Goal: Task Accomplishment & Management: Use online tool/utility

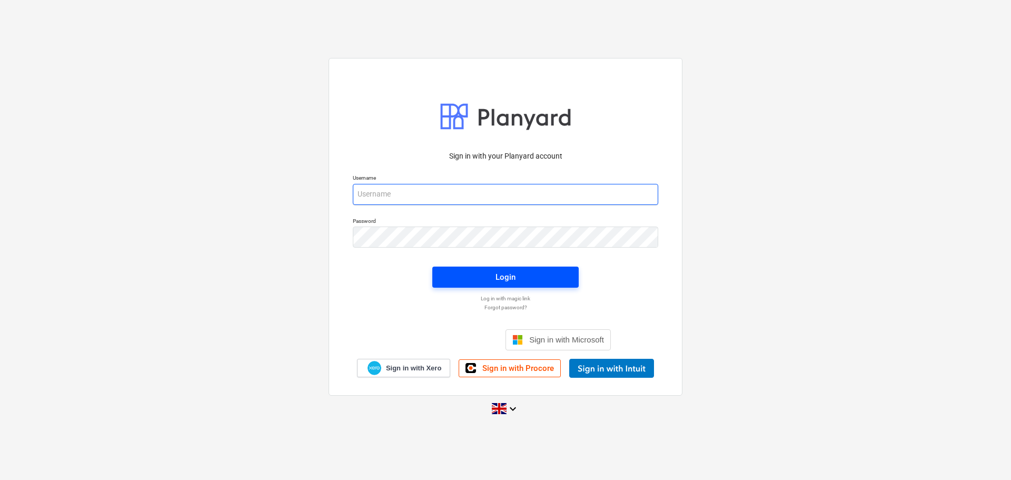
type input "[PERSON_NAME][EMAIL_ADDRESS][PERSON_NAME][DOMAIN_NAME]"
click at [515, 271] on div "Login" at bounding box center [505, 277] width 20 height 14
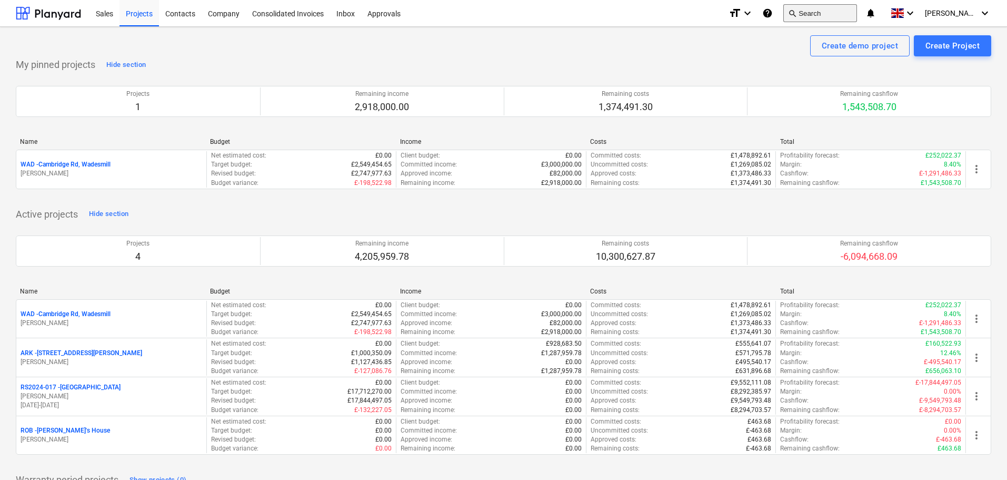
click at [822, 9] on button "search Search" at bounding box center [820, 13] width 74 height 18
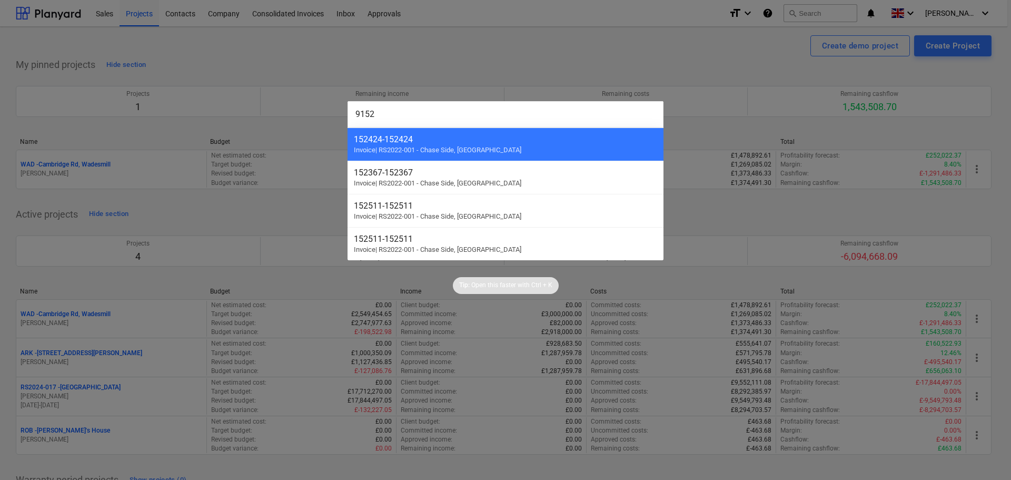
drag, startPoint x: 393, startPoint y: 118, endPoint x: 324, endPoint y: 116, distance: 69.0
click at [324, 116] on div "9152 152424 - 152424 Invoice | RS2022-001 - Chase Side, Southgate 152367 - 1523…" at bounding box center [505, 240] width 1011 height 480
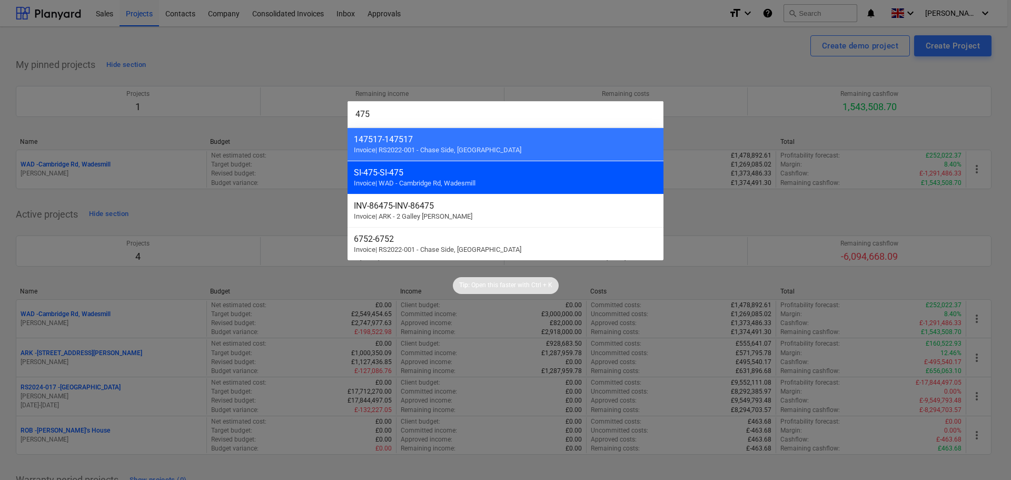
type input "475"
click at [409, 181] on span "Invoice | WAD - Cambridge Rd, Wadesmill" at bounding box center [415, 183] width 122 height 8
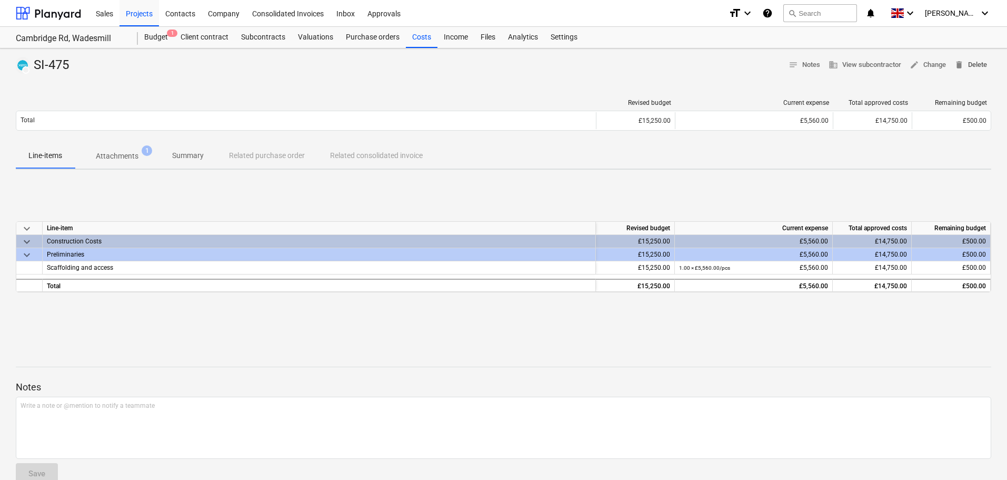
click at [968, 68] on span "delete Delete" at bounding box center [970, 65] width 33 height 12
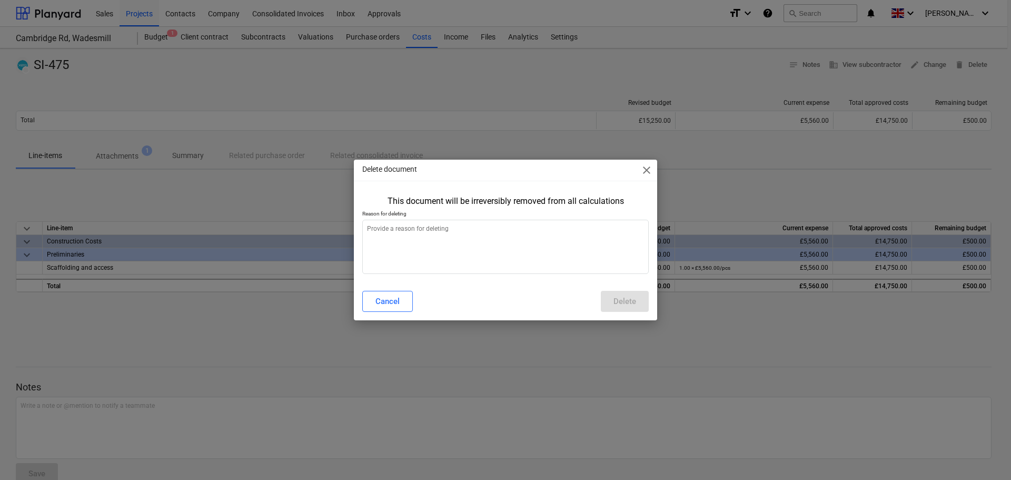
type textarea "x"
click at [539, 244] on textarea at bounding box center [505, 247] width 286 height 54
type textarea "C"
type textarea "x"
type textarea "Co"
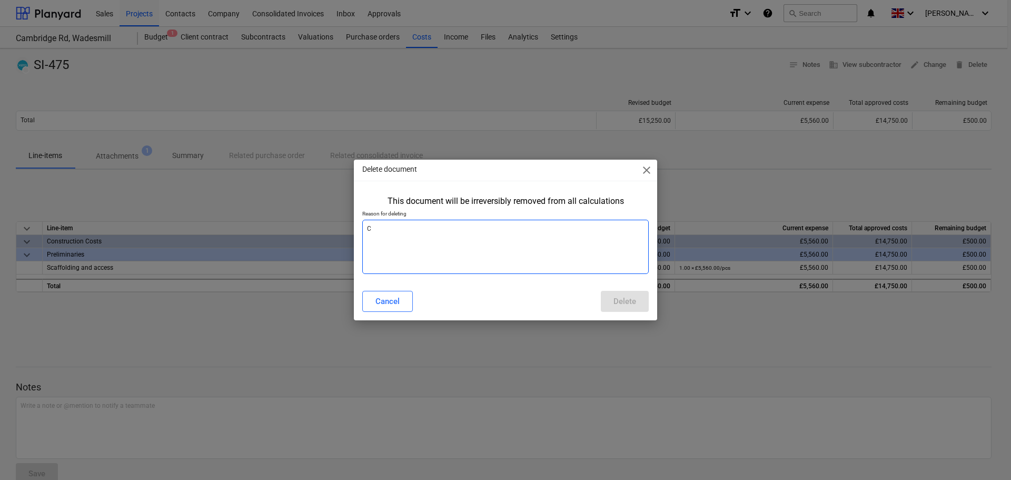
type textarea "x"
type textarea "Cor"
type textarea "x"
type textarea "Corr"
type textarea "x"
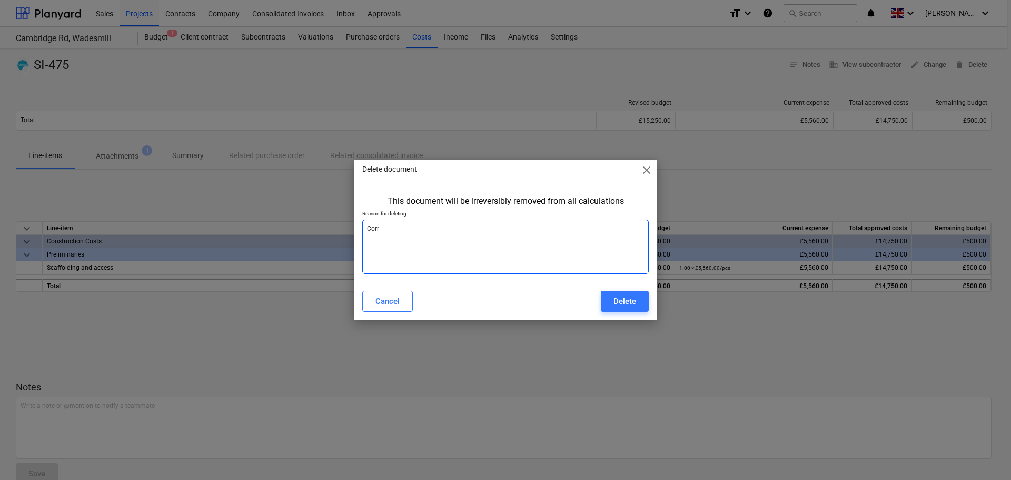
type textarea "Corre"
type textarea "x"
type textarea "Correc"
type textarea "x"
type textarea "Correct"
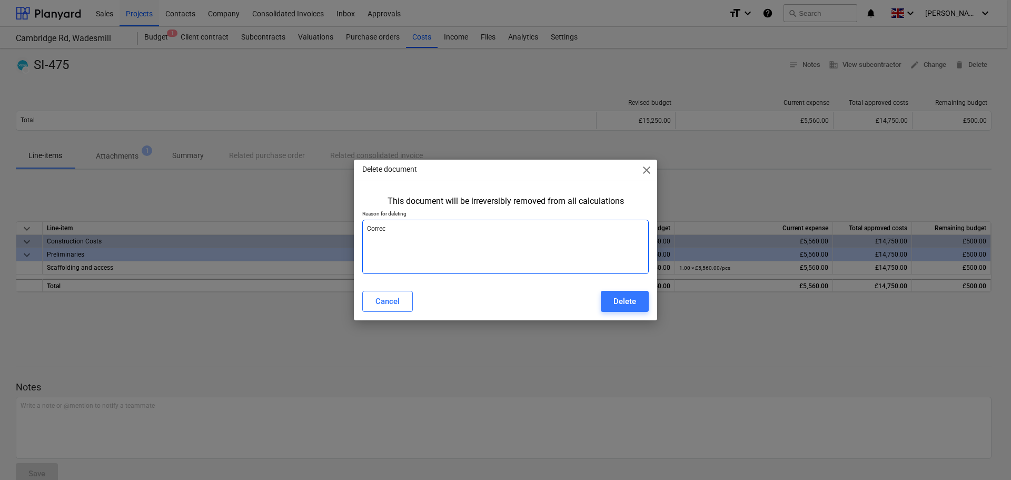
type textarea "x"
type textarea "Correcti"
type textarea "x"
type textarea "Correctio"
type textarea "x"
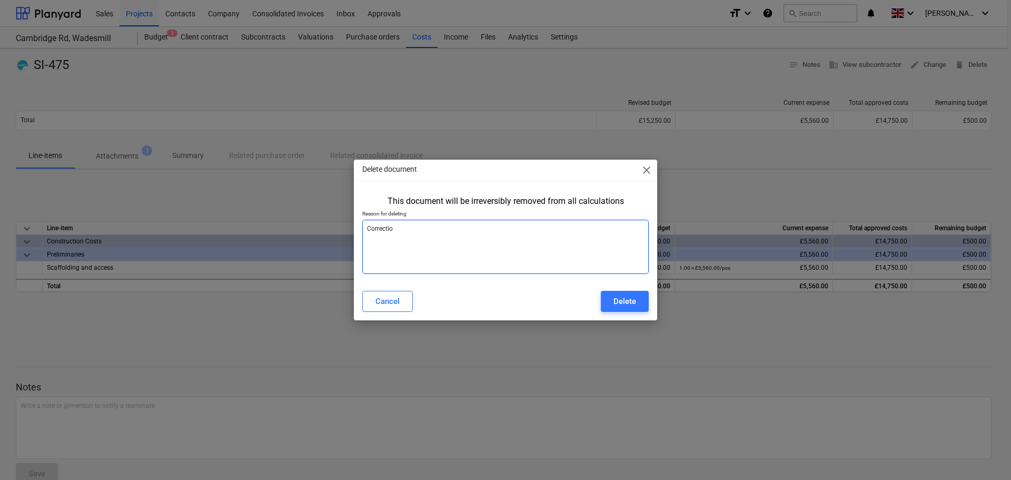
type textarea "Correction"
type textarea "x"
type textarea "Correction"
type textarea "x"
type textarea "Correction n"
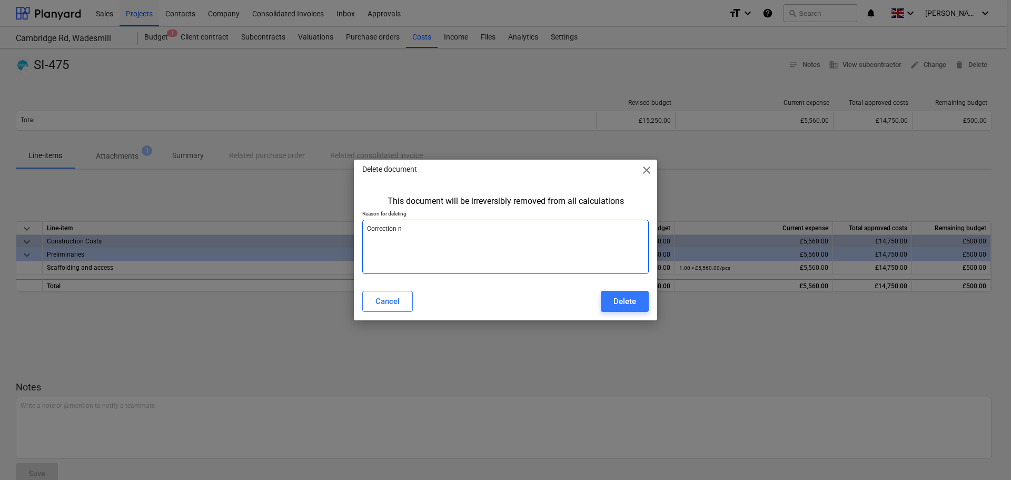
type textarea "x"
type textarea "Correction ne"
type textarea "x"
type textarea "Correction nee"
type textarea "x"
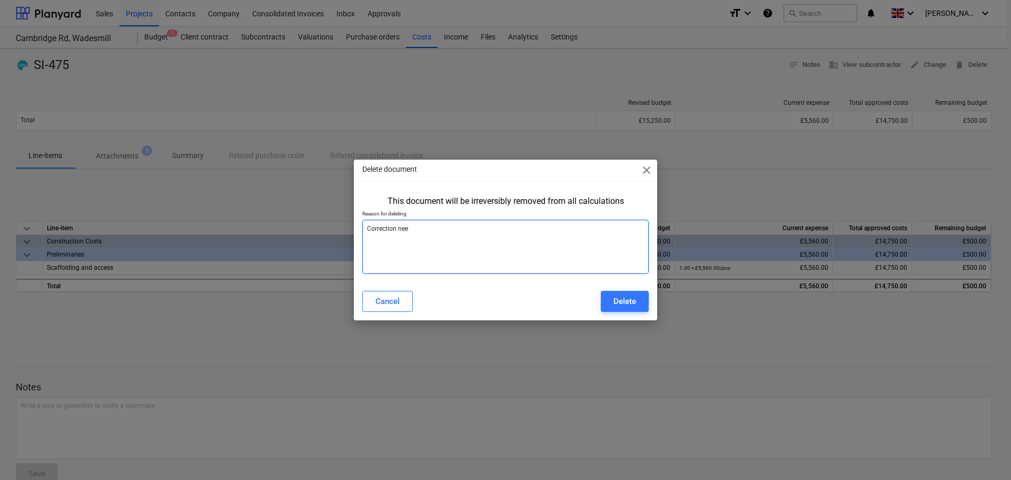
type textarea "Correction need"
type textarea "x"
type textarea "Correction neede"
type textarea "x"
type textarea "Correction needed"
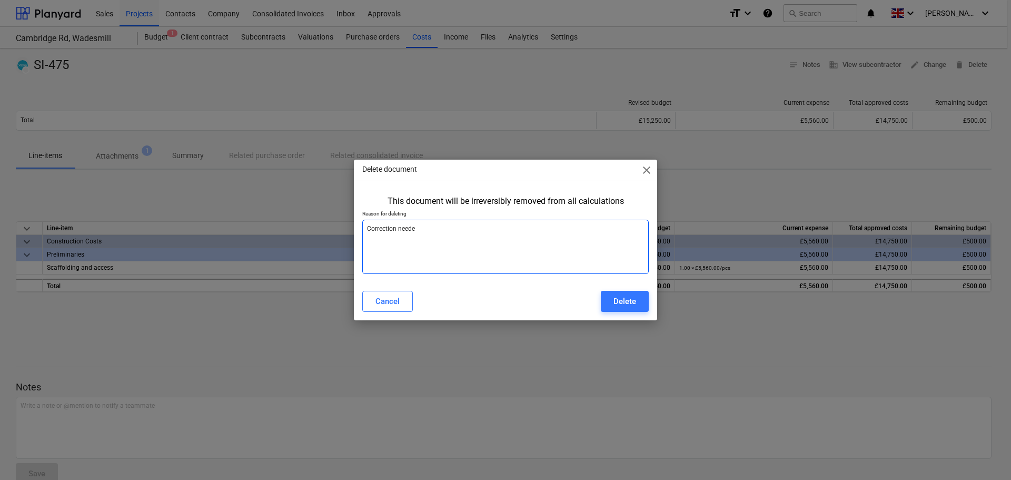
type textarea "x"
type textarea "Correction needed"
type textarea "x"
type textarea "Correction needed o"
type textarea "x"
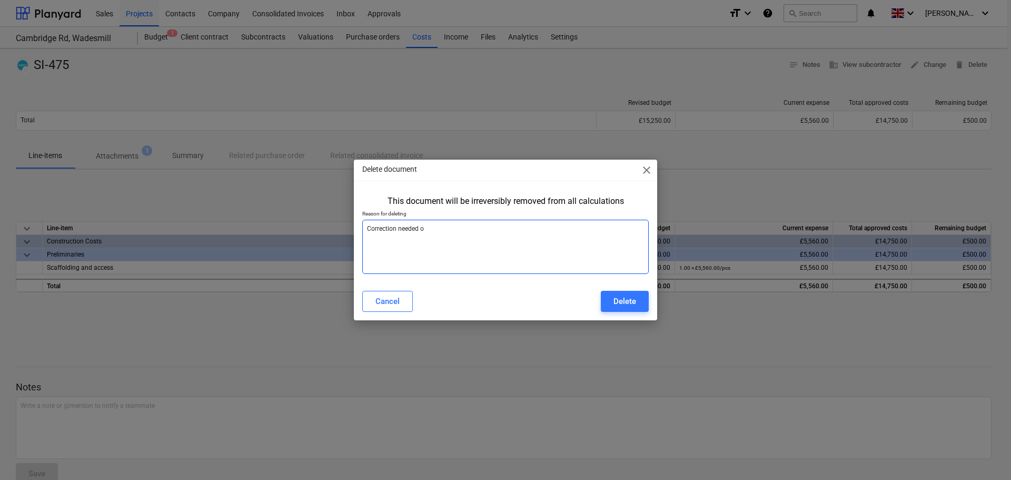
type textarea "Correction needed on"
type textarea "x"
type textarea "Correction needed on"
type textarea "x"
type textarea "Correction needed on D"
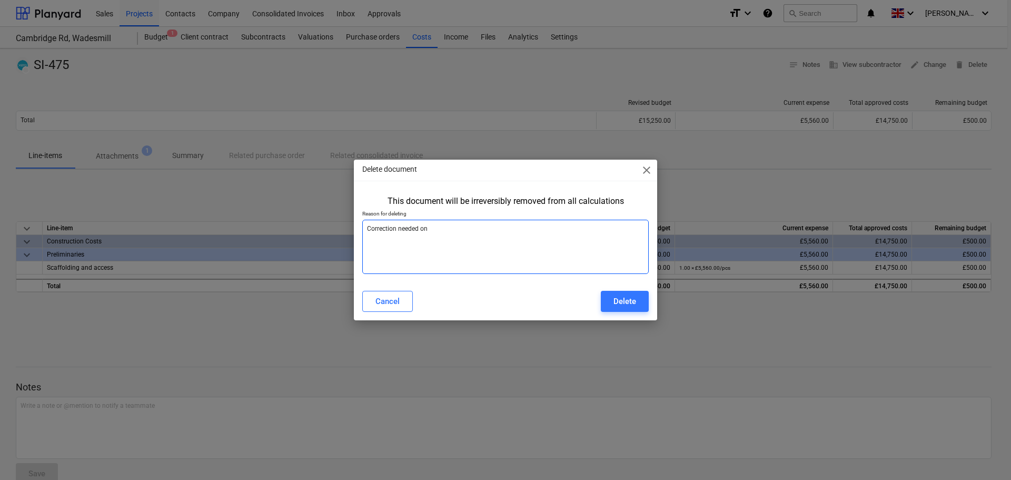
type textarea "x"
type textarea "Correction needed on DR"
type textarea "x"
type textarea "Correction needed on DRC"
type textarea "x"
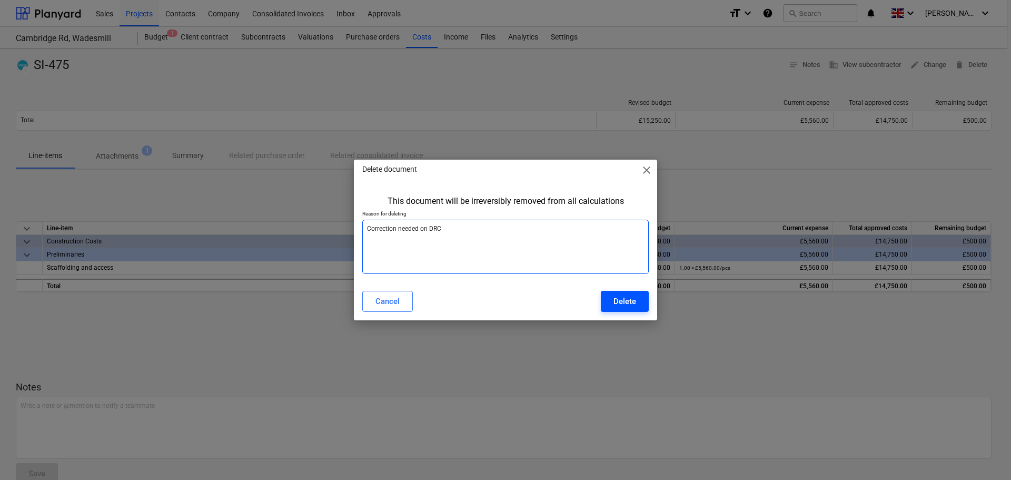
type textarea "Correction needed on DRC"
click at [624, 304] on div "Delete" at bounding box center [624, 301] width 23 height 14
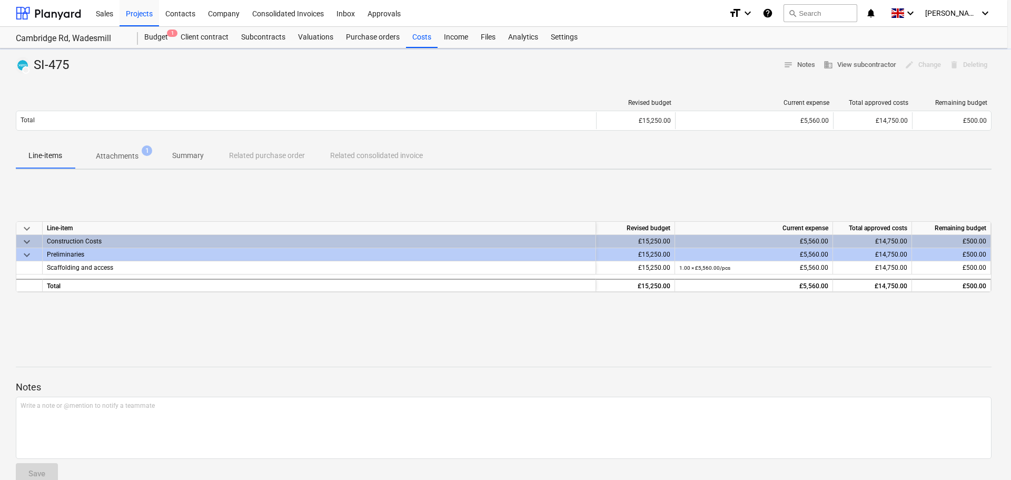
type textarea "x"
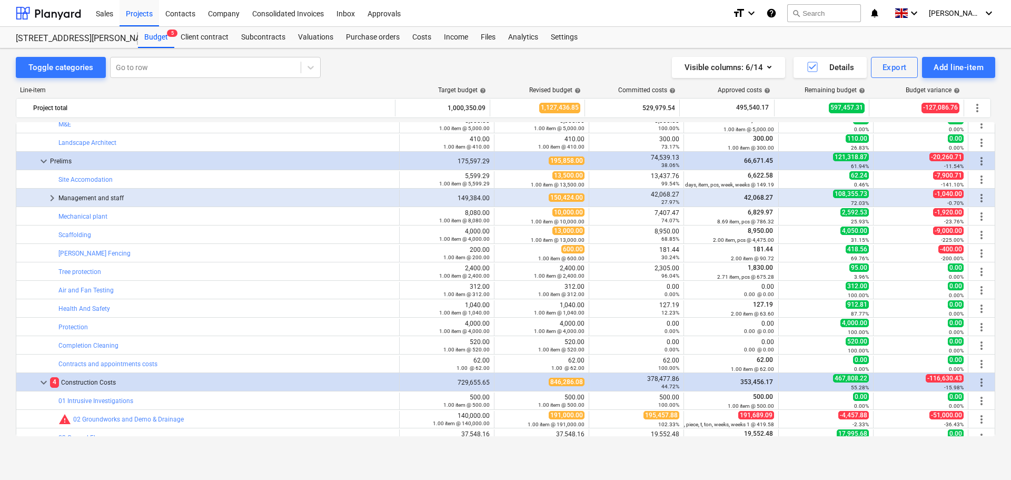
scroll to position [200, 0]
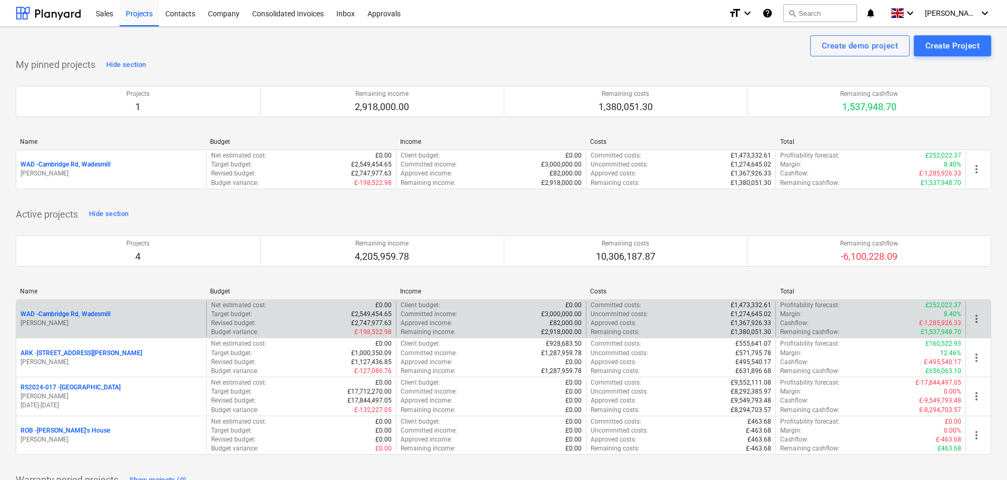
click at [90, 314] on p "WAD - Cambridge Rd, Wadesmill" at bounding box center [66, 314] width 90 height 9
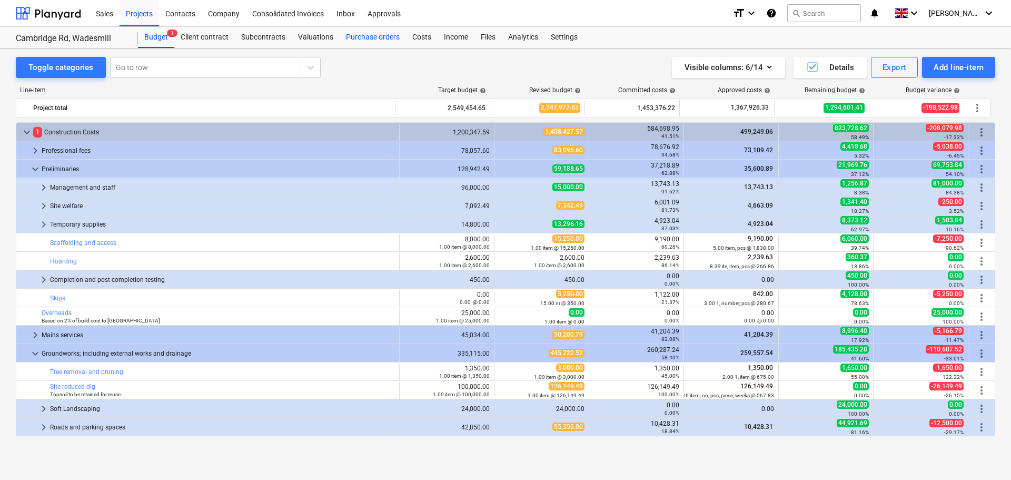
click at [356, 35] on div "Purchase orders" at bounding box center [373, 37] width 66 height 21
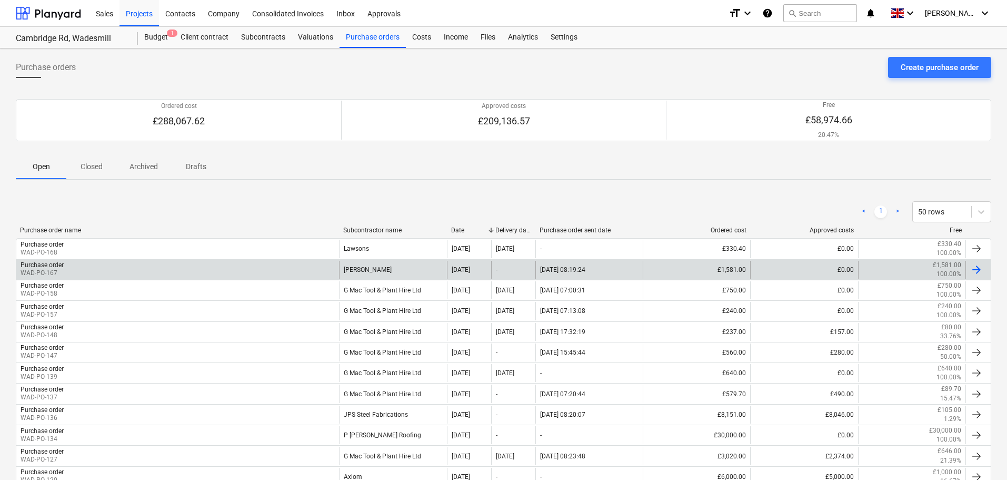
click at [75, 268] on div "Purchase order WAD-PO-167" at bounding box center [177, 270] width 323 height 18
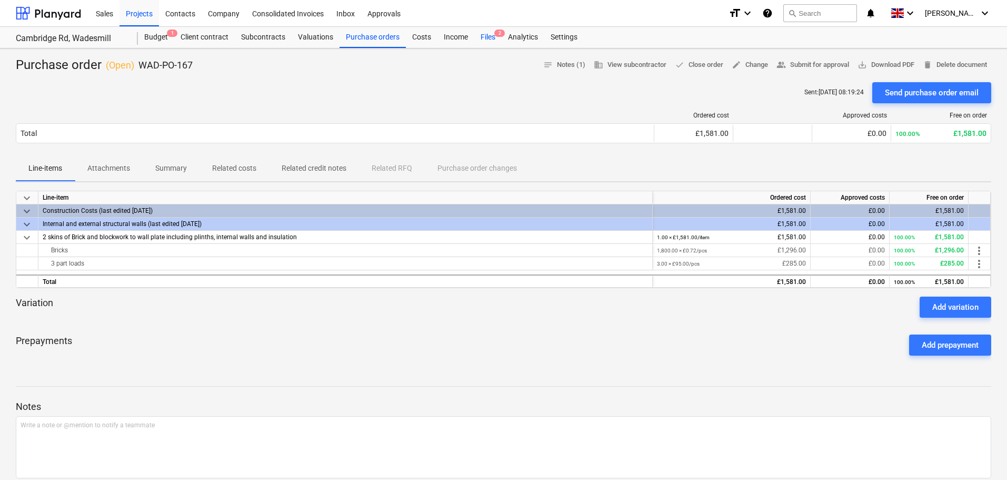
click at [493, 35] on div "Files 2" at bounding box center [487, 37] width 27 height 21
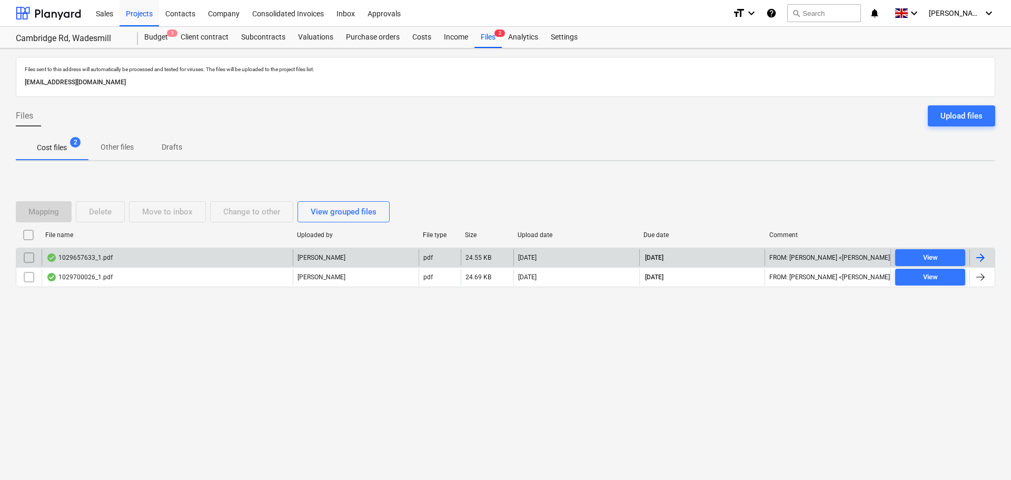
click at [89, 254] on div "1029657633_1.pdf" at bounding box center [79, 257] width 66 height 8
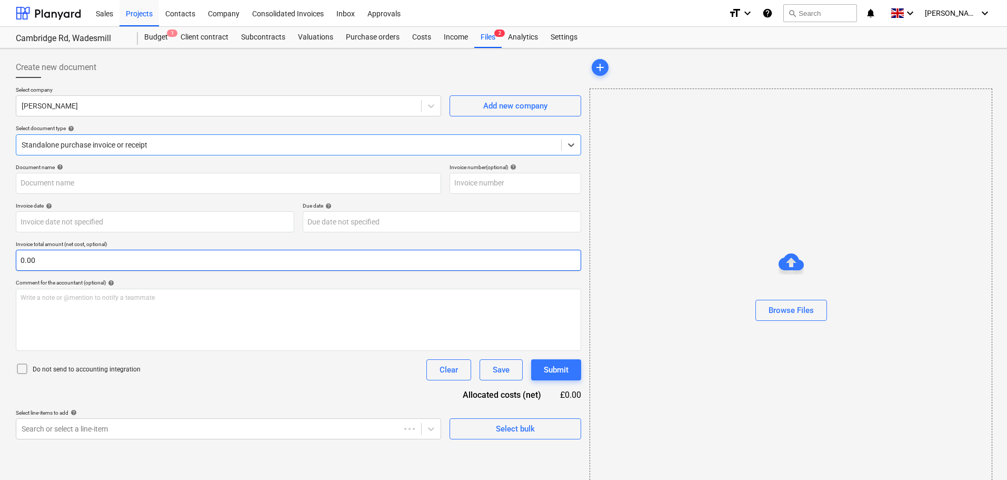
type input "1029657633"
type input "22 Sep 2025"
type input "31 Oct 2025"
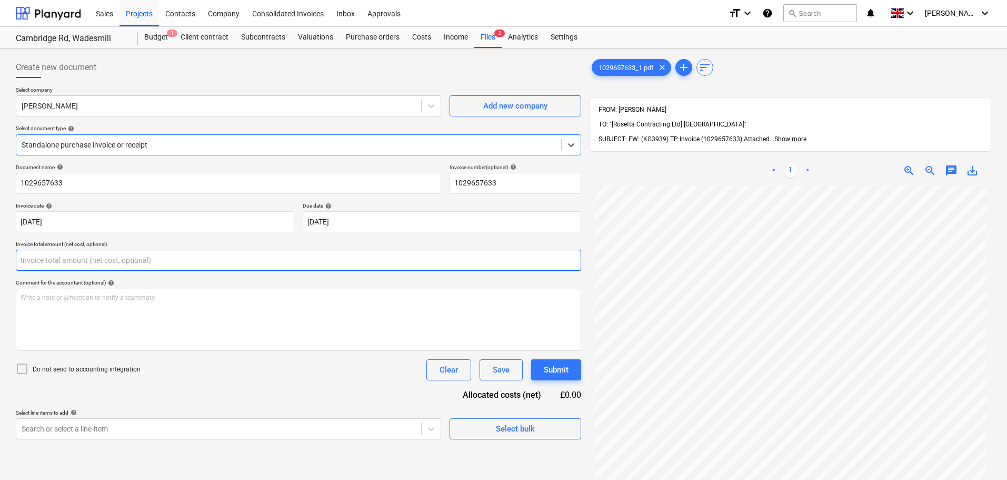
click at [140, 257] on input "text" at bounding box center [298, 260] width 565 height 21
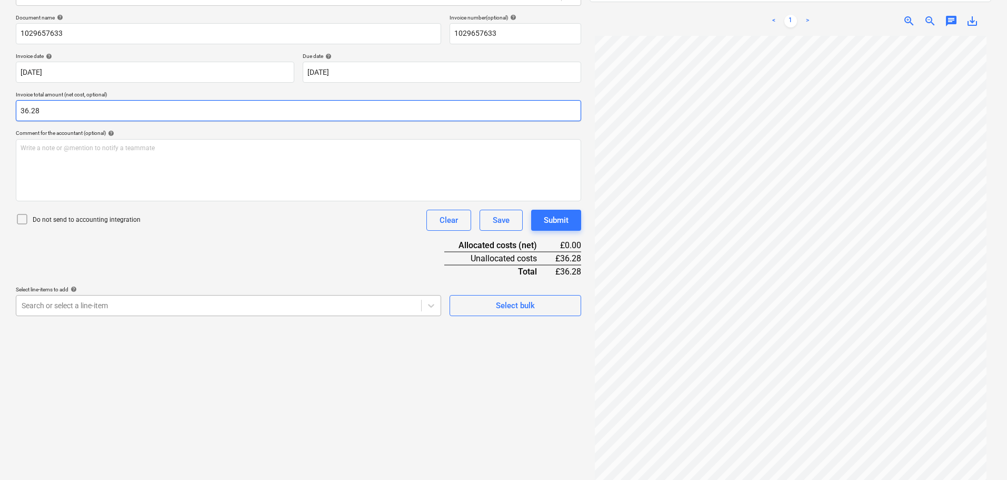
type input "36.28"
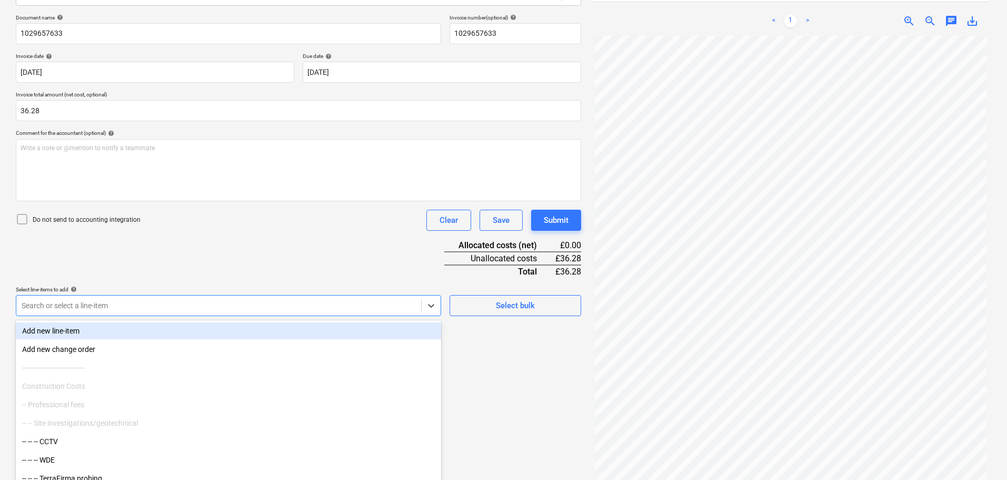
click at [113, 308] on div at bounding box center [219, 305] width 394 height 11
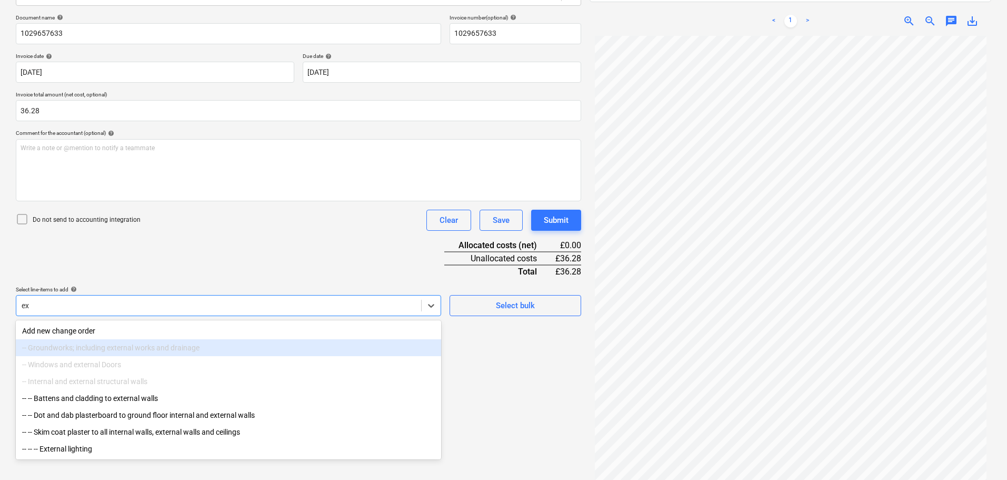
type input "e"
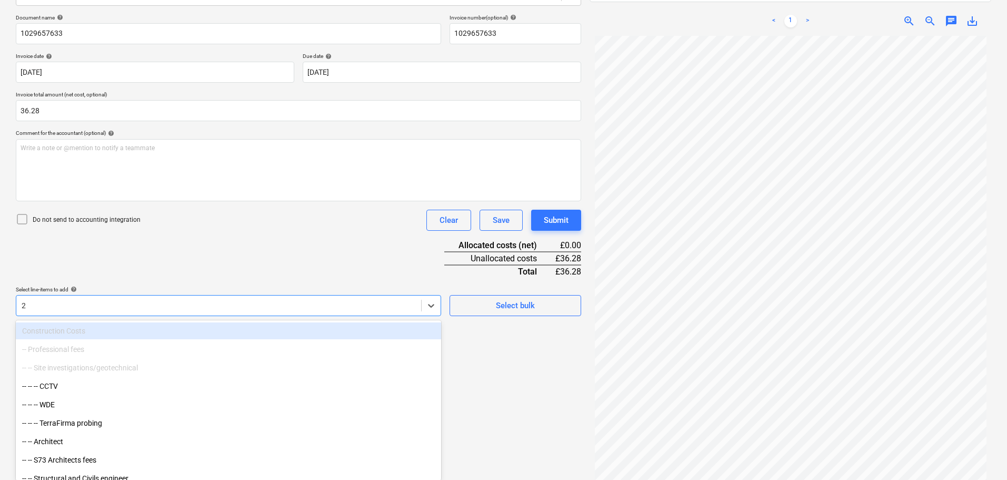
scroll to position [150, 0]
type input "2"
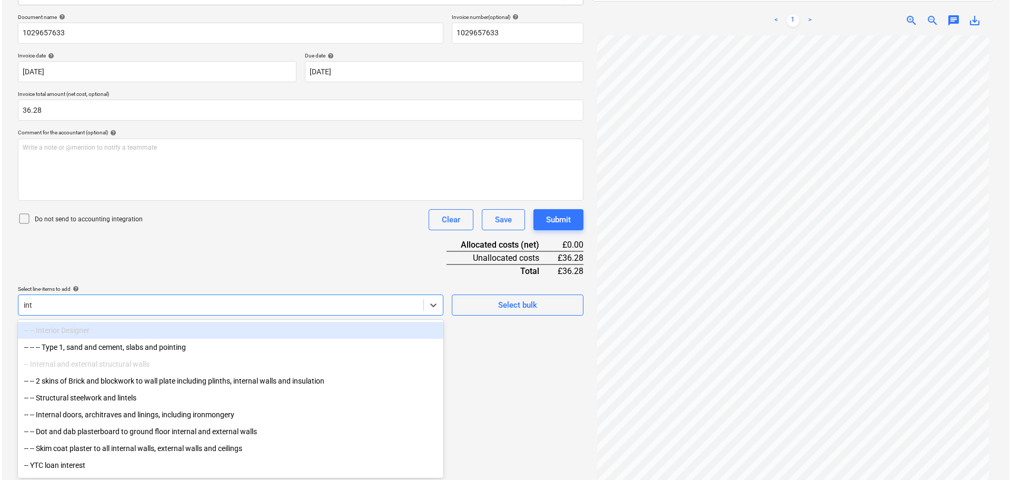
scroll to position [150, 0]
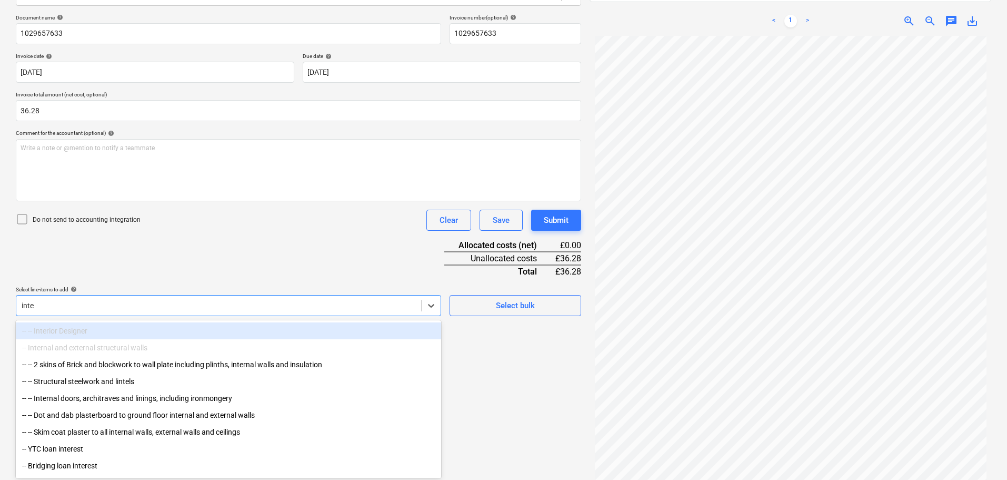
type input "inter"
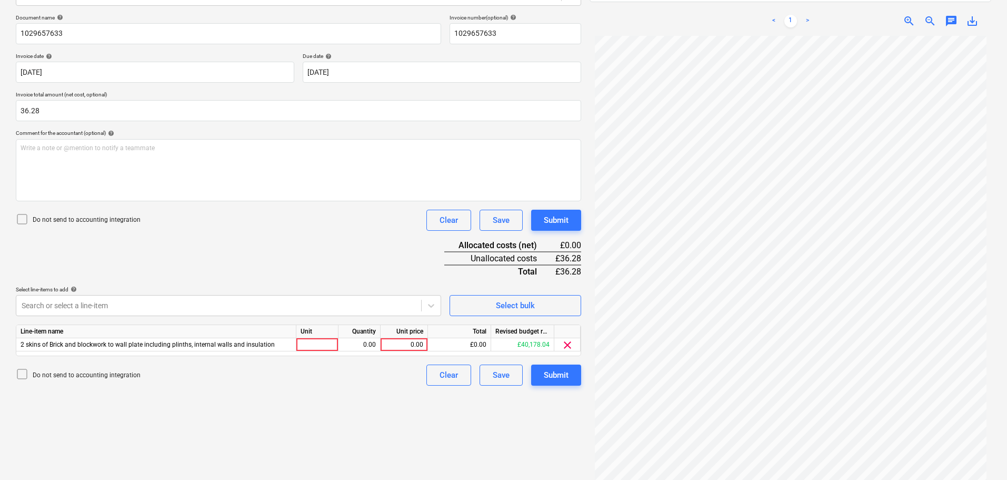
click at [200, 261] on div "Document name help 1029657633 Invoice number (optional) help 1029657633 Invoice…" at bounding box center [298, 199] width 565 height 371
click at [414, 346] on div "0.00" at bounding box center [404, 344] width 38 height 13
type input "36.28"
click at [567, 218] on div "Submit" at bounding box center [556, 220] width 25 height 14
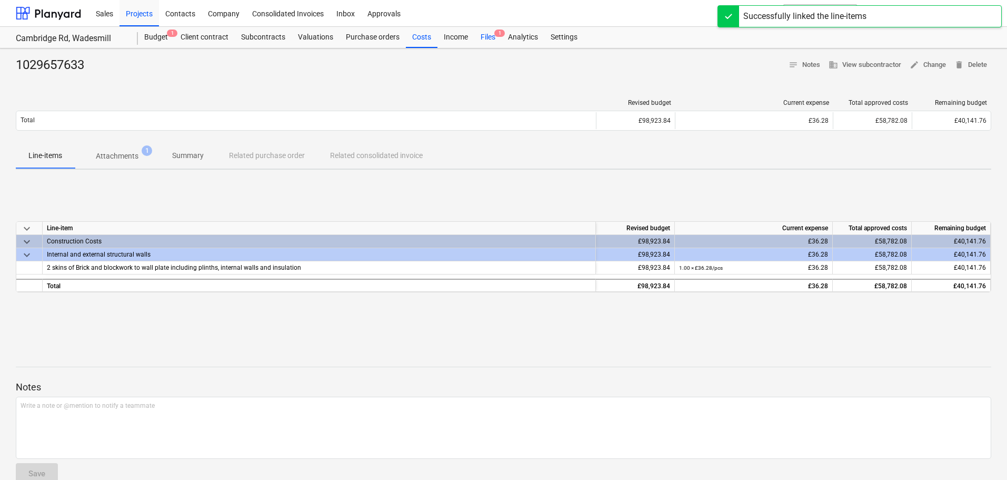
click at [484, 35] on div "Files 1" at bounding box center [487, 37] width 27 height 21
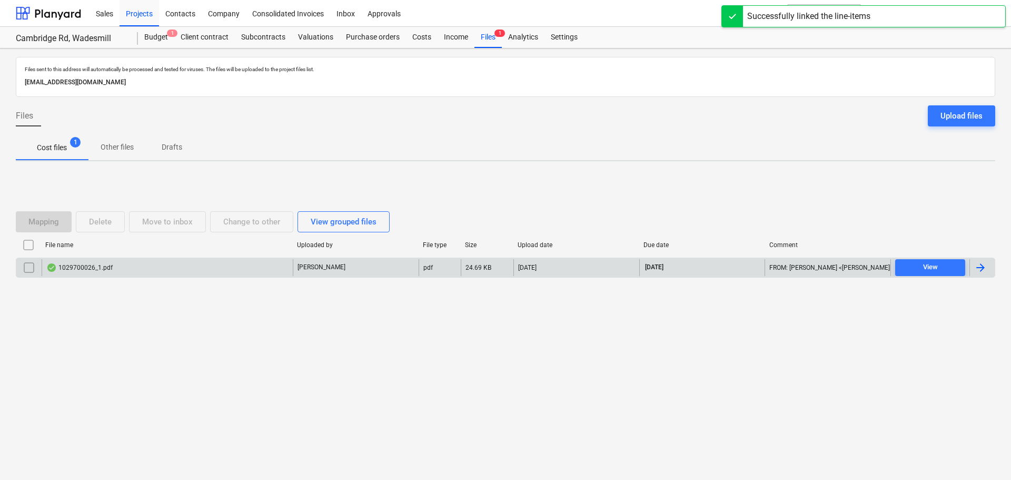
click at [94, 269] on div "1029700026_1.pdf" at bounding box center [79, 267] width 66 height 8
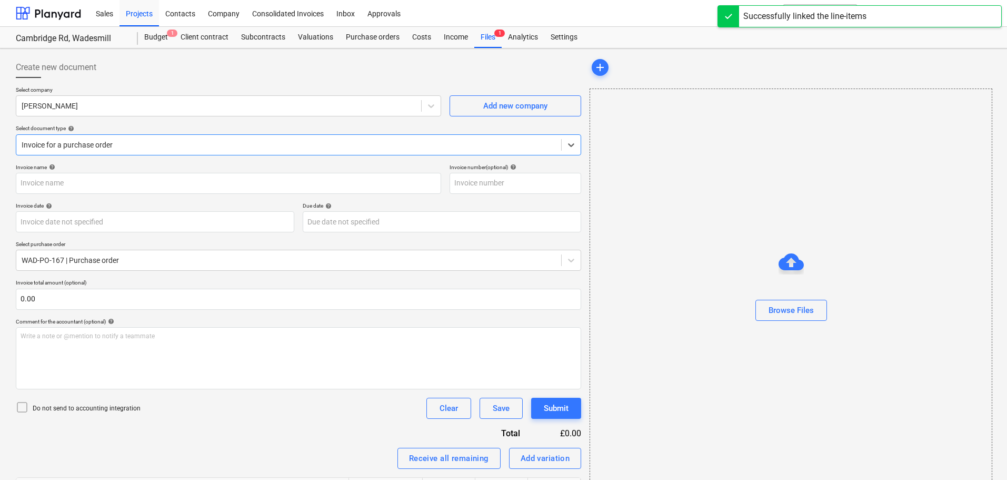
type input "1029700026"
type input "22 Sep 2025"
type input "31 Oct 2025"
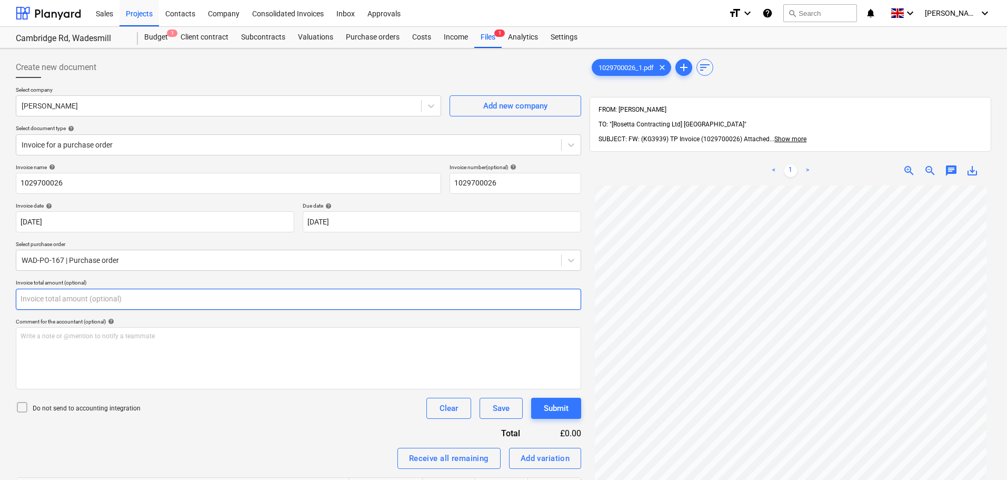
click at [74, 297] on input "text" at bounding box center [298, 298] width 565 height 21
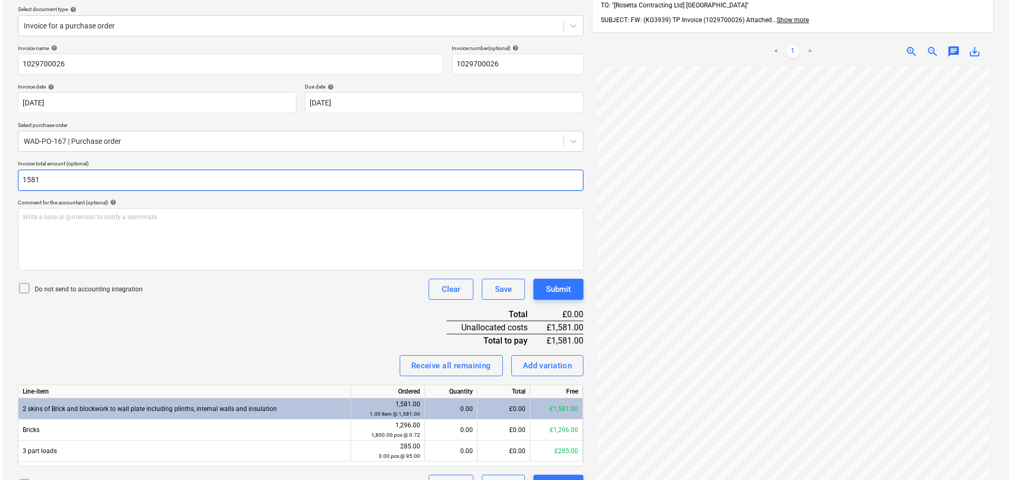
scroll to position [150, 0]
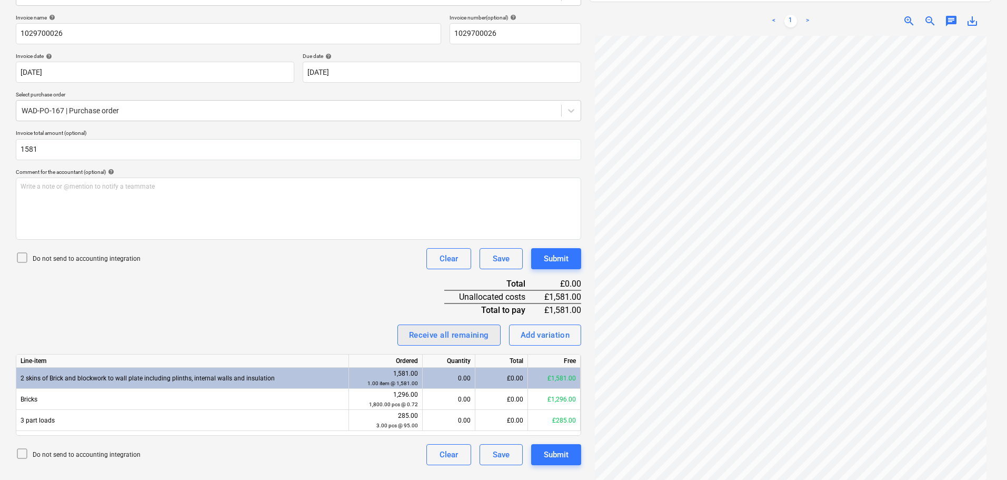
type input "1,581.00"
click at [451, 336] on div "Receive all remaining" at bounding box center [449, 335] width 80 height 14
click at [356, 283] on div "Invoice name help 1029700026 Invoice number (optional) help 1029700026 Invoice …" at bounding box center [298, 239] width 565 height 451
click at [550, 255] on div "Submit" at bounding box center [556, 259] width 25 height 14
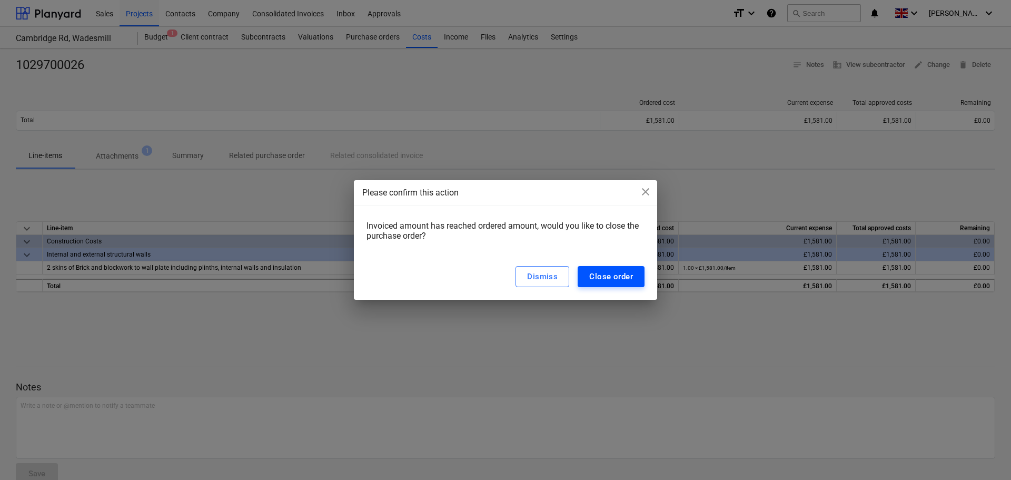
click at [593, 272] on div "Close order" at bounding box center [611, 277] width 44 height 14
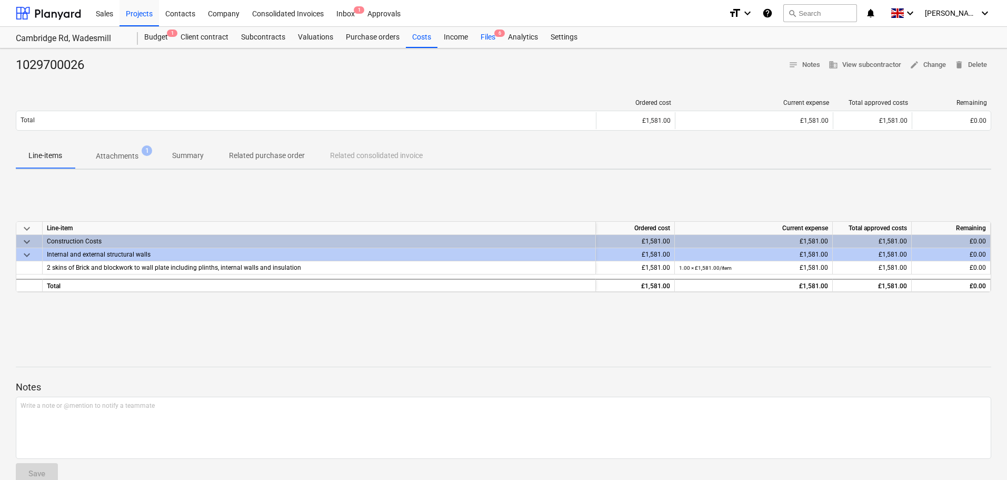
click at [486, 35] on div "Files 6" at bounding box center [487, 37] width 27 height 21
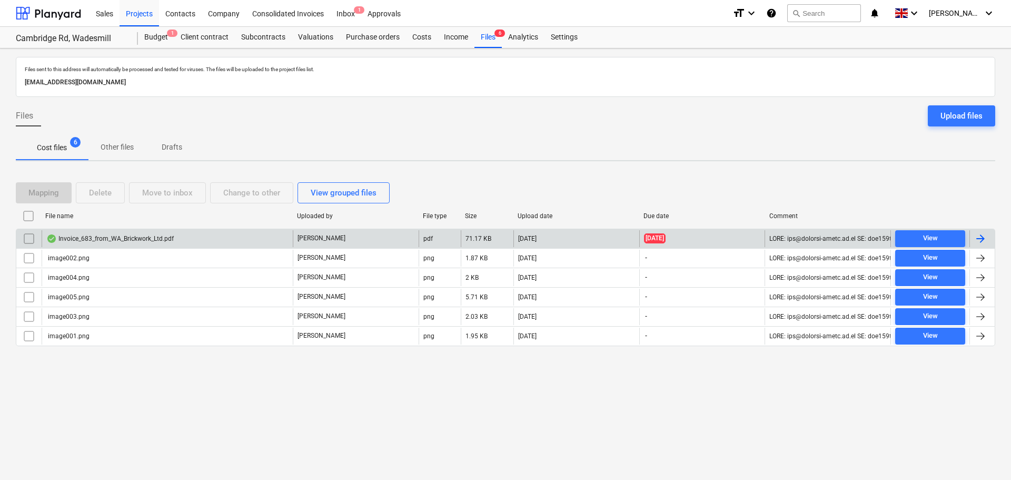
click at [142, 240] on div "Invoice_683_from_WA_Brickwork_Ltd.pdf" at bounding box center [109, 238] width 127 height 8
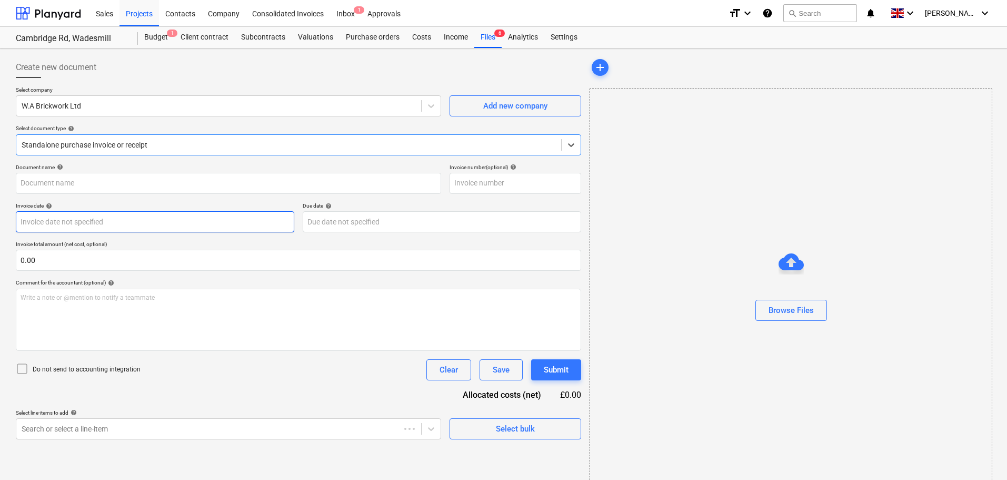
type input "683"
type input "21 Sep 2025"
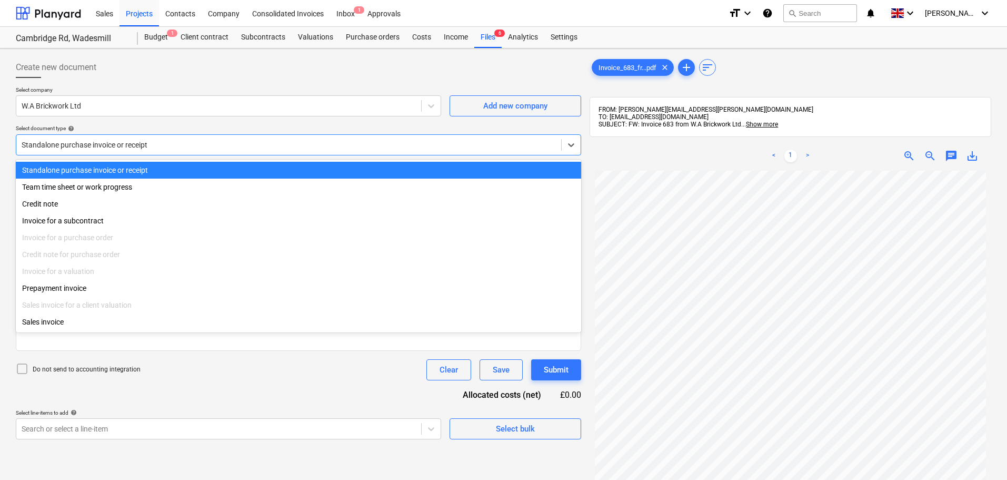
click at [99, 149] on div at bounding box center [289, 145] width 534 height 11
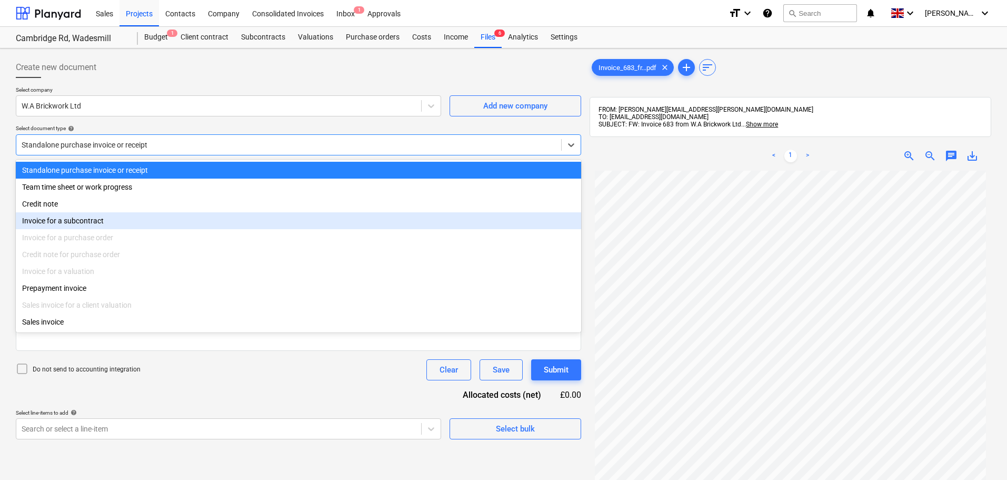
click at [86, 226] on div "Invoice for a subcontract" at bounding box center [298, 220] width 565 height 17
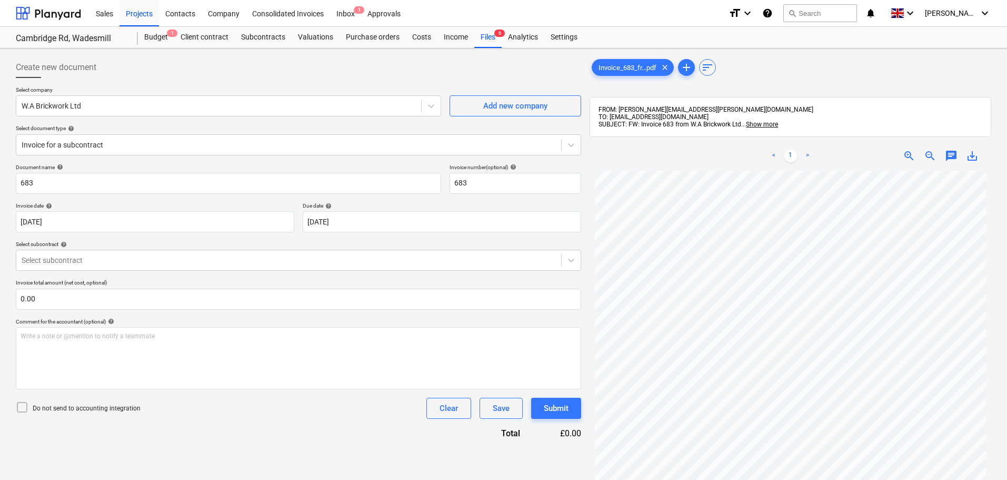
click at [216, 125] on div "Select document type help" at bounding box center [298, 128] width 565 height 7
click at [83, 265] on div at bounding box center [289, 260] width 534 height 11
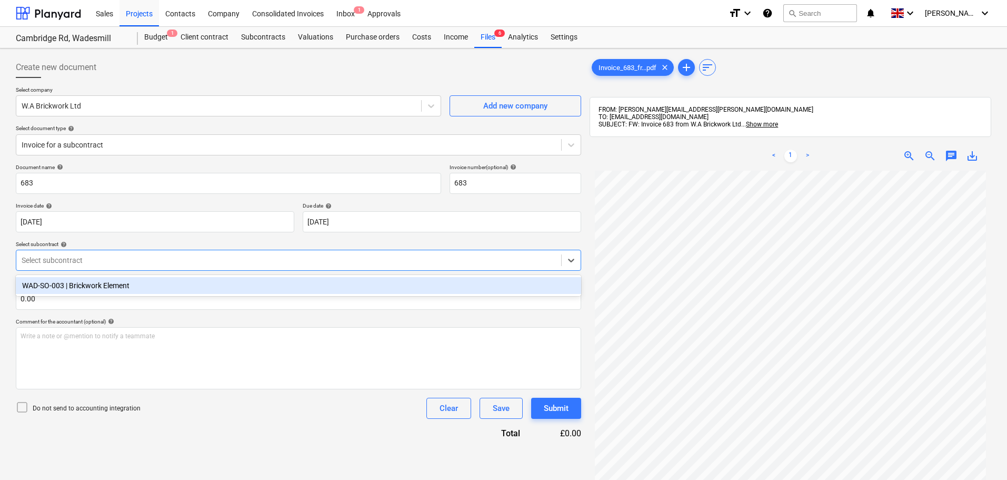
click at [78, 288] on div "WAD-SO-003 | Brickwork Element" at bounding box center [298, 285] width 565 height 17
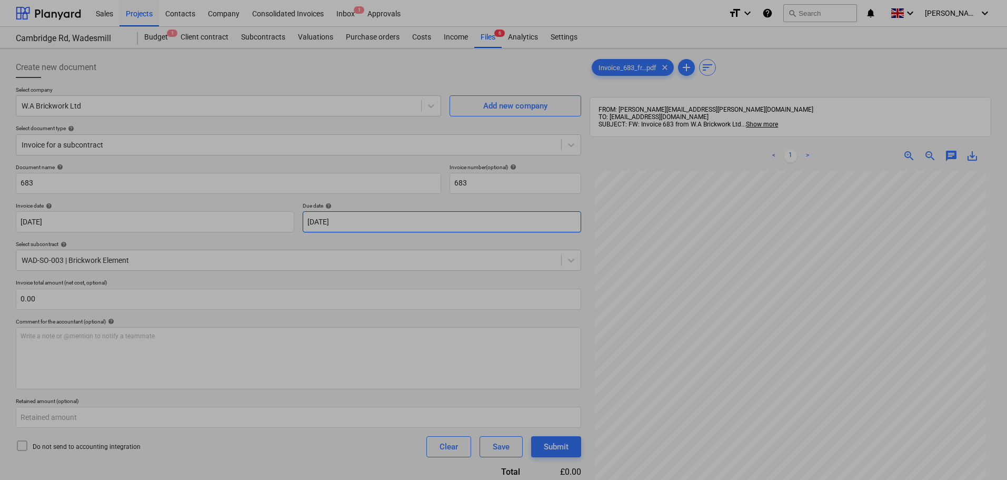
click at [323, 220] on body "Sales Projects Contacts Company Consolidated Invoices Inbox 1 Approvals format_…" at bounding box center [503, 240] width 1007 height 480
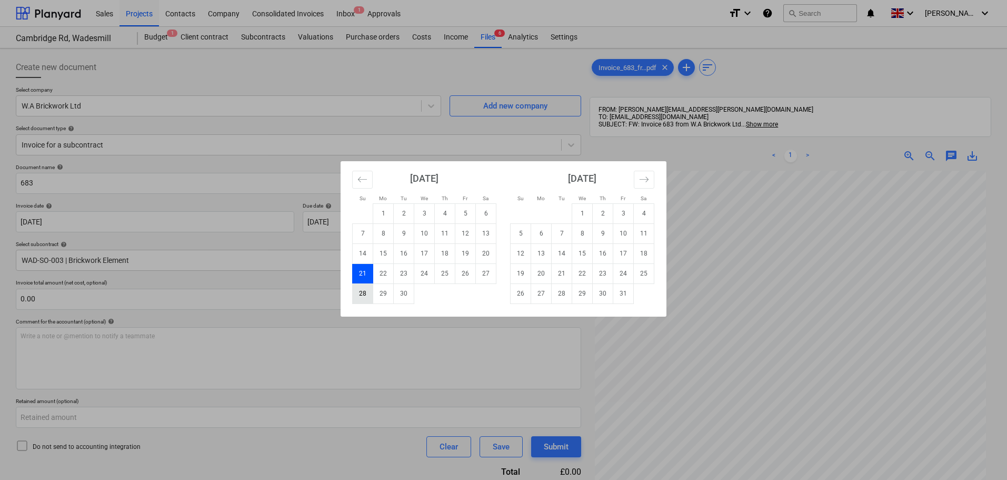
click at [362, 295] on td "28" at bounding box center [363, 293] width 21 height 20
type input "28 Sep 2025"
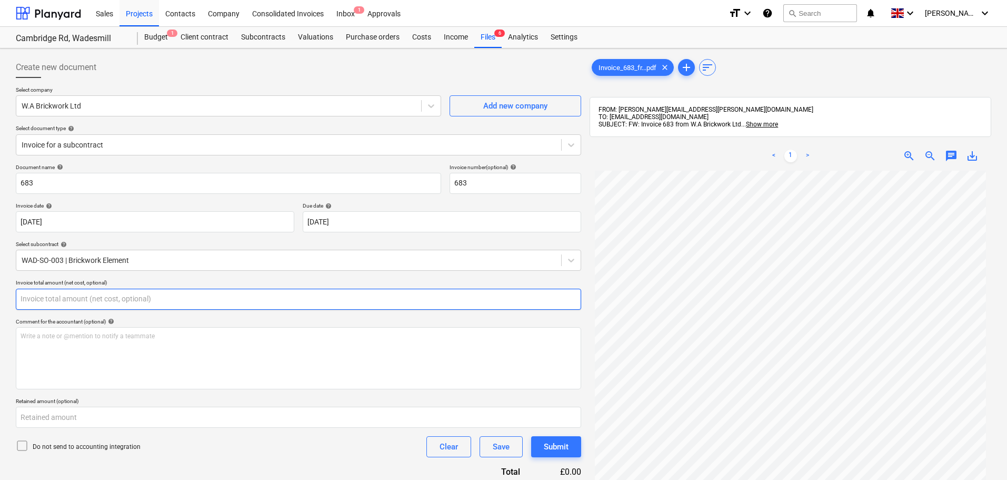
click at [68, 293] on input "text" at bounding box center [298, 298] width 565 height 21
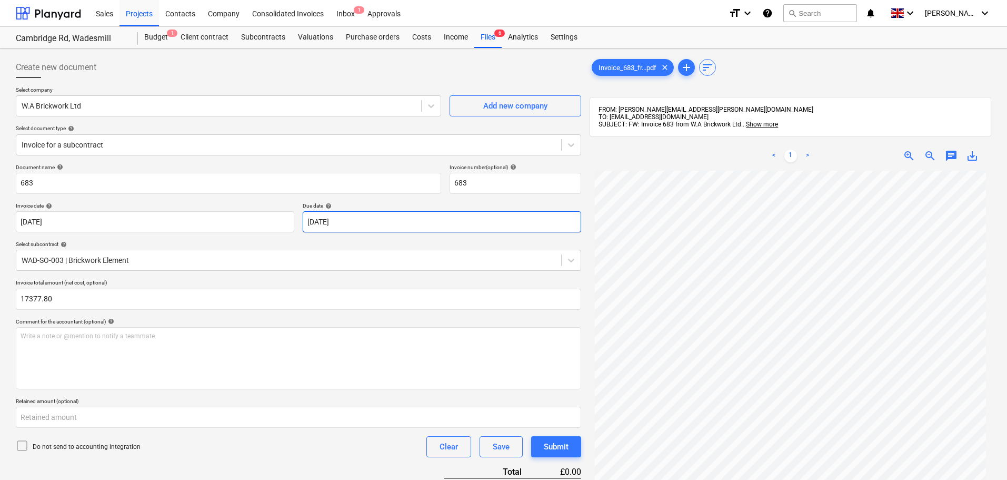
type input "17,377.80"
click at [321, 222] on body "Sales Projects Contacts Company Consolidated Invoices Inbox 1 Approvals format_…" at bounding box center [503, 240] width 1007 height 480
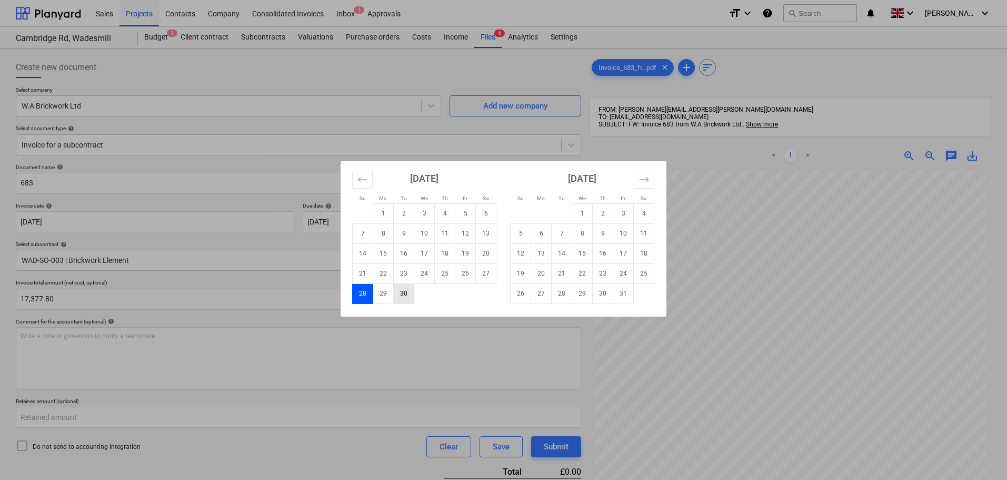
click at [403, 293] on td "30" at bounding box center [404, 293] width 21 height 20
type input "30 Sep 2025"
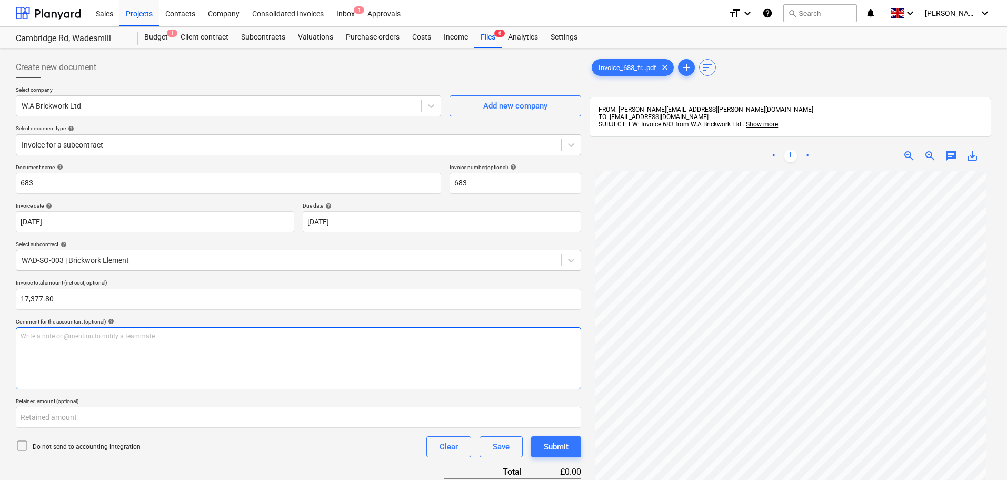
click at [51, 340] on p "Write a note or @mention to notify a teammate [PERSON_NAME]" at bounding box center [299, 336] width 556 height 9
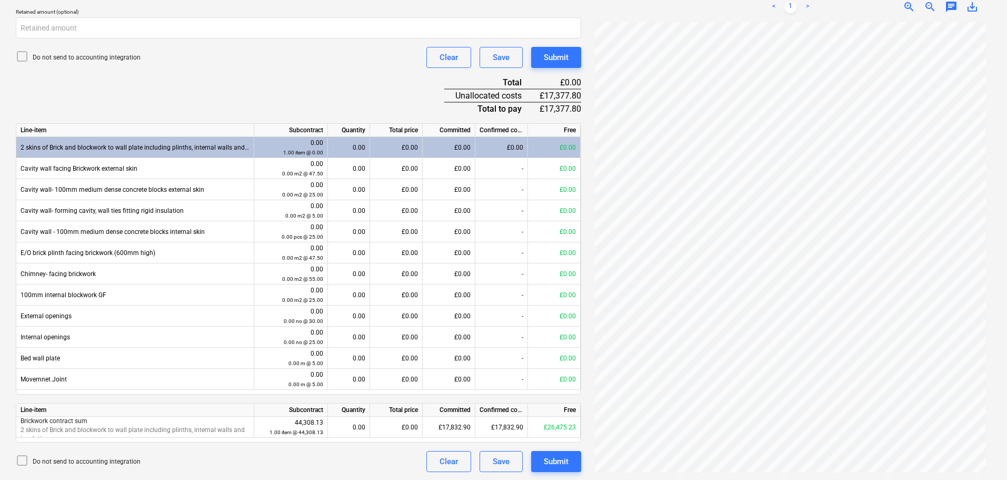
scroll to position [390, 0]
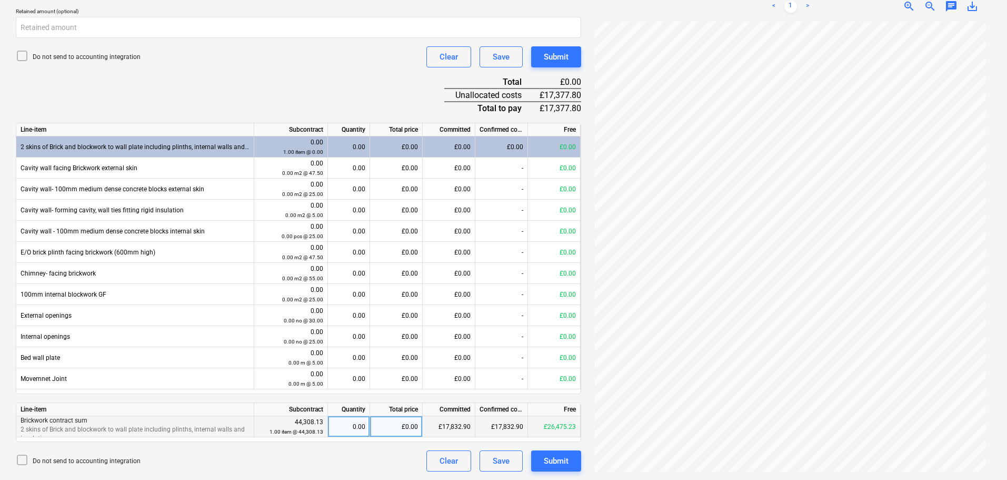
click at [396, 424] on div "£0.00" at bounding box center [396, 426] width 53 height 21
type input "17377.80"
click at [559, 462] on div "Submit" at bounding box center [556, 461] width 25 height 14
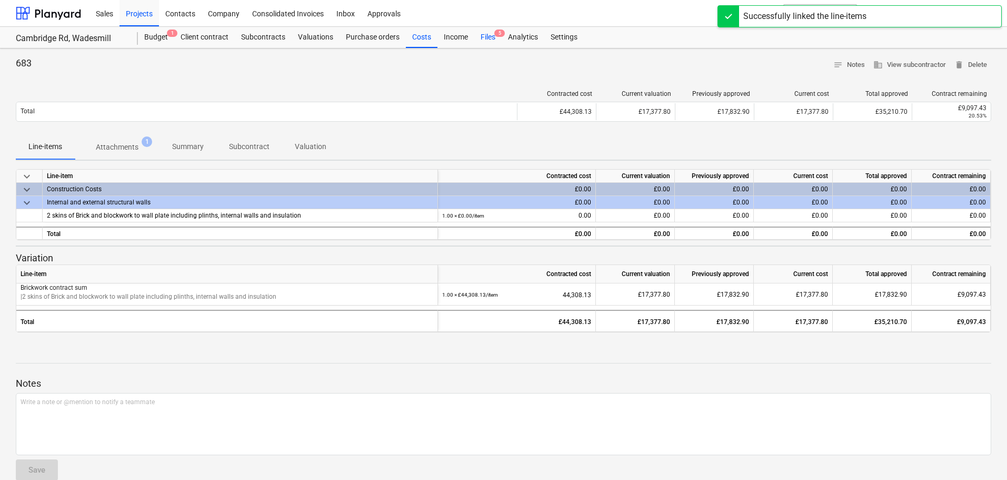
drag, startPoint x: 482, startPoint y: 36, endPoint x: 479, endPoint y: 41, distance: 6.0
click at [482, 36] on div "Files 5" at bounding box center [487, 37] width 27 height 21
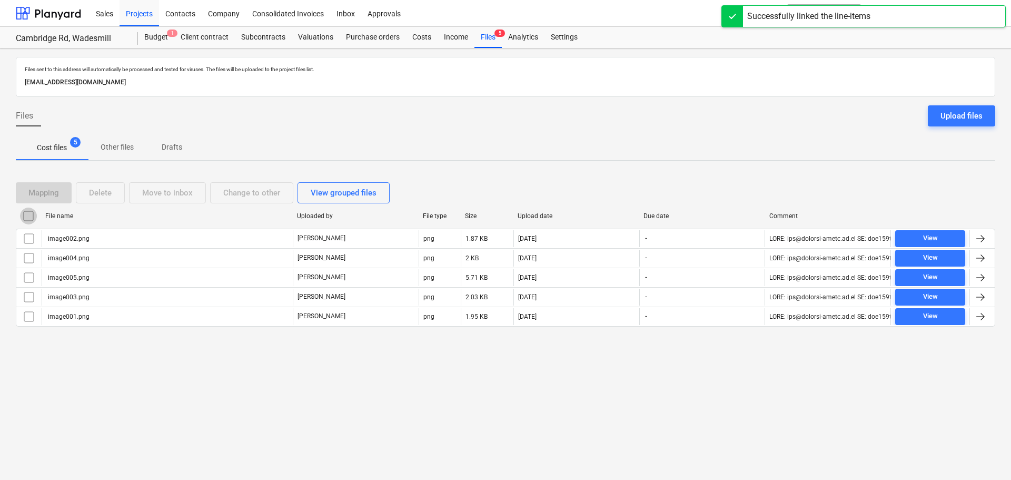
click at [27, 218] on input "checkbox" at bounding box center [28, 215] width 17 height 17
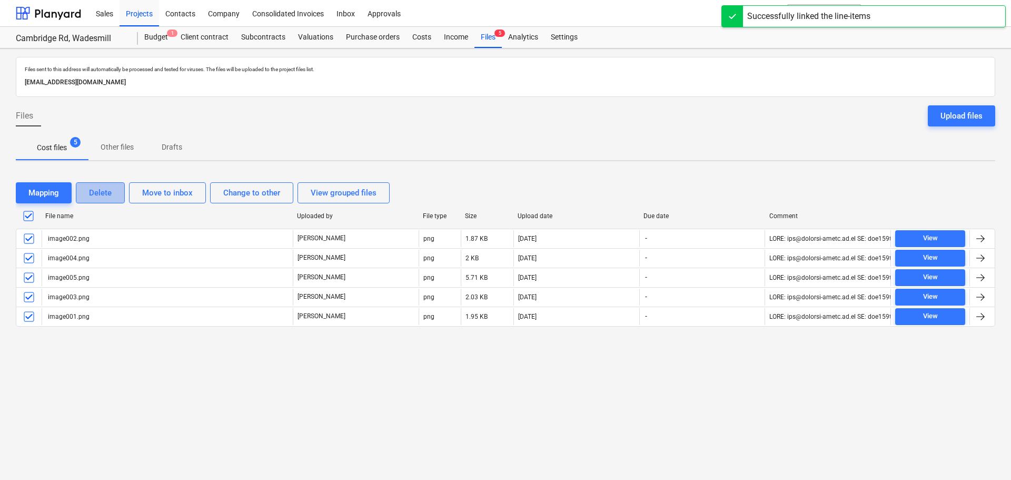
click at [98, 192] on div "Delete" at bounding box center [100, 193] width 23 height 14
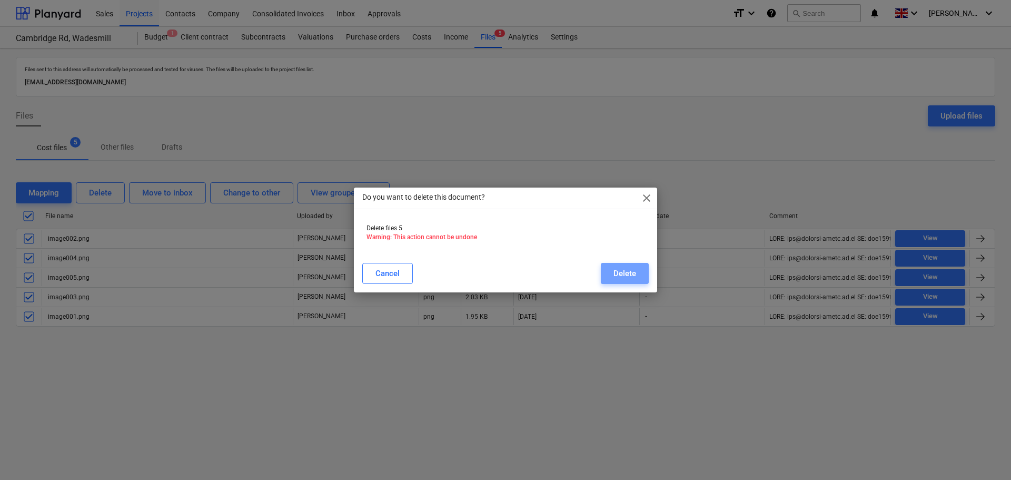
drag, startPoint x: 631, startPoint y: 274, endPoint x: 243, endPoint y: 33, distance: 457.5
click at [629, 272] on div "Delete" at bounding box center [624, 273] width 23 height 14
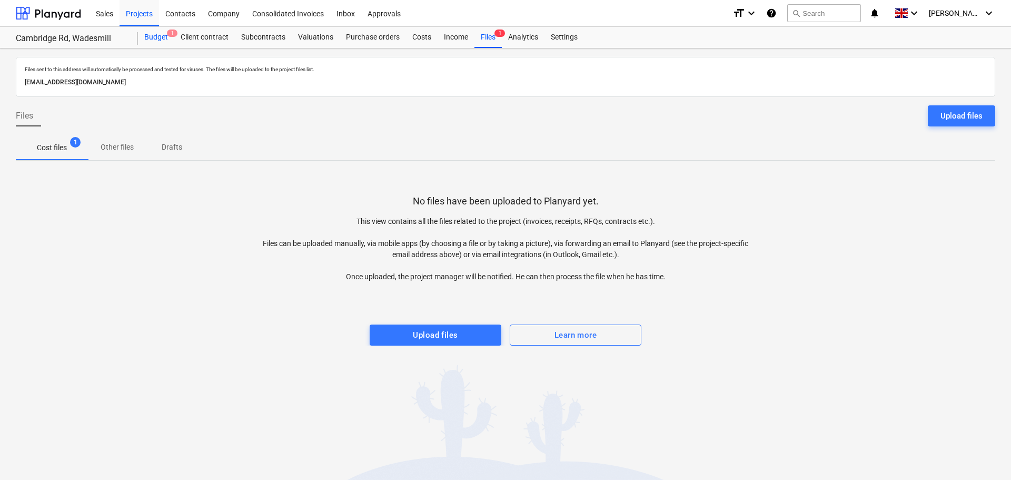
click at [159, 38] on div "Budget 1" at bounding box center [156, 37] width 36 height 21
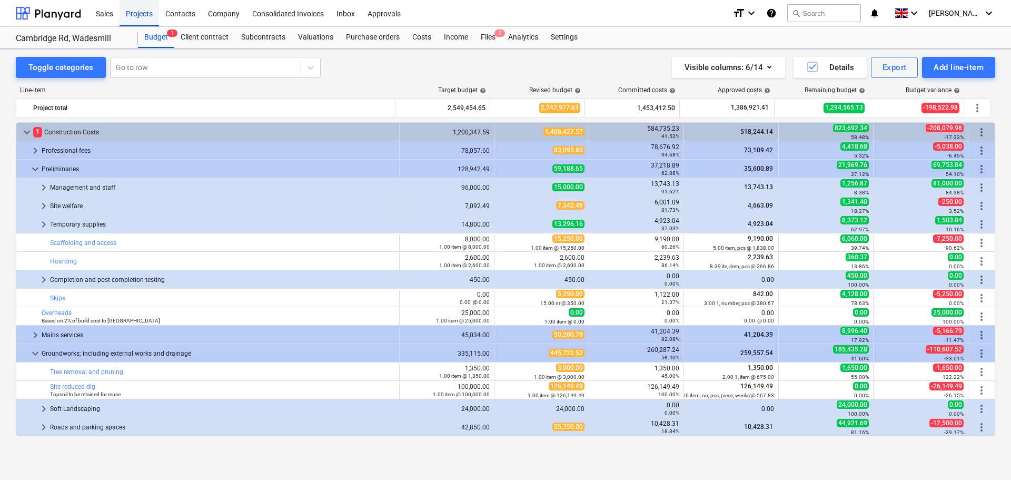
click at [143, 11] on div "Projects" at bounding box center [138, 12] width 39 height 27
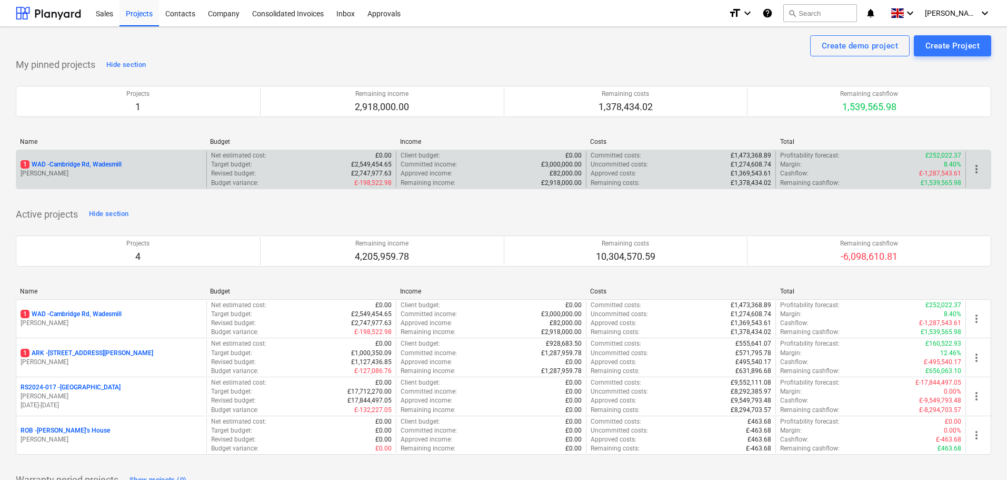
click at [91, 164] on p "1 WAD - Cambridge Rd, Wadesmill" at bounding box center [71, 164] width 101 height 9
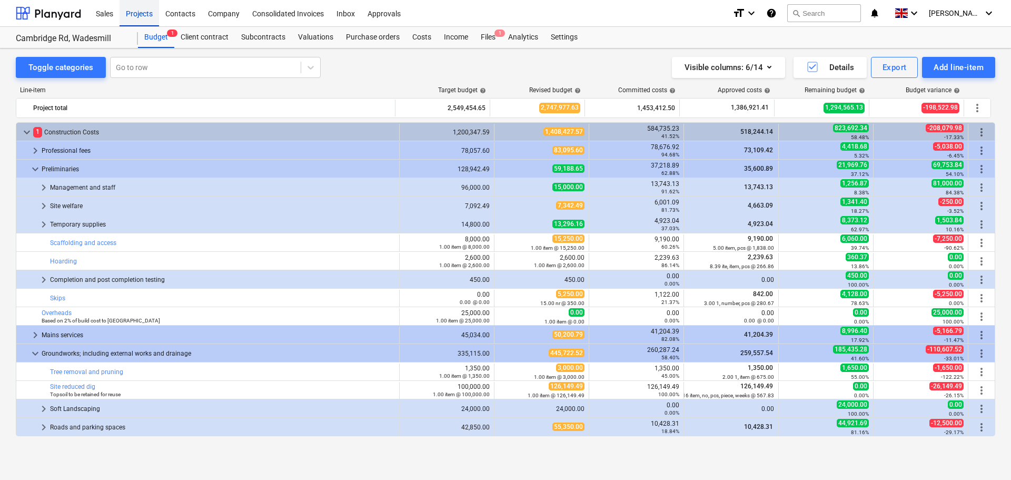
click at [140, 14] on div "Projects" at bounding box center [138, 12] width 39 height 27
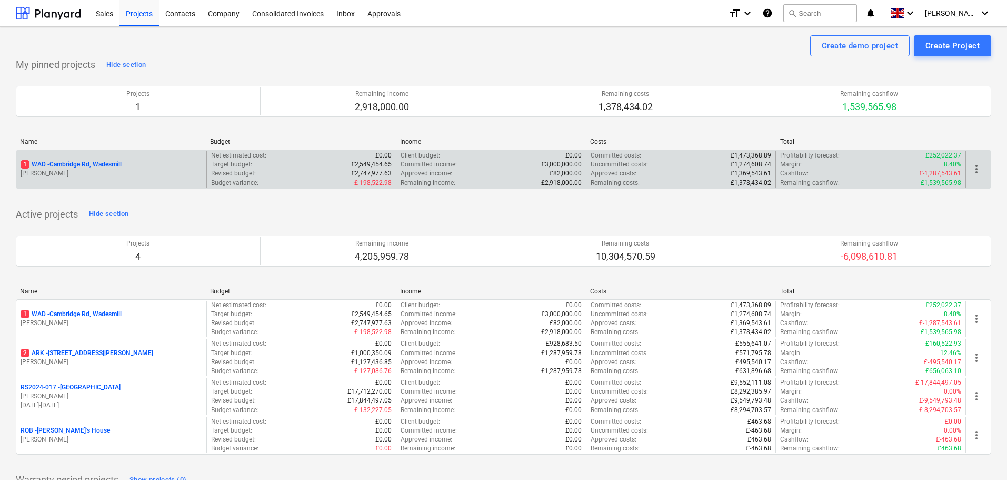
click at [83, 163] on p "1 WAD - Cambridge Rd, Wadesmill" at bounding box center [71, 164] width 101 height 9
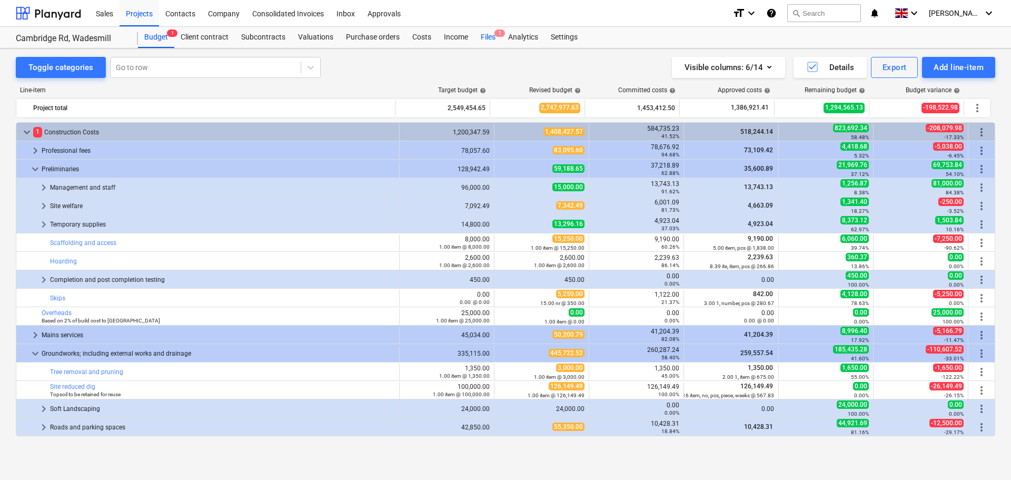
click at [476, 31] on div "Files 1" at bounding box center [487, 37] width 27 height 21
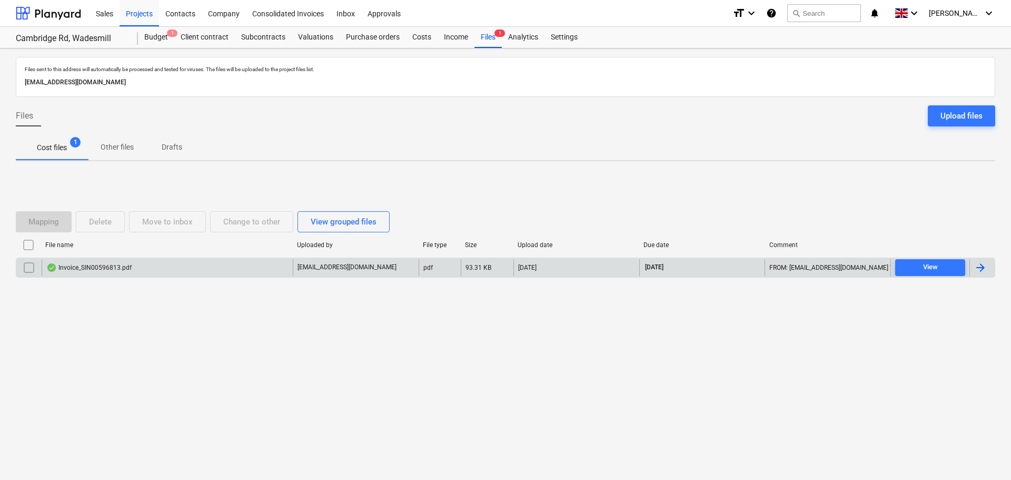
click at [125, 270] on div "Invoice_SIN00596813.pdf" at bounding box center [88, 267] width 85 height 8
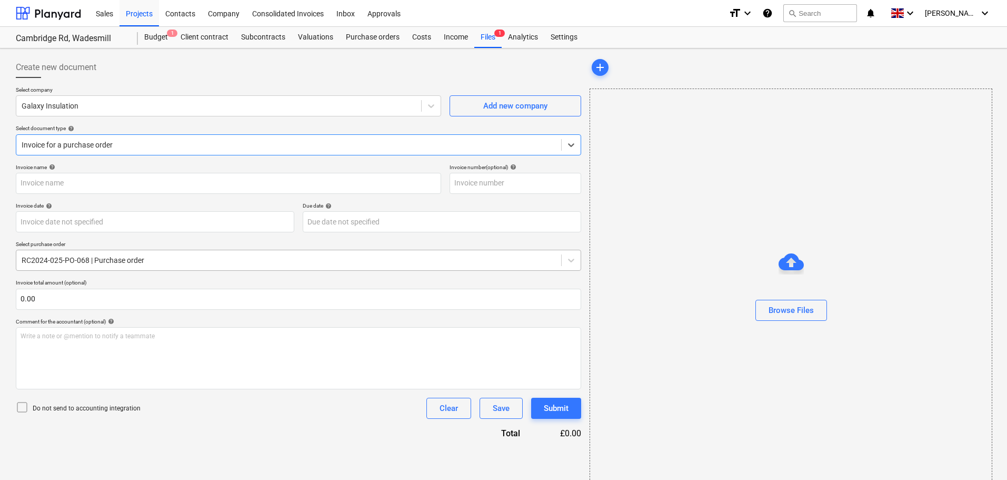
type input "SIN00596813"
type input "18 Sep 2025"
type input "31 Oct 2025"
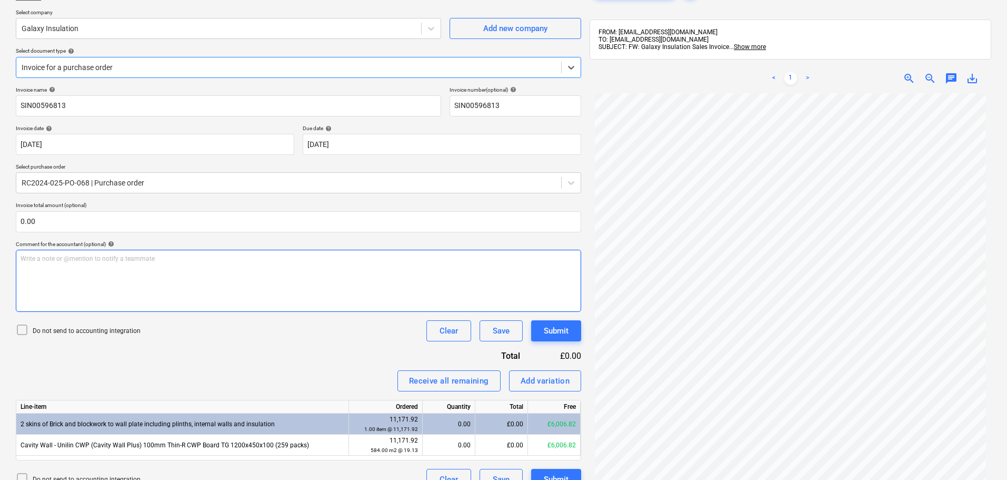
scroll to position [105, 0]
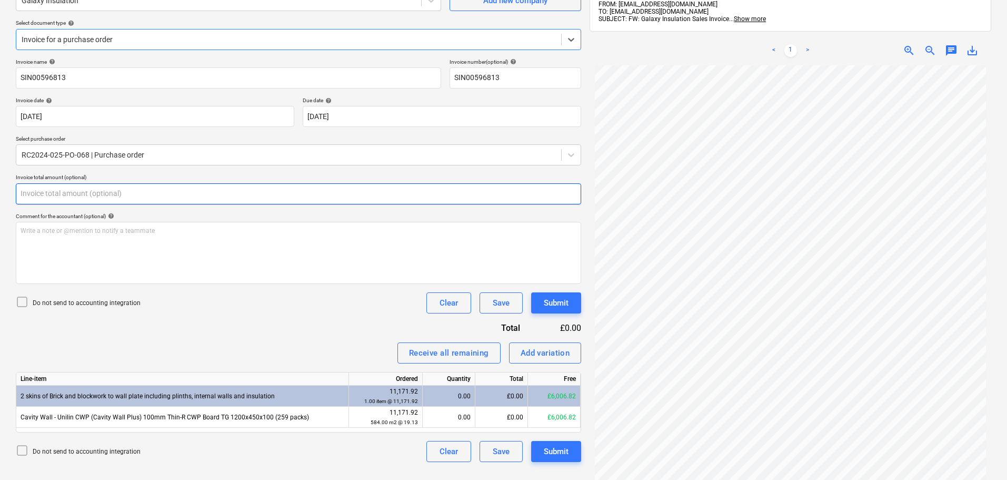
click at [154, 196] on input "text" at bounding box center [298, 193] width 565 height 21
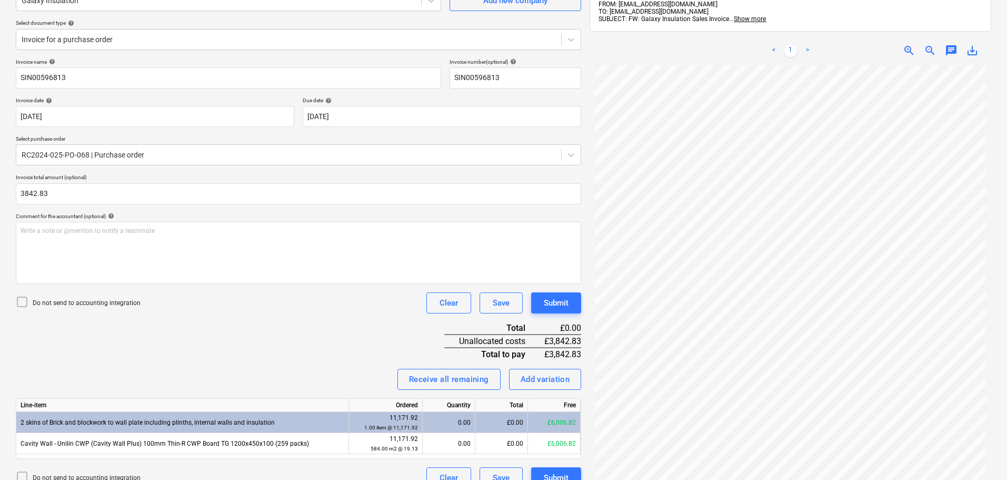
type input "3,842.83"
click at [356, 341] on div "Invoice name help SIN00596813 Invoice number (optional) help SIN00596813 Invoic…" at bounding box center [298, 273] width 565 height 430
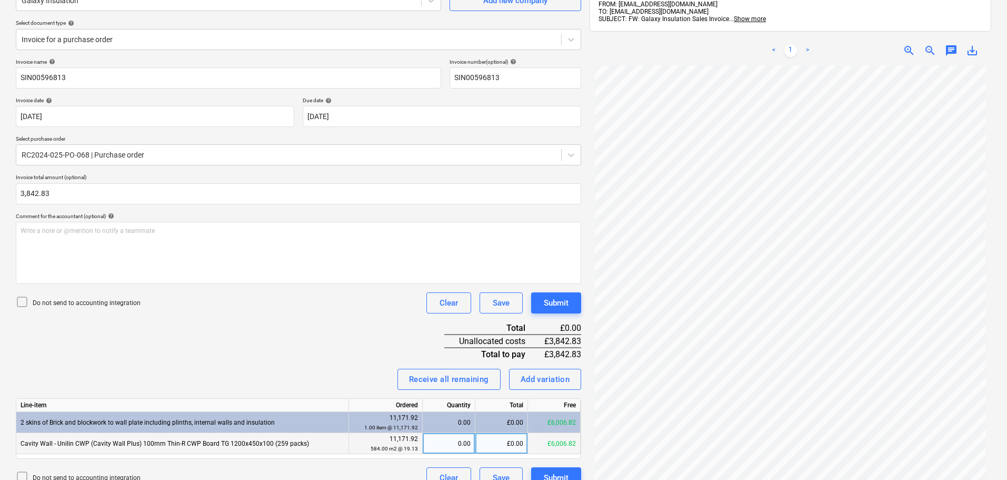
click at [500, 436] on div "£0.00" at bounding box center [501, 443] width 53 height 21
type input "3842.83"
click at [251, 335] on div "Invoice name help SIN00596813 Invoice number (optional) help SIN00596813 Invoic…" at bounding box center [298, 273] width 565 height 430
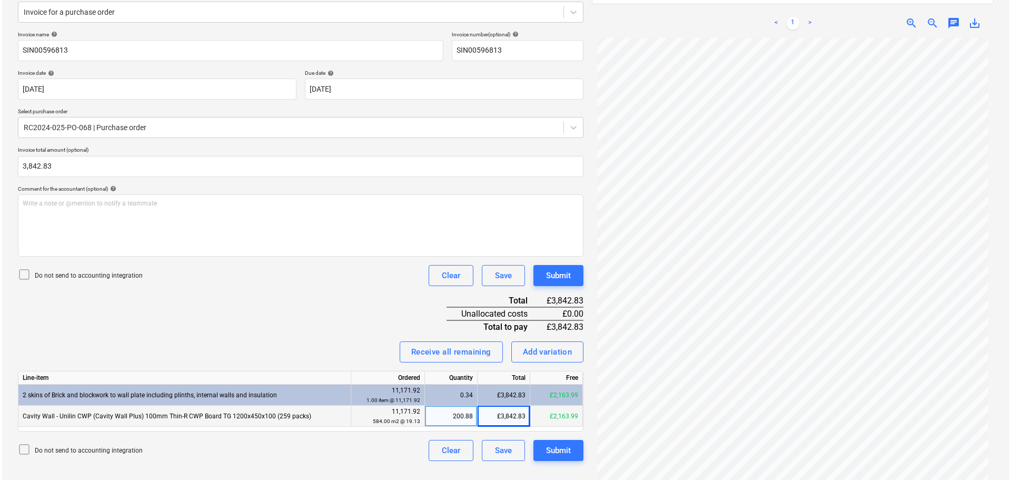
scroll to position [150, 0]
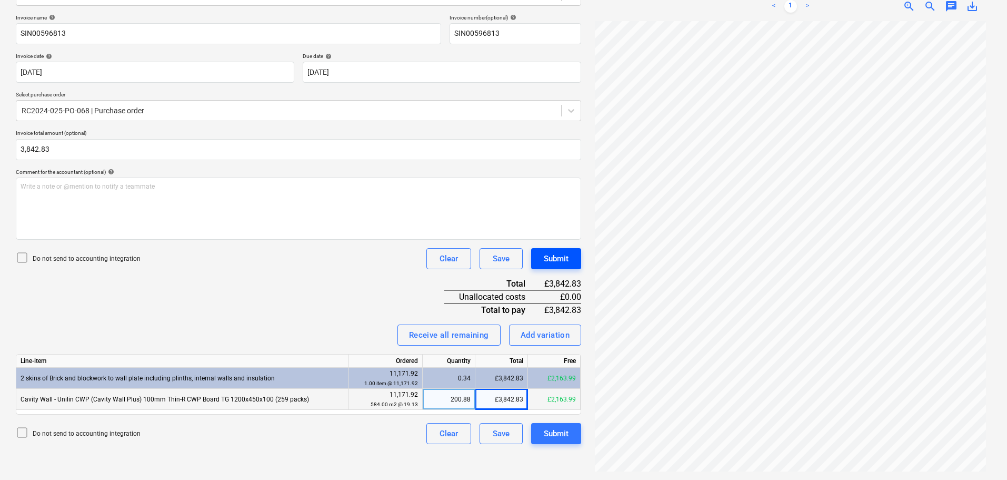
click at [553, 260] on div "Submit" at bounding box center [556, 259] width 25 height 14
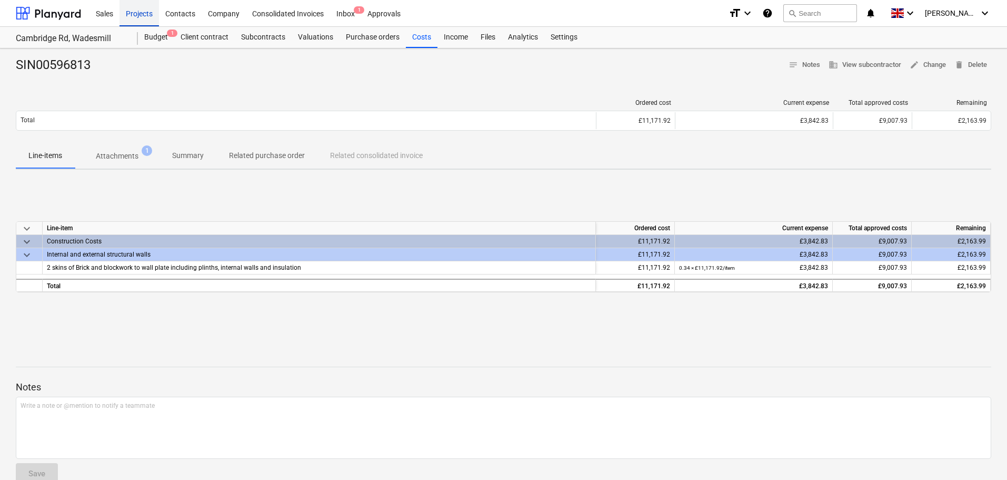
drag, startPoint x: 140, startPoint y: 13, endPoint x: 154, endPoint y: 17, distance: 14.5
click at [140, 13] on div "Projects" at bounding box center [138, 12] width 39 height 27
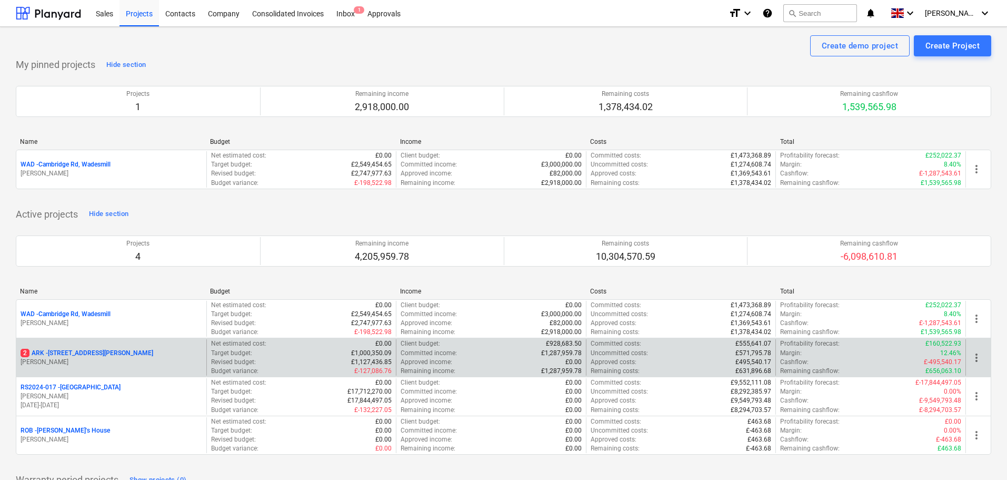
click at [60, 351] on p "2 ARK - 2 Galley Lane Arkley" at bounding box center [87, 352] width 133 height 9
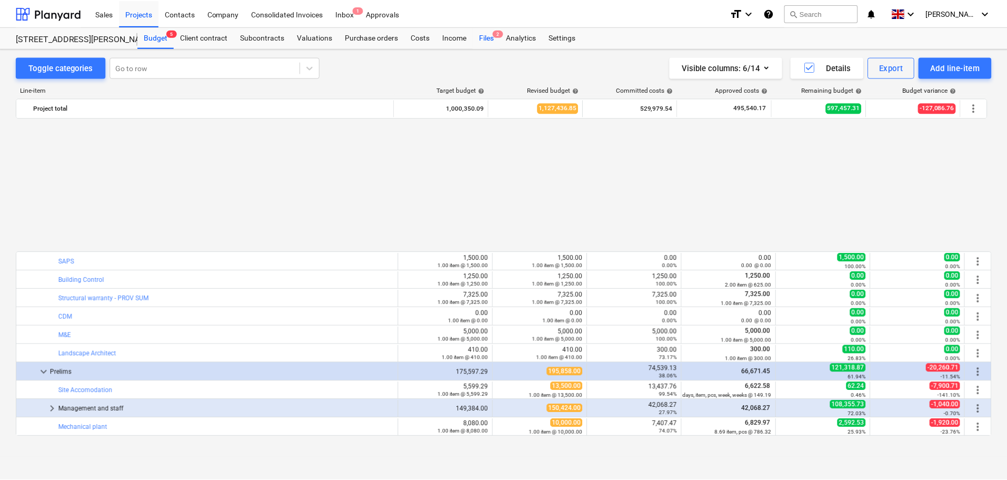
scroll to position [515, 0]
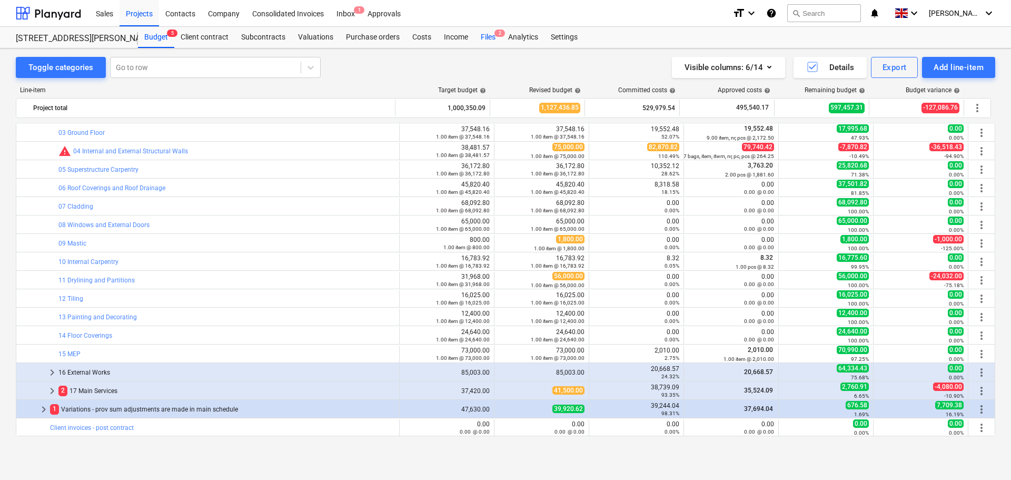
click at [490, 35] on div "Files 2" at bounding box center [487, 37] width 27 height 21
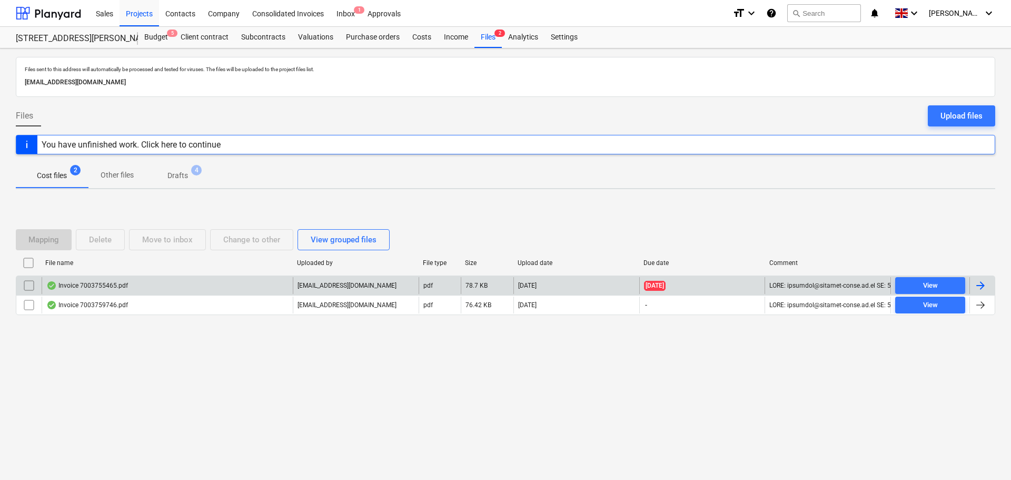
click at [94, 287] on div "Invoice 7003755465.pdf" at bounding box center [87, 285] width 82 height 8
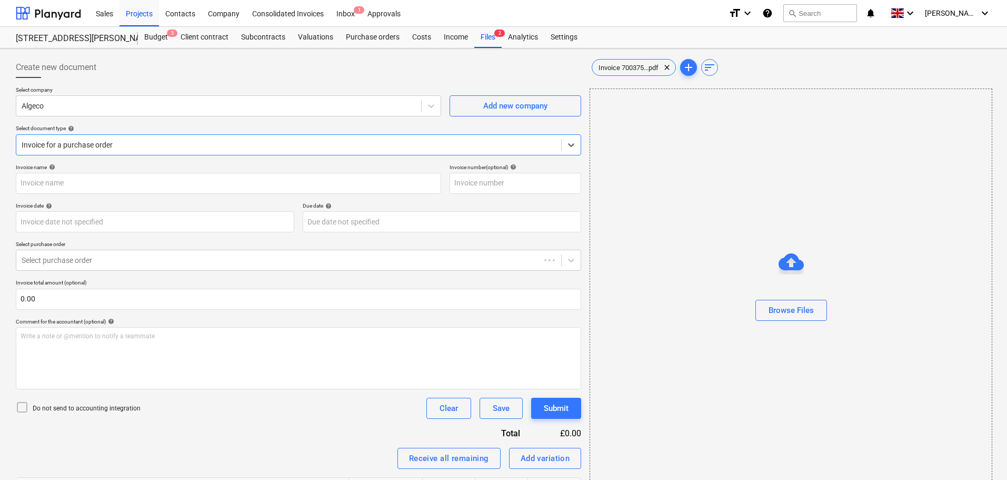
type input "7003755465"
type input "16 Sep 2025"
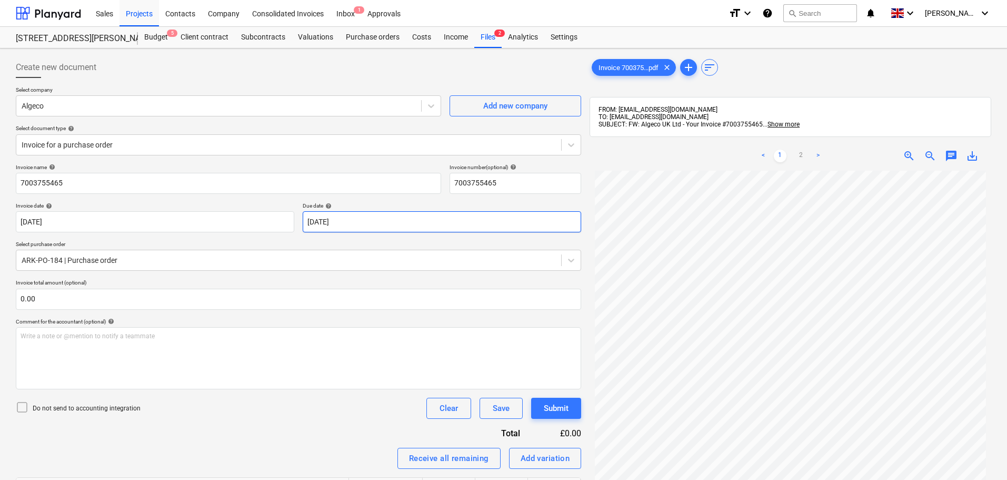
click at [404, 226] on body "Sales Projects Contacts Company Consolidated Invoices Inbox 1 Approvals format_…" at bounding box center [503, 240] width 1007 height 480
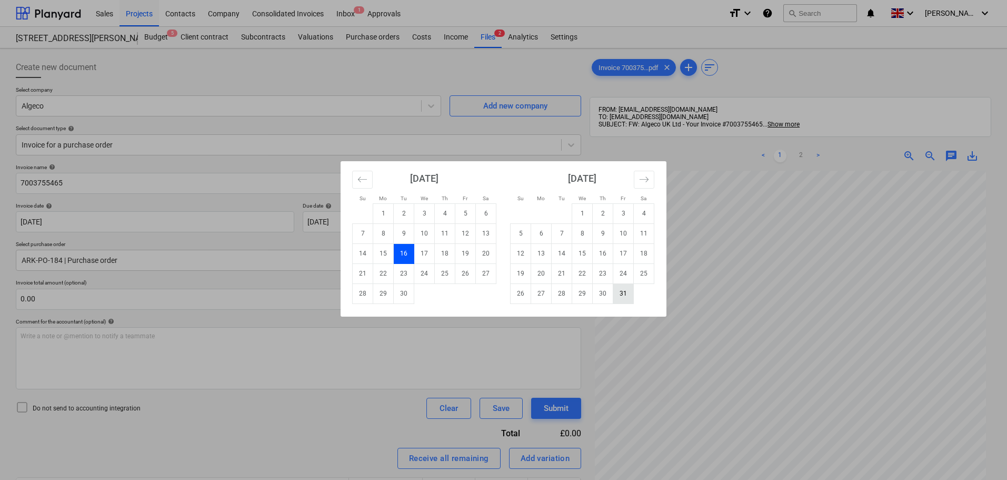
click at [631, 291] on td "31" at bounding box center [623, 293] width 21 height 20
type input "31 Oct 2025"
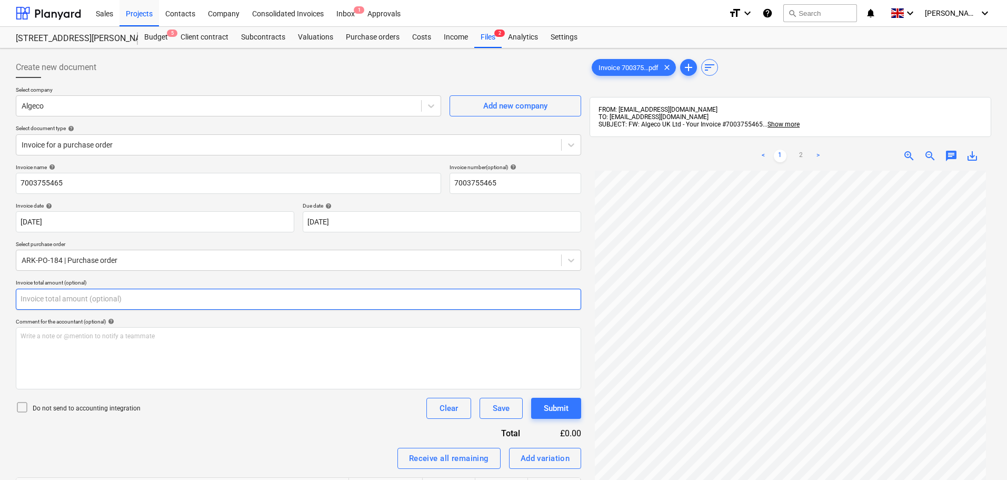
click at [53, 295] on input "text" at bounding box center [298, 298] width 565 height 21
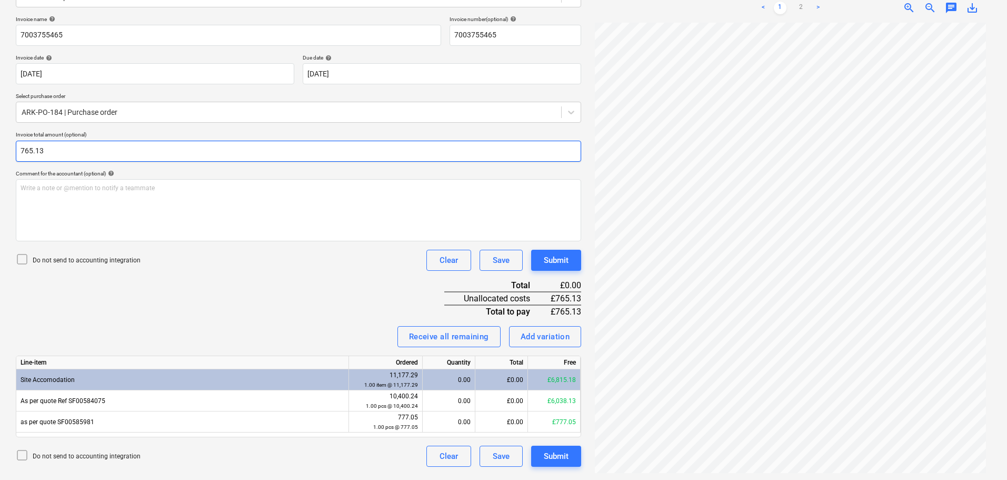
scroll to position [150, 0]
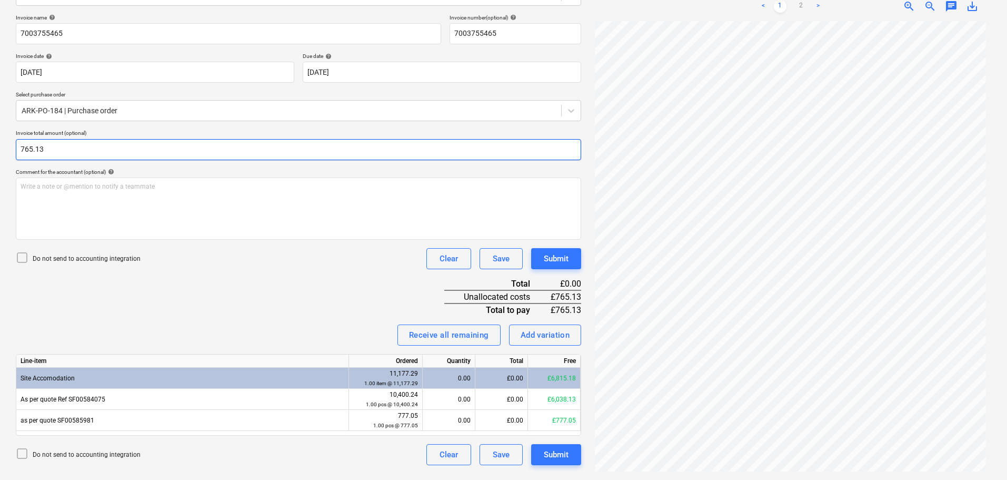
type input "765.13"
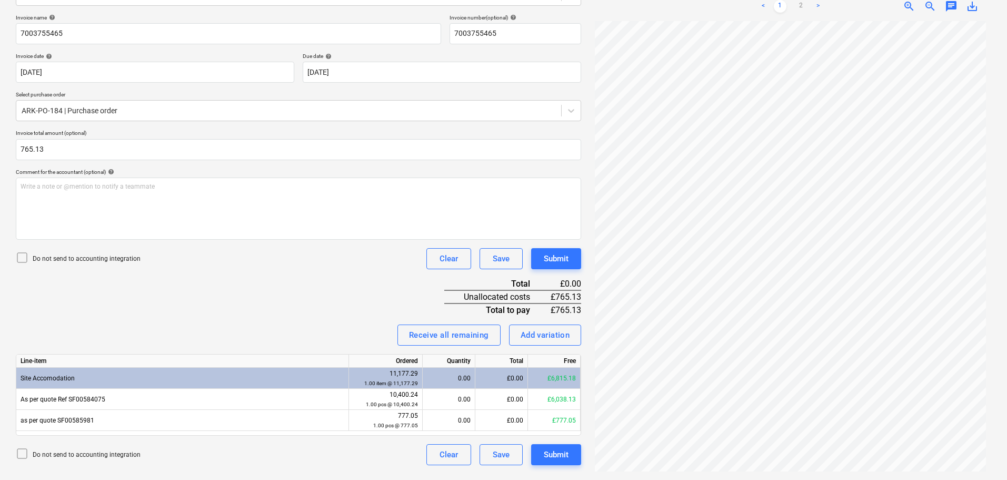
click at [282, 303] on div "Invoice name help 7003755465 Invoice number (optional) help 7003755465 Invoice …" at bounding box center [298, 239] width 565 height 451
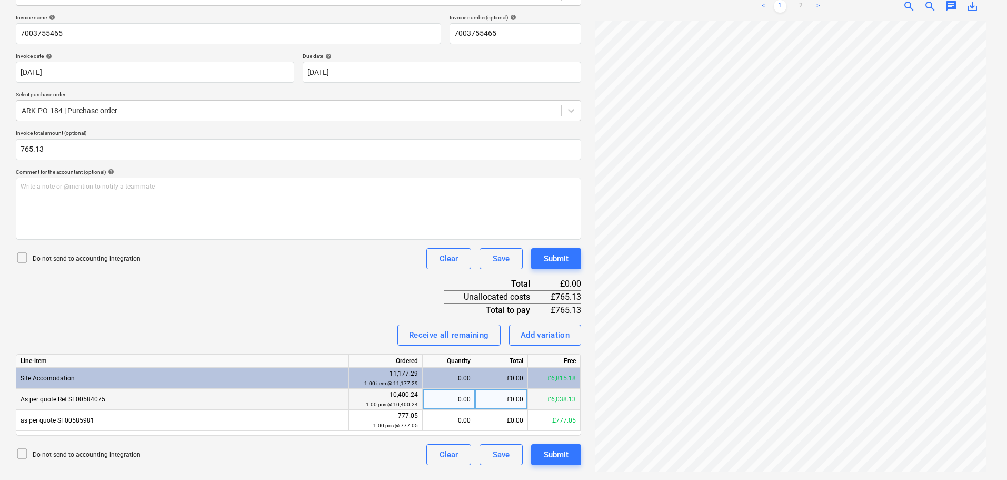
click at [509, 403] on div "£0.00" at bounding box center [501, 398] width 53 height 21
type input "765.13"
click at [263, 299] on div "Invoice name help 7003755465 Invoice number (optional) help 7003755465 Invoice …" at bounding box center [298, 239] width 565 height 451
click at [557, 335] on div "Add variation" at bounding box center [545, 335] width 49 height 14
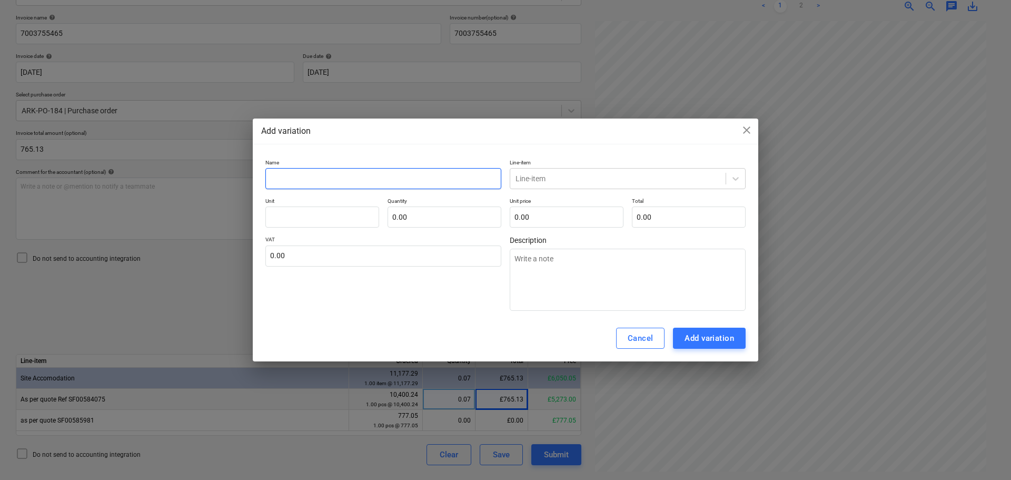
click at [387, 180] on input "text" at bounding box center [383, 178] width 236 height 21
type input "T"
type textarea "x"
type input "Te"
type textarea "x"
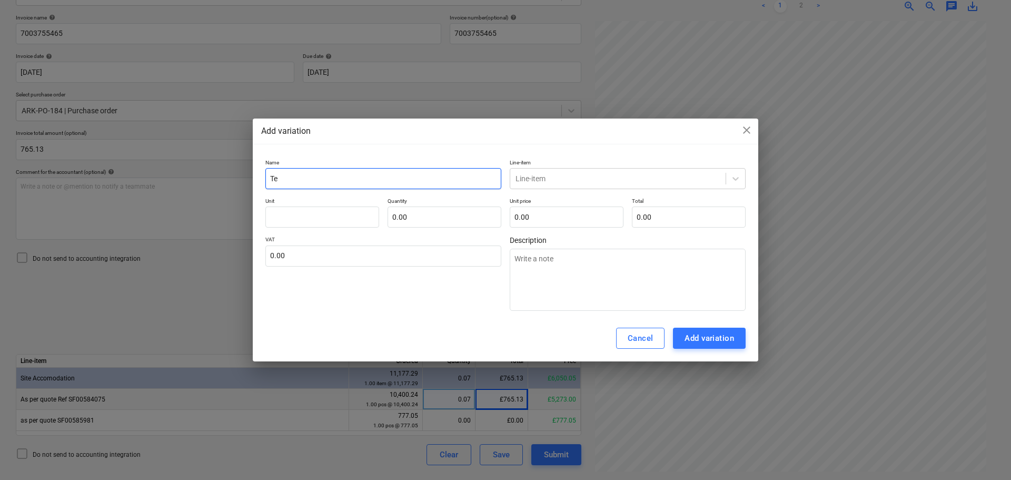
type input "Tem"
type textarea "x"
type input "Temp"
type textarea "x"
type input "Tempo"
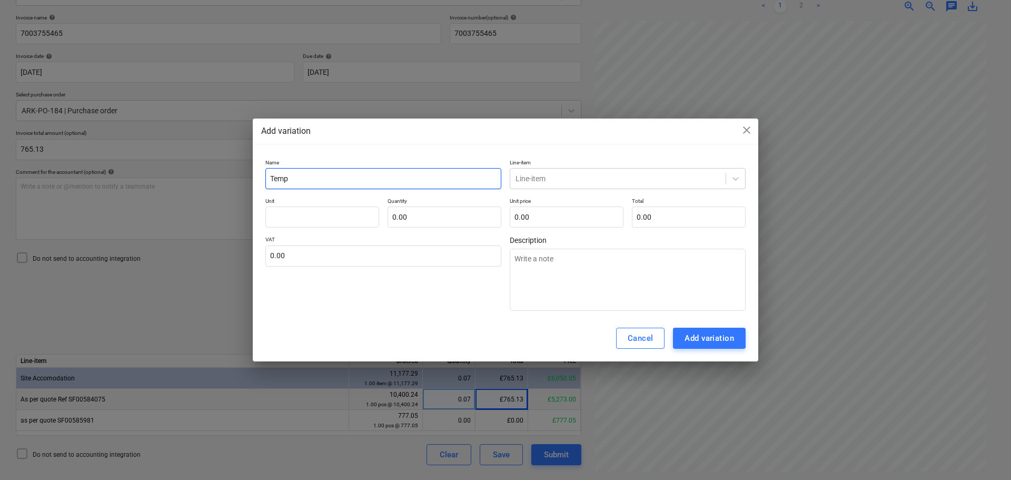
type textarea "x"
type input "Tempor"
type textarea "x"
type input "Tempora"
type textarea "x"
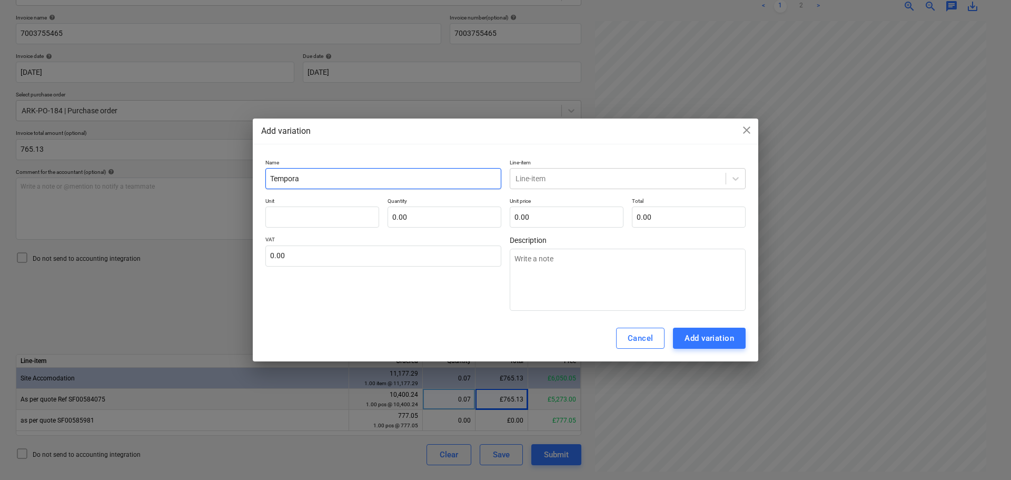
type input "Temporar"
type textarea "x"
type input "Temporary"
type textarea "x"
type input "Temporary"
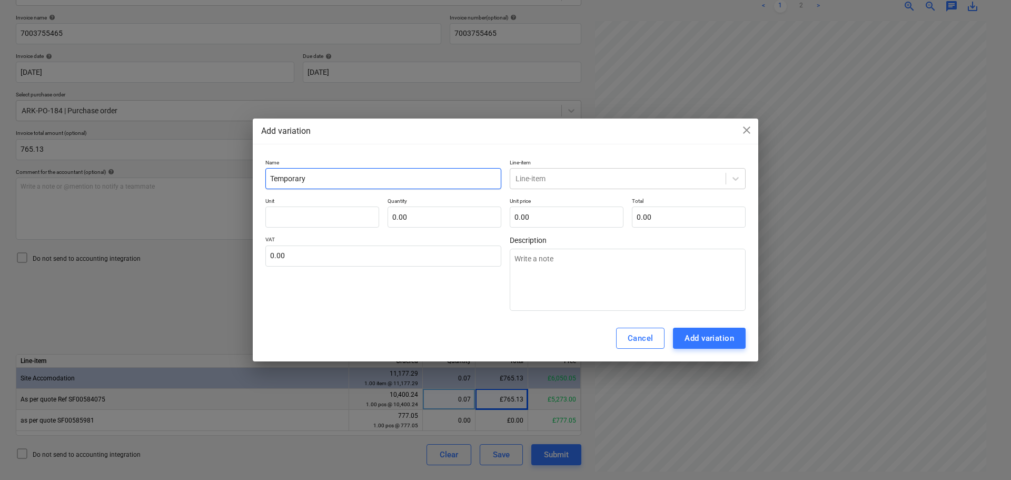
type textarea "x"
type input "Temporary t"
type textarea "x"
type input "Temporary ta"
type textarea "x"
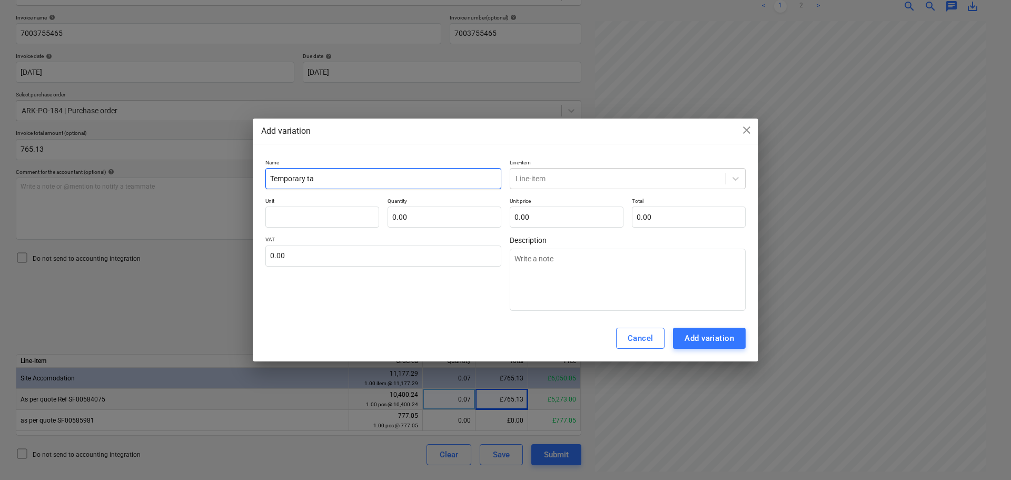
type input "Temporary tan"
type textarea "x"
type input "Temporary tank"
type textarea "x"
type input "Temporary tanks"
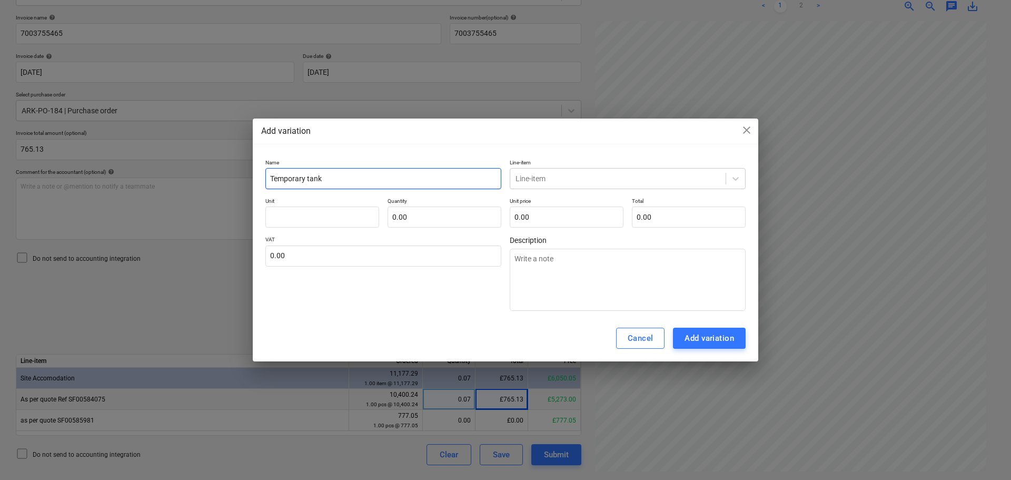
type textarea "x"
type input "Temporary tank"
type textarea "x"
type input "Temporary tan"
type textarea "x"
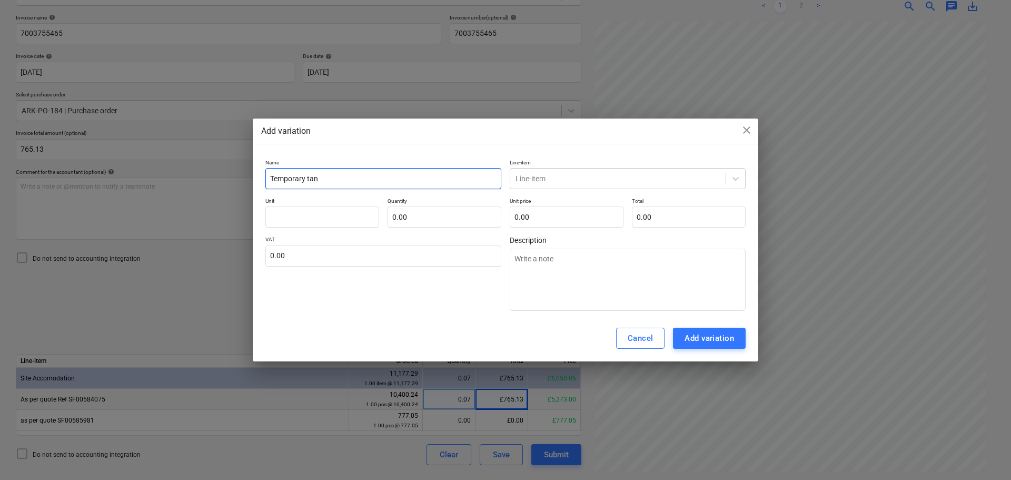
type input "Temporary ta"
type textarea "x"
type input "Temporary t"
type textarea "x"
type input "Temporary"
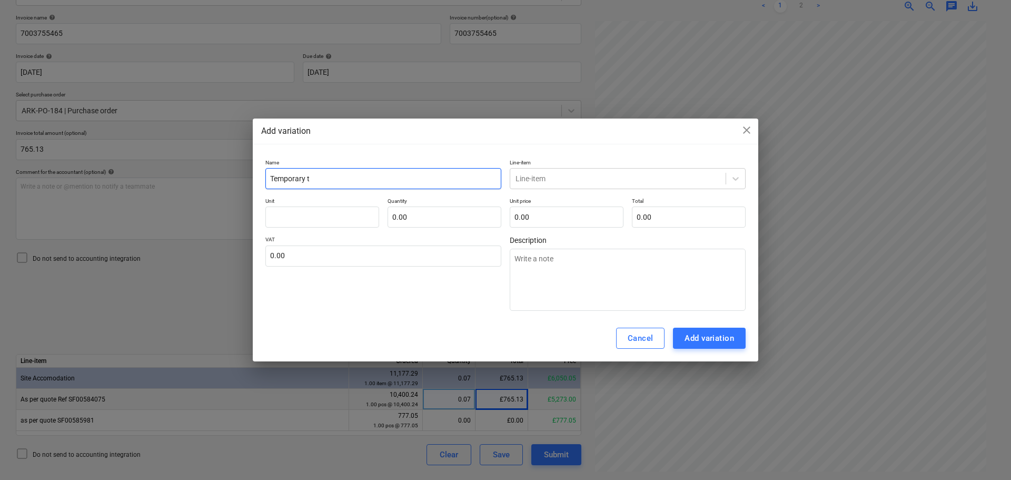
type textarea "x"
type input "Temporary"
type textarea "x"
type input "Temporar"
type textarea "x"
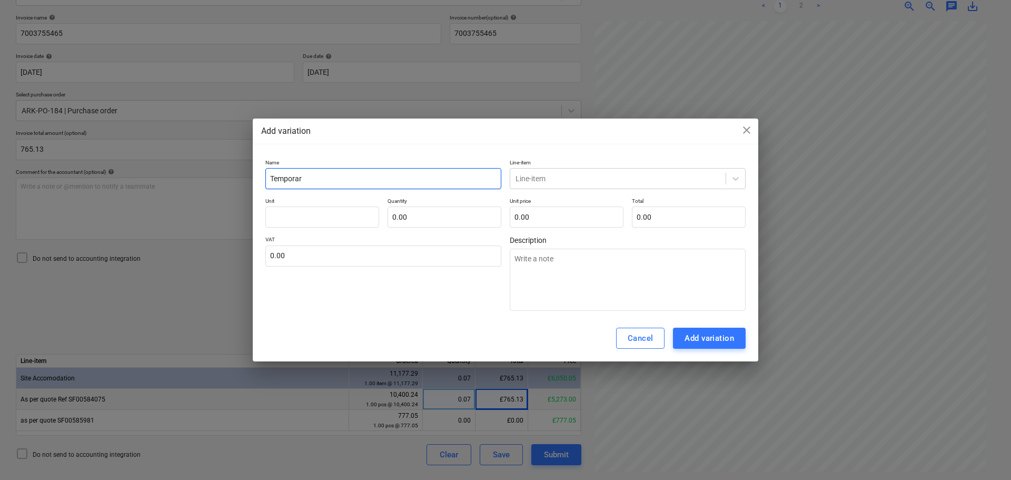
type input "Tempora"
type textarea "x"
type input "Tempor"
type textarea "x"
type input "Tempo"
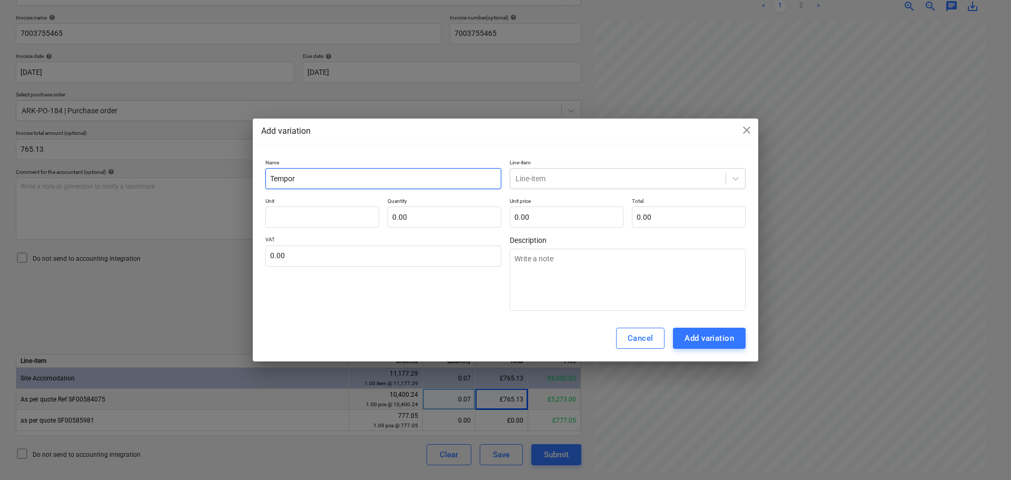
type textarea "x"
type input "Temp"
type textarea "x"
type input "Tem"
type textarea "x"
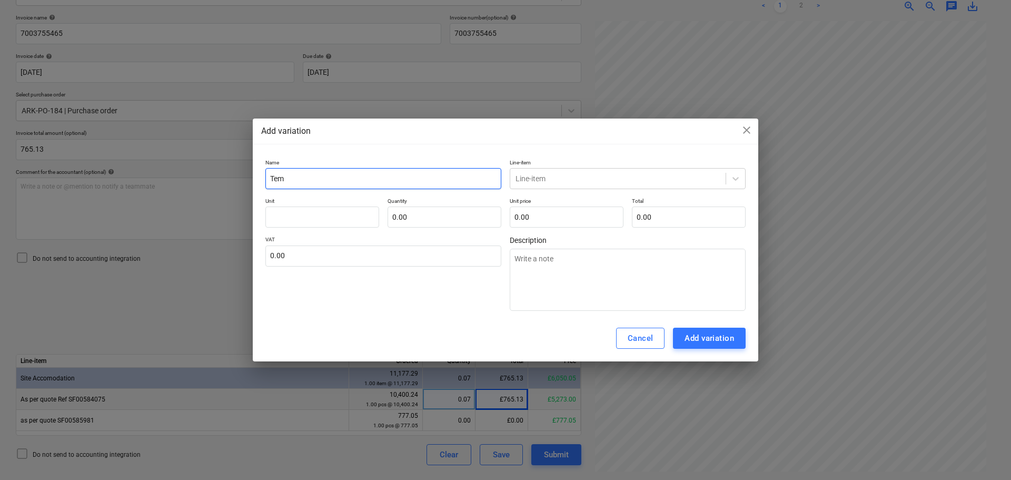
type input "Te"
type textarea "x"
type input "T"
type textarea "x"
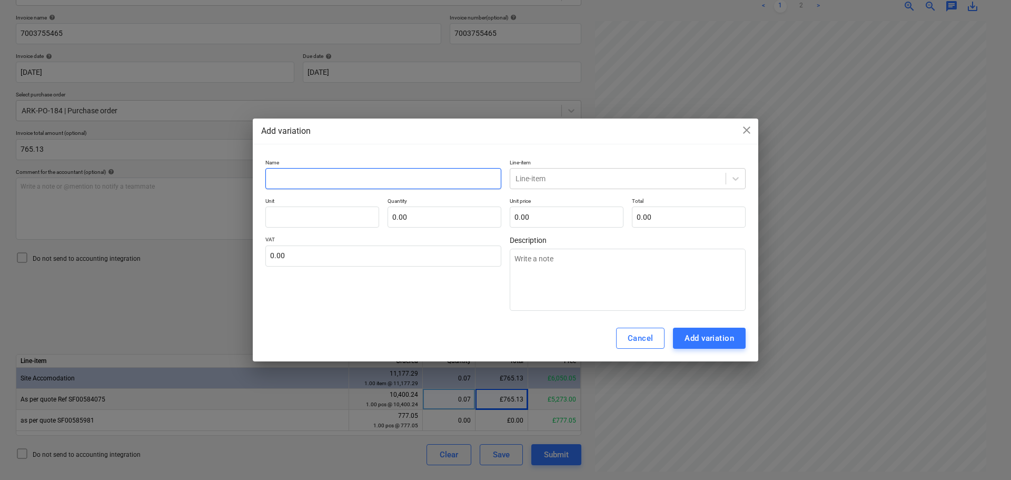
type input "E"
type textarea "x"
type input "Ef"
type textarea "x"
type input "Eff"
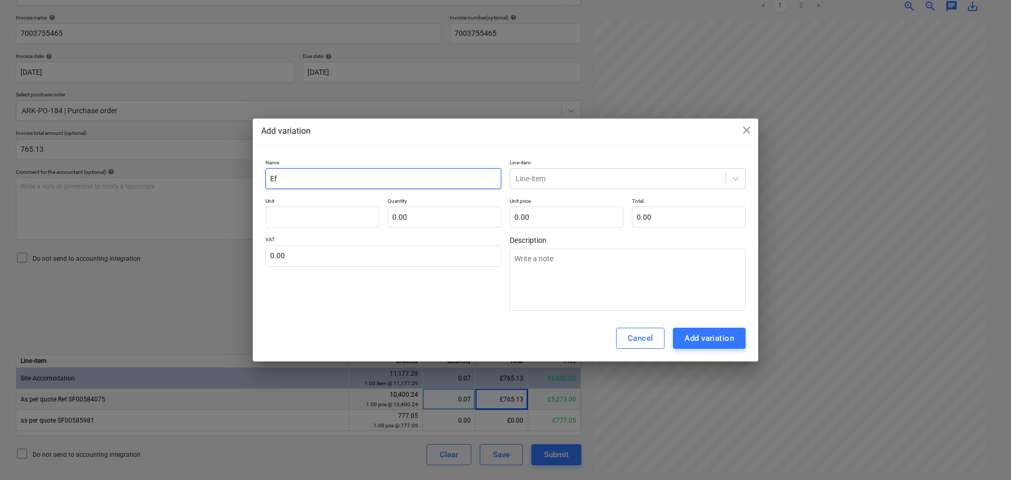
type textarea "x"
type input "Effl"
type textarea "x"
type input "Efflu"
type textarea "x"
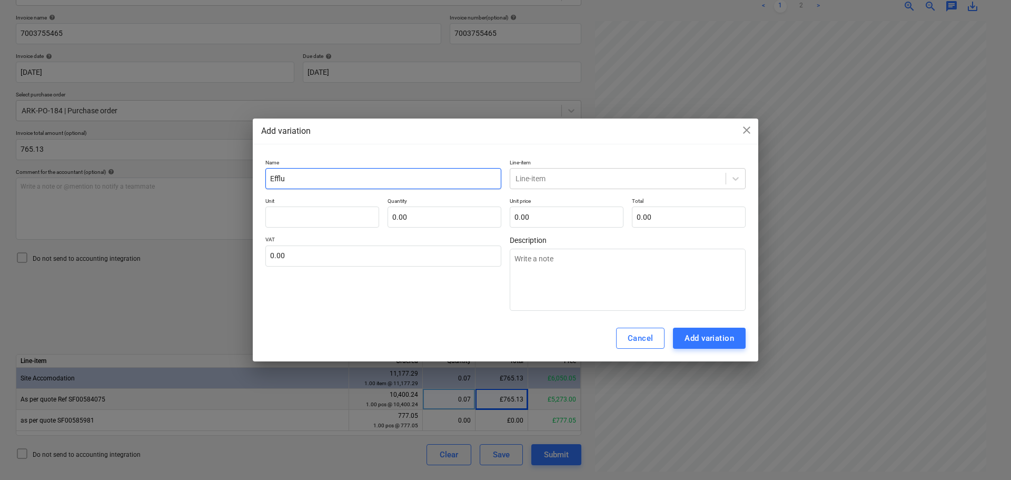
type input "Efflue"
type textarea "x"
type input "Effluen"
type textarea "x"
type input "Effluent"
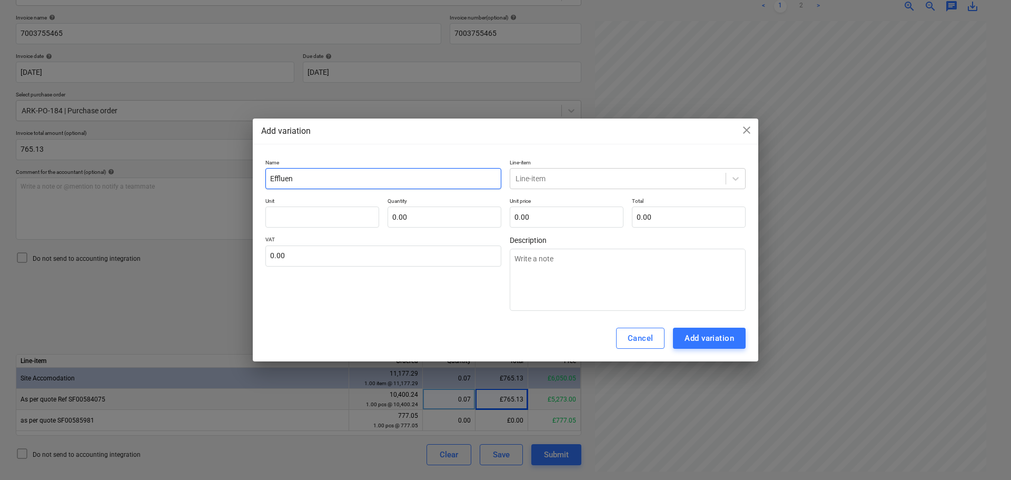
type textarea "x"
type input "Effluent"
type textarea "x"
type input "Effluent a"
type textarea "x"
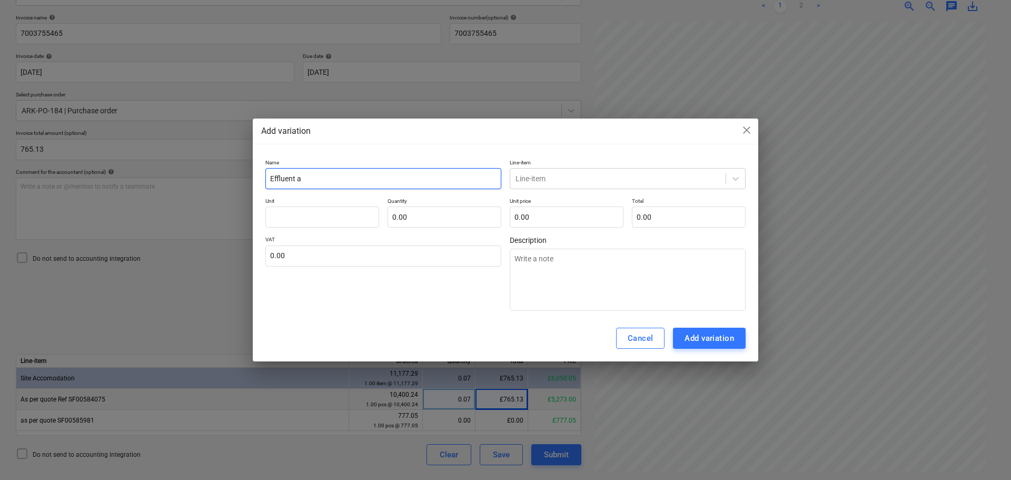
type input "Effluent an"
type textarea "x"
type input "Effluent and"
type textarea "x"
type input "Effluent and"
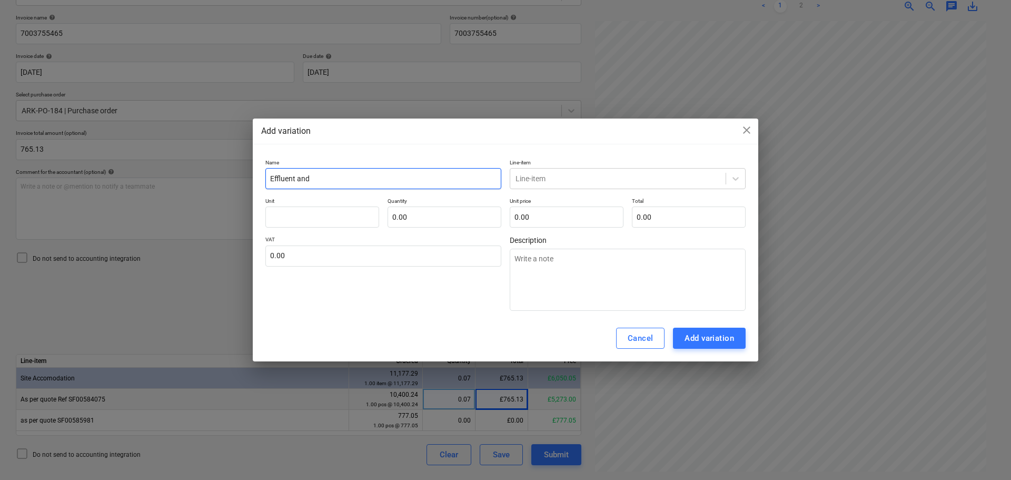
type textarea "x"
type input "Effluent and f"
type textarea "x"
type input "Effluent and fr"
type textarea "x"
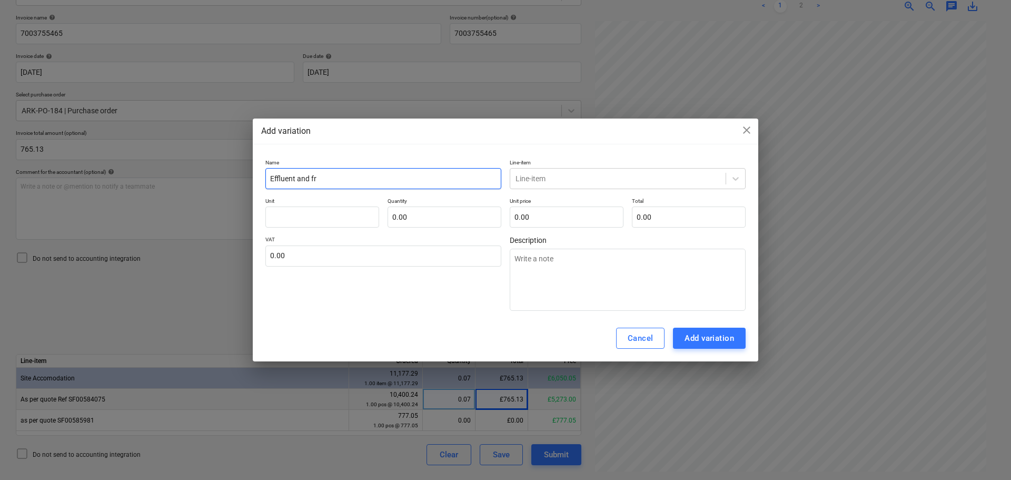
type input "Effluent and fre"
type textarea "x"
type input "Effluent and fres"
type textarea "x"
type input "Effluent and fresh"
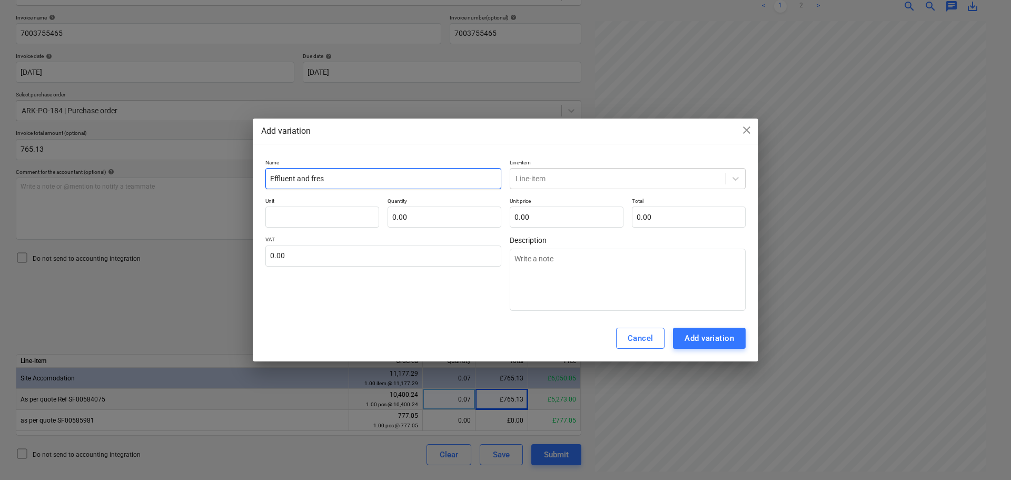
type textarea "x"
type input "Effluent and fresh"
type textarea "x"
type input "Effluent and fresh w"
type textarea "x"
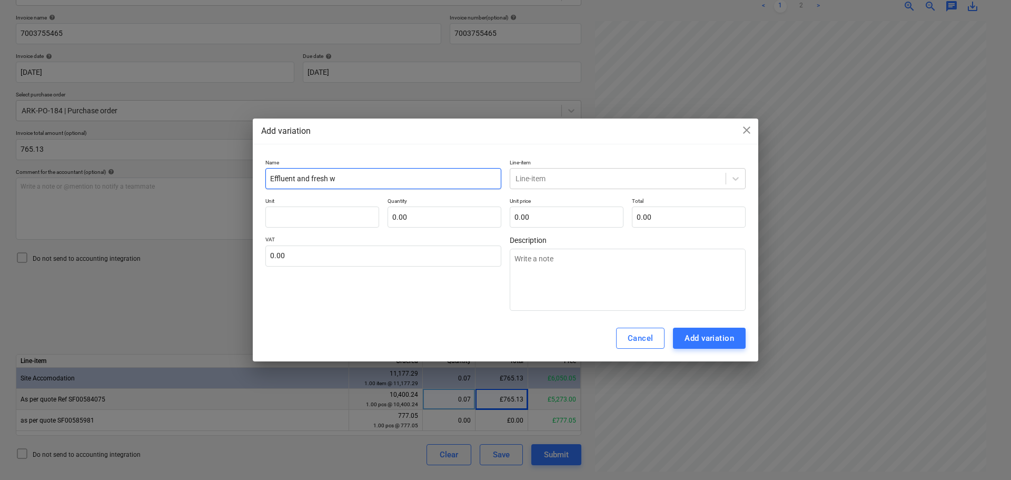
type input "Effluent and fresh wa"
type textarea "x"
type input "Effluent and fresh was"
type textarea "x"
type input "Effluent and fresh wast"
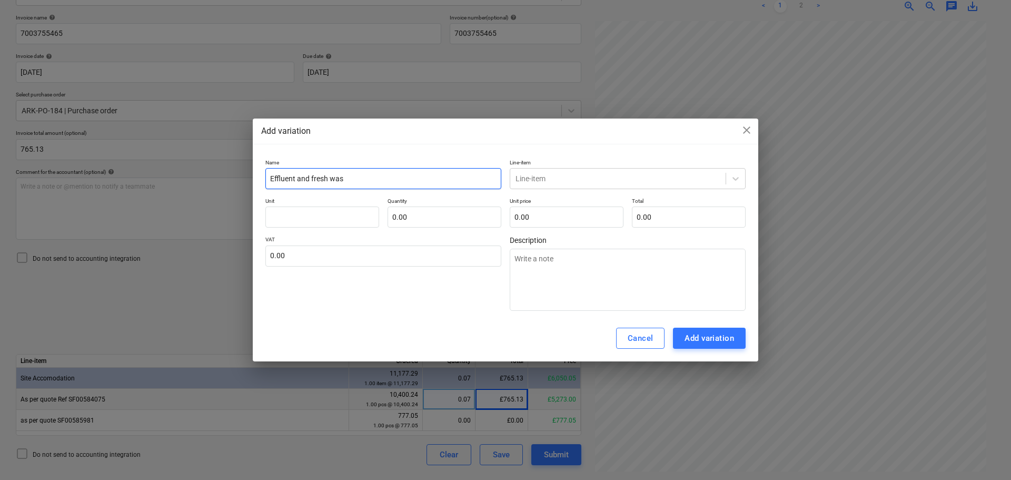
type textarea "x"
type input "Effluent and fresh waste"
type textarea "x"
type input "Effluent and fresh waster"
type textarea "x"
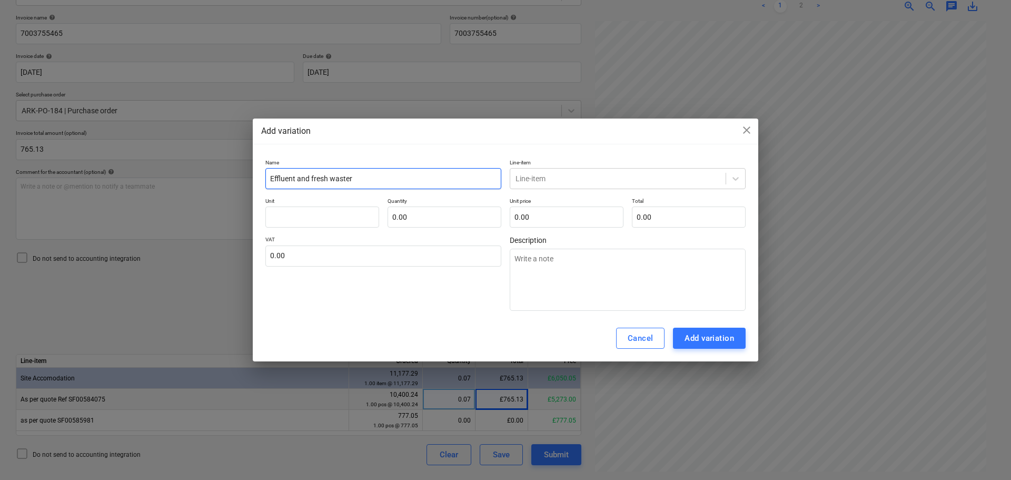
type input "Effluent and fresh waster"
type textarea "x"
type input "Effluent and fresh waster t"
type textarea "x"
type input "Effluent and fresh waster ta"
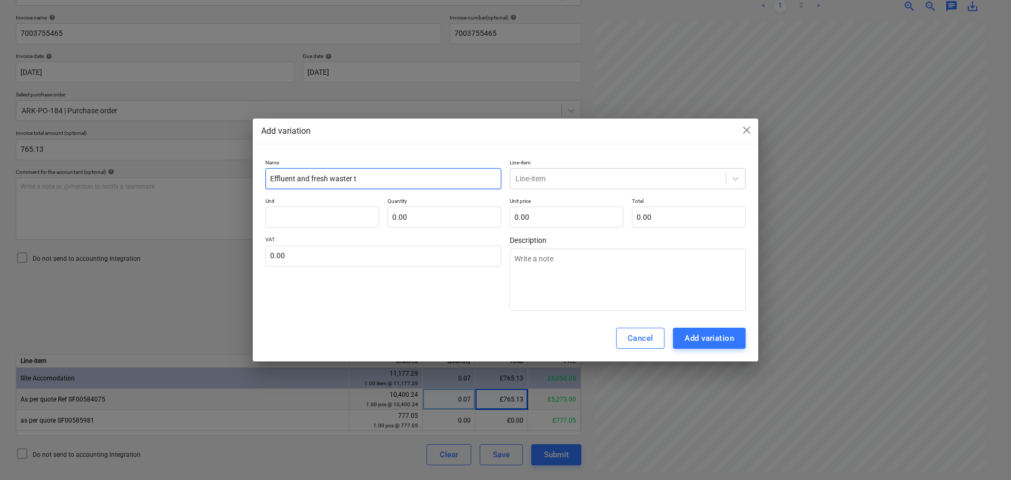
type textarea "x"
type input "Effluent and fresh waster tan"
type textarea "x"
type input "Effluent and fresh waster tank"
type textarea "x"
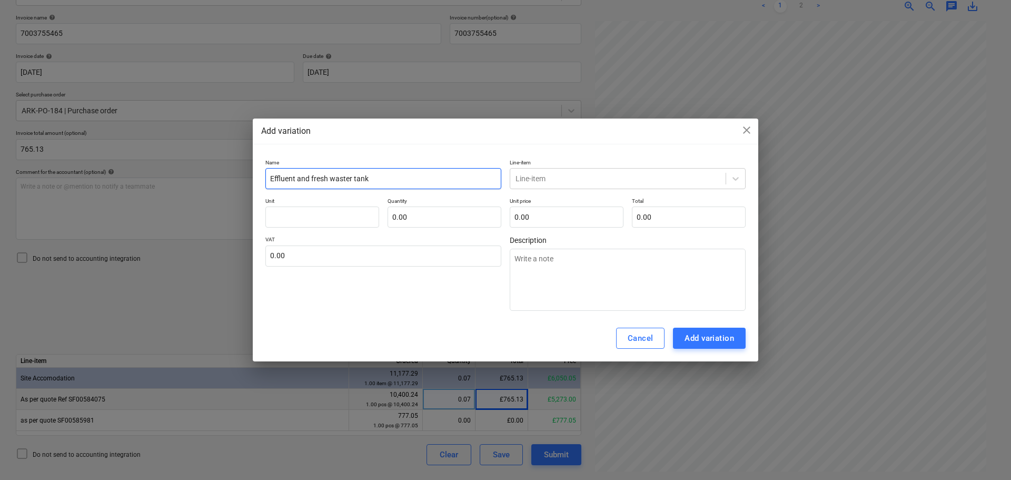
type input "Effluent and fresh waster tank"
type textarea "x"
type input "Effluent and fresh waster tank h"
type textarea "x"
type input "Effluent and fresh waster tank hi"
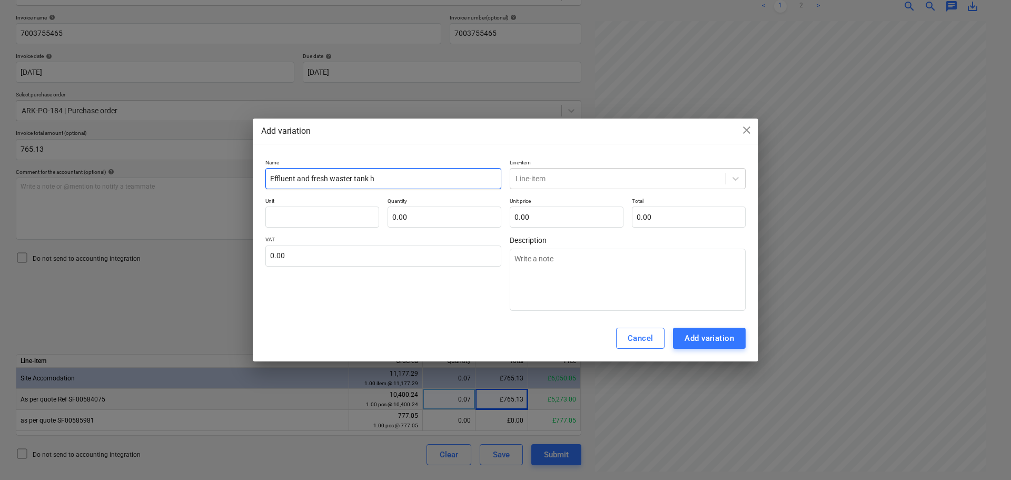
type textarea "x"
type input "Effluent and fresh waster tank hir"
type textarea "x"
type input "Effluent and fresh waster tank hire"
type textarea "x"
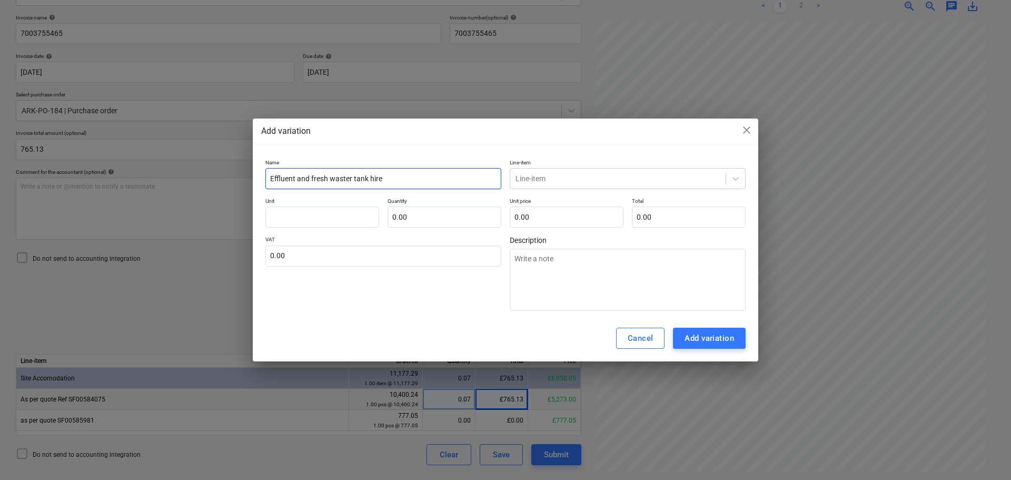
type input "Effluent and fresh water tank hire"
type textarea "x"
type input "Effluent and fresh water tank hire"
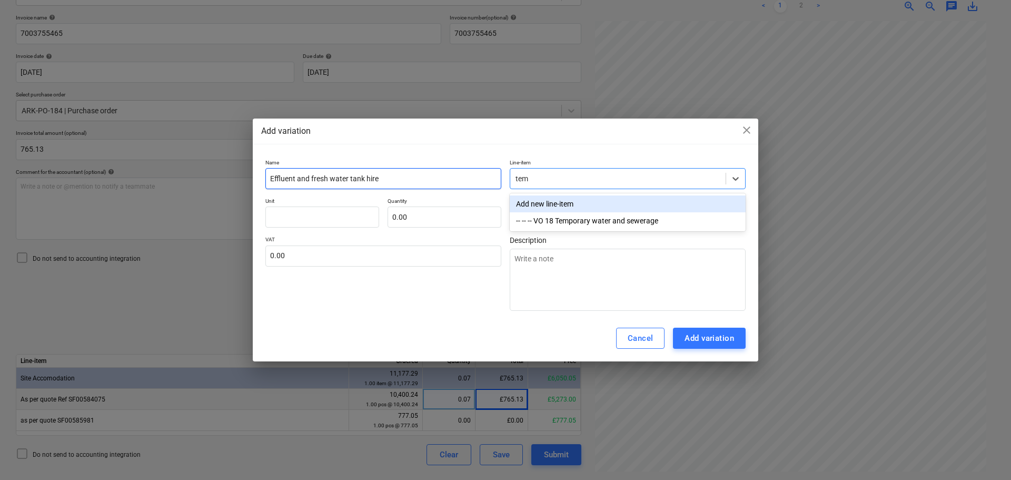
type input "temp"
type textarea "x"
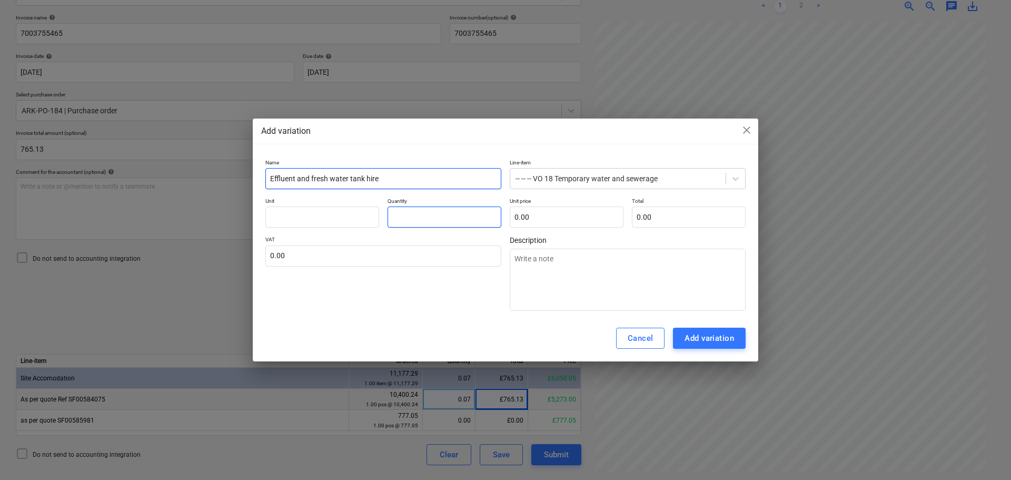
type input "1"
type textarea "x"
type input "1.00"
type input "1"
type textarea "x"
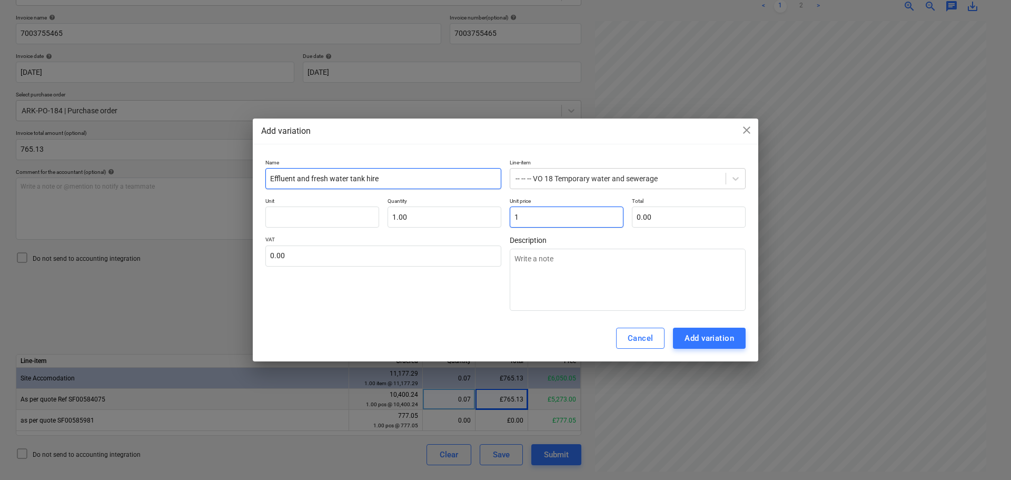
type input "1.00"
type input "18"
type textarea "x"
type input "18.00"
type input "186"
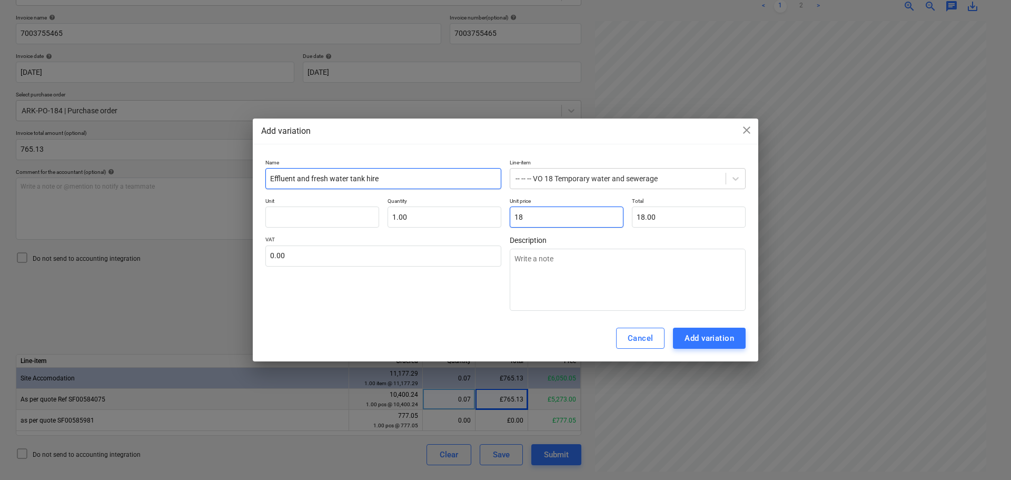
type textarea "x"
type input "186.00"
click at [721, 332] on div "Add variation" at bounding box center [708, 338] width 49 height 14
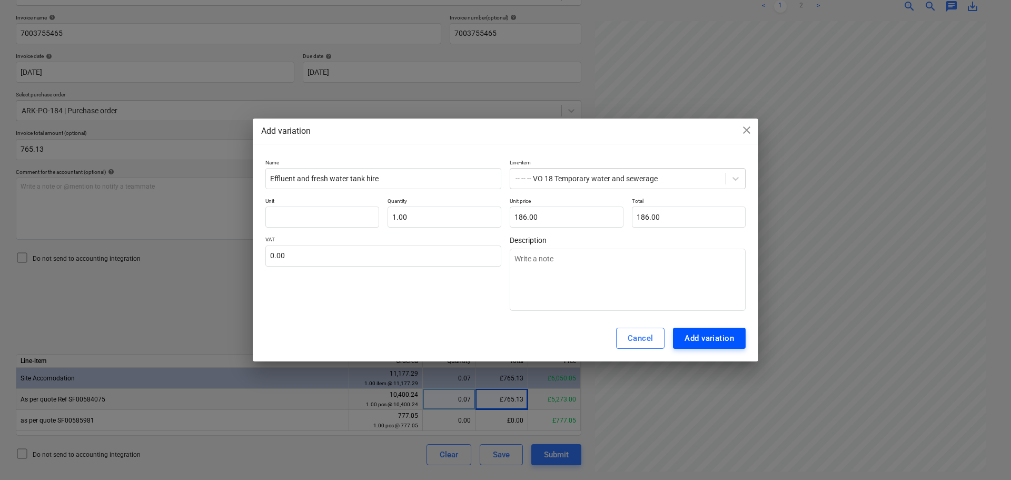
click at [714, 337] on div "Add variation" at bounding box center [708, 338] width 49 height 14
click at [332, 215] on input "text" at bounding box center [322, 216] width 114 height 21
type input "i"
type textarea "x"
type input "it"
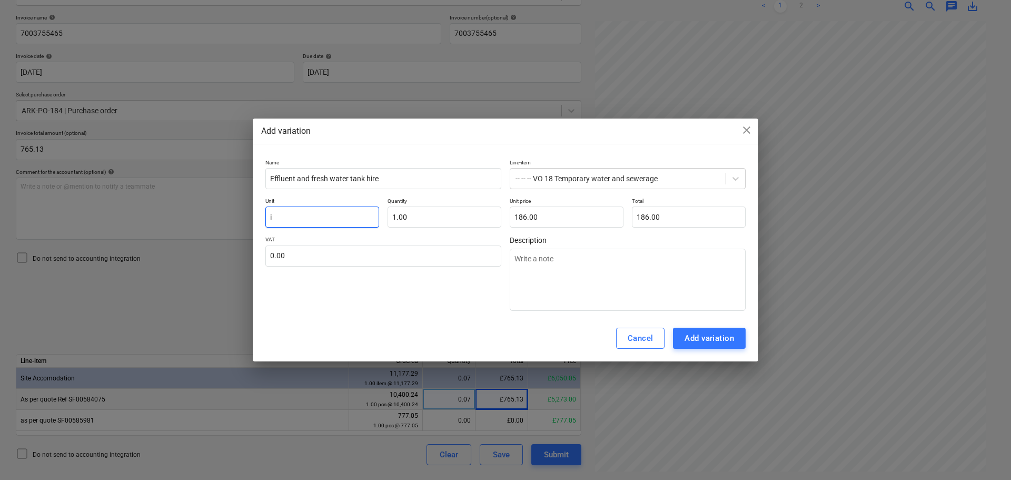
type textarea "x"
type input "ite"
type textarea "x"
type input "item"
type textarea "x"
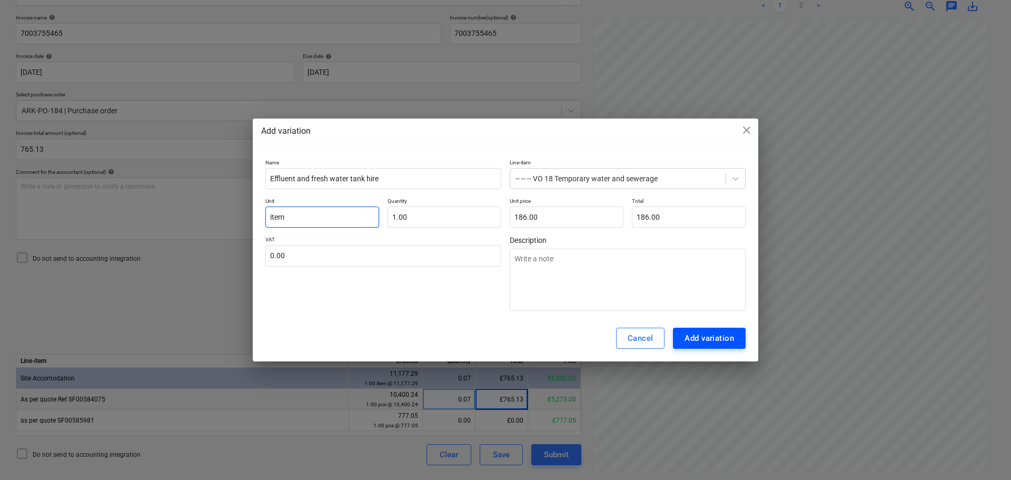
type input "item"
click at [705, 332] on div "Add variation" at bounding box center [708, 338] width 49 height 14
type textarea "x"
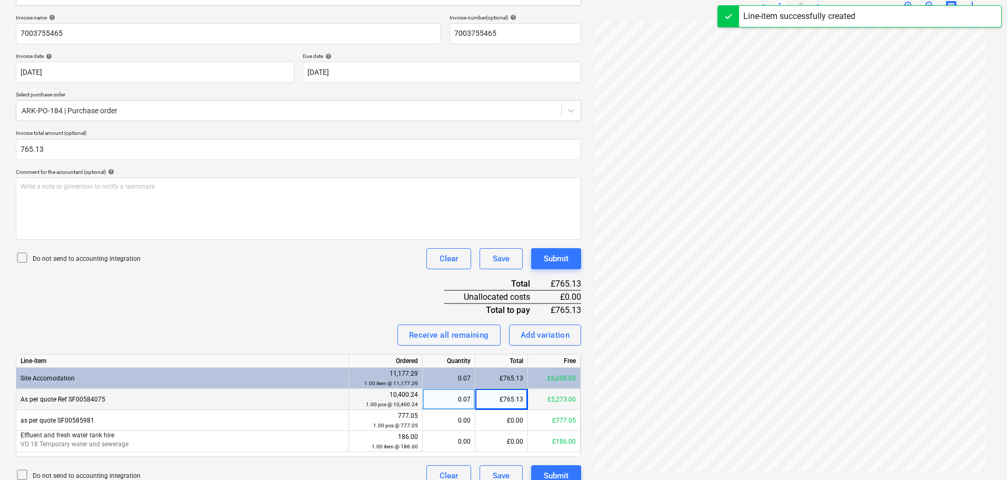
click at [282, 317] on div "Invoice name help 7003755465 Invoice number (optional) help 7003755465 Invoice …" at bounding box center [298, 250] width 565 height 472
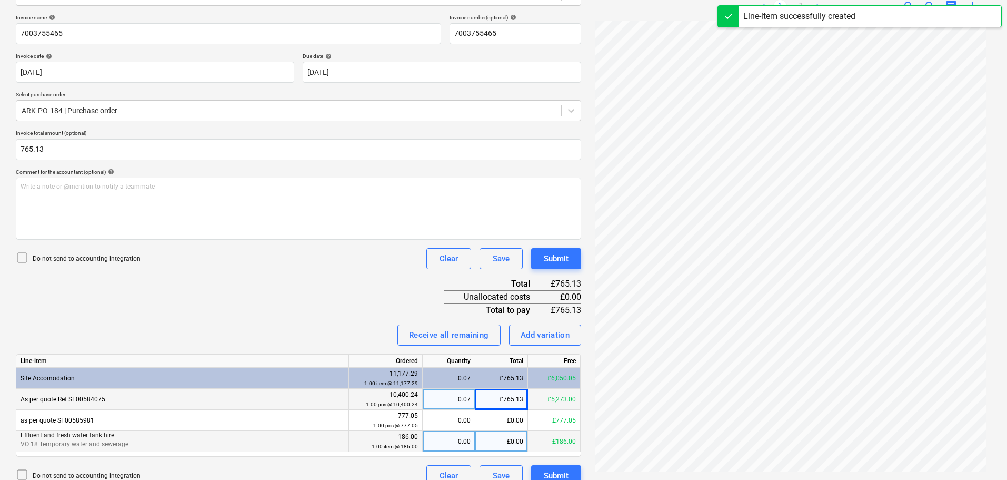
click at [495, 440] on div "£0.00" at bounding box center [501, 441] width 53 height 21
type input "186"
click at [340, 296] on div "Invoice name help 7003755465 Invoice number (optional) help 7003755465 Invoice …" at bounding box center [298, 250] width 565 height 472
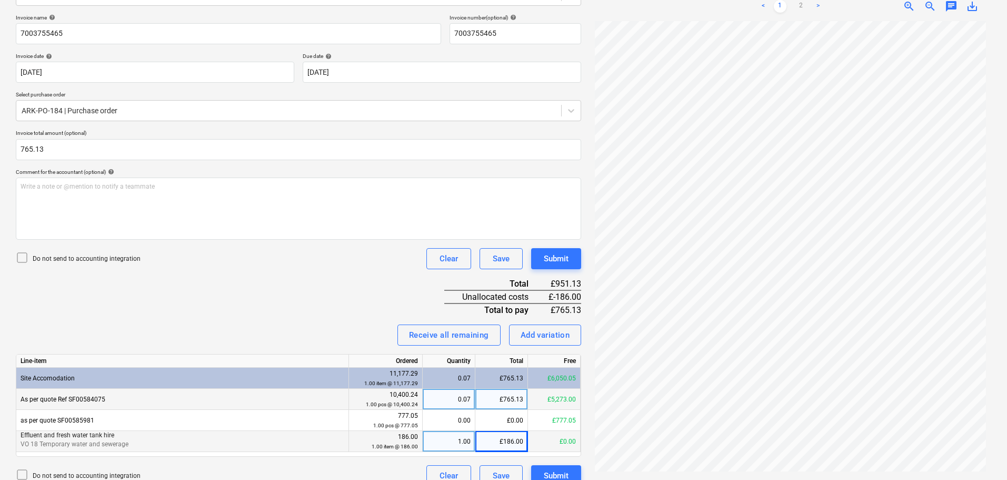
click at [500, 399] on div "£765.13" at bounding box center [501, 398] width 53 height 21
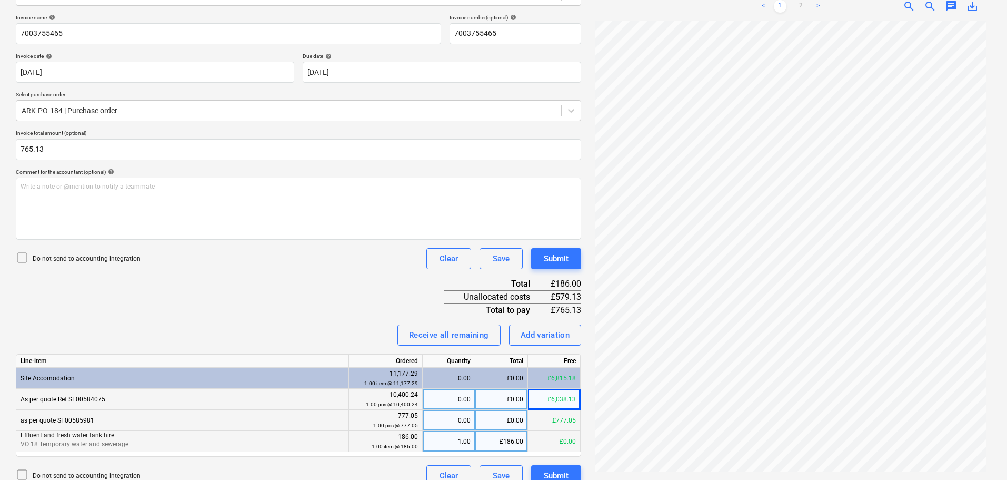
click at [510, 423] on div "£0.00" at bounding box center [501, 420] width 53 height 21
click at [495, 399] on div "£0.00" at bounding box center [501, 398] width 53 height 21
type input "579.13"
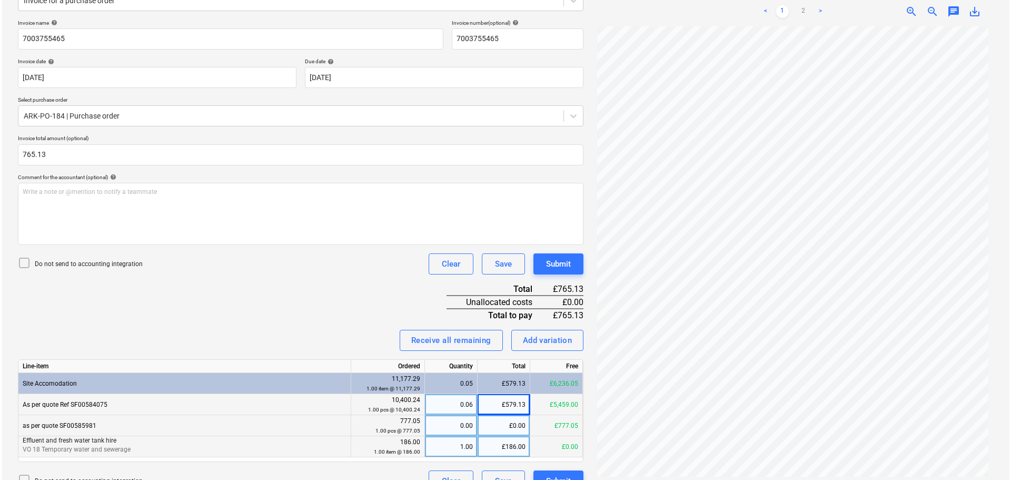
scroll to position [158, 0]
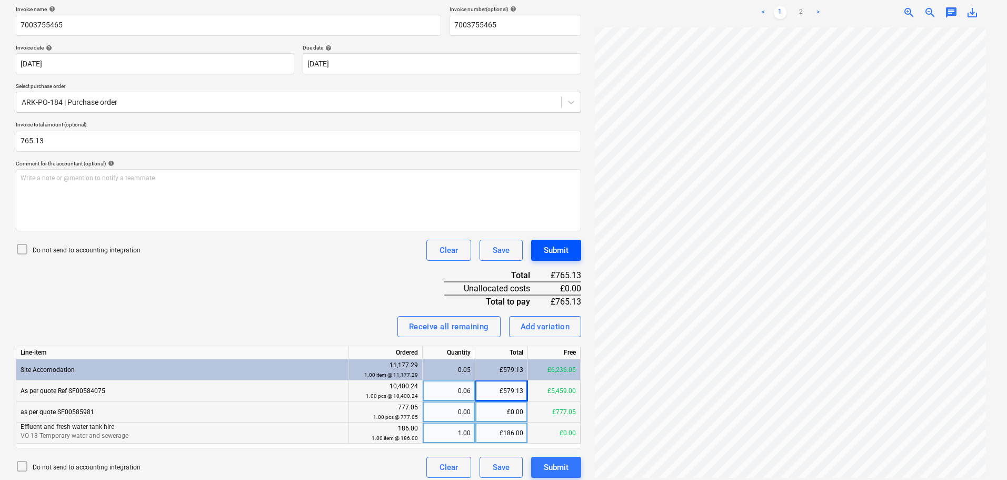
click at [554, 246] on div "Submit" at bounding box center [556, 250] width 25 height 14
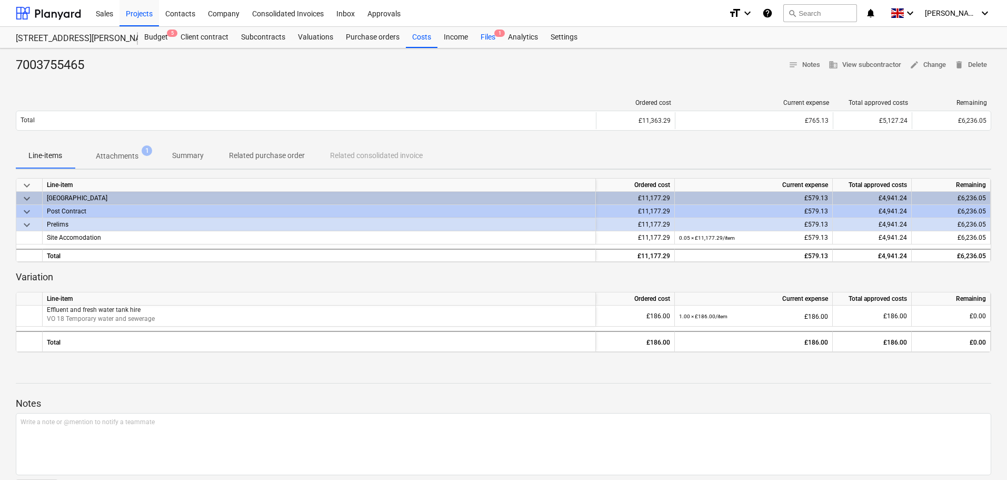
drag, startPoint x: 474, startPoint y: 36, endPoint x: 483, endPoint y: 36, distance: 9.0
click at [475, 36] on div "Files 1" at bounding box center [487, 37] width 27 height 21
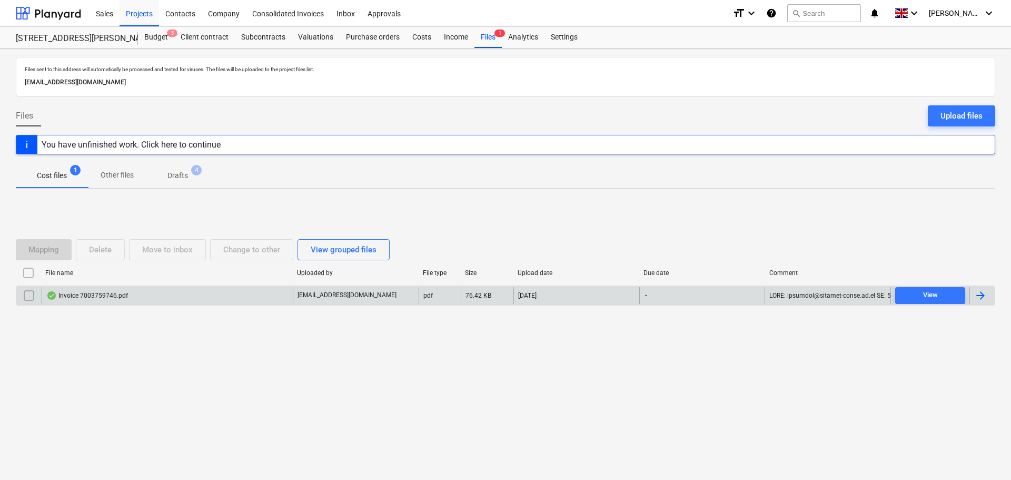
click at [98, 295] on div "Invoice 7003759746.pdf" at bounding box center [87, 295] width 82 height 8
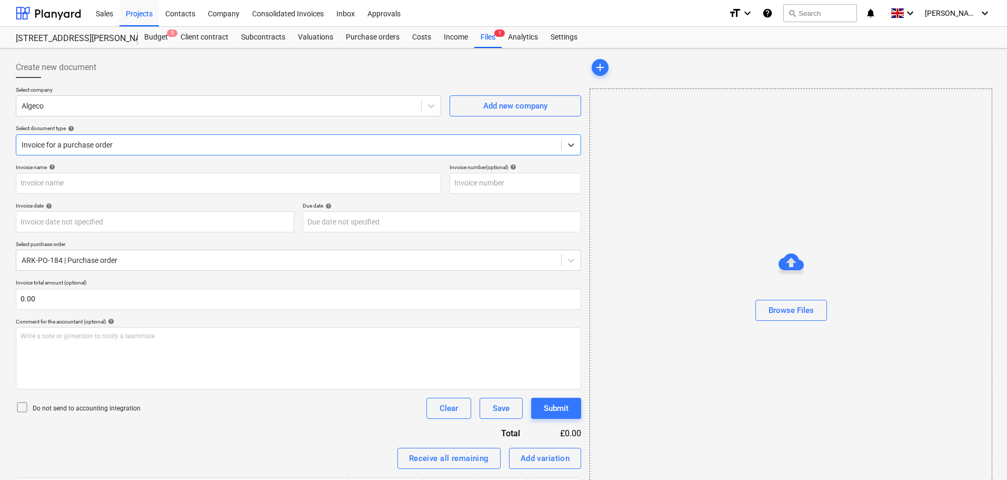
type input "7003759746"
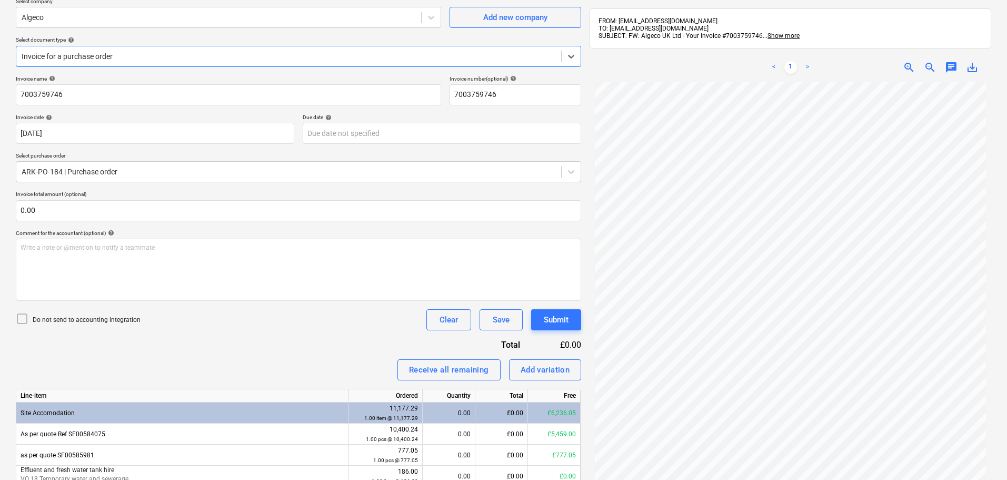
scroll to position [150, 0]
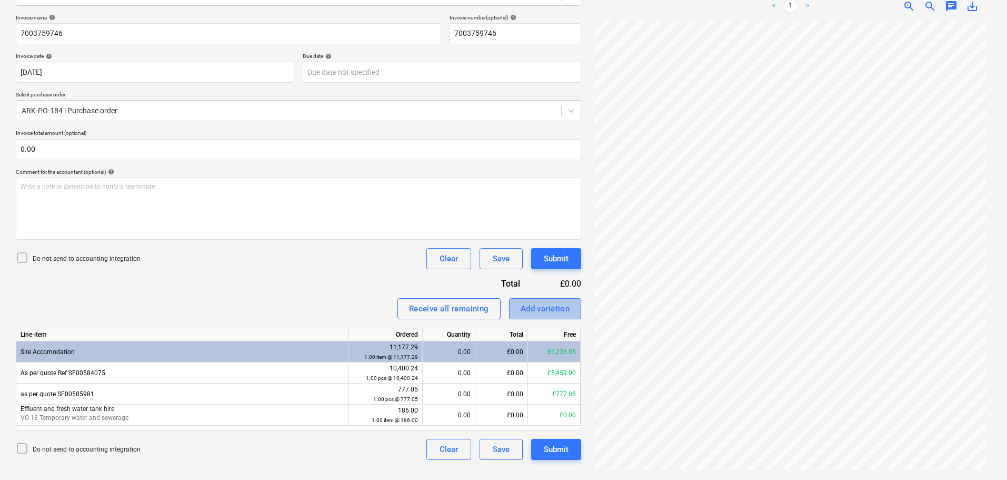
click at [543, 311] on div "Add variation" at bounding box center [545, 309] width 49 height 14
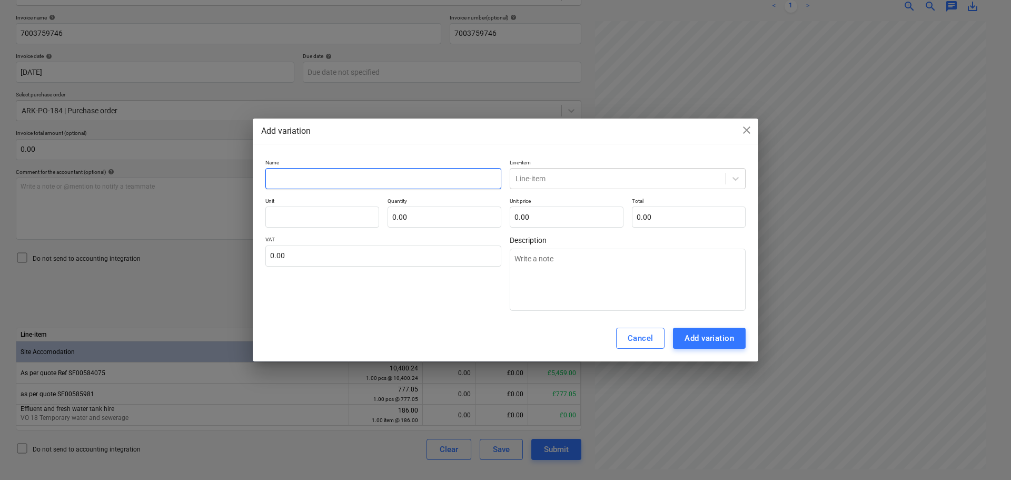
click at [398, 173] on input "text" at bounding box center [383, 178] width 236 height 21
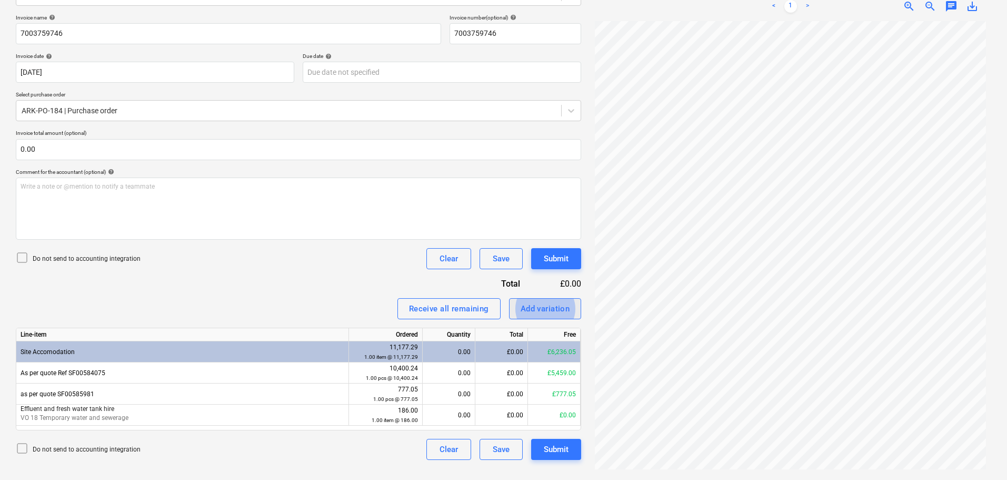
click at [549, 304] on div "Add variation" at bounding box center [545, 309] width 49 height 14
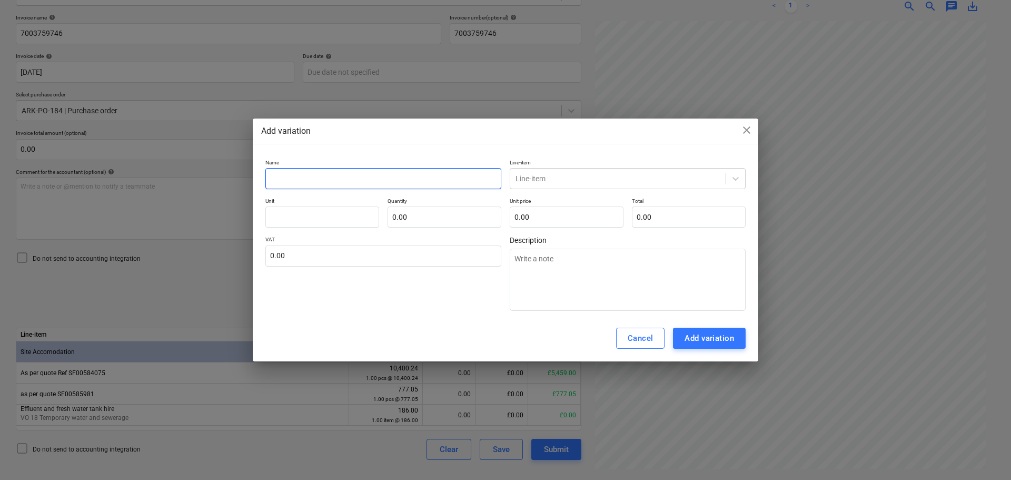
click at [309, 174] on input "text" at bounding box center [383, 178] width 236 height 21
click at [292, 213] on input "text" at bounding box center [322, 216] width 114 height 21
click at [643, 213] on input "text" at bounding box center [689, 216] width 114 height 21
click at [643, 265] on textarea at bounding box center [628, 279] width 236 height 62
click at [714, 338] on div "Add variation" at bounding box center [708, 338] width 49 height 14
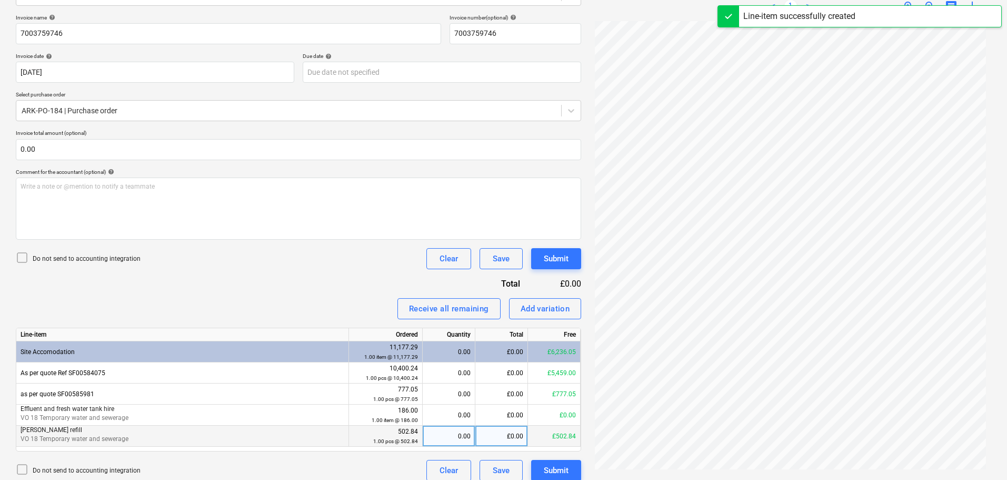
click at [499, 434] on div "£0.00" at bounding box center [501, 435] width 53 height 21
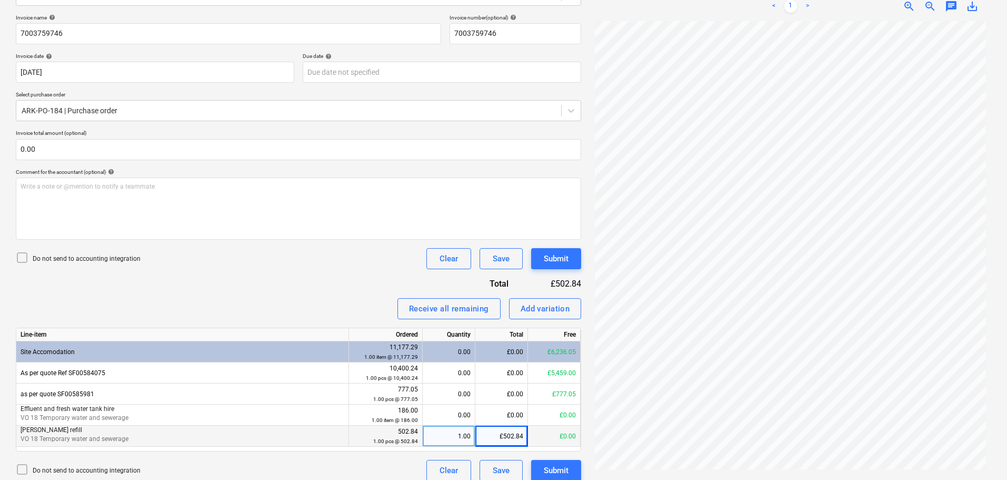
click at [288, 298] on div "Receive all remaining Add variation" at bounding box center [298, 308] width 565 height 21
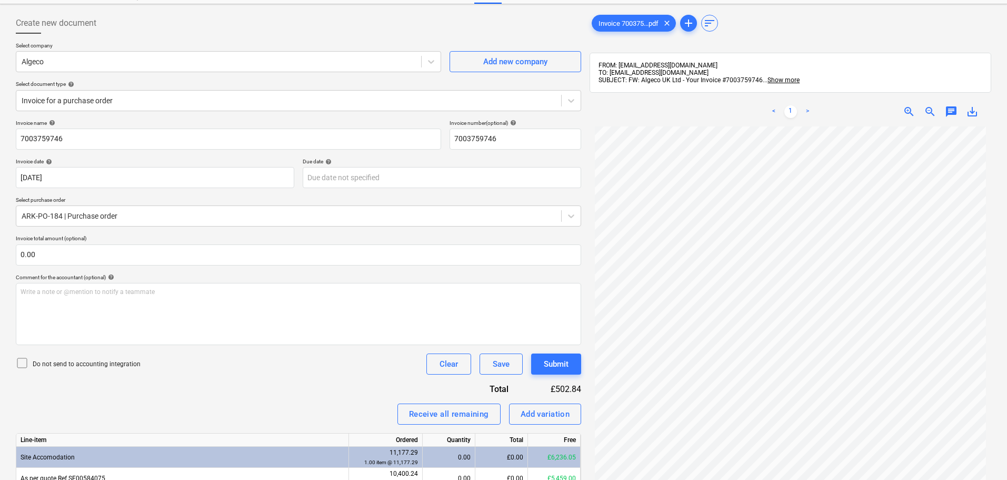
scroll to position [0, 0]
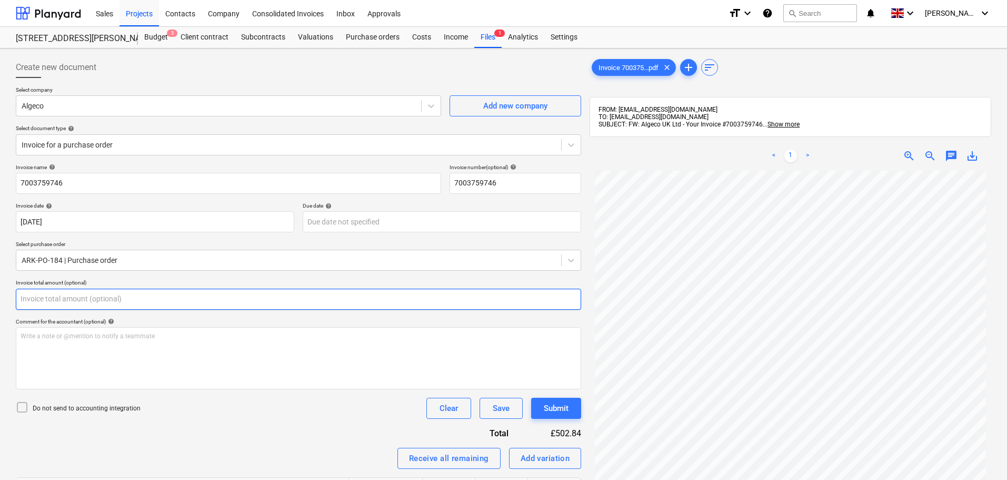
click at [263, 299] on input "text" at bounding box center [298, 298] width 565 height 21
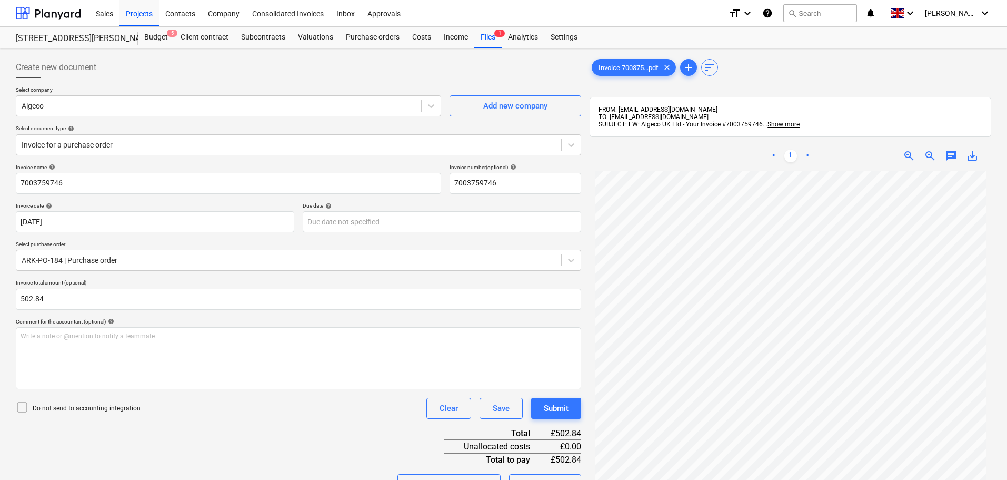
click at [399, 434] on div "Invoice name help 7003759746 Invoice number (optional) help 7003759746 Invoice …" at bounding box center [298, 410] width 565 height 493
click at [572, 404] on button "Submit" at bounding box center [556, 407] width 50 height 21
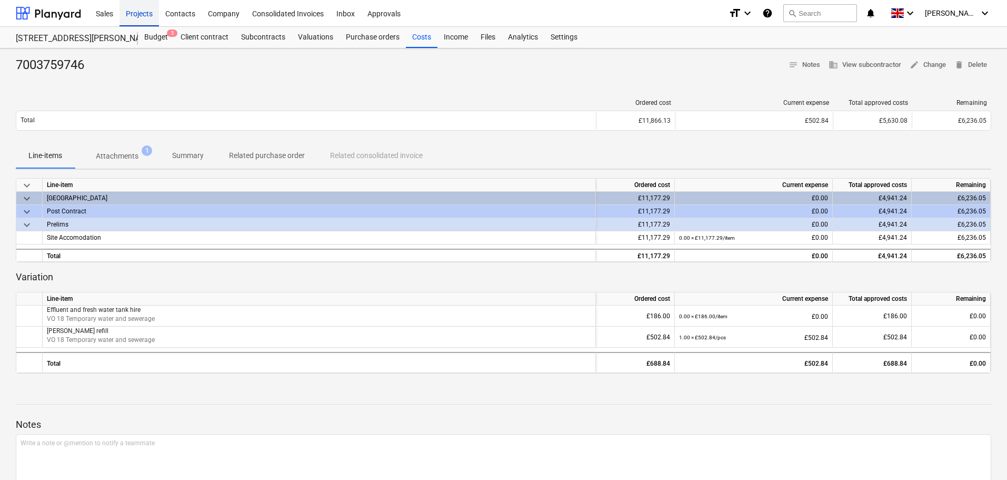
click at [143, 13] on div "Projects" at bounding box center [138, 12] width 39 height 27
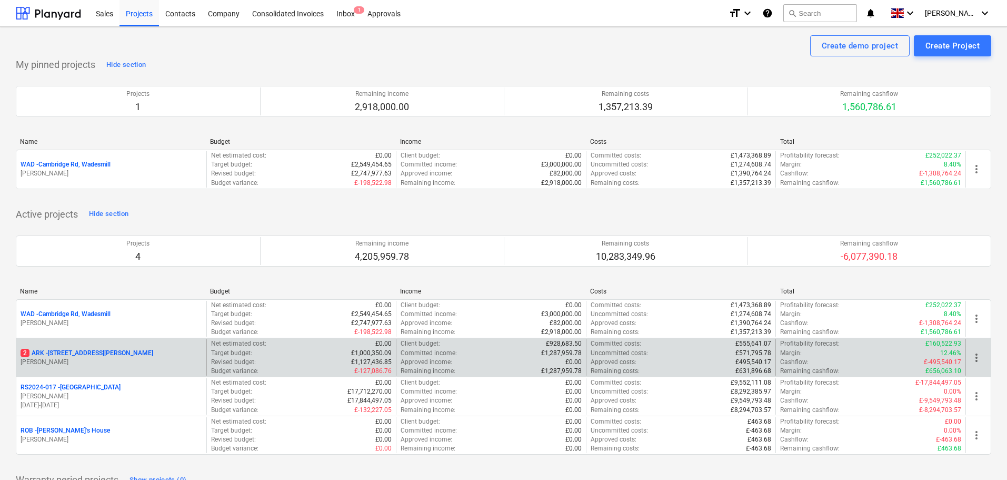
click at [85, 353] on p "2 ARK - 2 Galley [PERSON_NAME]" at bounding box center [87, 352] width 133 height 9
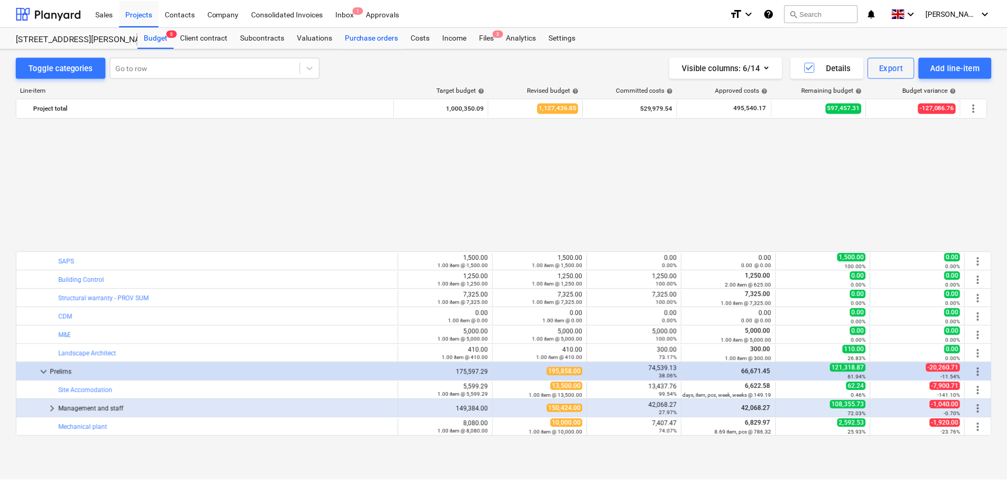
scroll to position [515, 0]
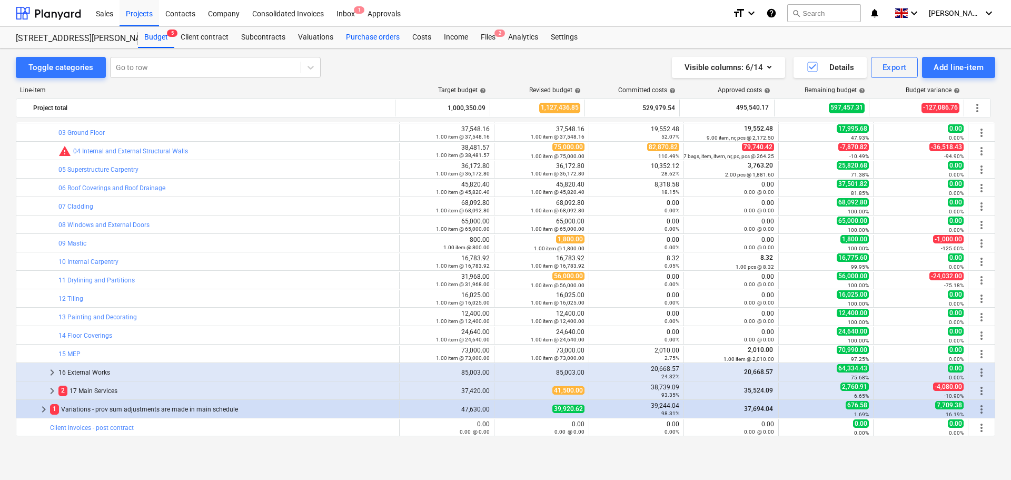
click at [374, 38] on div "Purchase orders" at bounding box center [373, 37] width 66 height 21
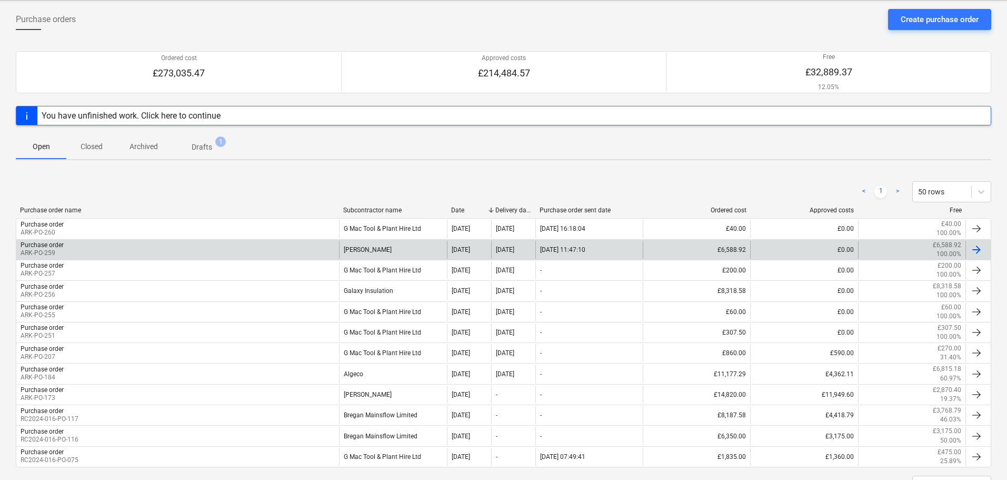
scroll to position [94, 0]
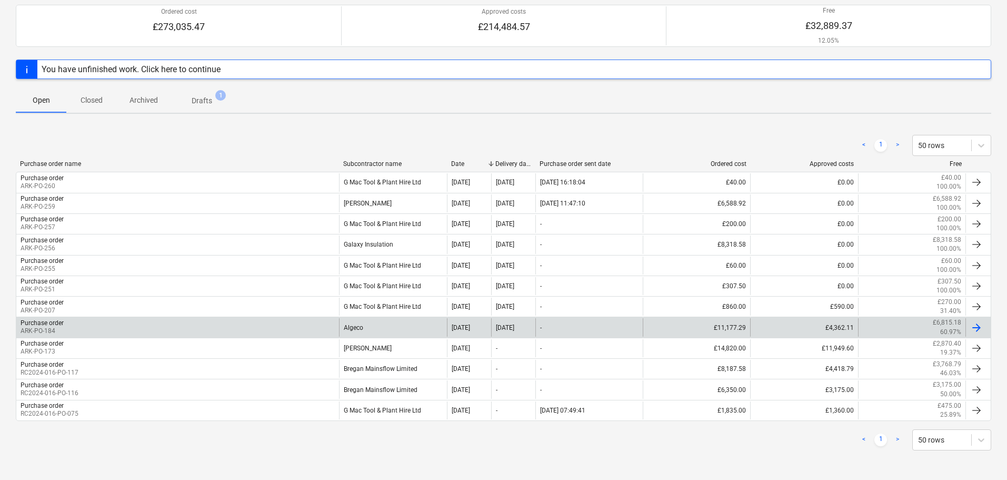
click at [128, 330] on div "Purchase order ARK-PO-184" at bounding box center [177, 327] width 323 height 18
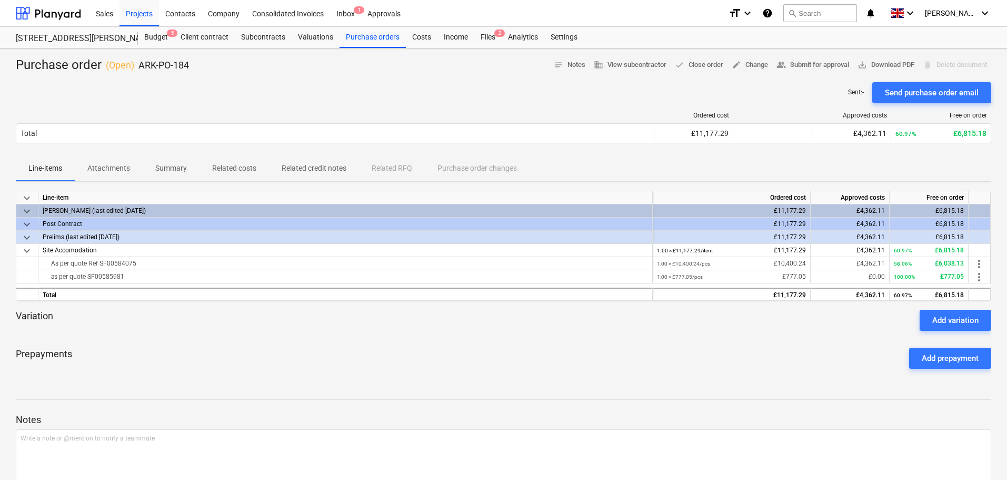
click at [104, 161] on span "Attachments" at bounding box center [109, 168] width 68 height 17
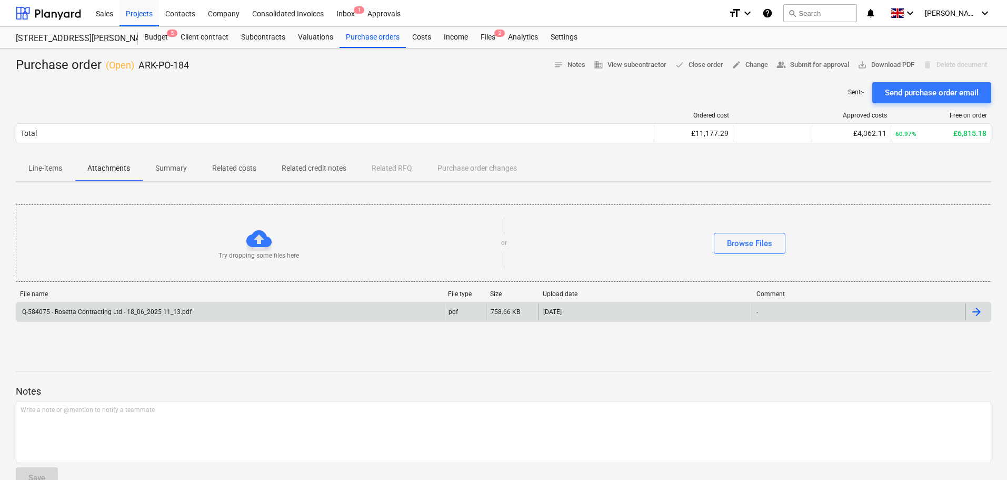
click at [142, 312] on div "Q-584075 - Rosetta Contracting Ltd - 18_06_2025 11_13.pdf" at bounding box center [106, 311] width 171 height 7
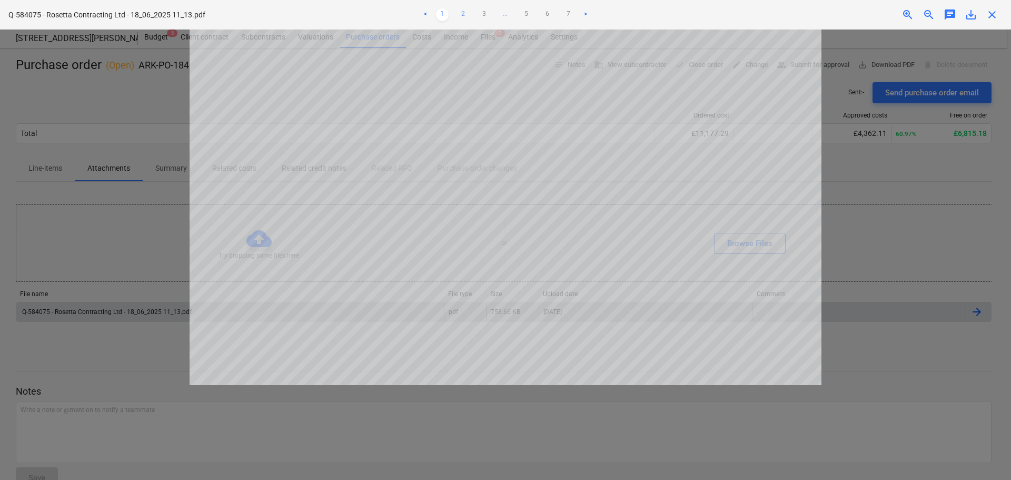
click at [462, 17] on link "2" at bounding box center [463, 14] width 13 height 13
click at [483, 13] on link "3" at bounding box center [484, 14] width 13 height 13
click at [503, 12] on link "4" at bounding box center [505, 14] width 13 height 13
click at [530, 14] on link "5" at bounding box center [526, 14] width 13 height 13
click at [546, 13] on link "6" at bounding box center [547, 14] width 13 height 13
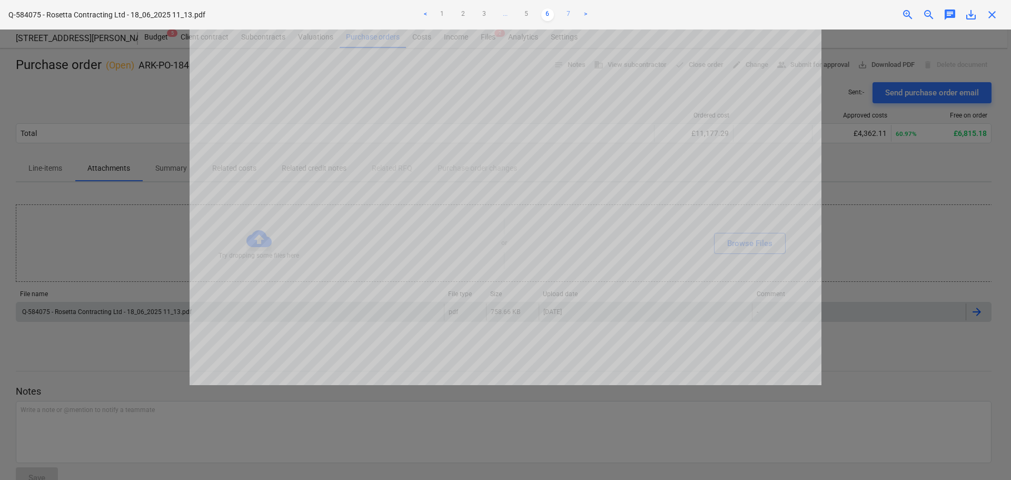
click at [567, 16] on link "7" at bounding box center [568, 14] width 13 height 13
click at [445, 15] on link "1" at bounding box center [442, 14] width 13 height 13
click at [991, 14] on span "close" at bounding box center [991, 14] width 13 height 13
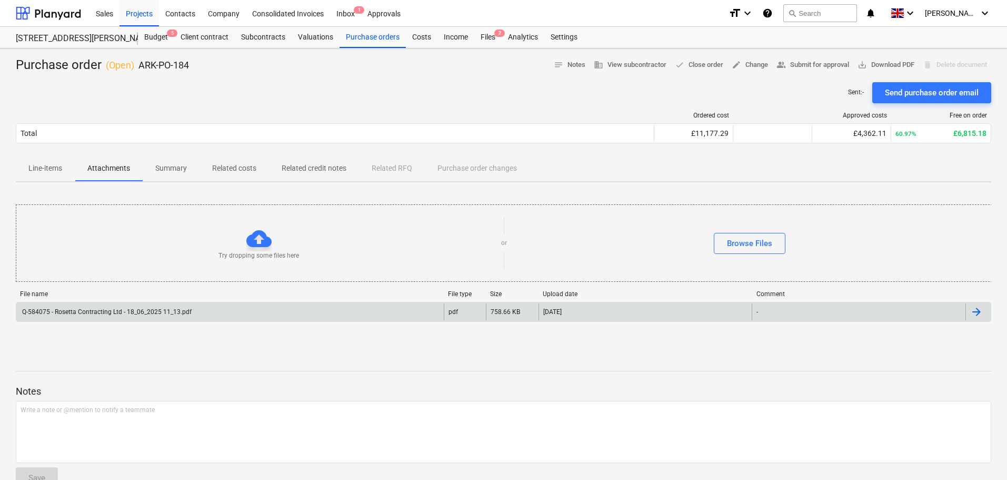
drag, startPoint x: 154, startPoint y: 33, endPoint x: 175, endPoint y: 48, distance: 26.1
click at [154, 33] on div "Budget 5" at bounding box center [156, 37] width 36 height 21
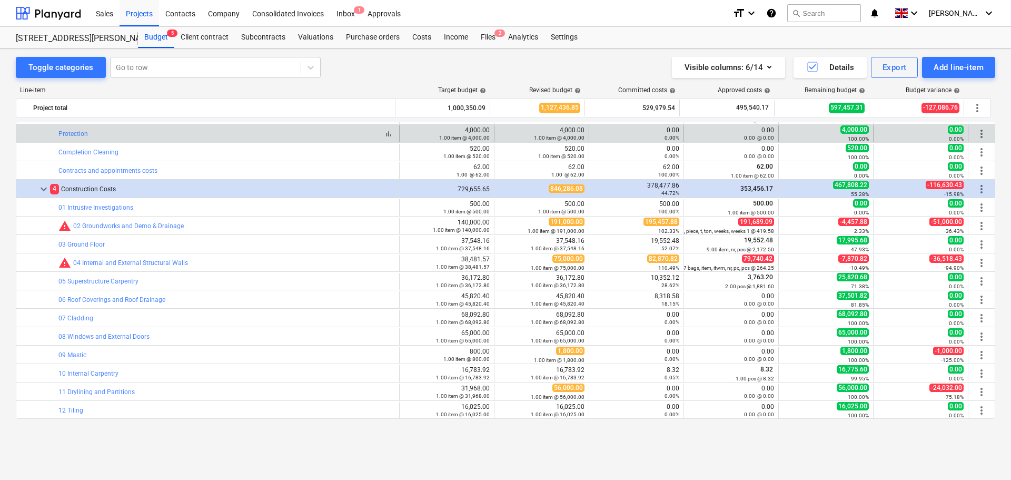
scroll to position [357, 0]
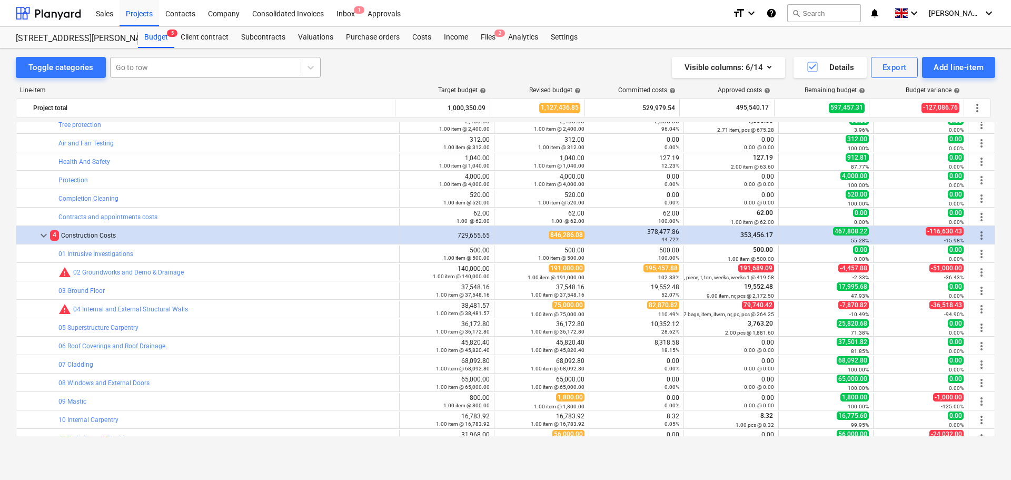
click at [154, 67] on div at bounding box center [206, 67] width 180 height 11
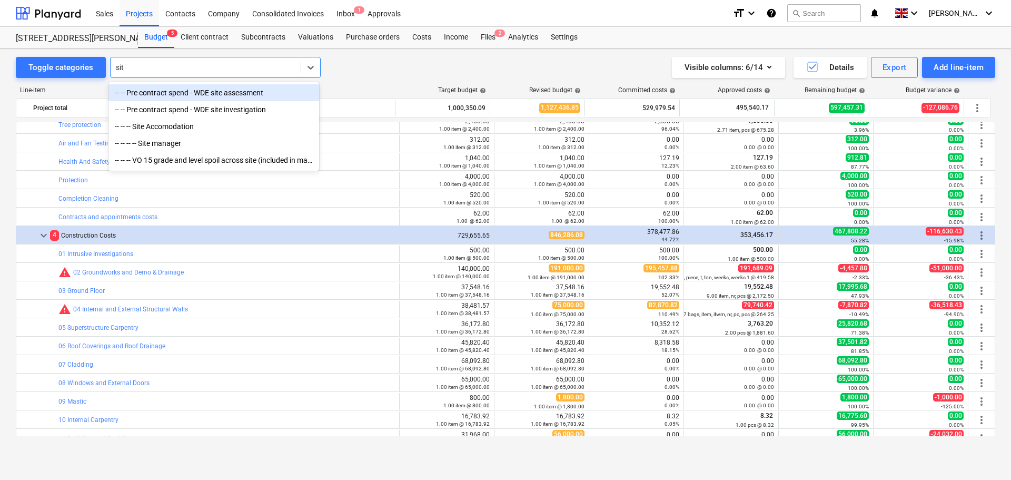
type input "site"
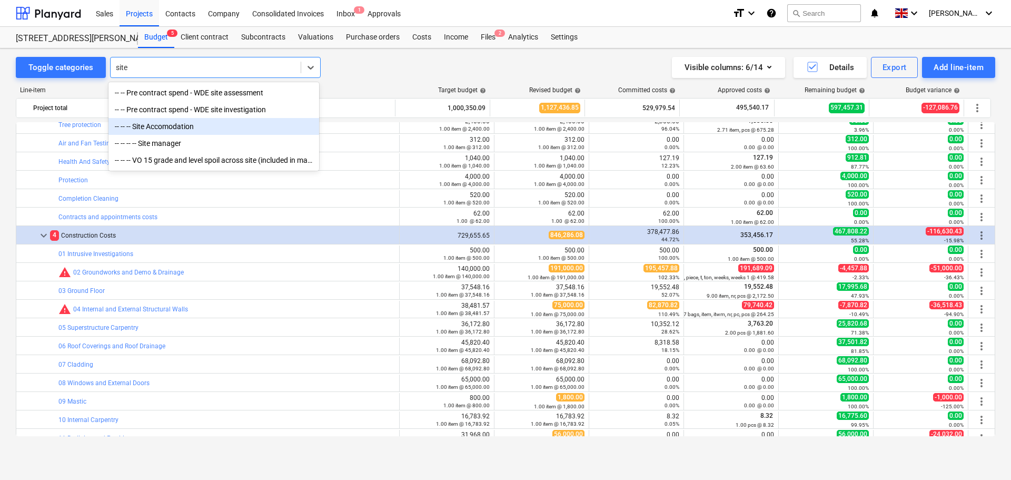
click at [187, 129] on div "-- -- -- Site Accomodation" at bounding box center [213, 126] width 211 height 17
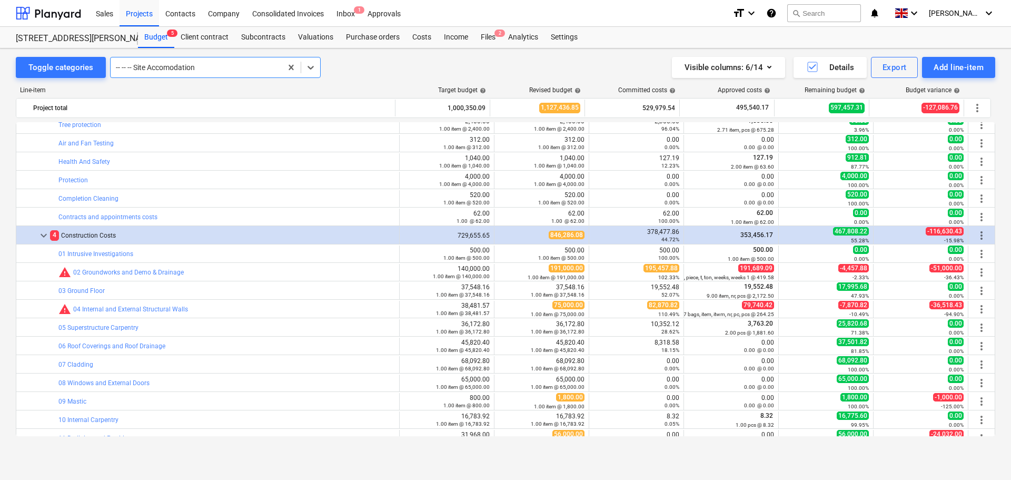
scroll to position [258, 0]
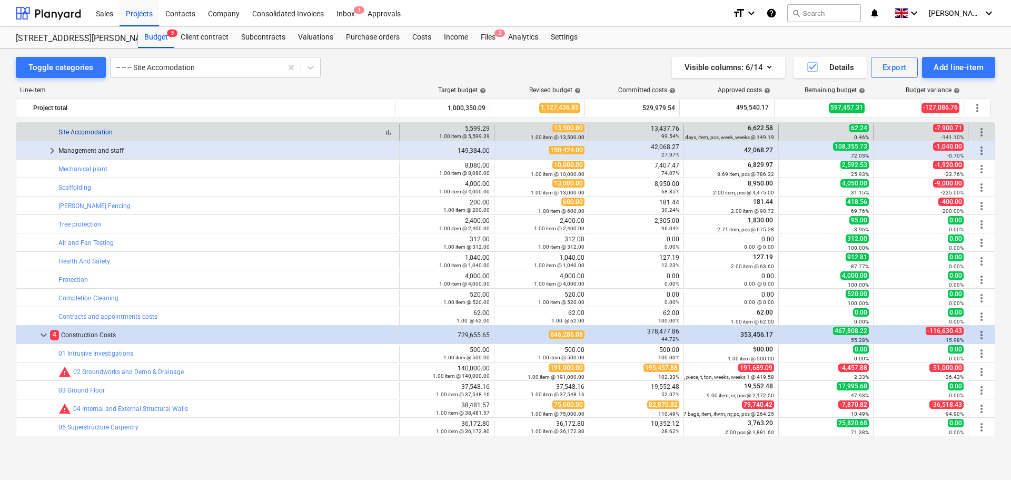
click at [89, 133] on link "Site Accomodation" at bounding box center [85, 131] width 54 height 7
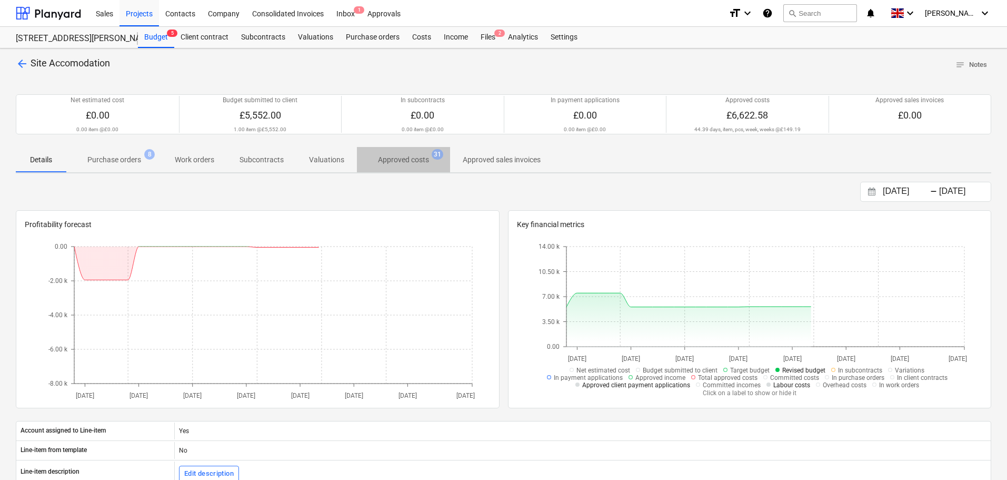
click at [401, 157] on p "Approved costs" at bounding box center [403, 159] width 51 height 11
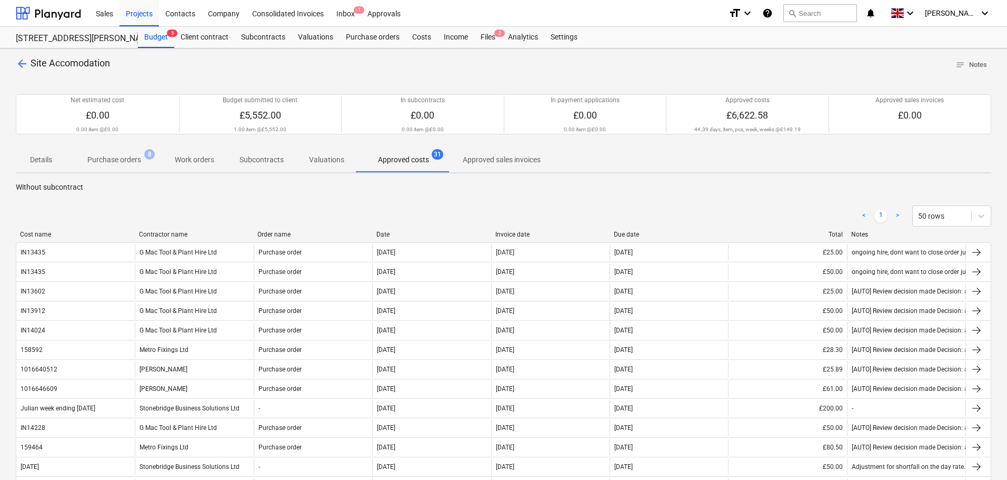
click at [183, 235] on div "Contractor name" at bounding box center [194, 234] width 111 height 7
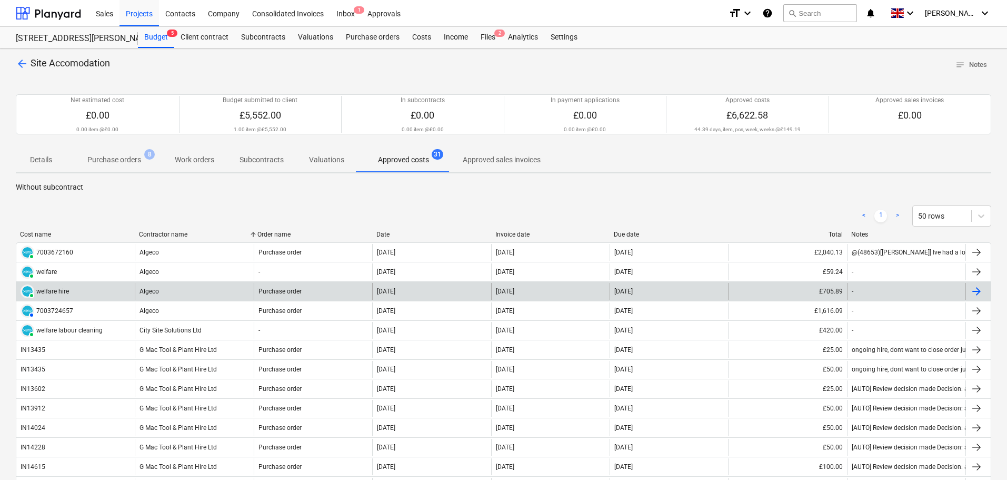
click at [158, 291] on div "Algeco" at bounding box center [194, 291] width 118 height 17
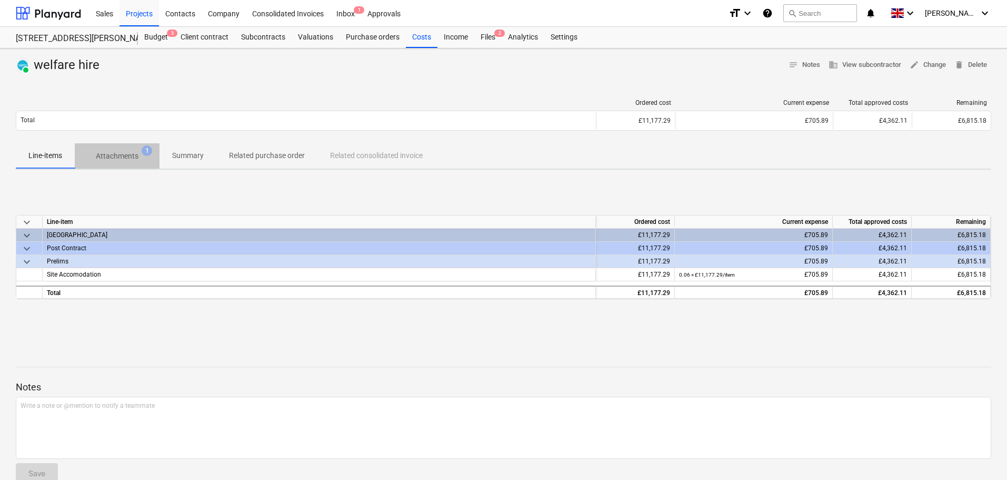
click at [131, 156] on p "Attachments" at bounding box center [117, 156] width 43 height 11
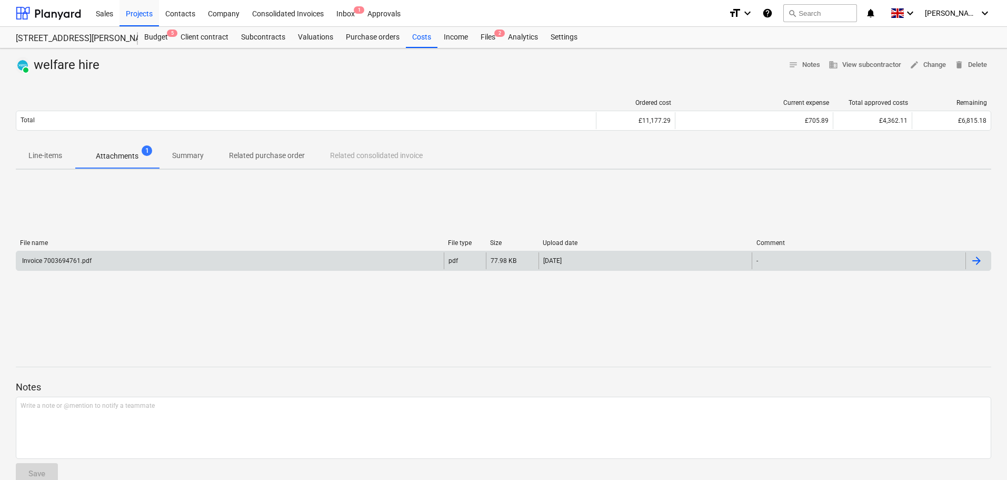
click at [142, 262] on div "Invoice 7003694761.pdf" at bounding box center [229, 260] width 427 height 17
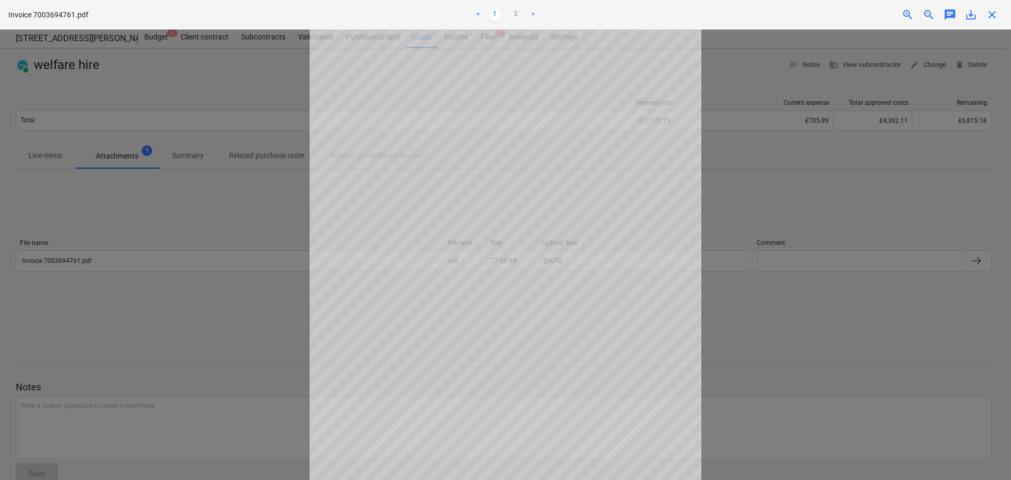
click at [993, 17] on span "close" at bounding box center [991, 14] width 13 height 13
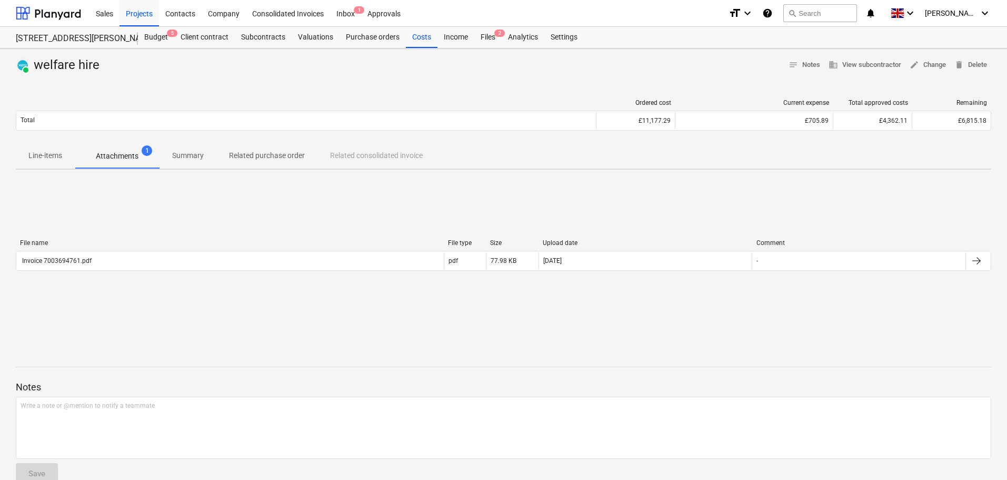
click at [193, 313] on div "File name File type Size Upload date Comment Invoice 7003694761.pdf pdf 77.98 K…" at bounding box center [503, 257] width 975 height 158
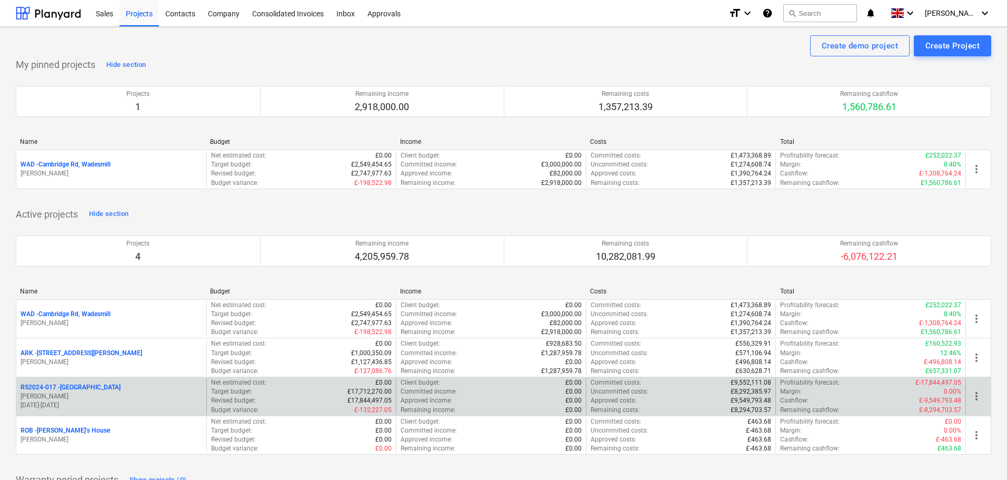
click at [70, 385] on p "RS2024-017 - Lancaster Gate" at bounding box center [71, 387] width 100 height 9
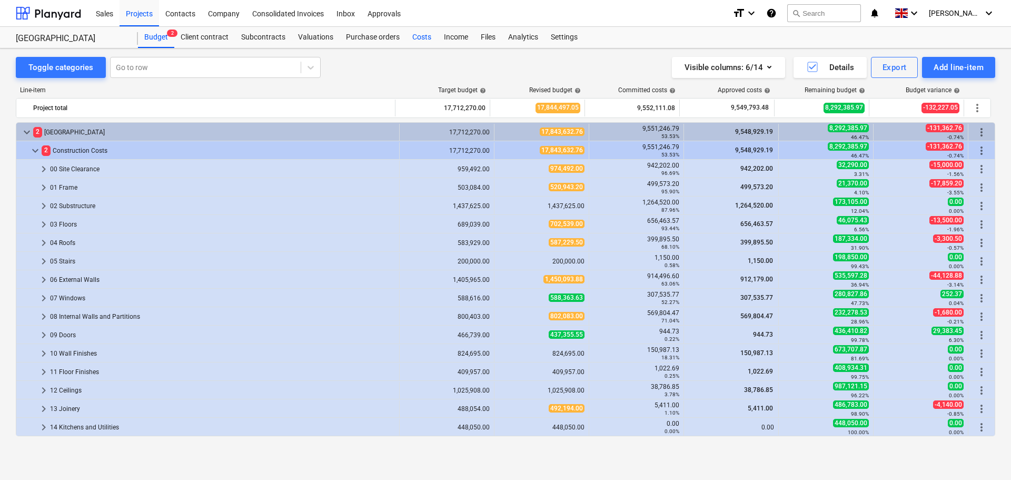
click at [419, 38] on div "Costs" at bounding box center [422, 37] width 32 height 21
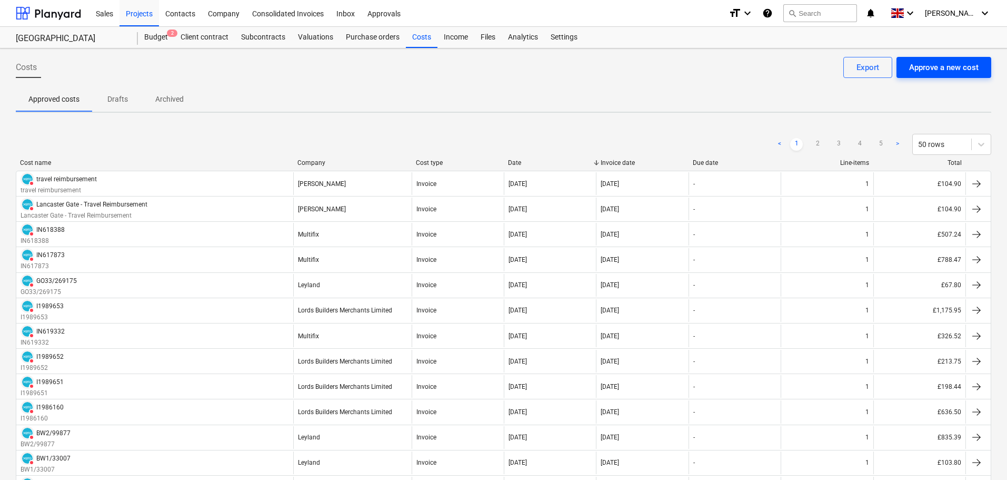
click at [937, 66] on div "Approve a new cost" at bounding box center [943, 68] width 69 height 14
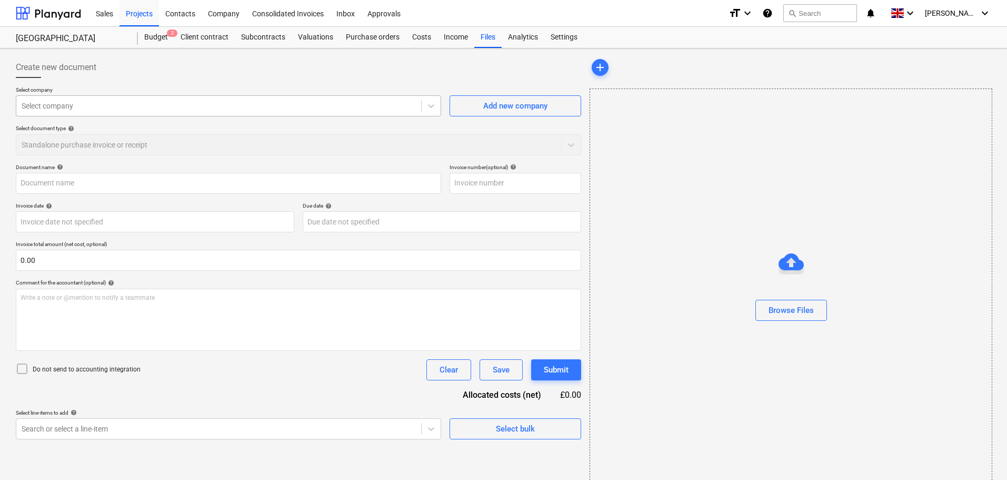
type input "Inv 109.pdf"
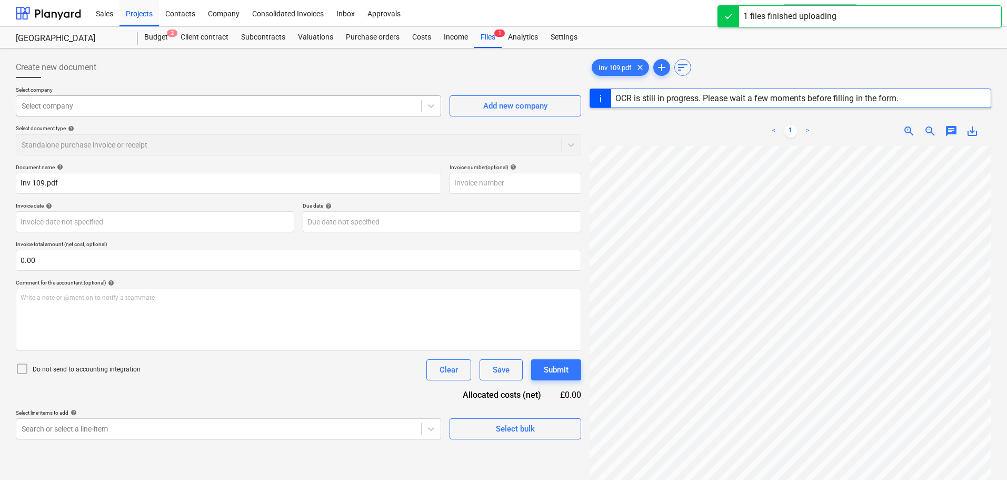
click at [41, 107] on div at bounding box center [219, 106] width 394 height 11
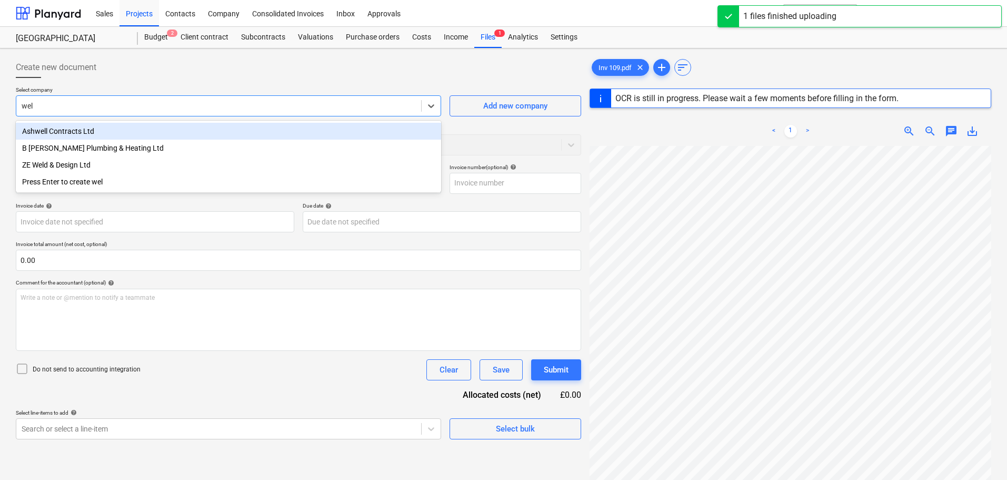
type input "weld"
click at [106, 134] on div "ZE Weld & Design Ltd" at bounding box center [228, 131] width 425 height 17
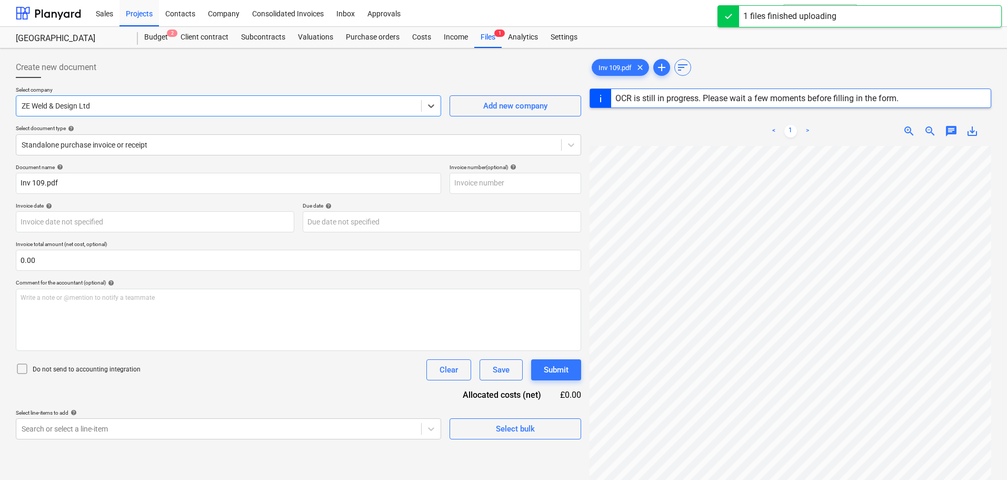
type input "109"
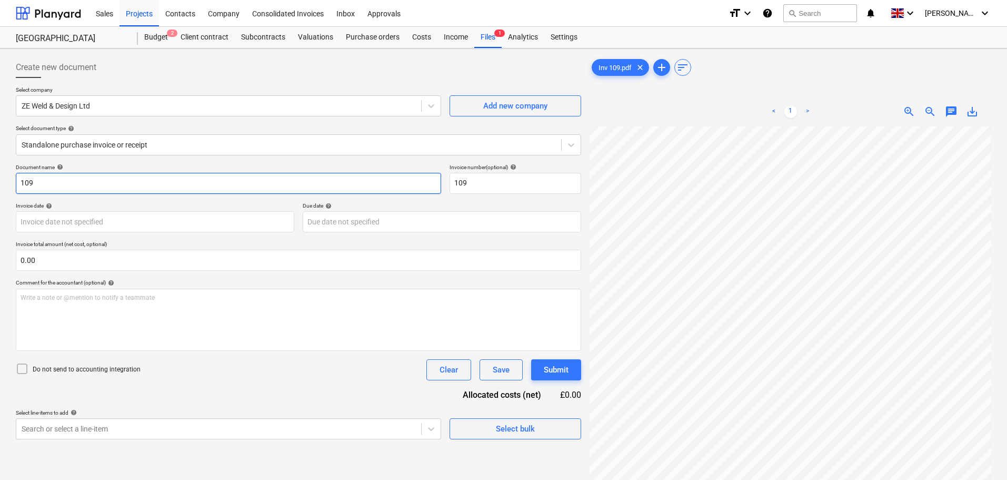
click at [86, 183] on input "109" at bounding box center [228, 183] width 425 height 21
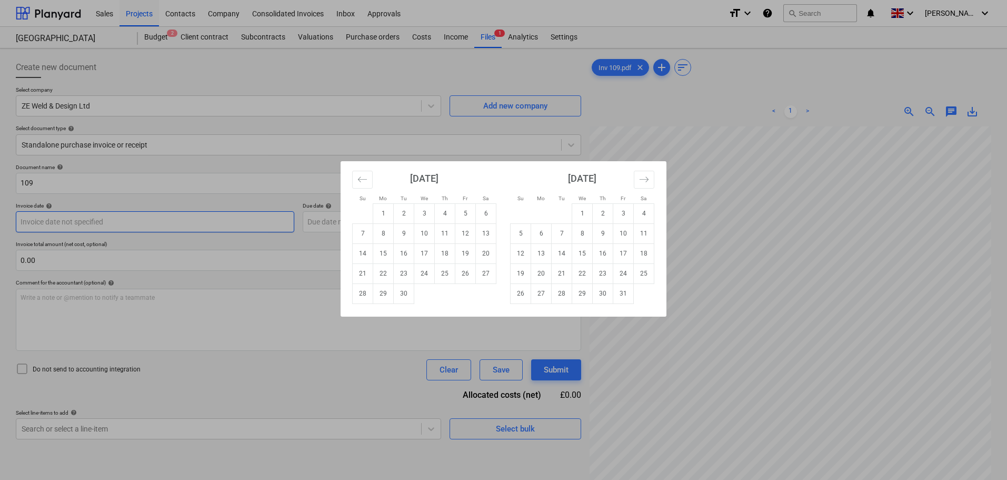
click at [86, 218] on body "Sales Projects Contacts Company Consolidated Invoices Inbox Approvals format_si…" at bounding box center [503, 240] width 1007 height 480
click at [442, 255] on td "18" at bounding box center [445, 253] width 21 height 20
type input "[DATE]"
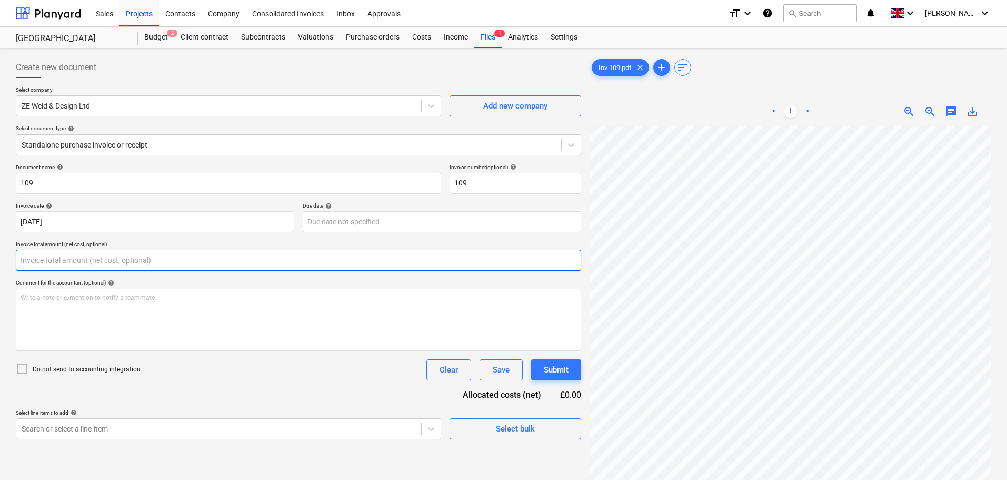
click at [65, 256] on input "text" at bounding box center [298, 260] width 565 height 21
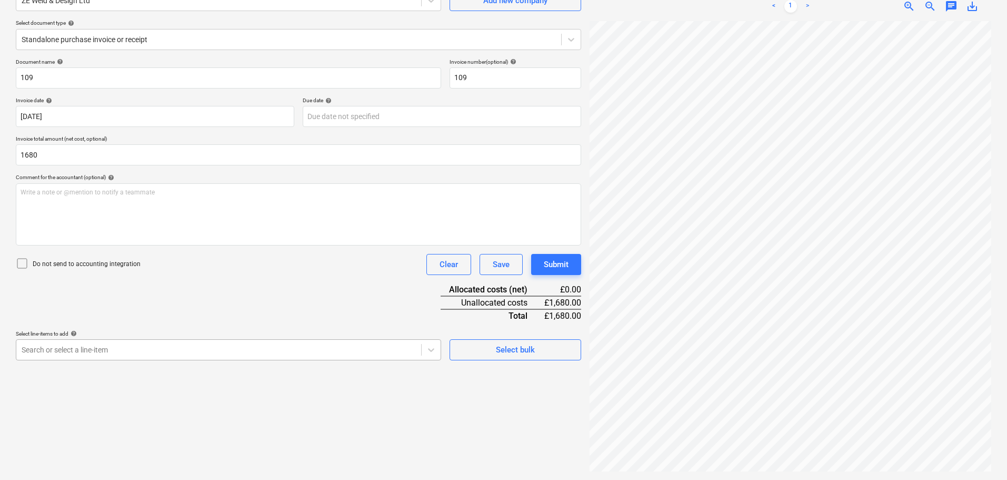
type input "1,680.00"
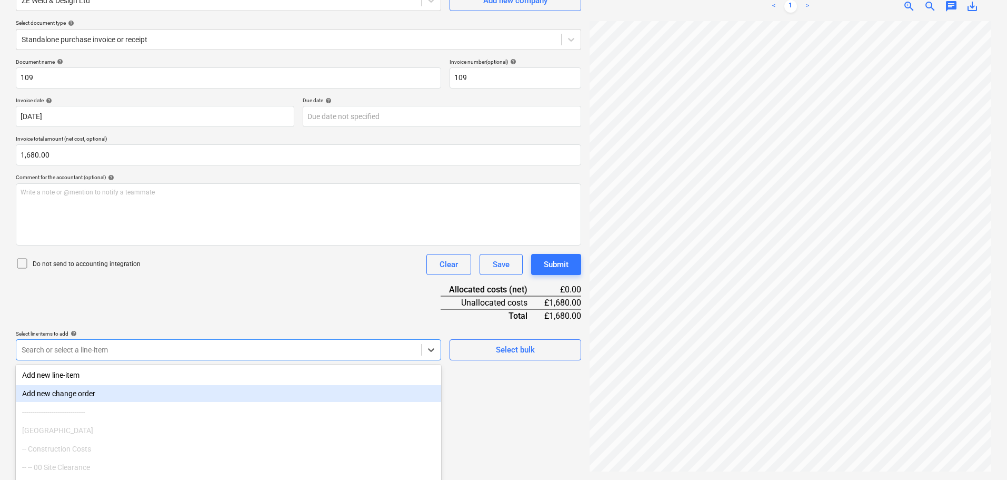
scroll to position [150, 0]
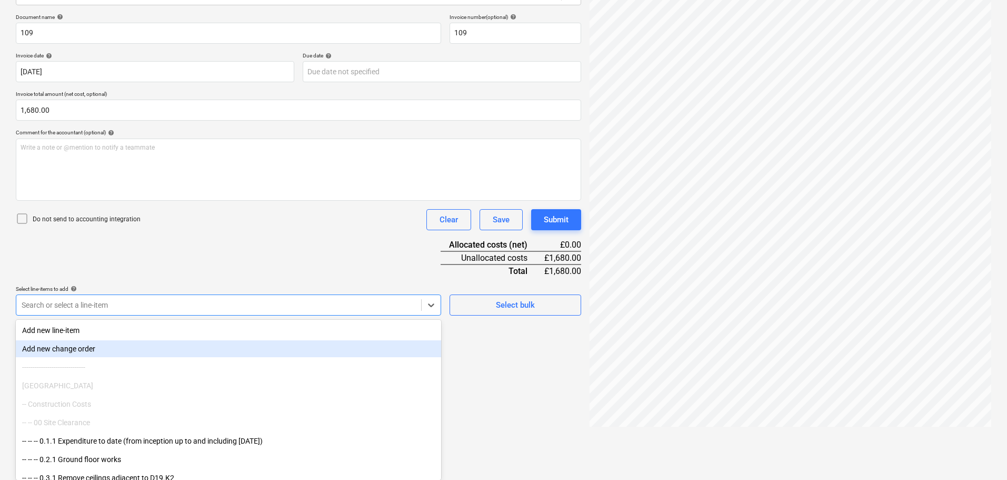
click at [89, 330] on body "Sales Projects Contacts Company Consolidated Invoices Inbox Approvals format_si…" at bounding box center [503, 90] width 1007 height 480
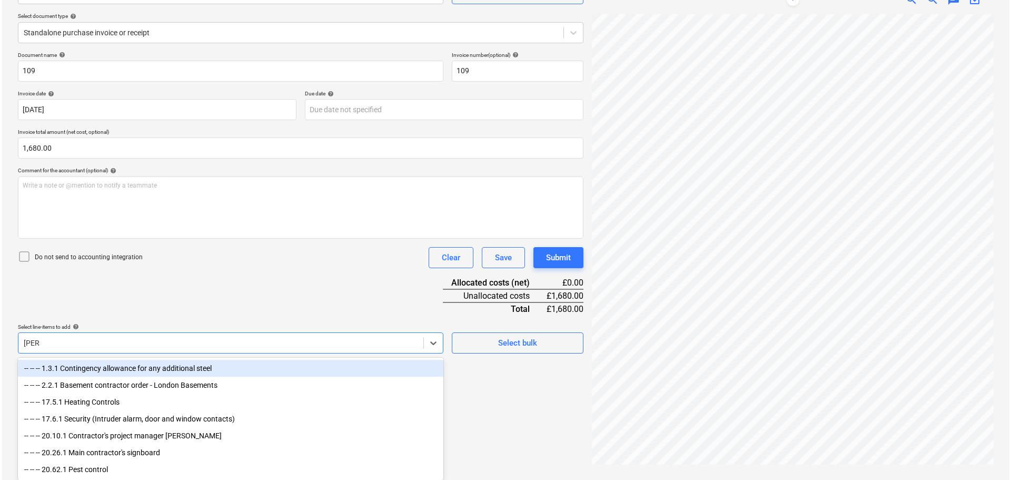
scroll to position [105, 0]
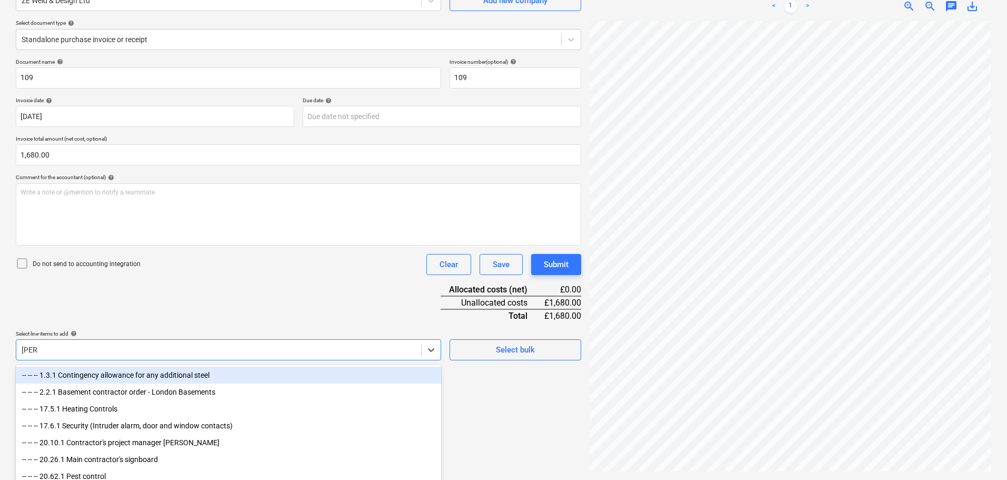
type input "contin"
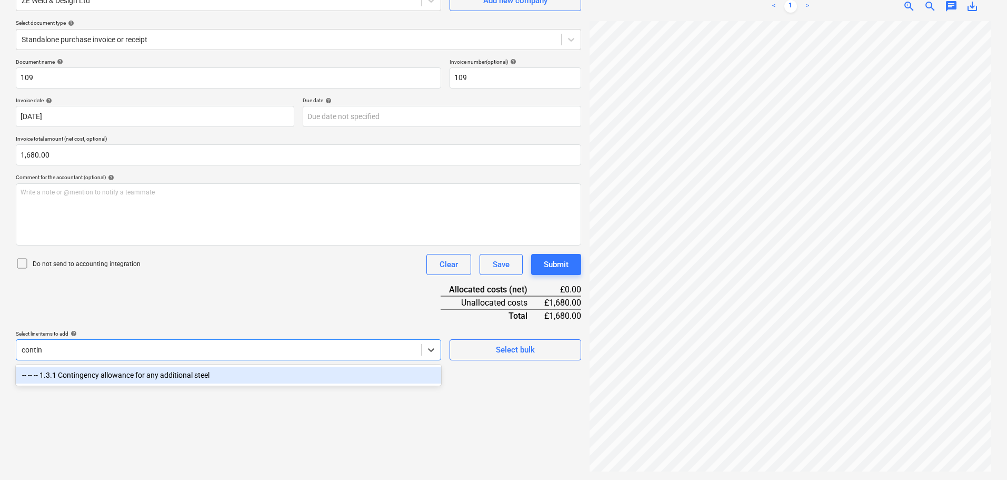
click at [131, 375] on div "-- -- -- 1.3.1 Contingency allowance for any additional steel" at bounding box center [228, 374] width 425 height 17
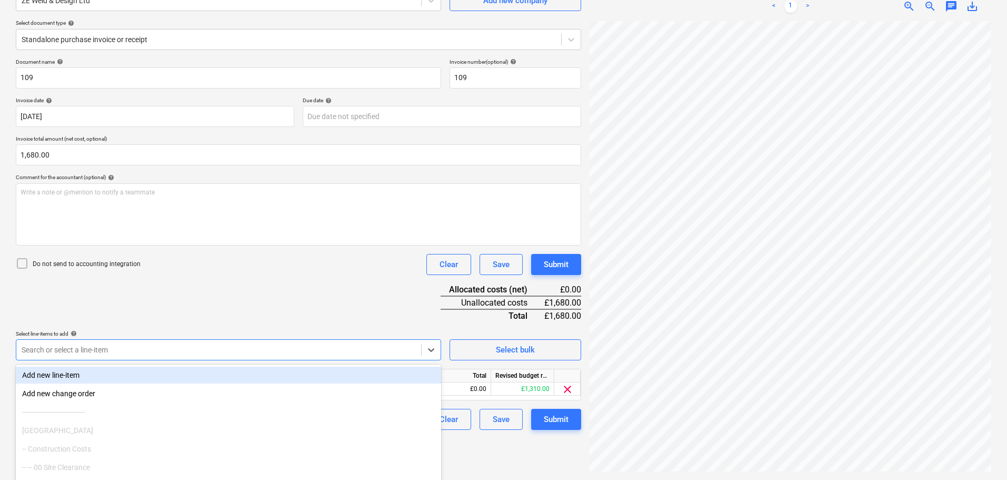
click at [219, 312] on div "Document name help 109 Invoice number (optional) help 109 Invoice date help 18 …" at bounding box center [298, 243] width 565 height 371
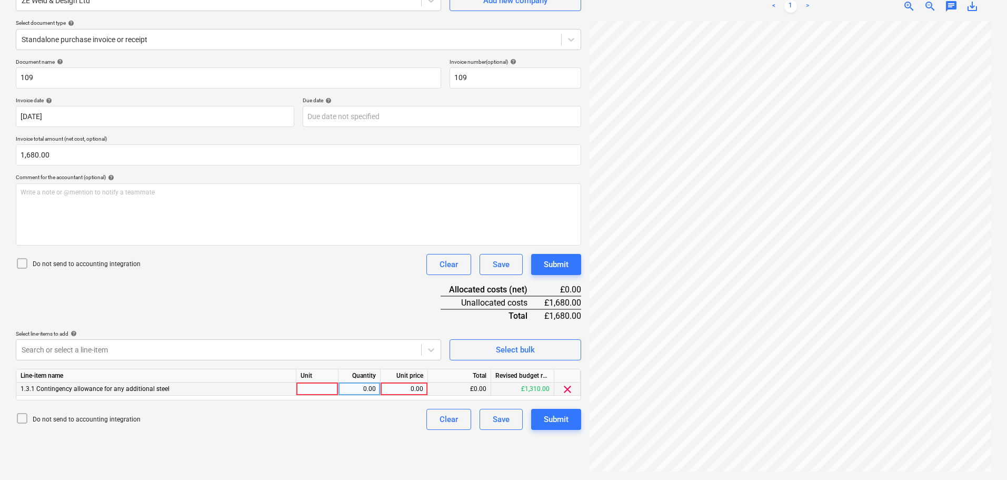
click at [405, 387] on div "0.00" at bounding box center [404, 388] width 38 height 13
type input "1680"
click at [115, 262] on p "Do not send to accounting integration" at bounding box center [87, 264] width 108 height 9
click at [574, 265] on button "Submit" at bounding box center [556, 264] width 50 height 21
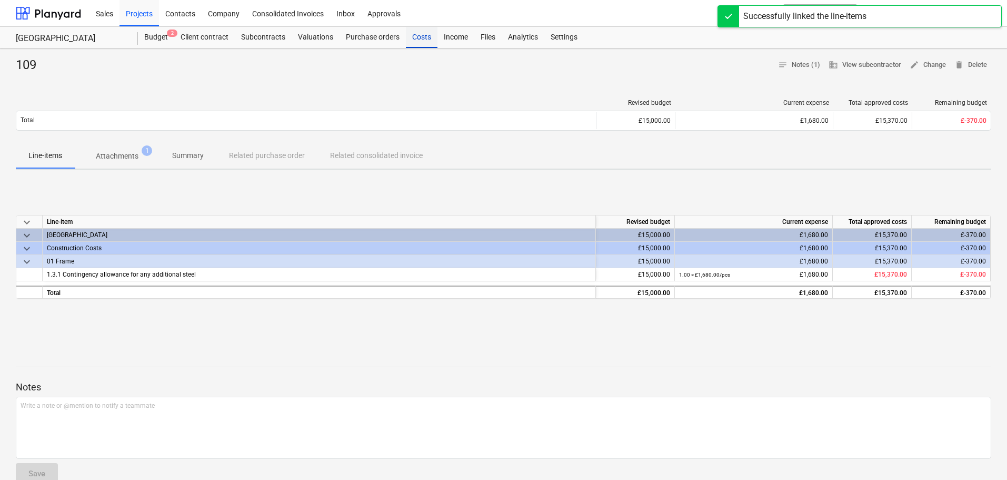
click at [415, 33] on div "Costs" at bounding box center [422, 37] width 32 height 21
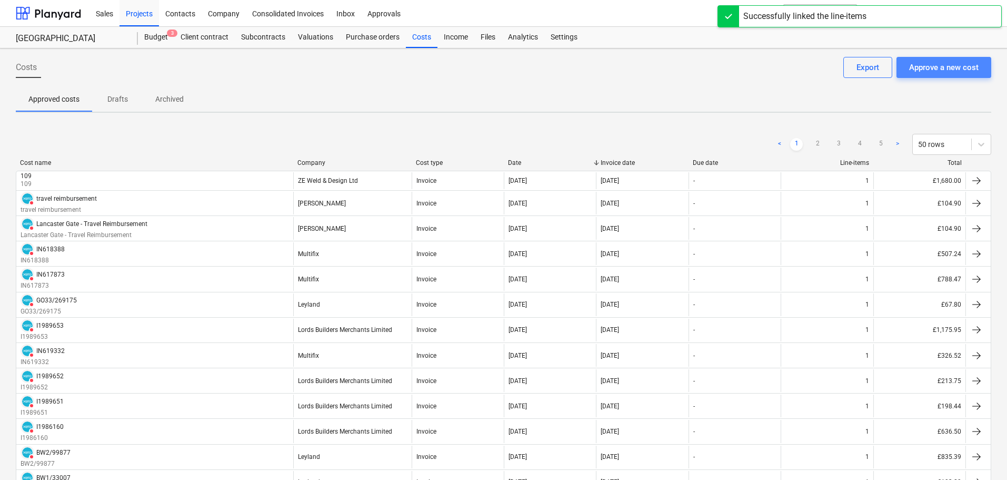
click at [922, 66] on div "Approve a new cost" at bounding box center [943, 68] width 69 height 14
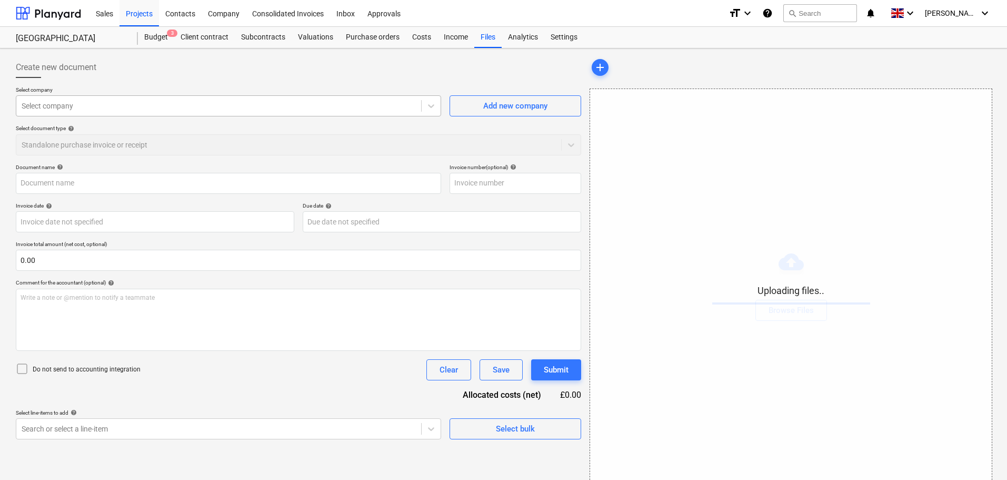
click at [45, 109] on div at bounding box center [219, 106] width 394 height 11
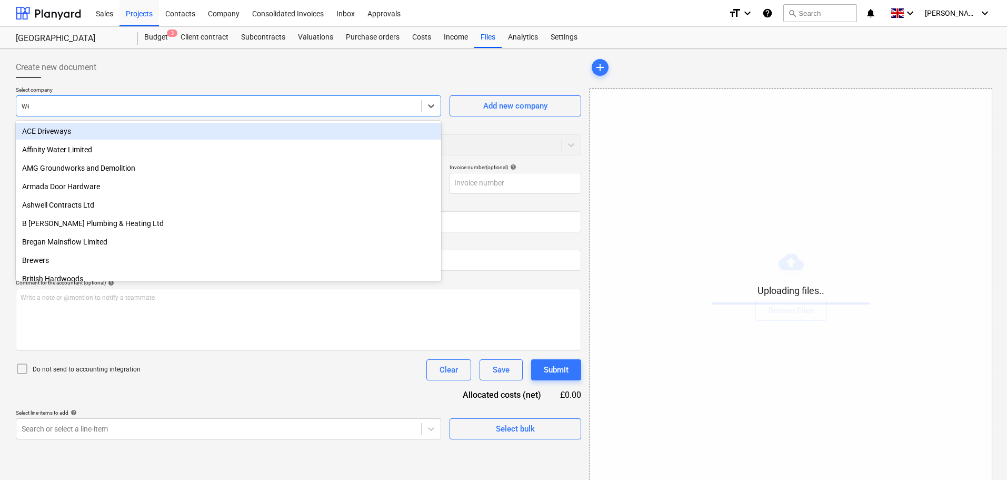
type input "wel"
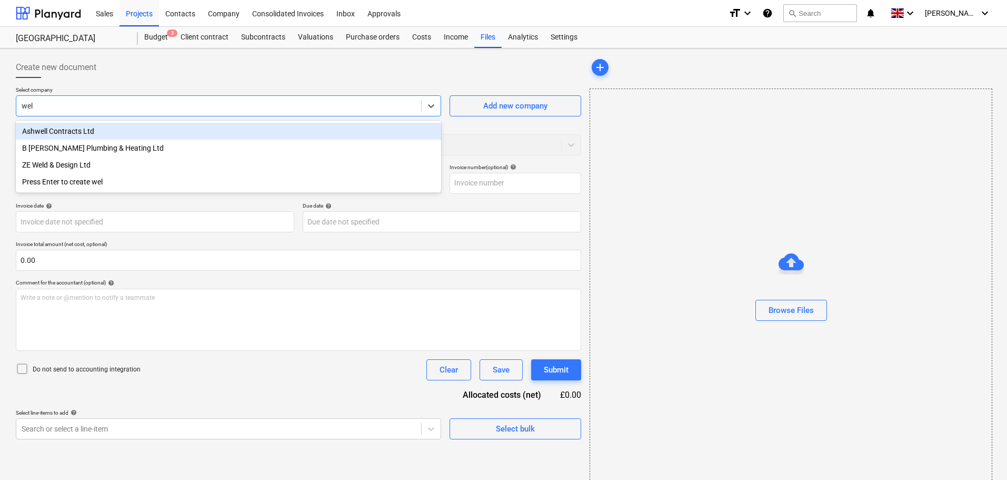
type input "Inv 108.pdf"
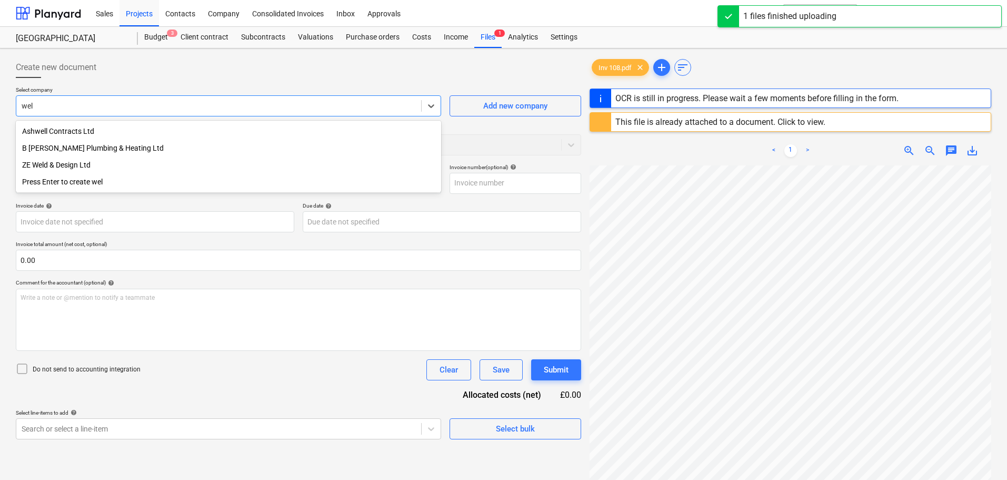
click at [53, 165] on div "ZE Weld & Design Ltd" at bounding box center [228, 164] width 425 height 17
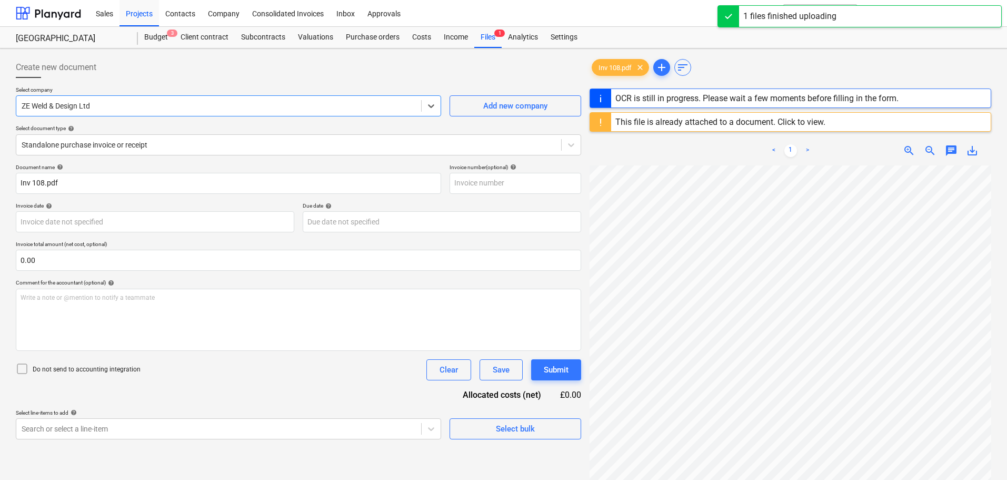
click at [218, 83] on div at bounding box center [298, 82] width 565 height 8
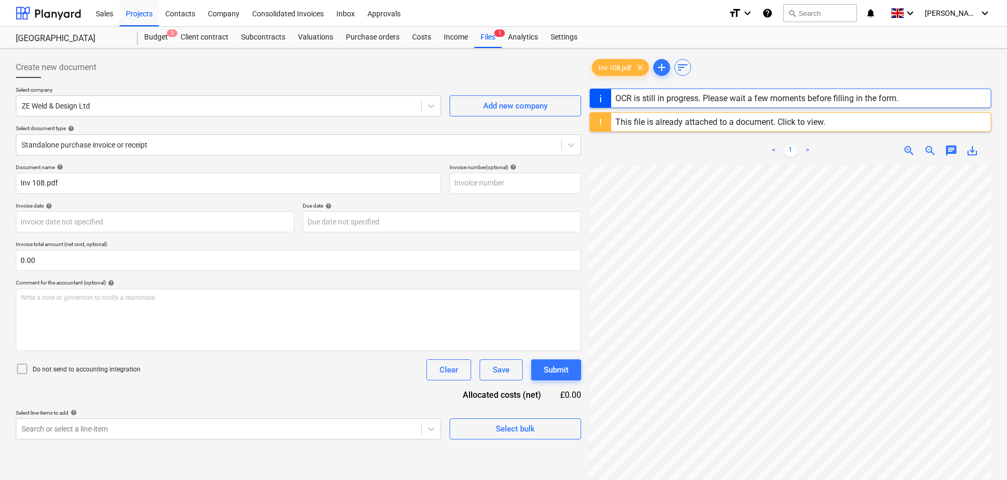
type input "108"
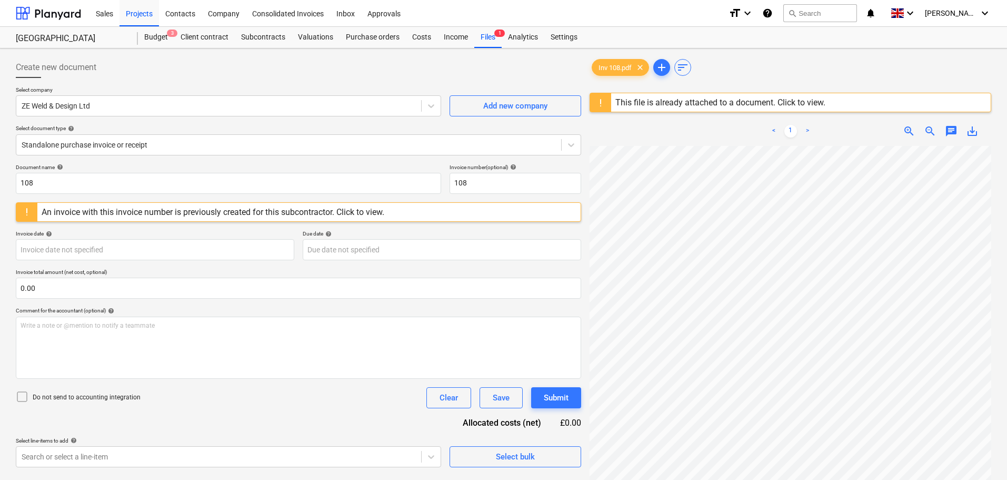
click at [732, 101] on div "This file is already attached to a document. Click to view." at bounding box center [720, 102] width 210 height 10
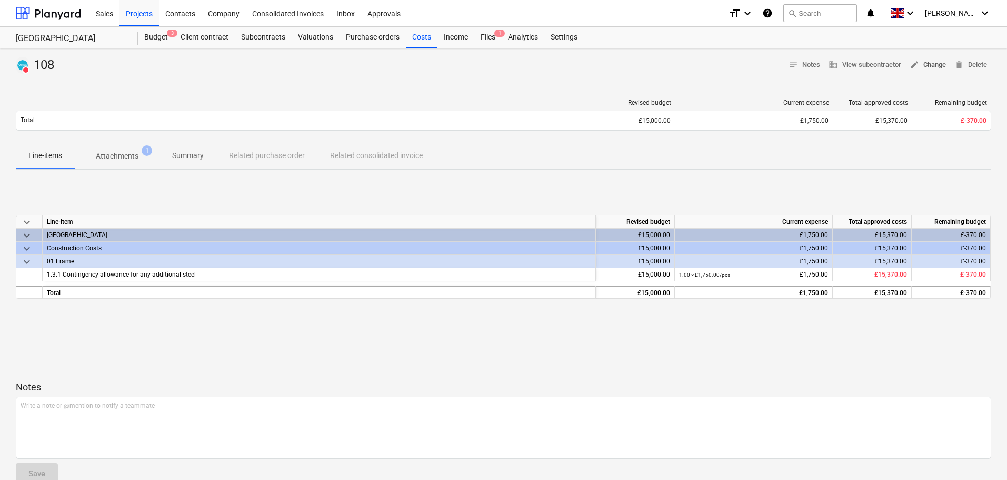
click at [933, 66] on span "edit Change" at bounding box center [928, 65] width 36 height 12
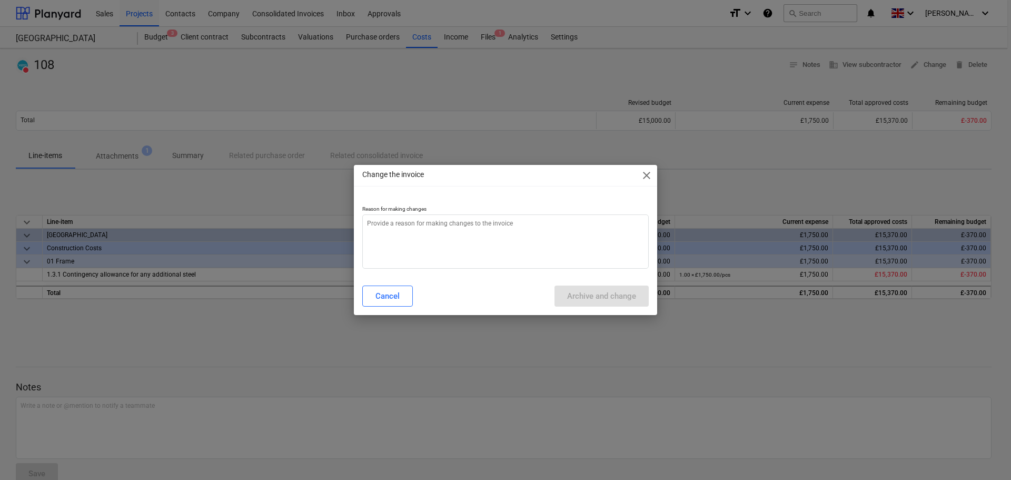
type textarea "x"
click at [406, 225] on textarea at bounding box center [505, 241] width 286 height 54
type textarea "c"
type textarea "x"
type textarea "co"
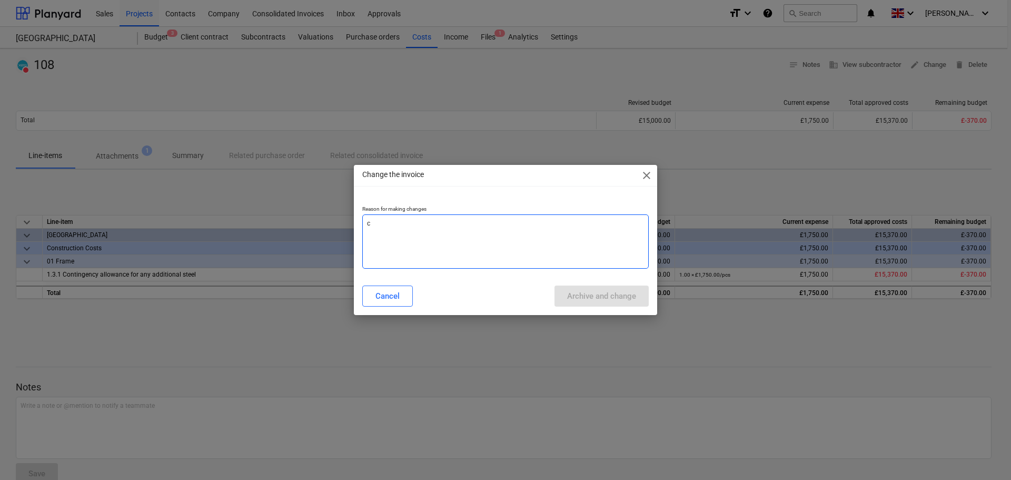
type textarea "x"
type textarea "cor"
type textarea "x"
type textarea "corr"
type textarea "x"
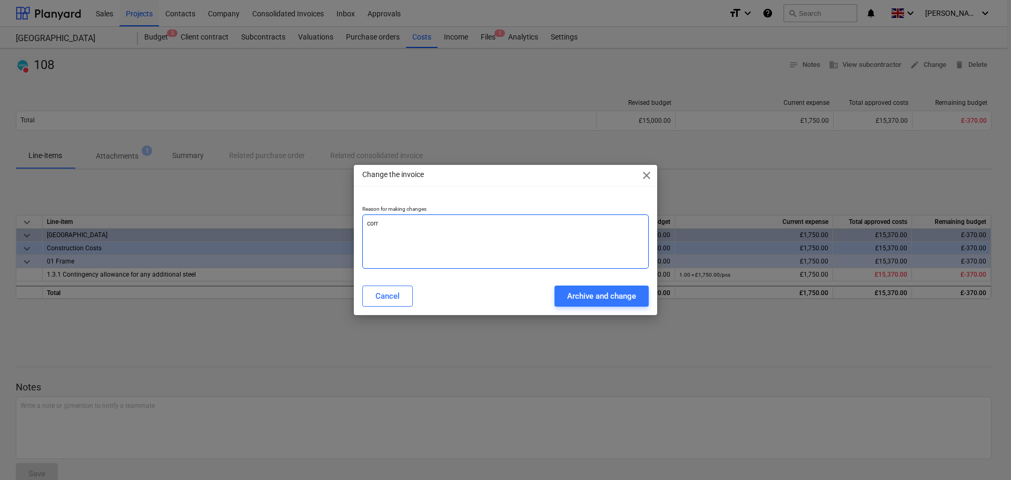
type textarea "corre"
type textarea "x"
type textarea "correc"
type textarea "x"
type textarea "correct"
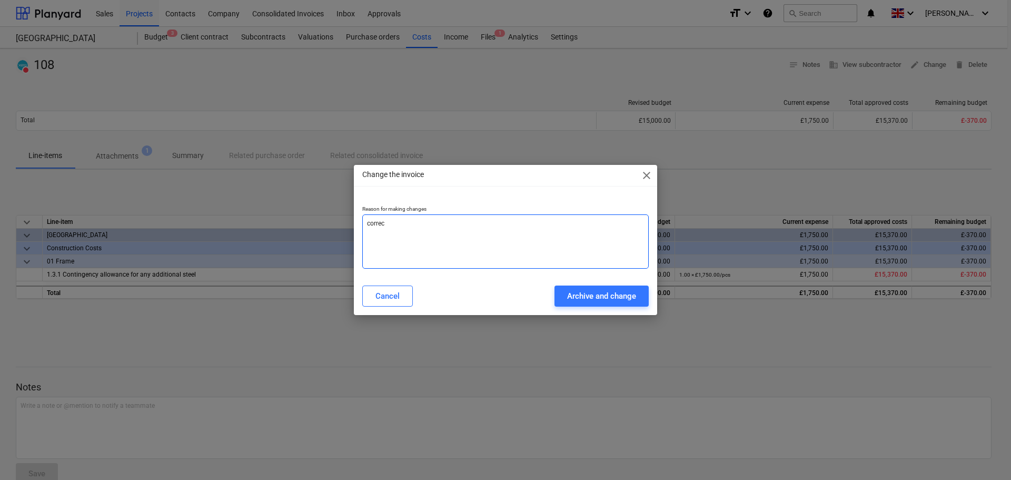
type textarea "x"
type textarea "correcti"
type textarea "x"
type textarea "correctio"
type textarea "x"
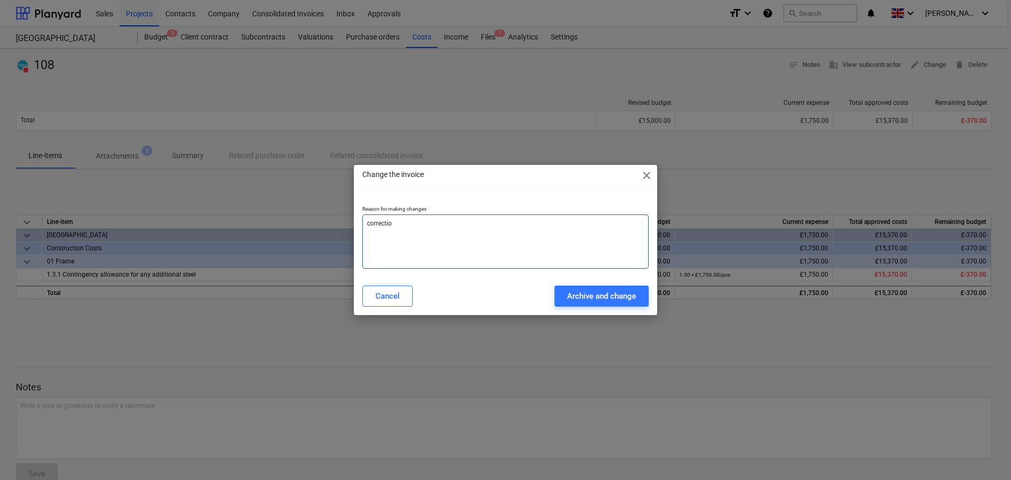
type textarea "correction"
type textarea "x"
type textarea "correction"
type textarea "x"
type textarea "correction o"
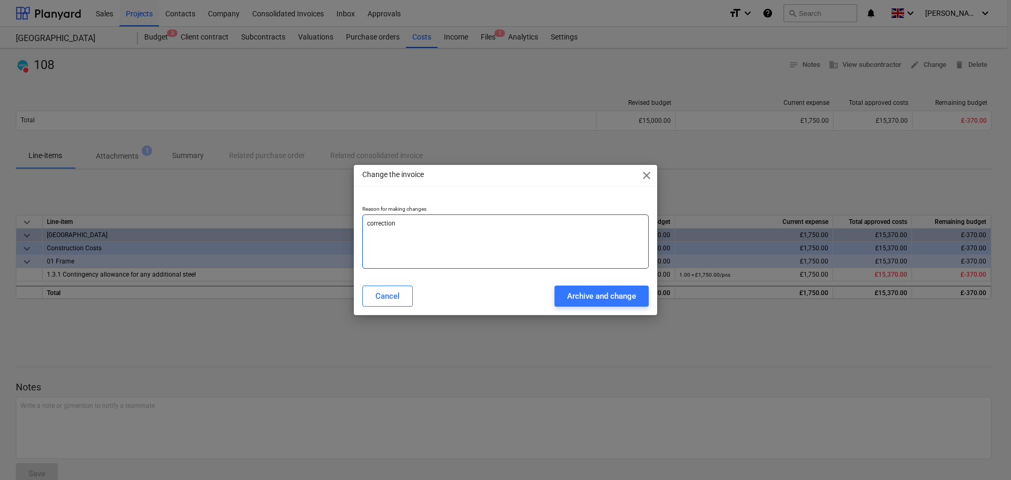
type textarea "x"
type textarea "correction on"
type textarea "x"
type textarea "correction on"
type textarea "x"
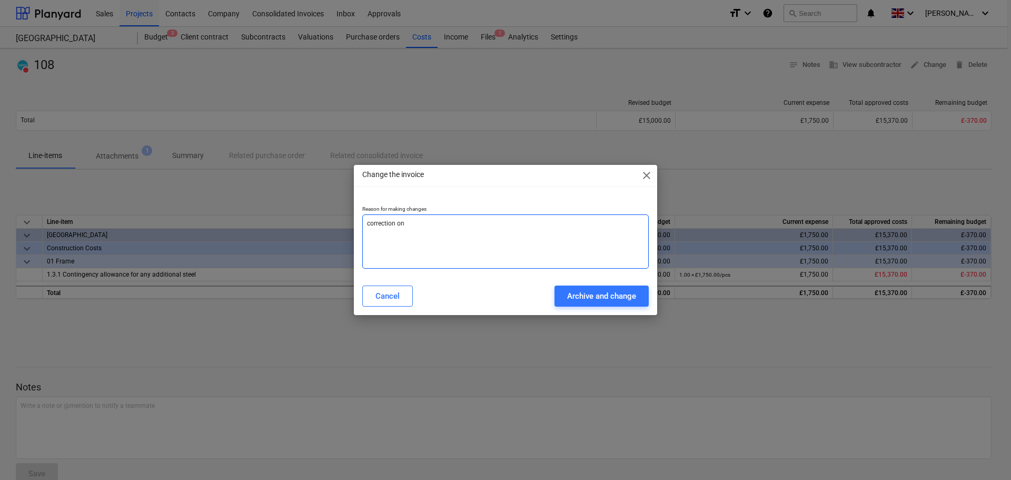
type textarea "correction on a"
type textarea "x"
type textarea "correction on am"
type textarea "x"
type textarea "correction on amo"
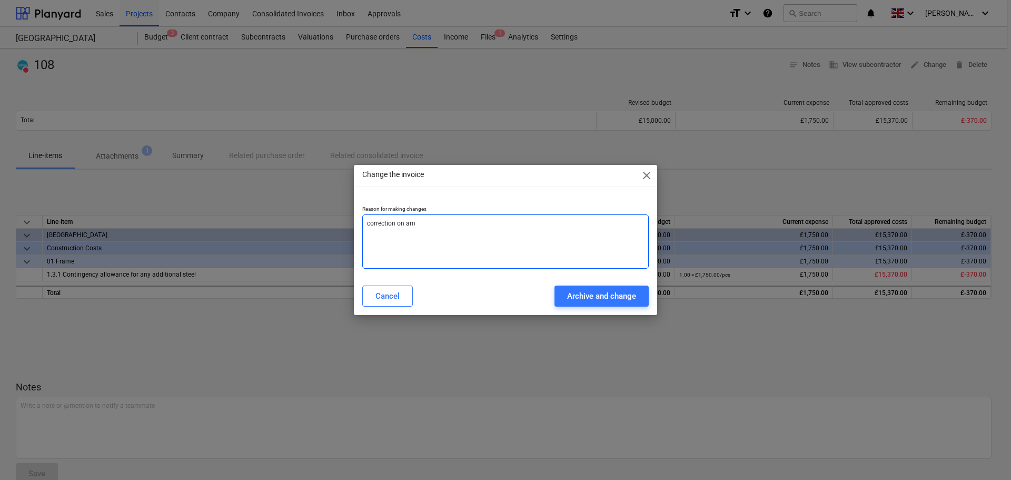
type textarea "x"
type textarea "correction on amou"
type textarea "x"
type textarea "correction on amoun"
type textarea "x"
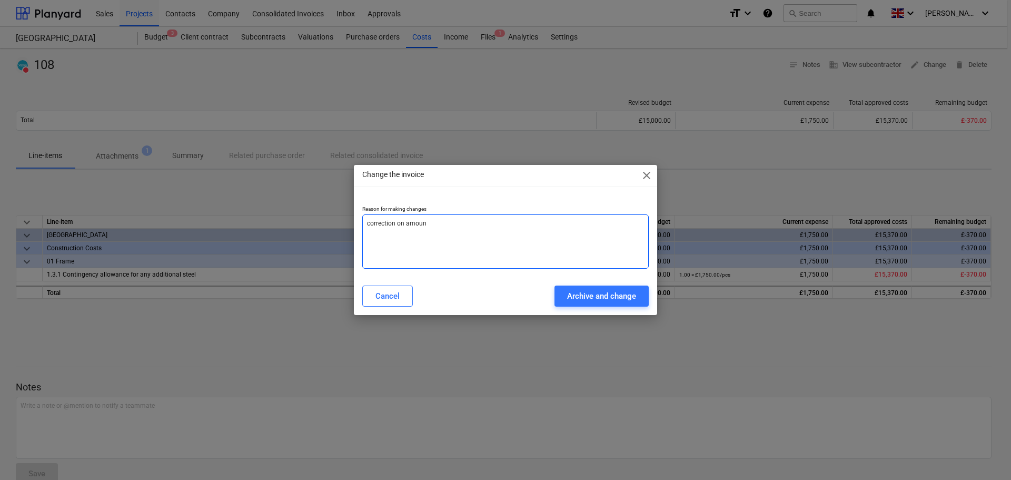
type textarea "correction on amount"
type textarea "x"
type textarea "correction on amount"
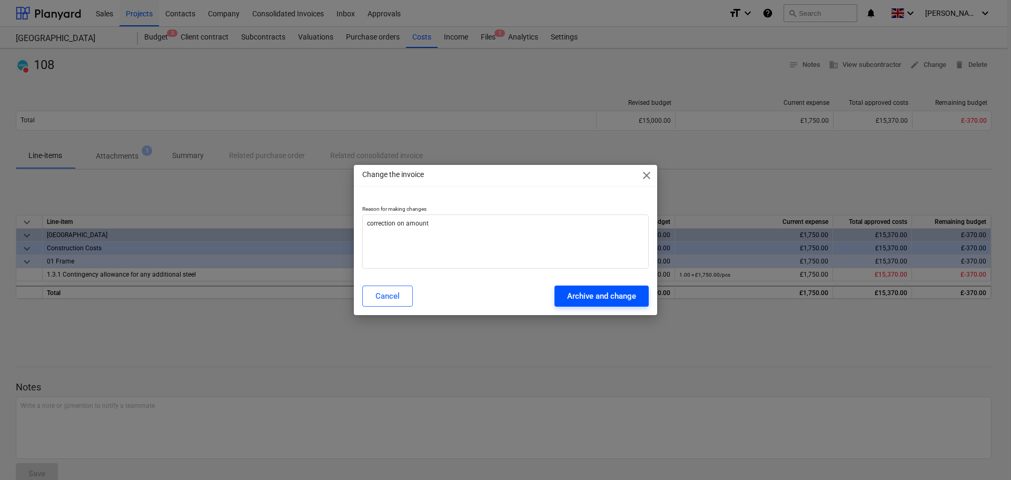
click at [636, 297] on button "Archive and change" at bounding box center [601, 295] width 94 height 21
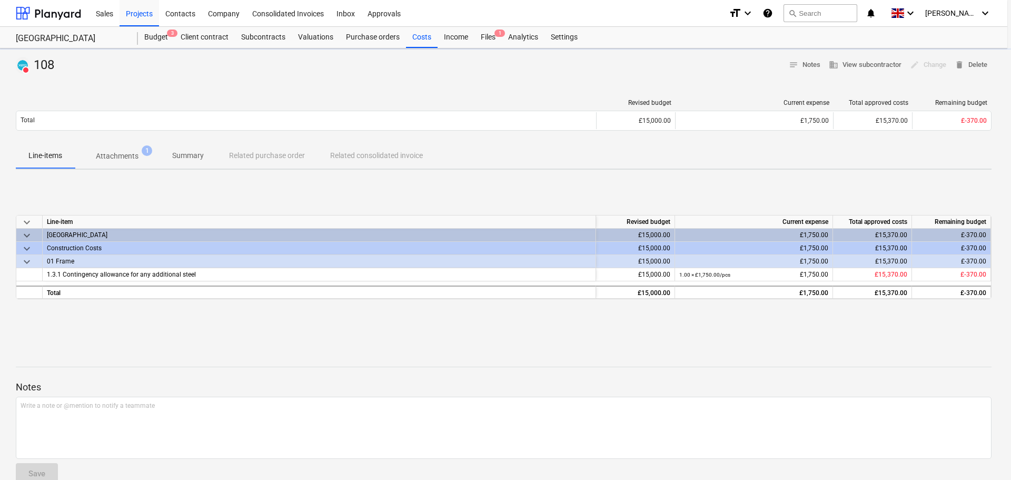
type textarea "x"
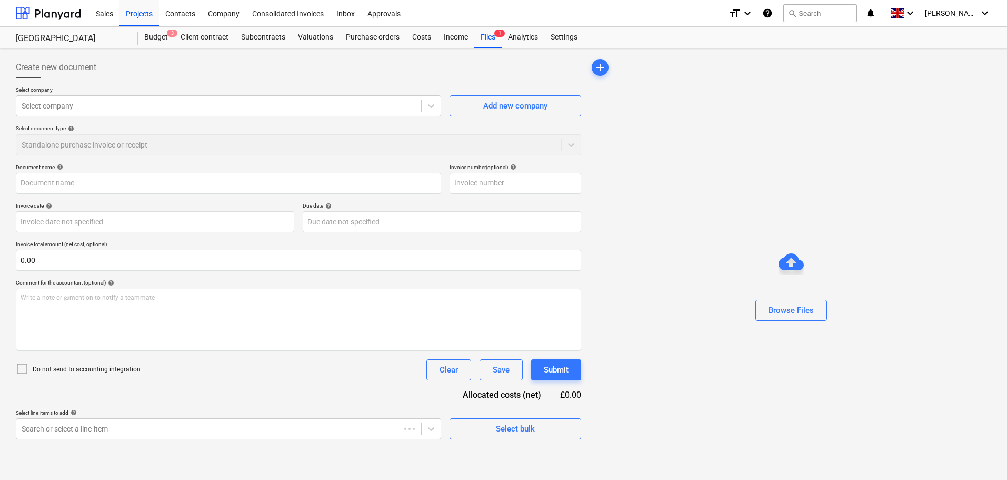
type input "108"
type input "08 Sep 2025"
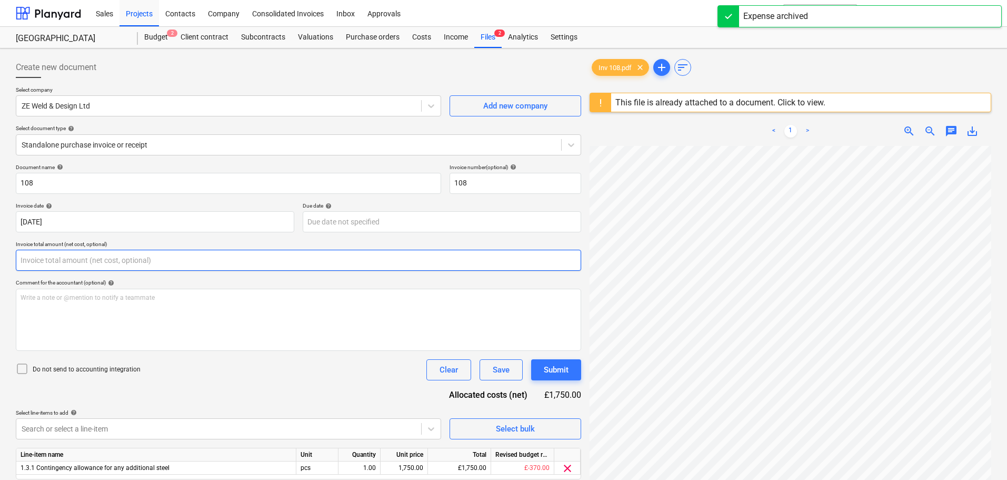
click at [41, 254] on input "text" at bounding box center [298, 260] width 565 height 21
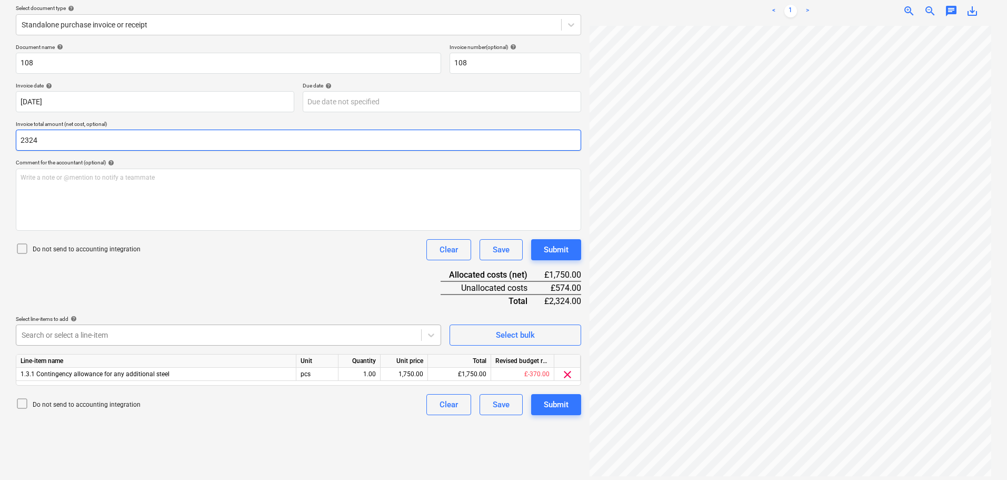
scroll to position [125, 0]
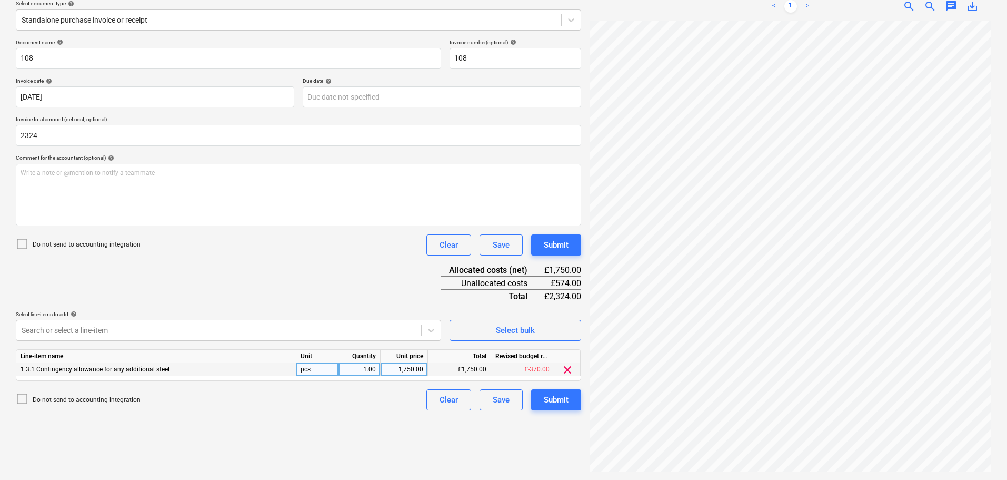
type input "2,324.00"
click at [410, 368] on div "1,750.00" at bounding box center [404, 369] width 38 height 13
click at [464, 369] on div "£1,750.00" at bounding box center [459, 369] width 63 height 13
click at [419, 371] on div "1,750.00" at bounding box center [404, 369] width 38 height 13
type input "2324"
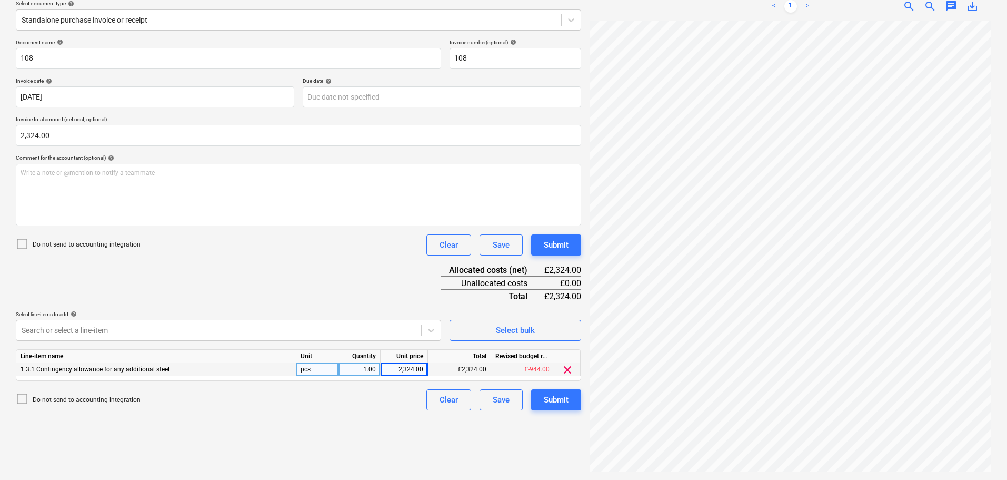
click at [396, 286] on div "Document name help 108 Invoice number (optional) help 108 Invoice date help 08 …" at bounding box center [298, 224] width 565 height 371
click at [121, 243] on p "Do not send to accounting integration" at bounding box center [87, 244] width 108 height 9
click at [359, 289] on div "Document name help 108 Invoice number (optional) help 108 Invoice date help 08 …" at bounding box center [298, 224] width 565 height 371
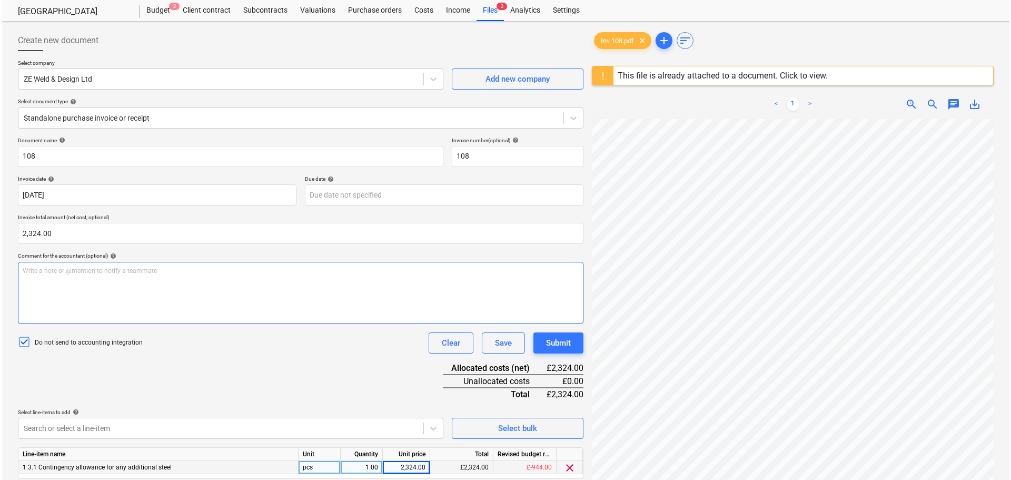
scroll to position [53, 0]
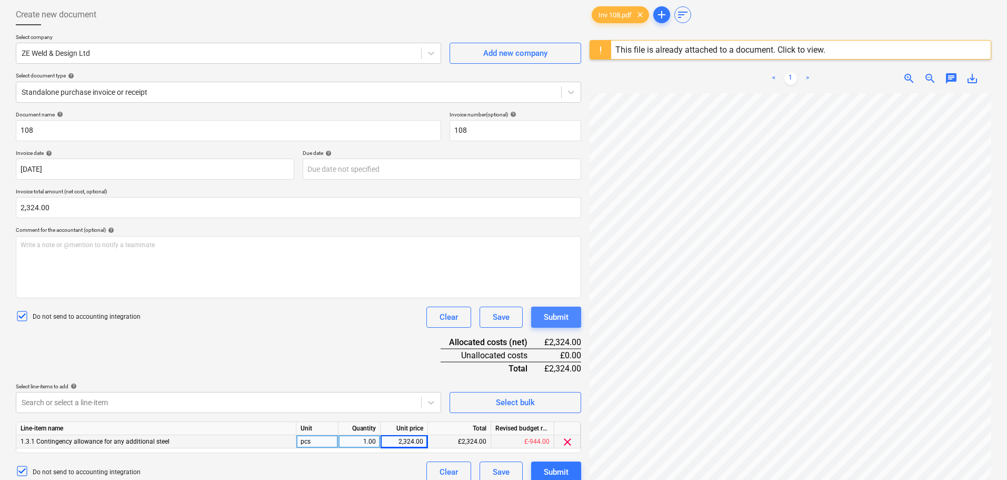
click at [561, 320] on div "Submit" at bounding box center [556, 317] width 25 height 14
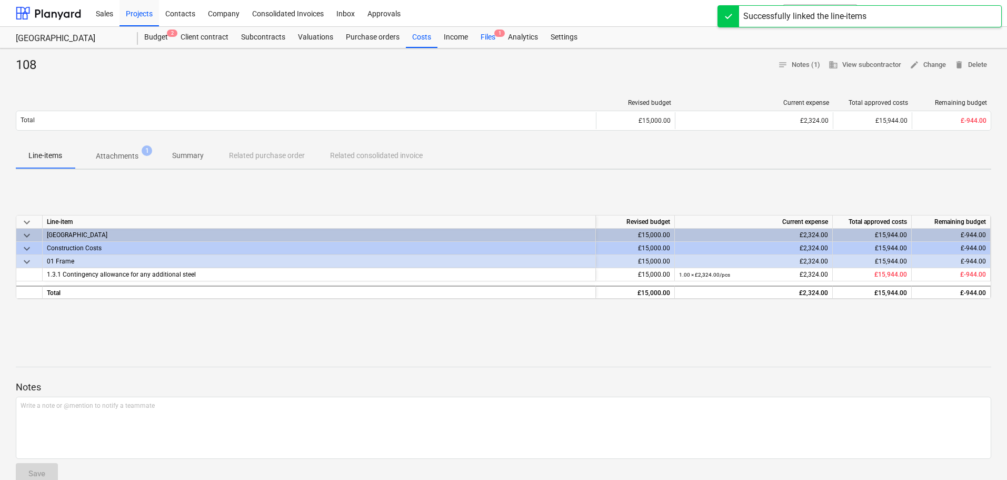
click at [485, 36] on div "Files 1" at bounding box center [487, 37] width 27 height 21
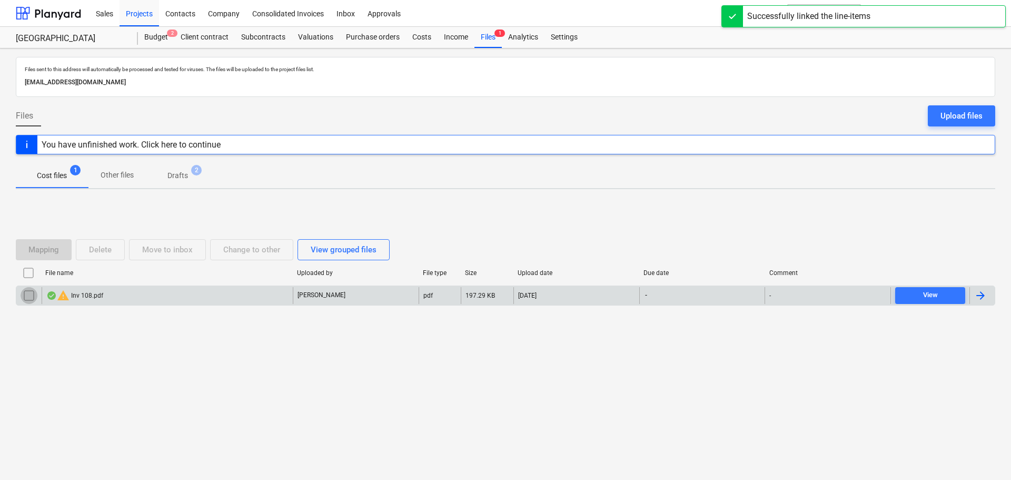
click at [27, 293] on input "checkbox" at bounding box center [29, 295] width 17 height 17
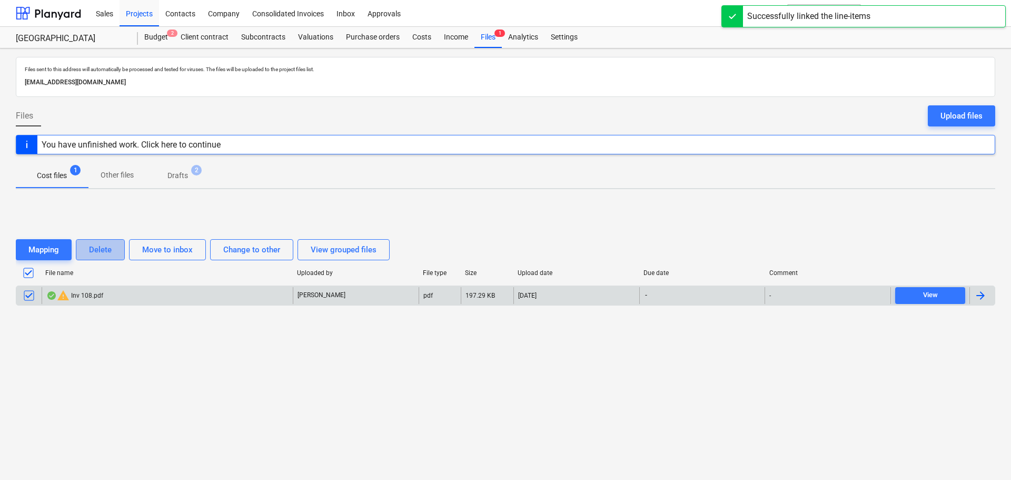
click at [104, 248] on div "Delete" at bounding box center [100, 250] width 23 height 14
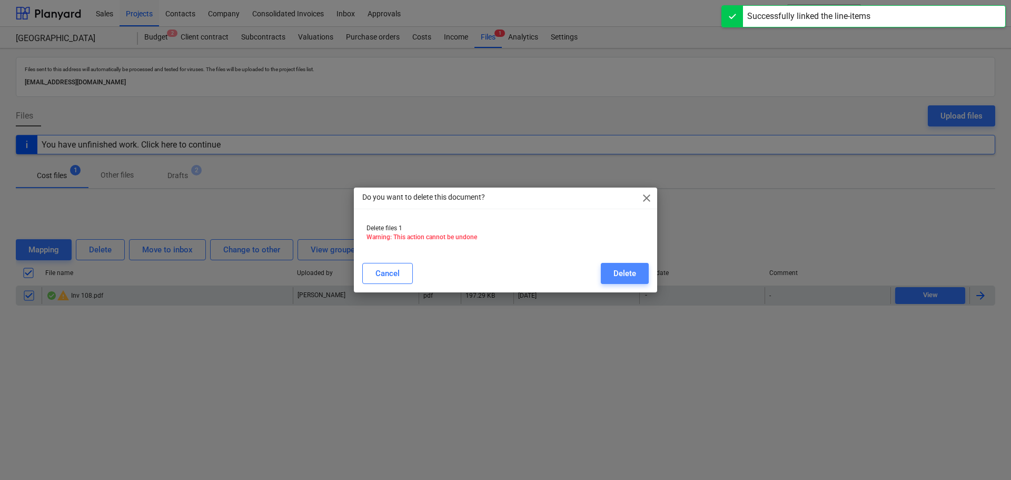
click at [618, 275] on div "Delete" at bounding box center [624, 273] width 23 height 14
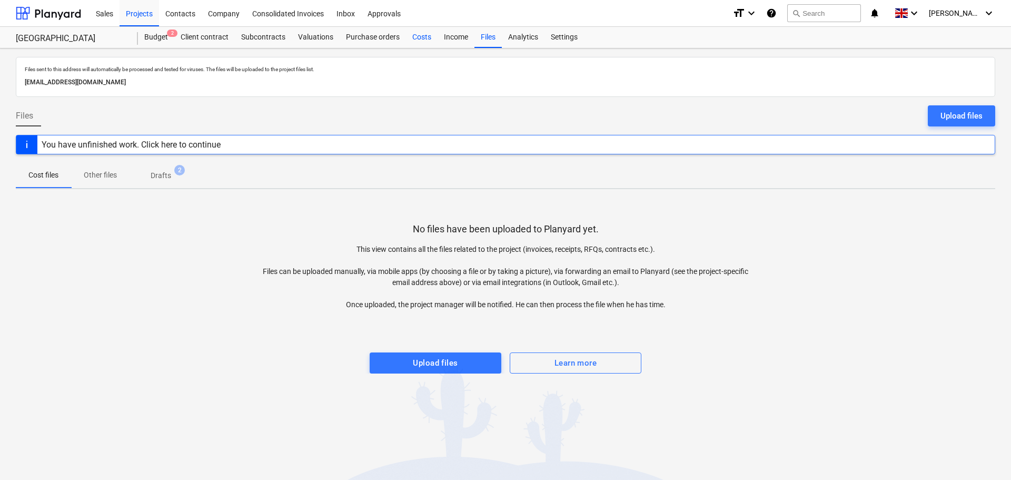
click at [417, 38] on div "Costs" at bounding box center [422, 37] width 32 height 21
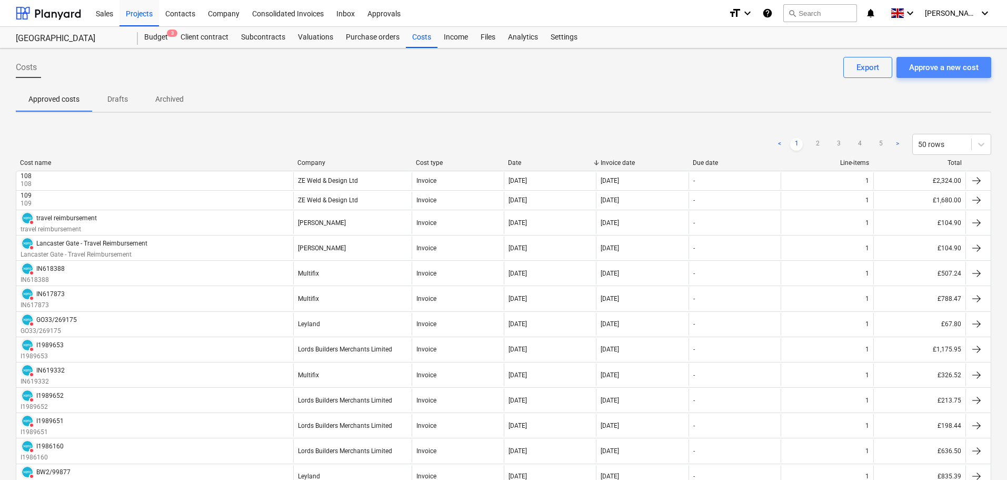
click at [935, 71] on div "Approve a new cost" at bounding box center [943, 68] width 69 height 14
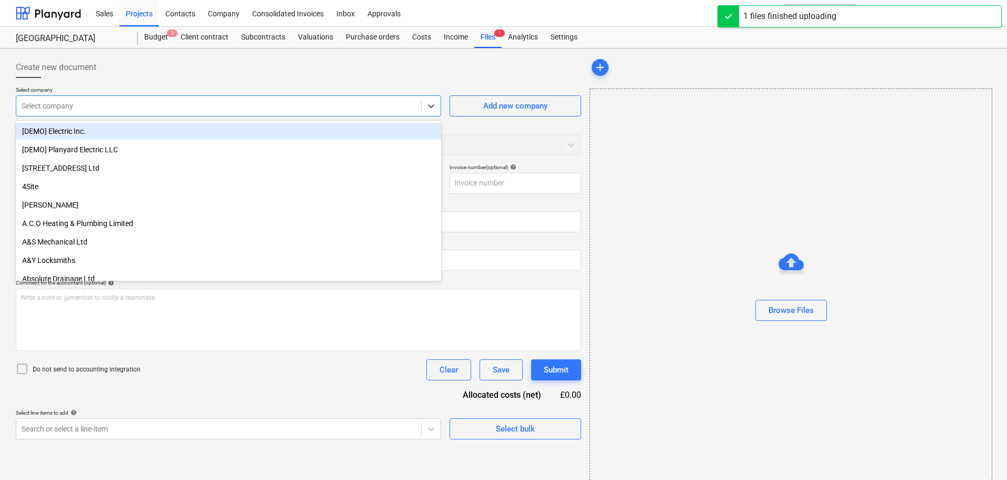
click at [69, 102] on div at bounding box center [219, 106] width 394 height 11
type input "Invoice INV-2997.pdf"
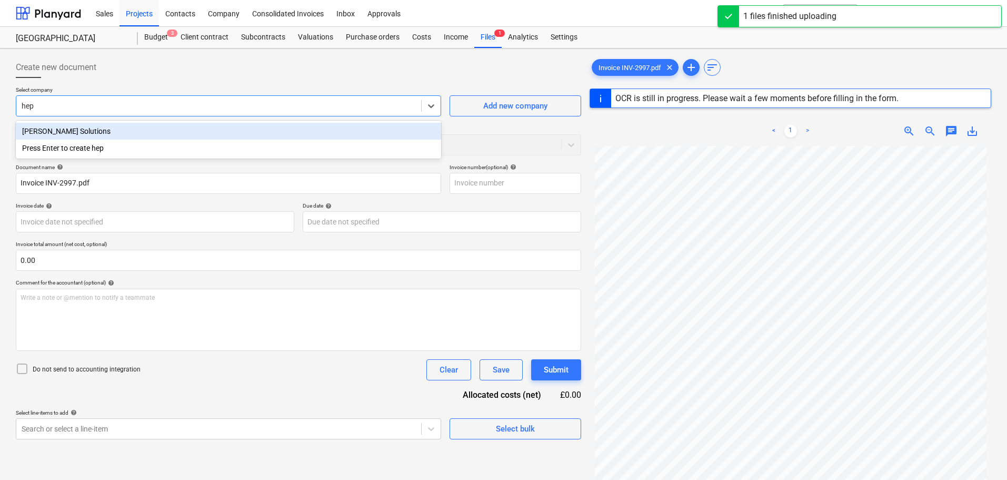
type input "hepp"
type input "INV-2997"
type input "19 Sep 2025"
type input "26 Sep 2025"
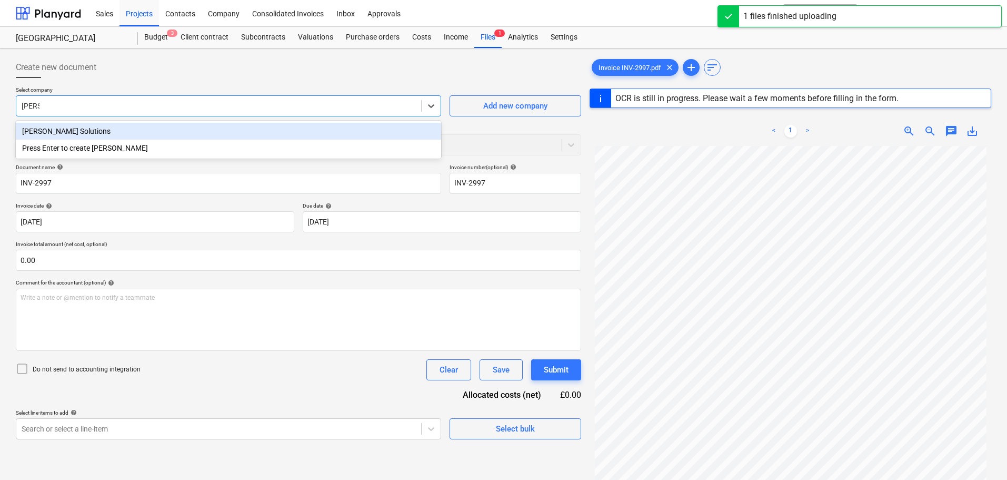
click at [102, 134] on div "FJ Heppelthwaite Solutions" at bounding box center [228, 131] width 425 height 17
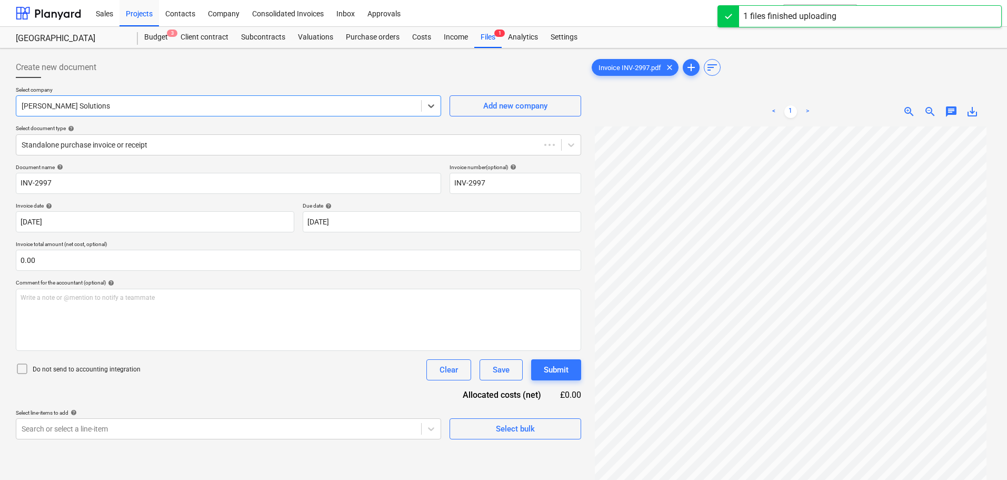
click at [211, 76] on div "Create new document" at bounding box center [298, 67] width 565 height 21
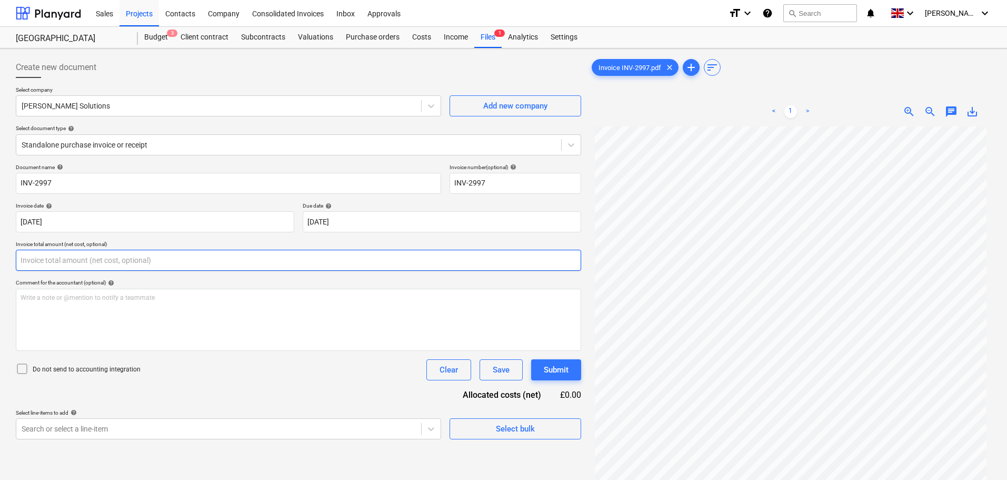
click at [46, 256] on input "text" at bounding box center [298, 260] width 565 height 21
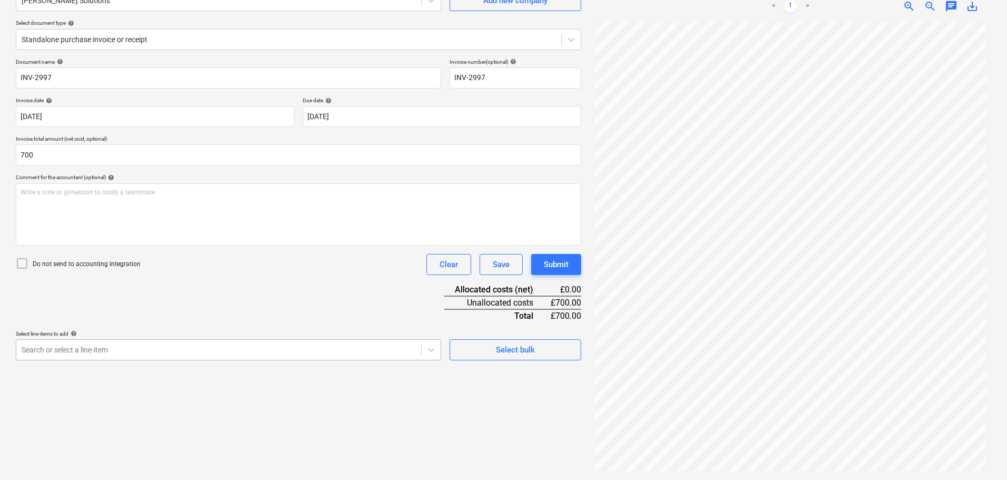
type input "700.00"
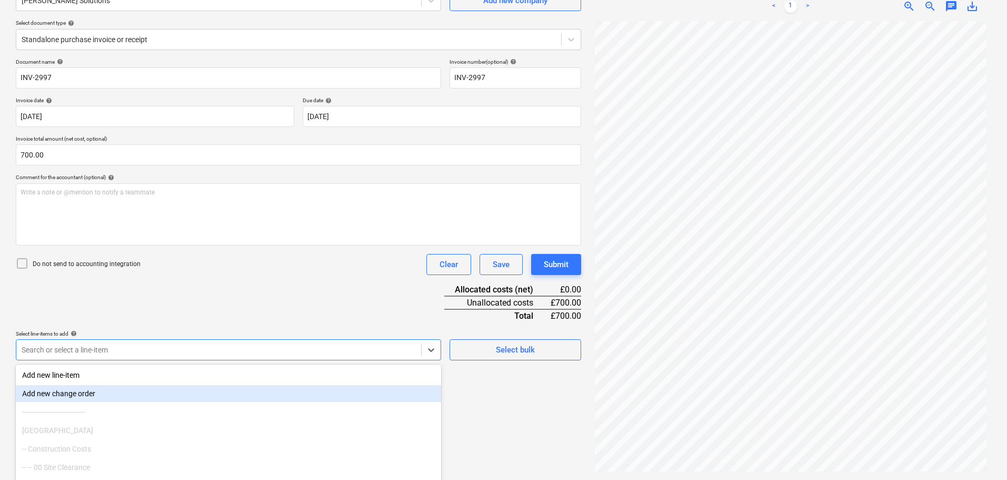
scroll to position [150, 0]
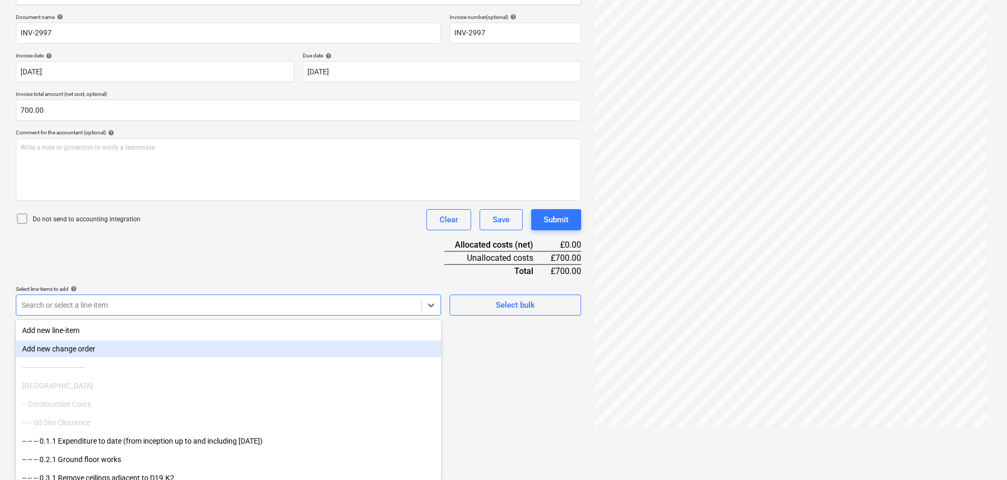
click at [67, 330] on body "Sales Projects Contacts Company Consolidated Invoices Inbox Approvals format_si…" at bounding box center [503, 90] width 1007 height 480
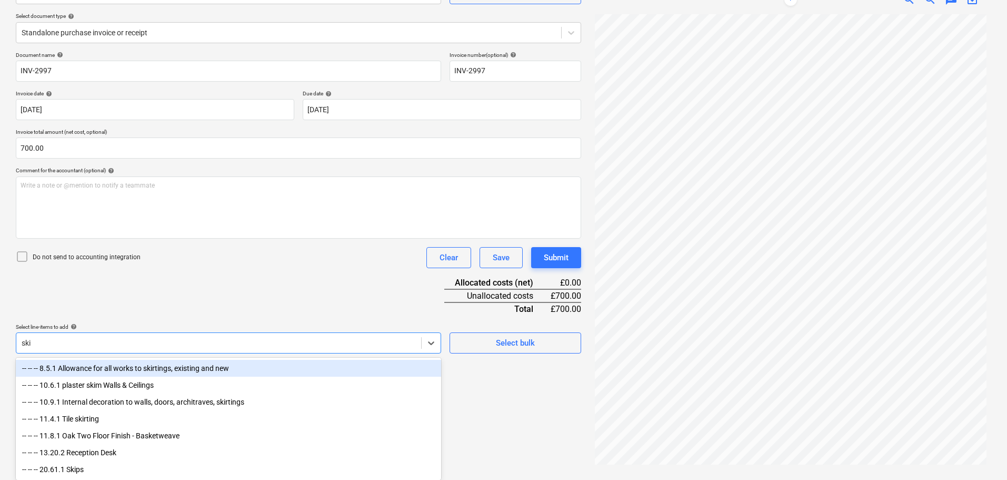
scroll to position [105, 0]
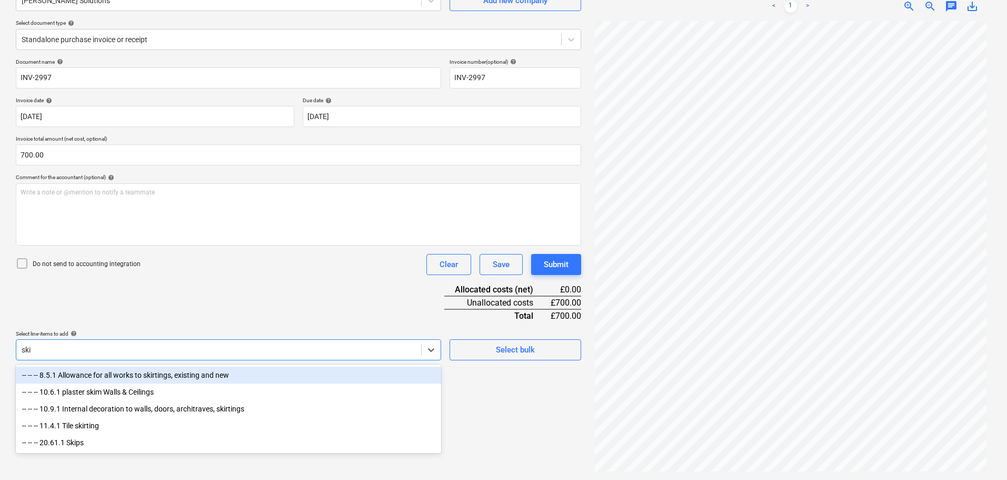
type input "skip"
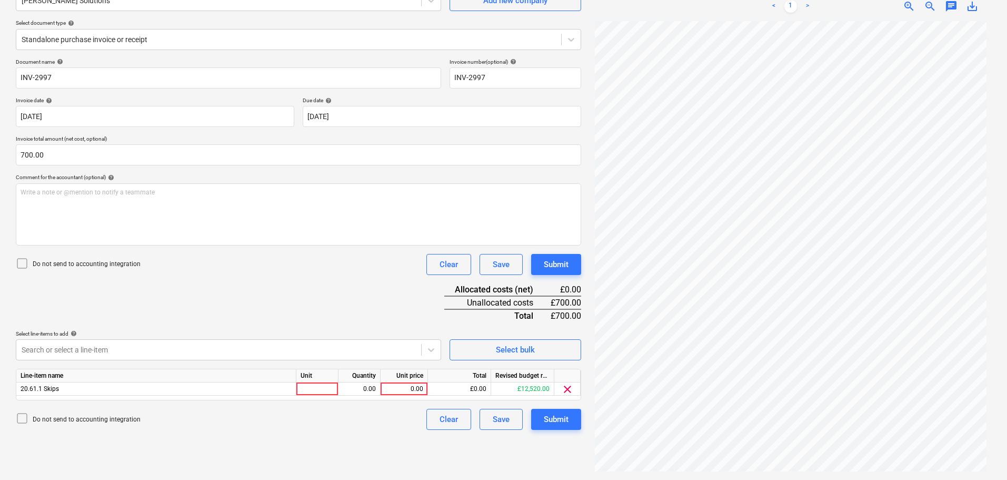
drag, startPoint x: 261, startPoint y: 294, endPoint x: 393, endPoint y: 335, distance: 139.0
click at [264, 294] on div "Document name help INV-2997 Invoice number (optional) help INV-2997 Invoice dat…" at bounding box center [298, 243] width 565 height 371
click at [401, 391] on div "0.00" at bounding box center [404, 388] width 38 height 13
type input "700"
click at [271, 293] on div "Document name help INV-2997 Invoice number (optional) help INV-2997 Invoice dat…" at bounding box center [298, 243] width 565 height 371
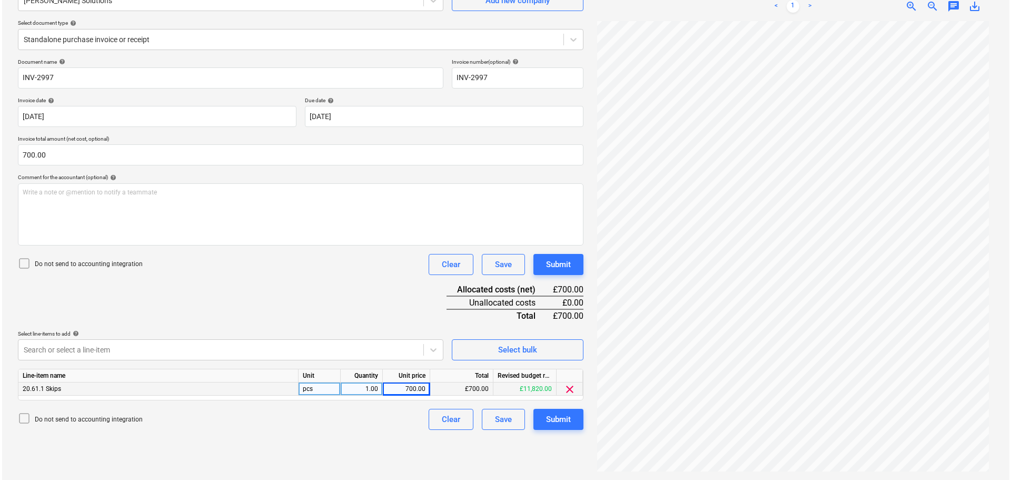
scroll to position [106, 0]
click at [558, 265] on div "Submit" at bounding box center [556, 264] width 25 height 14
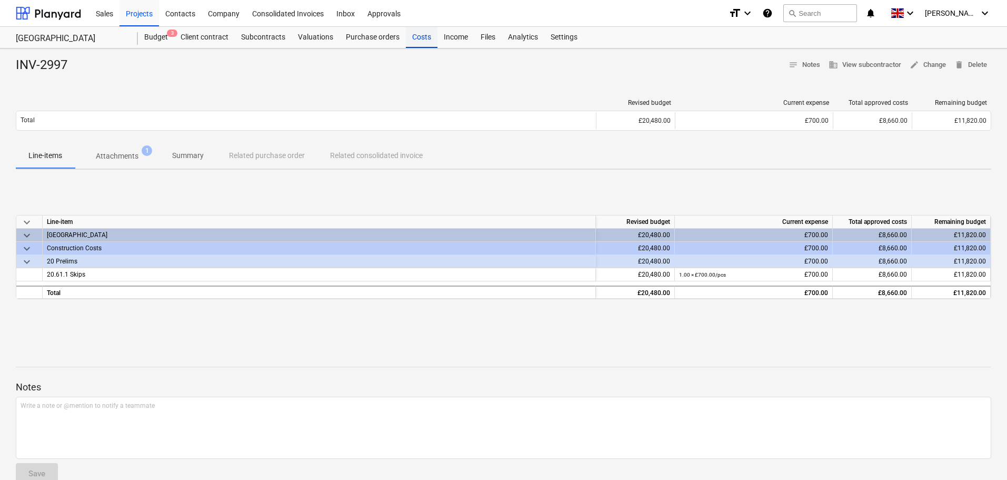
click at [426, 42] on div "Costs" at bounding box center [422, 37] width 32 height 21
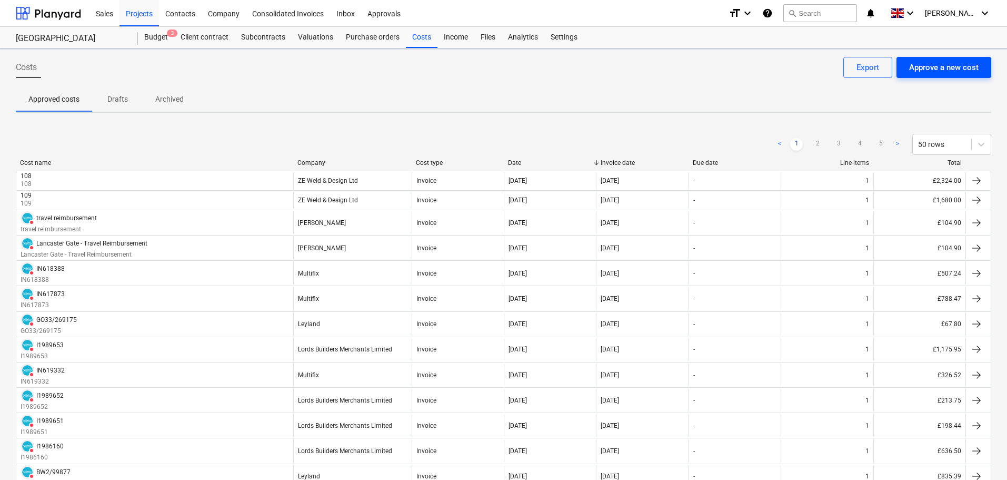
click at [967, 65] on div "Approve a new cost" at bounding box center [943, 68] width 69 height 14
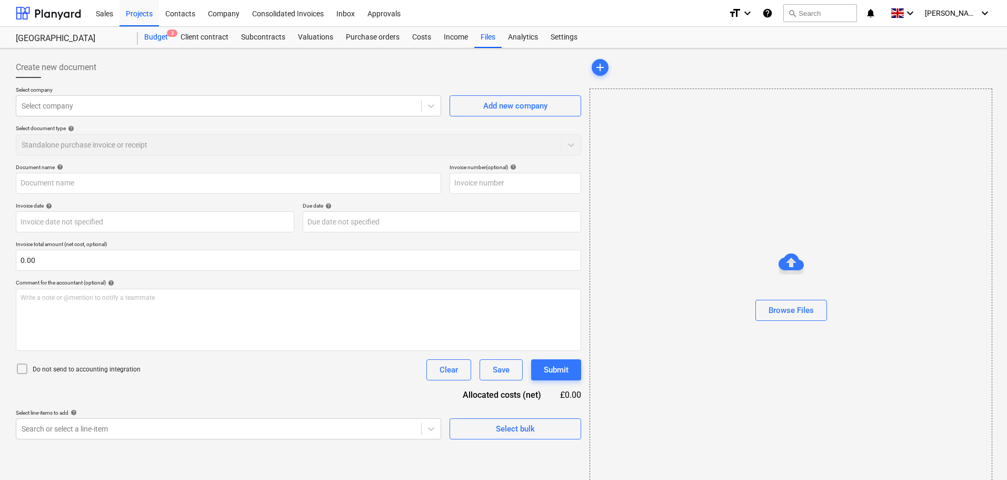
click at [157, 36] on div "Budget 3" at bounding box center [156, 37] width 36 height 21
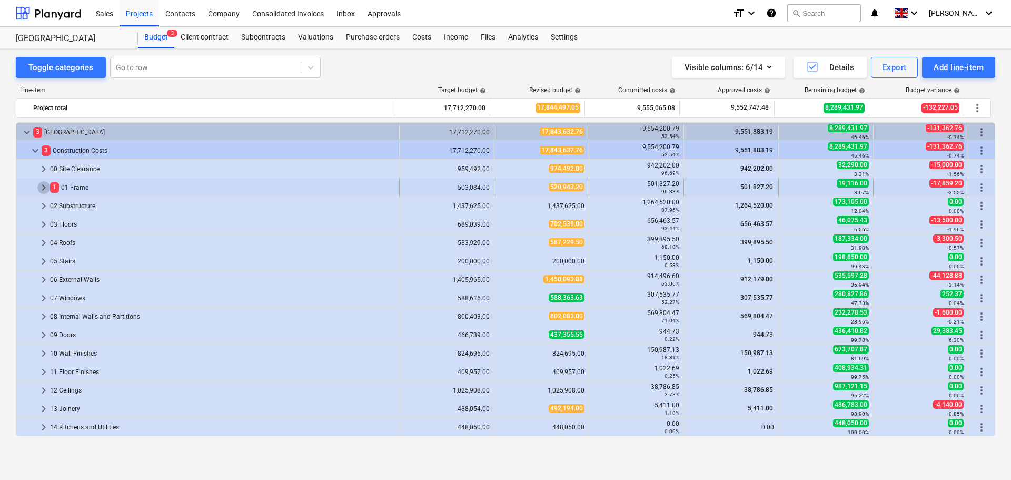
click at [45, 188] on span "keyboard_arrow_right" at bounding box center [43, 187] width 13 height 13
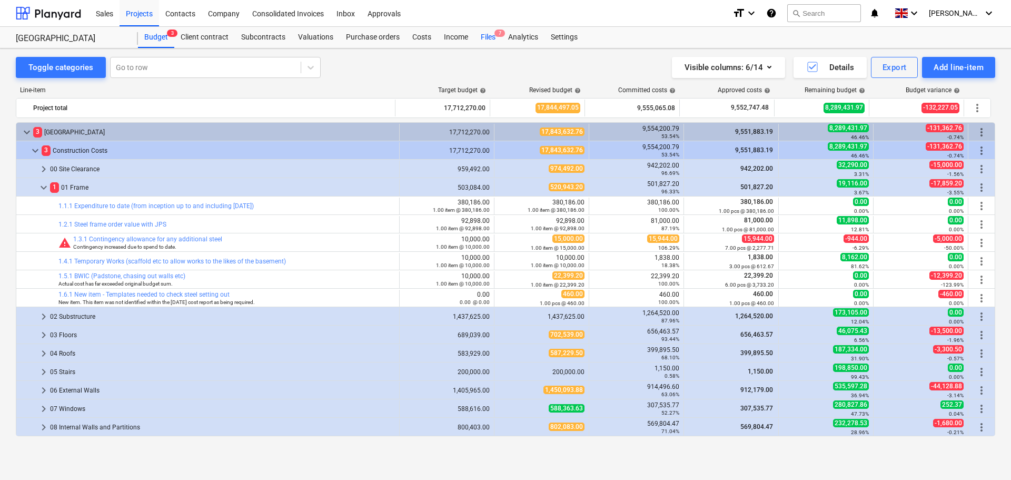
click at [494, 34] on span "7" at bounding box center [499, 32] width 11 height 7
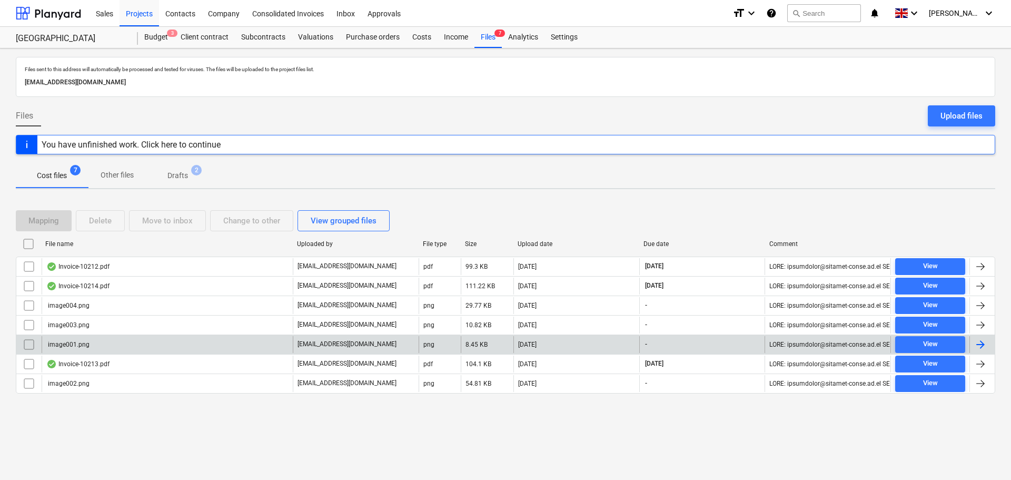
drag, startPoint x: 25, startPoint y: 345, endPoint x: 26, endPoint y: 333, distance: 11.6
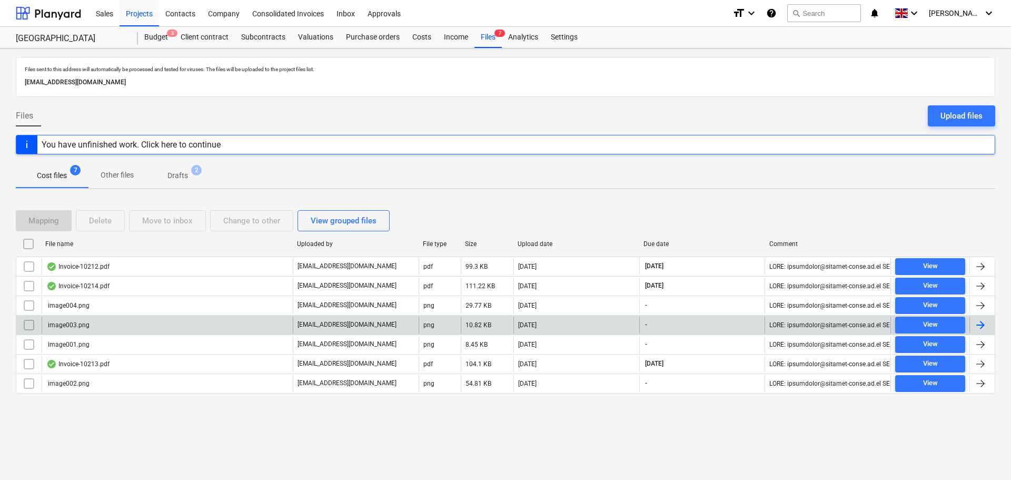
click at [25, 344] on input "checkbox" at bounding box center [29, 344] width 17 height 17
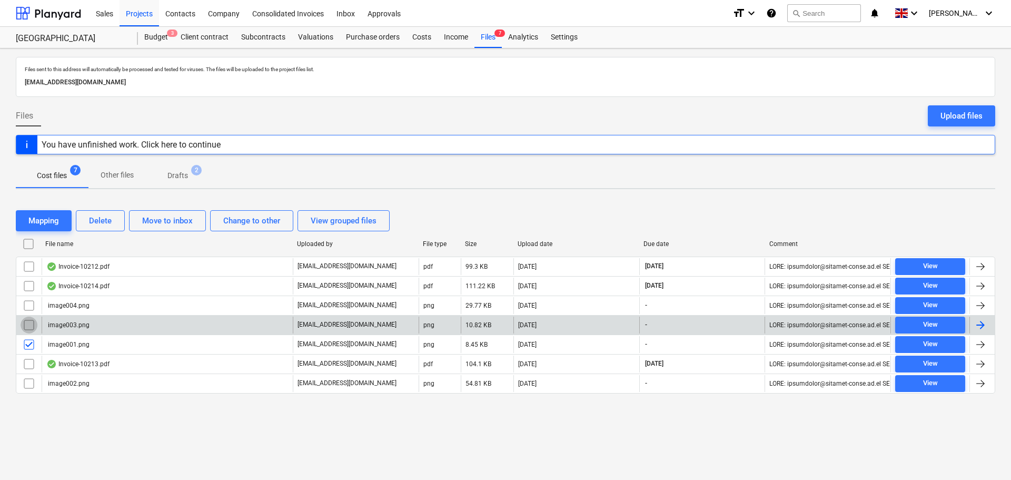
drag, startPoint x: 24, startPoint y: 328, endPoint x: 24, endPoint y: 314, distance: 14.2
click at [24, 327] on input "checkbox" at bounding box center [29, 324] width 17 height 17
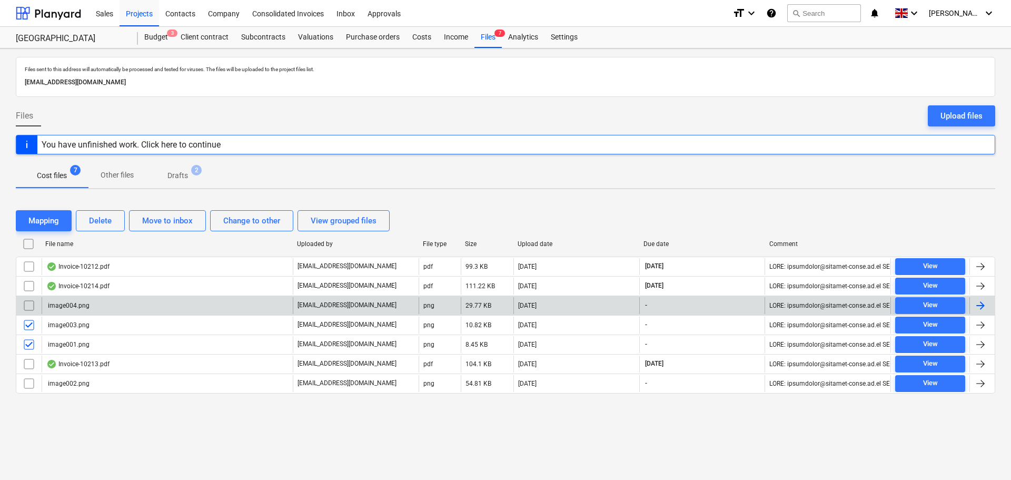
click at [24, 306] on input "checkbox" at bounding box center [29, 305] width 17 height 17
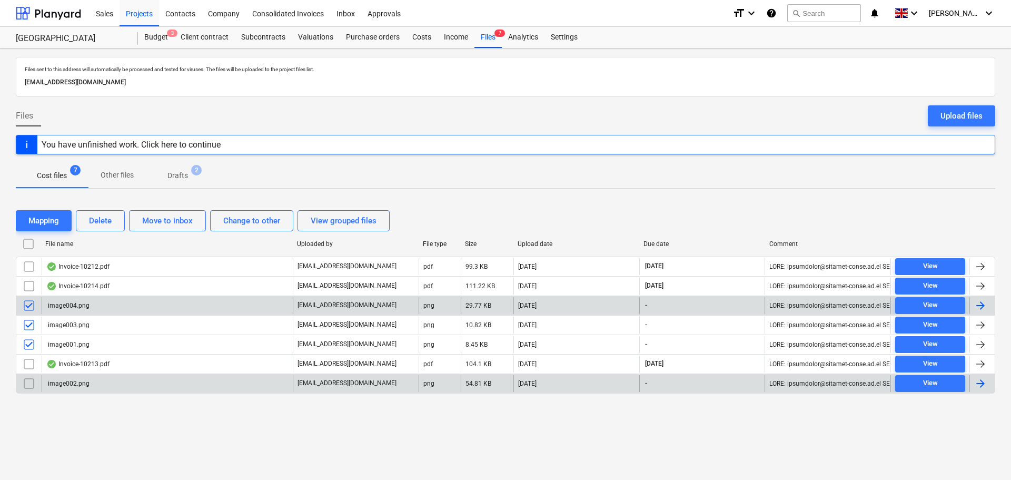
click at [29, 382] on input "checkbox" at bounding box center [29, 383] width 17 height 17
click at [117, 220] on button "Delete" at bounding box center [100, 220] width 49 height 21
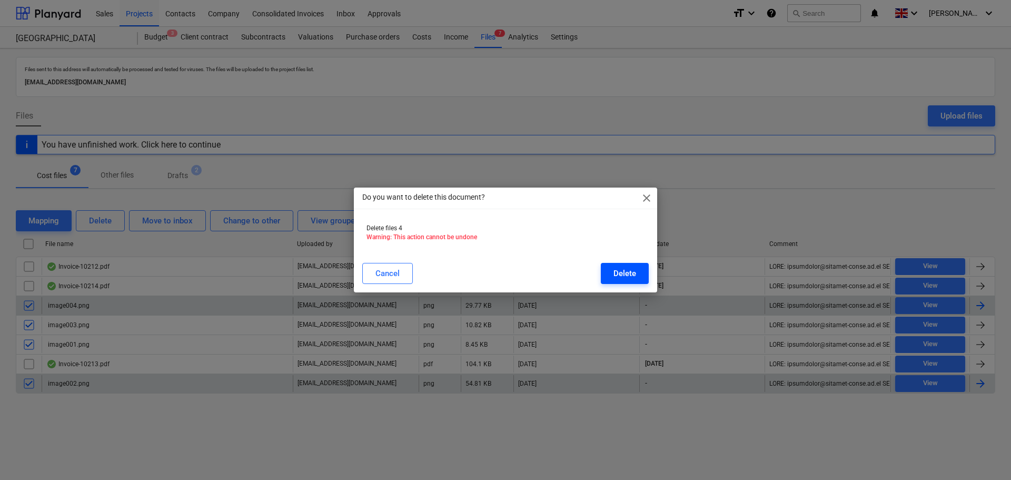
click at [629, 274] on div "Delete" at bounding box center [624, 273] width 23 height 14
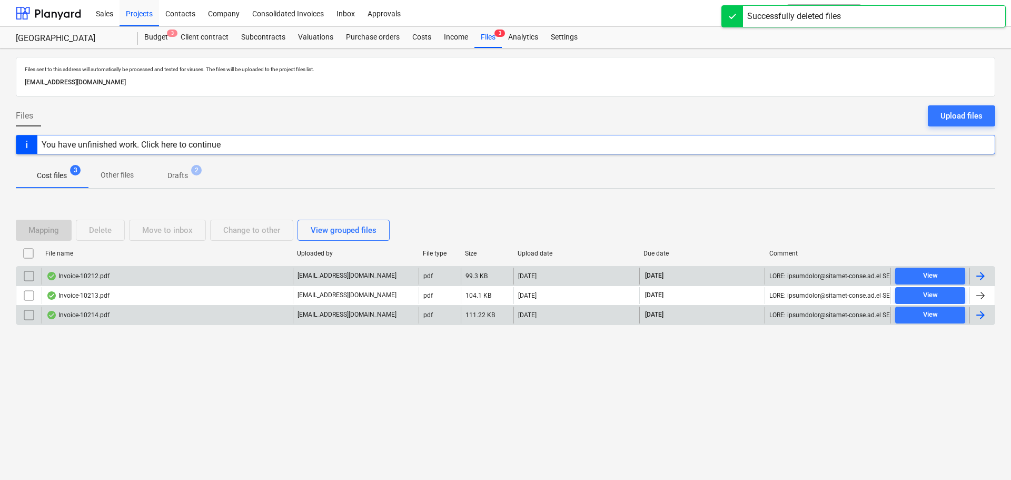
click at [87, 275] on div "Invoice-10212.pdf" at bounding box center [77, 276] width 63 height 8
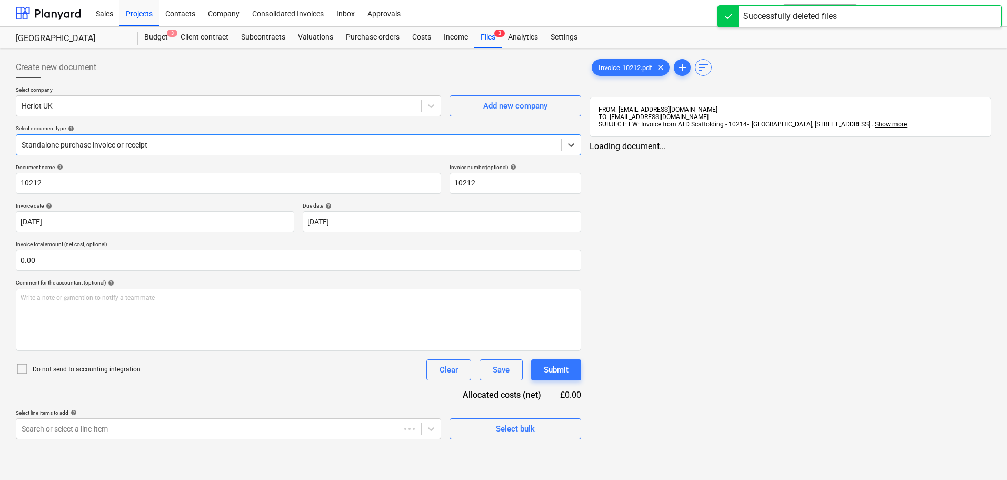
type input "10212"
type input "19 Sep 2025"
type input "26 Sep 2025"
click at [185, 101] on div at bounding box center [219, 106] width 394 height 11
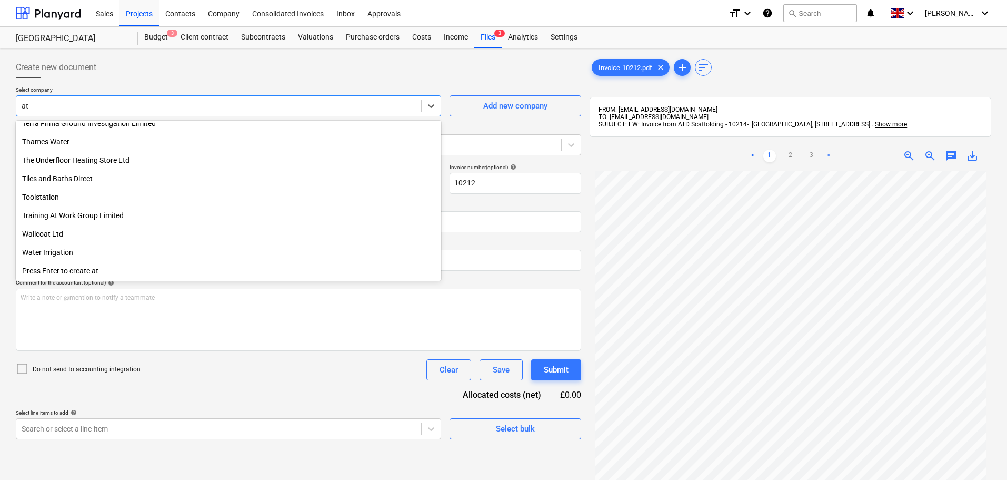
scroll to position [800, 0]
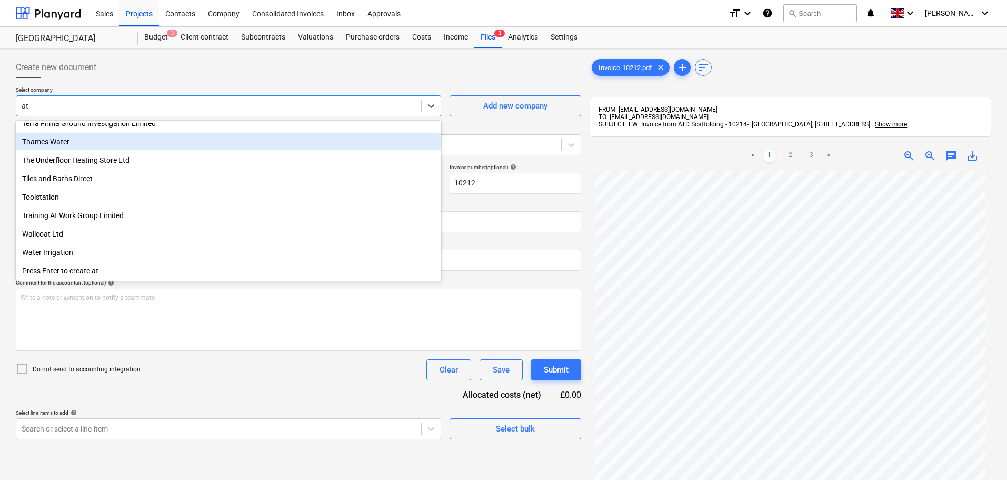
type input "atd"
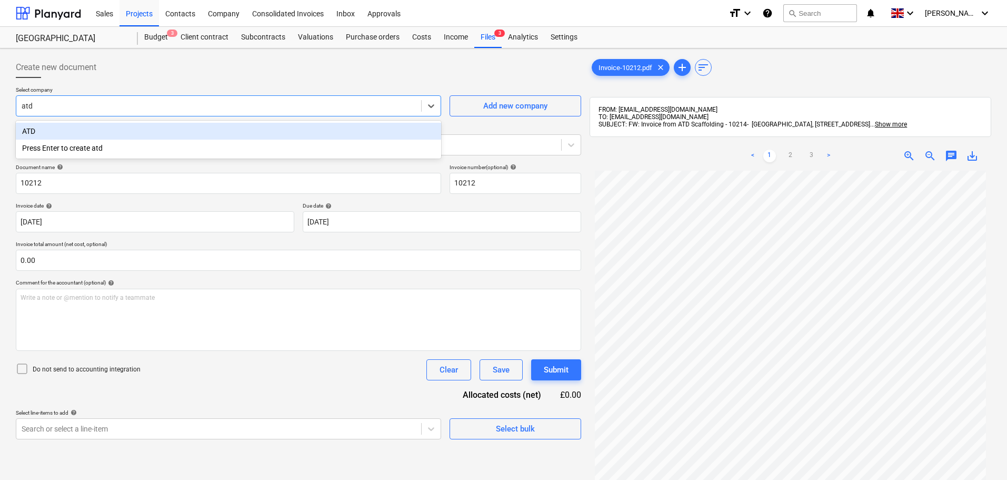
click at [84, 135] on div "ATD" at bounding box center [228, 131] width 425 height 17
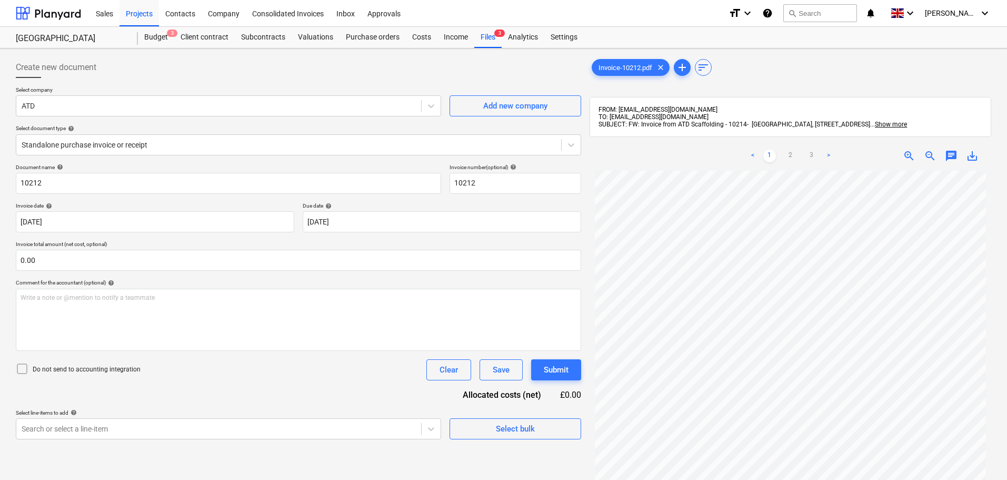
click at [274, 84] on div at bounding box center [298, 82] width 565 height 8
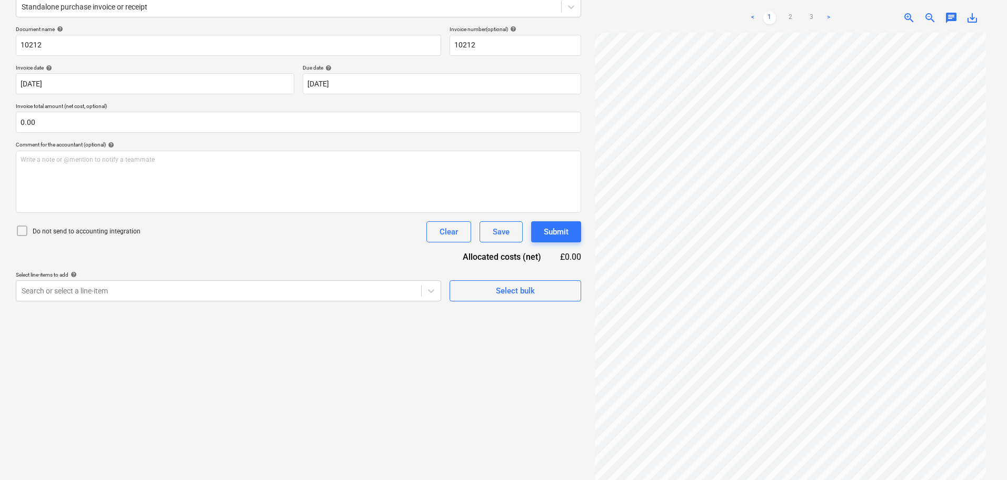
scroll to position [150, 0]
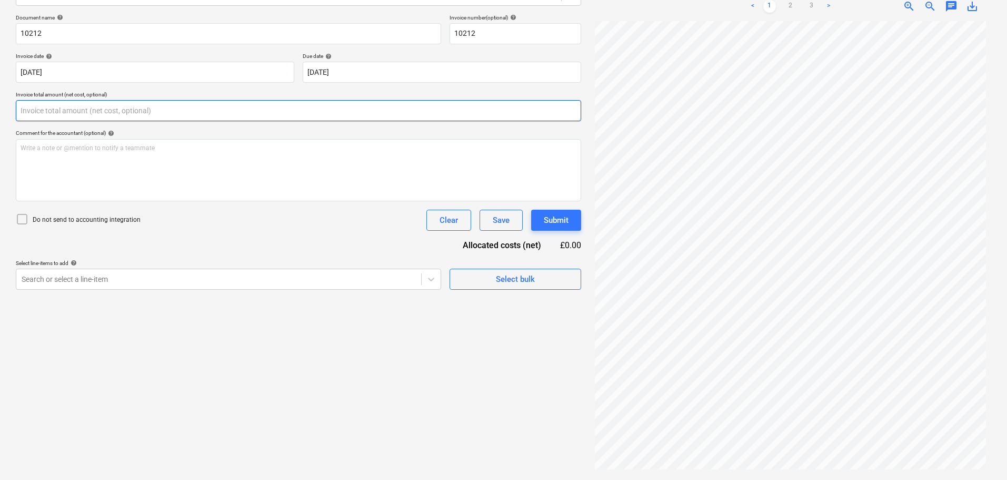
click at [45, 110] on input "text" at bounding box center [298, 110] width 565 height 21
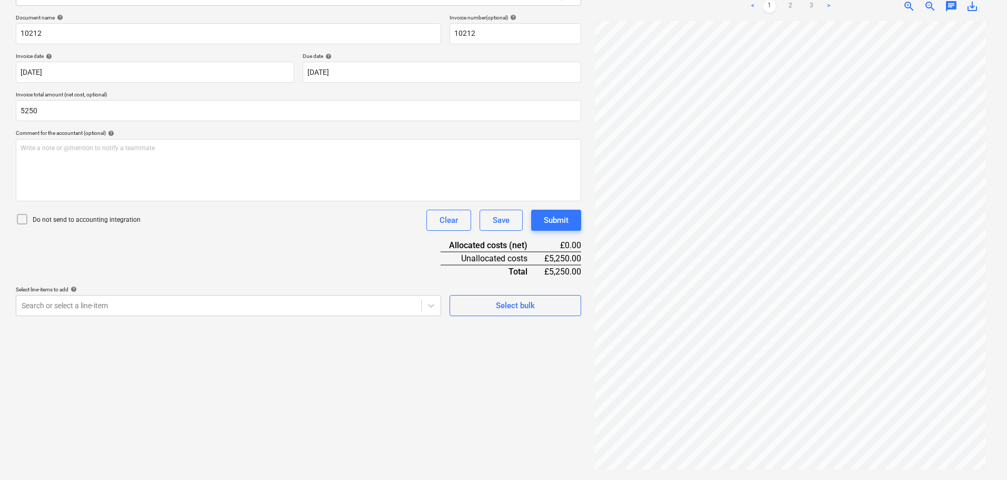
type input "5,250.00"
click at [305, 230] on div "Do not send to accounting integration Clear Save Submit" at bounding box center [298, 220] width 565 height 21
click at [793, 8] on link "2" at bounding box center [790, 6] width 13 height 13
click at [814, 9] on link "3" at bounding box center [811, 6] width 13 height 13
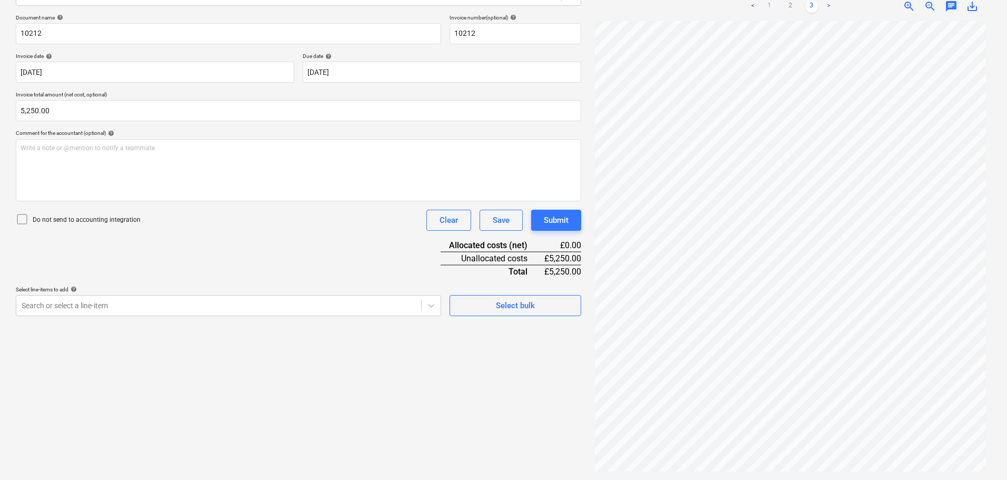
click at [772, 4] on link "1" at bounding box center [769, 6] width 13 height 13
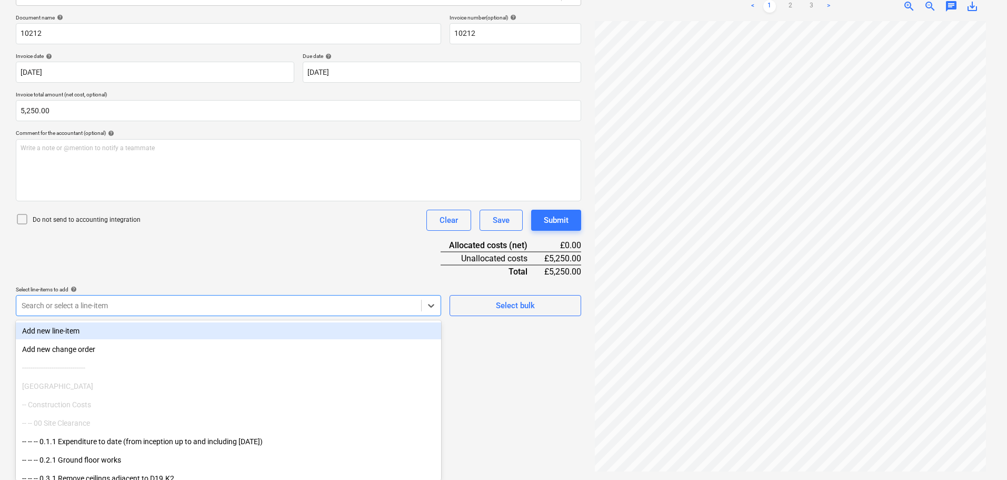
click at [84, 301] on div at bounding box center [219, 305] width 394 height 11
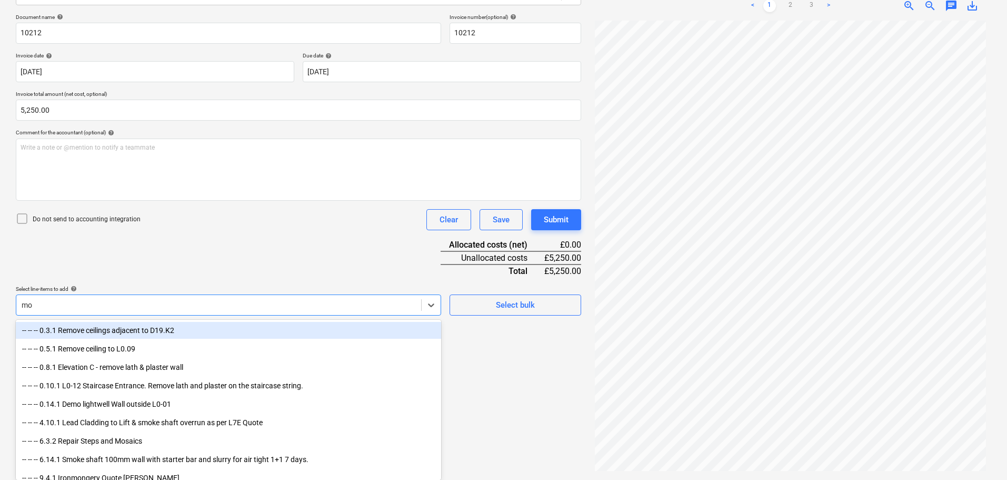
type input "mon"
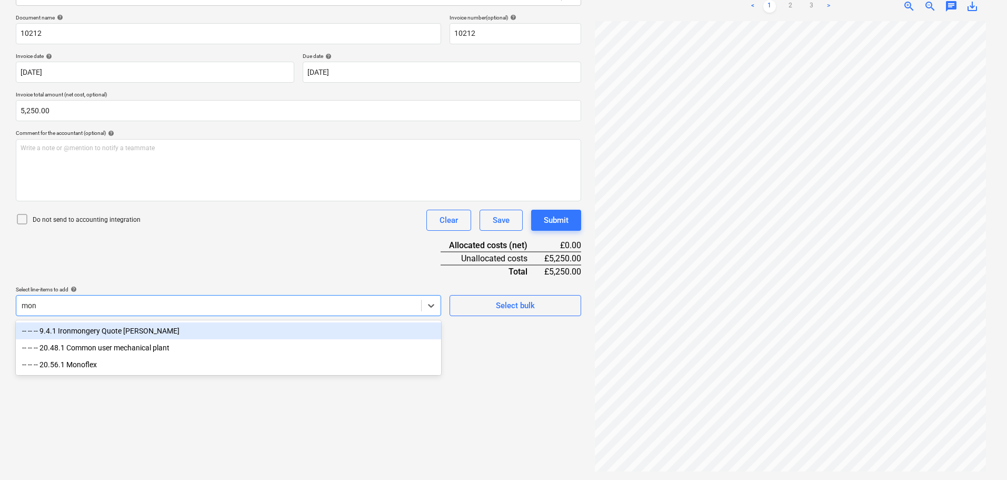
scroll to position [150, 0]
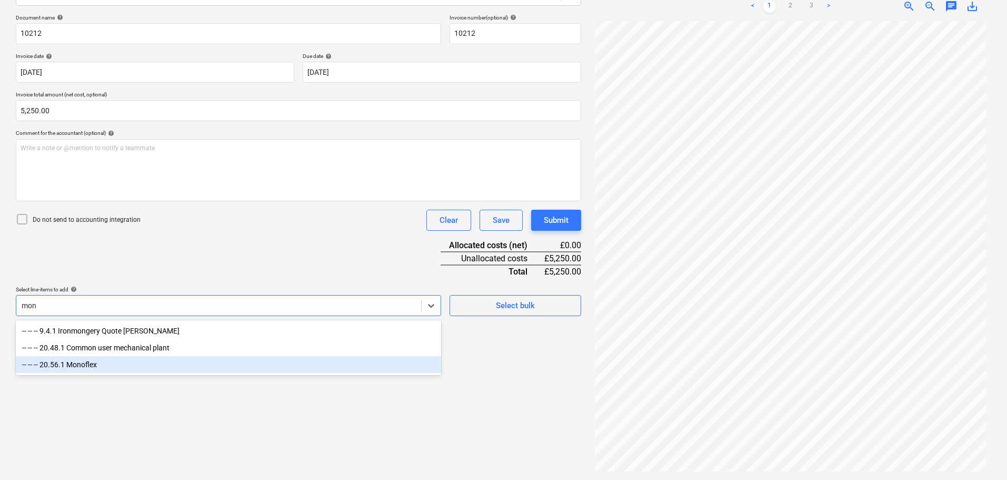
click at [96, 364] on div "-- -- -- 20.56.1 Monoflex" at bounding box center [228, 364] width 425 height 17
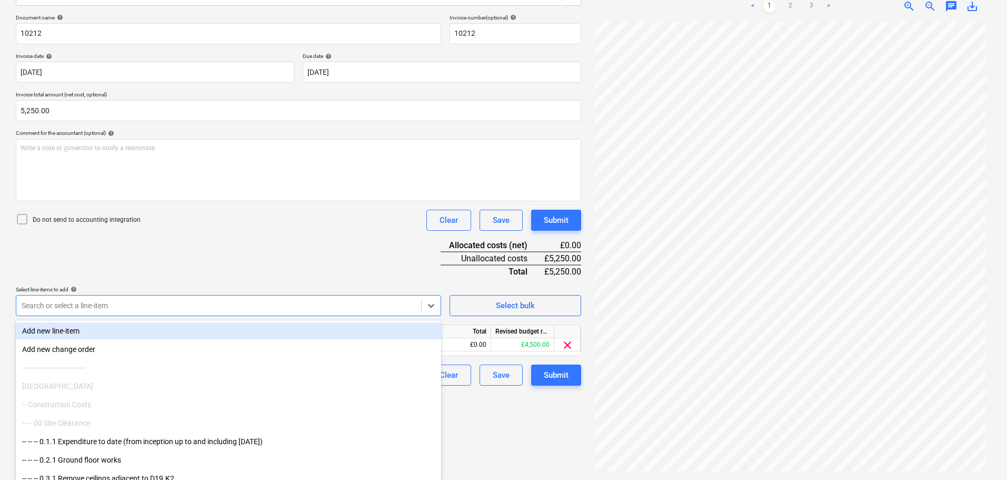
click at [213, 246] on div "Document name help 10212 Invoice number (optional) help 10212 Invoice date help…" at bounding box center [298, 199] width 565 height 371
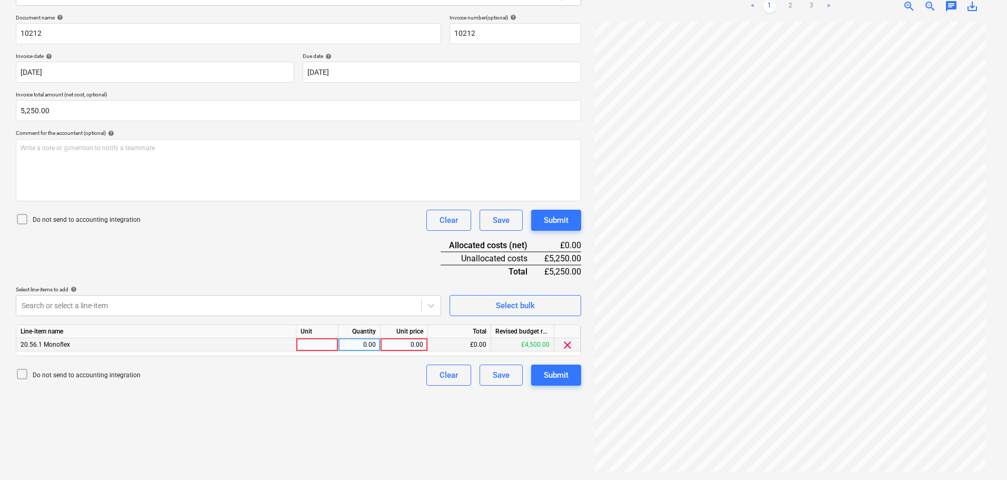
click at [407, 343] on div "0.00" at bounding box center [404, 344] width 38 height 13
type input "5250"
click at [285, 257] on div "Document name help 10212 Invoice number (optional) help 10212 Invoice date help…" at bounding box center [298, 199] width 565 height 371
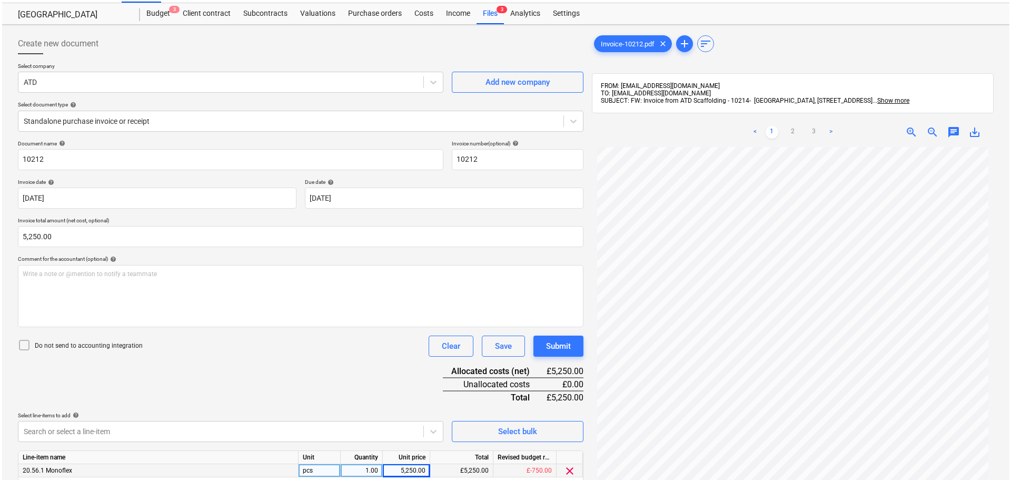
scroll to position [0, 0]
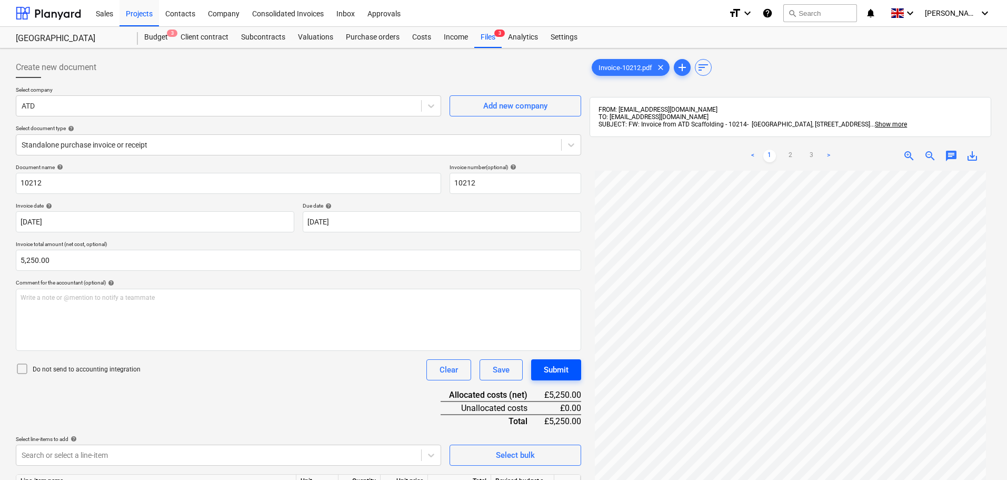
click at [564, 367] on div "Submit" at bounding box center [556, 370] width 25 height 14
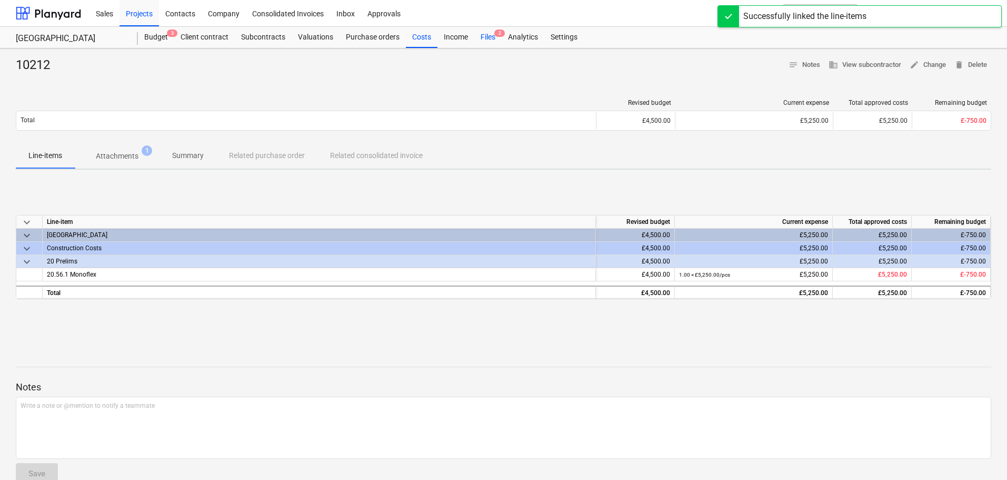
click at [493, 38] on div "Files 2" at bounding box center [487, 37] width 27 height 21
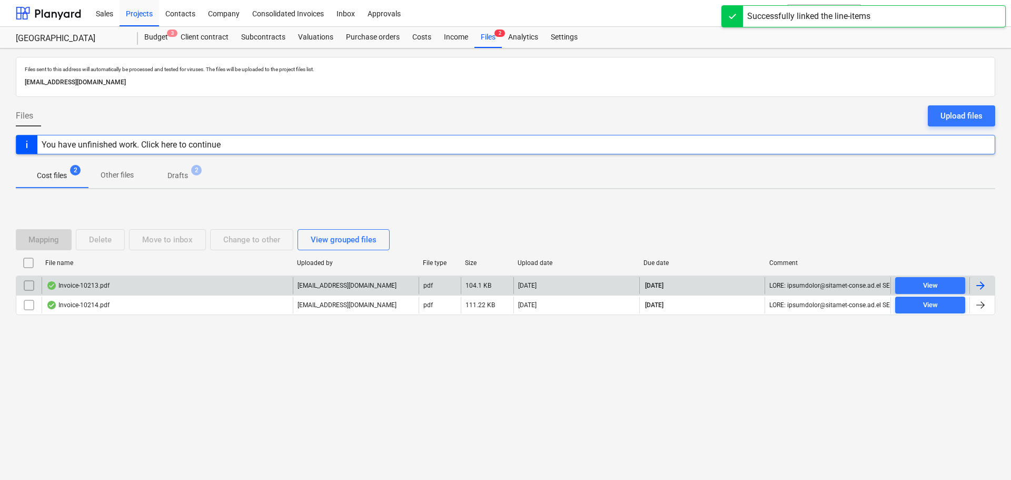
click at [91, 282] on div "Invoice-10213.pdf" at bounding box center [77, 285] width 63 height 8
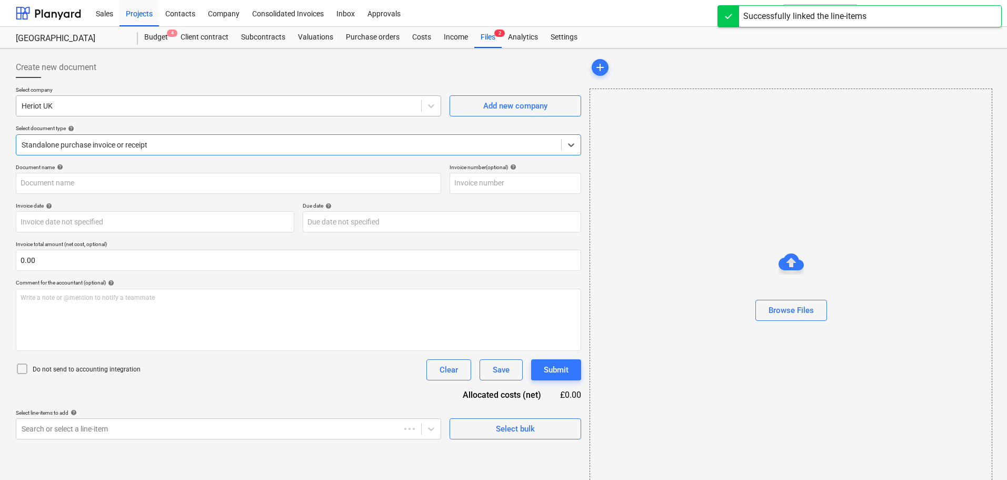
type input "10213"
type input "19 Sep 2025"
type input "26 Sep 2025"
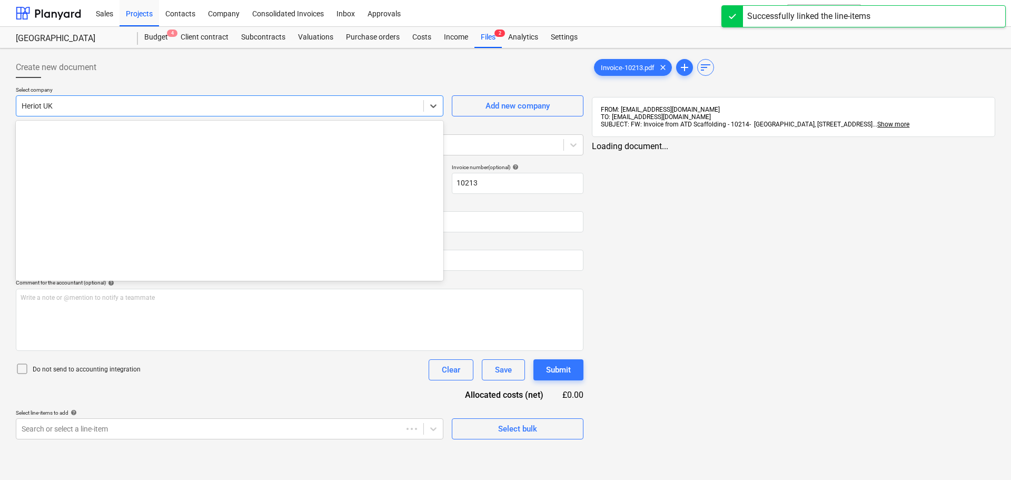
click at [61, 105] on div at bounding box center [220, 106] width 396 height 11
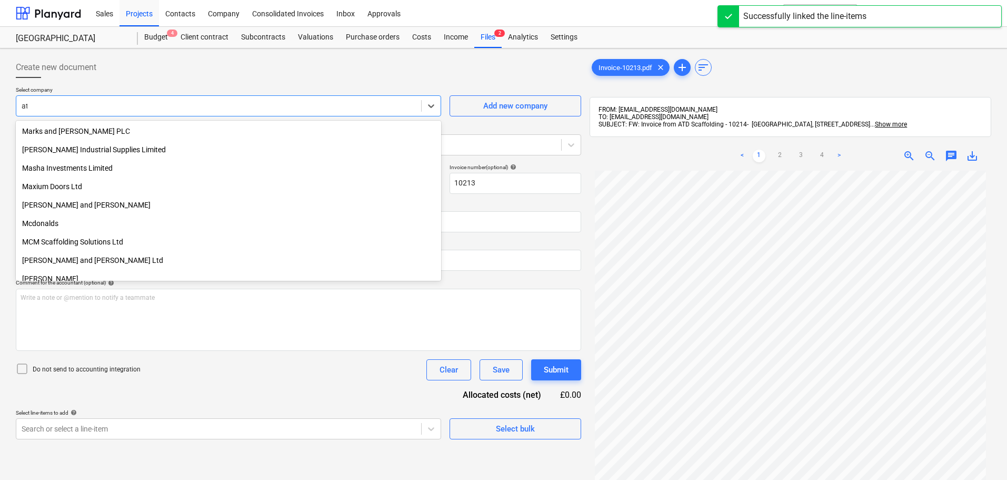
scroll to position [800, 0]
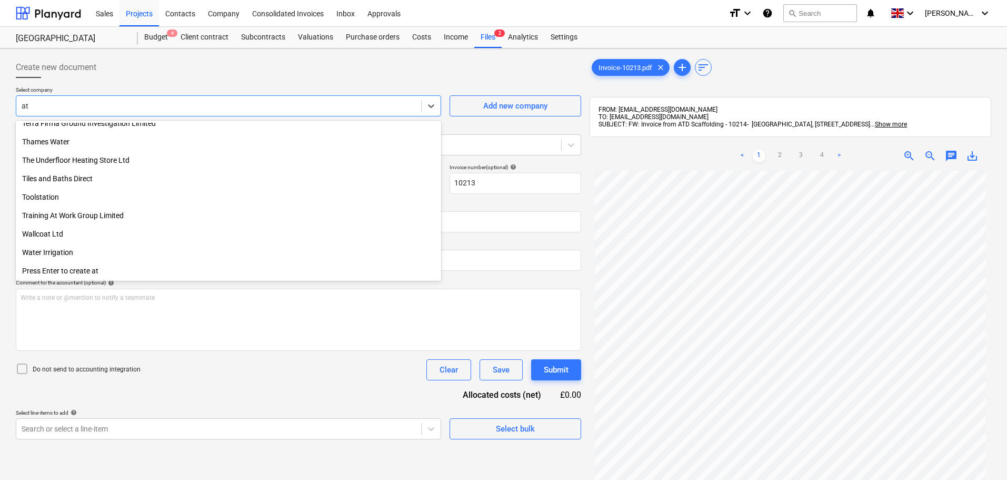
type input "atd"
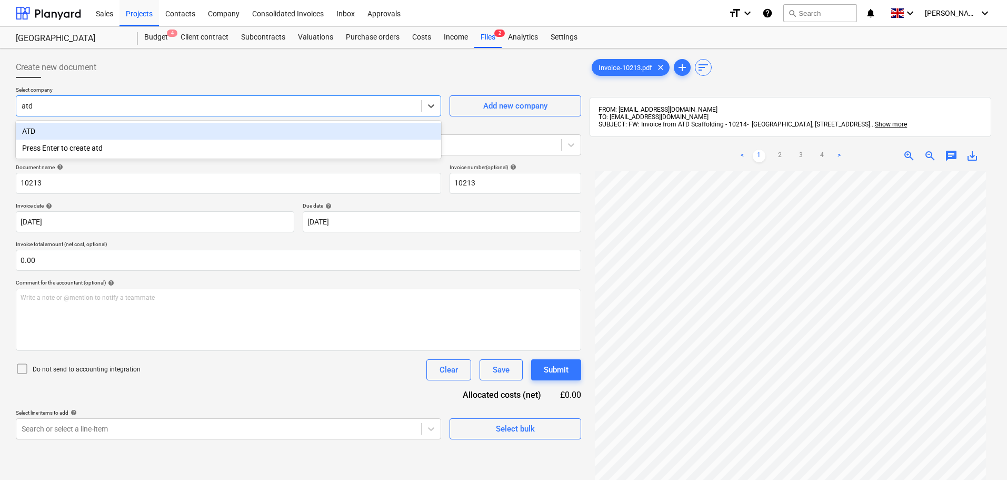
click at [78, 134] on div "ATD" at bounding box center [228, 131] width 425 height 17
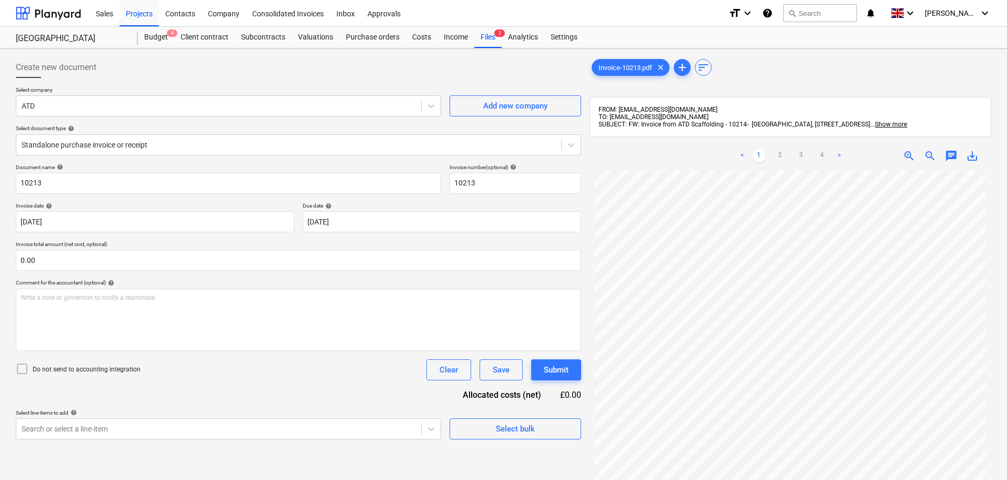
click at [265, 161] on div "Select company ATD Add new company Select document type help Standalone purchas…" at bounding box center [298, 124] width 565 height 77
click at [115, 258] on input "text" at bounding box center [298, 260] width 565 height 21
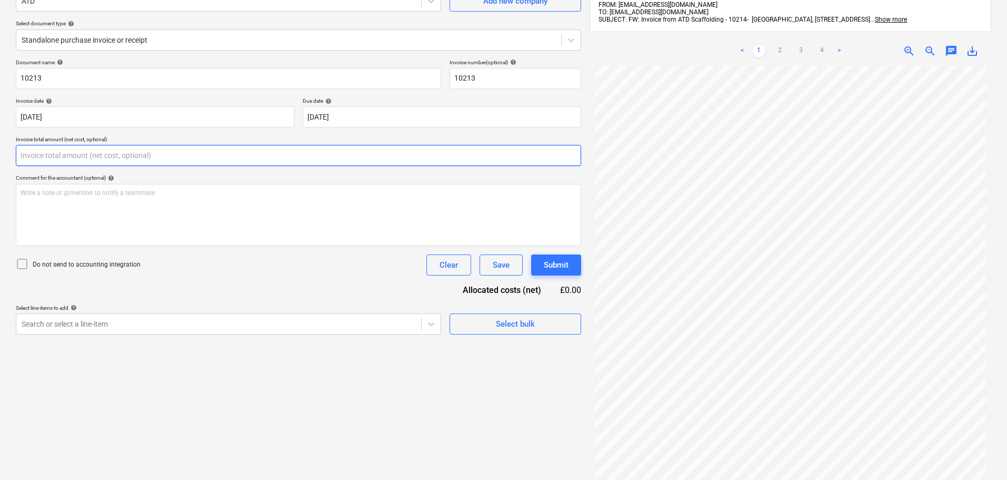
scroll to position [105, 0]
type input "0.00"
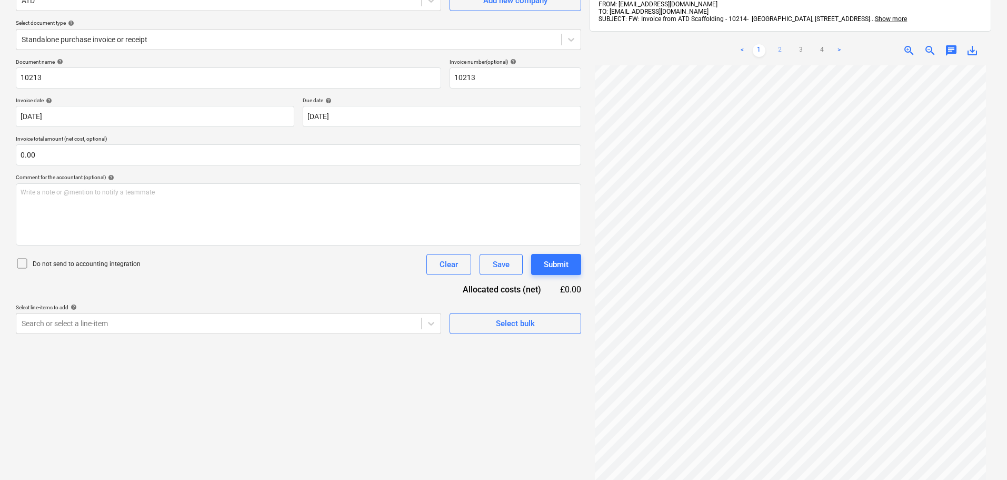
click at [780, 47] on link "2" at bounding box center [780, 50] width 13 height 13
click at [803, 49] on link "3" at bounding box center [801, 50] width 13 height 13
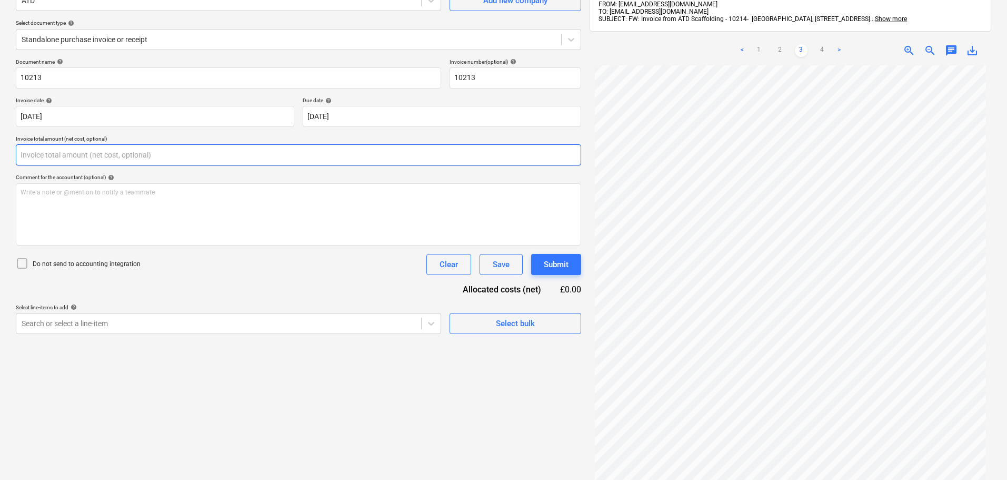
click at [68, 155] on input "text" at bounding box center [298, 154] width 565 height 21
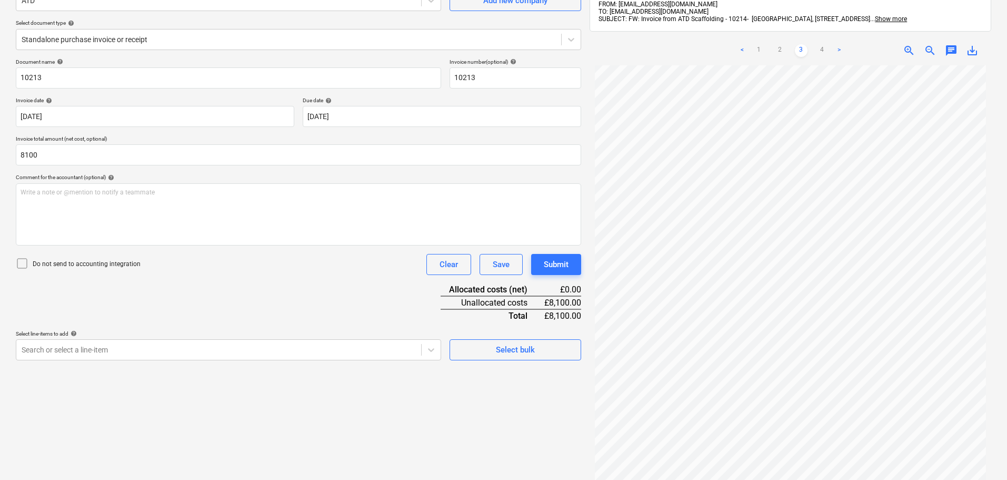
type input "8,100.00"
click at [147, 304] on div "Document name help 10213 Invoice number (optional) help 10213 Invoice date help…" at bounding box center [298, 209] width 565 height 302
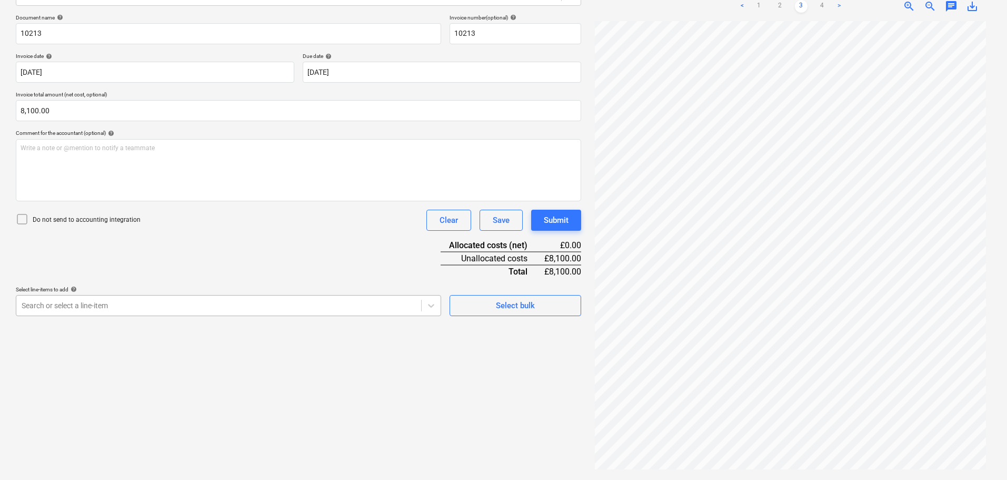
click at [103, 330] on body "Sales Projects Contacts Company Consolidated Invoices Inbox Approvals format_si…" at bounding box center [503, 90] width 1007 height 480
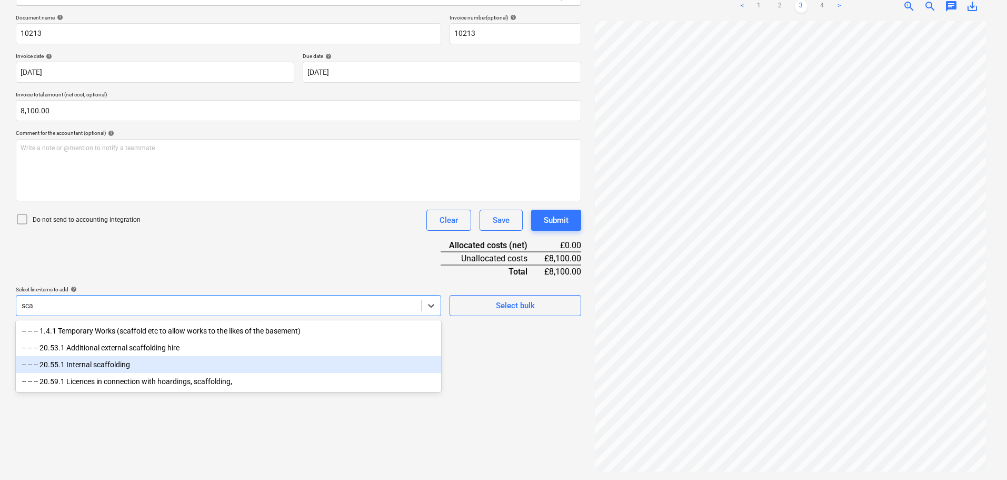
scroll to position [0, 0]
type input "sca"
click at [783, 2] on link "2" at bounding box center [780, 6] width 13 height 13
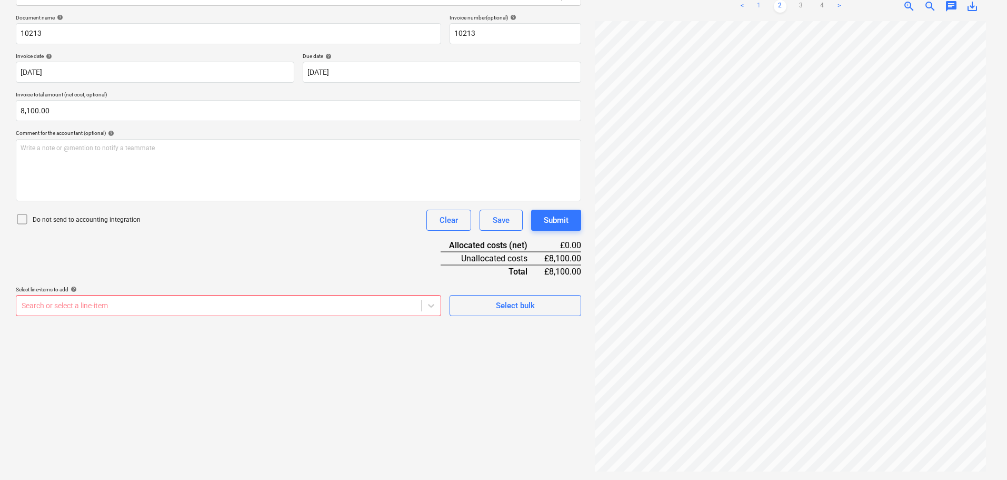
click at [759, 7] on link "1" at bounding box center [759, 6] width 13 height 13
click at [779, 5] on link "2" at bounding box center [780, 6] width 13 height 13
click at [125, 307] on div at bounding box center [219, 305] width 394 height 11
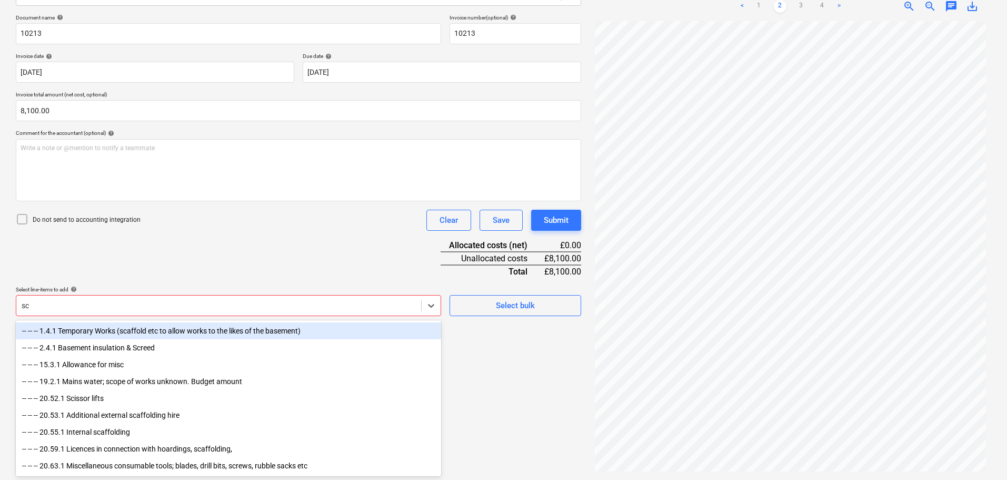
scroll to position [150, 0]
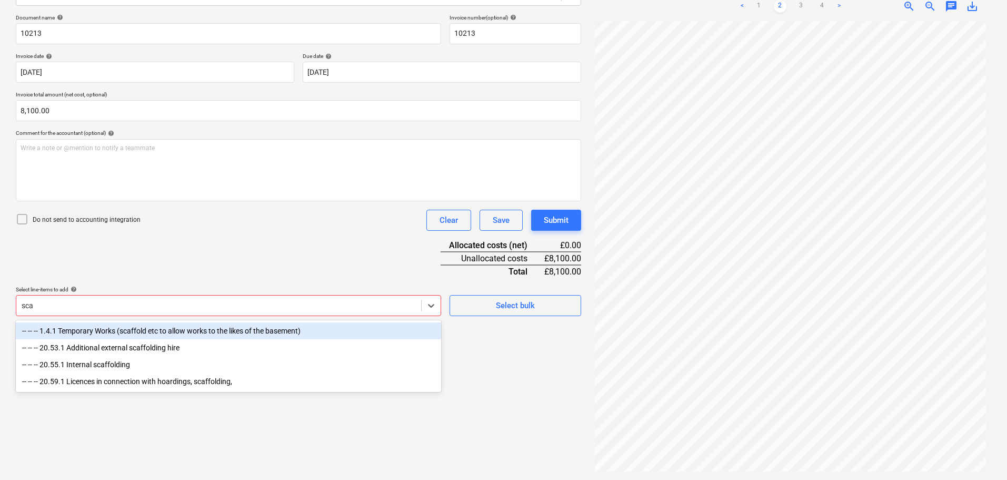
type input "scaf"
click at [198, 334] on div "-- -- -- 1.4.1 Temporary Works (scaffold etc to allow works to the likes of the…" at bounding box center [228, 330] width 425 height 17
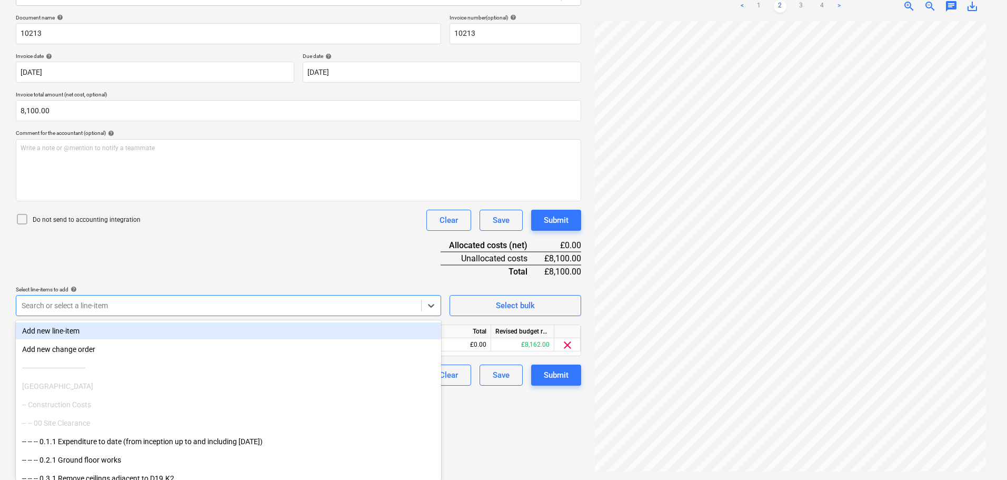
click at [342, 256] on div "Document name help 10213 Invoice number (optional) help 10213 Invoice date help…" at bounding box center [298, 199] width 565 height 371
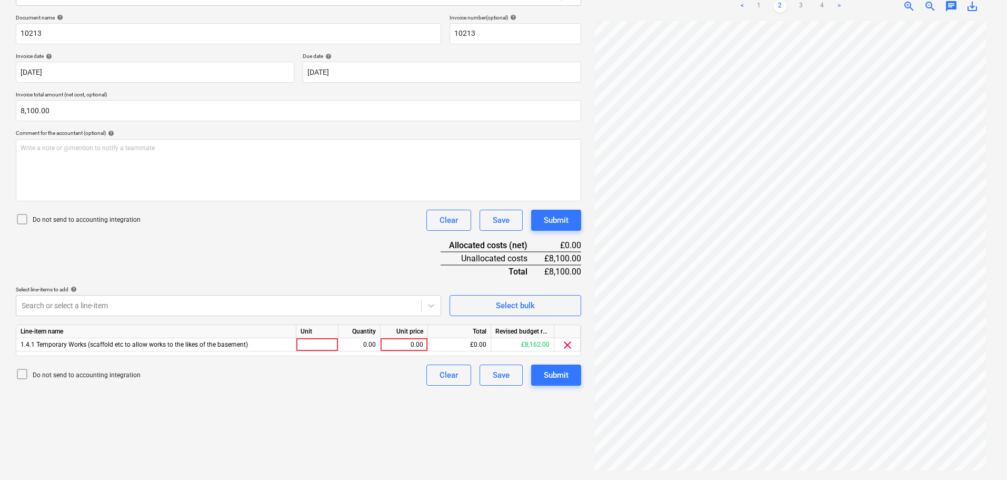
scroll to position [106, 0]
click at [402, 342] on div "0.00" at bounding box center [404, 344] width 38 height 13
type input "8100"
click at [345, 253] on div "Document name help 10213 Invoice number (optional) help 10213 Invoice date help…" at bounding box center [298, 199] width 565 height 371
click at [246, 249] on div "Document name help 10213 Invoice number (optional) help 10213 Invoice date help…" at bounding box center [298, 199] width 565 height 371
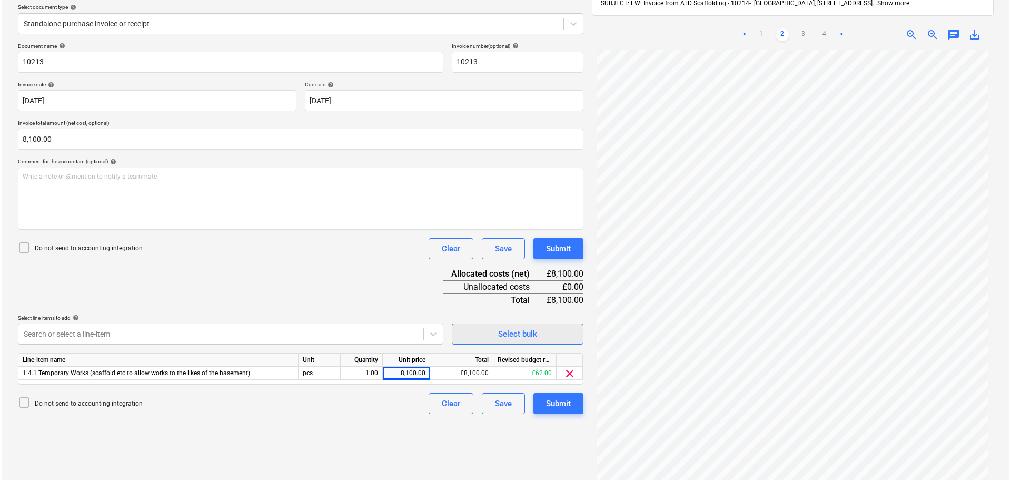
scroll to position [150, 0]
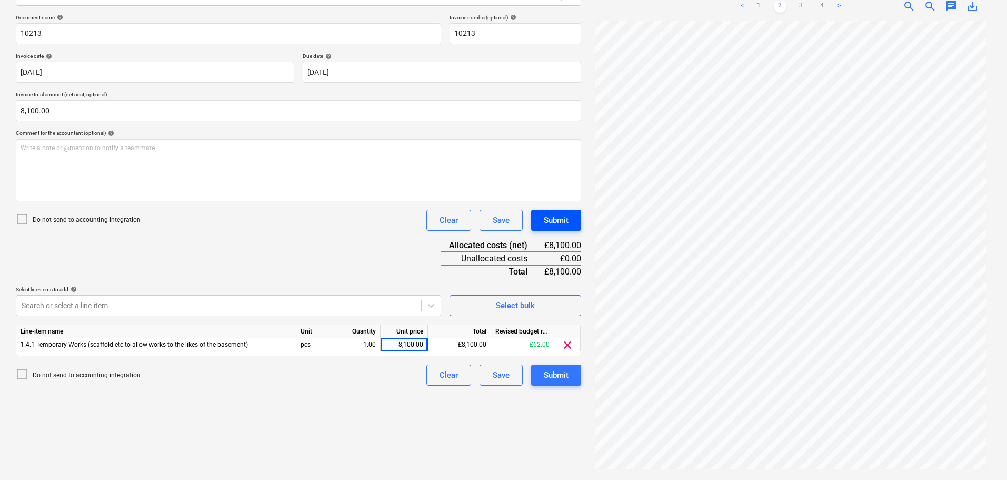
click at [564, 220] on div "Submit" at bounding box center [556, 220] width 25 height 14
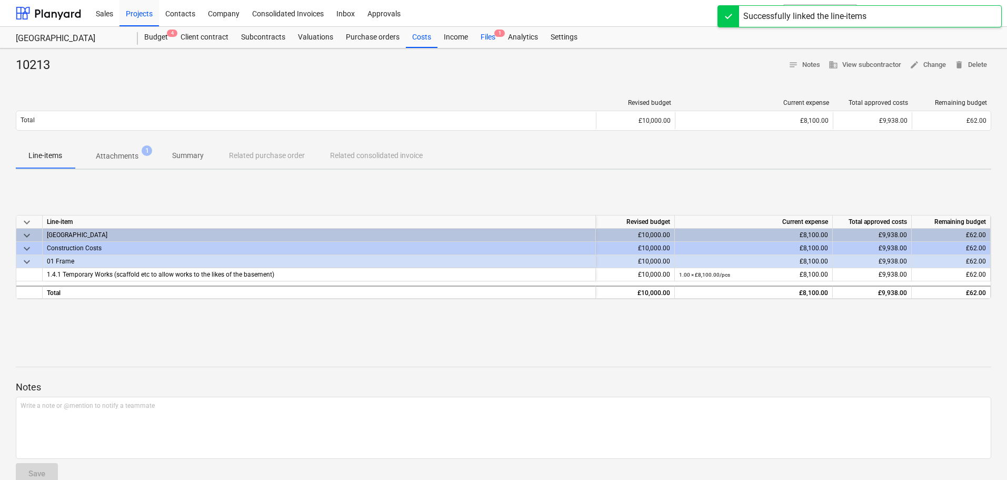
click at [491, 36] on div "Files 1" at bounding box center [487, 37] width 27 height 21
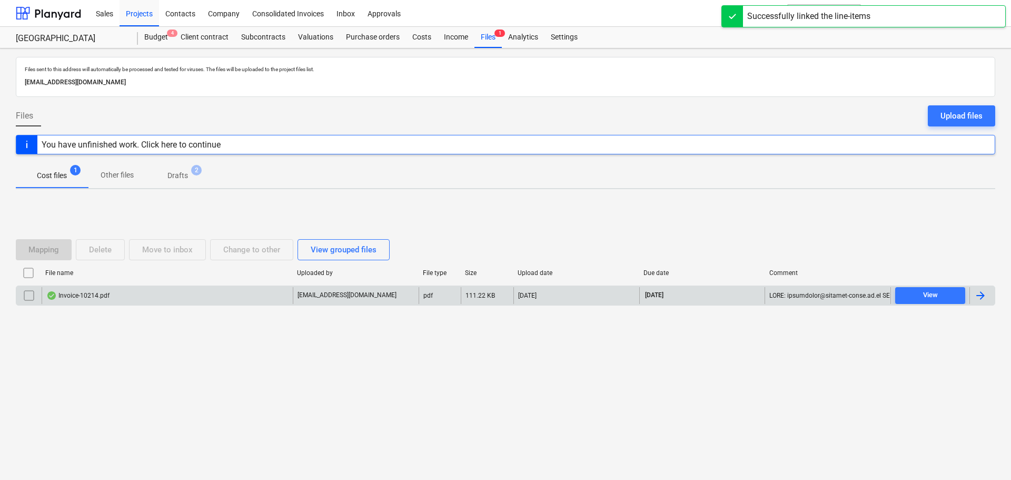
click at [88, 292] on div "Invoice-10214.pdf" at bounding box center [77, 295] width 63 height 8
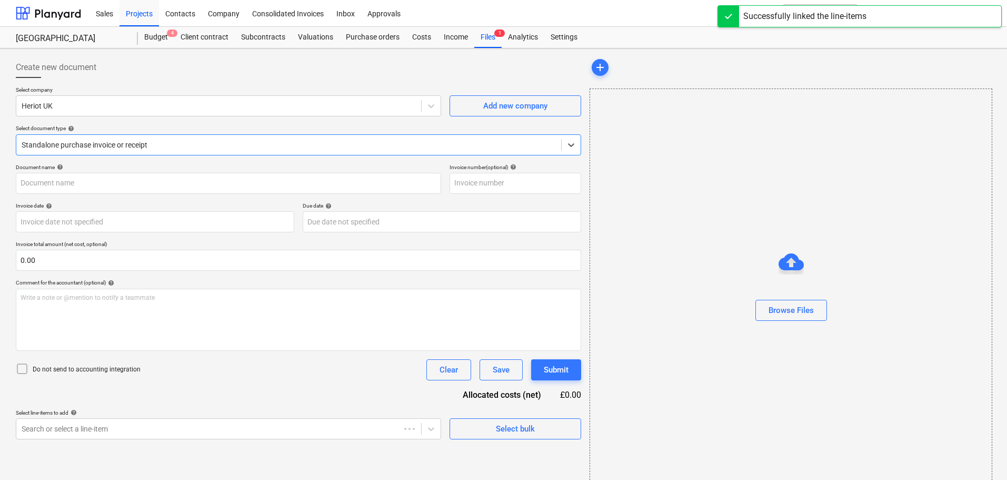
type input "10214"
type input "19 Sep 2025"
type input "26 Sep 2025"
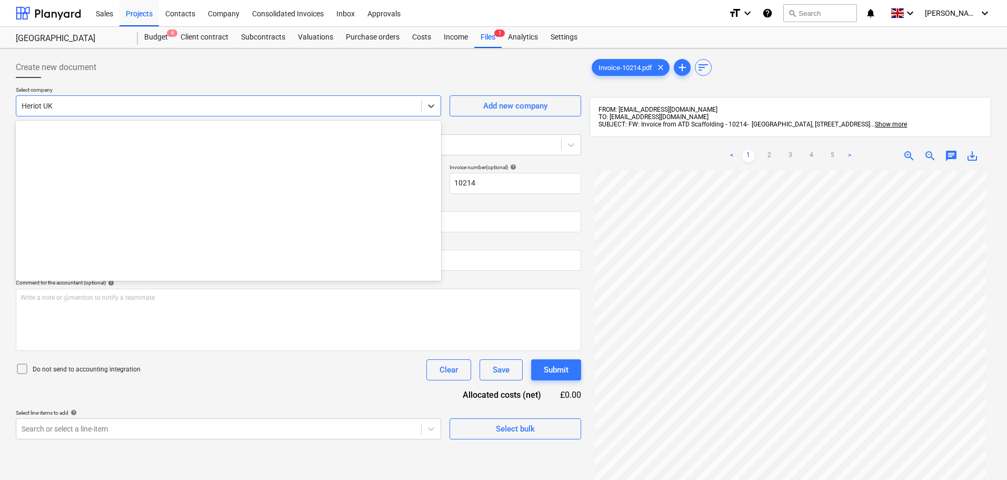
click at [270, 106] on div at bounding box center [219, 106] width 394 height 11
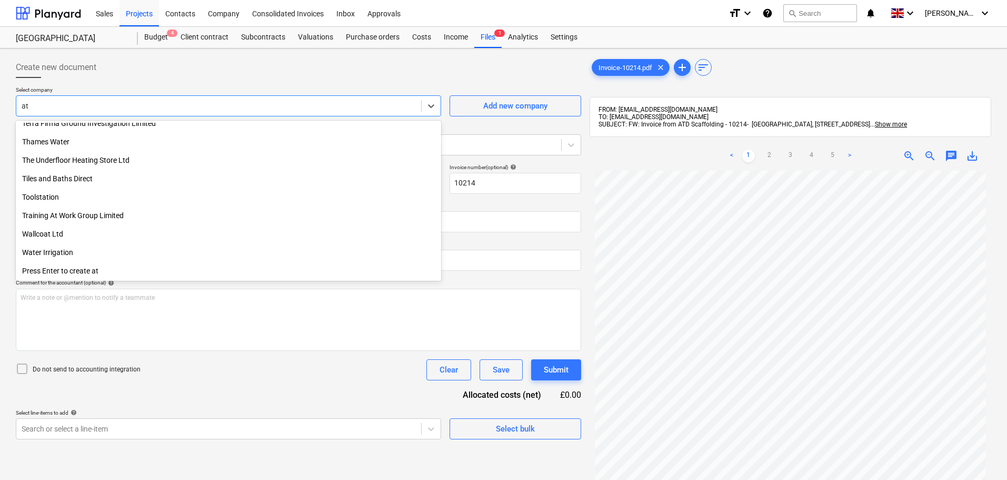
scroll to position [800, 0]
type input "atd"
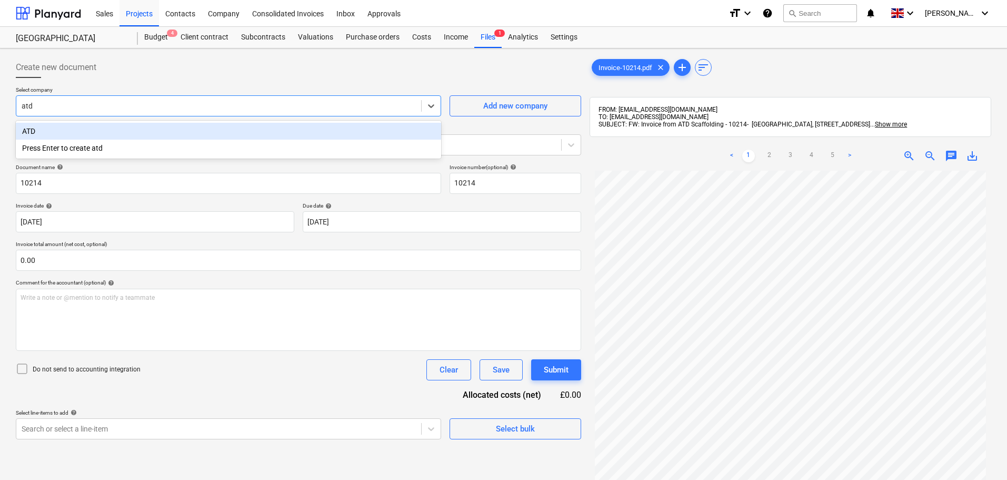
click at [180, 131] on div "ATD" at bounding box center [228, 131] width 425 height 17
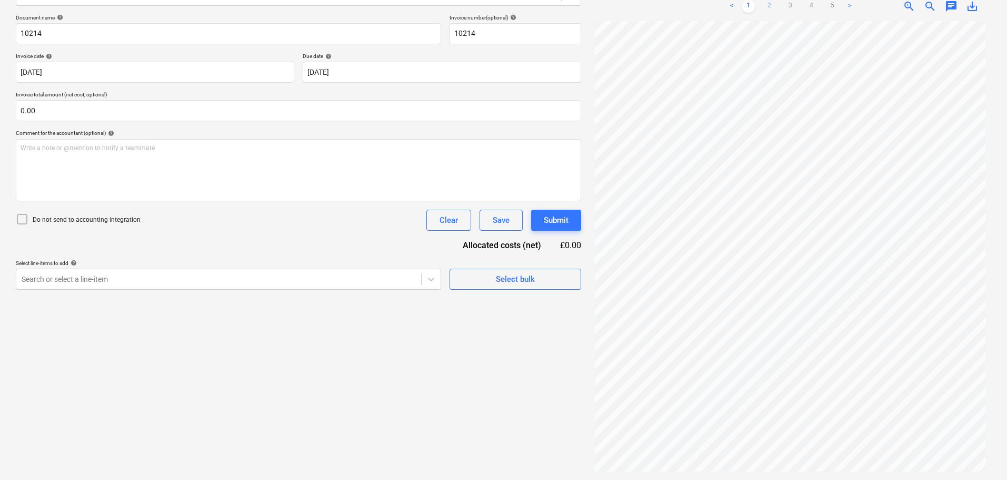
click at [769, 3] on link "2" at bounding box center [769, 6] width 13 height 13
click at [795, 7] on link "3" at bounding box center [790, 6] width 13 height 13
click at [810, 6] on link "4" at bounding box center [811, 6] width 13 height 13
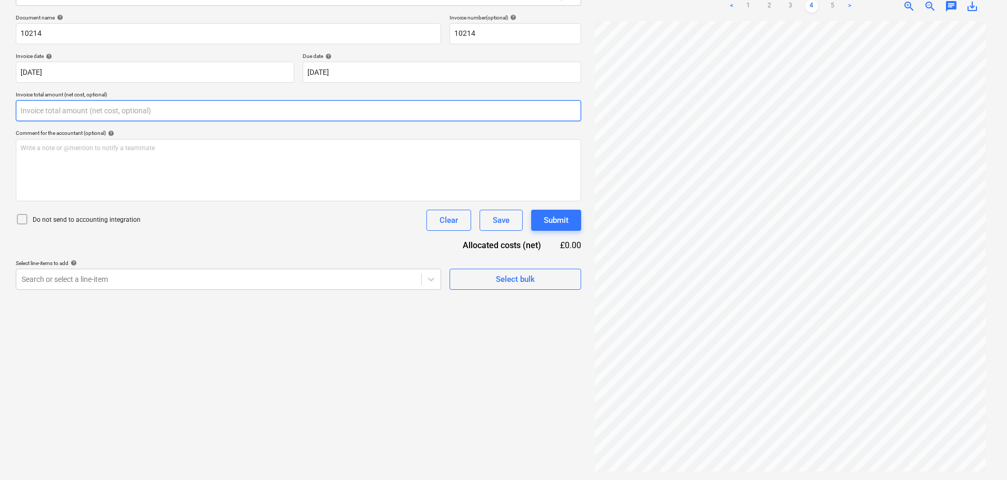
click at [56, 114] on input "text" at bounding box center [298, 110] width 565 height 21
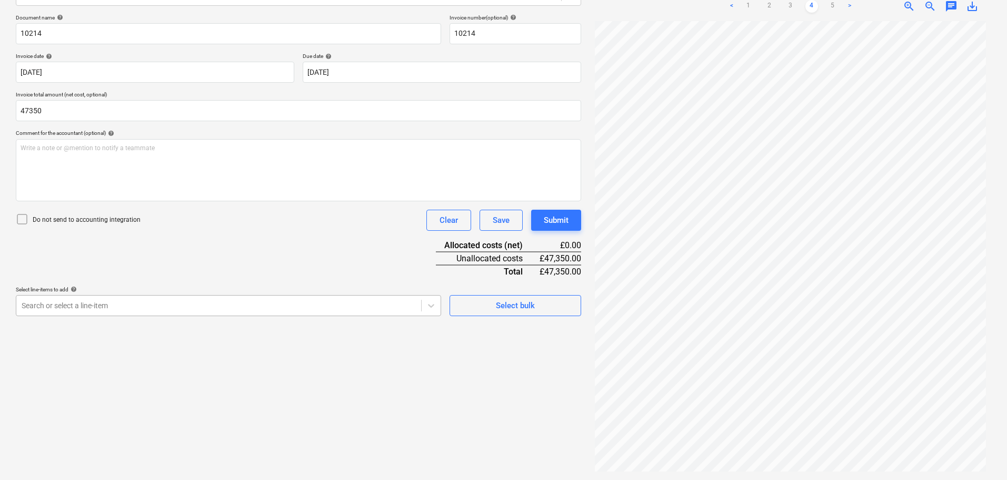
type input "47,350.00"
click at [79, 305] on div at bounding box center [219, 305] width 394 height 11
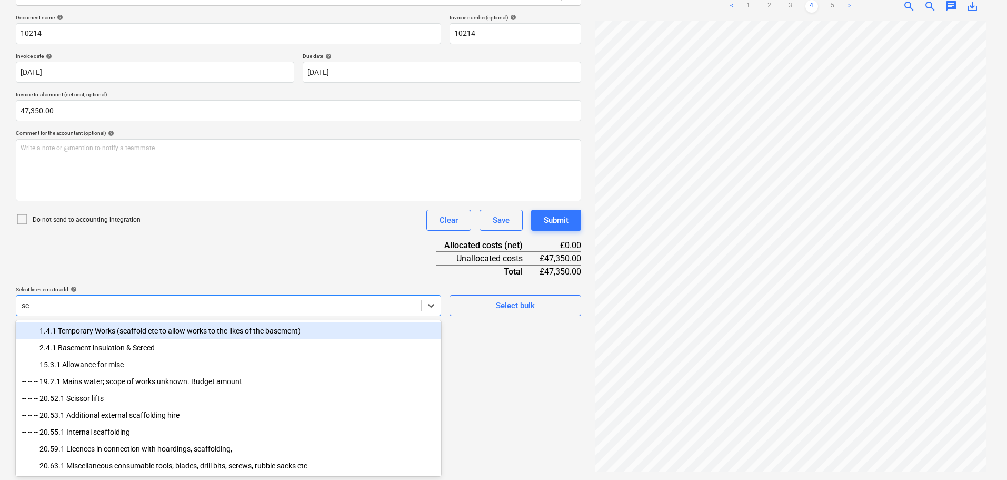
scroll to position [150, 0]
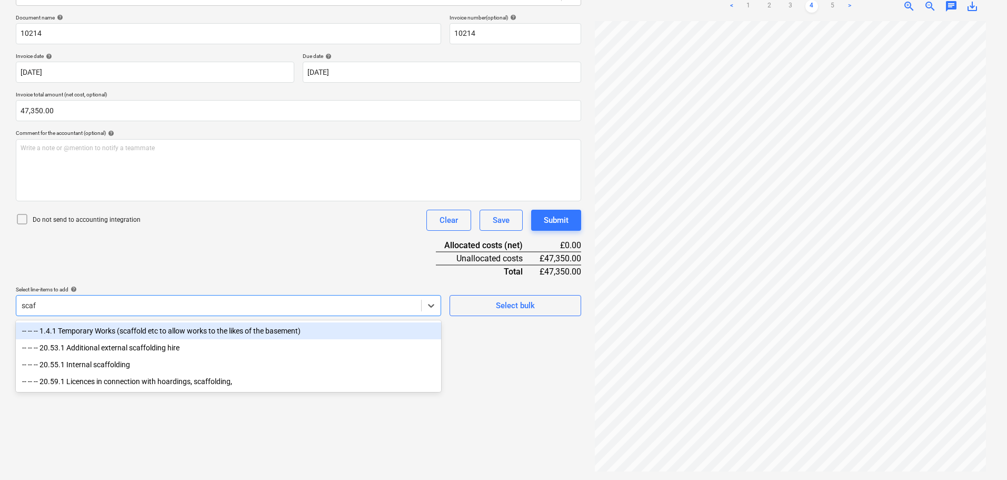
type input "scaff"
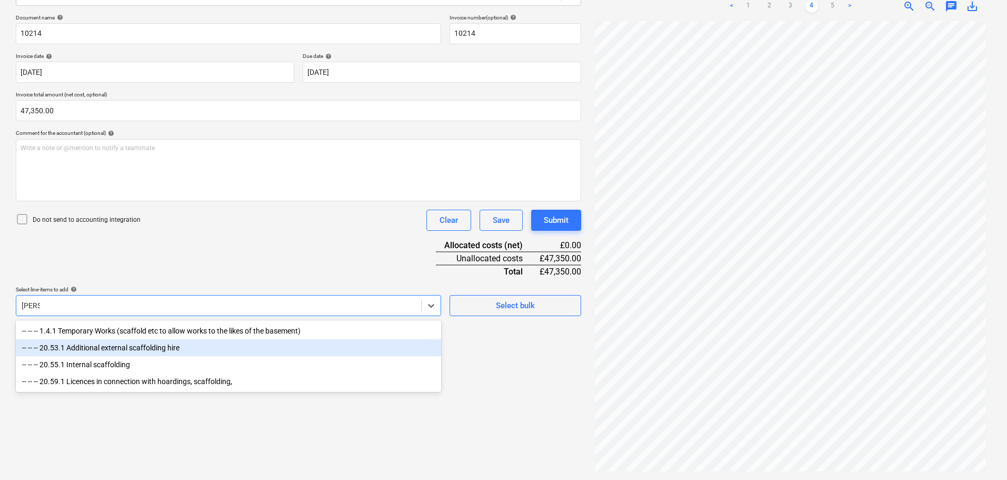
click at [148, 350] on div "-- -- -- 20.53.1 Additional external scaffolding hire" at bounding box center [228, 347] width 425 height 17
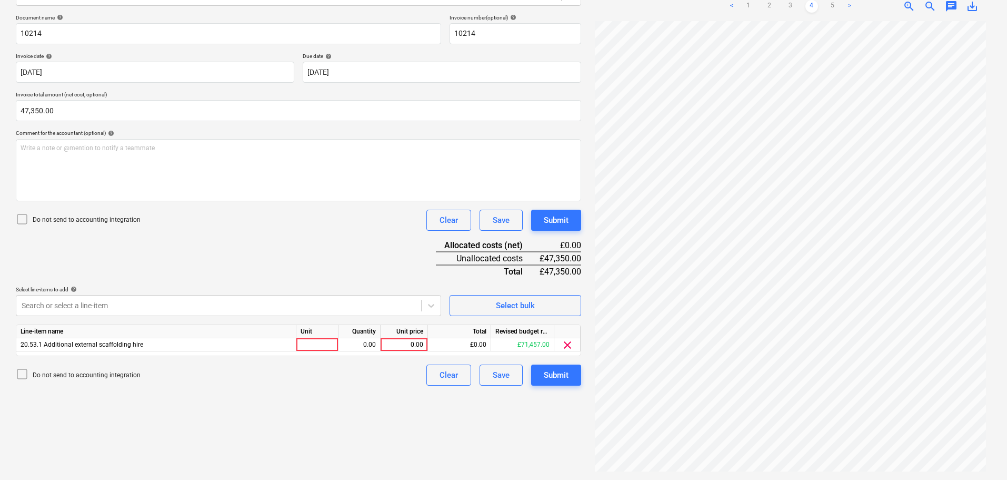
click at [255, 212] on div "Do not send to accounting integration Clear Save Submit" at bounding box center [298, 220] width 565 height 21
click at [24, 215] on icon at bounding box center [22, 219] width 13 height 13
click at [398, 347] on div "0.00" at bounding box center [404, 344] width 38 height 13
type input "47350"
click at [390, 277] on div "Document name help 10214 Invoice number (optional) help 10214 Invoice date help…" at bounding box center [298, 199] width 565 height 371
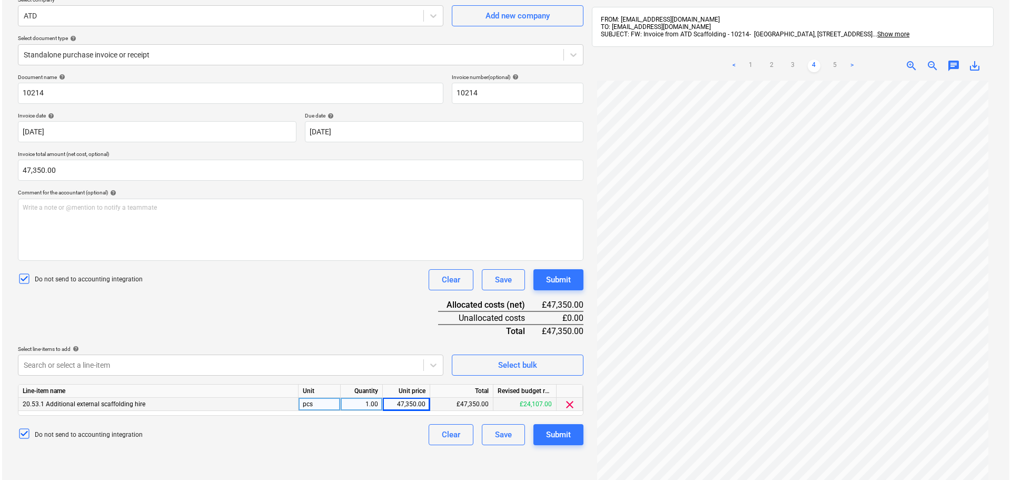
scroll to position [0, 0]
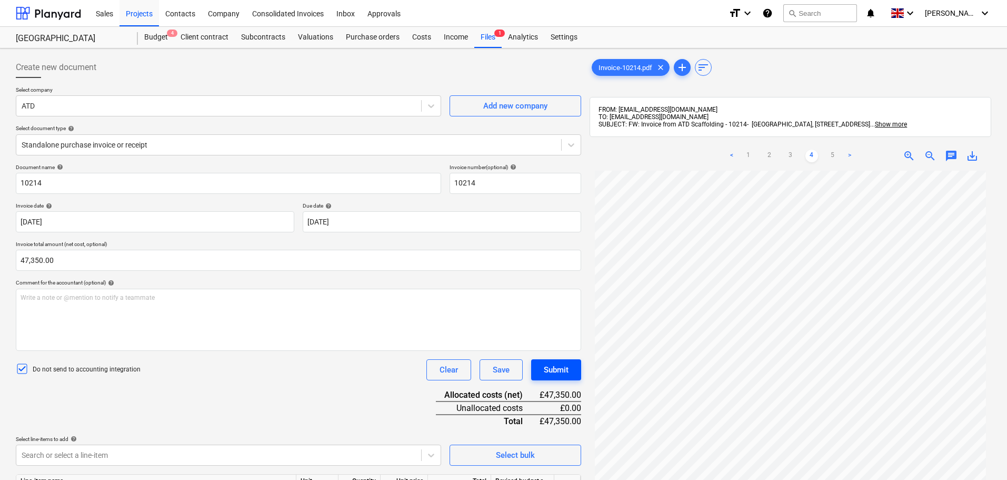
click at [551, 370] on div "Submit" at bounding box center [556, 370] width 25 height 14
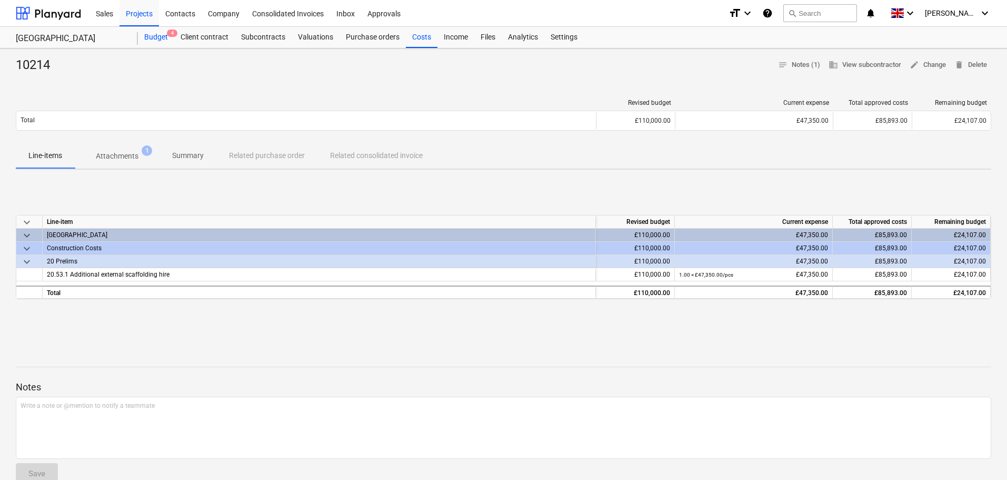
click at [156, 38] on div "Budget 4" at bounding box center [156, 37] width 36 height 21
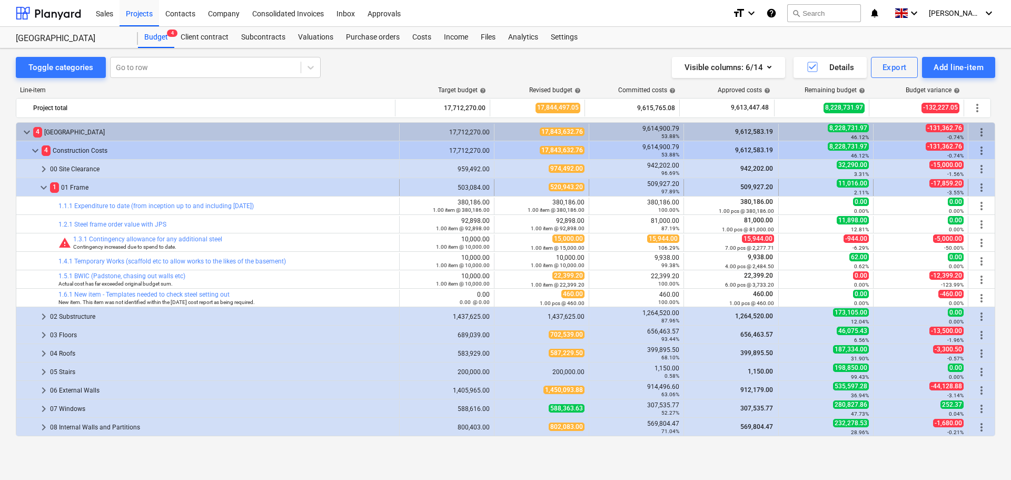
click at [42, 187] on span "keyboard_arrow_down" at bounding box center [43, 187] width 13 height 13
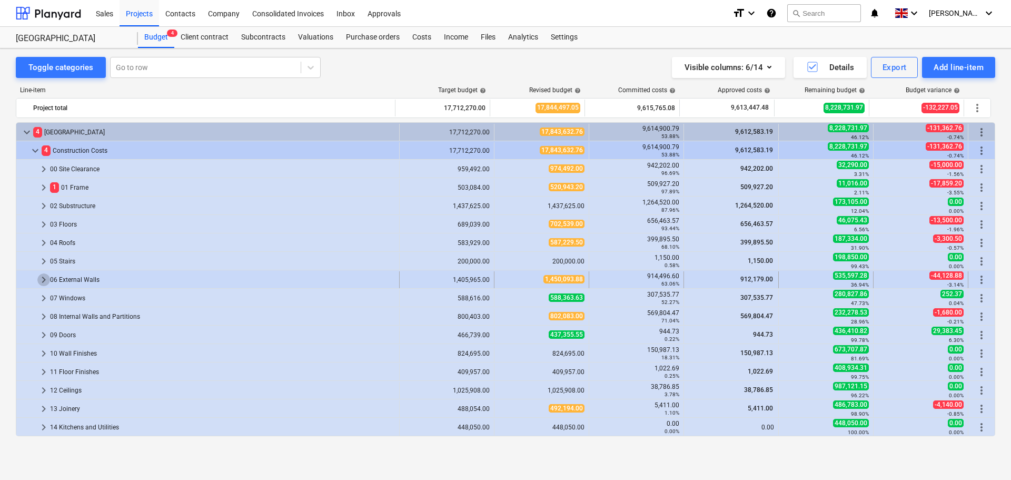
click at [41, 277] on span "keyboard_arrow_right" at bounding box center [43, 279] width 13 height 13
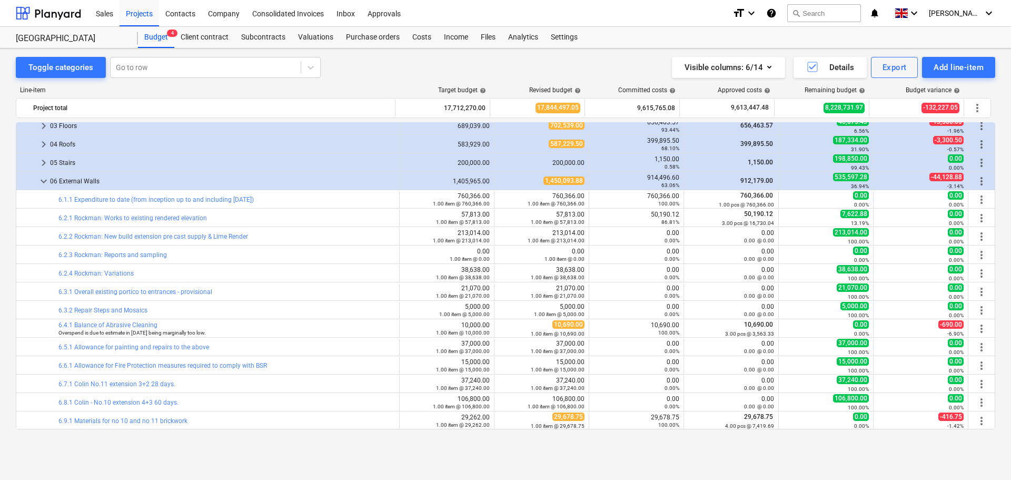
scroll to position [53, 0]
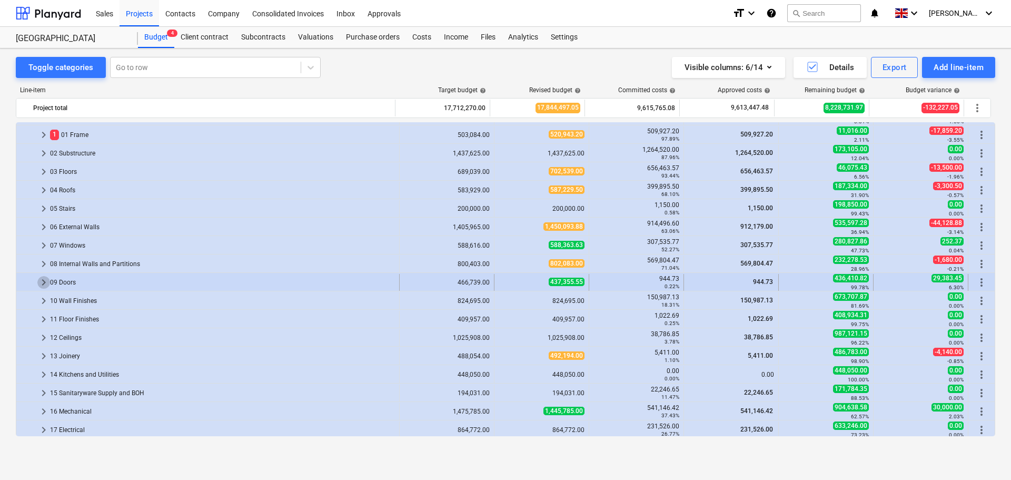
click at [45, 281] on span "keyboard_arrow_right" at bounding box center [43, 282] width 13 height 13
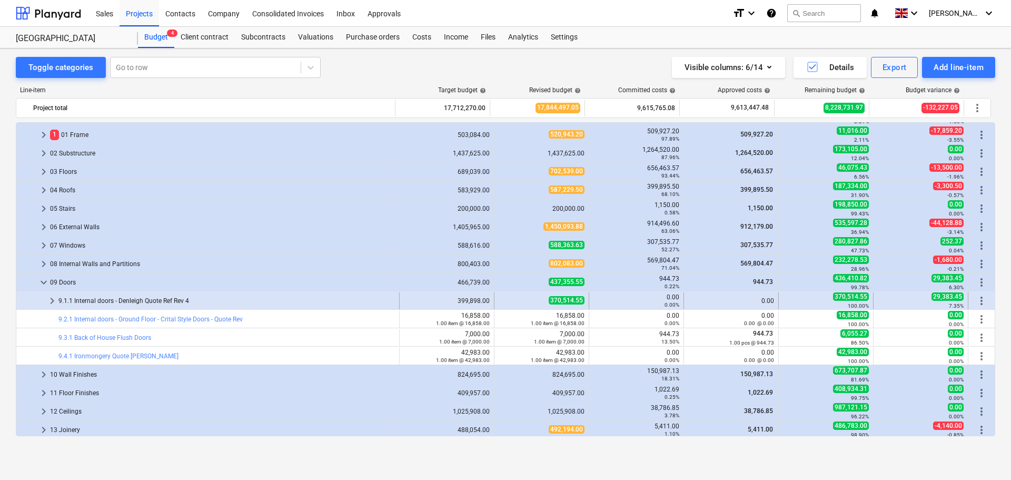
click at [52, 303] on span "keyboard_arrow_right" at bounding box center [52, 300] width 13 height 13
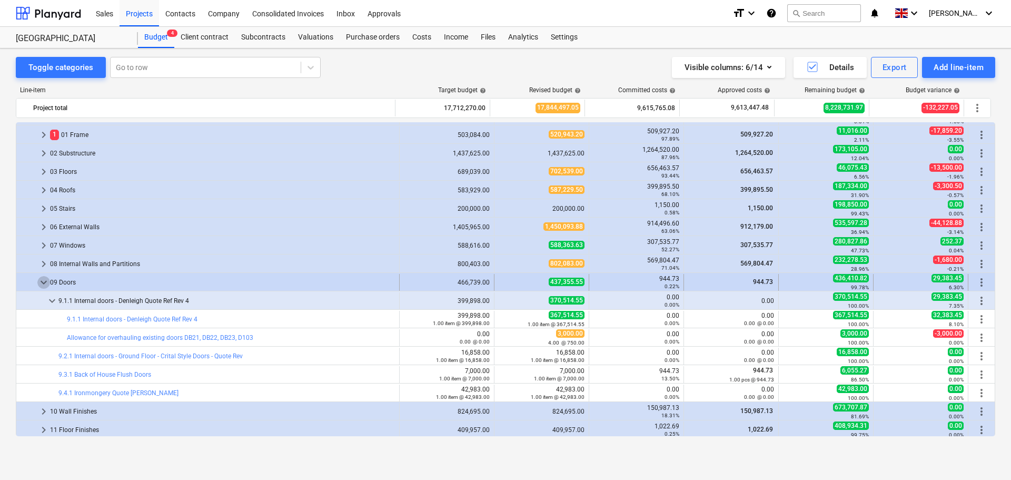
click at [42, 282] on span "keyboard_arrow_down" at bounding box center [43, 282] width 13 height 13
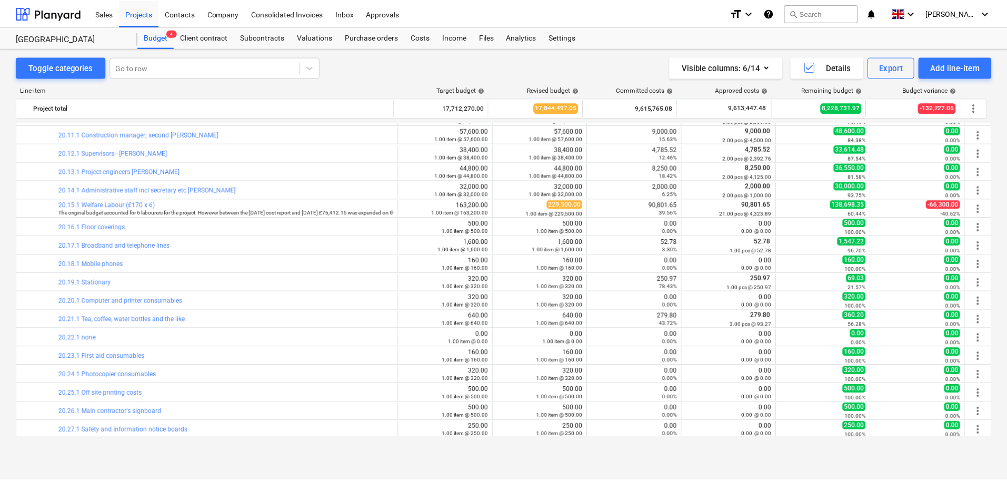
scroll to position [0, 0]
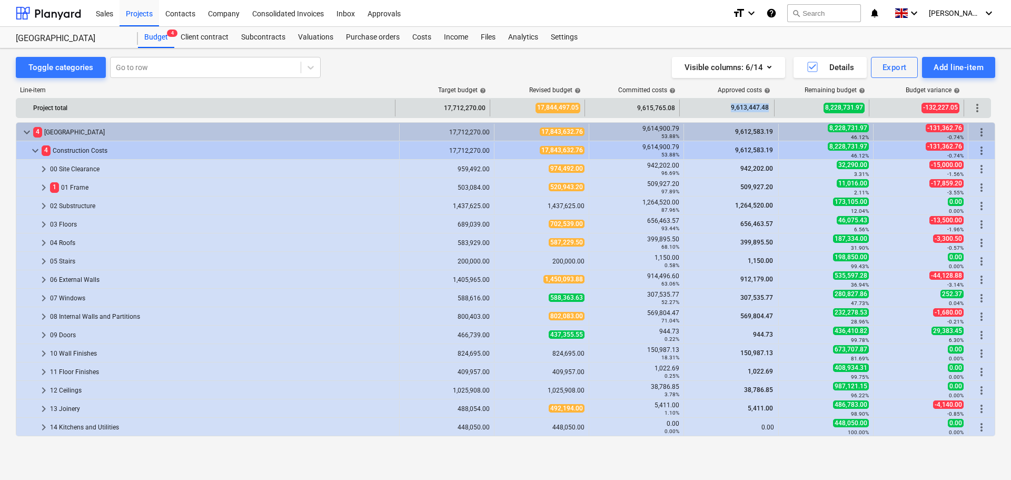
drag, startPoint x: 732, startPoint y: 107, endPoint x: 769, endPoint y: 107, distance: 37.4
click at [769, 107] on span "9,613,447.48" at bounding box center [750, 107] width 40 height 9
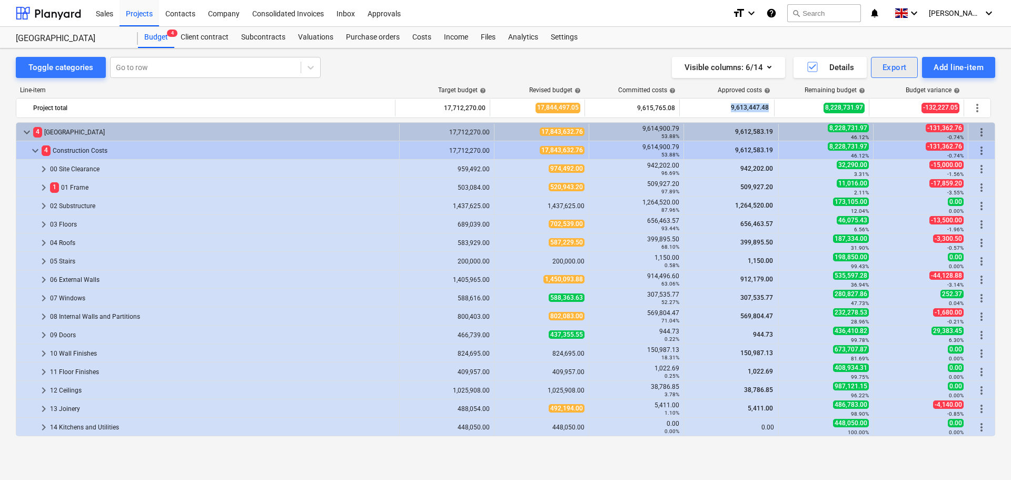
click at [894, 66] on div "Export" at bounding box center [894, 68] width 24 height 14
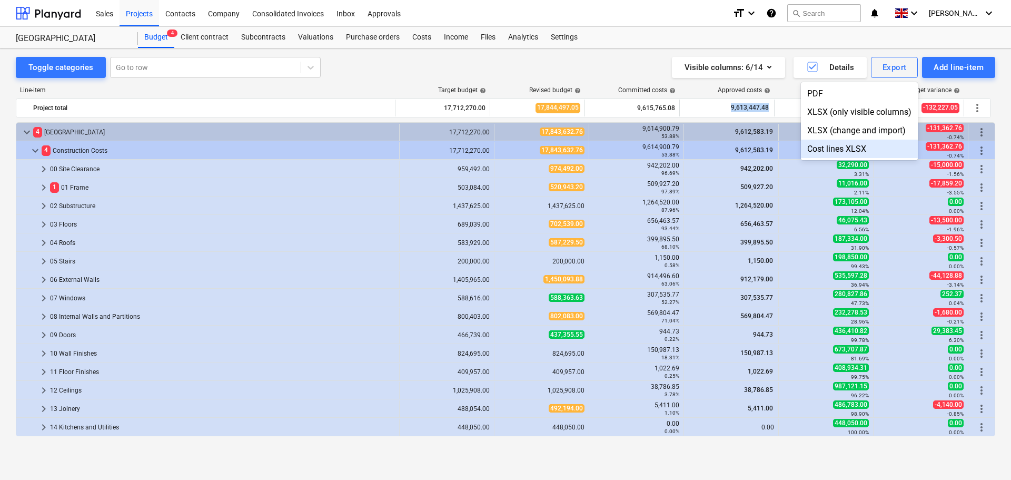
click at [848, 147] on div "Cost lines XLSX" at bounding box center [859, 149] width 117 height 18
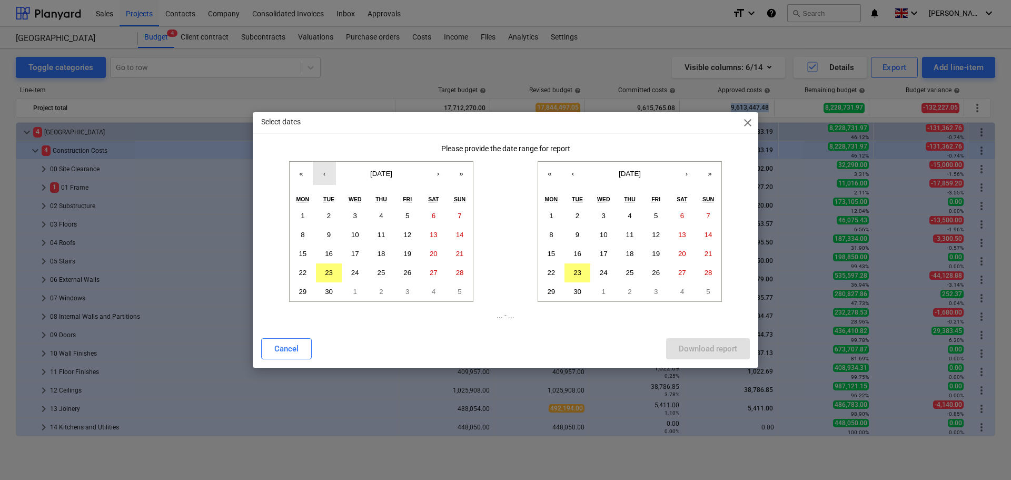
click at [326, 176] on button "‹" at bounding box center [324, 173] width 23 height 23
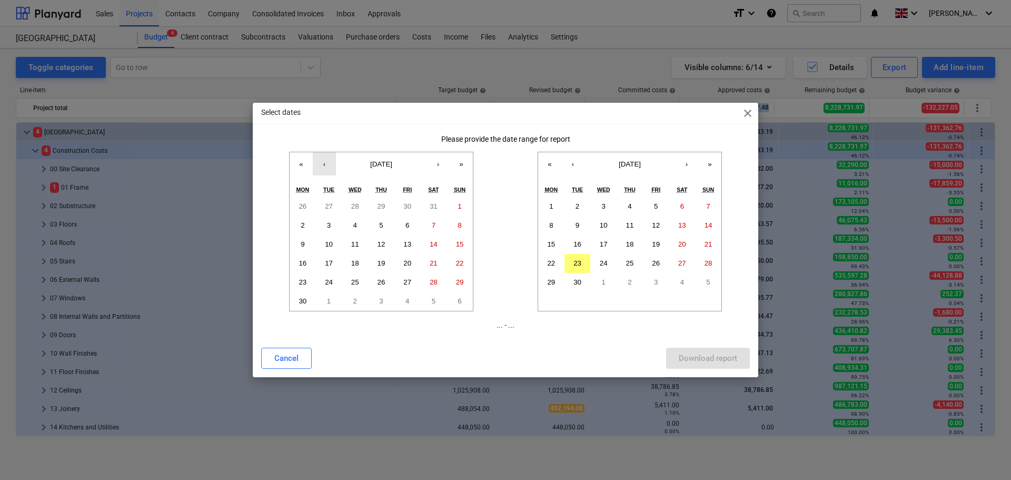
click at [330, 169] on button "‹" at bounding box center [324, 163] width 23 height 23
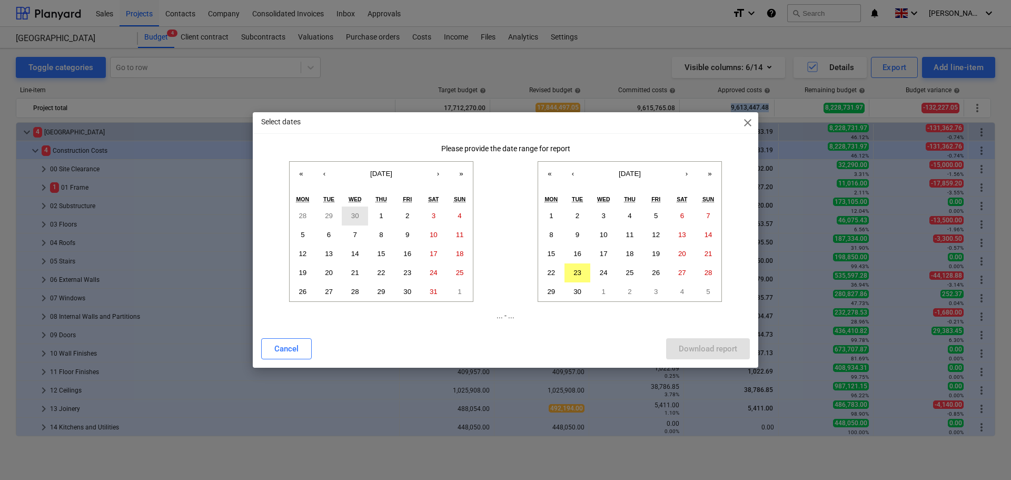
click at [357, 216] on abbr "30" at bounding box center [355, 216] width 8 height 8
click at [687, 174] on button "›" at bounding box center [686, 173] width 23 height 23
click at [658, 291] on abbr "28" at bounding box center [656, 291] width 8 height 8
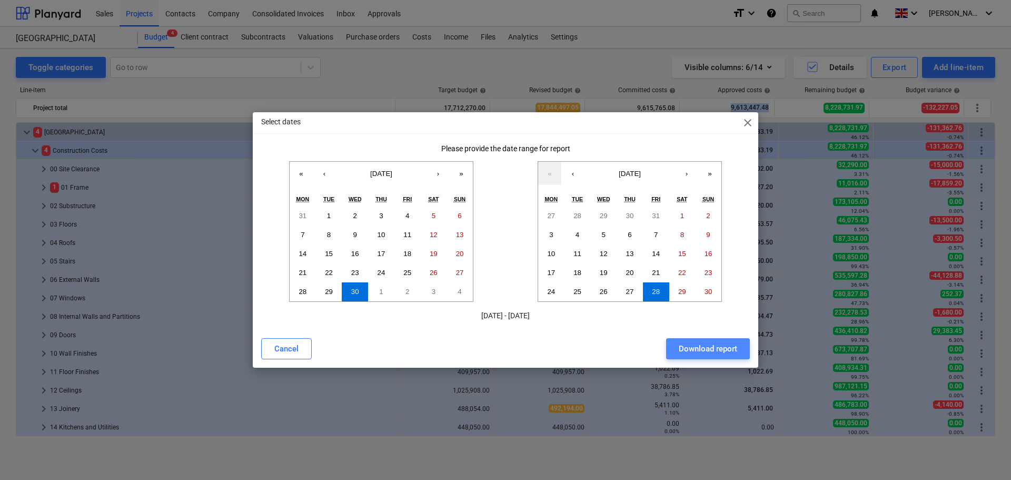
click at [712, 344] on div "Download report" at bounding box center [708, 349] width 58 height 14
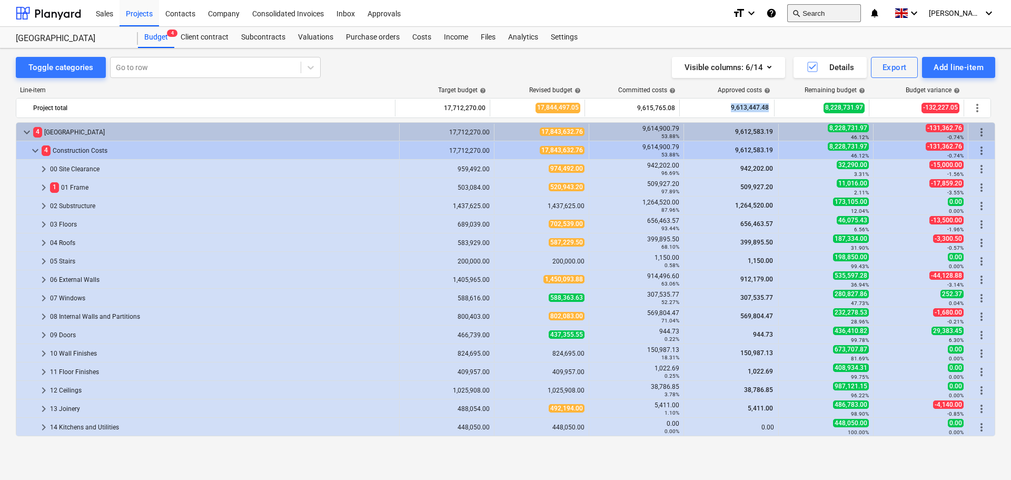
click at [843, 13] on button "search Search" at bounding box center [824, 13] width 74 height 18
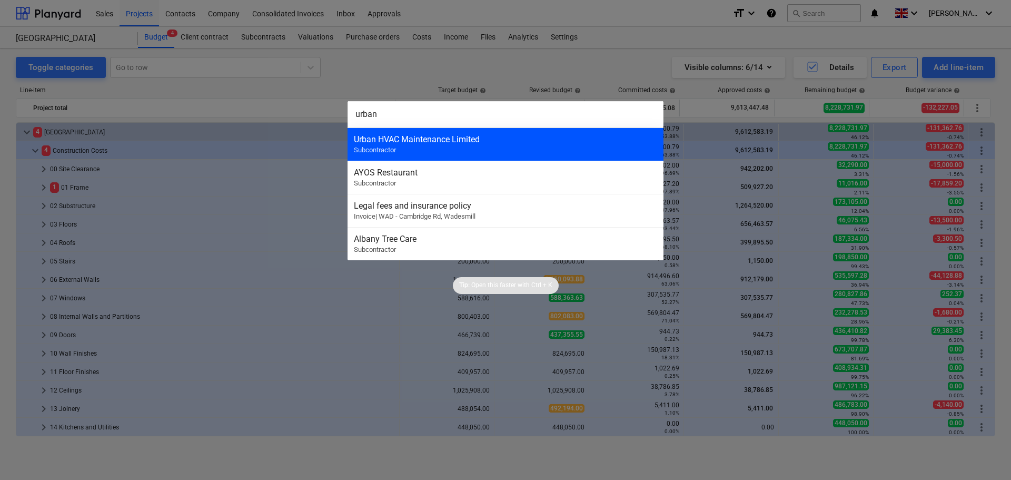
type input "urban"
click at [500, 145] on div "Urban HVAC Maintenance Limited Subcontractor" at bounding box center [505, 143] width 316 height 33
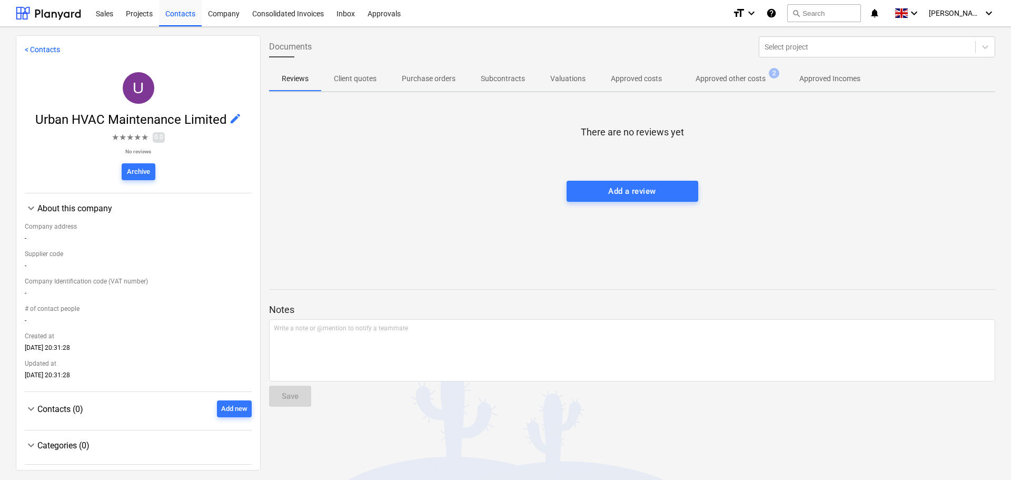
click at [750, 79] on p "Approved other costs" at bounding box center [730, 78] width 70 height 11
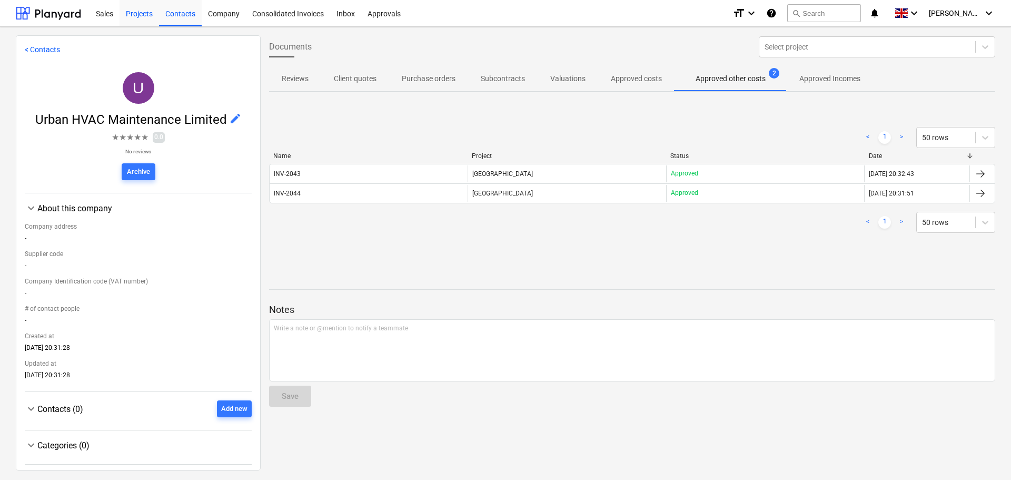
click at [140, 18] on div "Projects" at bounding box center [138, 12] width 39 height 27
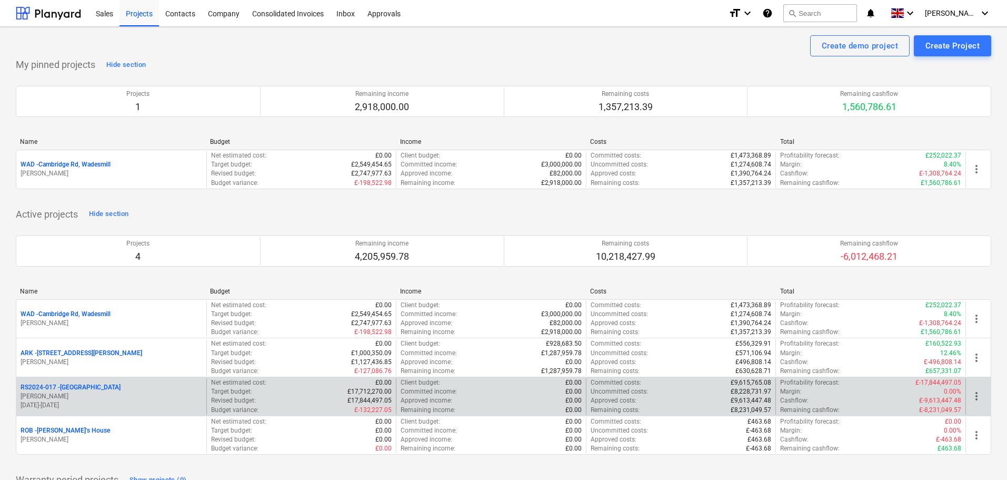
click at [73, 386] on p "RS2024-017 - Lancaster Gate" at bounding box center [71, 387] width 100 height 9
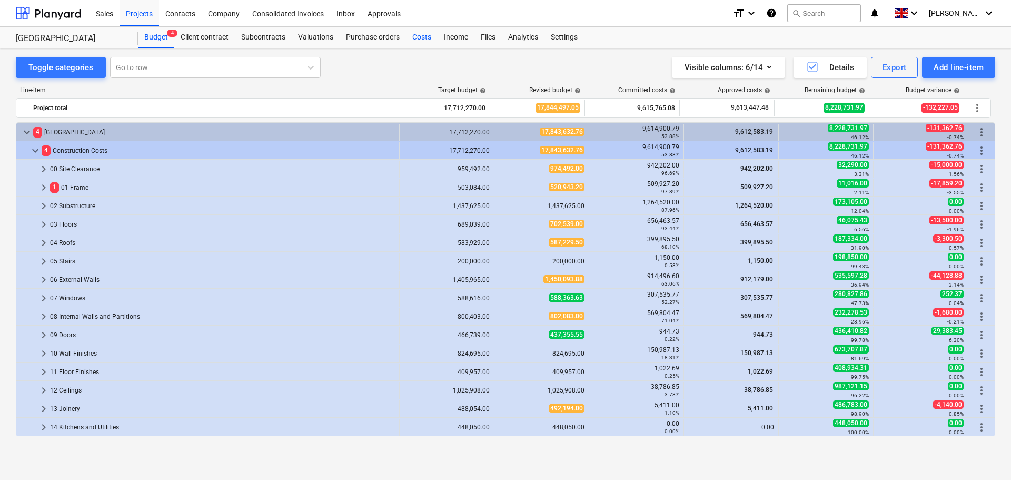
drag, startPoint x: 418, startPoint y: 37, endPoint x: 580, endPoint y: 32, distance: 162.2
click at [418, 37] on div "Costs" at bounding box center [422, 37] width 32 height 21
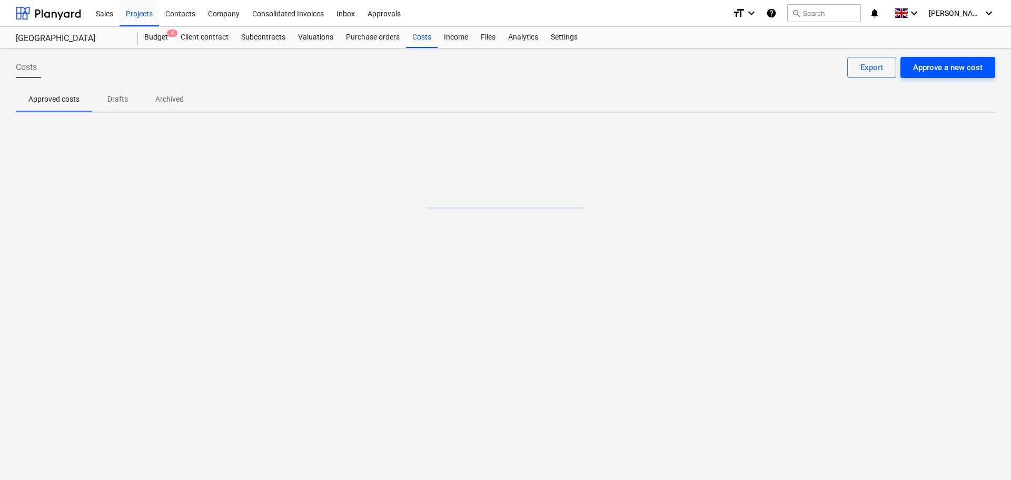
click at [959, 69] on div "Approve a new cost" at bounding box center [947, 68] width 69 height 14
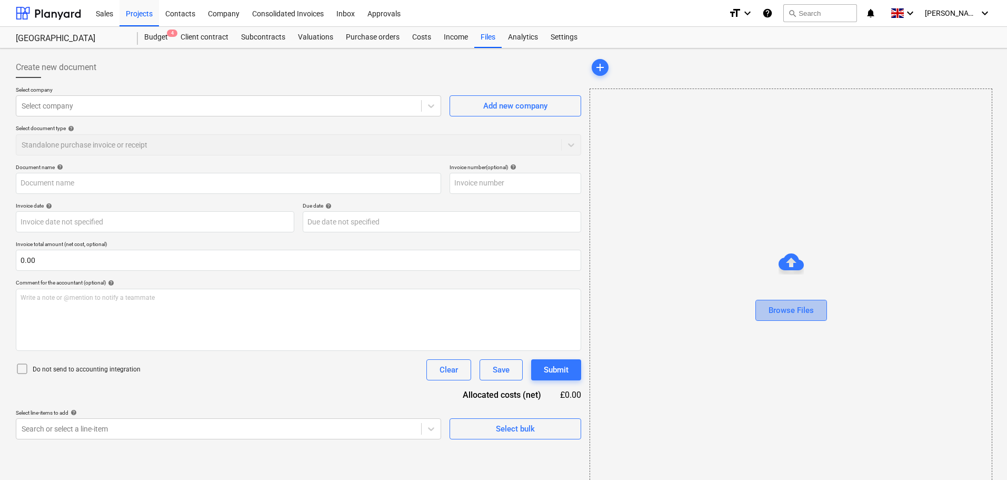
click at [807, 313] on div "Browse Files" at bounding box center [791, 310] width 45 height 14
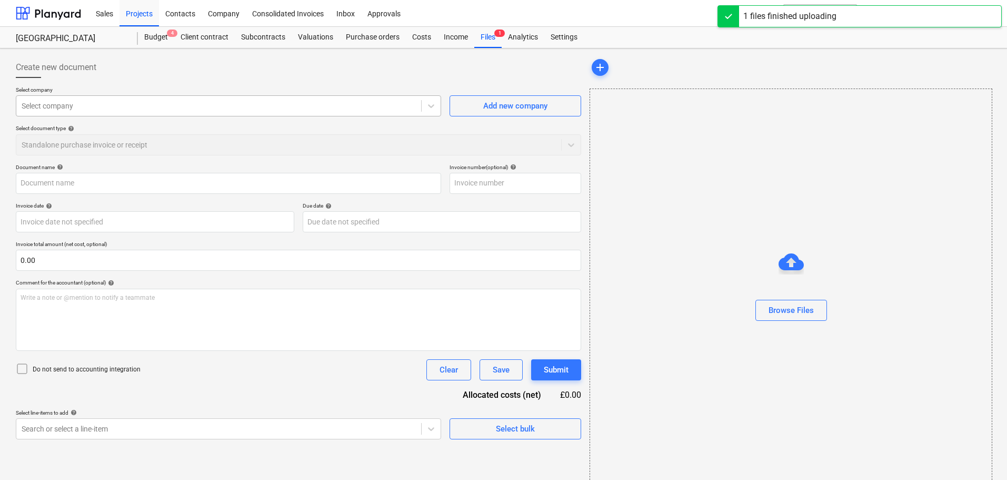
click at [114, 110] on div at bounding box center [219, 106] width 394 height 11
type input "AAABLANK.pdf"
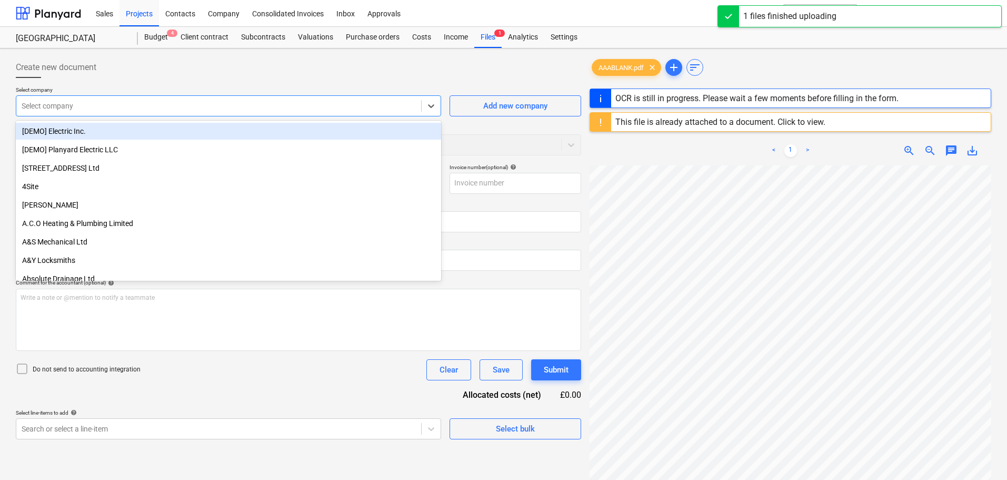
type input "m"
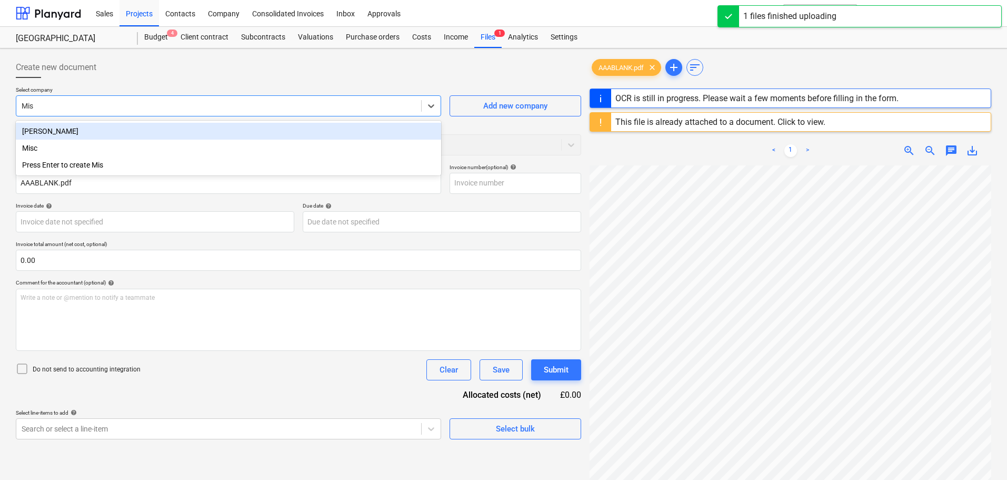
type input "Misc"
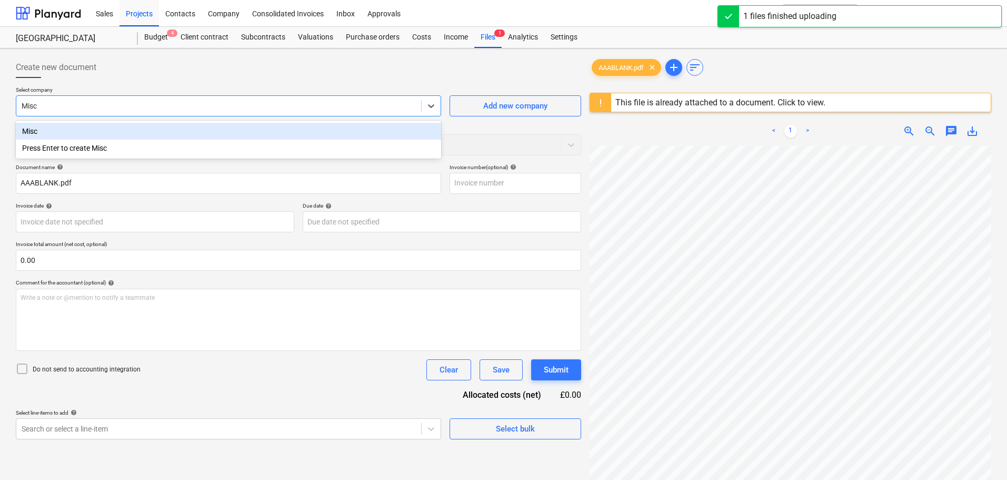
click at [107, 133] on div "Misc" at bounding box center [228, 131] width 425 height 17
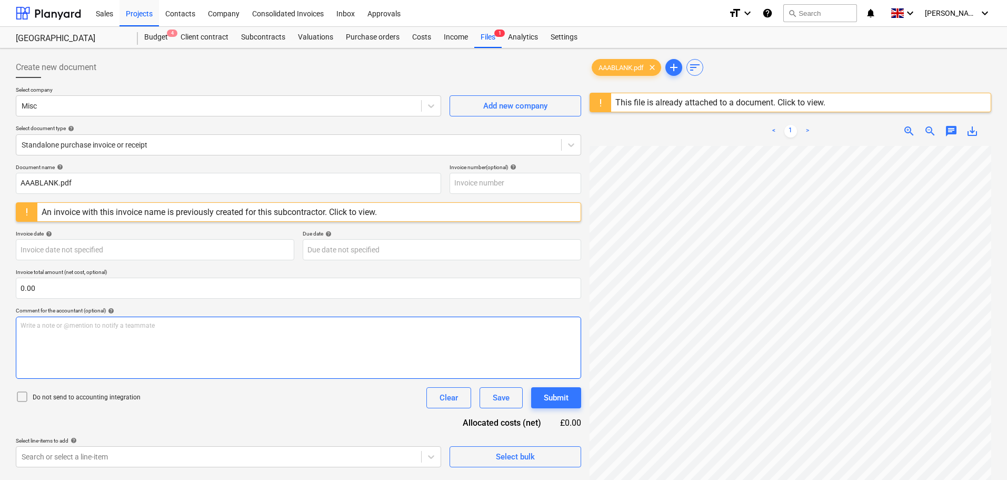
click at [168, 333] on div "Write a note or @mention to notify a teammate ﻿" at bounding box center [298, 347] width 565 height 62
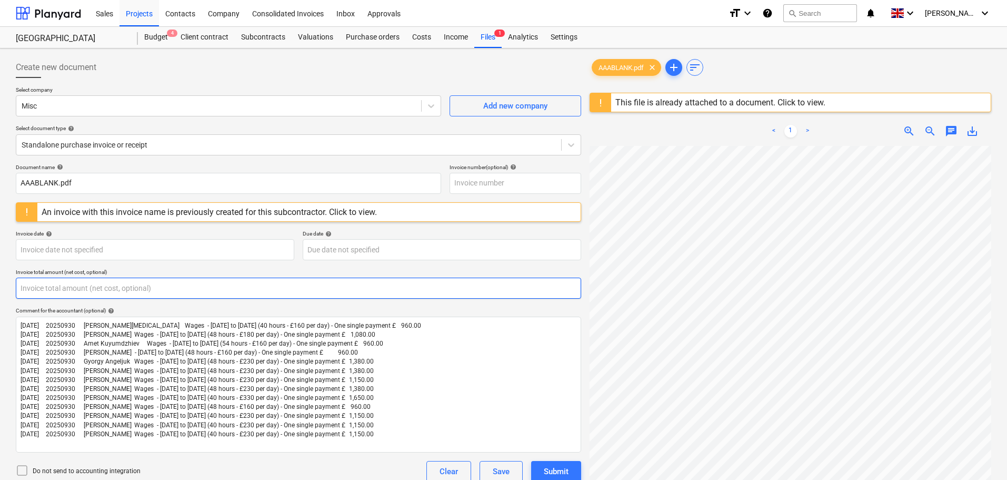
click at [41, 286] on input "text" at bounding box center [298, 287] width 565 height 21
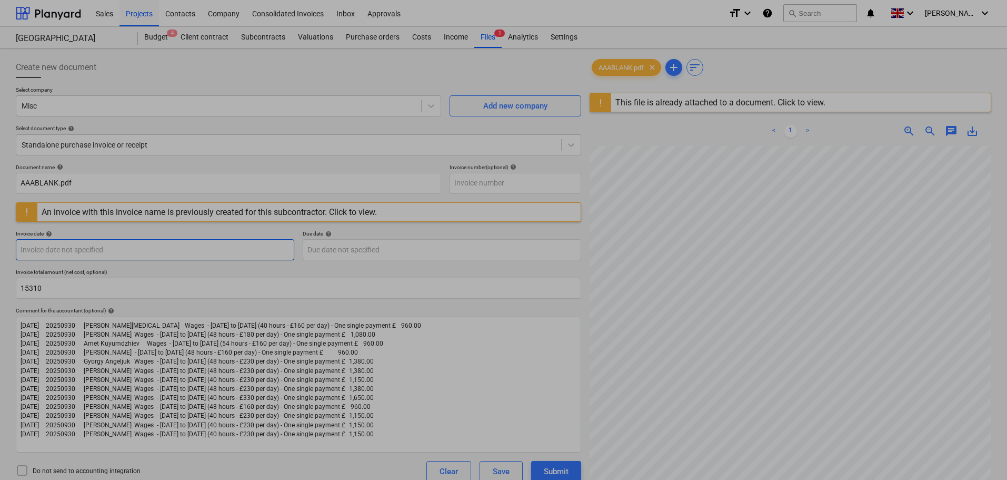
type input "15,310.00"
click at [72, 247] on body "Sales Projects Contacts Company Consolidated Invoices Inbox Approvals format_si…" at bounding box center [503, 240] width 1007 height 480
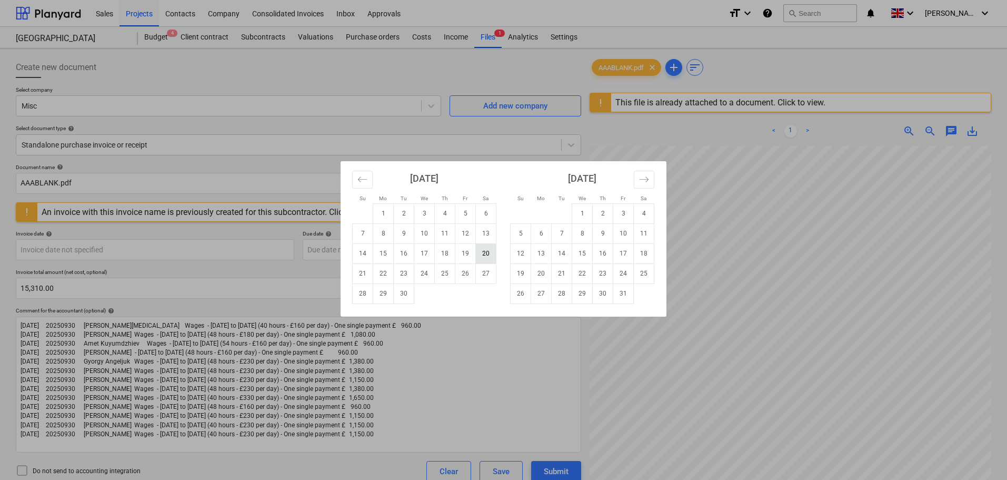
click at [483, 256] on td "20" at bounding box center [486, 253] width 21 height 20
type input "20 Sep 2025"
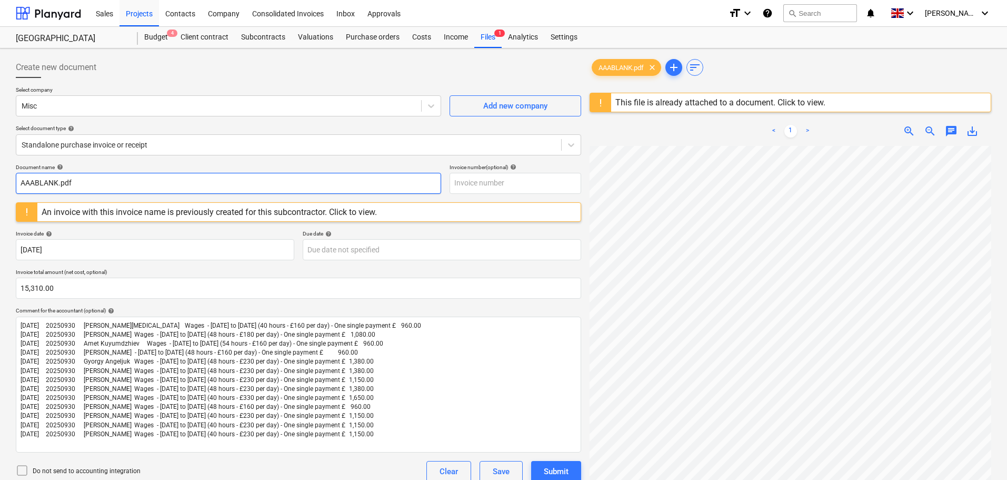
click at [63, 183] on input "AAABLANK.pdf" at bounding box center [228, 183] width 425 height 21
drag, startPoint x: 104, startPoint y: 185, endPoint x: 1, endPoint y: 178, distance: 102.9
click at [1, 178] on div "Create new document Select company Misc Add new company Select document type he…" at bounding box center [503, 326] width 1007 height 556
paste input "20250930"
type input "20250930"
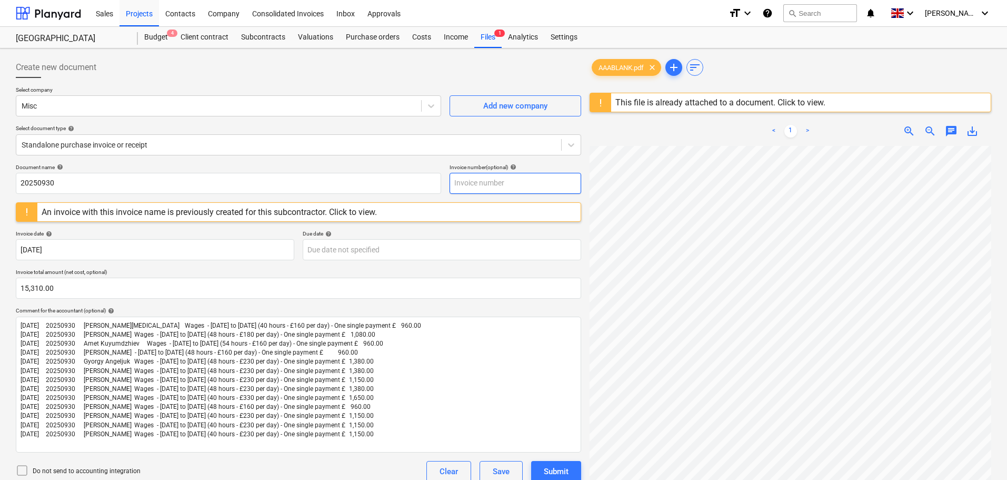
click at [477, 182] on input "text" at bounding box center [516, 183] width 132 height 21
paste input "20250930"
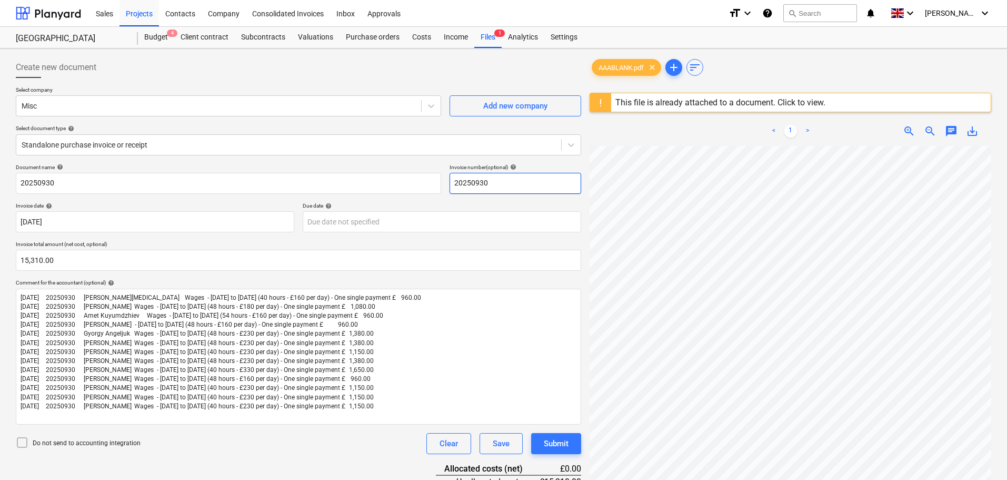
type input "20250930"
click at [431, 159] on div "Select company Misc Add new company Select document type help Standalone purcha…" at bounding box center [298, 124] width 565 height 77
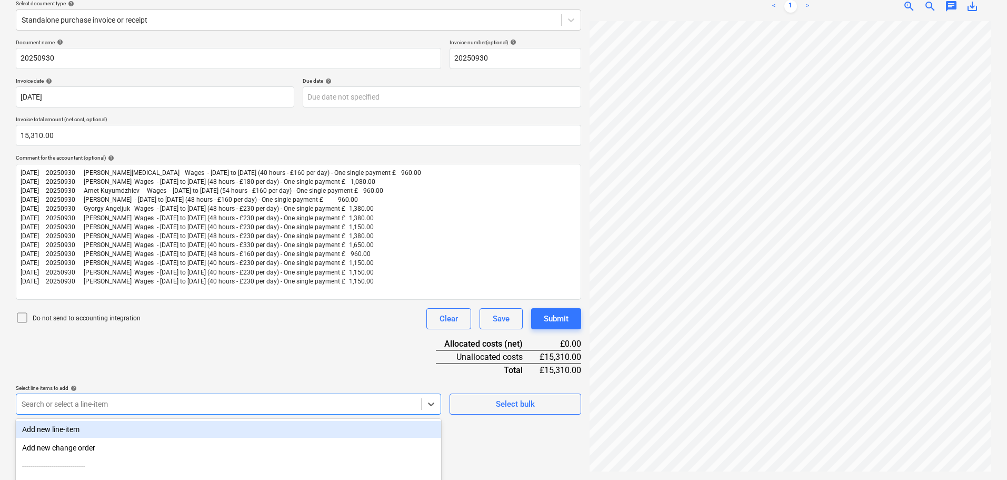
scroll to position [224, 0]
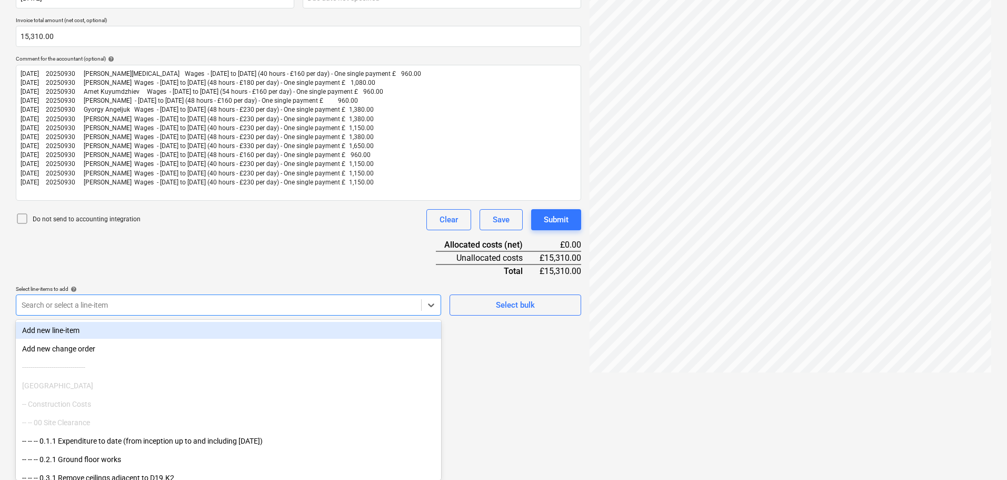
click at [118, 256] on body "Sales Projects Contacts Company Consolidated Invoices Inbox Approvals format_si…" at bounding box center [503, 16] width 1007 height 480
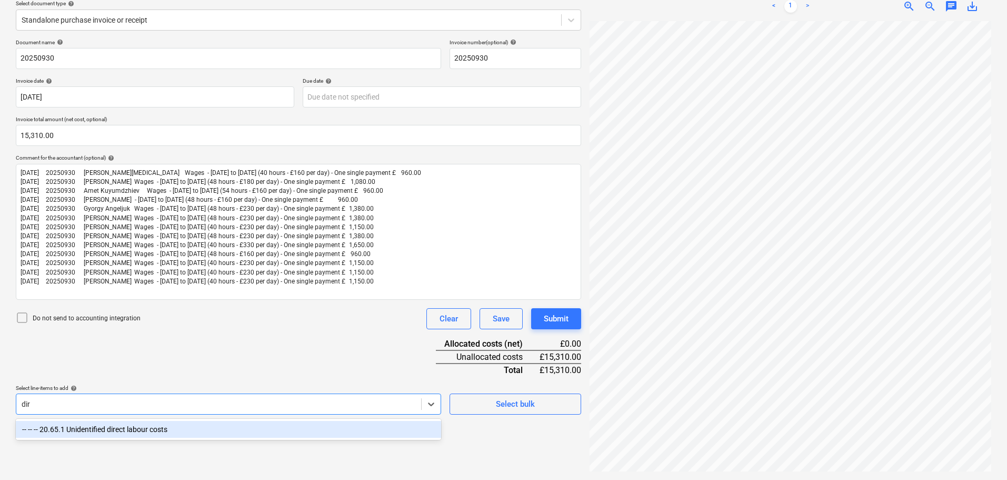
type input "dire"
click at [144, 429] on div "-- -- -- 20.65.1 Unidentified direct labour costs" at bounding box center [228, 429] width 425 height 17
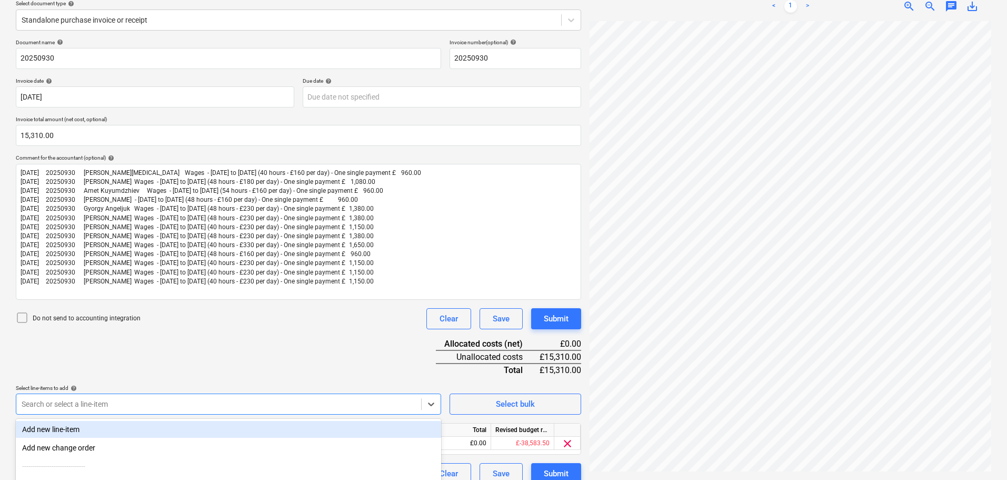
drag, startPoint x: 306, startPoint y: 358, endPoint x: 429, endPoint y: 384, distance: 125.4
click at [307, 358] on div "Document name help 20250930 Invoice number (optional) help 20250930 Invoice dat…" at bounding box center [298, 261] width 565 height 445
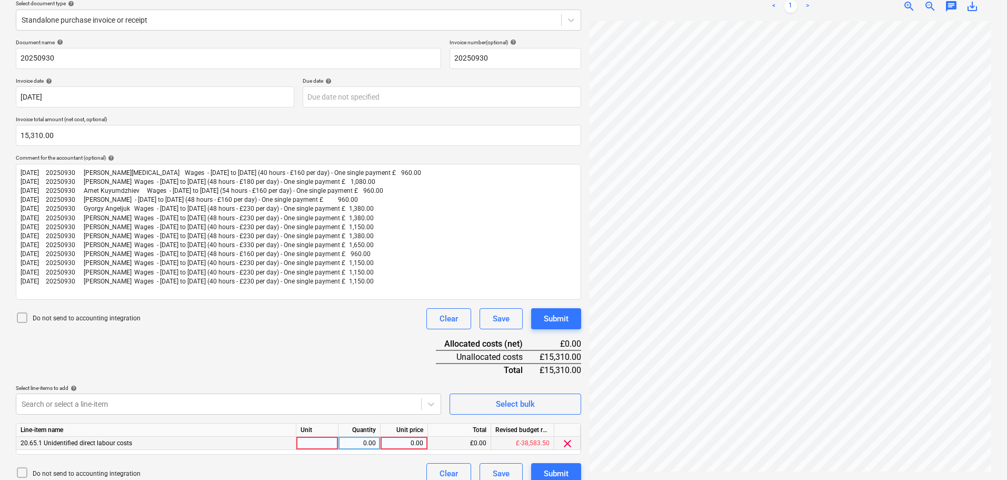
click at [404, 445] on div "0.00" at bounding box center [404, 442] width 38 height 13
type input "15310"
click at [360, 357] on div "Document name help 20250930 Invoice number (optional) help 20250930 Invoice dat…" at bounding box center [298, 261] width 565 height 445
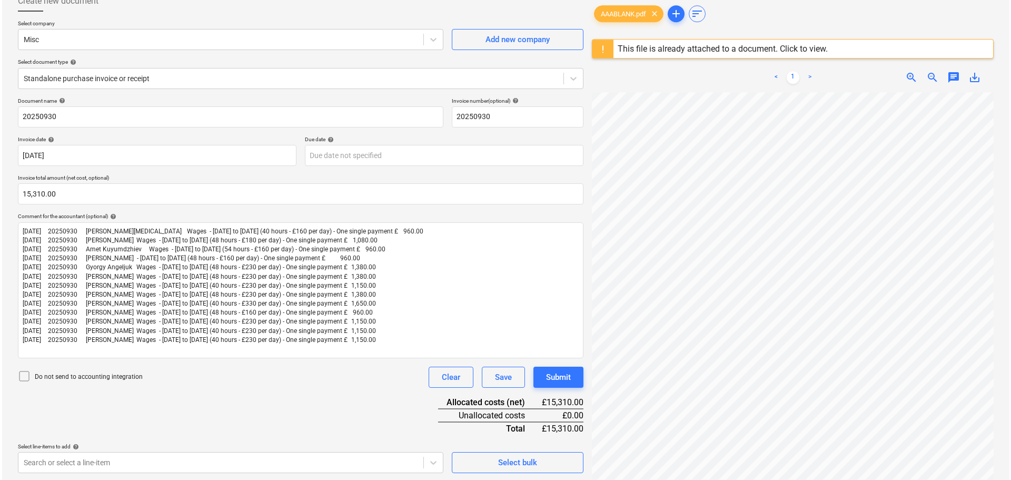
scroll to position [137, 0]
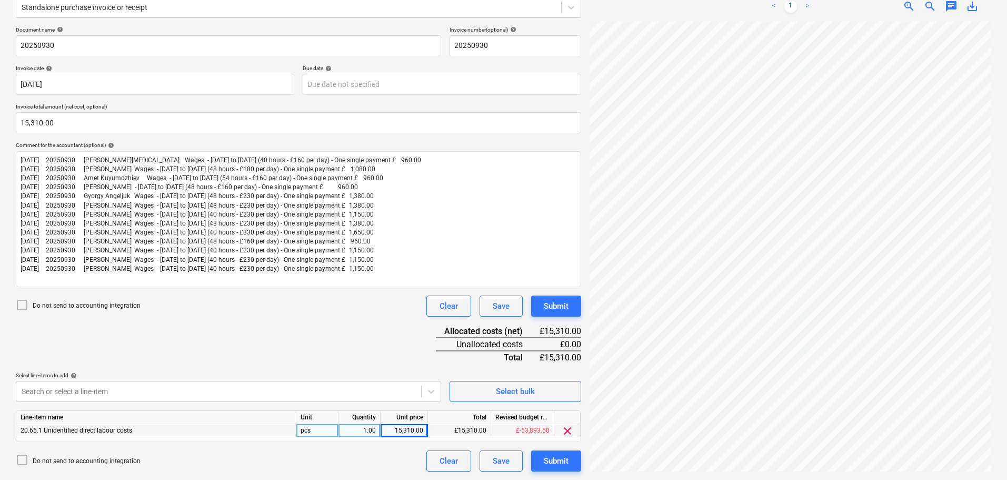
click at [20, 305] on icon at bounding box center [22, 304] width 13 height 13
click at [557, 304] on div "Submit" at bounding box center [556, 306] width 25 height 14
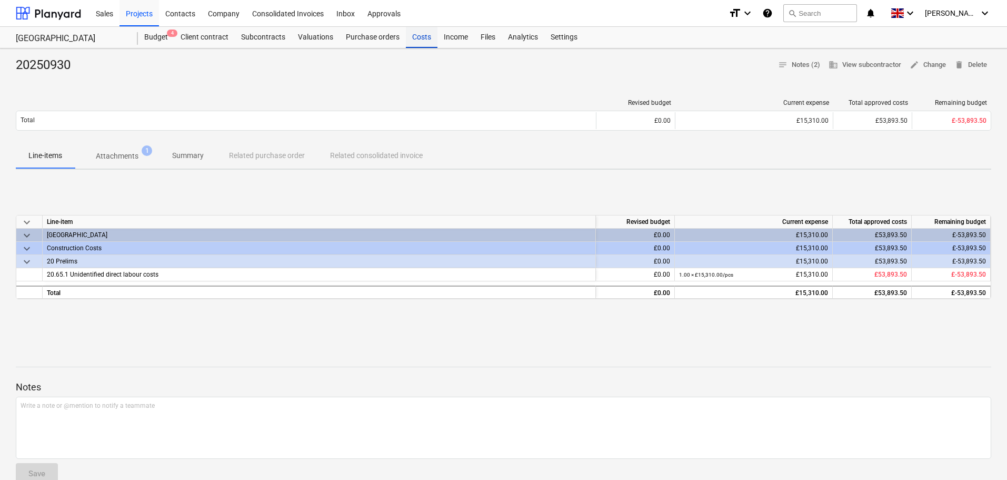
click at [419, 42] on div "Costs" at bounding box center [422, 37] width 32 height 21
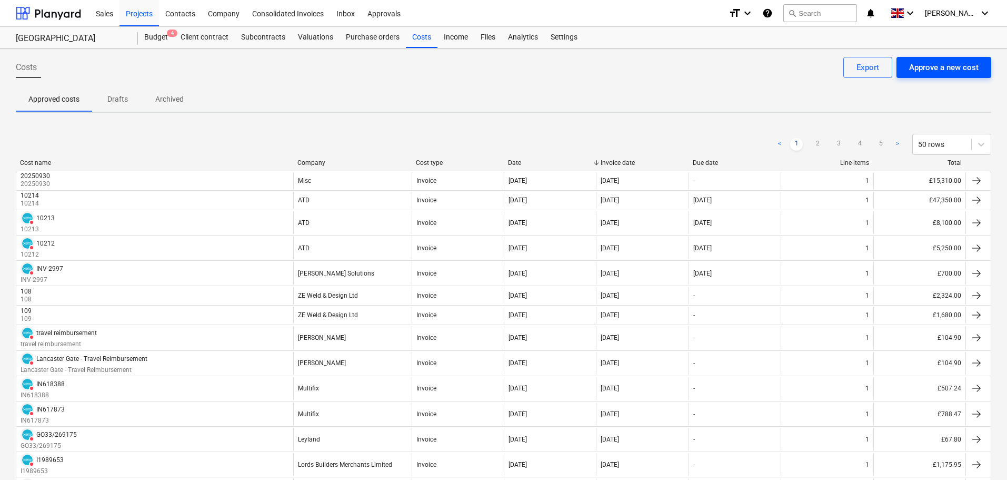
click at [936, 69] on div "Approve a new cost" at bounding box center [943, 68] width 69 height 14
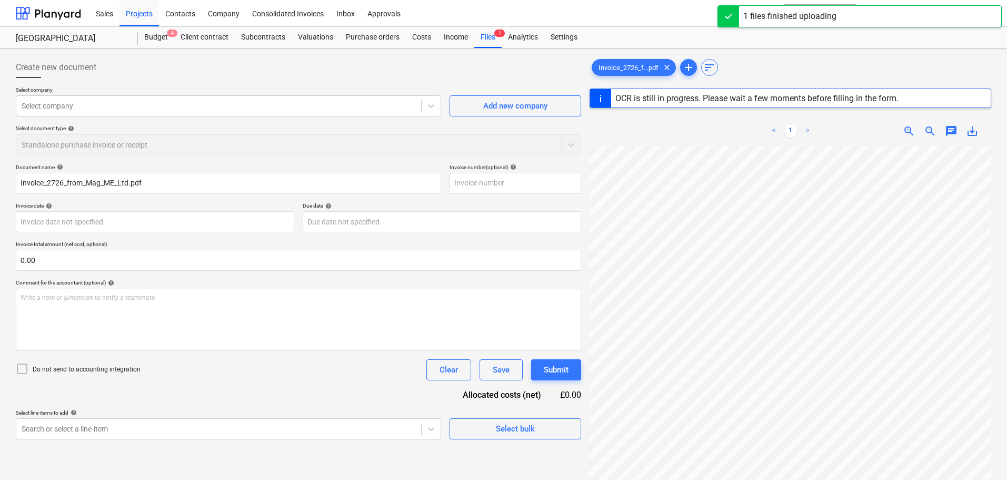
scroll to position [79, 0]
type input "2726"
type input "20 Sep 2025"
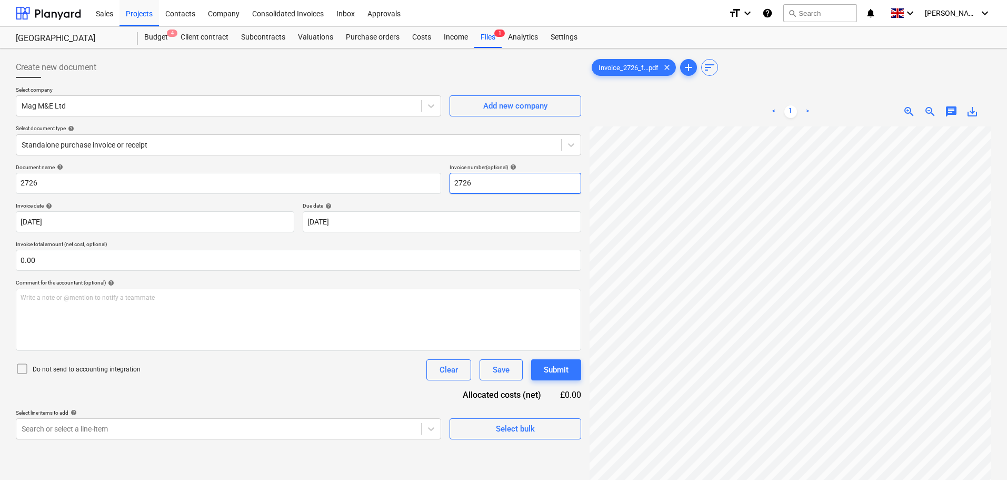
scroll to position [79, 0]
click at [83, 257] on input "text" at bounding box center [298, 260] width 565 height 21
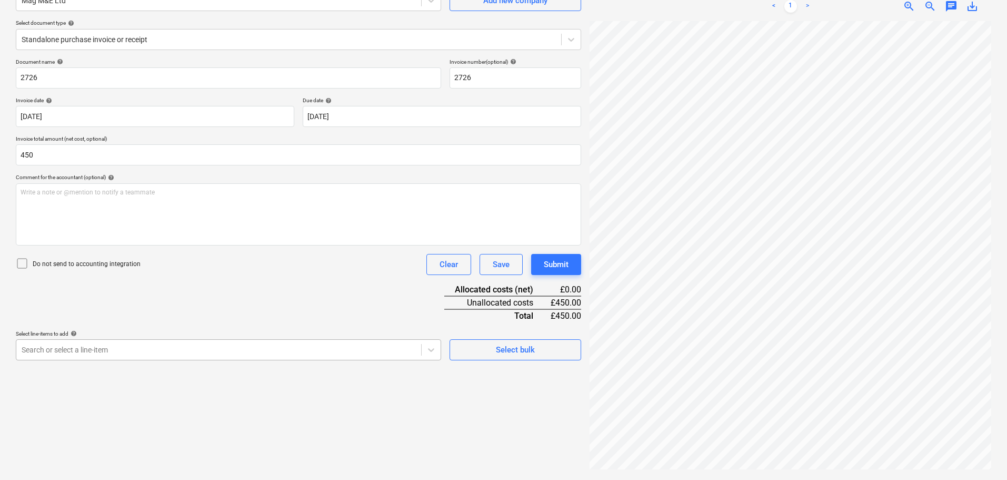
type input "450.00"
click at [108, 347] on body "Sales Projects Contacts Company Consolidated Invoices Inbox Approvals format_si…" at bounding box center [503, 135] width 1007 height 480
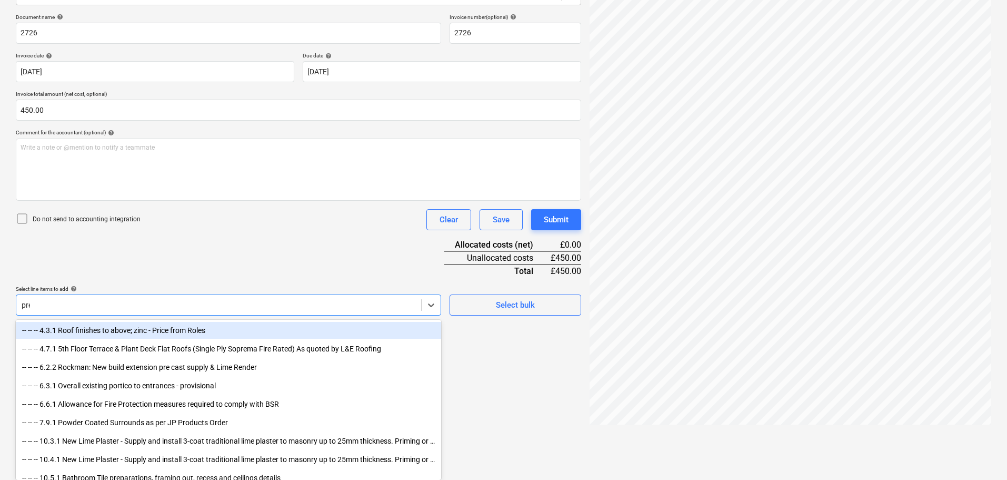
scroll to position [116, 0]
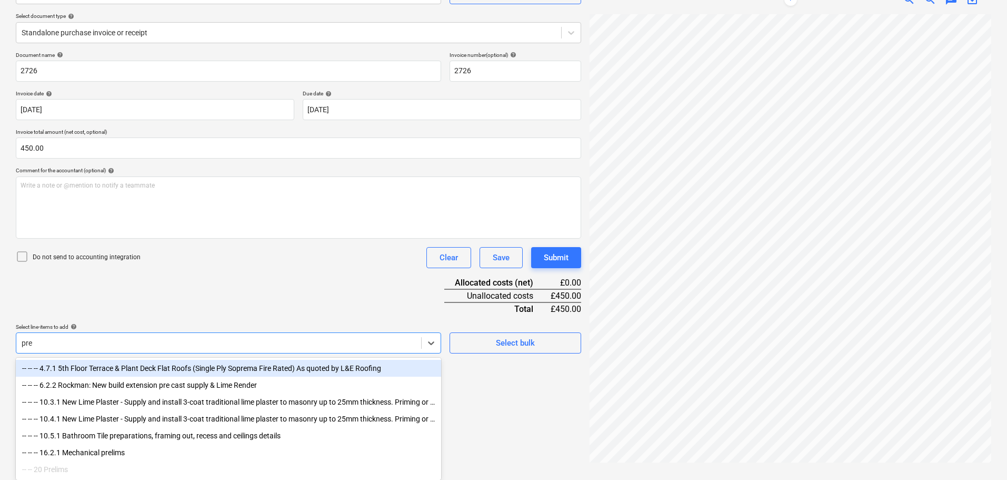
type input "pre"
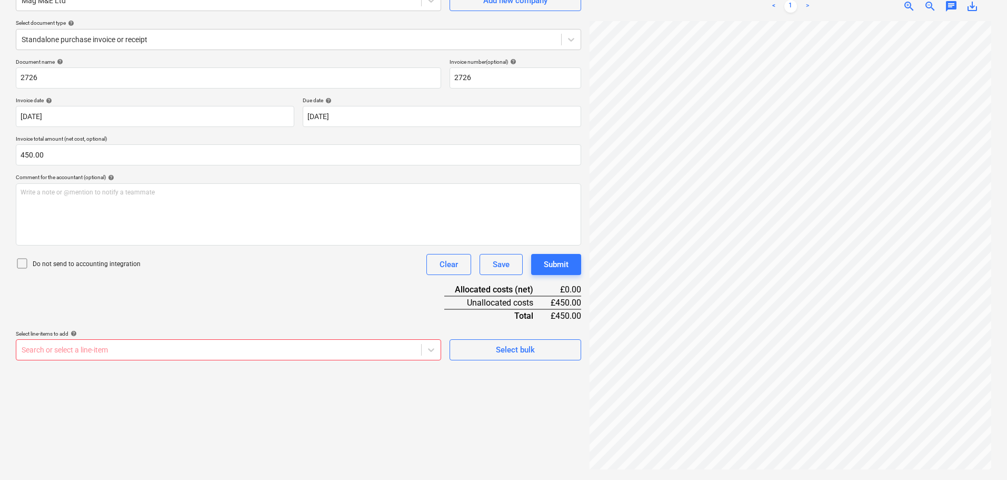
click at [332, 283] on div "Document name help 2726 Invoice number (optional) help 2726 Invoice date help 2…" at bounding box center [298, 209] width 565 height 302
click at [501, 348] on div "Select bulk" at bounding box center [515, 350] width 39 height 14
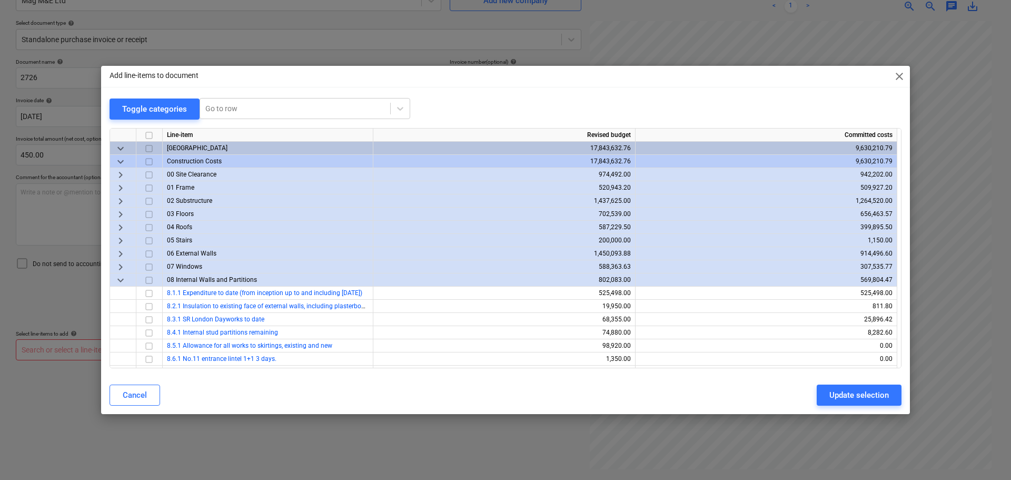
click at [117, 280] on span "keyboard_arrow_down" at bounding box center [120, 279] width 13 height 13
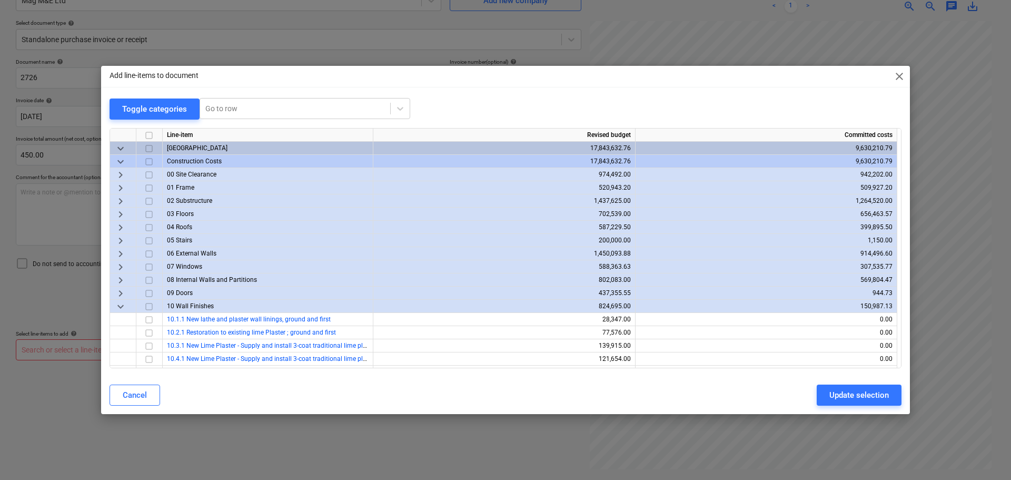
click at [118, 304] on span "keyboard_arrow_down" at bounding box center [120, 306] width 13 height 13
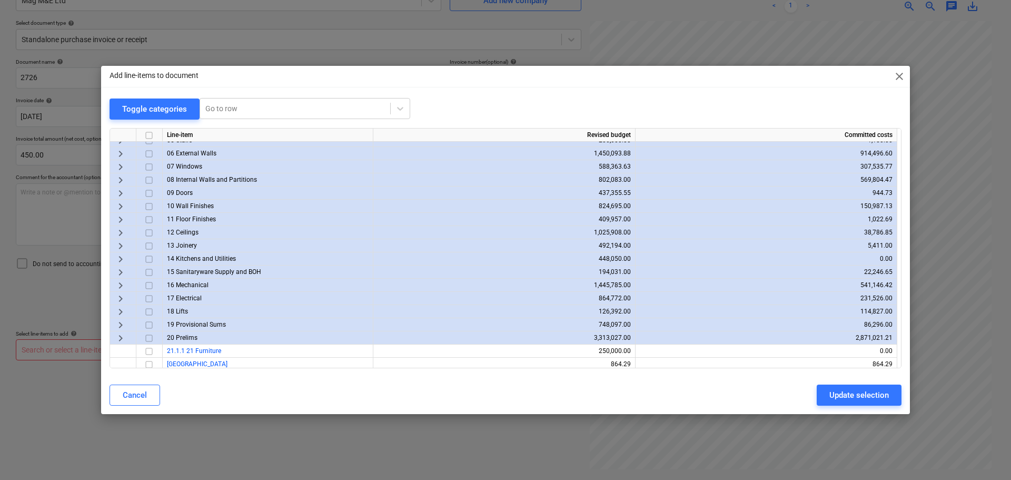
scroll to position [103, 0]
click at [124, 336] on span "keyboard_arrow_right" at bounding box center [120, 334] width 13 height 13
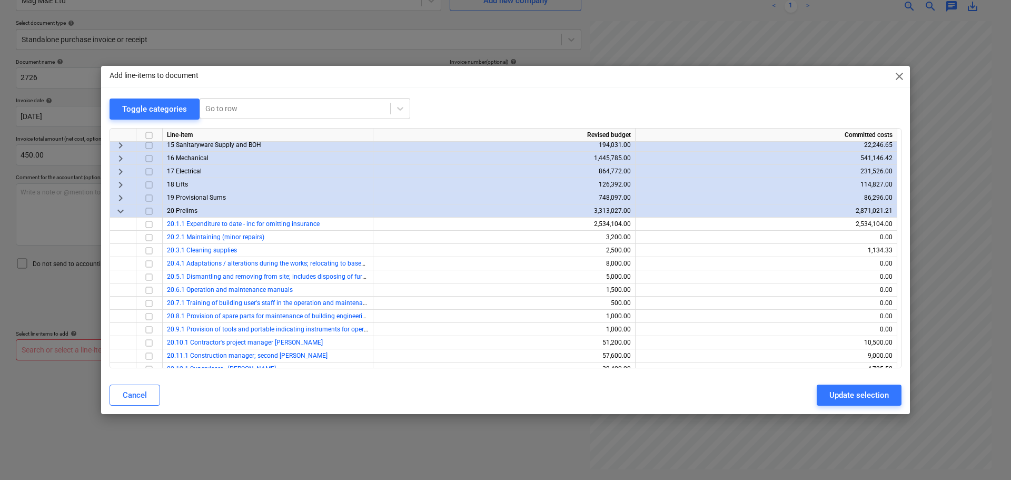
scroll to position [222, 0]
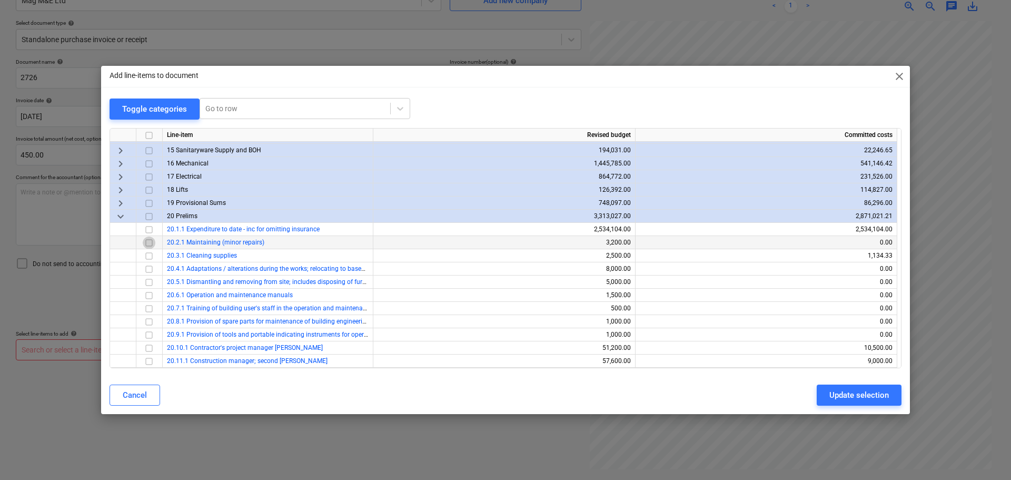
click at [147, 241] on input "checkbox" at bounding box center [149, 242] width 13 height 13
click at [848, 392] on div "Update selection" at bounding box center [858, 395] width 59 height 14
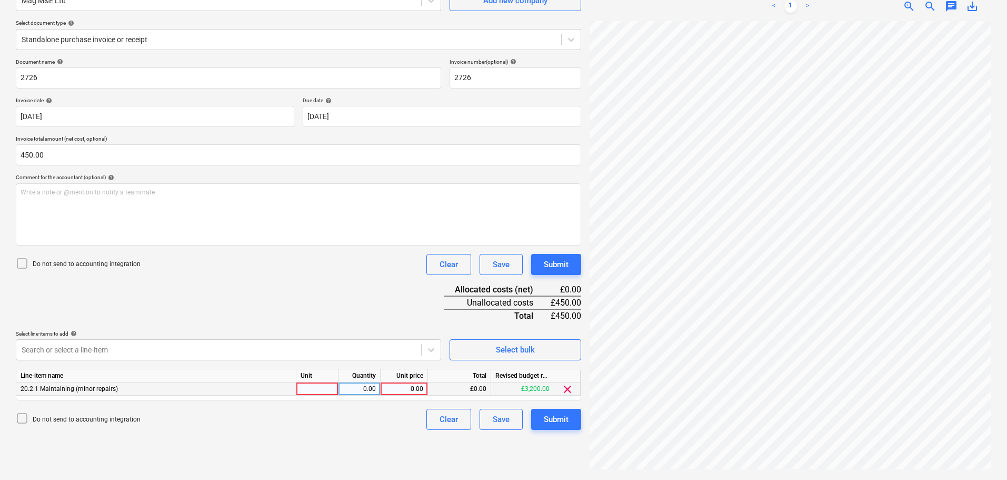
click at [407, 390] on div "0.00" at bounding box center [404, 388] width 38 height 13
type input "450"
click at [25, 264] on icon at bounding box center [22, 263] width 13 height 13
click at [552, 265] on div "Submit" at bounding box center [556, 264] width 25 height 14
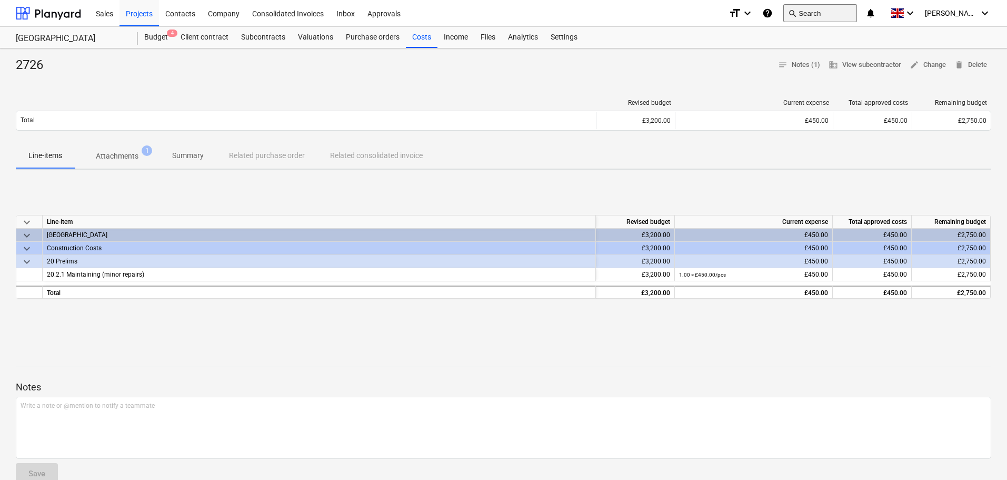
click at [834, 12] on button "search Search" at bounding box center [820, 13] width 74 height 18
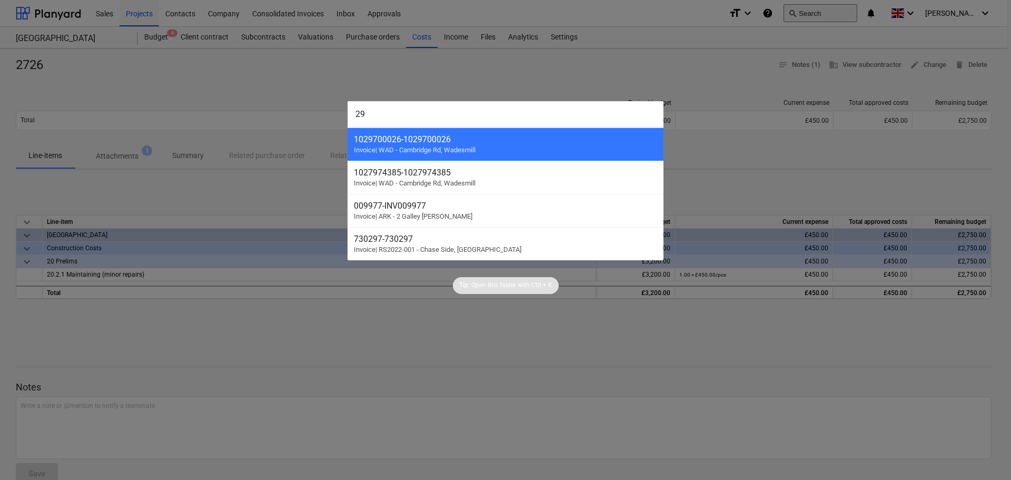
type input "2"
type input "INV-2997"
click at [340, 327] on div at bounding box center [505, 240] width 1011 height 480
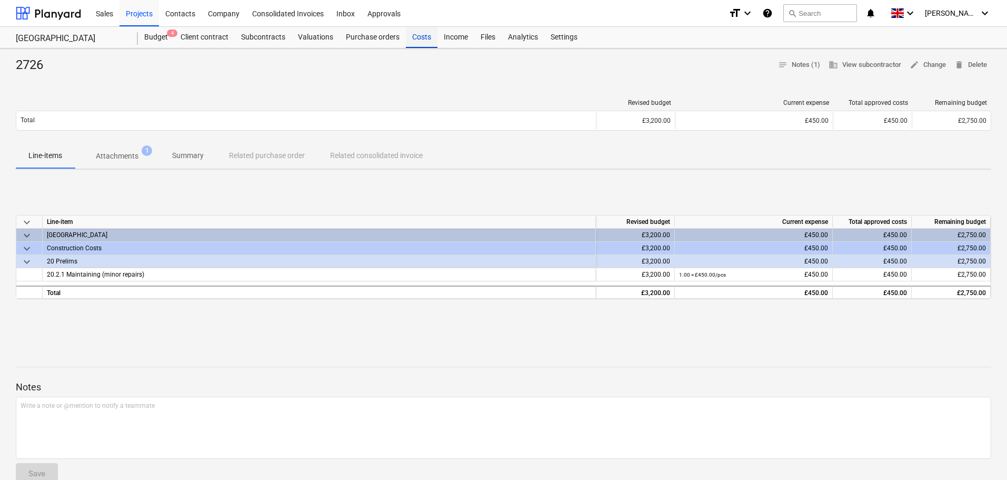
click at [420, 36] on div "Costs" at bounding box center [422, 37] width 32 height 21
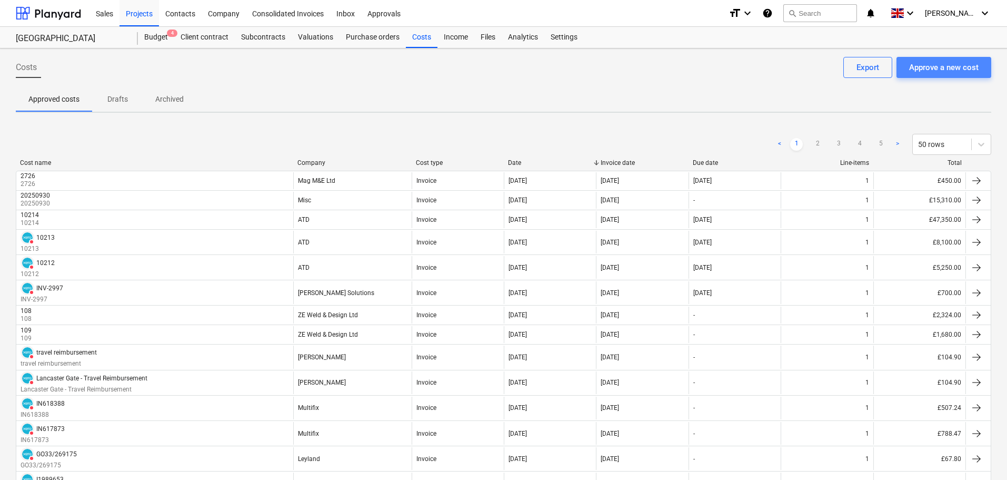
click at [943, 66] on div "Approve a new cost" at bounding box center [943, 68] width 69 height 14
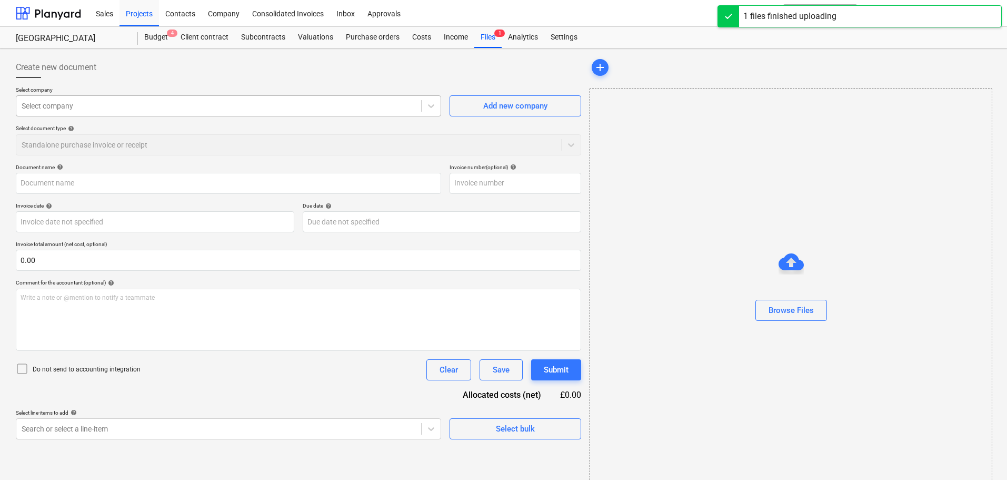
type input "Invoice INV-2997.pdf"
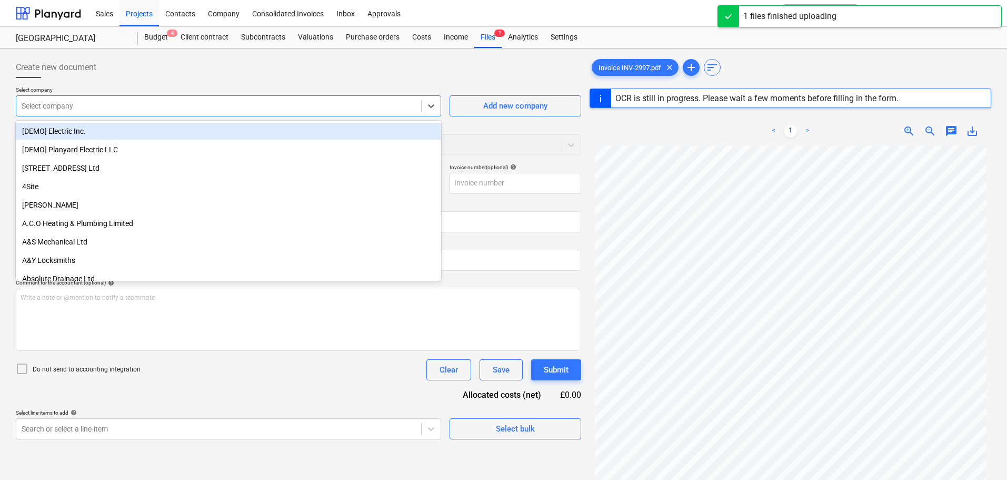
click at [66, 105] on div at bounding box center [219, 106] width 394 height 11
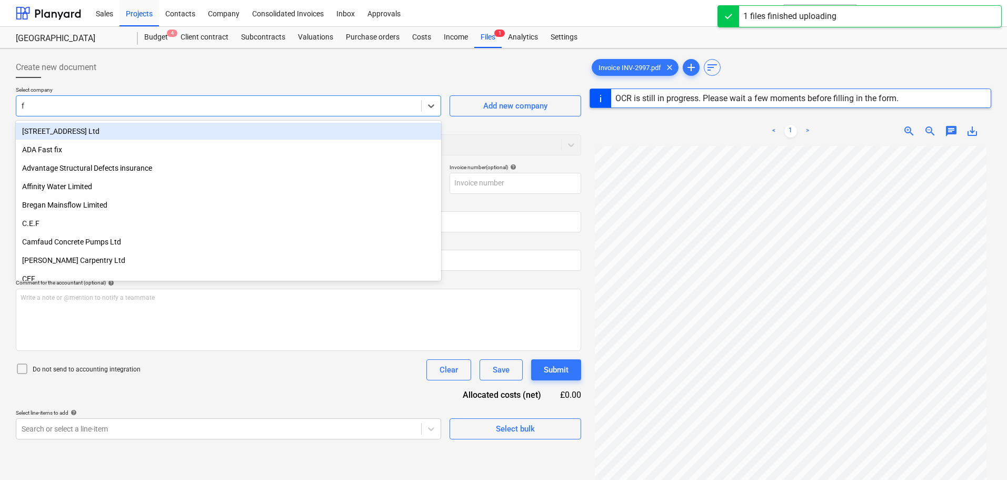
type input "fj"
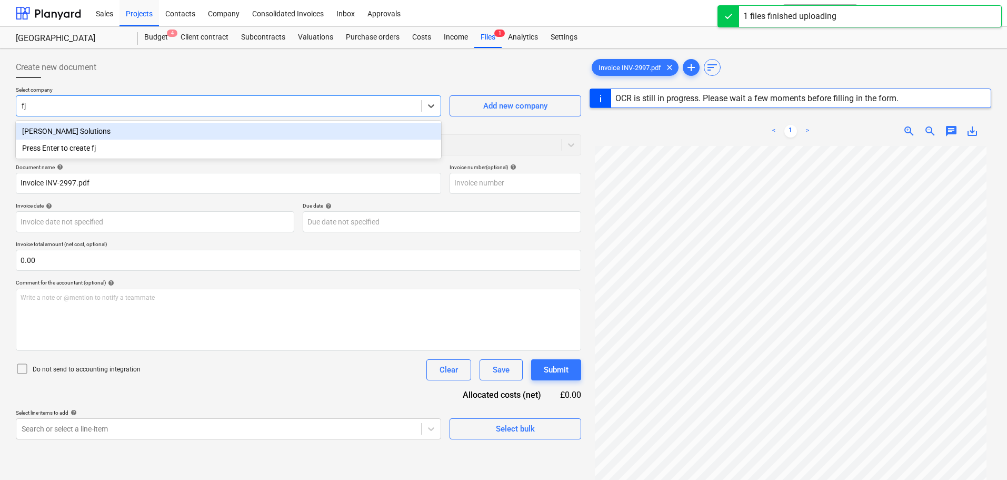
click at [69, 129] on div "FJ Heppelthwaite Solutions" at bounding box center [228, 131] width 425 height 17
type input "INV-2997"
type input "19 Sep 2025"
type input "26 Sep 2025"
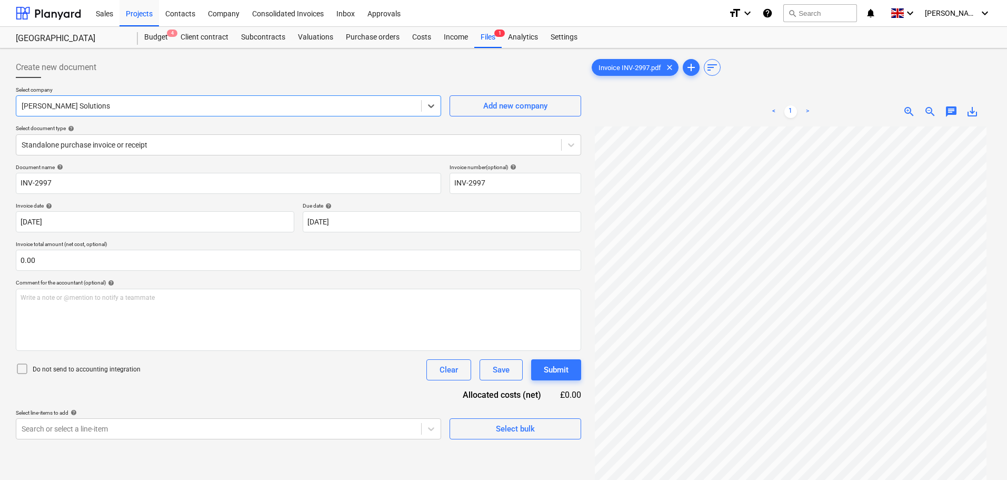
click at [232, 81] on div at bounding box center [298, 82] width 565 height 8
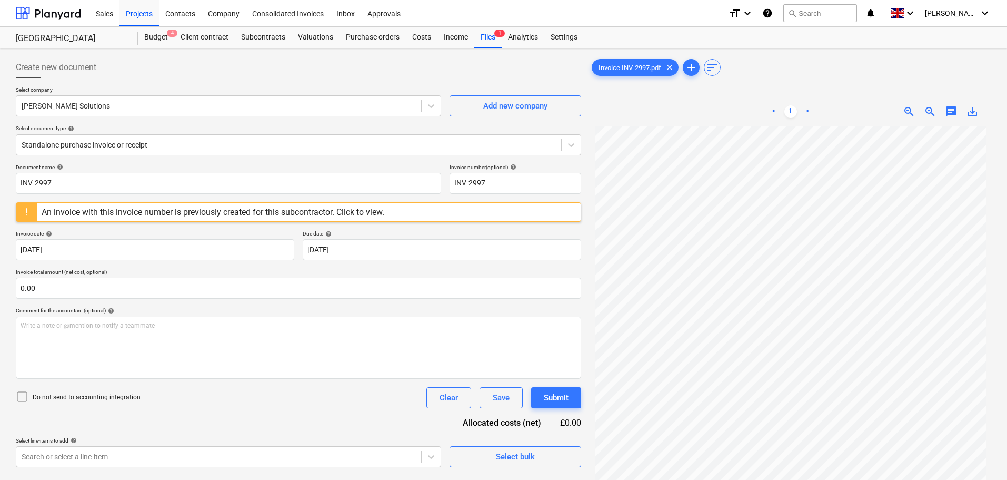
click at [265, 211] on div "An invoice with this invoice number is previously created for this subcontracto…" at bounding box center [213, 212] width 343 height 10
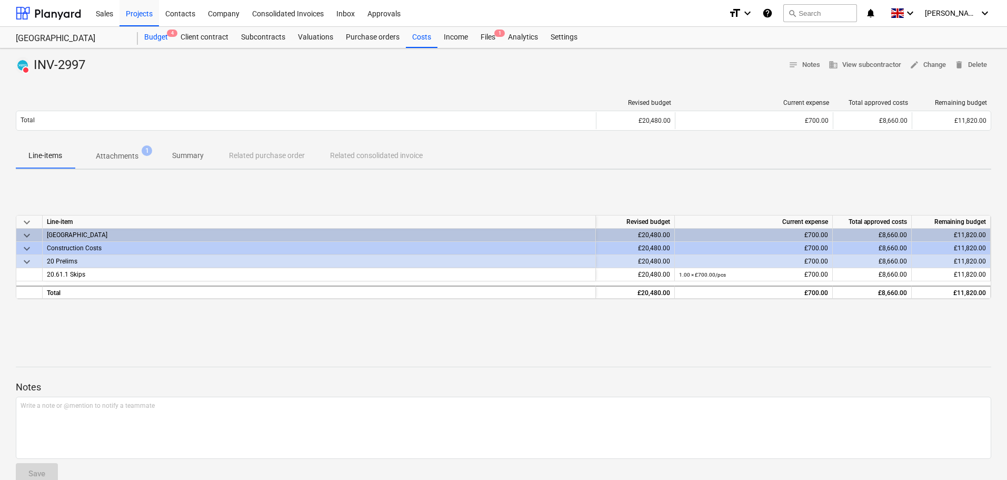
click at [150, 37] on div "Budget 4" at bounding box center [156, 37] width 36 height 21
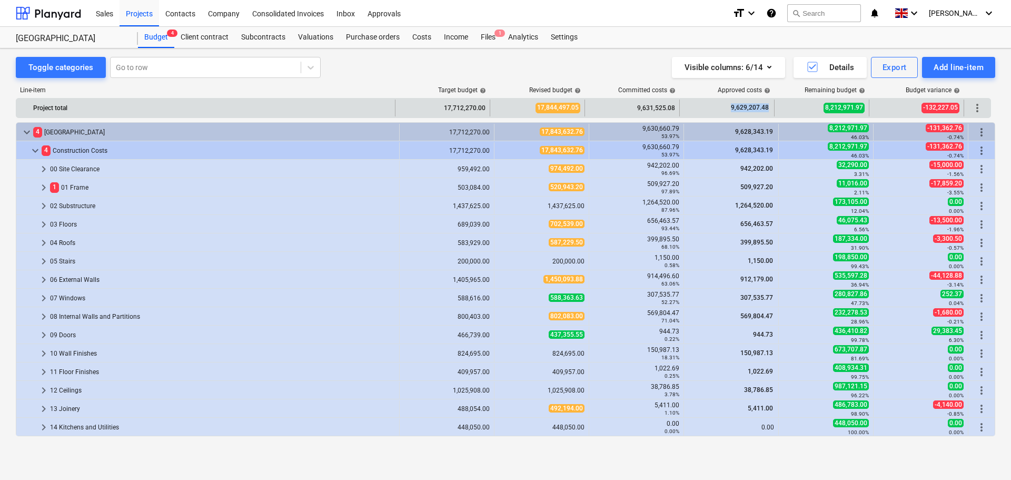
drag, startPoint x: 732, startPoint y: 105, endPoint x: 771, endPoint y: 108, distance: 39.1
click at [771, 108] on div "9,629,207.48" at bounding box center [727, 107] width 95 height 17
copy span "9,629,207.48"
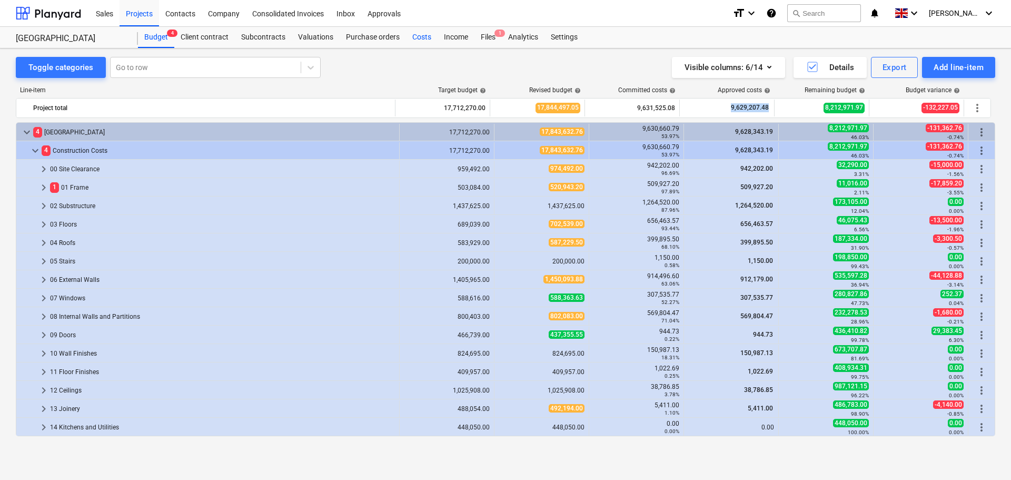
click at [420, 35] on div "Costs" at bounding box center [422, 37] width 32 height 21
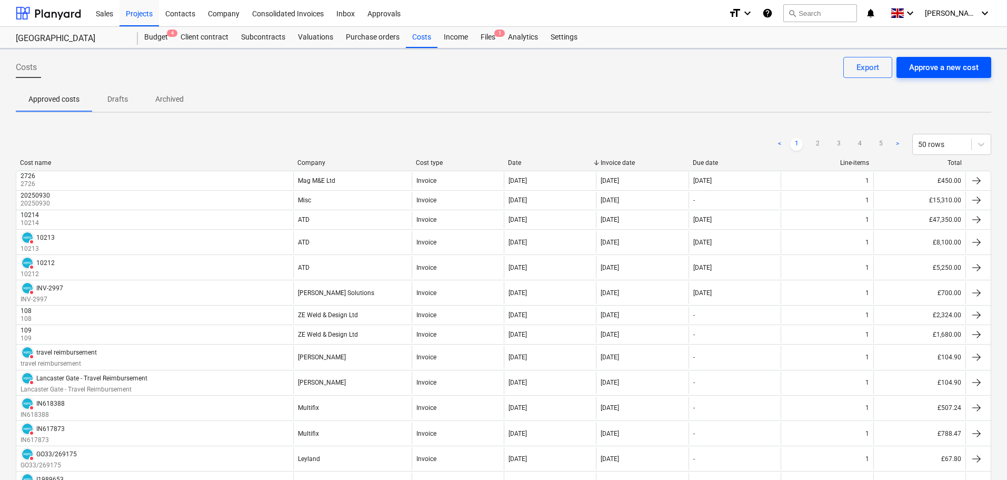
click at [927, 66] on div "Approve a new cost" at bounding box center [943, 68] width 69 height 14
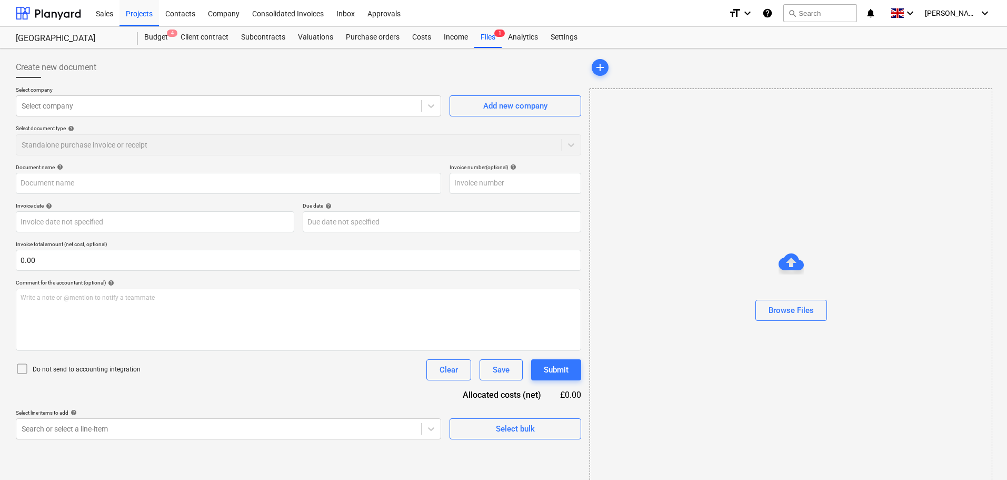
type input "GO22_440290.pdf"
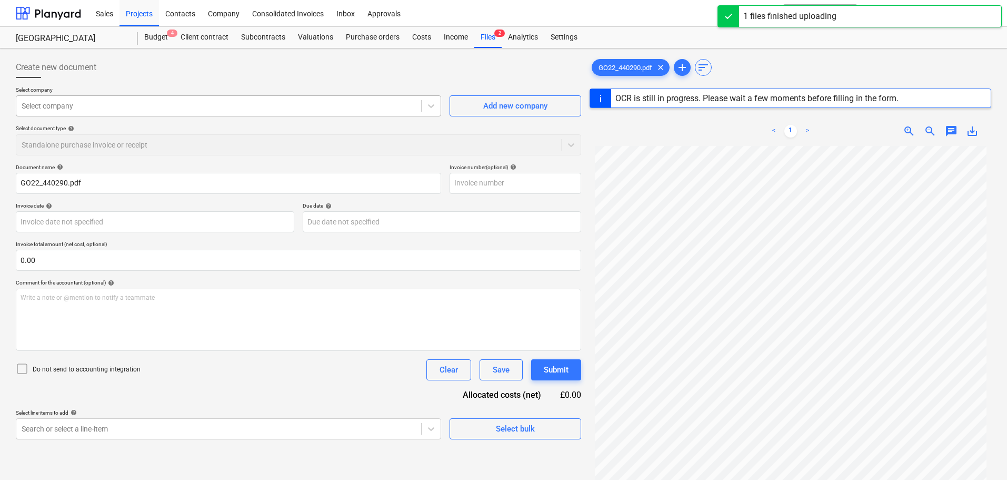
click at [129, 107] on div at bounding box center [219, 106] width 394 height 11
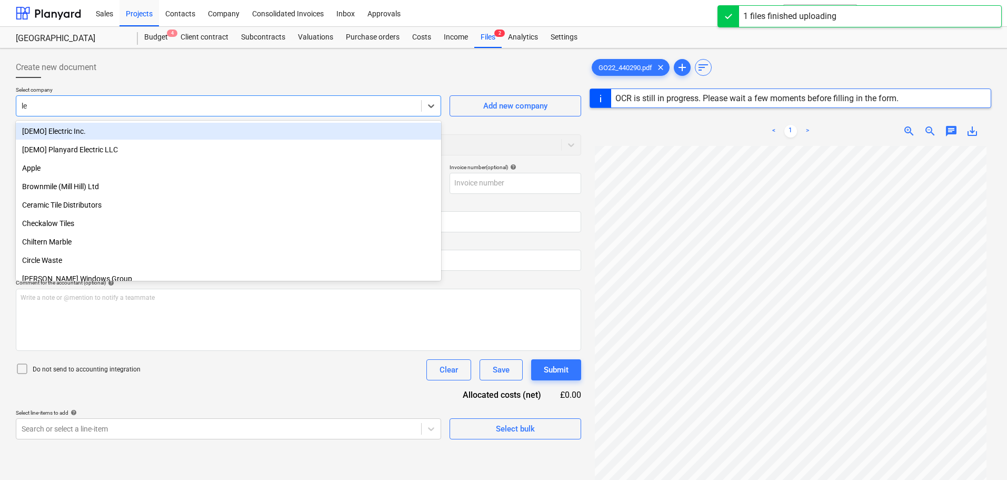
type input "ley"
type input "30HER6"
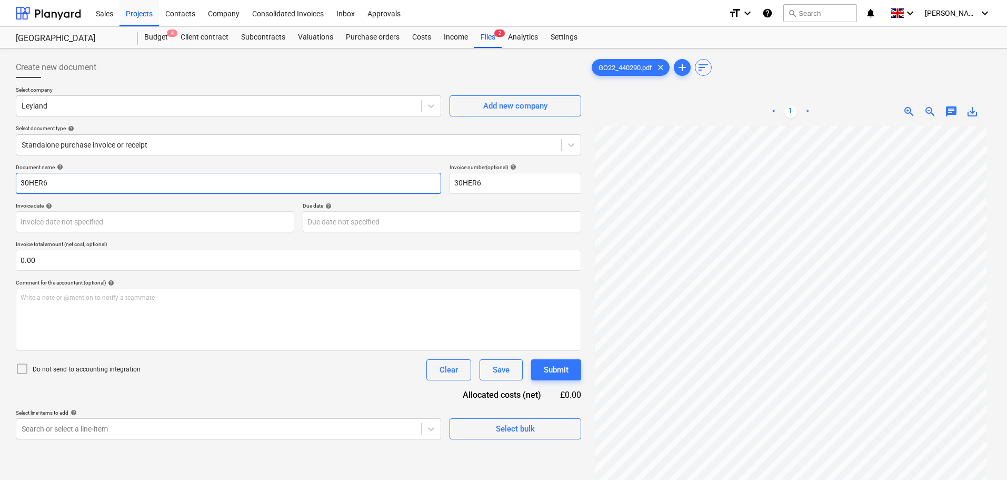
drag, startPoint x: 53, startPoint y: 183, endPoint x: -127, endPoint y: 182, distance: 179.5
click at [0, 182] on html "Sales Projects Contacts Company Consolidated Invoices Inbox Approvals format_si…" at bounding box center [503, 240] width 1007 height 480
type input "GO22/440290"
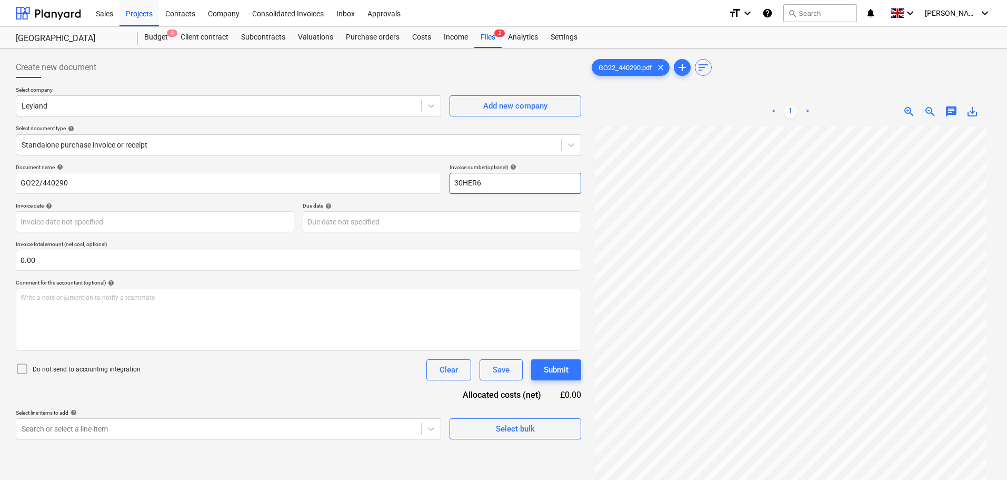
paste input "GO22/440290"
type input "GO22/440290"
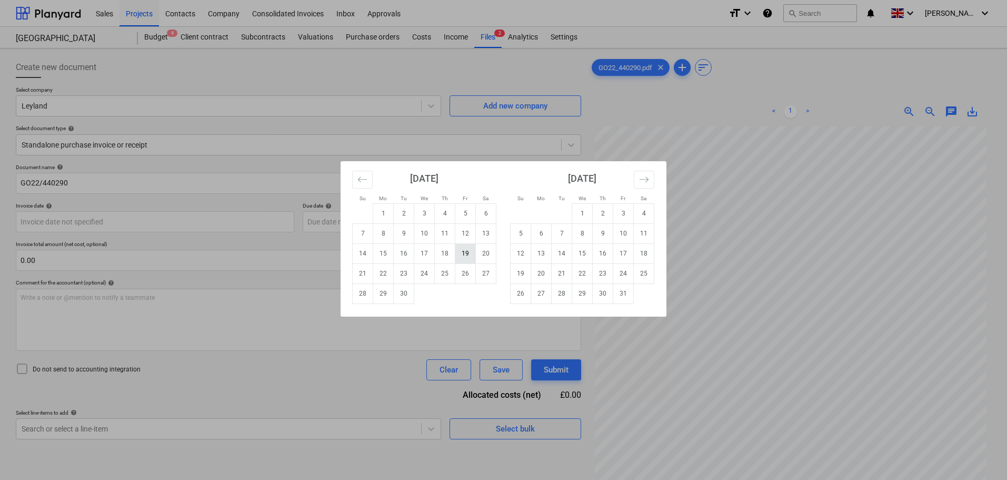
click at [464, 253] on td "19" at bounding box center [465, 253] width 21 height 20
type input "19 Sep 2025"
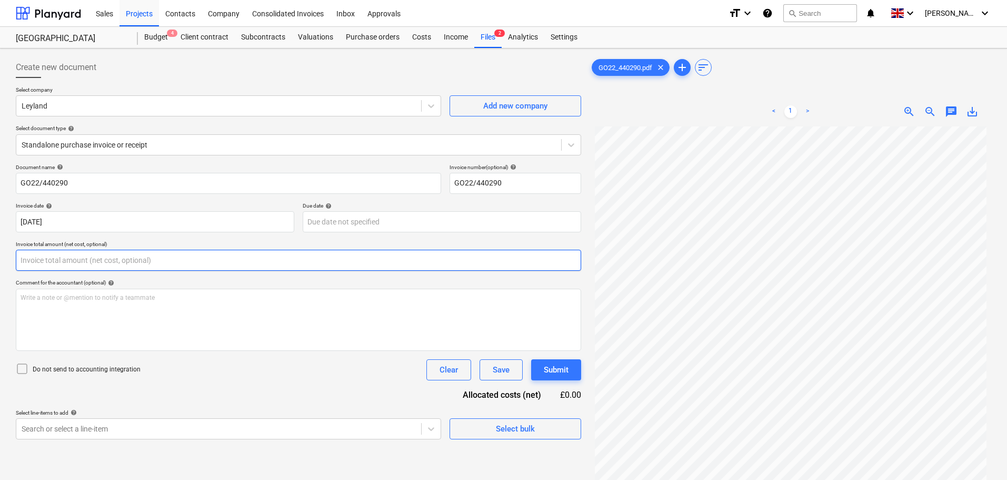
click at [132, 255] on input "text" at bounding box center [298, 260] width 565 height 21
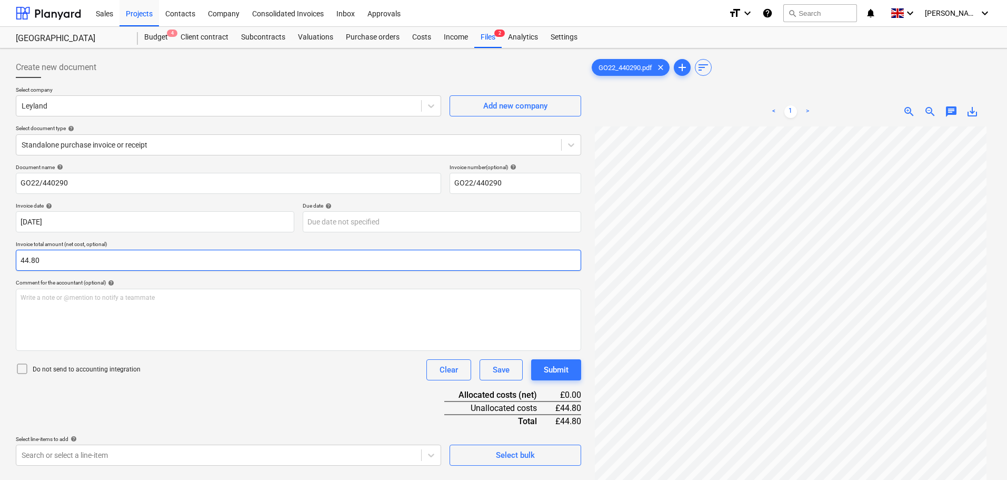
scroll to position [105, 0]
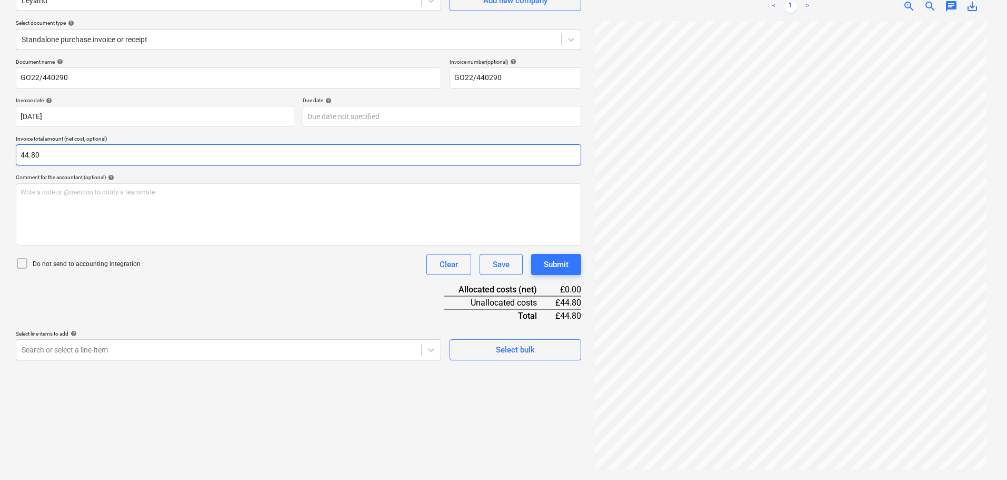
type input "44.80"
click at [66, 266] on p "Do not send to accounting integration" at bounding box center [87, 264] width 108 height 9
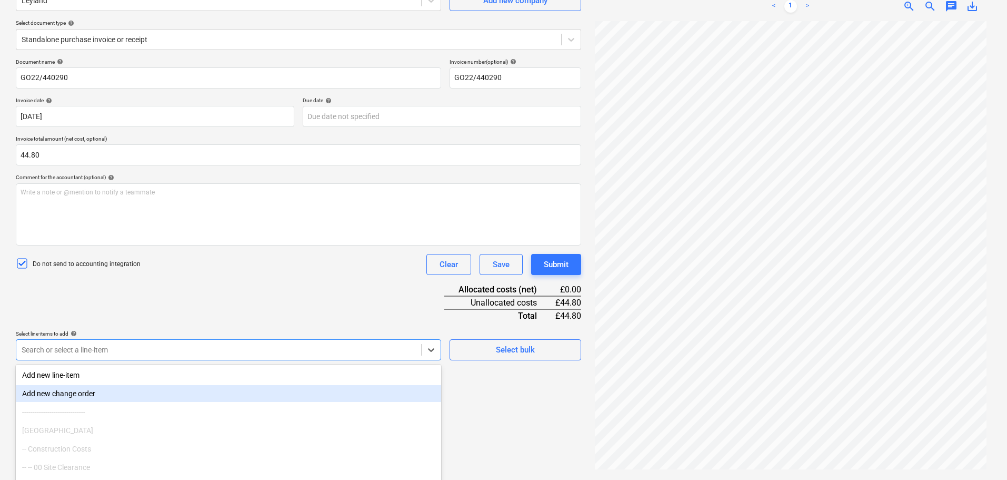
scroll to position [150, 0]
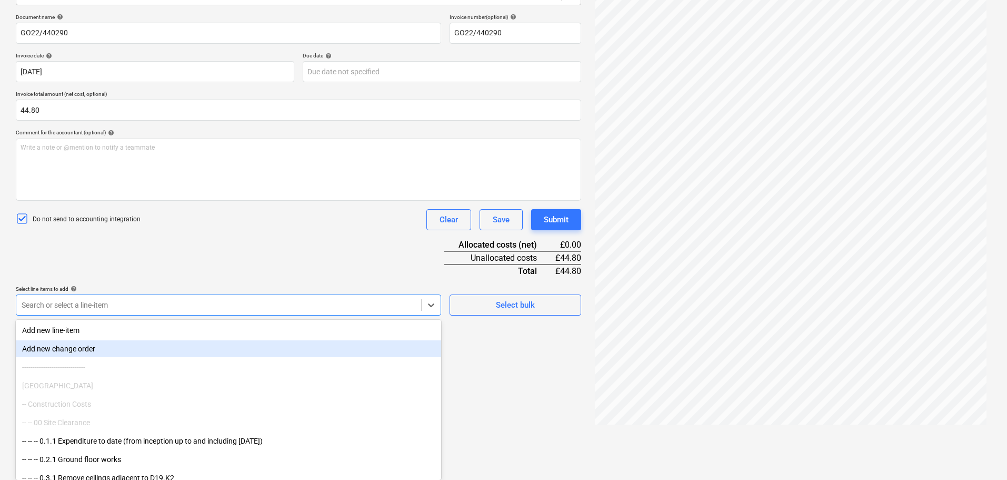
click at [77, 330] on body "Sales Projects Contacts Company Consolidated Invoices Inbox Approvals format_si…" at bounding box center [503, 90] width 1007 height 480
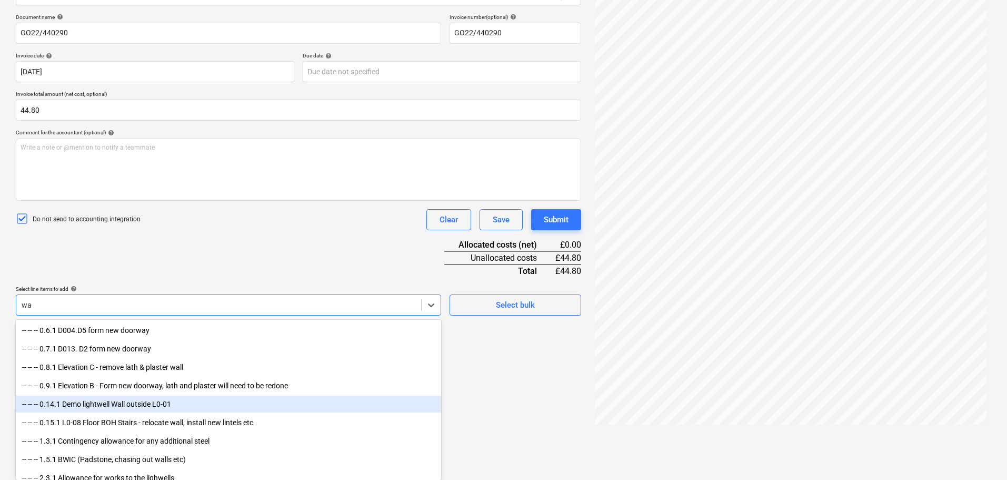
type input "w"
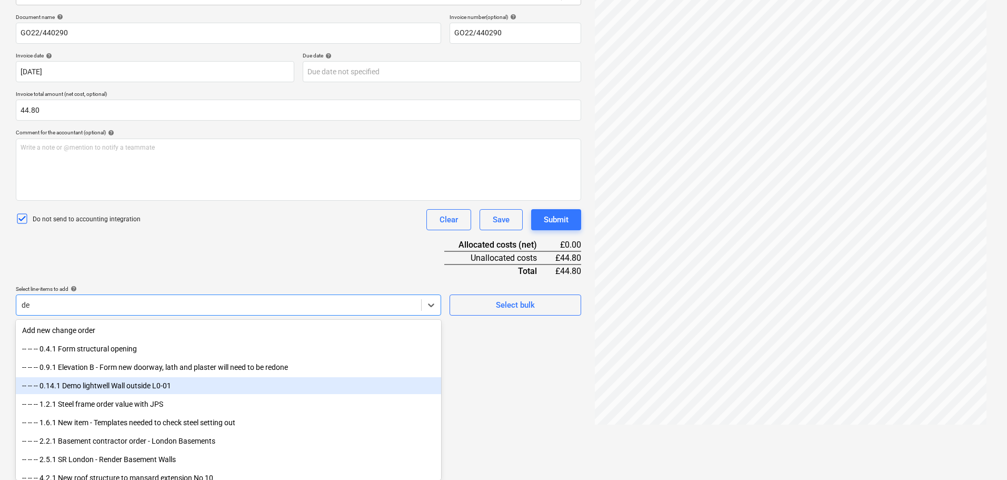
type input "dec"
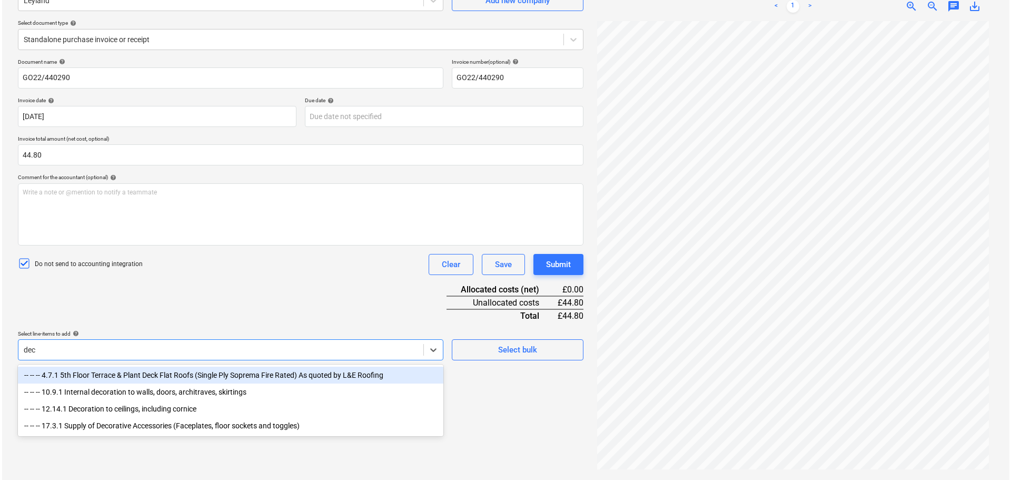
scroll to position [105, 0]
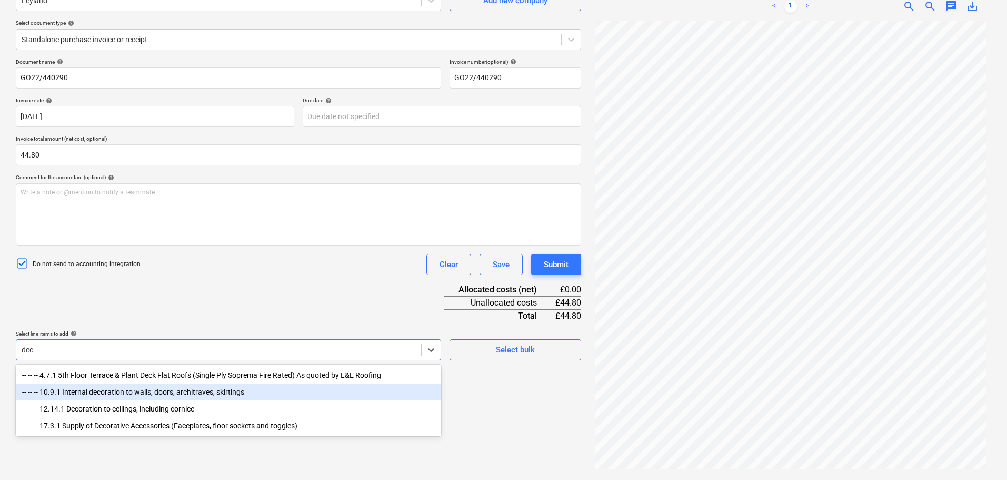
click at [160, 398] on div "-- -- -- 10.9.1 Internal decoration to walls, doors, architraves, skirtings" at bounding box center [228, 391] width 425 height 17
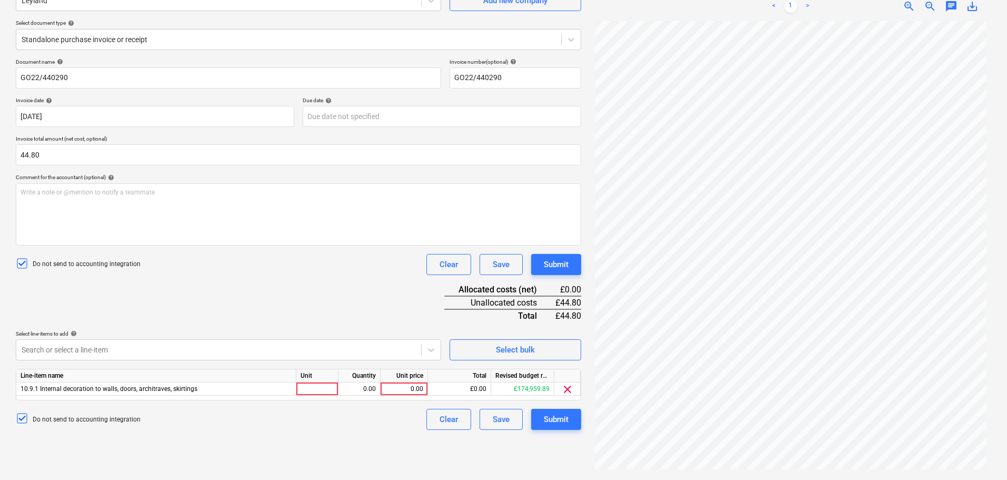
drag, startPoint x: 315, startPoint y: 286, endPoint x: 382, endPoint y: 317, distance: 74.2
click at [315, 286] on div "Document name help GO22/440290 Invoice number (optional) help GO22/440290 Invoi…" at bounding box center [298, 243] width 565 height 371
click at [404, 390] on div "0.00" at bounding box center [404, 388] width 38 height 13
type input "44.80"
click at [563, 268] on div "Submit" at bounding box center [556, 264] width 25 height 14
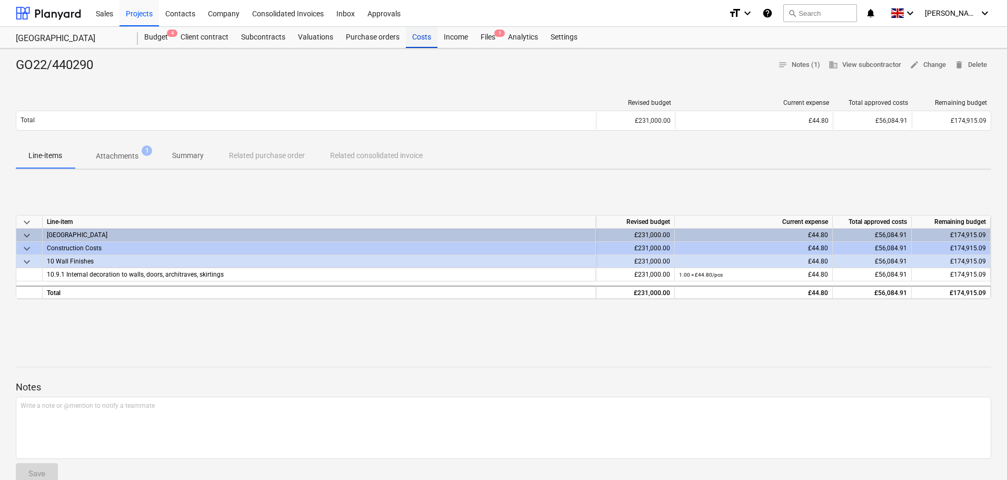
click at [419, 41] on div "Costs" at bounding box center [422, 37] width 32 height 21
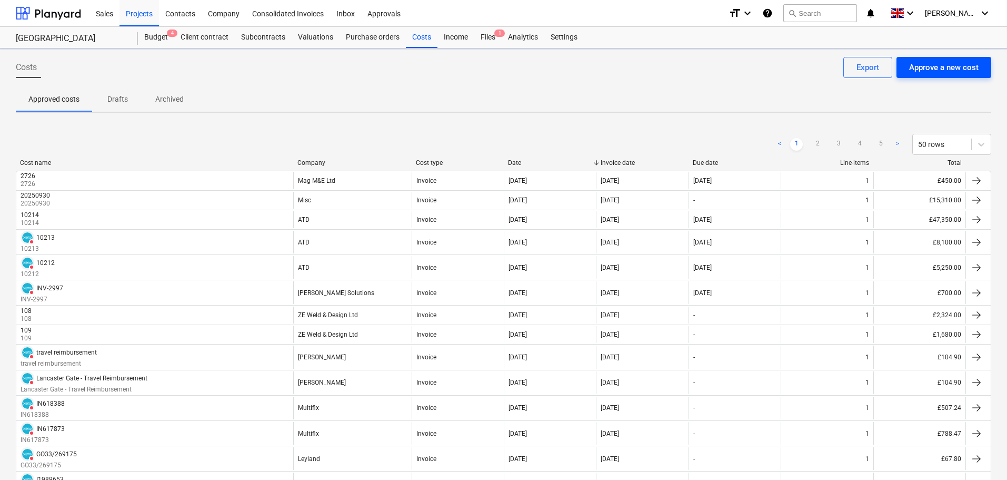
click at [928, 68] on div "Approve a new cost" at bounding box center [943, 68] width 69 height 14
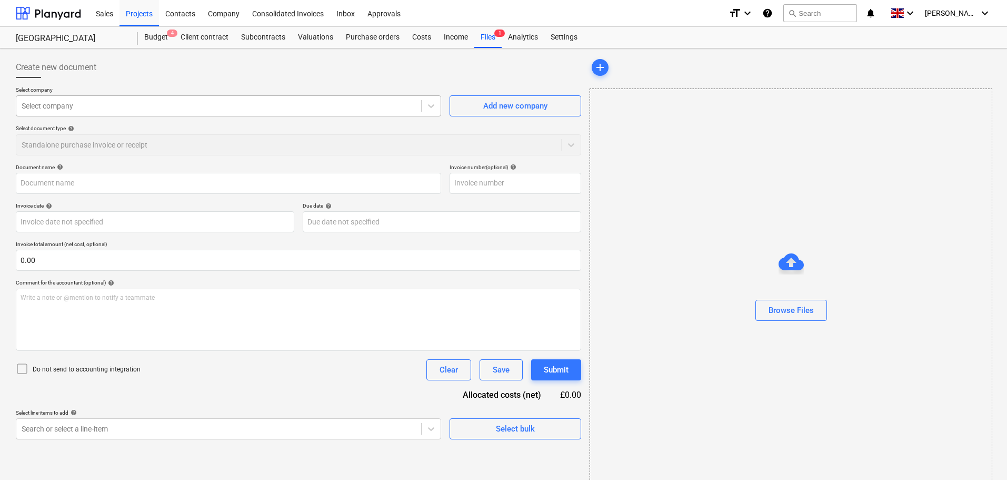
click at [74, 105] on div at bounding box center [219, 106] width 394 height 11
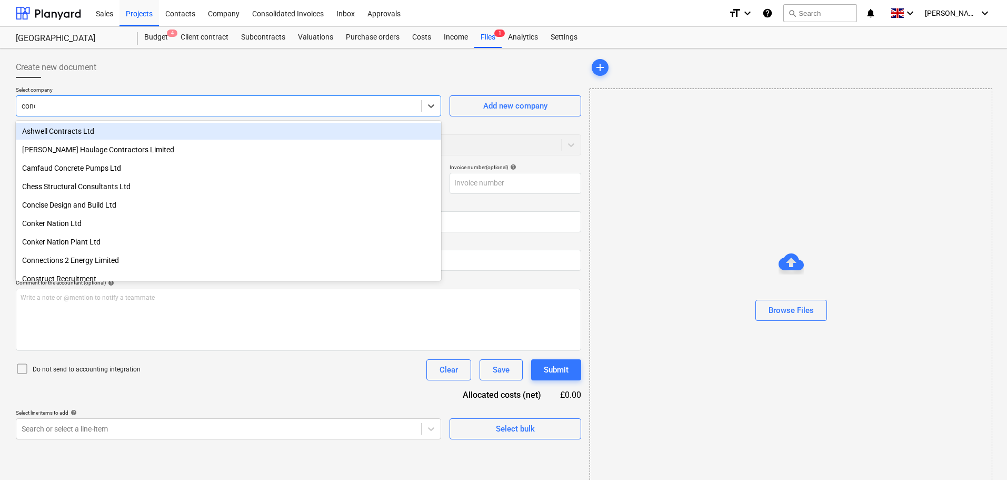
type input "conci"
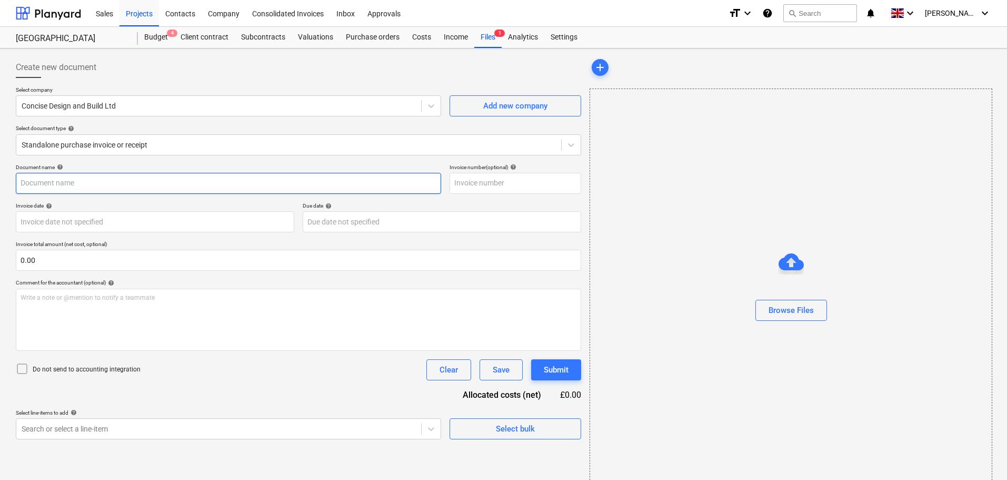
click at [88, 185] on input "text" at bounding box center [228, 183] width 425 height 21
paste input "INV341"
type input "INV341"
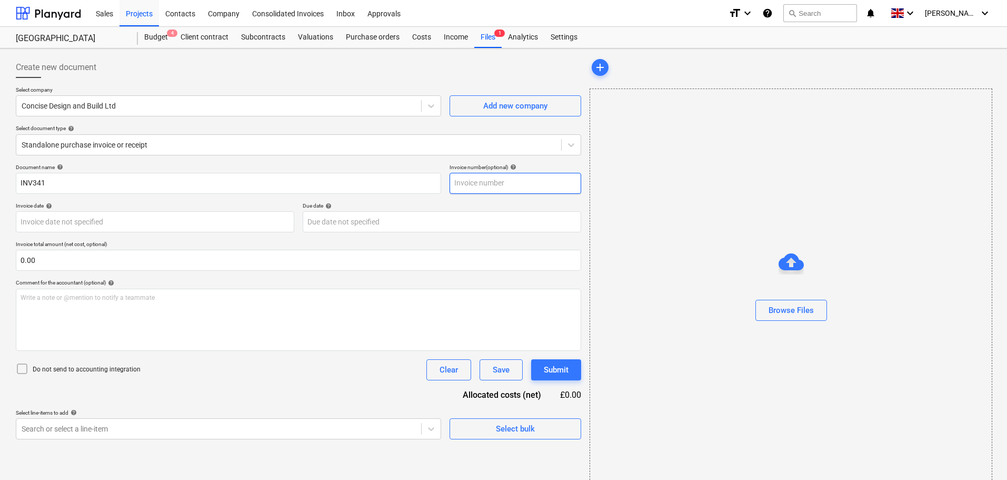
click at [464, 186] on input "text" at bounding box center [516, 183] width 132 height 21
paste input "INV341"
type input "INV341"
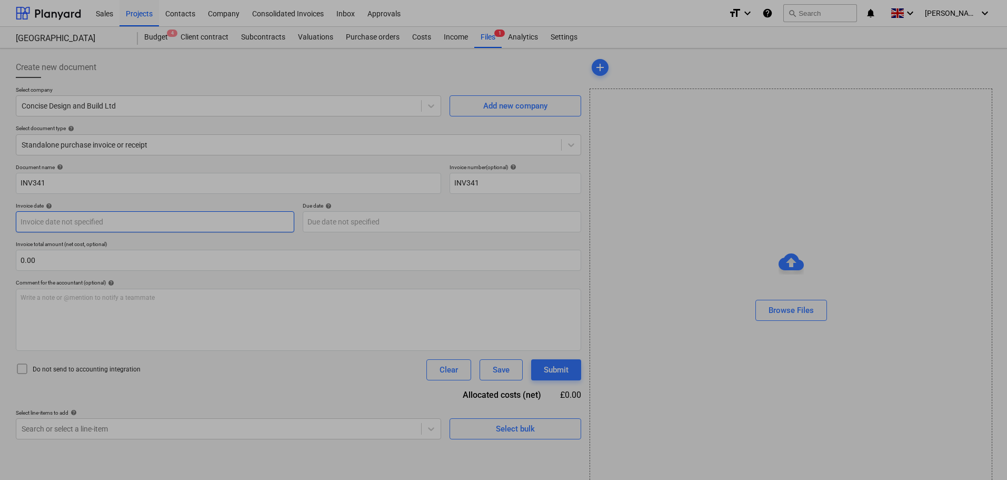
click at [187, 220] on body "Sales Projects Contacts Company Consolidated Invoices Inbox Approvals format_si…" at bounding box center [503, 240] width 1007 height 480
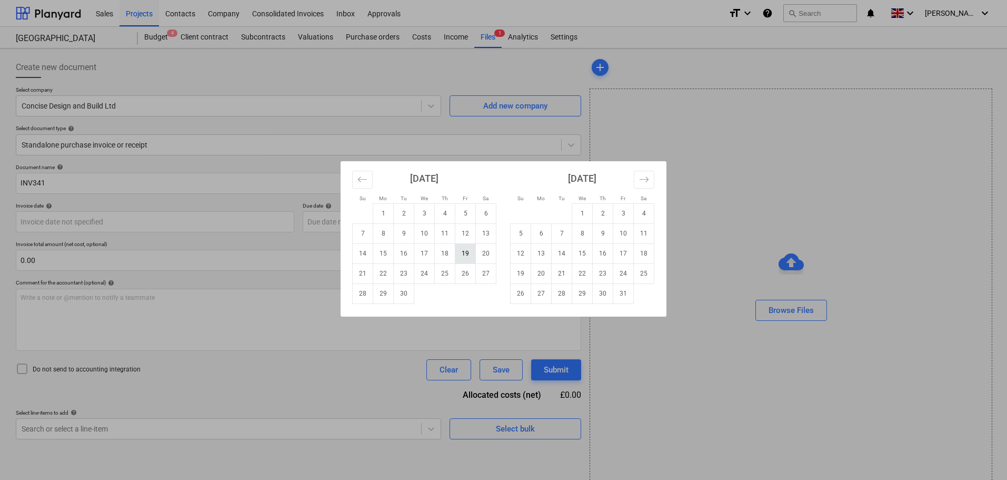
click at [467, 258] on td "19" at bounding box center [465, 253] width 21 height 20
type input "19 Sep 2025"
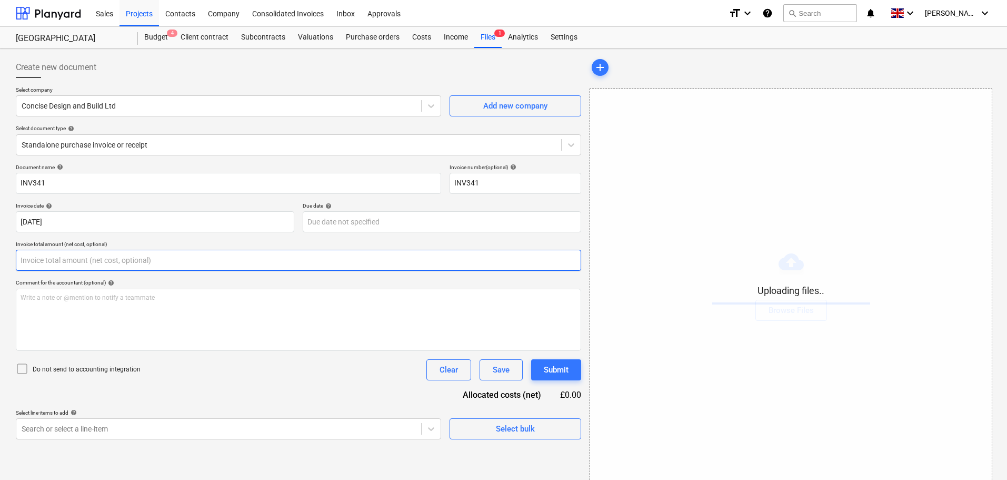
click at [46, 262] on input "text" at bounding box center [298, 260] width 565 height 21
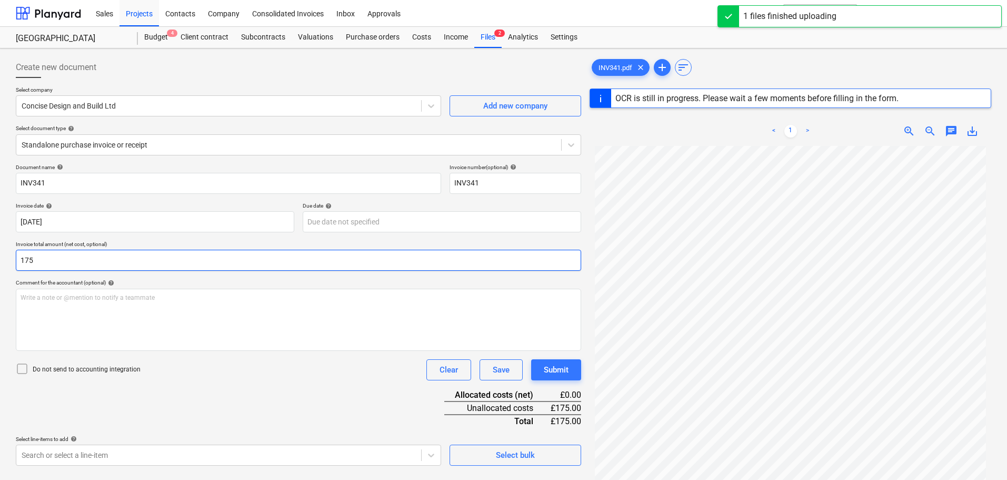
type input "1750"
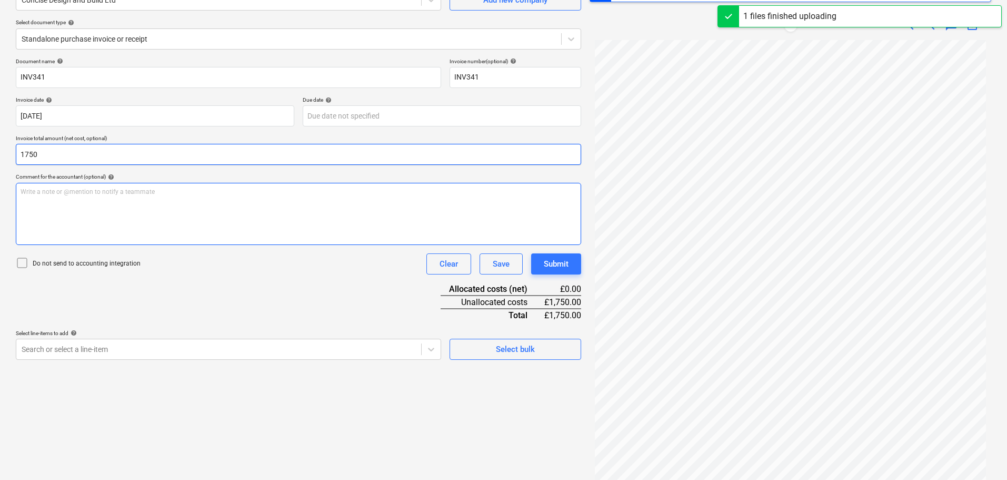
scroll to position [125, 0]
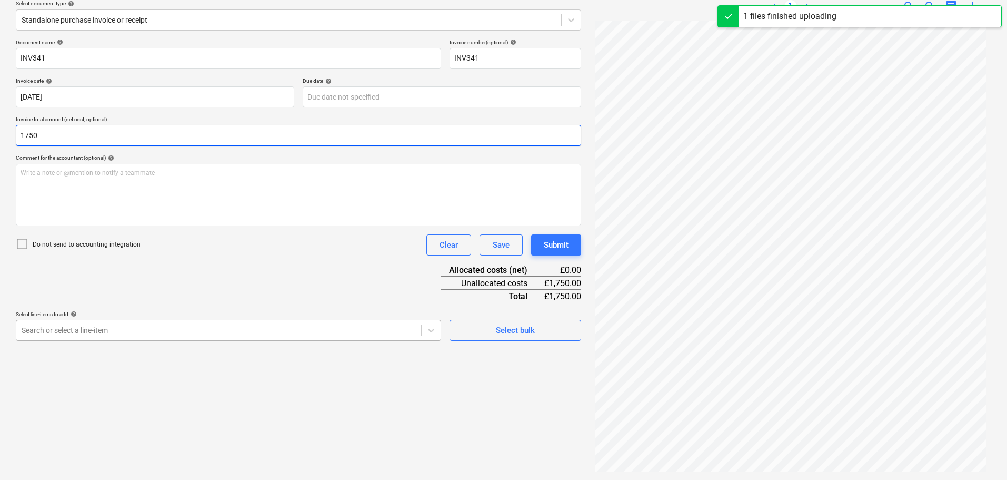
scroll to position [105, 0]
type input "19 Sep 2025"
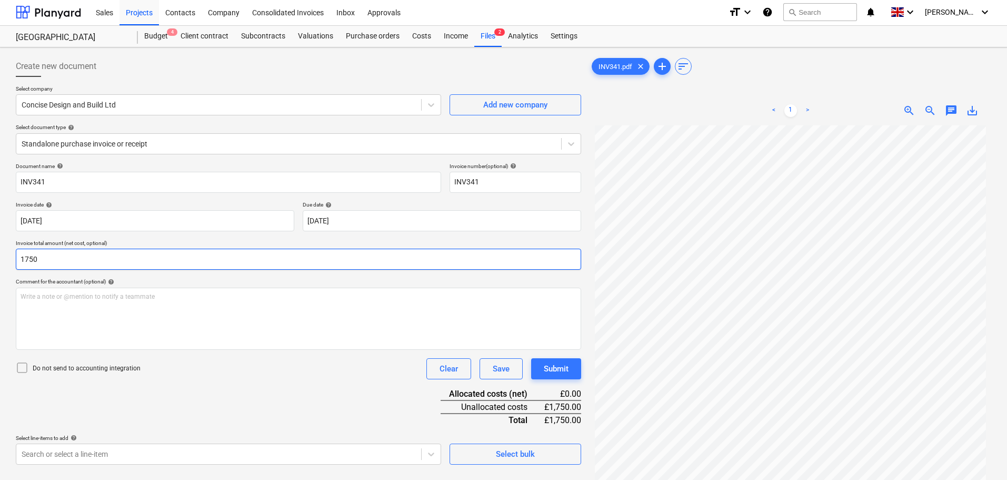
scroll to position [0, 0]
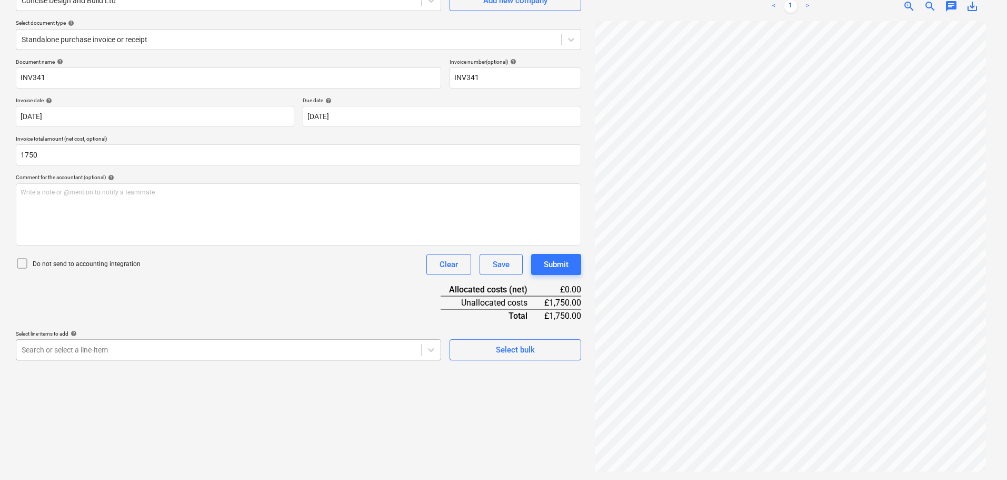
type input "1,750.00"
click at [90, 350] on body "Sales Projects Contacts Company Consolidated Invoices Inbox Approvals format_si…" at bounding box center [503, 135] width 1007 height 480
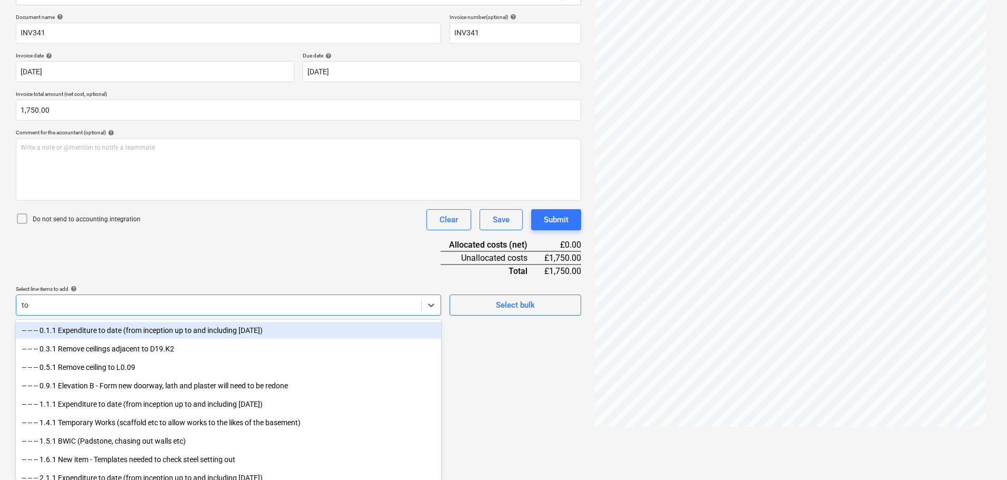
type input "tom"
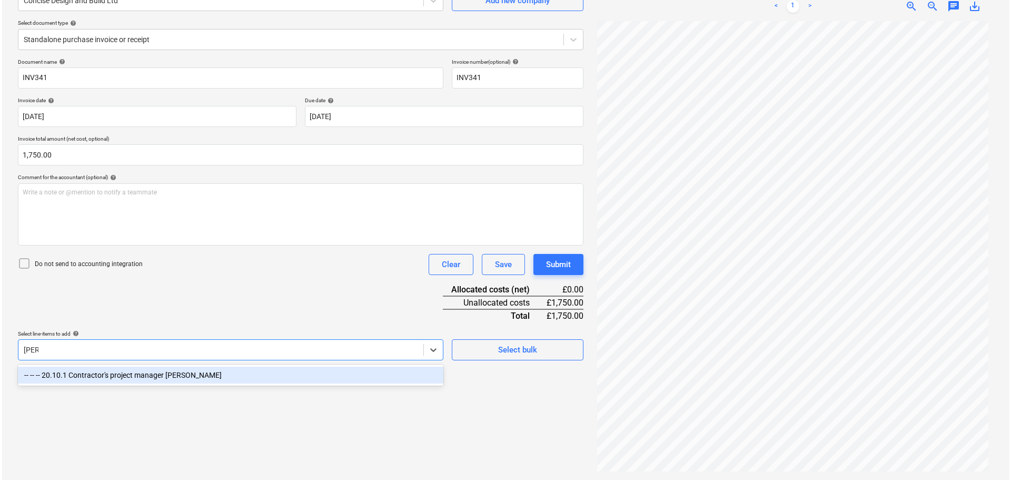
scroll to position [105, 0]
click at [142, 371] on div "-- -- -- 20.10.1 Contractor's project manager Tommy" at bounding box center [228, 374] width 425 height 17
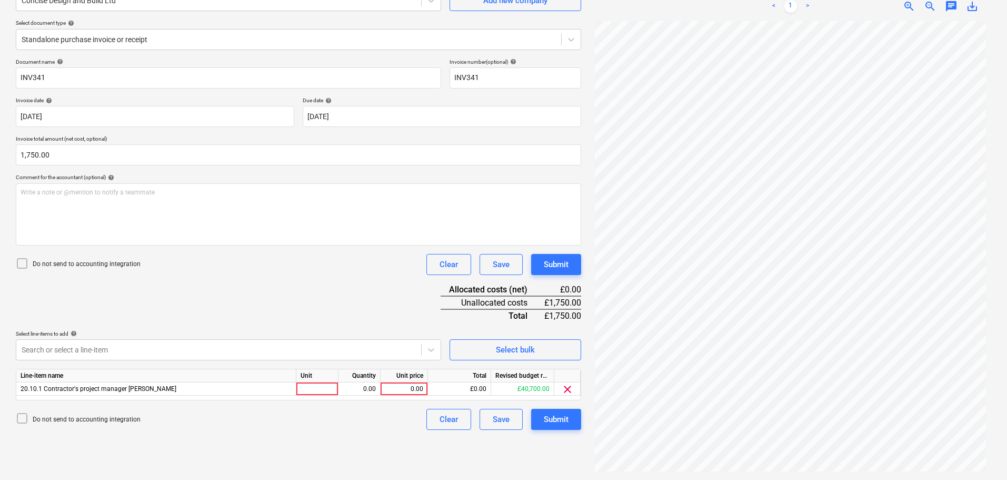
click at [272, 307] on div "Document name help INV341 Invoice number (optional) help INV341 Invoice date he…" at bounding box center [298, 243] width 565 height 371
click at [405, 387] on div "0.00" at bounding box center [404, 388] width 38 height 13
type input "1750"
drag, startPoint x: 34, startPoint y: 264, endPoint x: 242, endPoint y: 265, distance: 207.4
click at [35, 264] on p "Do not send to accounting integration" at bounding box center [87, 264] width 108 height 9
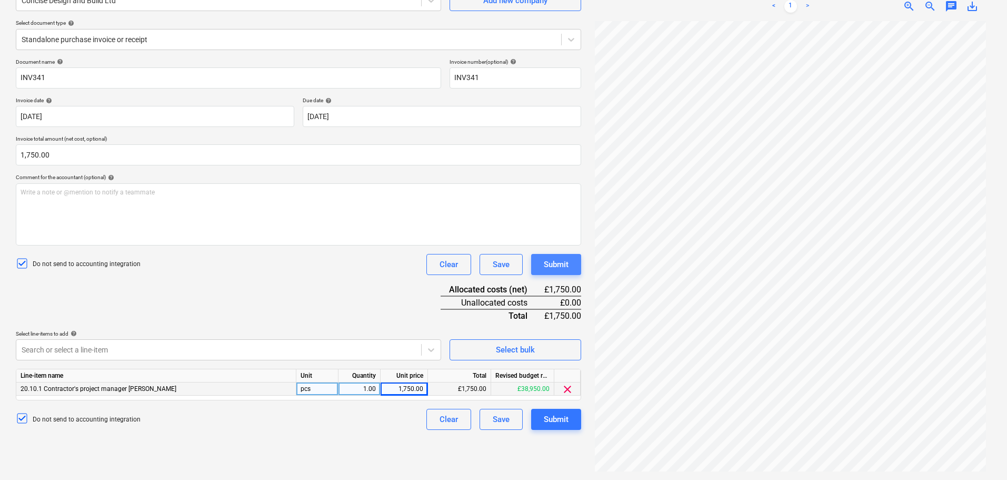
click at [557, 260] on div "Submit" at bounding box center [556, 264] width 25 height 14
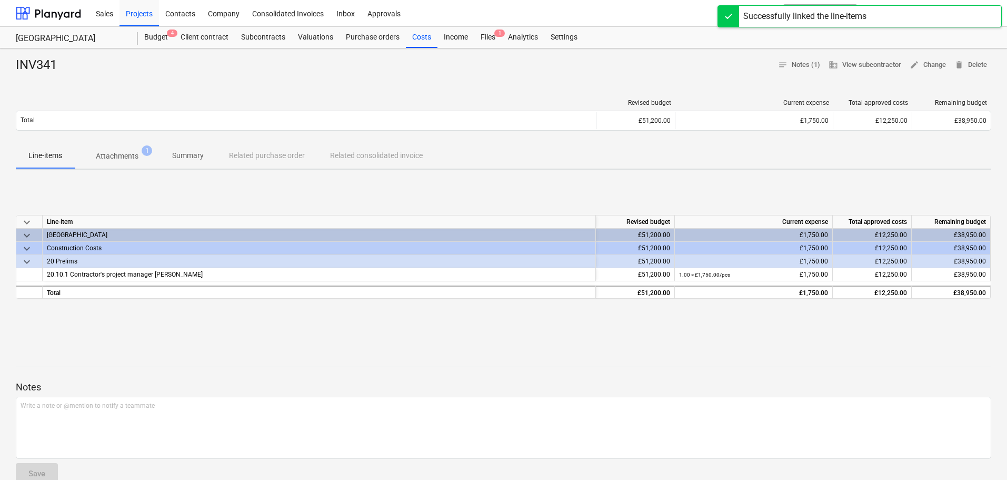
click at [826, 42] on div "Budget 4 Client contract Subcontracts Valuations Purchase orders Costs Income F…" at bounding box center [564, 37] width 853 height 21
click at [828, 12] on button "search Search" at bounding box center [820, 13] width 74 height 18
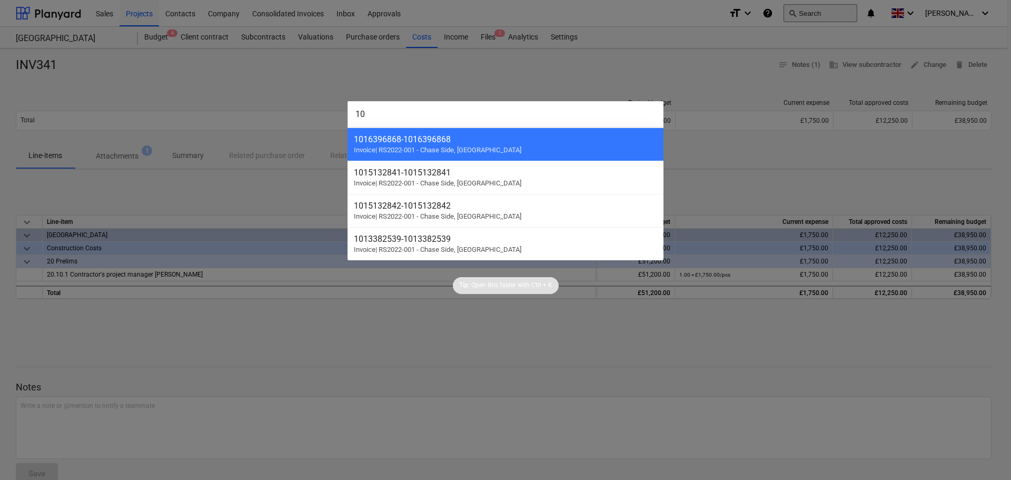
type input "1"
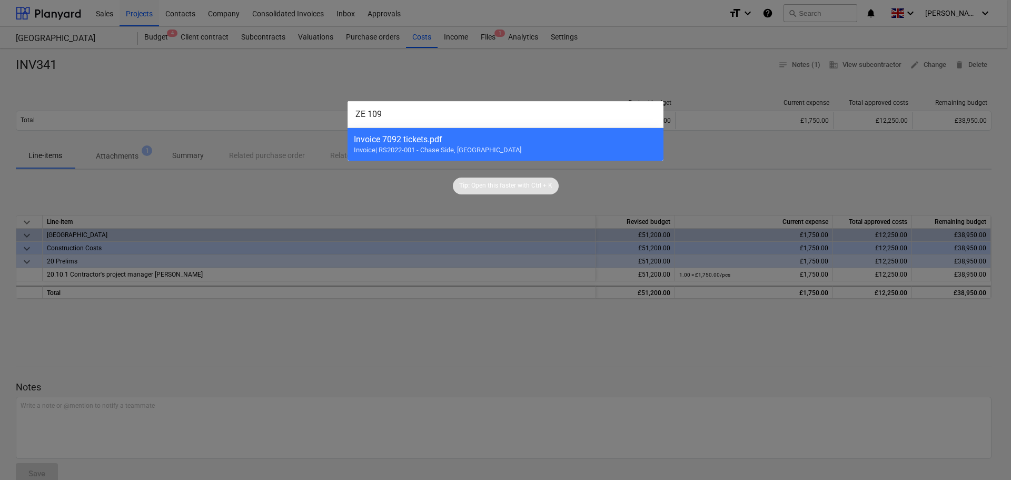
drag, startPoint x: 385, startPoint y: 113, endPoint x: 320, endPoint y: 108, distance: 65.5
click at [320, 108] on div "ZE 109 Invoice 7092 tickets.pdf Invoice | RS2022-001 - Chase Side, Southgate Ti…" at bounding box center [505, 240] width 1011 height 480
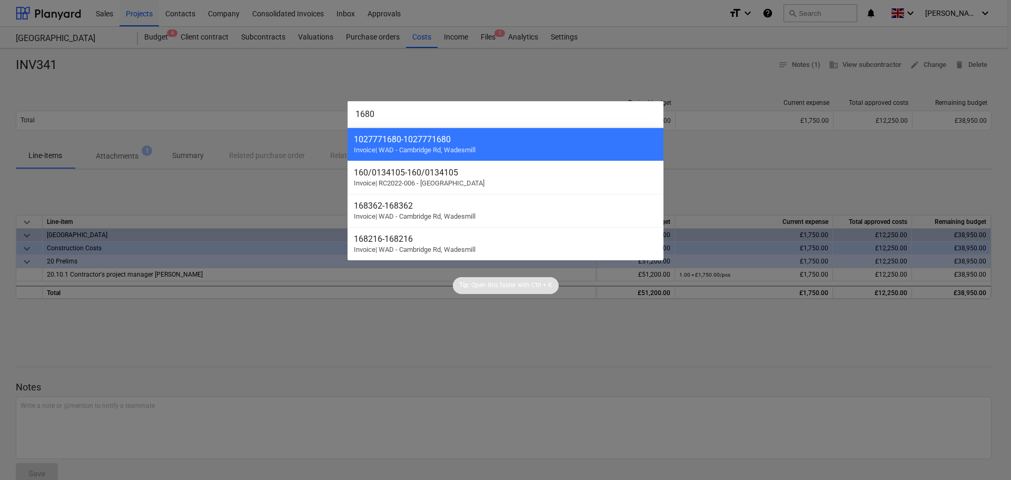
drag, startPoint x: 387, startPoint y: 118, endPoint x: 323, endPoint y: 113, distance: 63.9
click at [323, 113] on div "1680 1027771680 - 1027771680 Invoice | WAD - Cambridge Rd, Wadesmill 160/013410…" at bounding box center [505, 240] width 1011 height 480
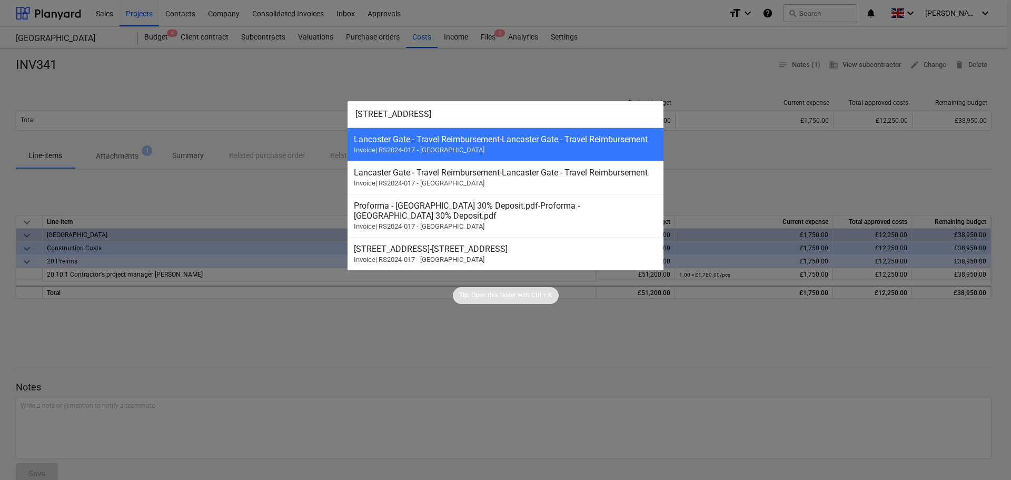
type input "lancaster gate 109"
click at [720, 73] on div at bounding box center [505, 240] width 1011 height 480
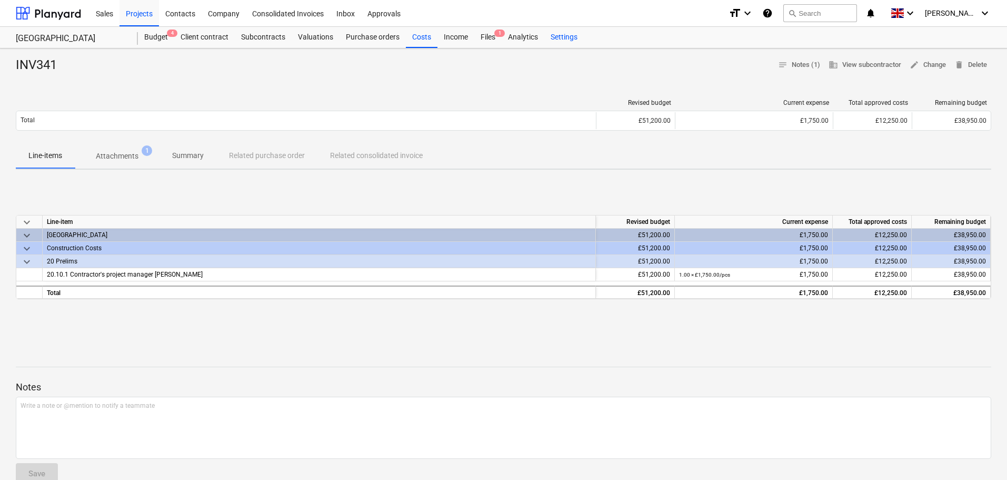
drag, startPoint x: 424, startPoint y: 39, endPoint x: 547, endPoint y: 46, distance: 123.9
click at [424, 39] on div "Costs" at bounding box center [422, 37] width 32 height 21
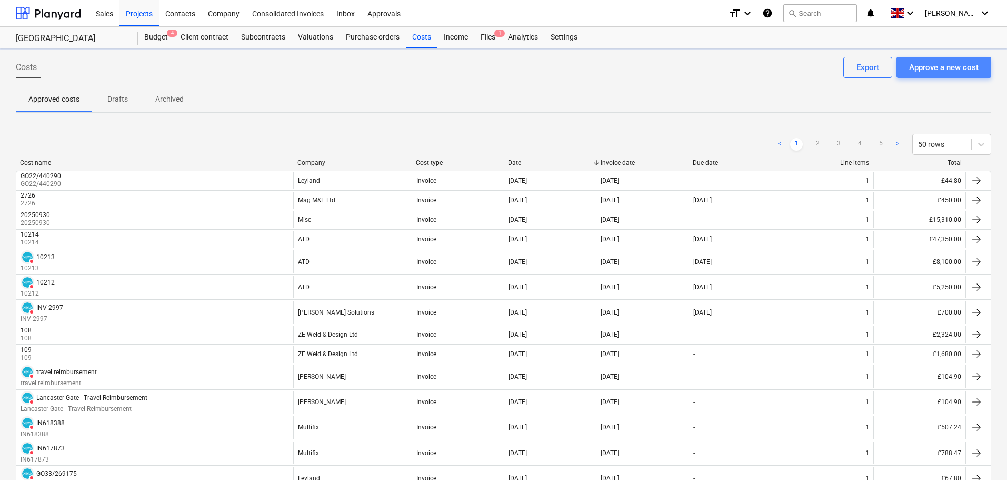
click at [931, 66] on div "Approve a new cost" at bounding box center [943, 68] width 69 height 14
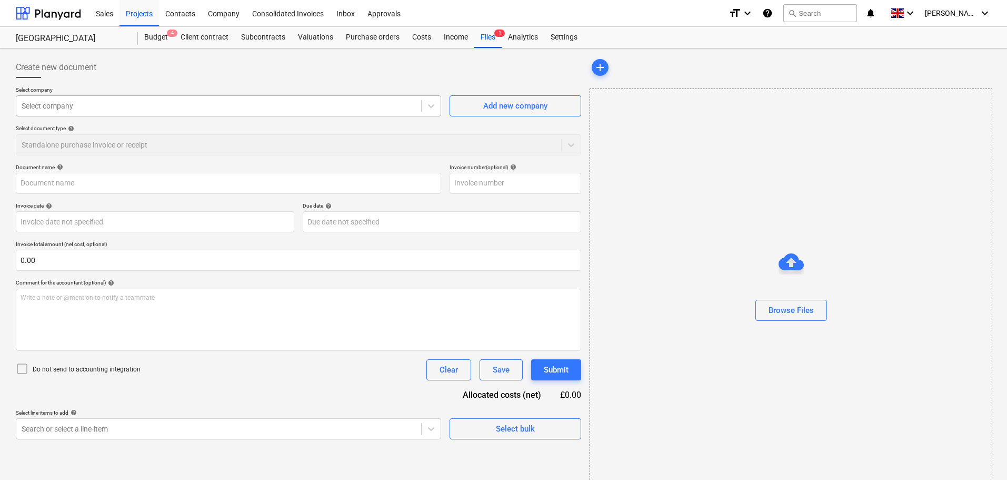
click at [69, 103] on div at bounding box center [219, 106] width 394 height 11
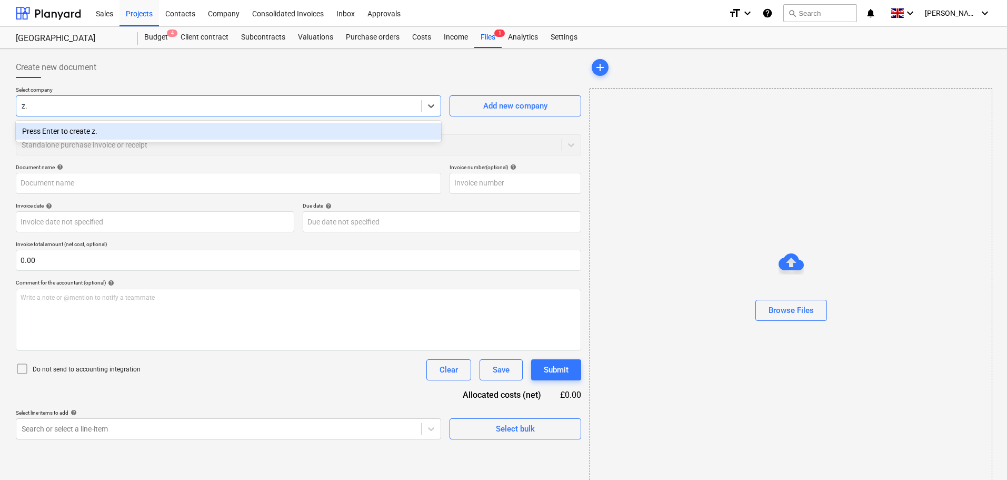
type input "z"
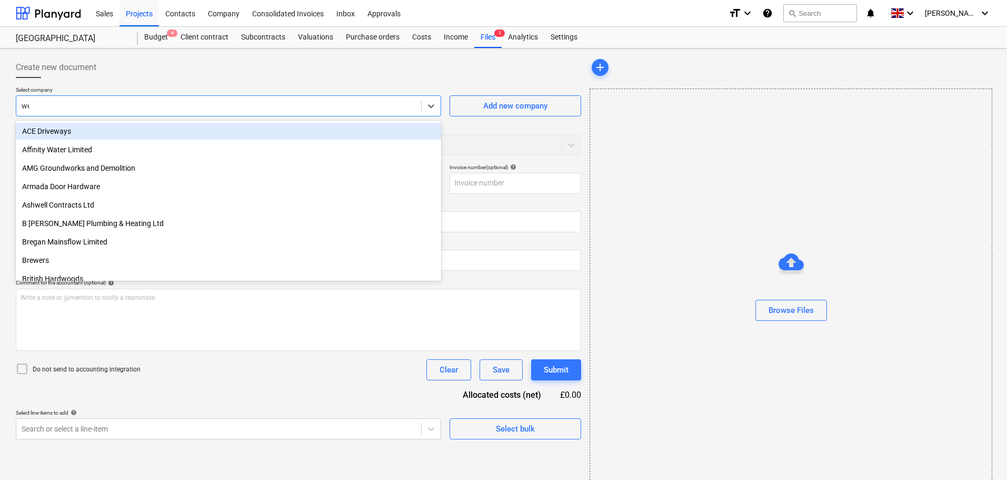
type input "wel"
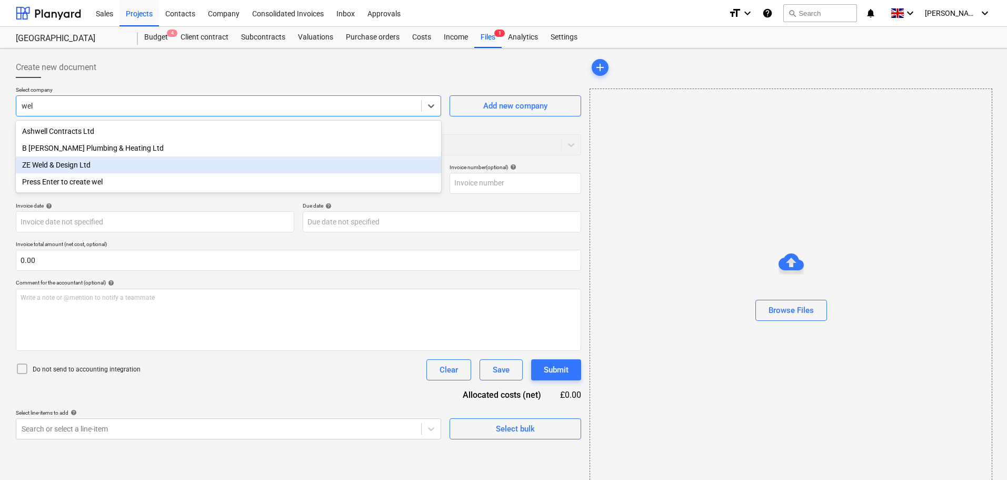
click at [54, 166] on div "ZE Weld & Design Ltd" at bounding box center [228, 164] width 425 height 17
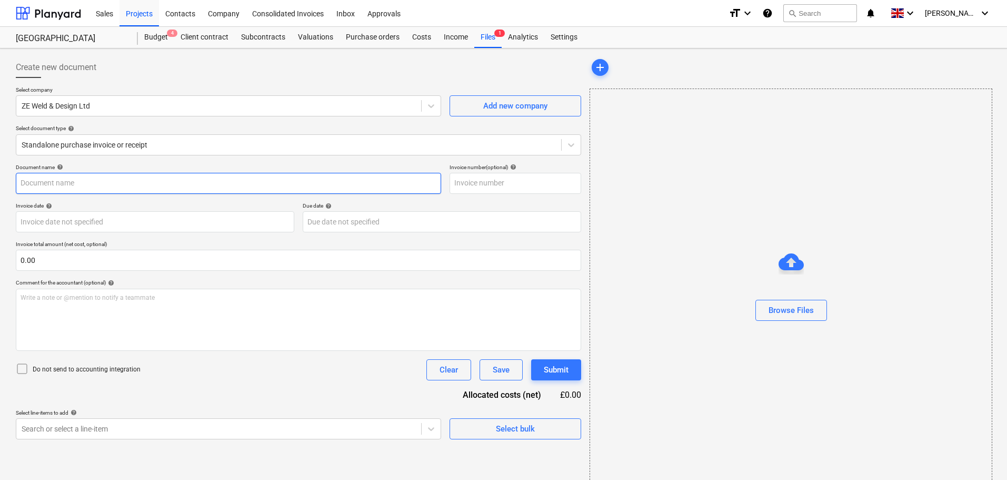
click at [72, 185] on input "text" at bounding box center [228, 183] width 425 height 21
type input "109"
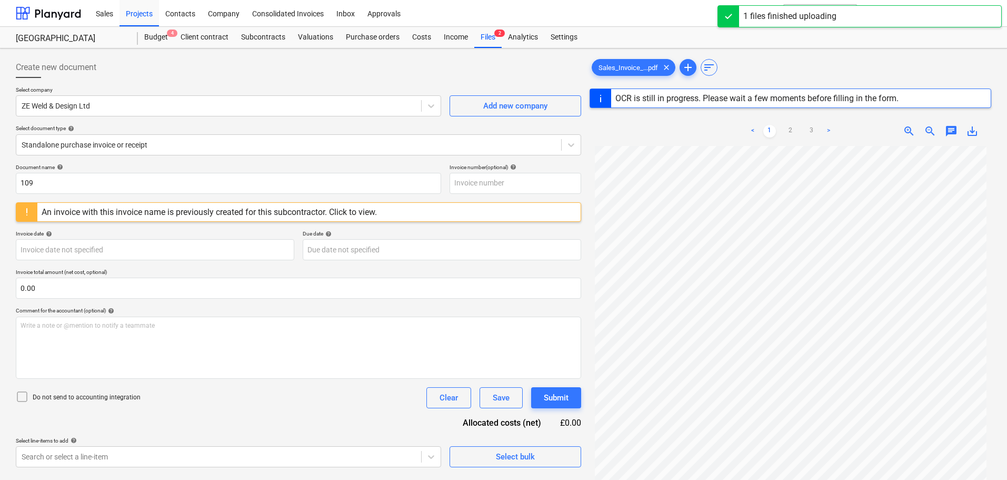
type input "18 Sep 2025"
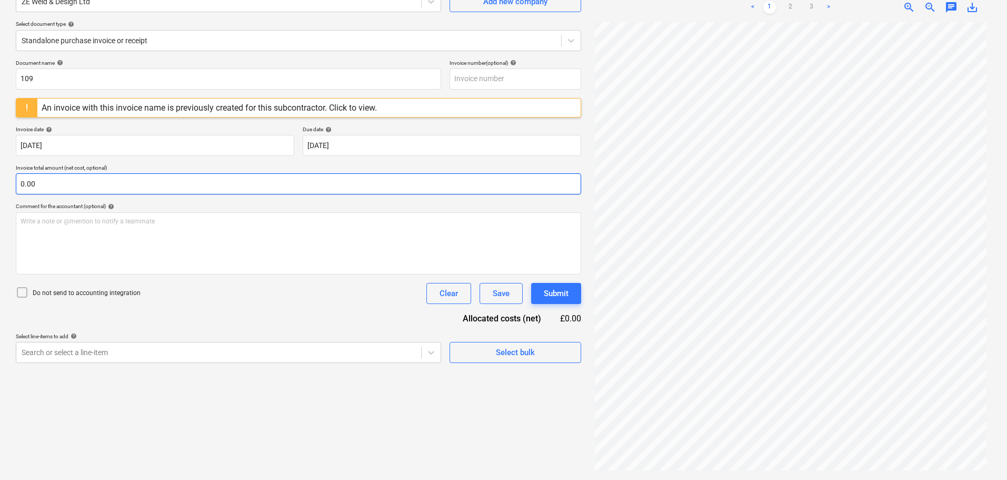
scroll to position [105, 0]
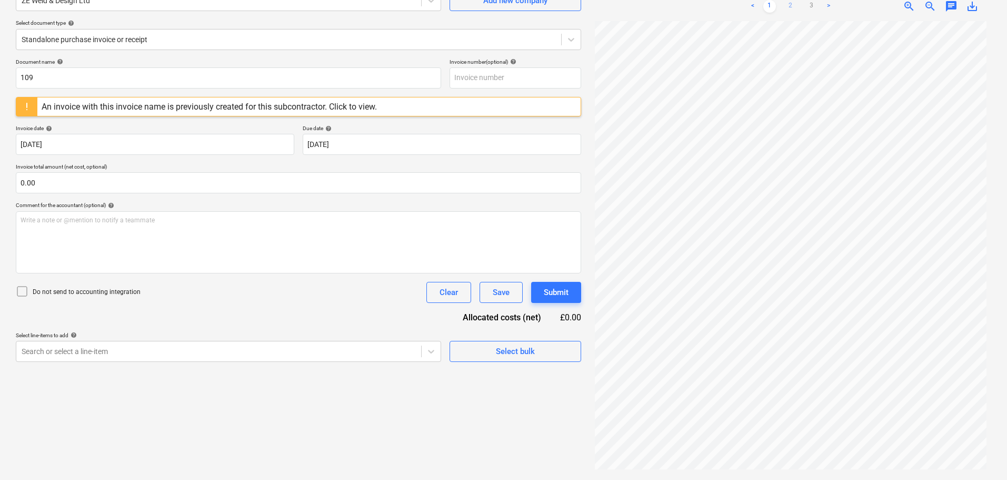
click at [795, 7] on link "2" at bounding box center [790, 6] width 13 height 13
click at [814, 6] on link "3" at bounding box center [811, 6] width 13 height 13
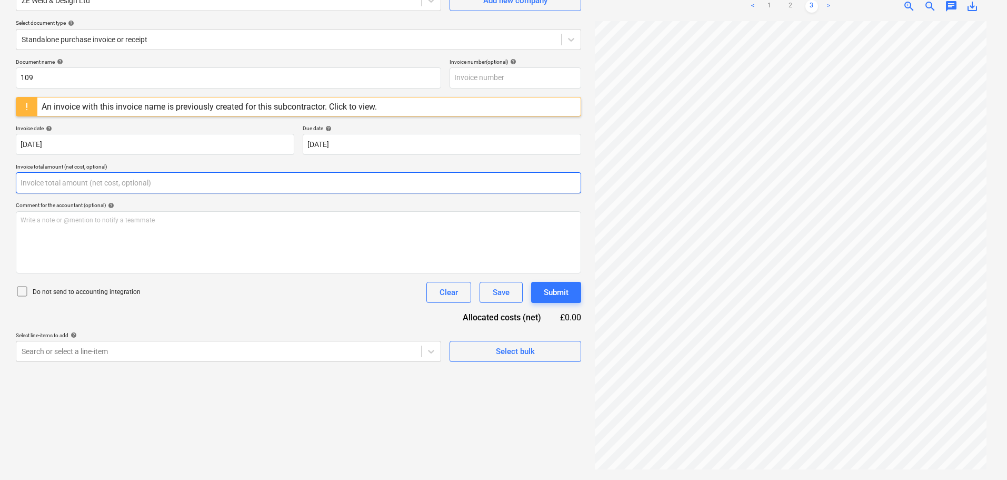
click at [47, 183] on input "text" at bounding box center [298, 182] width 565 height 21
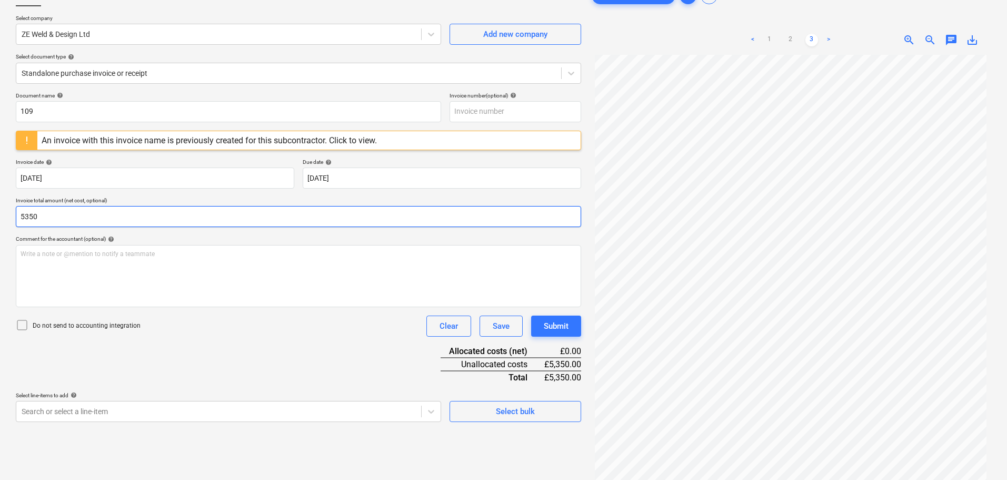
scroll to position [53, 0]
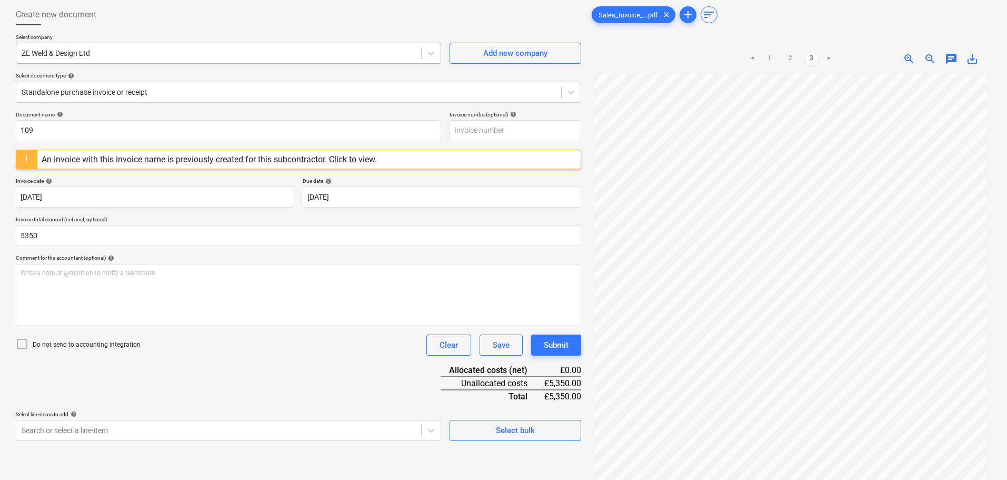
type input "5,350.00"
click at [87, 55] on div at bounding box center [219, 53] width 394 height 11
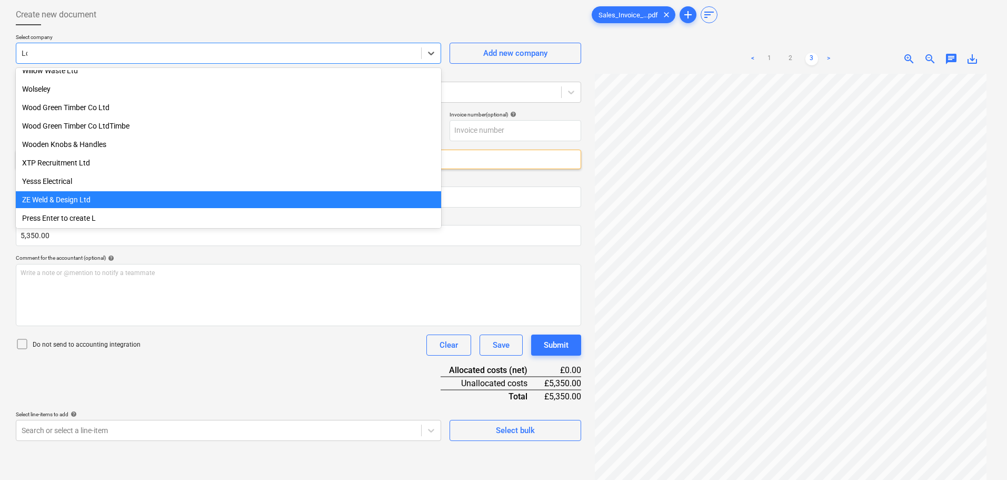
scroll to position [0, 0]
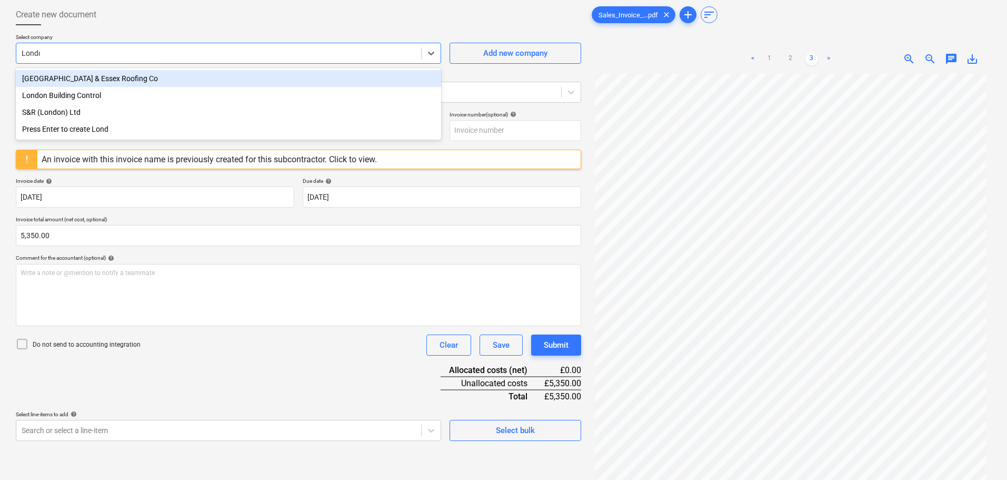
type input "London"
click at [104, 78] on div "London & Essex Roofing Co" at bounding box center [228, 78] width 425 height 17
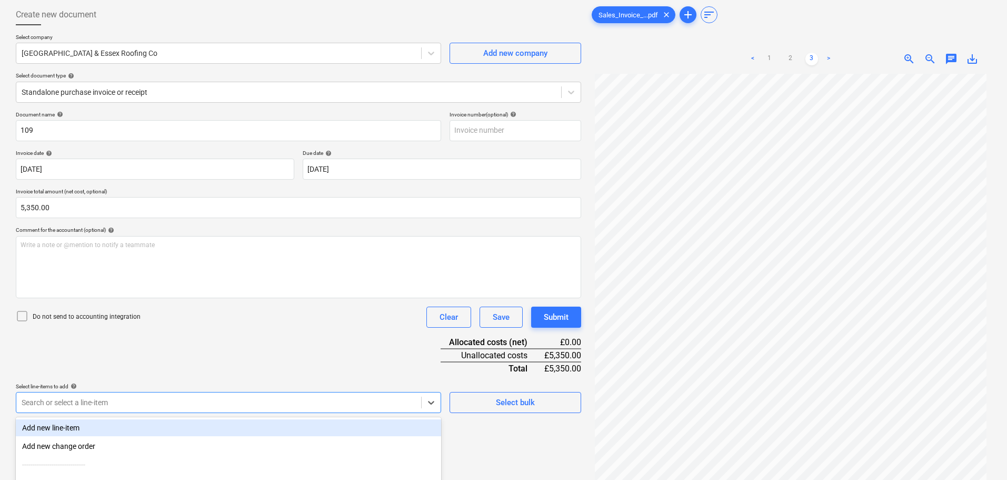
scroll to position [150, 0]
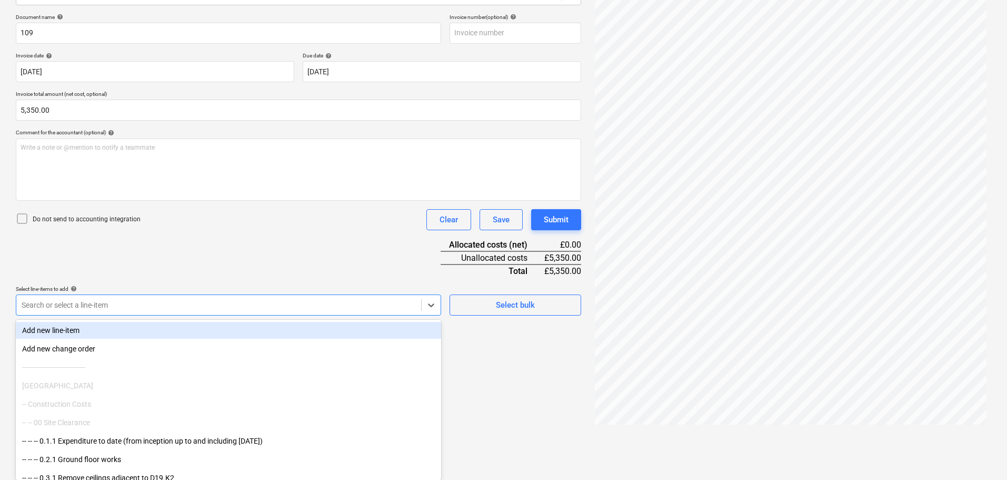
click at [66, 330] on body "Sales Projects Contacts Company Consolidated Invoices Inbox 1 Approvals format_…" at bounding box center [503, 90] width 1007 height 480
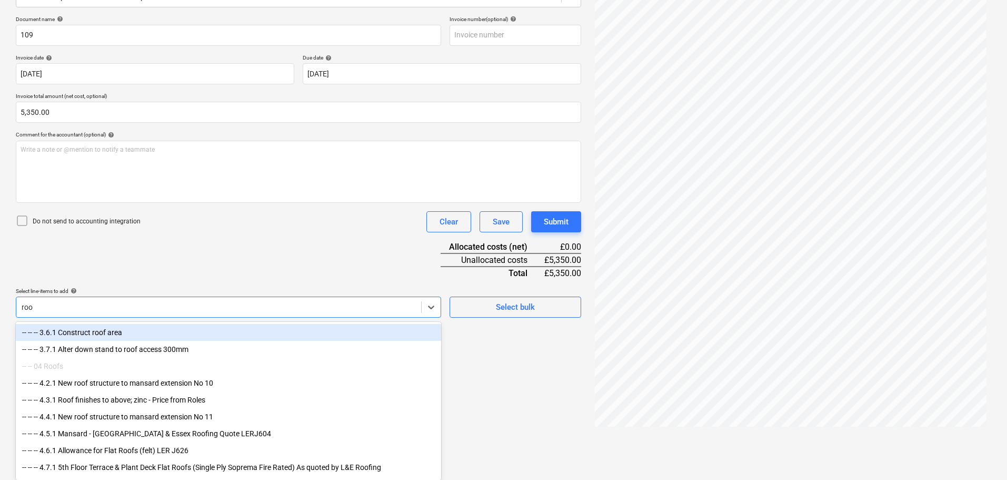
scroll to position [148, 0]
type input "roof"
click at [132, 338] on div "-- -- -- 3.6.1 Construct roof area" at bounding box center [228, 332] width 425 height 17
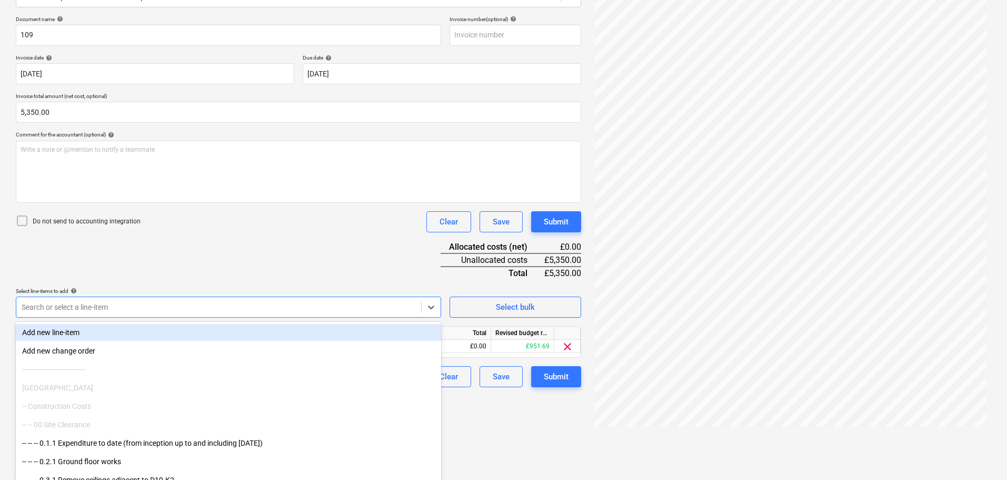
click at [298, 253] on div "Document name help 109 Invoice number (optional) help Invoice date help 18 Sep …" at bounding box center [298, 201] width 565 height 371
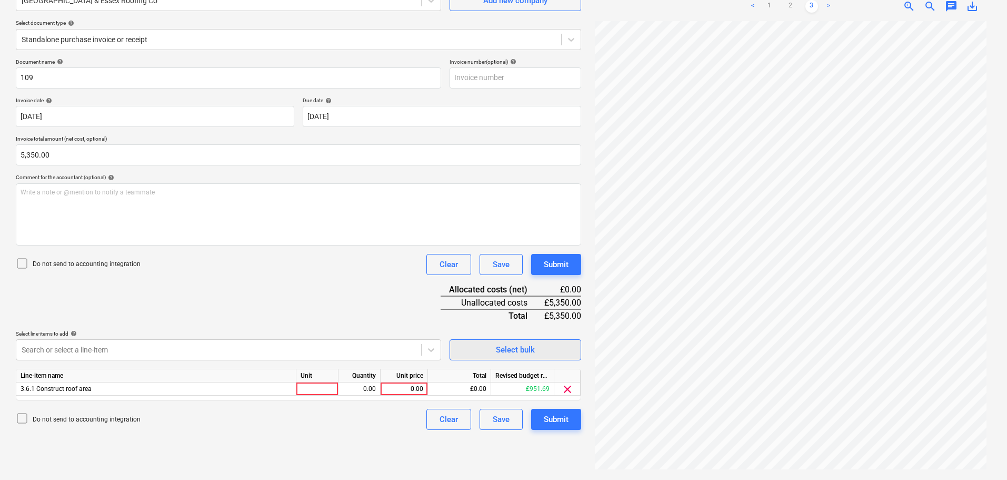
click at [486, 347] on span "Select bulk" at bounding box center [515, 350] width 105 height 14
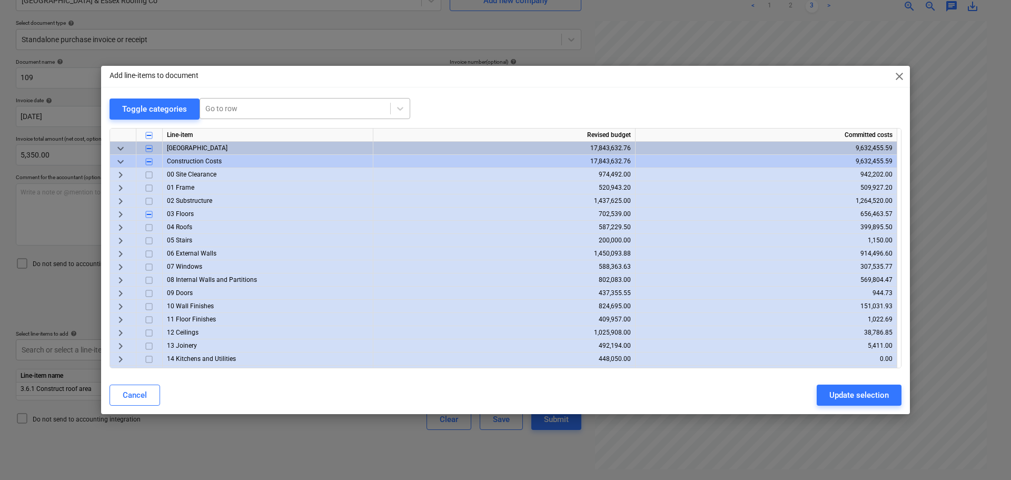
click at [226, 103] on div at bounding box center [295, 108] width 180 height 11
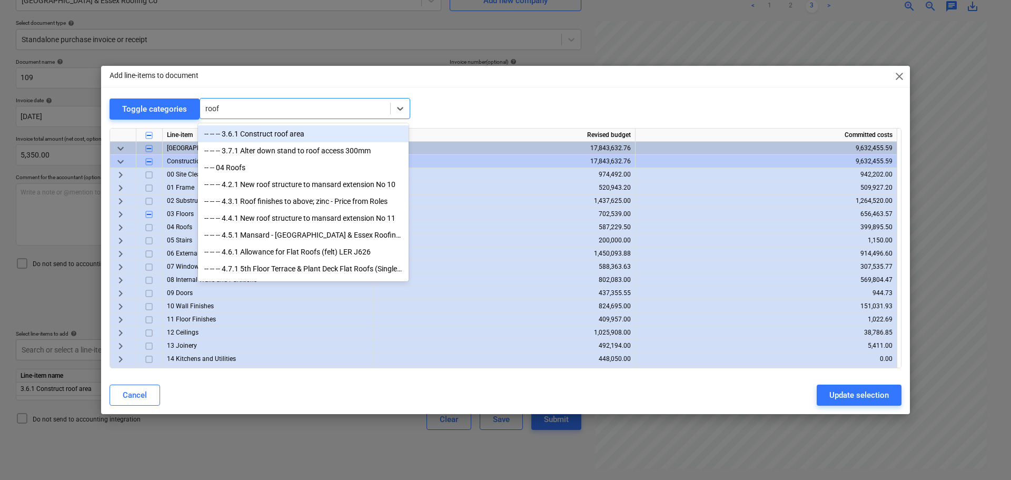
type input "roof"
click at [503, 108] on div "Toggle categories option -- -- -- 3.6.1 Construct roof area focused, 1 of 13. 1…" at bounding box center [505, 109] width 792 height 22
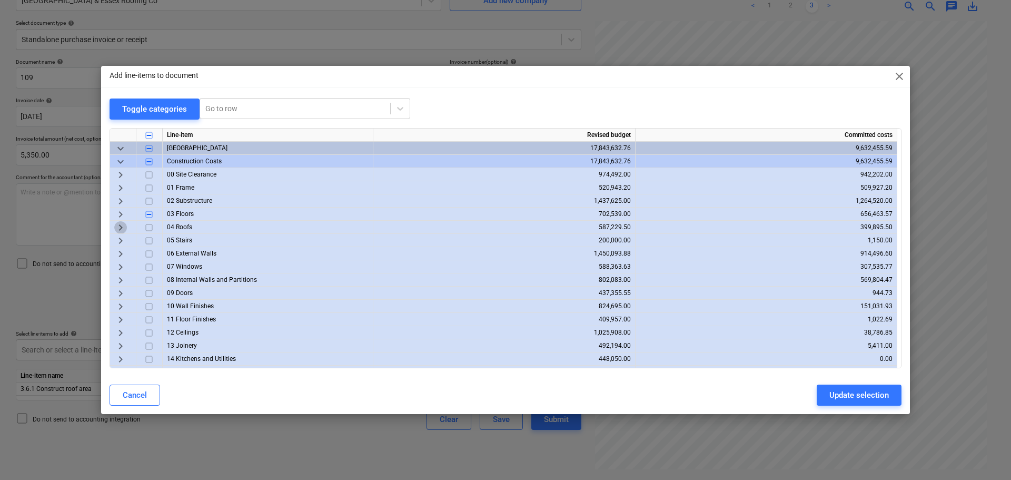
click at [120, 227] on span "keyboard_arrow_right" at bounding box center [120, 227] width 13 height 13
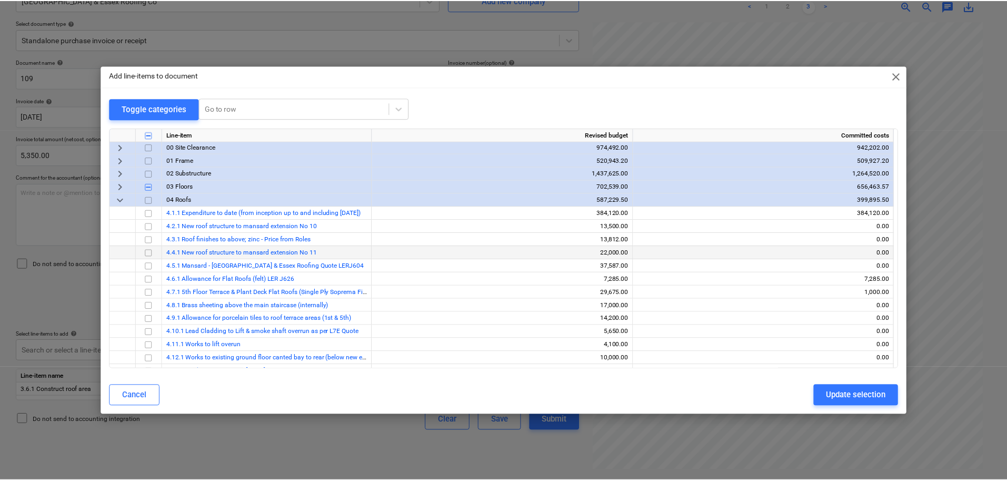
scroll to position [53, 0]
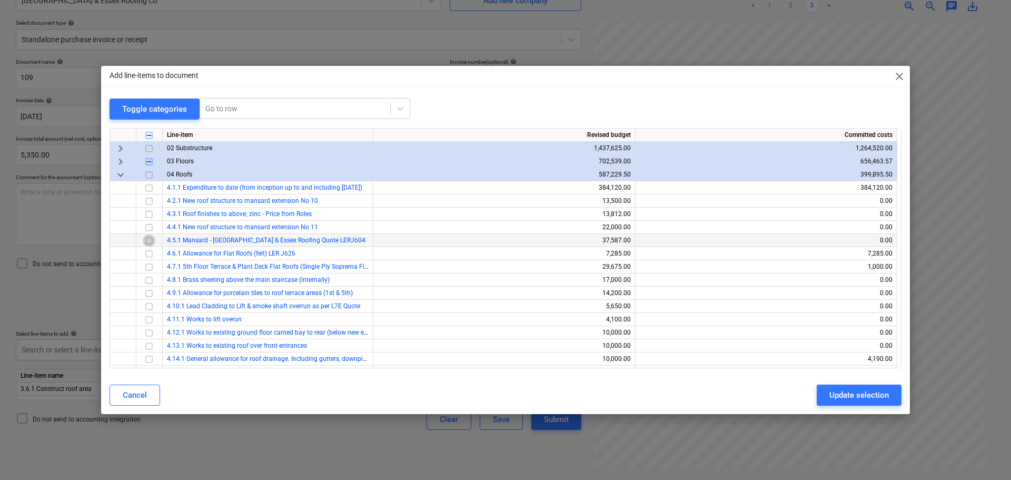
click at [150, 238] on input "checkbox" at bounding box center [149, 240] width 13 height 13
click at [846, 394] on div "Update selection" at bounding box center [858, 395] width 59 height 14
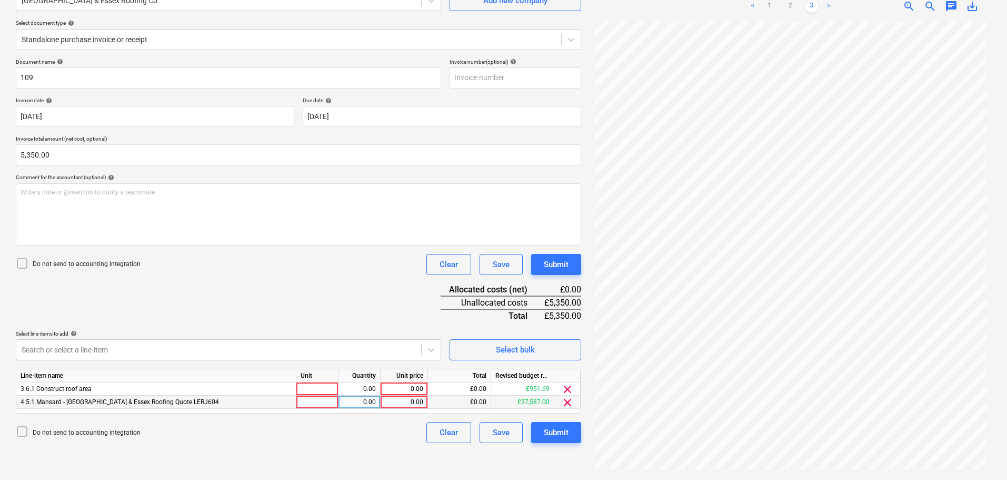
click at [413, 401] on div "0.00" at bounding box center [404, 401] width 38 height 13
type input "5350"
click at [82, 263] on p "Do not send to accounting integration" at bounding box center [87, 264] width 108 height 9
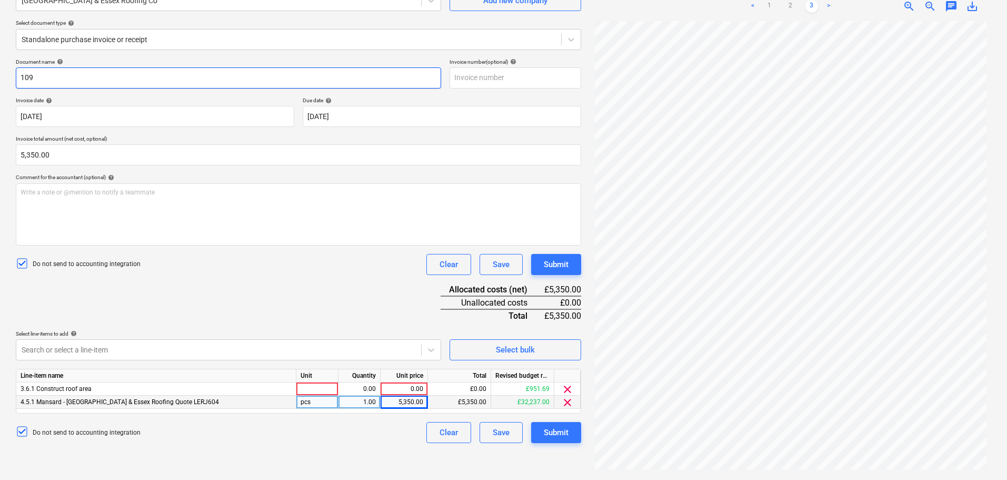
drag, startPoint x: 62, startPoint y: 78, endPoint x: -15, endPoint y: 77, distance: 77.4
click at [0, 77] on html "Sales Projects Contacts Company Consolidated Invoices Inbox 1 Approvals format_…" at bounding box center [503, 135] width 1007 height 480
paste input "LER6271"
type input "LER6271"
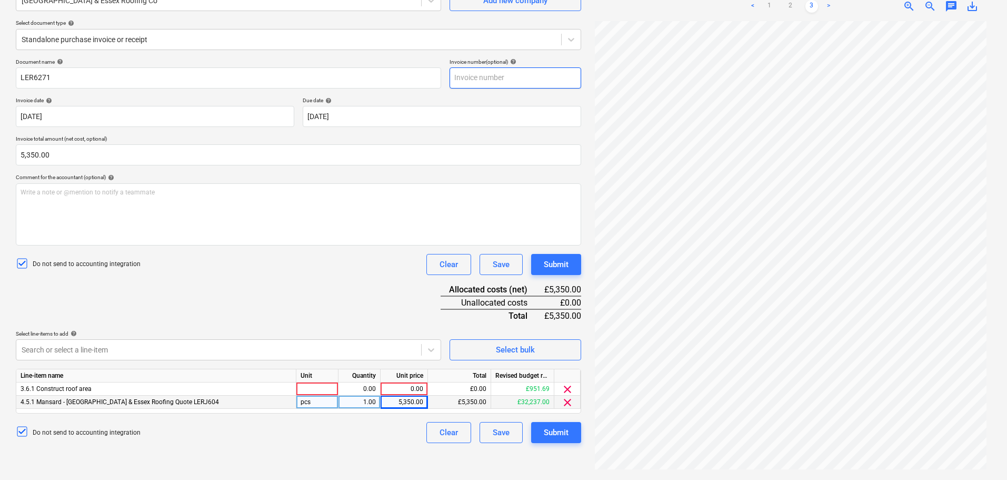
click at [470, 76] on input "text" at bounding box center [516, 77] width 132 height 21
paste input "LER6271"
type input "LER6271"
click at [292, 288] on div "Document name help LER6271 Invoice number (optional) help LER6271 Invoice date …" at bounding box center [298, 250] width 565 height 384
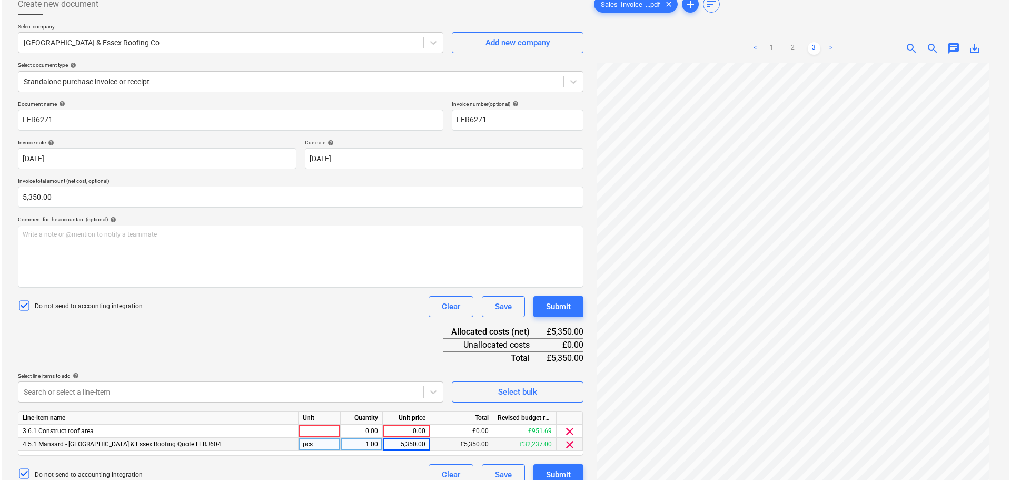
scroll to position [105, 0]
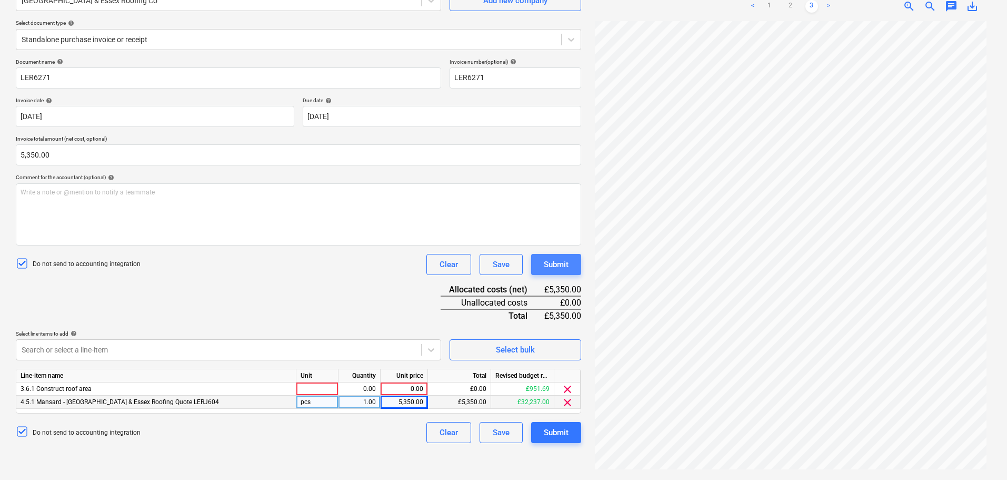
click at [556, 264] on div "Submit" at bounding box center [556, 264] width 25 height 14
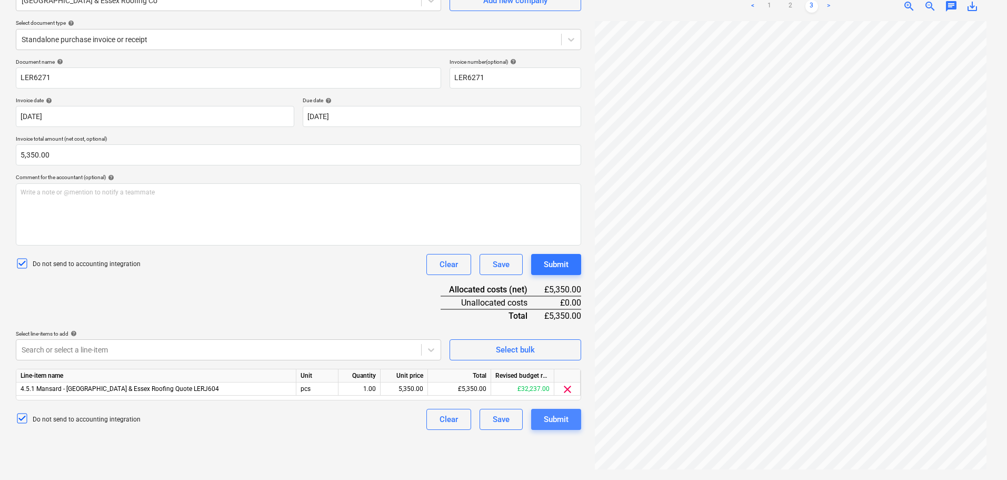
click at [566, 410] on button "Submit" at bounding box center [556, 419] width 50 height 21
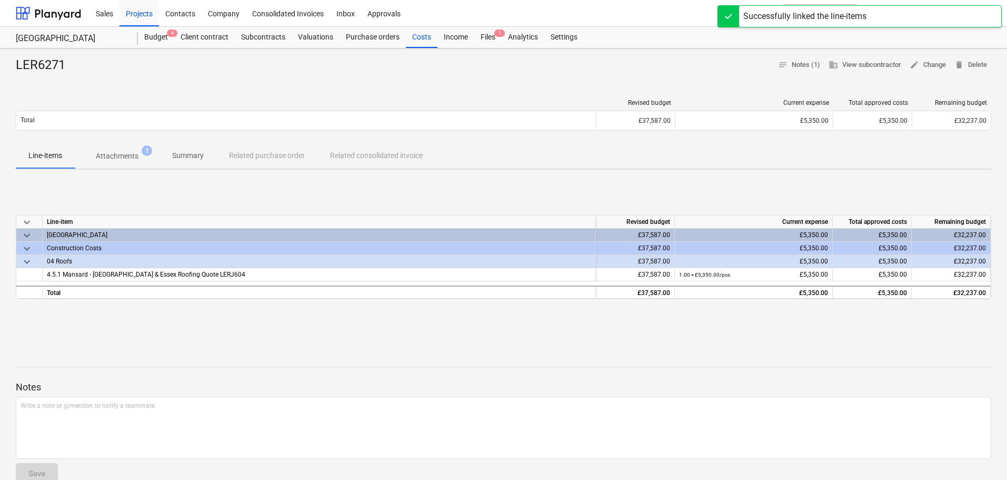
click at [698, 69] on div "LER6271 notes Notes (1) business View subcontractor edit Change delete Delete" at bounding box center [503, 65] width 975 height 17
click at [837, 11] on button "search Search" at bounding box center [820, 13] width 74 height 18
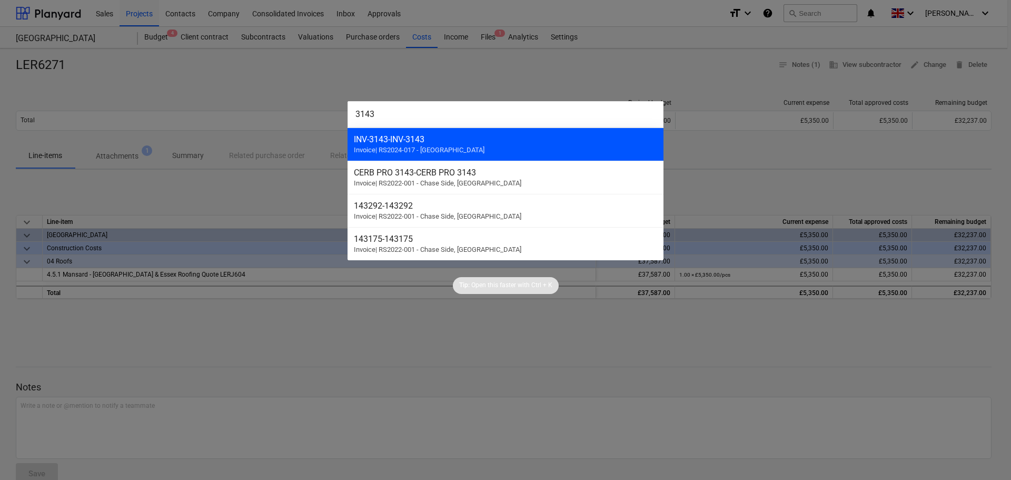
type input "3143"
click at [450, 136] on div "INV-3143 - INV-3143" at bounding box center [505, 139] width 303 height 10
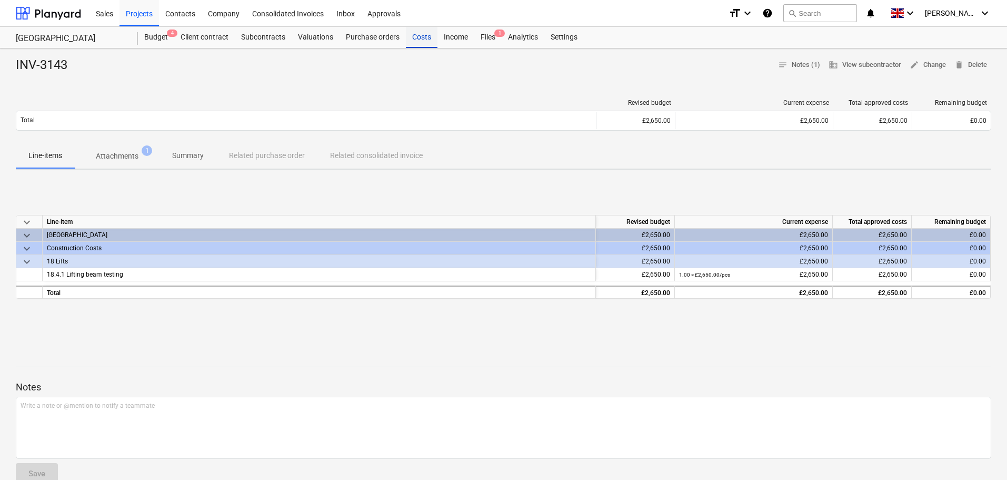
click at [425, 37] on div "Costs" at bounding box center [422, 37] width 32 height 21
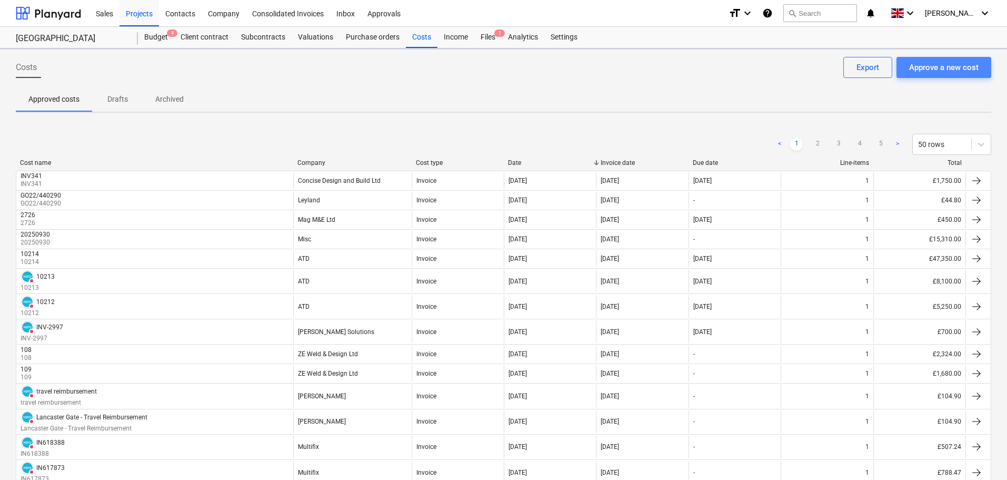
click at [930, 68] on div "Approve a new cost" at bounding box center [943, 68] width 69 height 14
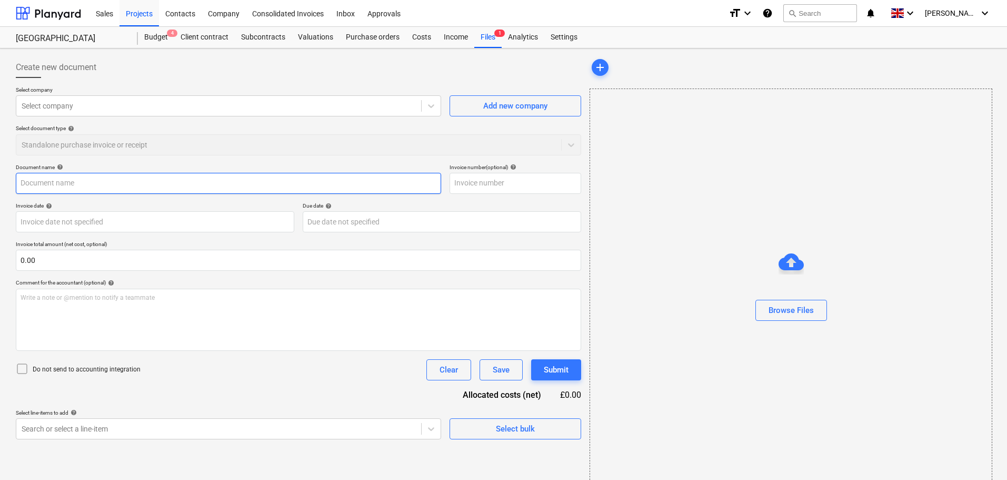
click at [55, 185] on input "text" at bounding box center [228, 183] width 425 height 21
paste input "I1993162"
type input "I1993162"
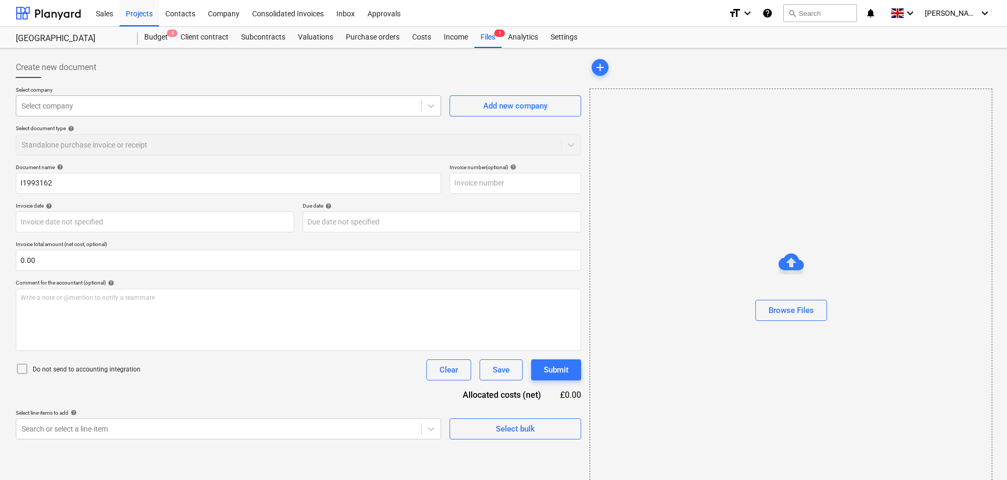
click at [68, 110] on div at bounding box center [219, 106] width 394 height 11
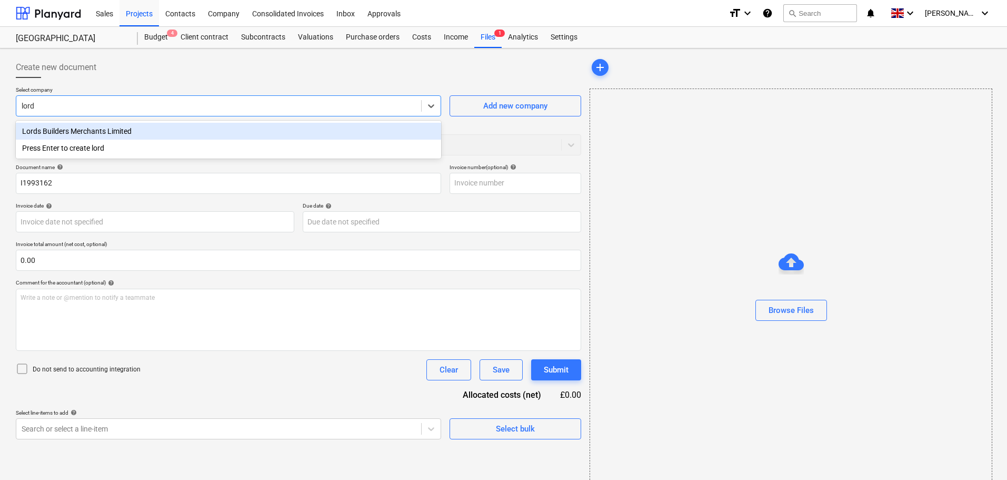
type input "lords"
click at [107, 129] on div "Lords Builders Merchants Limited" at bounding box center [228, 131] width 425 height 17
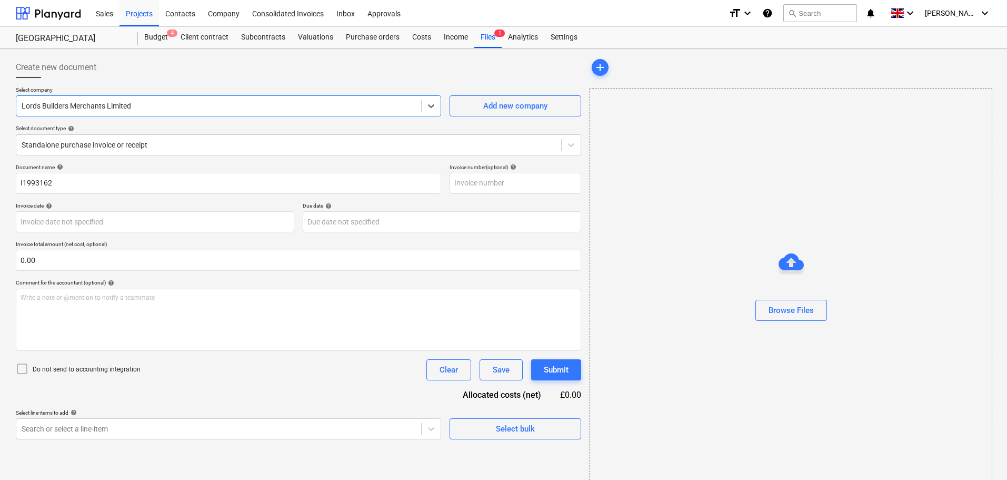
click at [207, 76] on div "Create new document" at bounding box center [298, 67] width 565 height 21
click at [463, 183] on input "text" at bounding box center [516, 183] width 132 height 21
paste input "I1993162"
type input "I1993162"
click at [163, 165] on div "Document name help" at bounding box center [228, 167] width 425 height 7
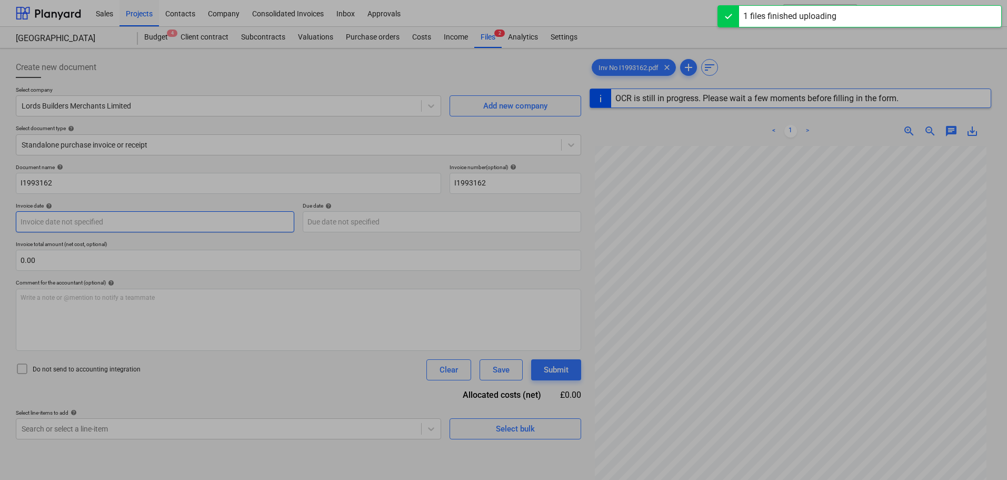
click at [78, 222] on body "Sales Projects Contacts Company Consolidated Invoices Inbox Approvals format_si…" at bounding box center [503, 240] width 1007 height 480
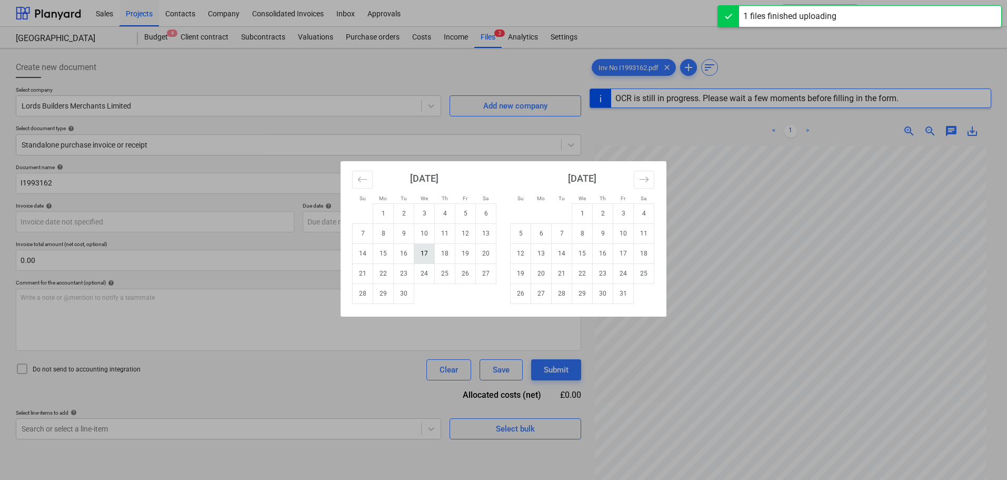
click at [431, 253] on td "17" at bounding box center [424, 253] width 21 height 20
type input "17 Sep 2025"
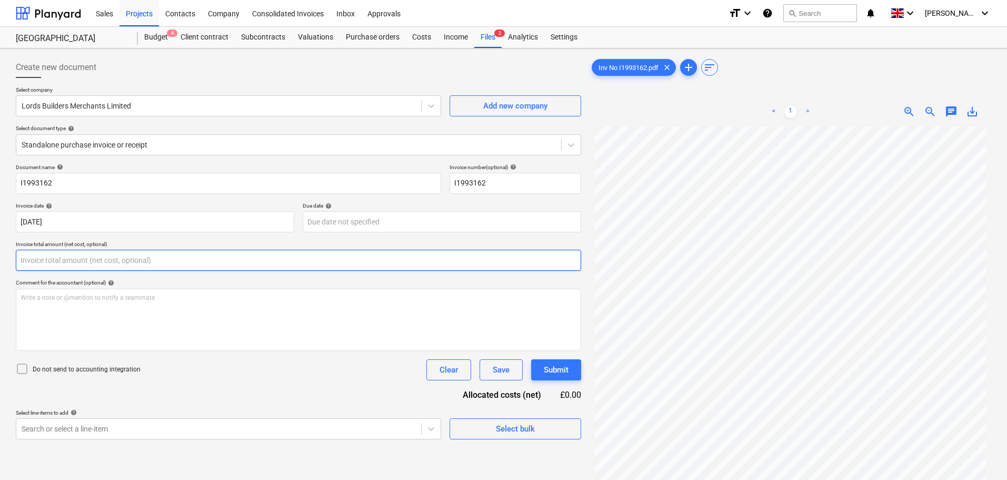
click at [103, 264] on input "text" at bounding box center [298, 260] width 565 height 21
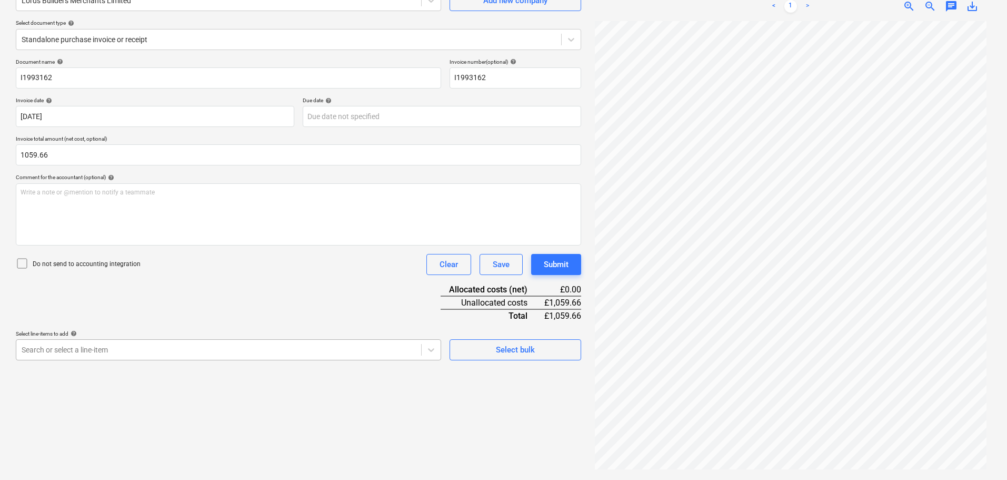
type input "1,059.66"
click at [144, 345] on body "Sales Projects Contacts Company Consolidated Invoices Inbox Approvals format_si…" at bounding box center [503, 135] width 1007 height 480
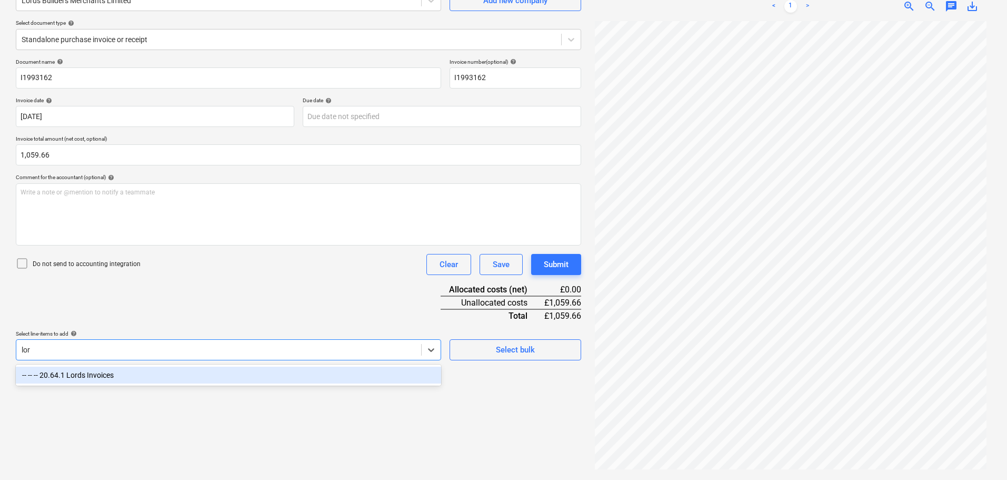
scroll to position [105, 0]
type input "lords"
click at [160, 379] on div "-- -- -- 20.64.1 Lords Invoices" at bounding box center [228, 374] width 425 height 17
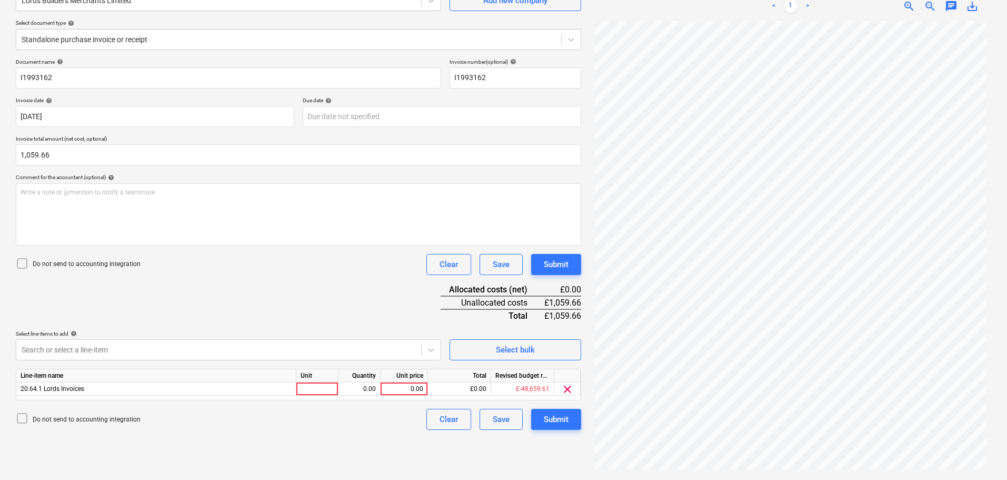
click at [262, 308] on div "Document name help I1993162 Invoice number (optional) help I1993162 Invoice dat…" at bounding box center [298, 243] width 565 height 371
click at [416, 388] on div "0.00" at bounding box center [404, 388] width 38 height 13
type input "1059.66"
click at [561, 267] on div "Submit" at bounding box center [556, 264] width 25 height 14
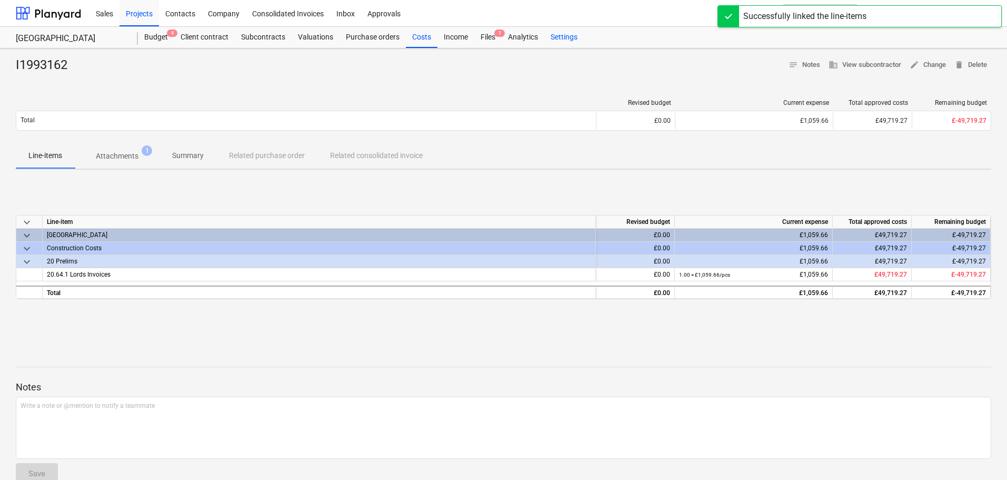
drag, startPoint x: 422, startPoint y: 35, endPoint x: 571, endPoint y: 39, distance: 148.5
click at [422, 35] on div "Costs" at bounding box center [422, 37] width 32 height 21
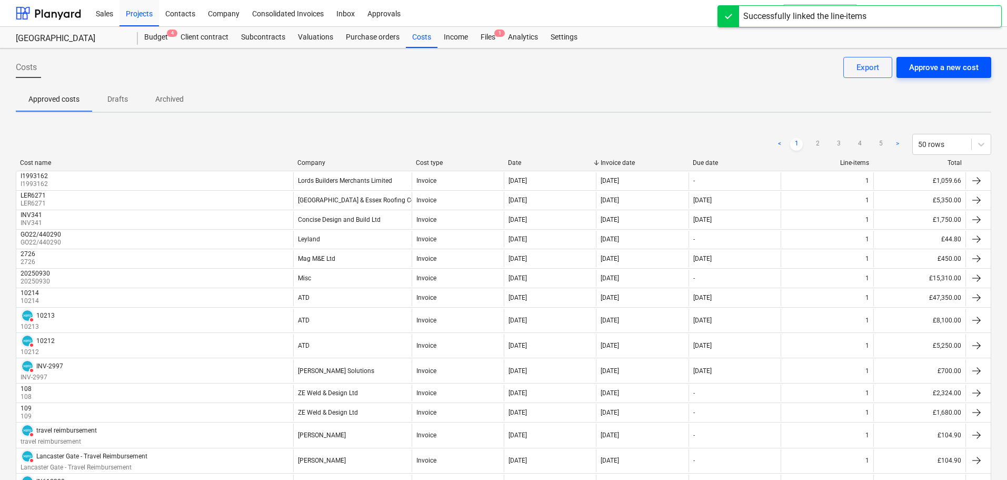
click at [935, 66] on div "Approve a new cost" at bounding box center [943, 68] width 69 height 14
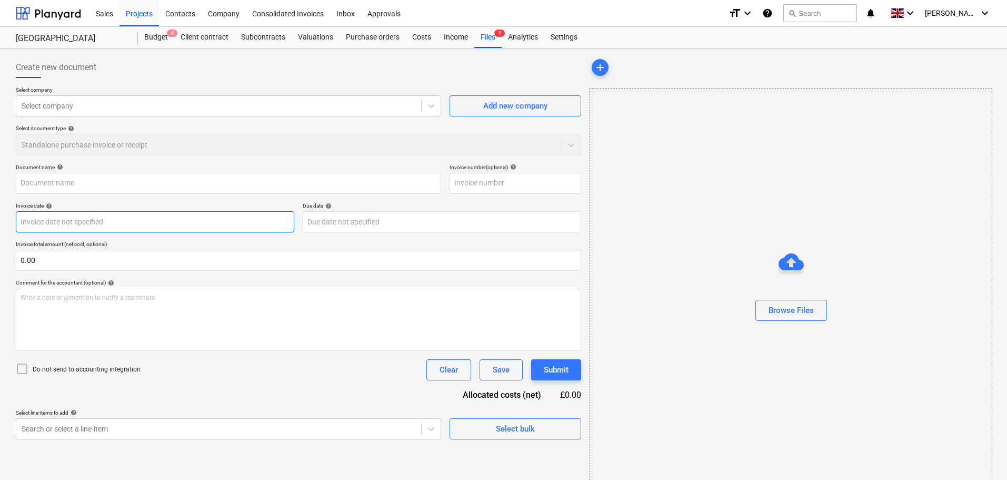
type input "Inv No I1993161.pdf"
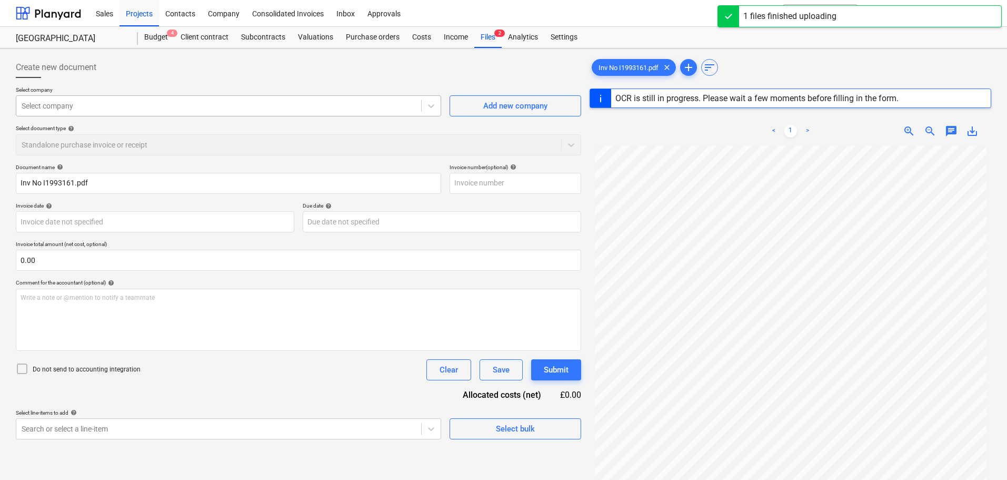
click at [66, 106] on div at bounding box center [219, 106] width 394 height 11
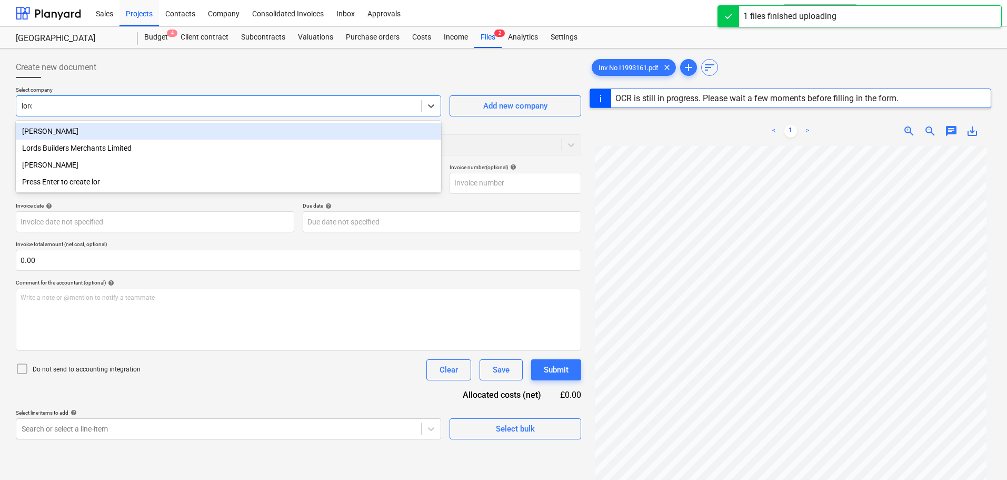
type input "lords"
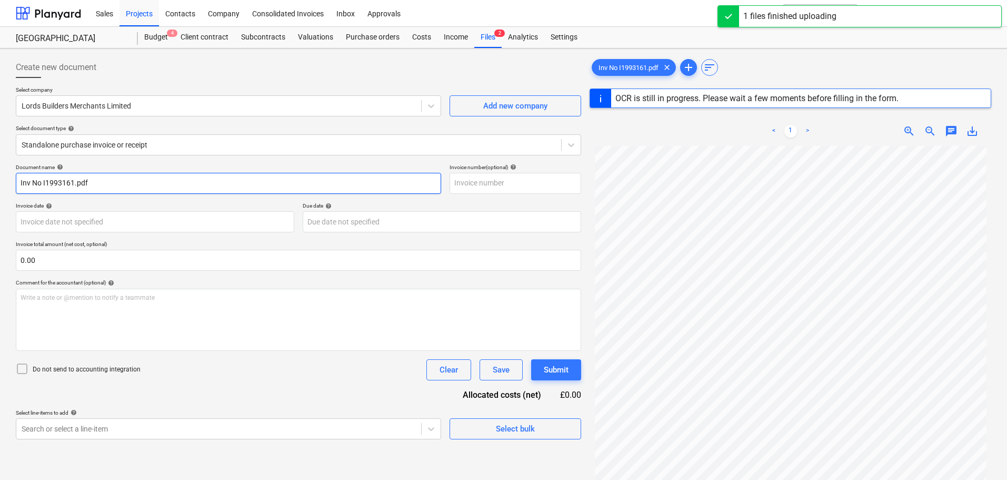
click at [38, 187] on input "Inv No I1993161.pdf" at bounding box center [228, 183] width 425 height 21
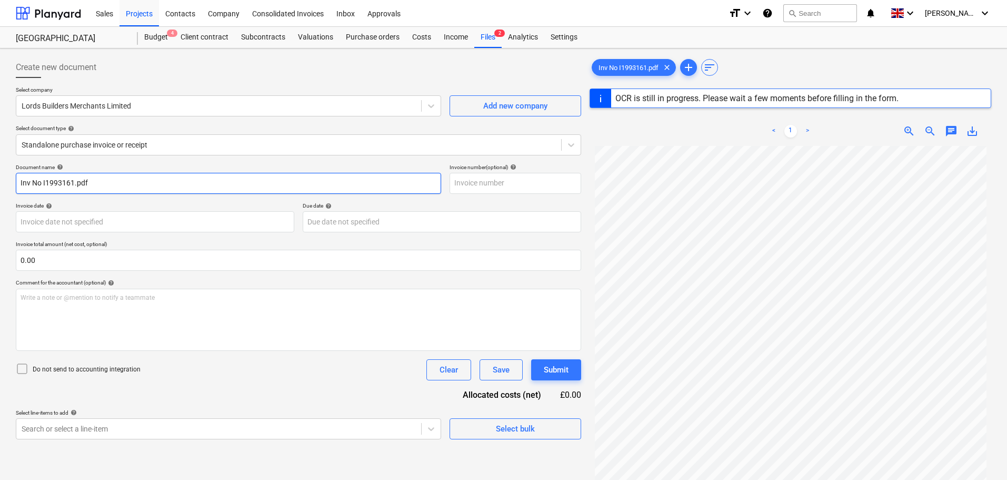
type input "03009465"
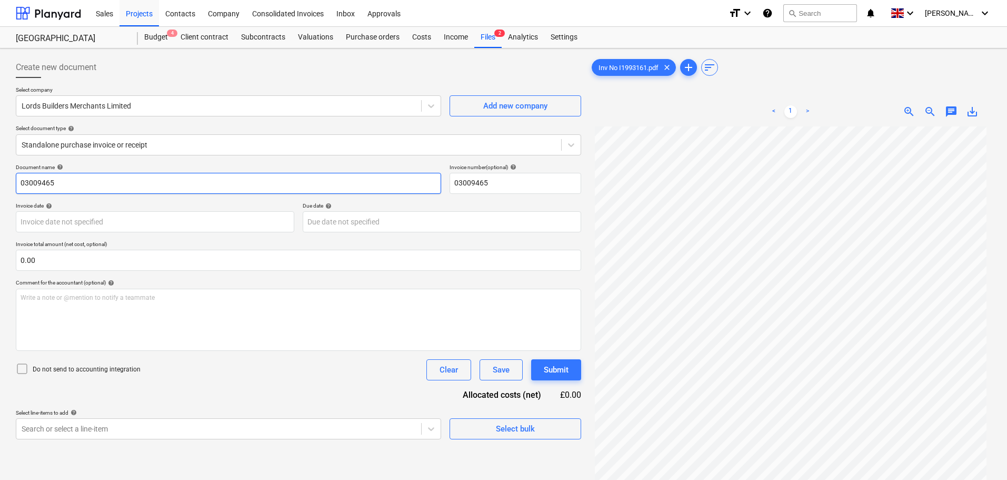
drag, startPoint x: 73, startPoint y: 183, endPoint x: 44, endPoint y: 182, distance: 29.0
click at [44, 182] on input "03009465" at bounding box center [228, 183] width 425 height 21
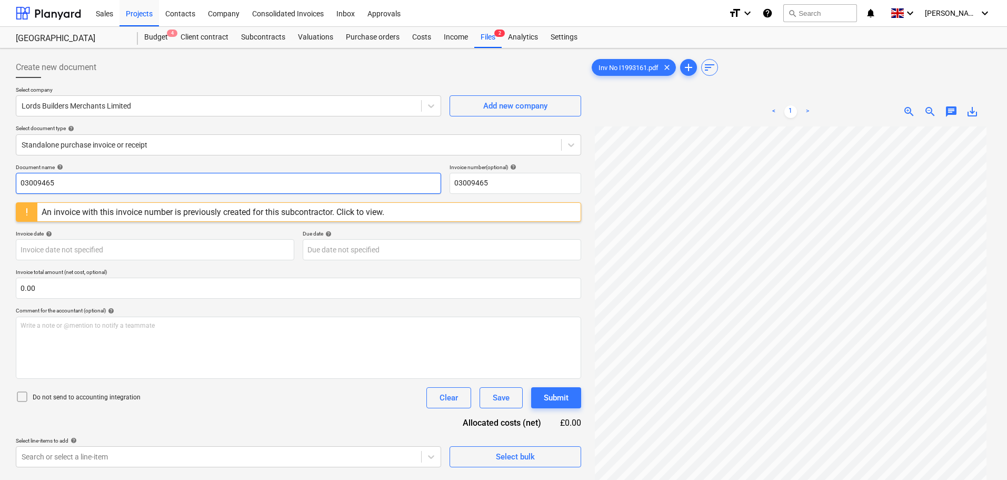
click at [102, 177] on input "03009465" at bounding box center [228, 183] width 425 height 21
drag, startPoint x: 52, startPoint y: 177, endPoint x: -3, endPoint y: 176, distance: 54.8
click at [0, 176] on html "Sales Projects Contacts Company Consolidated Invoices Inbox Approvals format_si…" at bounding box center [503, 240] width 1007 height 480
drag, startPoint x: 63, startPoint y: 190, endPoint x: 80, endPoint y: 185, distance: 17.5
click at [63, 189] on input "03009465" at bounding box center [228, 183] width 425 height 21
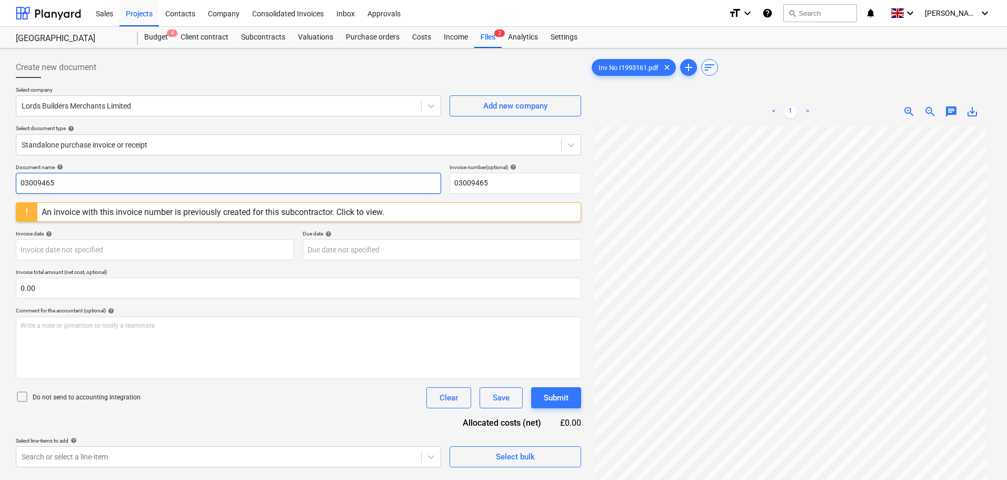
paste input "I1993161"
type input "I1993161"
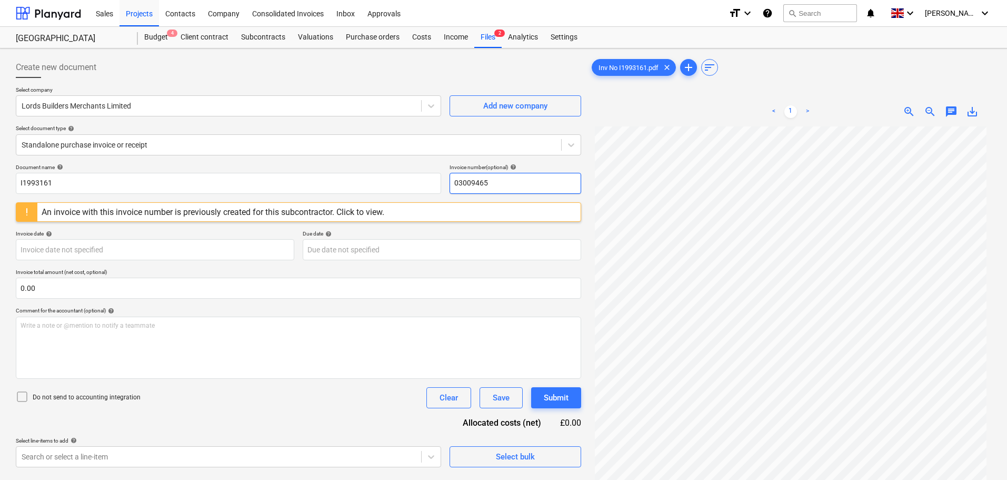
click at [485, 187] on input "03009465" at bounding box center [516, 183] width 132 height 21
paste input "I1993161"
click at [379, 166] on div "Document name help" at bounding box center [228, 167] width 425 height 7
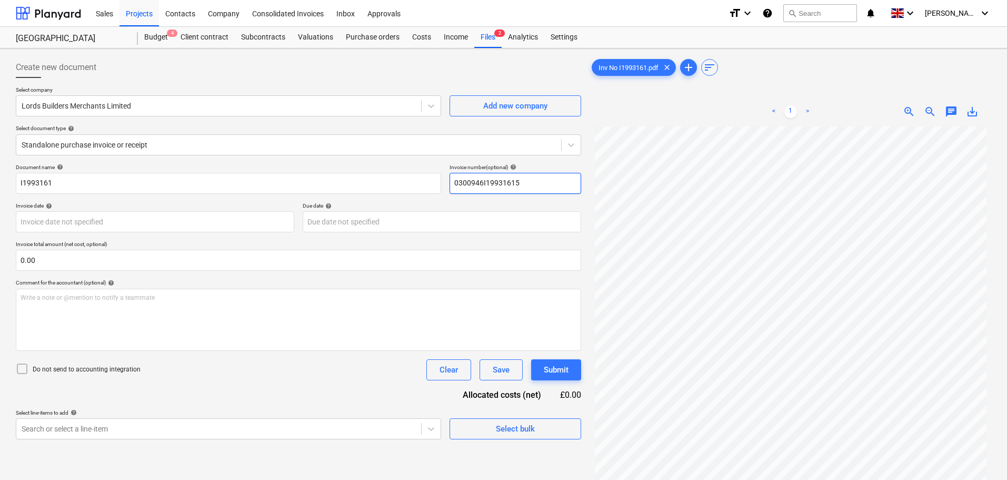
drag, startPoint x: 537, startPoint y: 183, endPoint x: 448, endPoint y: 182, distance: 89.5
click at [448, 182] on div "Document name help I1993161 Invoice number (optional) help 0300946I19931615" at bounding box center [298, 179] width 565 height 30
paste input "I1993161"
type input "I1993161"
click at [57, 220] on body "Sales Projects Contacts Company Consolidated Invoices Inbox Approvals format_si…" at bounding box center [503, 240] width 1007 height 480
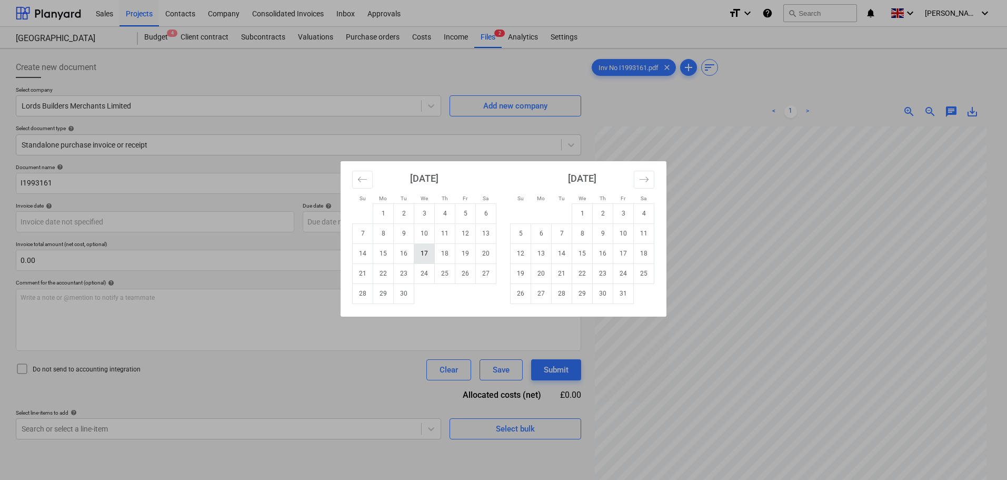
click at [427, 258] on td "17" at bounding box center [424, 253] width 21 height 20
type input "17 Sep 2025"
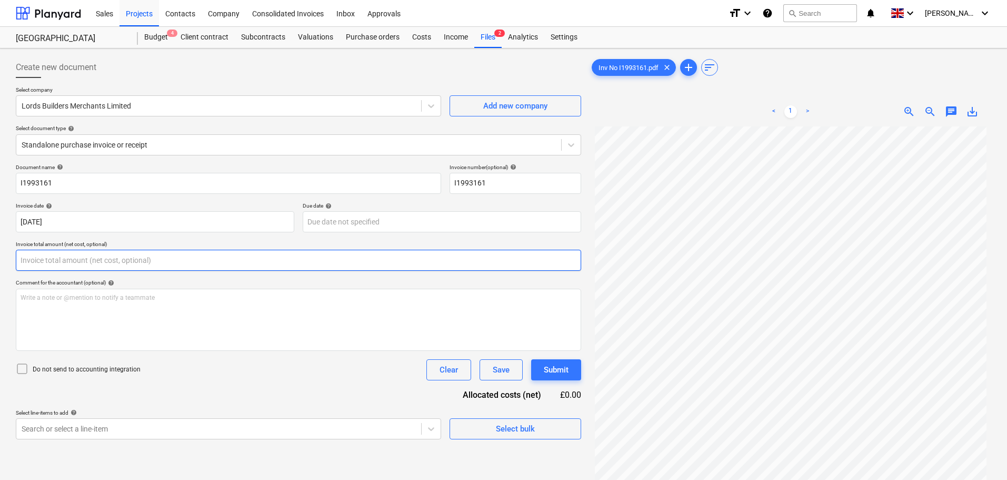
click at [110, 254] on input "text" at bounding box center [298, 260] width 565 height 21
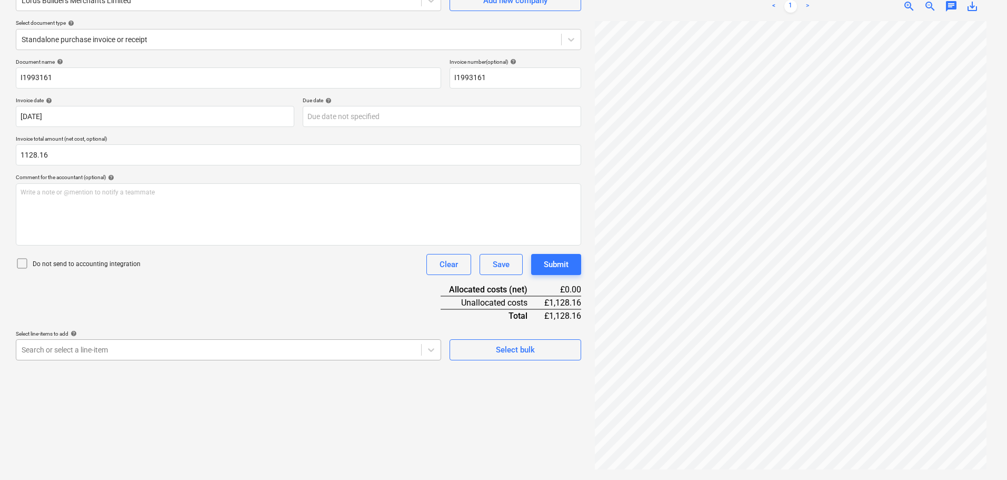
type input "1,128.16"
click at [211, 353] on body "Sales Projects Contacts Company Consolidated Invoices Inbox Approvals format_si…" at bounding box center [503, 135] width 1007 height 480
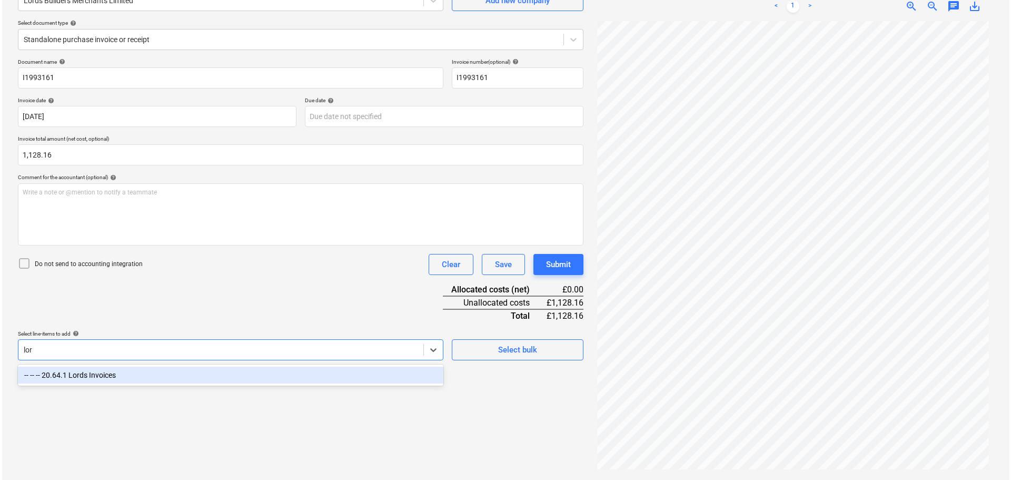
scroll to position [105, 0]
type input "lords"
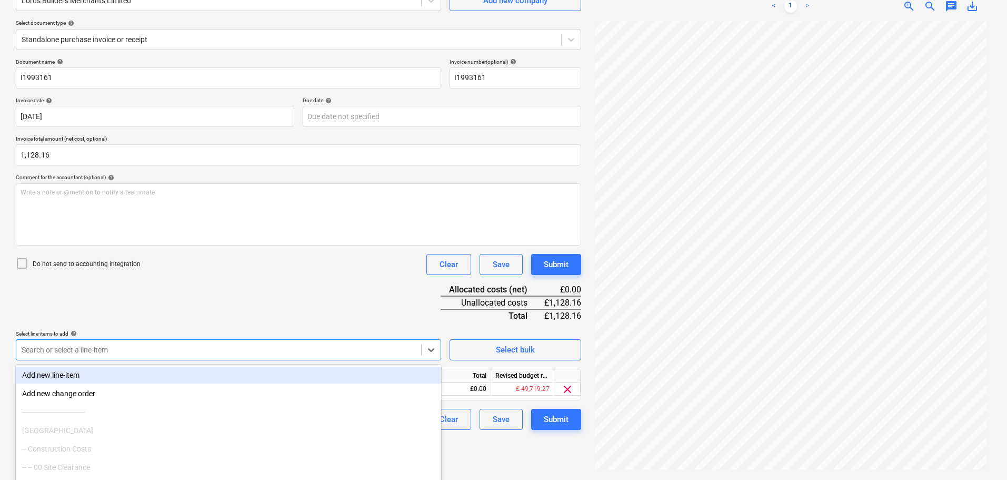
drag, startPoint x: 316, startPoint y: 300, endPoint x: 337, endPoint y: 302, distance: 21.2
click at [316, 300] on div "Document name help I1993161 Invoice number (optional) help I1993161 Invoice dat…" at bounding box center [298, 243] width 565 height 371
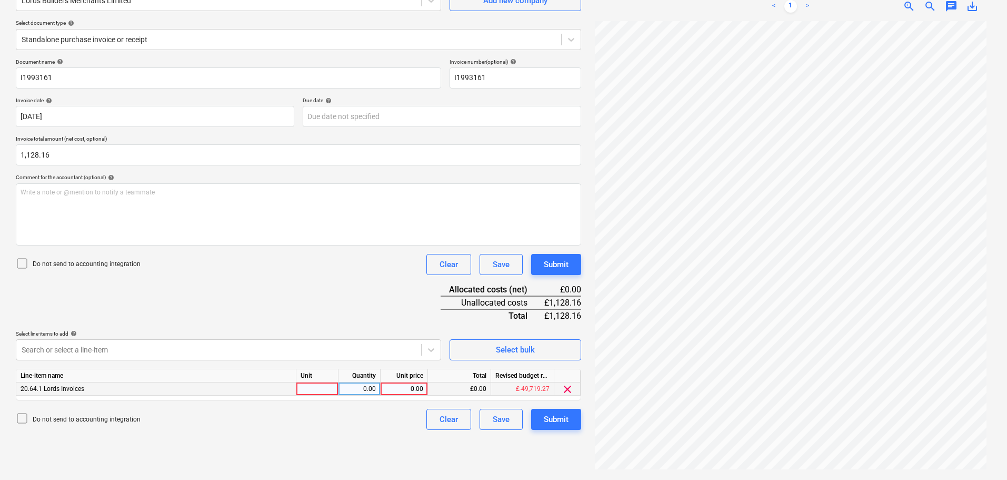
click at [412, 386] on div "0.00" at bounding box center [404, 388] width 38 height 13
type input "1128.16"
click at [565, 264] on div "Submit" at bounding box center [556, 264] width 25 height 14
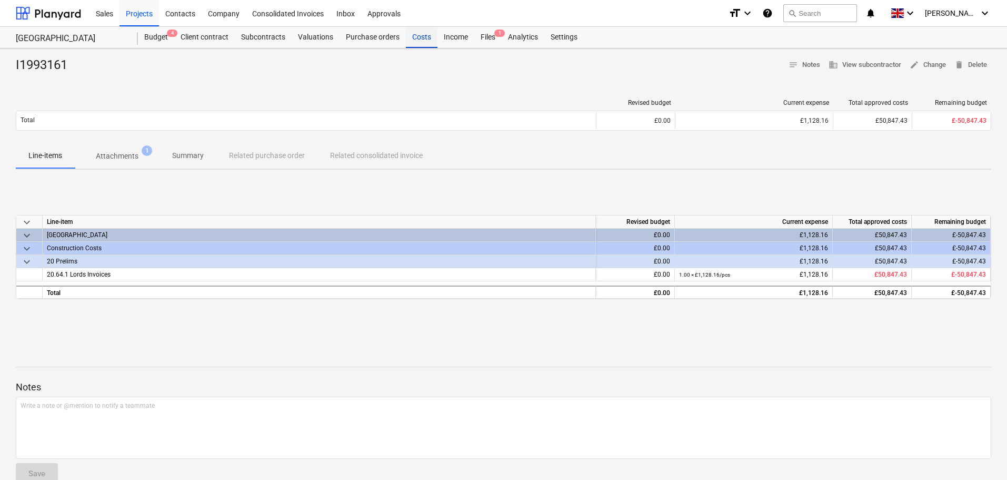
click at [425, 41] on div "Costs" at bounding box center [422, 37] width 32 height 21
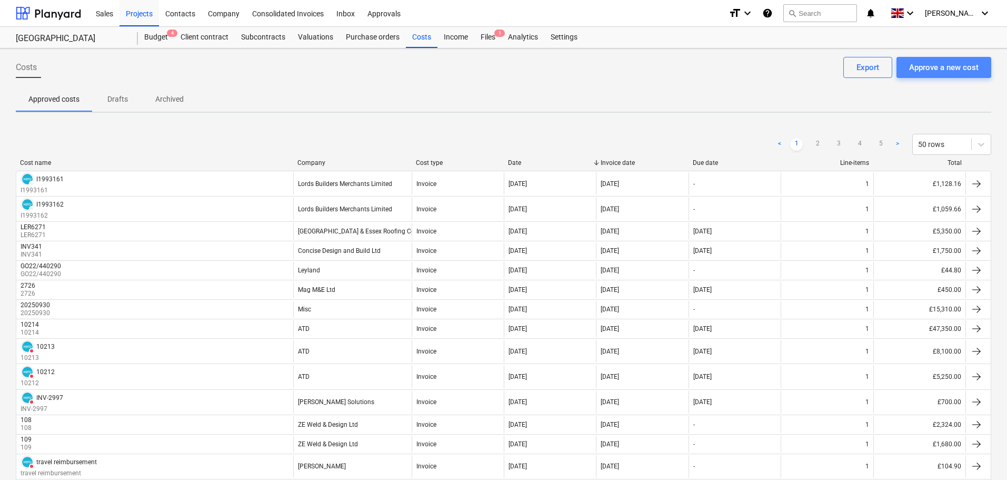
click at [937, 67] on div "Approve a new cost" at bounding box center [943, 68] width 69 height 14
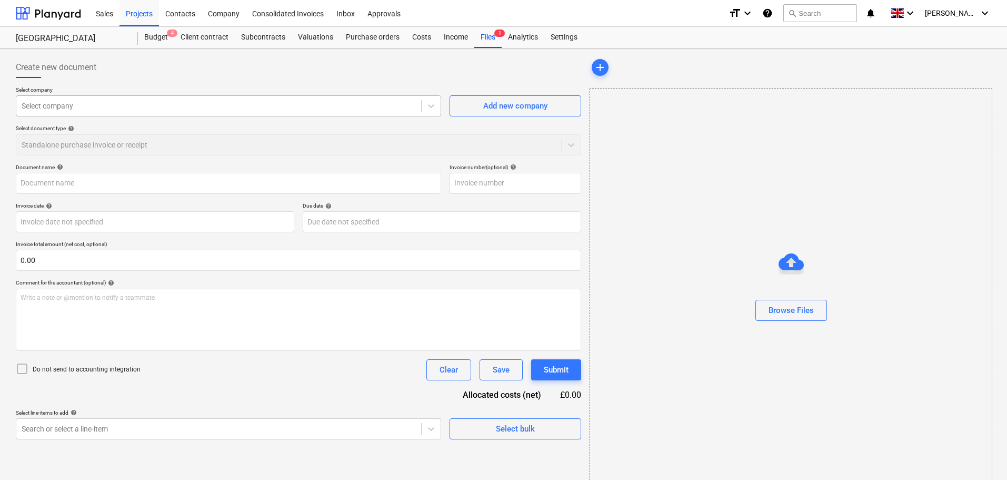
click at [87, 103] on div at bounding box center [219, 106] width 394 height 11
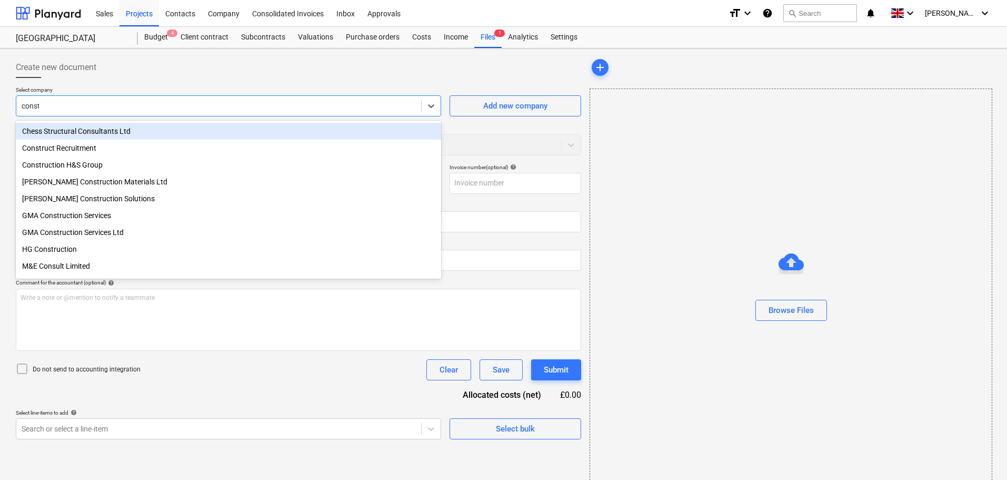
type input "constr"
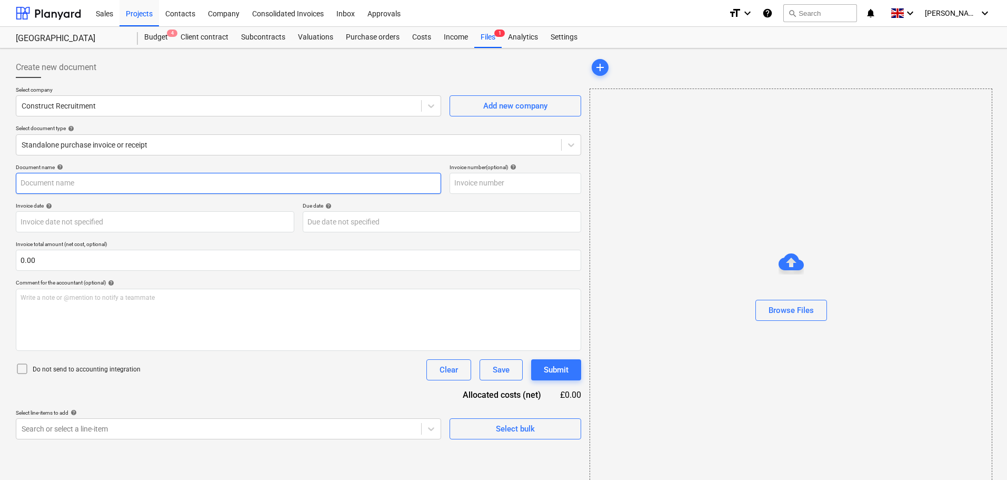
click at [89, 181] on input "text" at bounding box center [228, 183] width 425 height 21
paste input "105894"
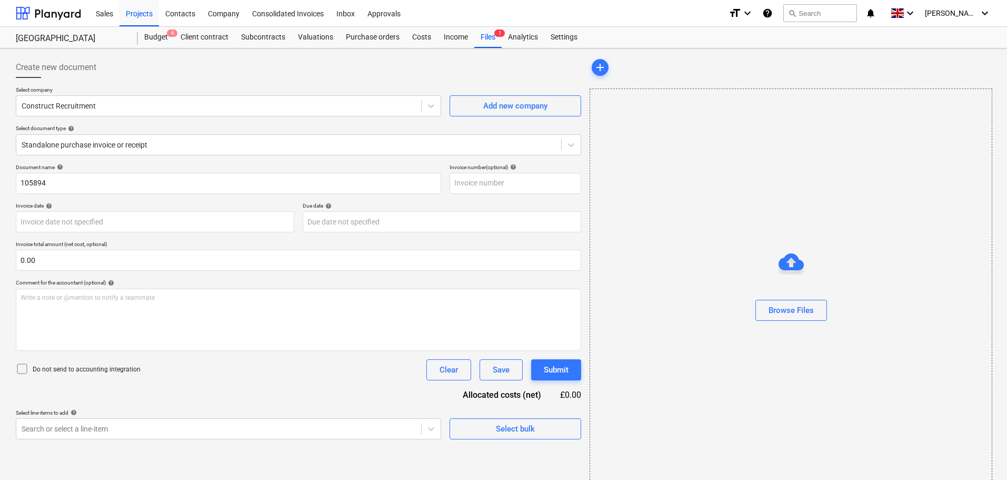
click at [175, 164] on div "Document name help" at bounding box center [228, 167] width 425 height 7
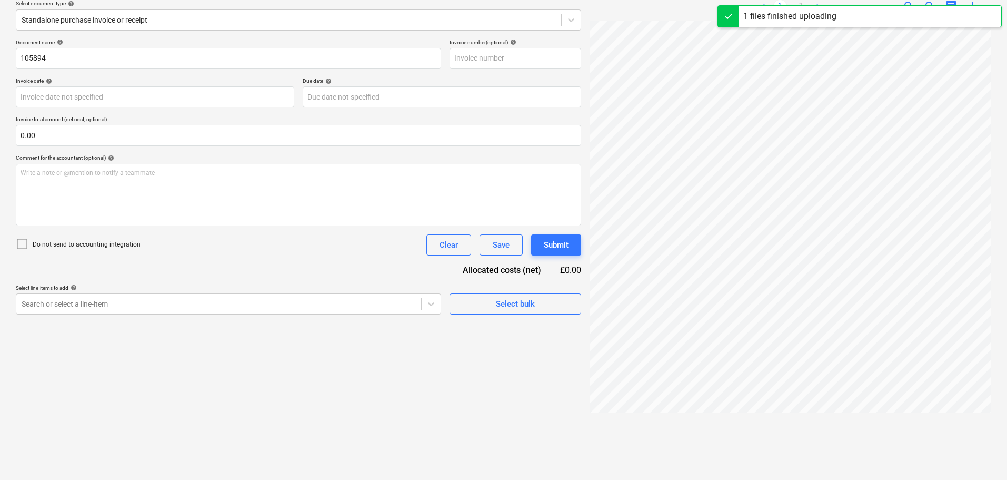
scroll to position [0, 158]
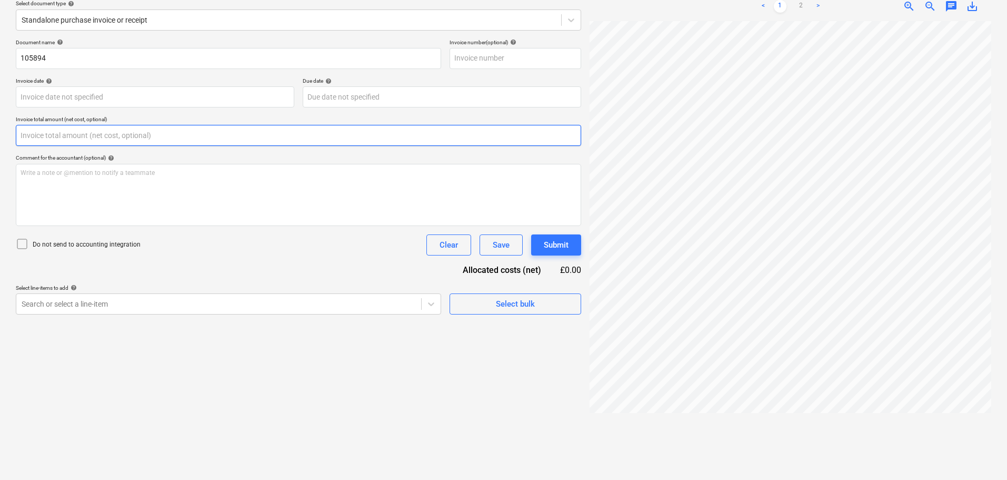
click at [94, 131] on input "text" at bounding box center [298, 135] width 565 height 21
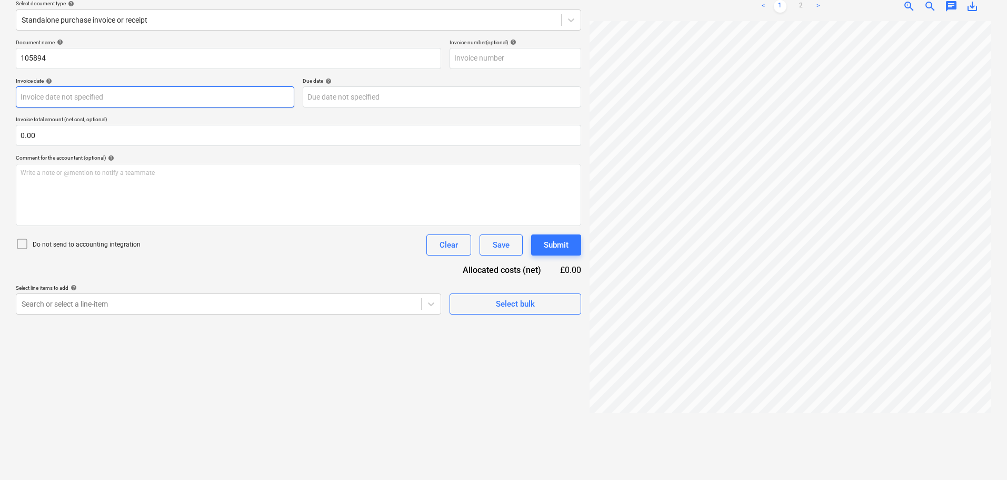
click at [71, 95] on body "Sales Projects Contacts Company Consolidated Invoices Inbox Approvals format_si…" at bounding box center [503, 115] width 1007 height 480
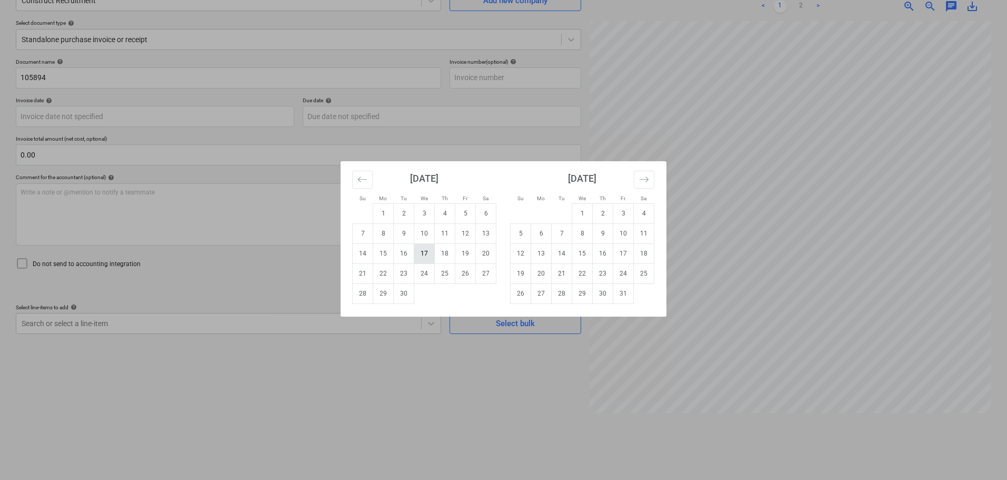
click at [427, 253] on td "17" at bounding box center [424, 253] width 21 height 20
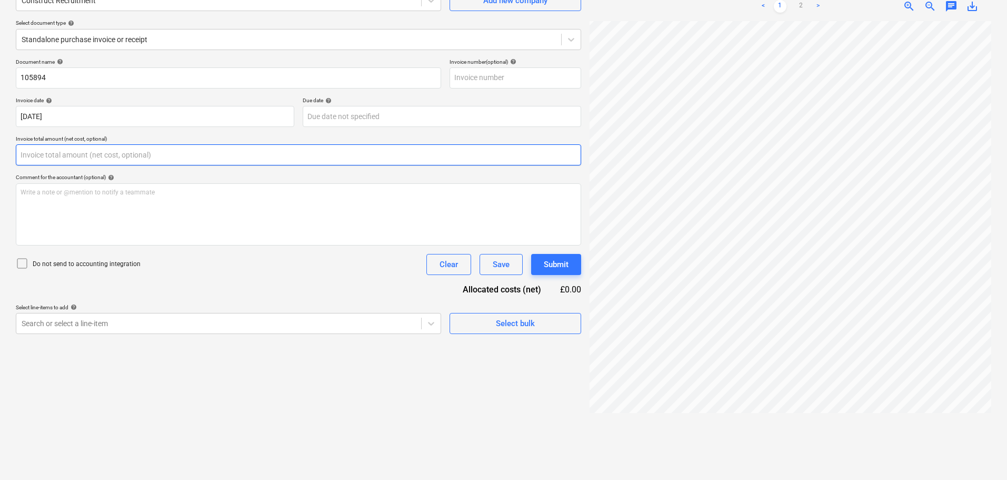
click at [145, 156] on input "text" at bounding box center [298, 154] width 565 height 21
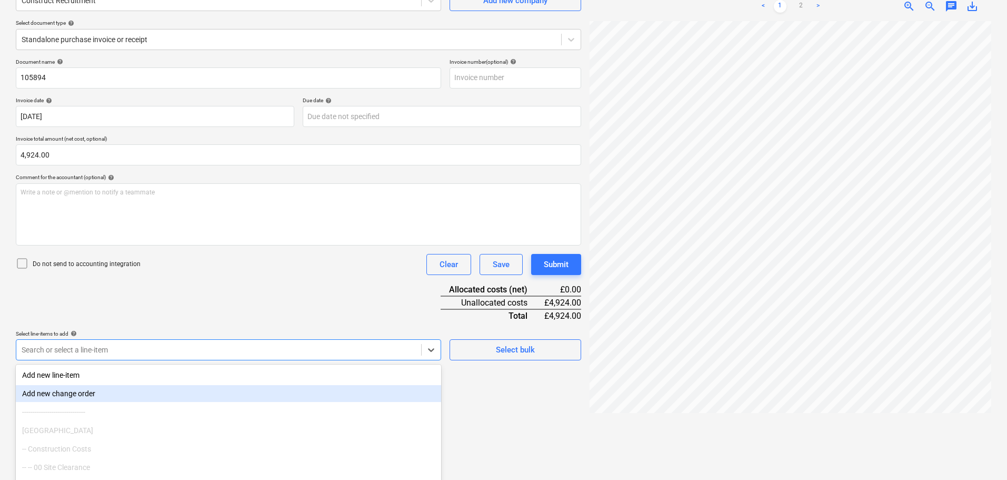
click at [212, 347] on body "Sales Projects Contacts Company Consolidated Invoices Inbox Approvals format_si…" at bounding box center [503, 135] width 1007 height 480
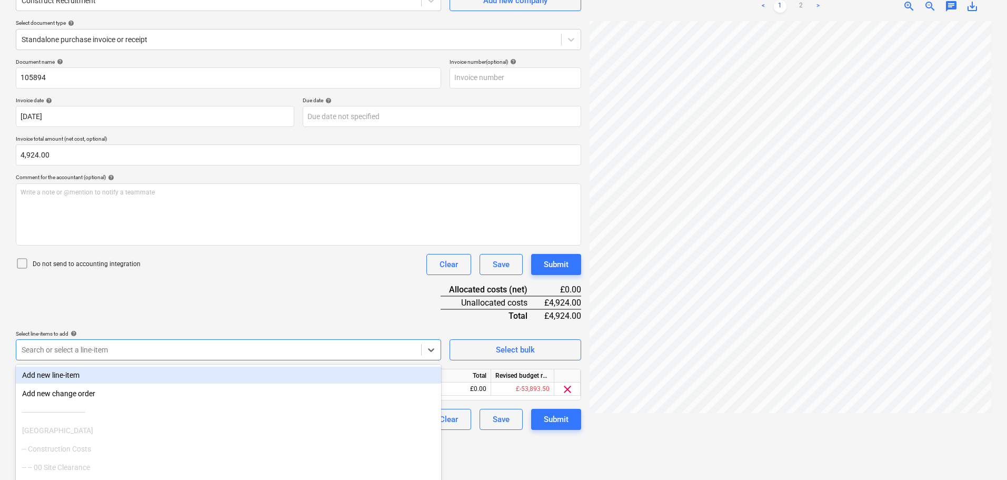
click at [352, 313] on div "Document name help 105894 Invoice number (optional) help Invoice date help 17 S…" at bounding box center [298, 243] width 565 height 371
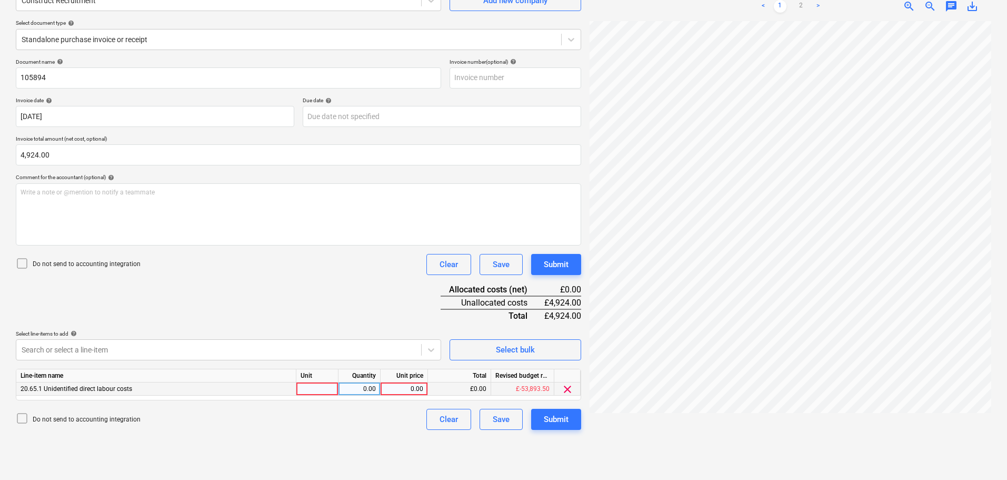
click at [417, 387] on div "0.00" at bounding box center [404, 388] width 38 height 13
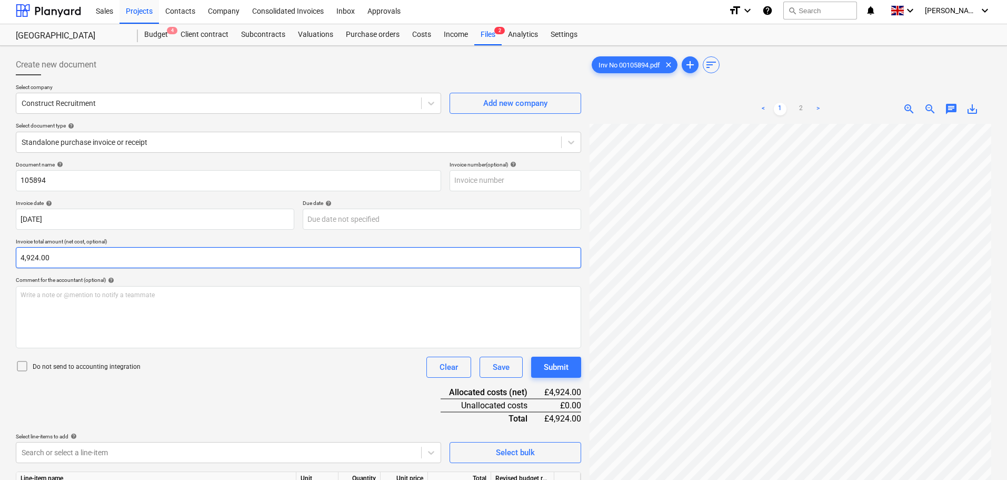
scroll to position [0, 0]
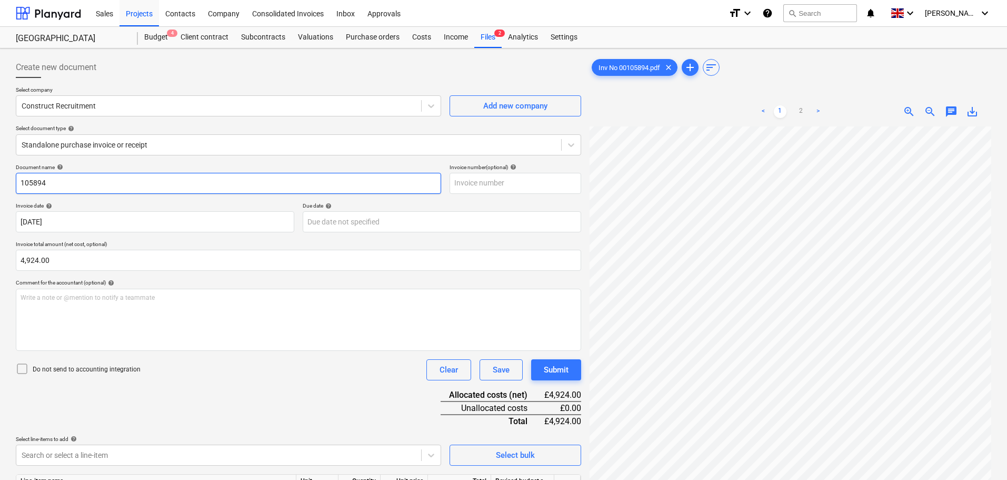
drag, startPoint x: 62, startPoint y: 183, endPoint x: -13, endPoint y: 180, distance: 74.8
click at [0, 180] on html "Sales Projects Contacts Company Consolidated Invoices Inbox Approvals format_si…" at bounding box center [503, 240] width 1007 height 480
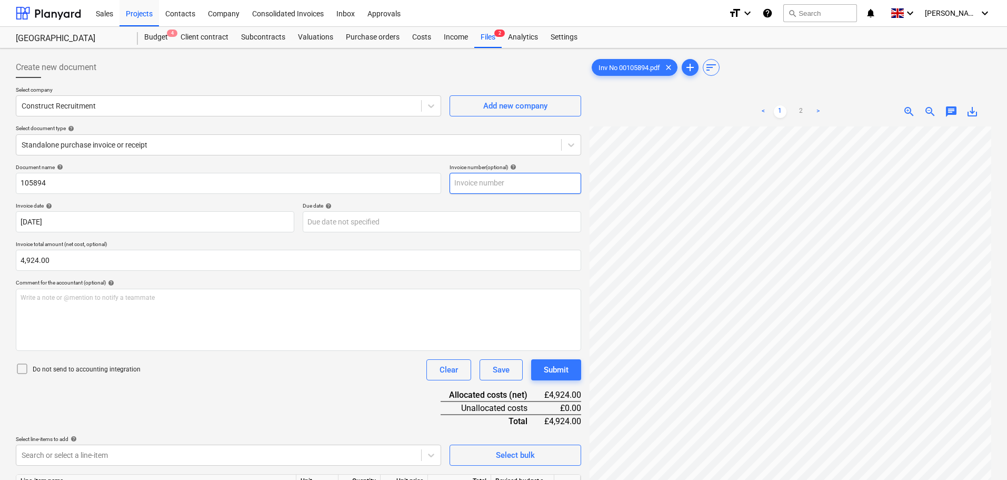
click at [490, 180] on input "text" at bounding box center [516, 183] width 132 height 21
paste input "105894"
click at [295, 391] on div "Document name help 105894 Invoice number (optional) help 105894 Invoice date he…" at bounding box center [298, 349] width 565 height 371
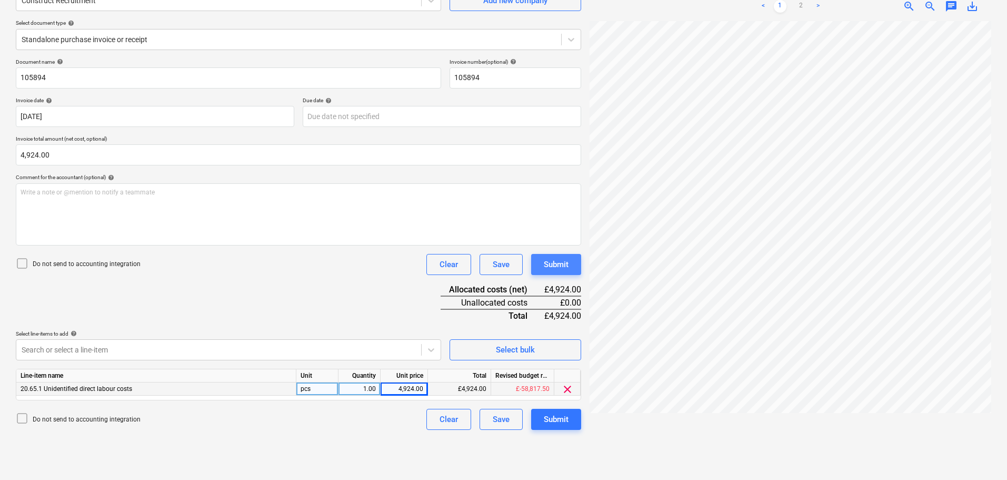
click at [562, 267] on div "Submit" at bounding box center [556, 264] width 25 height 14
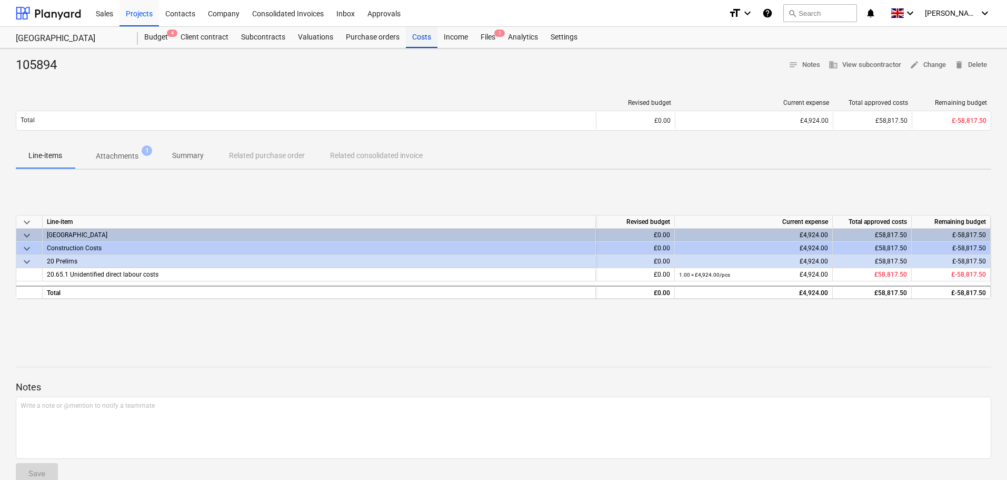
click at [423, 39] on div "Costs" at bounding box center [422, 37] width 32 height 21
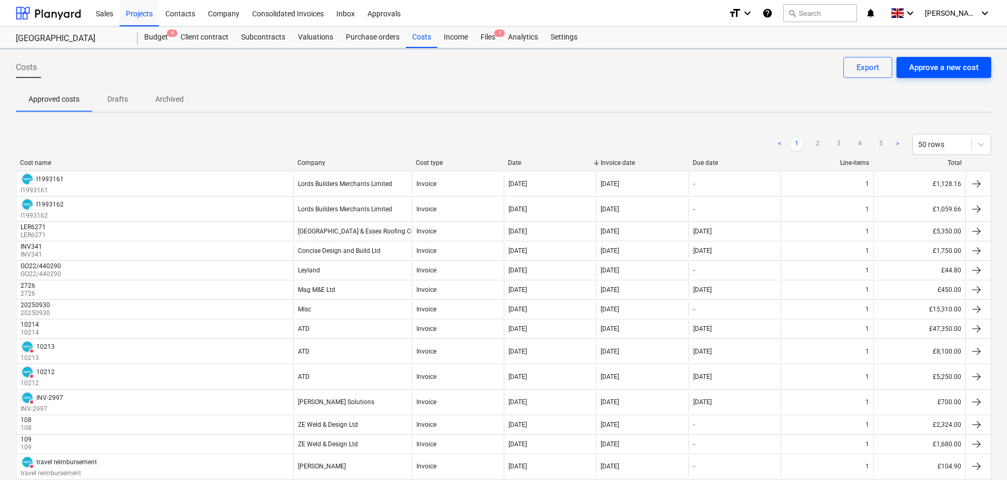
click at [926, 65] on div "Approve a new cost" at bounding box center [943, 68] width 69 height 14
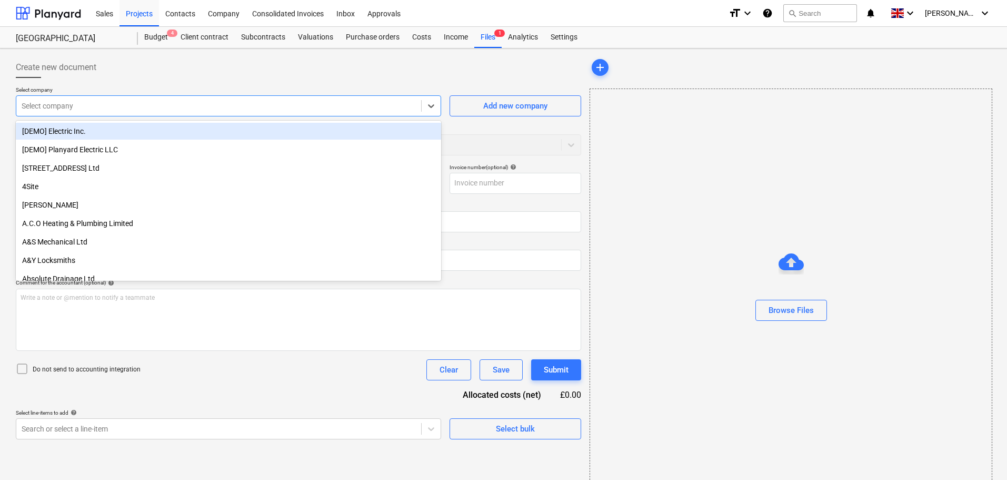
click at [162, 106] on div at bounding box center [219, 106] width 394 height 11
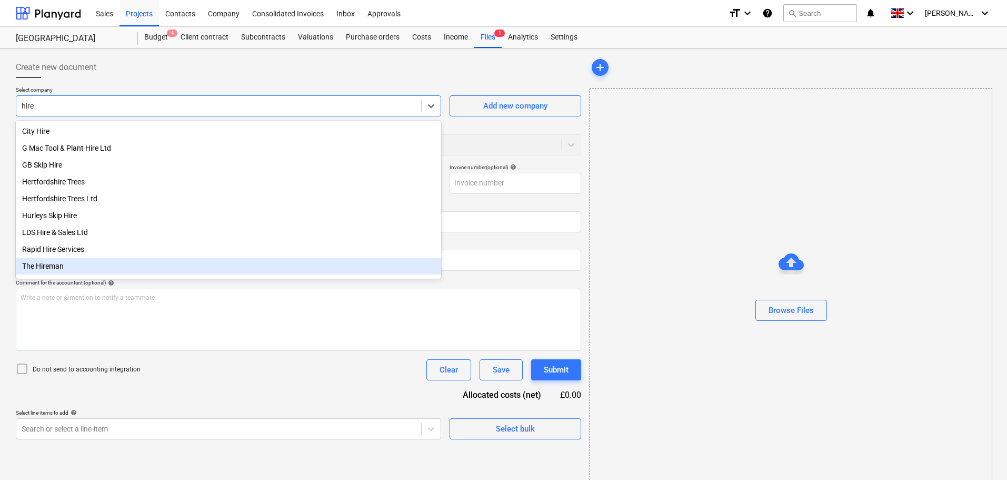
click at [56, 267] on div "The Hireman" at bounding box center [228, 265] width 425 height 17
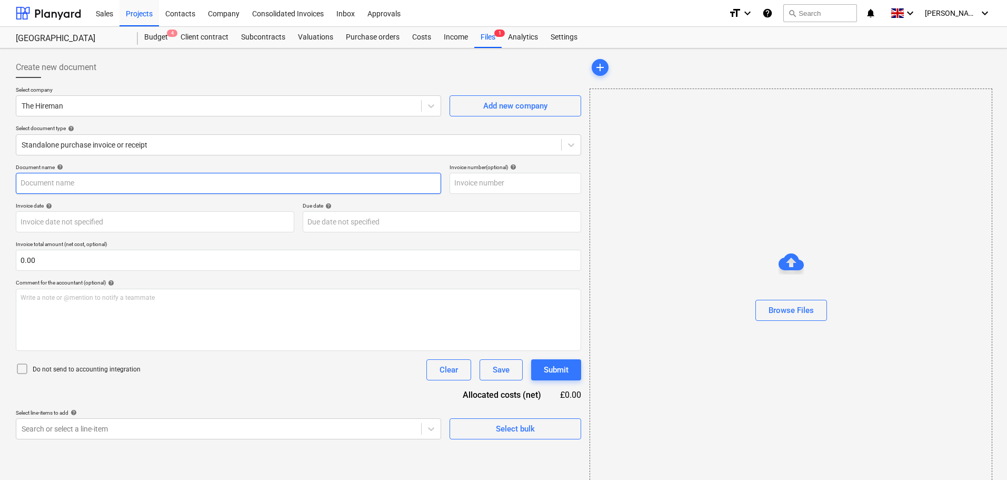
click at [47, 185] on input "text" at bounding box center [228, 183] width 425 height 21
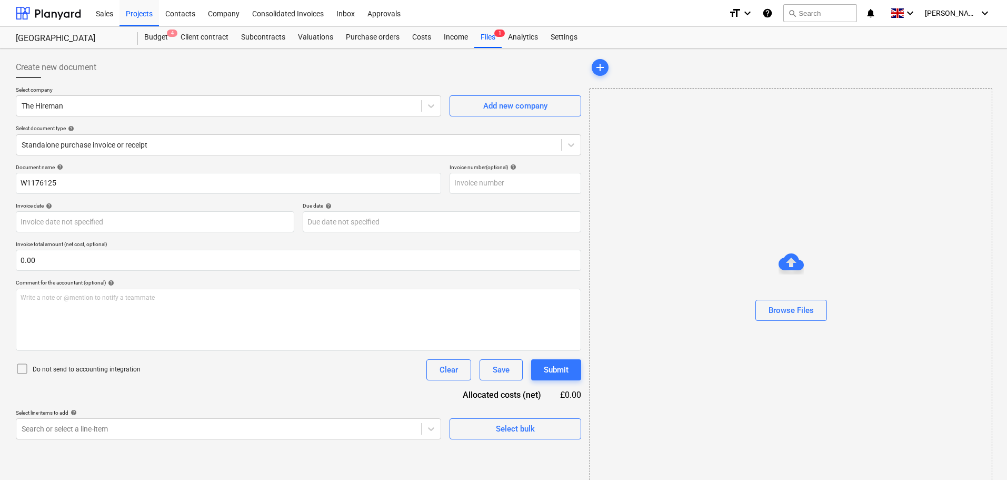
click at [123, 201] on div "Document name help W1176125 Invoice number (optional) help Invoice date help Pr…" at bounding box center [298, 301] width 565 height 275
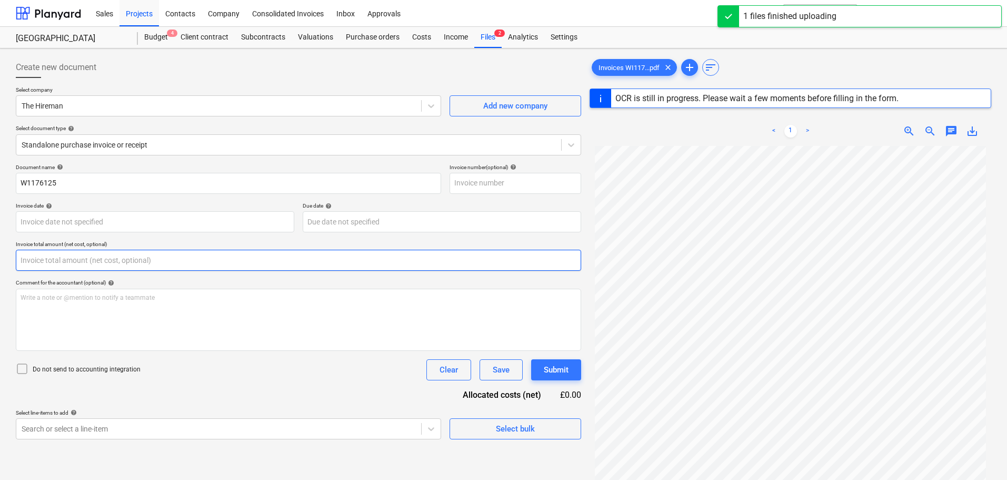
click at [89, 259] on input "text" at bounding box center [298, 260] width 565 height 21
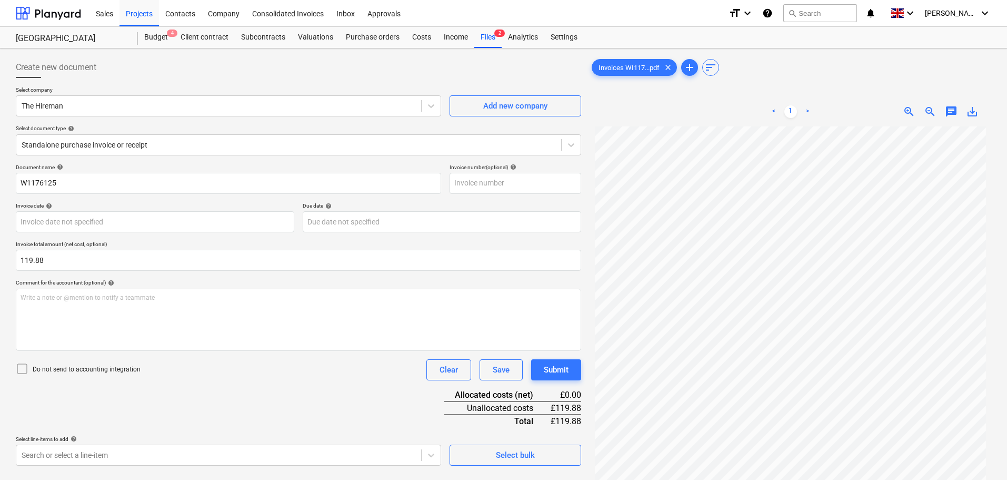
click at [110, 233] on div "Document name help W1176125 Invoice number (optional) help Invoice date help Pr…" at bounding box center [298, 315] width 565 height 302
click at [94, 218] on body "Sales Projects Contacts Company Consolidated Invoices Inbox Approvals format_si…" at bounding box center [503, 240] width 1007 height 480
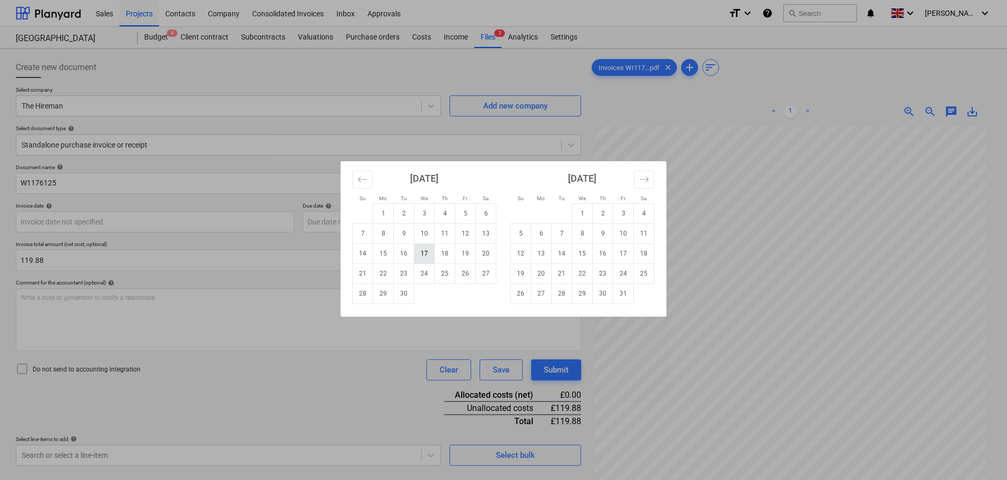
click at [423, 252] on td "17" at bounding box center [424, 253] width 21 height 20
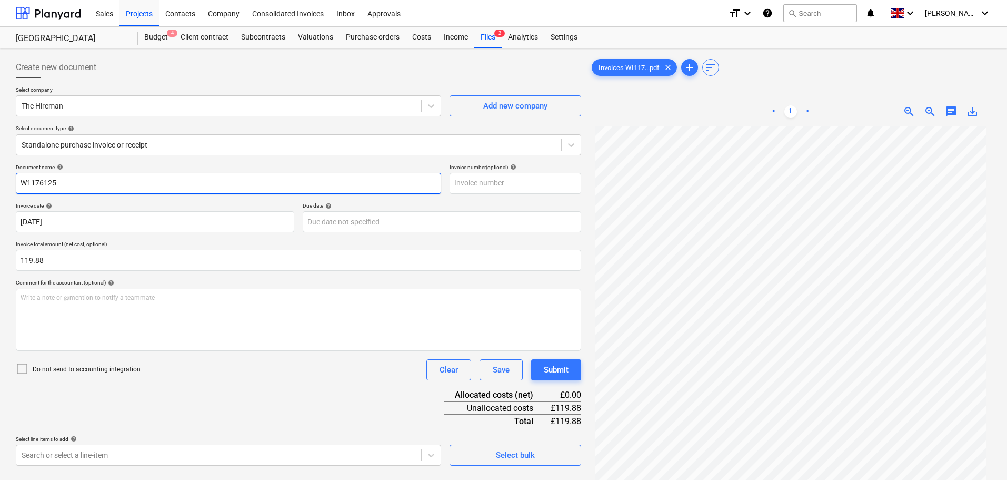
drag, startPoint x: 63, startPoint y: 178, endPoint x: -3, endPoint y: 178, distance: 65.3
click at [0, 178] on html "Sales Projects Contacts Company Consolidated Invoices Inbox Approvals format_si…" at bounding box center [503, 240] width 1007 height 480
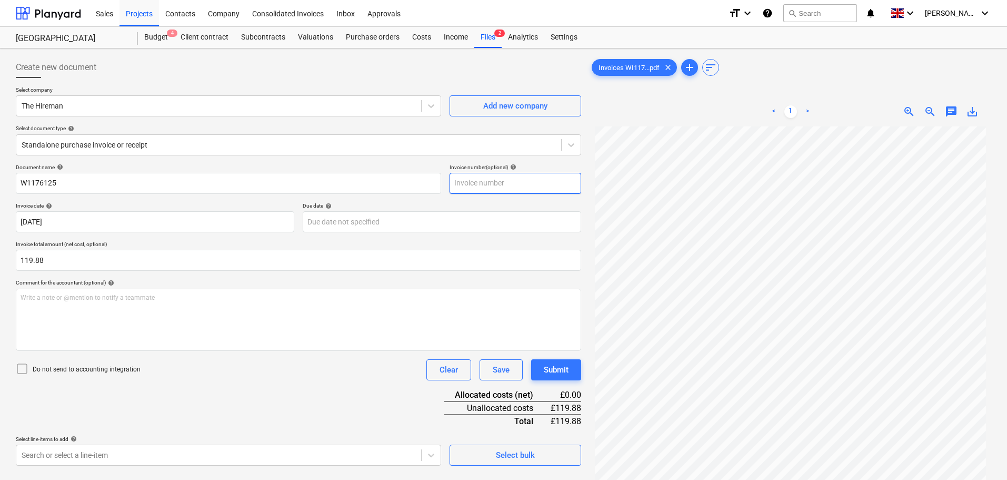
click at [479, 181] on input "text" at bounding box center [516, 183] width 132 height 21
paste input "W1176125"
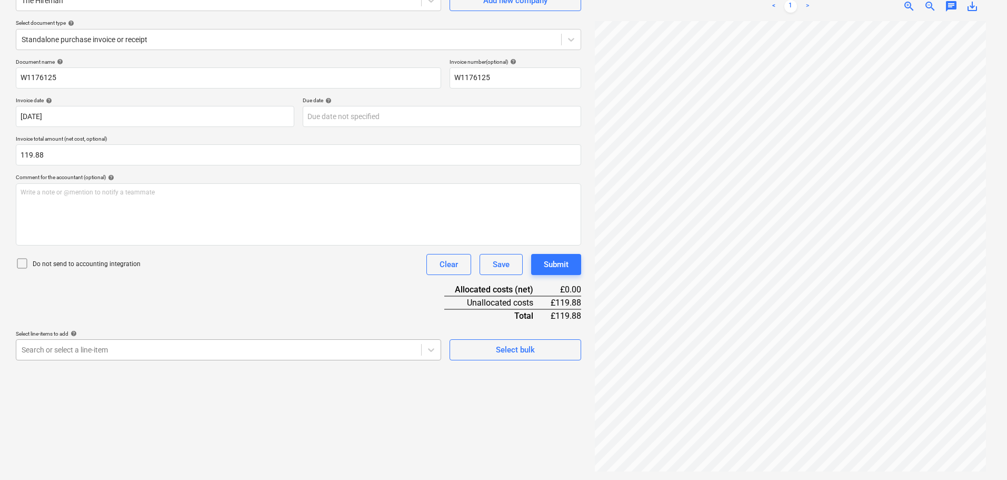
click at [124, 352] on body "Sales Projects Contacts Company Consolidated Invoices Inbox Approvals format_si…" at bounding box center [503, 135] width 1007 height 480
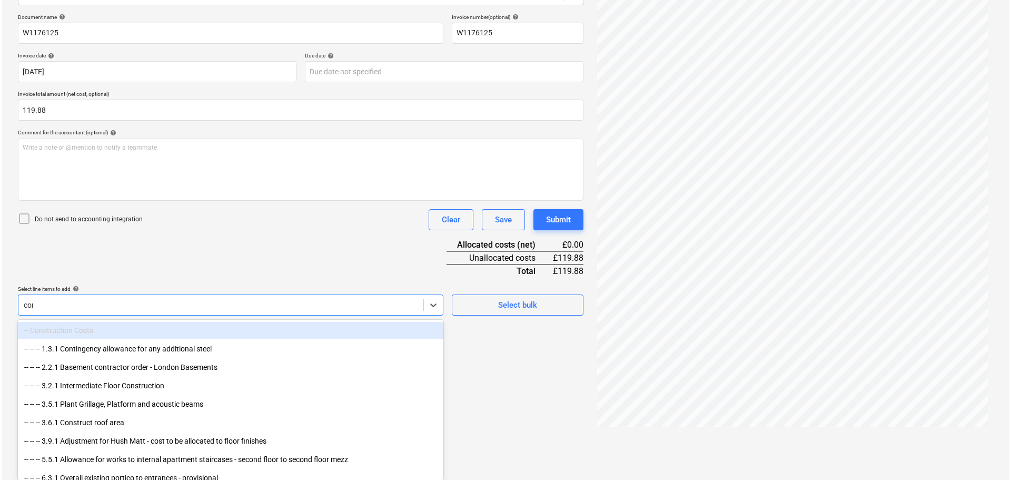
scroll to position [105, 0]
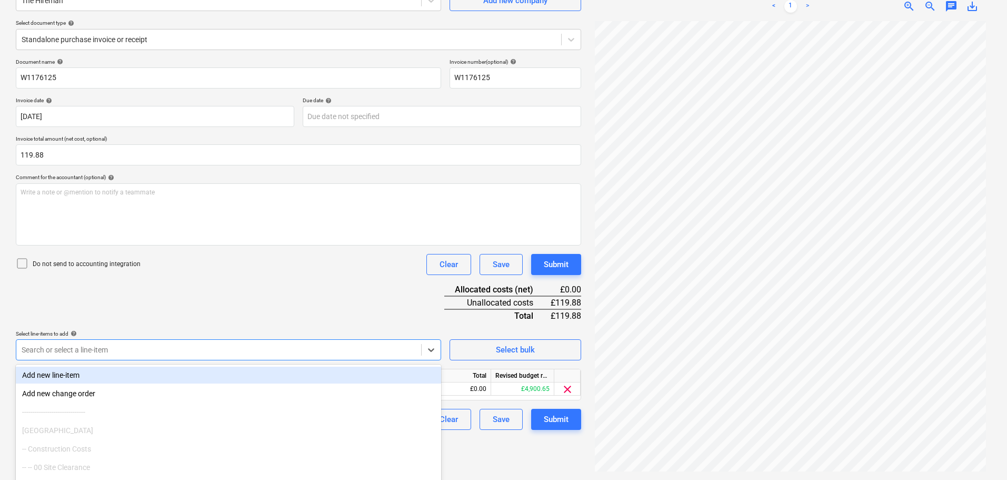
click at [353, 273] on div "Do not send to accounting integration Clear Save Submit" at bounding box center [298, 264] width 565 height 21
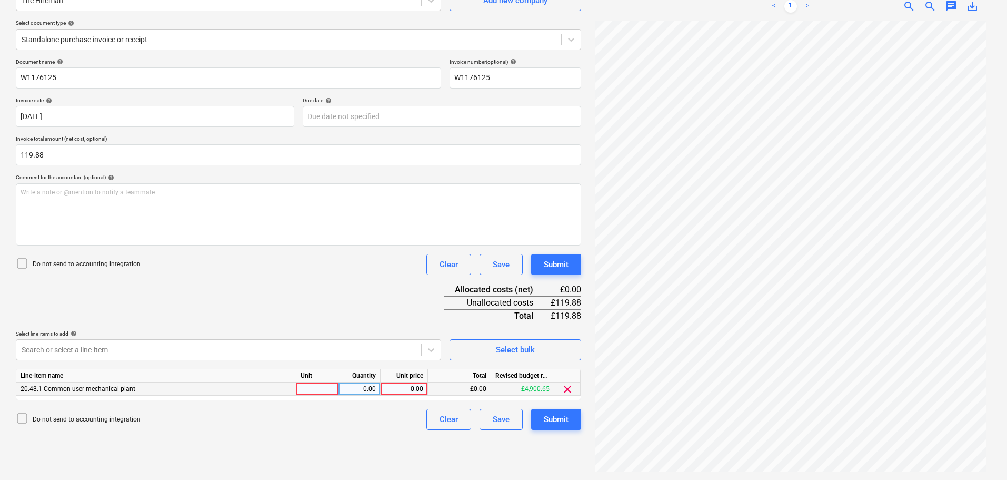
click at [407, 392] on div "0.00" at bounding box center [404, 388] width 38 height 13
click at [560, 414] on div "Submit" at bounding box center [556, 419] width 25 height 14
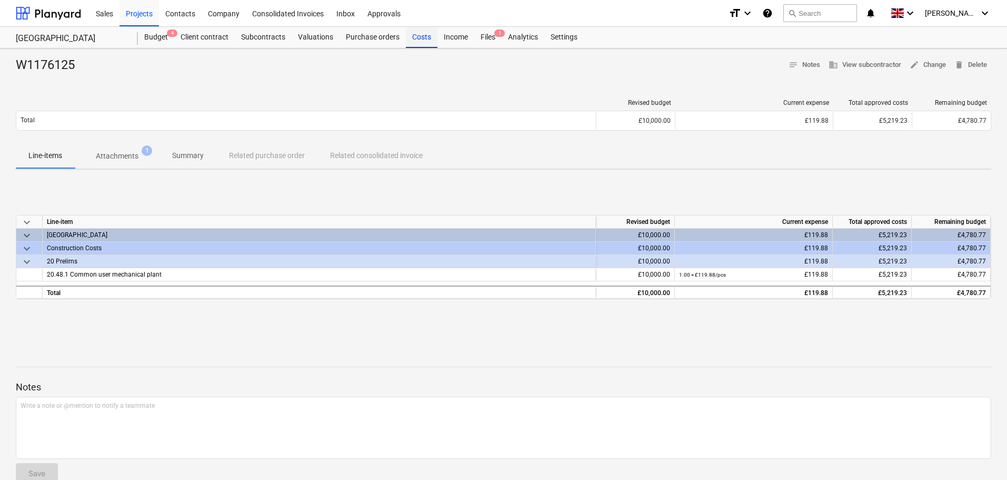
click at [423, 35] on div "Costs" at bounding box center [422, 37] width 32 height 21
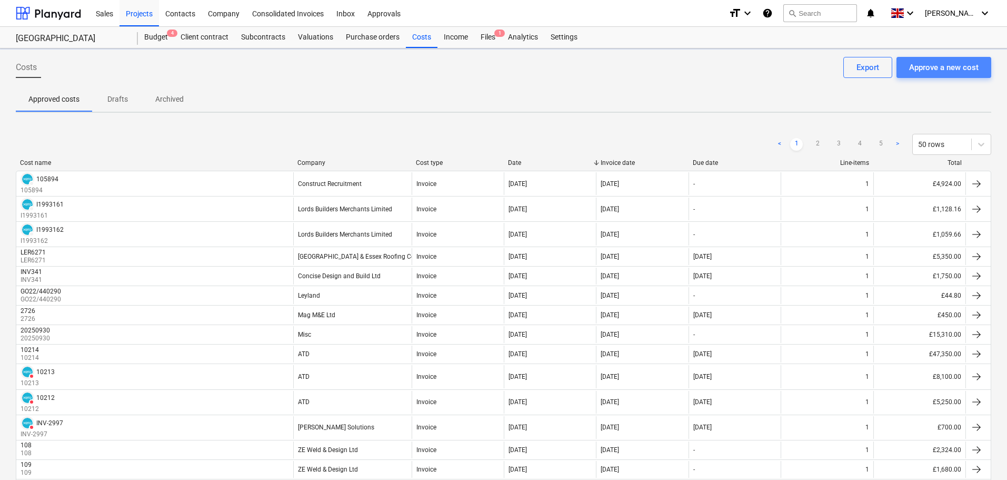
click at [922, 68] on div "Approve a new cost" at bounding box center [943, 68] width 69 height 14
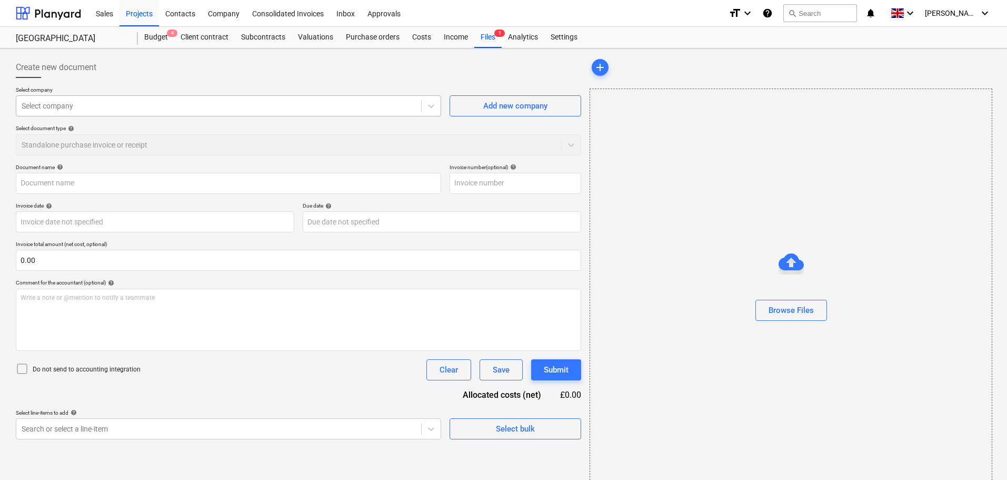
click at [97, 103] on div at bounding box center [219, 106] width 394 height 11
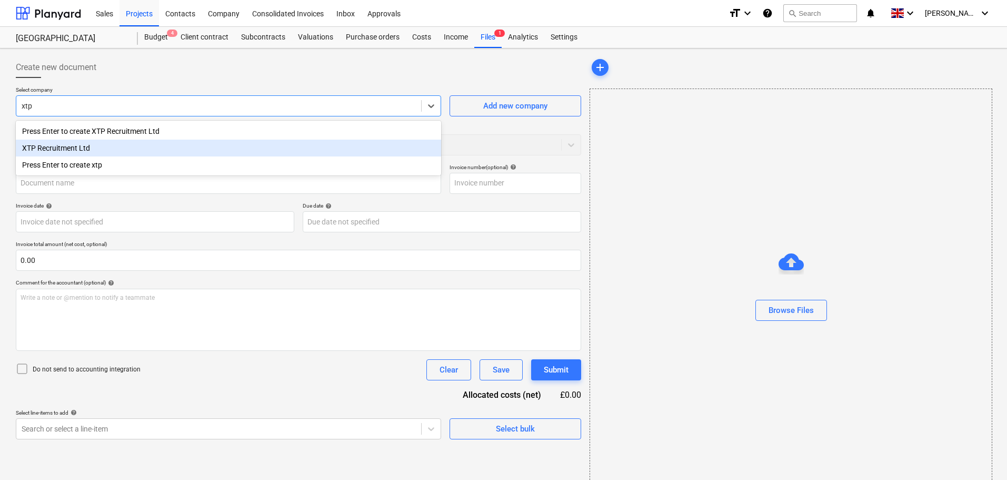
click at [67, 151] on div "XTP Recruitment Ltd" at bounding box center [228, 148] width 425 height 17
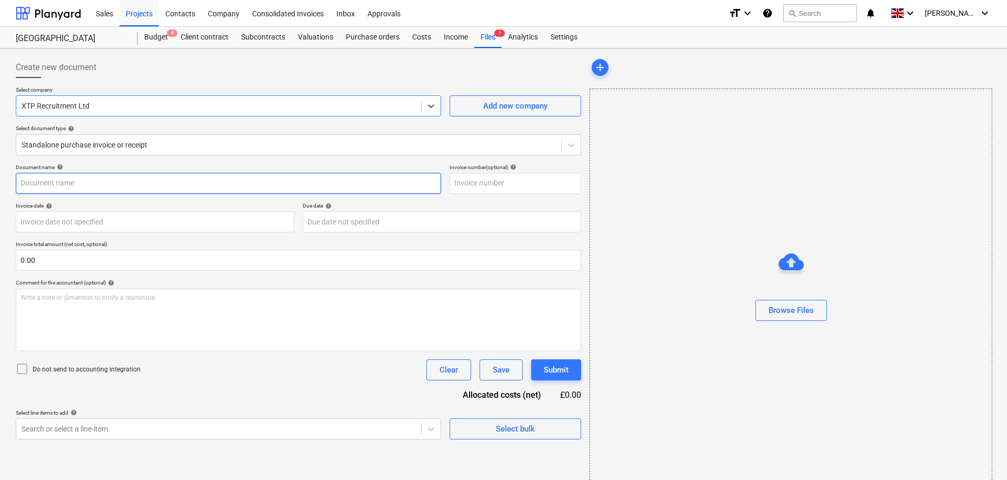
click at [52, 183] on input "text" at bounding box center [228, 183] width 425 height 21
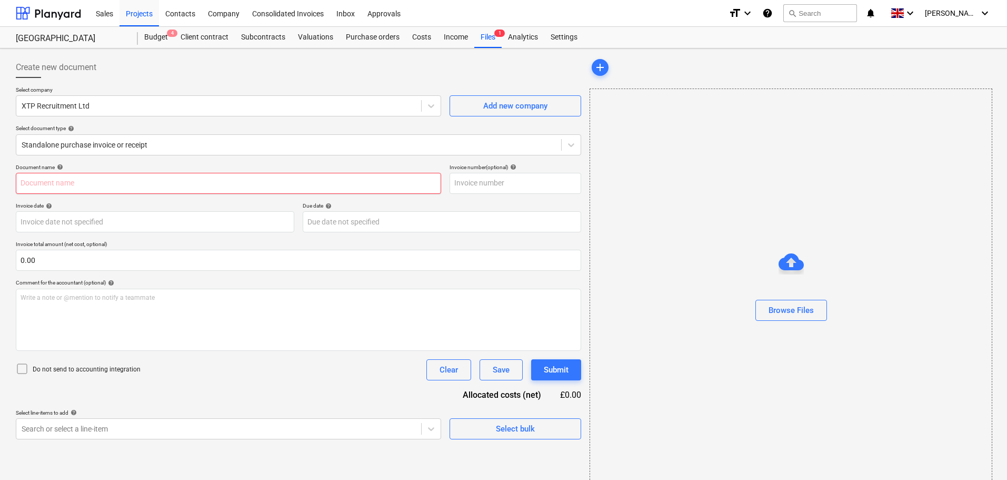
drag, startPoint x: 82, startPoint y: 192, endPoint x: 87, endPoint y: 187, distance: 6.7
click at [82, 192] on input "text" at bounding box center [228, 183] width 425 height 21
paste input "00035762"
click at [164, 165] on div "Document name help" at bounding box center [228, 167] width 425 height 7
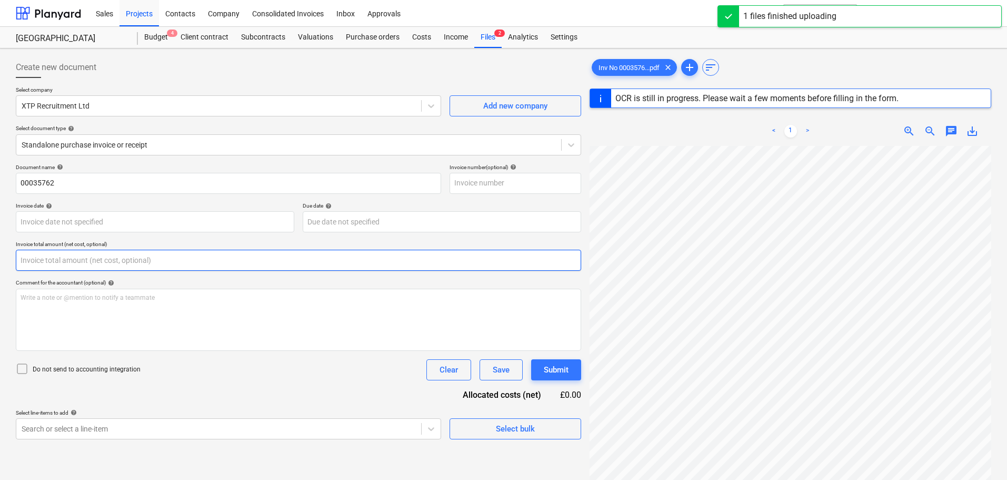
click at [47, 257] on input "text" at bounding box center [298, 260] width 565 height 21
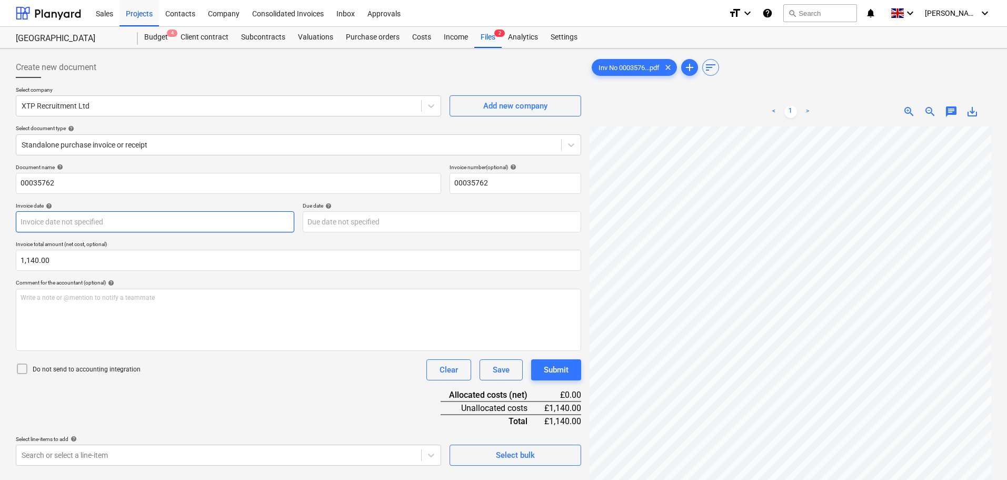
click at [91, 222] on body "Sales Projects Contacts Company Consolidated Invoices Inbox Approvals format_si…" at bounding box center [503, 240] width 1007 height 480
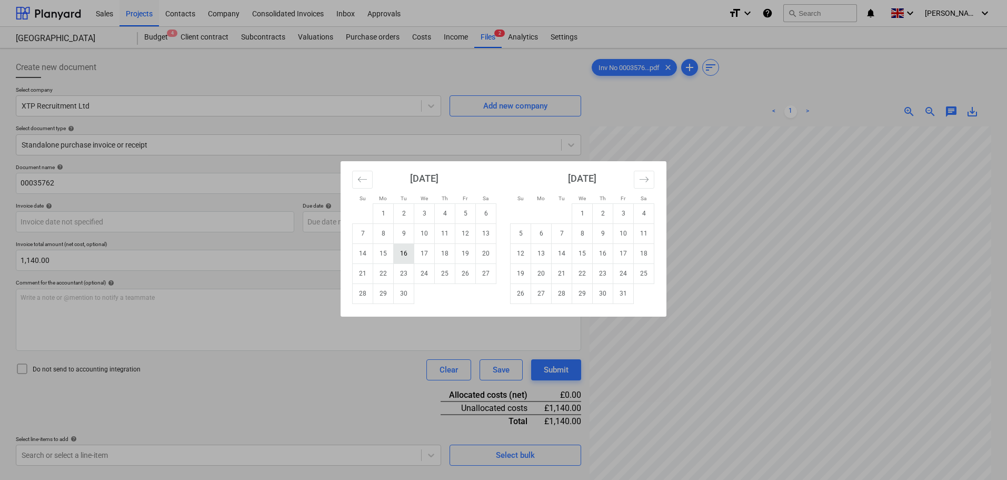
click at [405, 253] on td "16" at bounding box center [404, 253] width 21 height 20
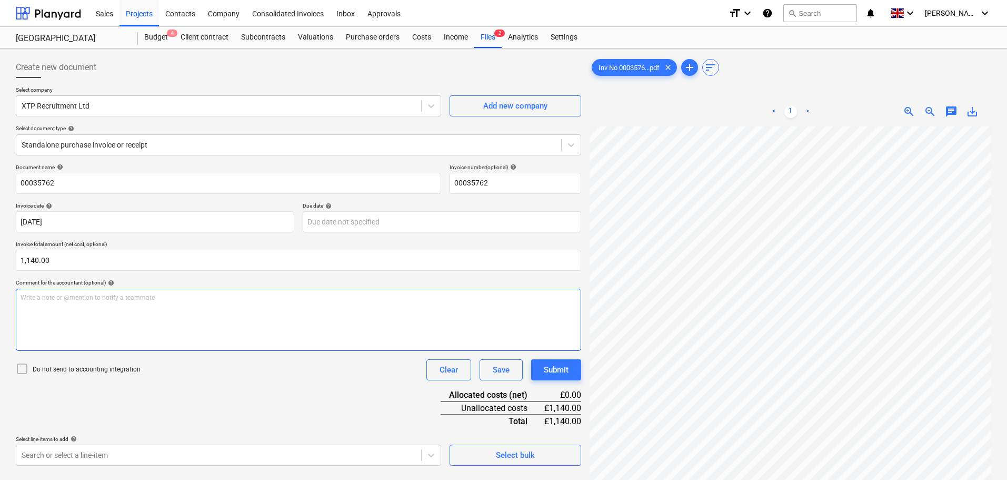
scroll to position [79, 0]
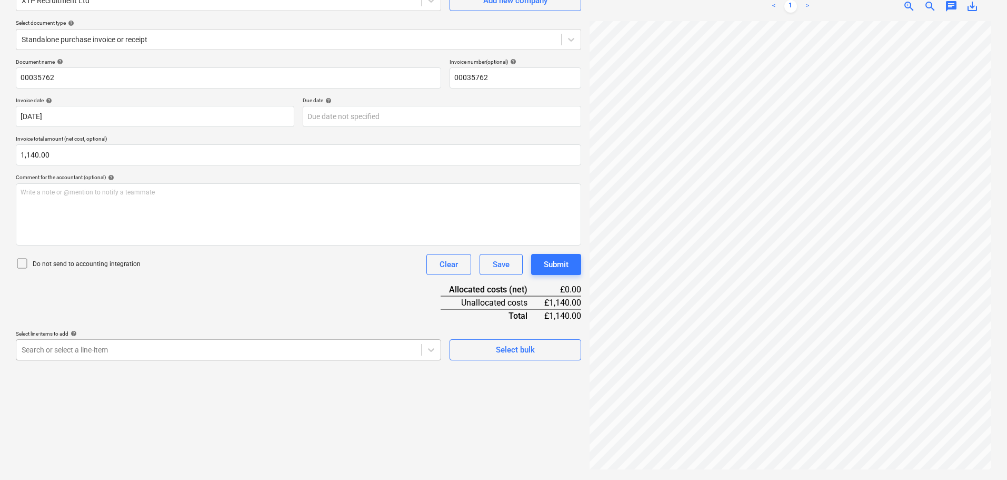
click at [99, 345] on body "Sales Projects Contacts Company Consolidated Invoices Inbox Approvals format_si…" at bounding box center [503, 135] width 1007 height 480
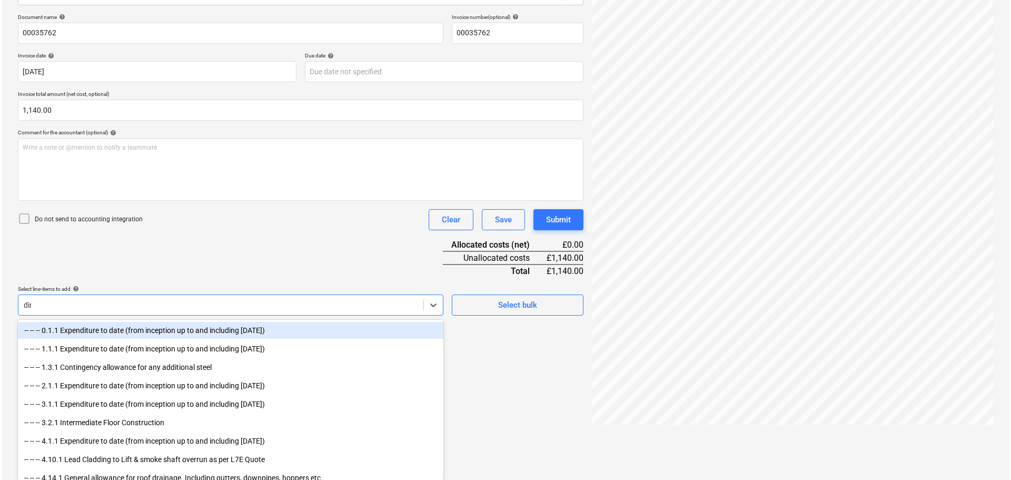
scroll to position [105, 0]
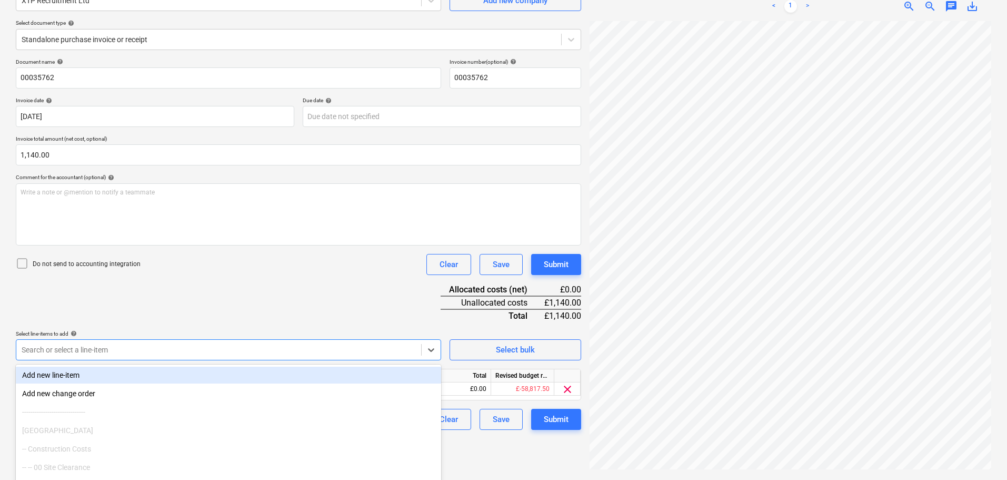
click at [276, 317] on div "Document name help 00035762 Invoice number (optional) help 00035762 Invoice dat…" at bounding box center [298, 243] width 565 height 371
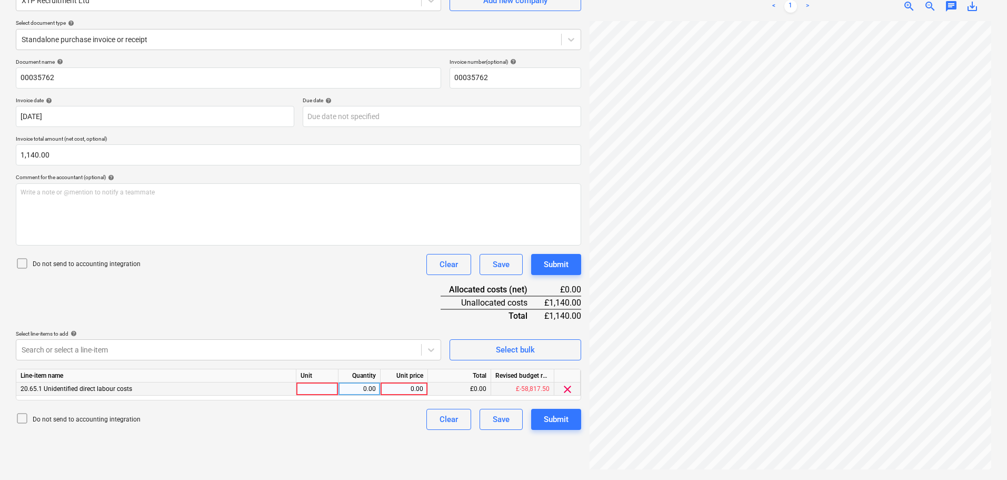
click at [411, 390] on div "0.00" at bounding box center [404, 388] width 38 height 13
click at [562, 262] on div "Submit" at bounding box center [556, 264] width 25 height 14
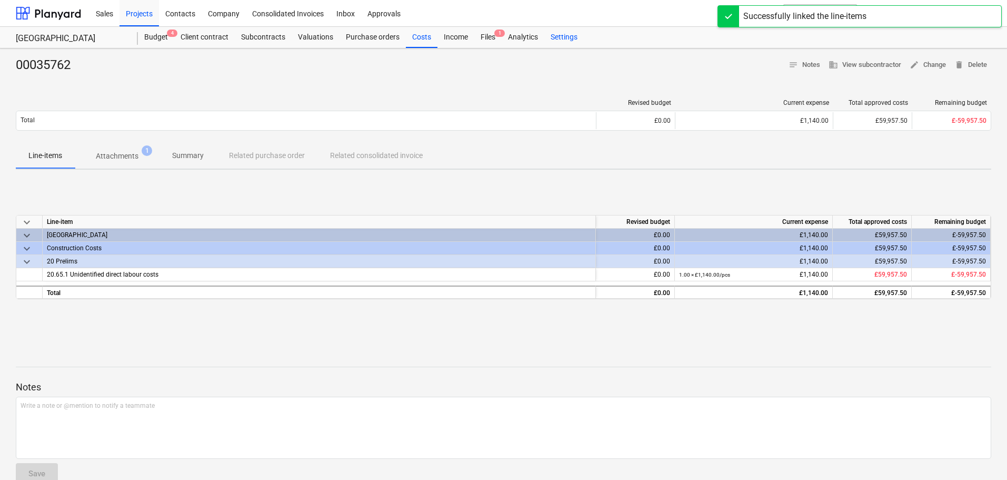
drag, startPoint x: 417, startPoint y: 38, endPoint x: 582, endPoint y: 47, distance: 164.5
click at [417, 38] on div "Costs" at bounding box center [422, 37] width 32 height 21
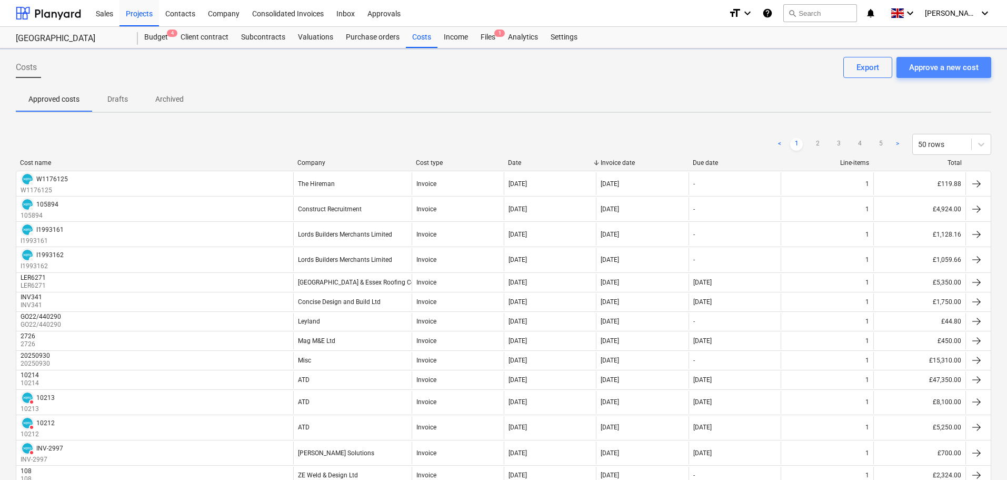
click at [960, 67] on div "Approve a new cost" at bounding box center [943, 68] width 69 height 14
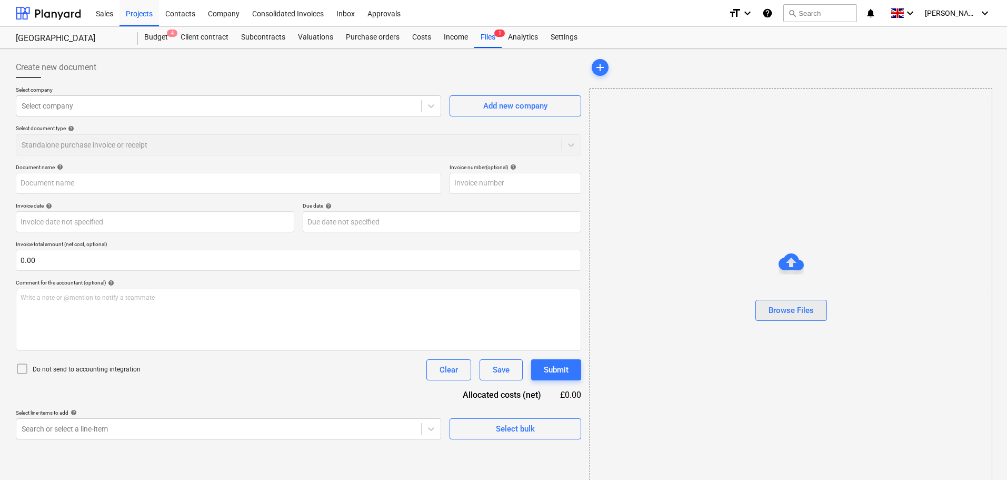
click at [776, 309] on div "Browse Files" at bounding box center [791, 310] width 45 height 14
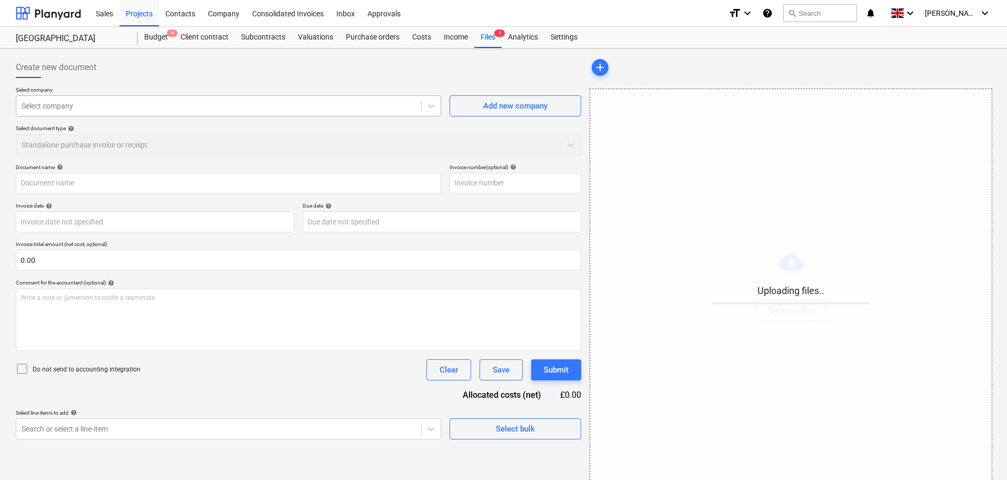
click at [88, 106] on div at bounding box center [219, 106] width 394 height 11
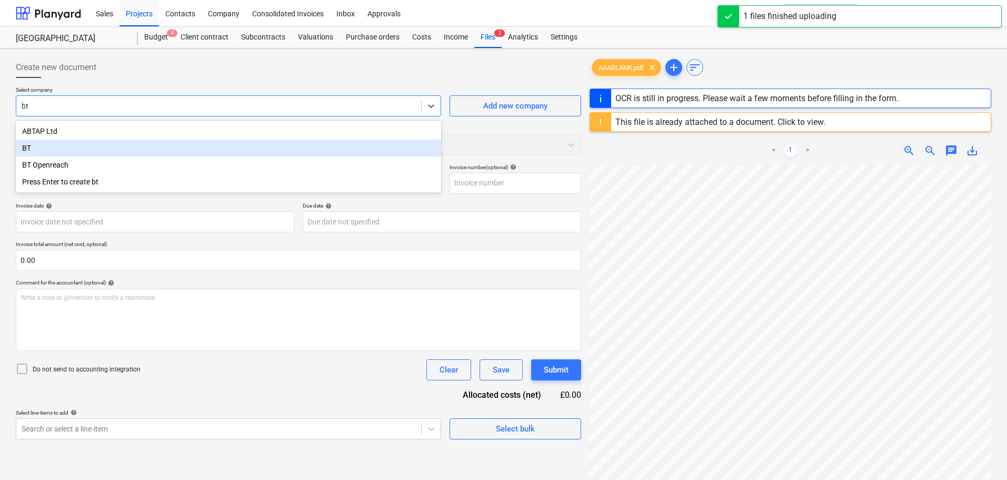
click at [51, 152] on div "BT" at bounding box center [228, 148] width 425 height 17
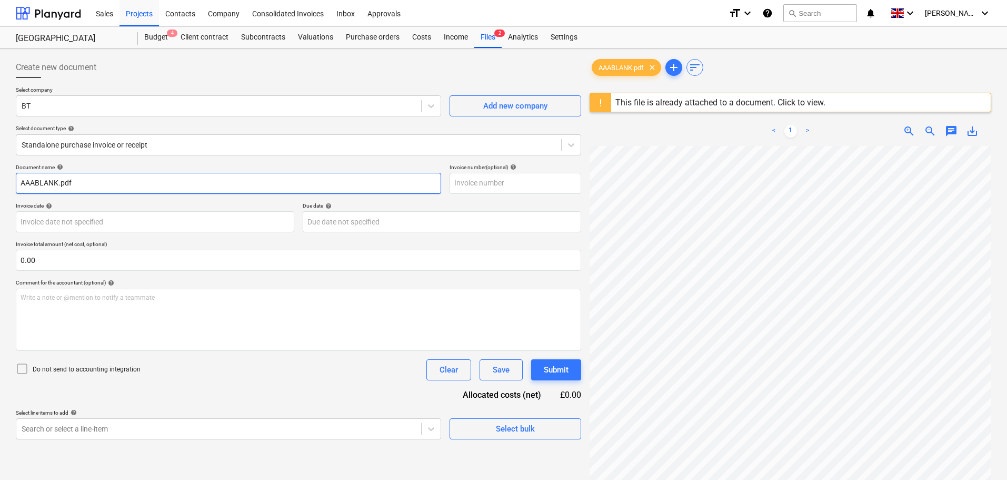
drag, startPoint x: 97, startPoint y: 183, endPoint x: -90, endPoint y: 178, distance: 187.5
click at [0, 178] on html "Sales Projects Contacts Company Consolidated Invoices Inbox Approvals format_si…" at bounding box center [503, 240] width 1007 height 480
paste input "Lancaster Gate - Broadband Connection"
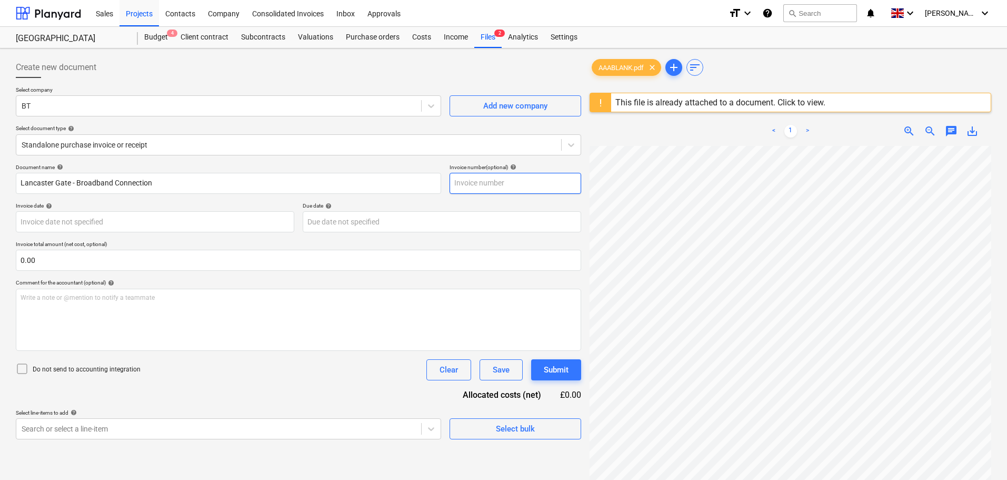
click at [466, 189] on input "text" at bounding box center [516, 183] width 132 height 21
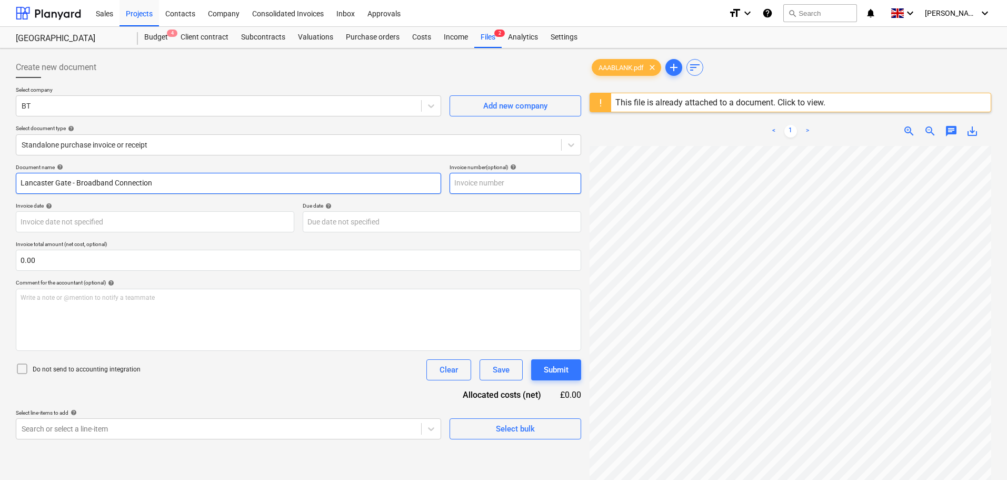
paste input "Lancaster Gate - Broadband Connection"
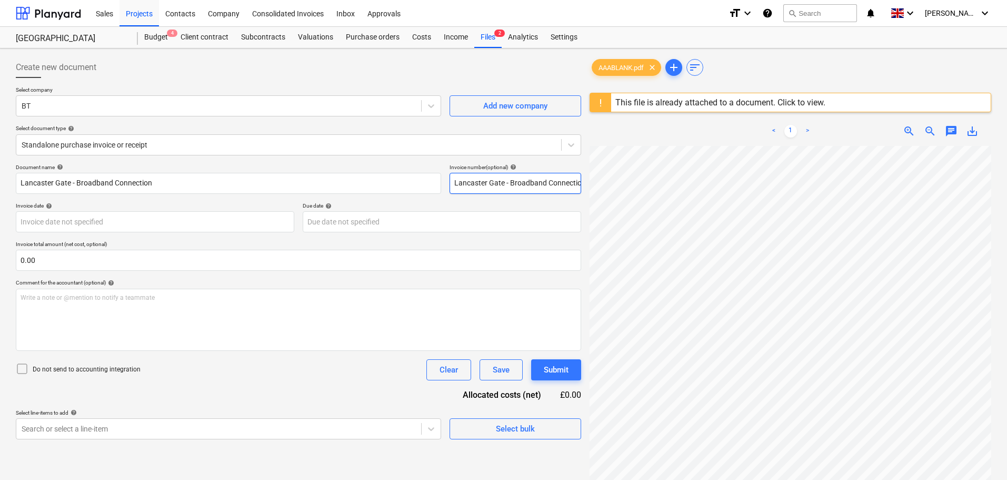
scroll to position [0, 4]
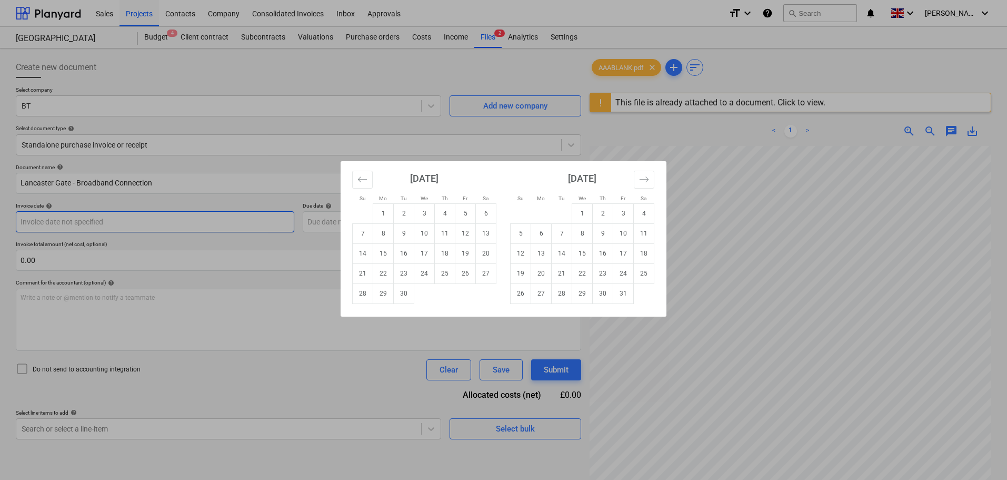
click at [116, 221] on body "Sales Projects Contacts Company Consolidated Invoices Inbox Approvals format_si…" at bounding box center [503, 240] width 1007 height 480
click at [409, 256] on td "16" at bounding box center [404, 253] width 21 height 20
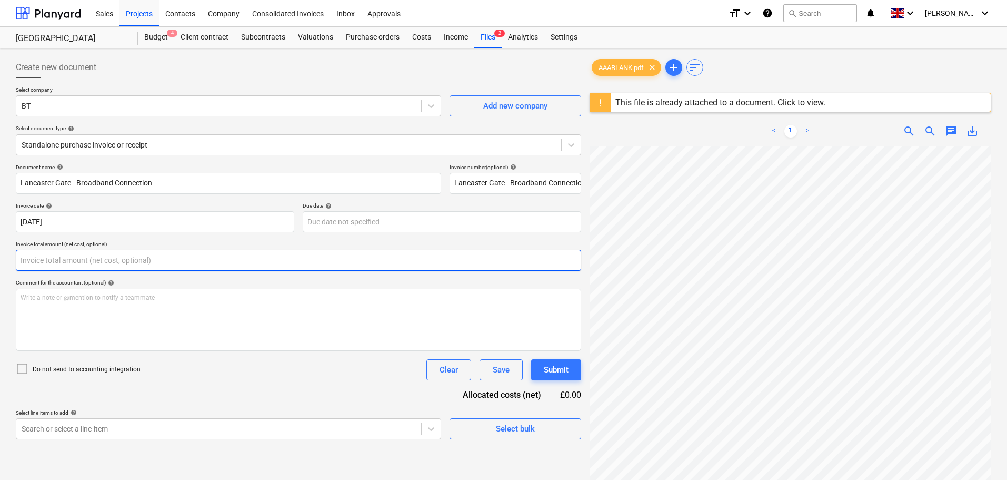
click at [124, 262] on input "text" at bounding box center [298, 260] width 565 height 21
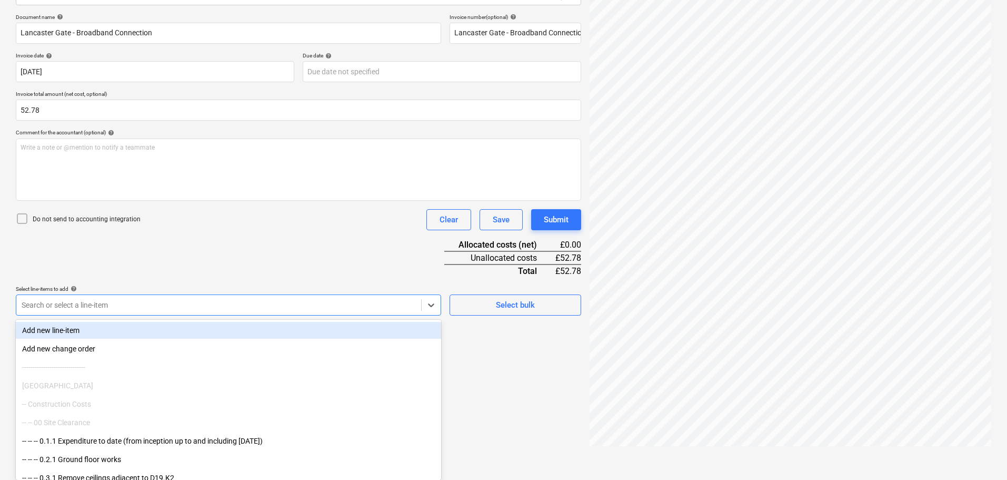
click at [113, 330] on body "Sales Projects Contacts Company Consolidated Invoices Inbox Approvals format_si…" at bounding box center [503, 90] width 1007 height 480
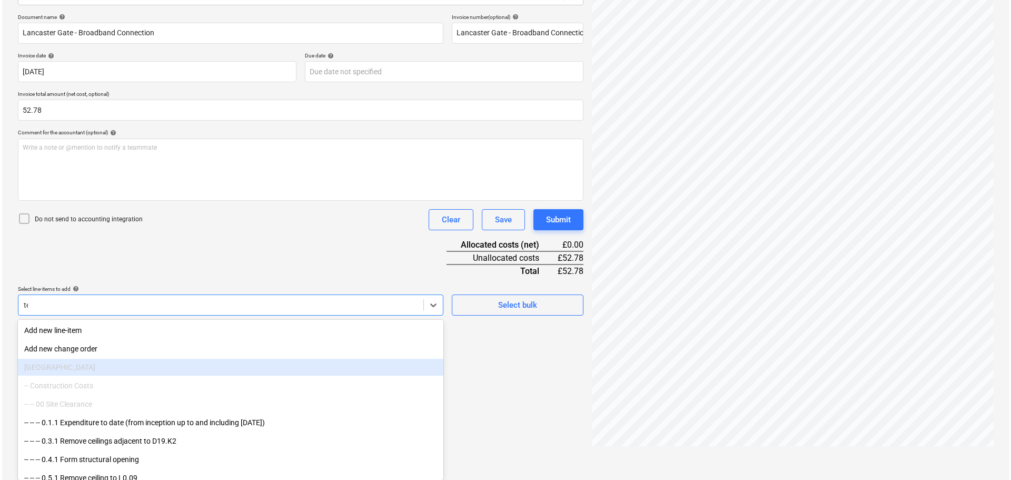
scroll to position [125, 0]
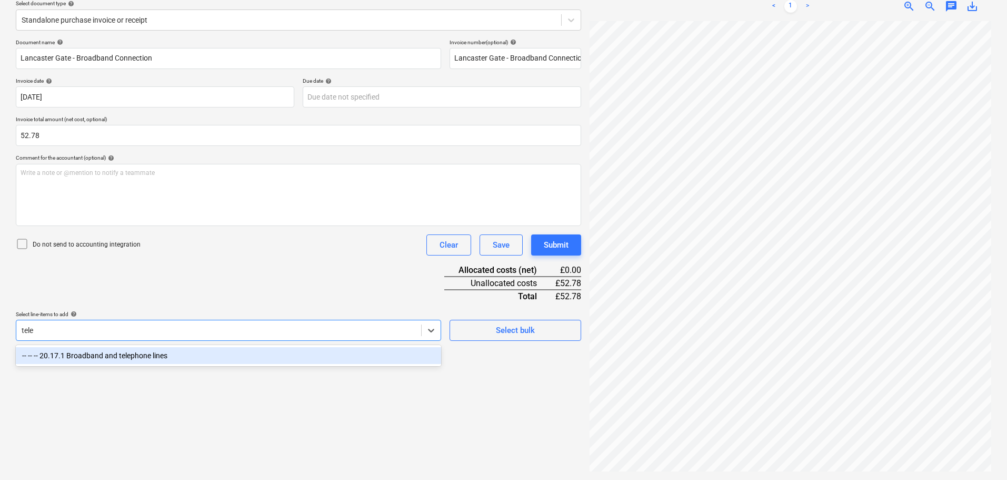
click at [163, 357] on div "-- -- -- 20.17.1 Broadband and telephone lines" at bounding box center [228, 355] width 425 height 17
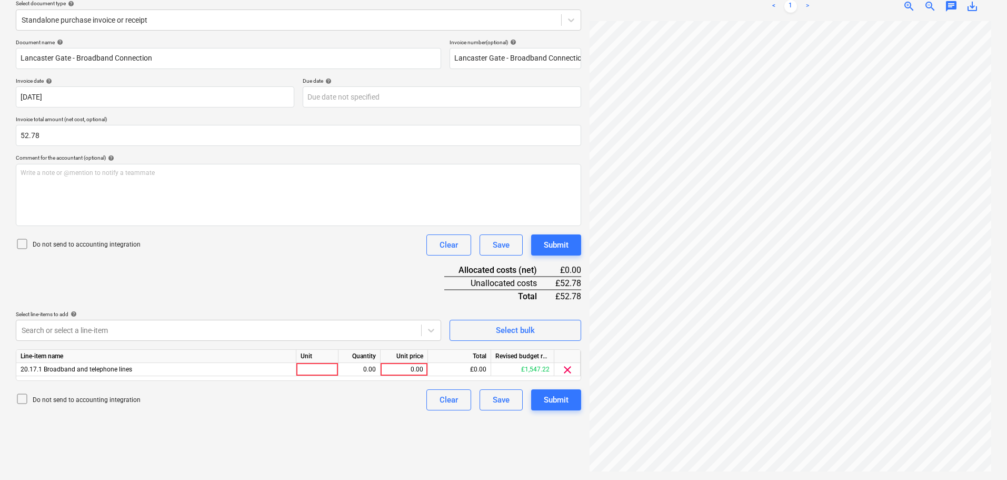
drag, startPoint x: 334, startPoint y: 283, endPoint x: 348, endPoint y: 283, distance: 14.2
click at [338, 283] on div "Document name help Lancaster Gate - Broadband Connection Invoice number (option…" at bounding box center [298, 224] width 565 height 371
click at [412, 366] on div "0.00" at bounding box center [404, 369] width 38 height 13
click at [577, 241] on button "Submit" at bounding box center [556, 244] width 50 height 21
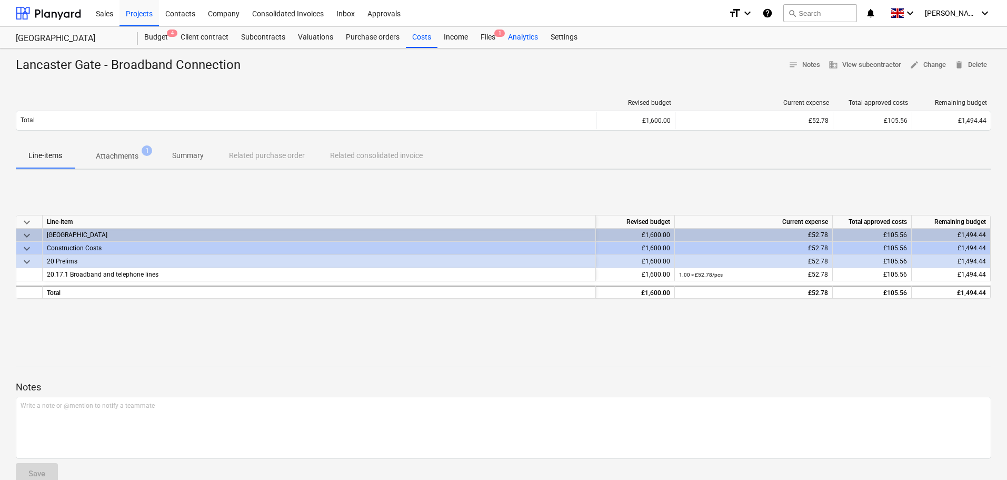
click at [419, 37] on div "Costs" at bounding box center [422, 37] width 32 height 21
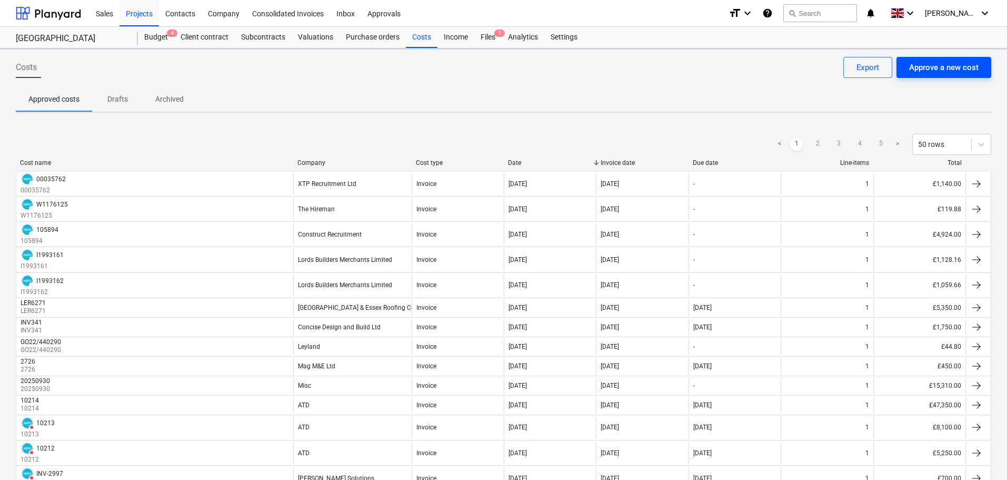
click at [929, 72] on div "Approve a new cost" at bounding box center [943, 68] width 69 height 14
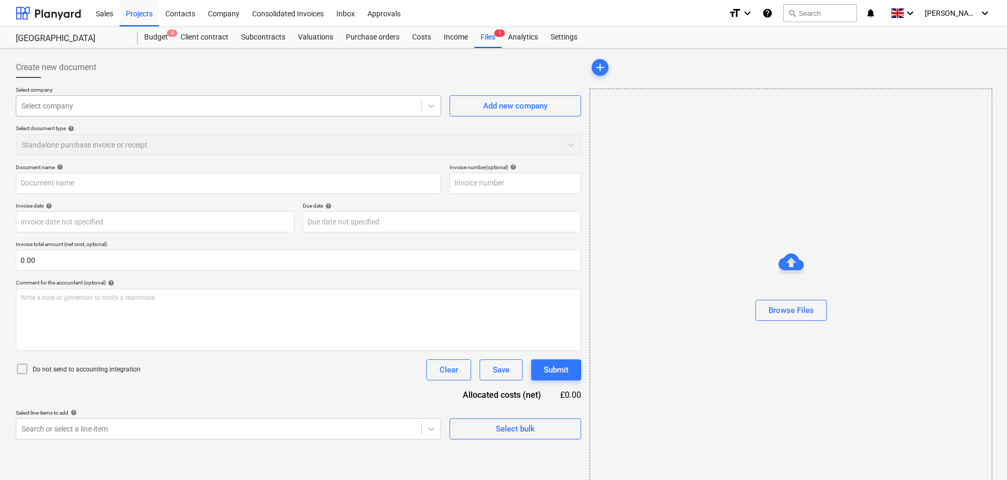
click at [71, 101] on div at bounding box center [219, 106] width 394 height 11
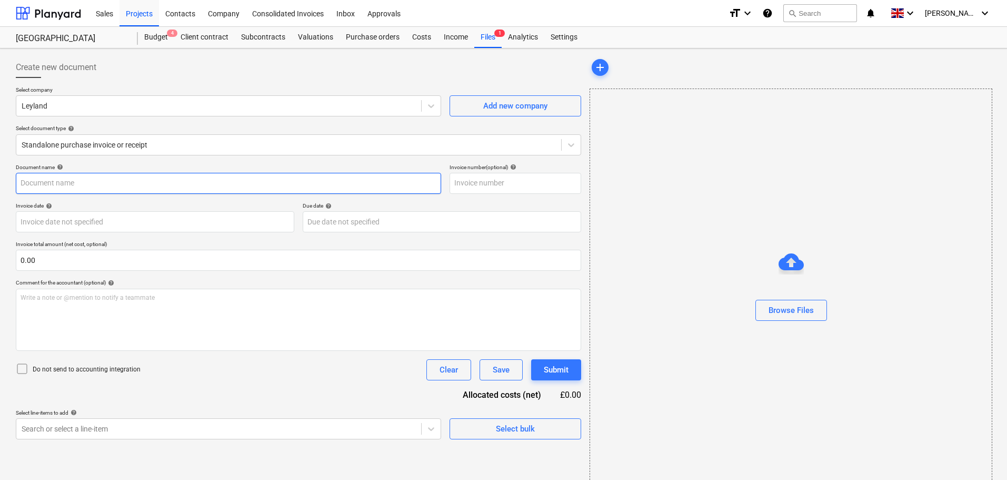
click at [52, 180] on input "text" at bounding box center [228, 183] width 425 height 21
paste input "GO33/270167"
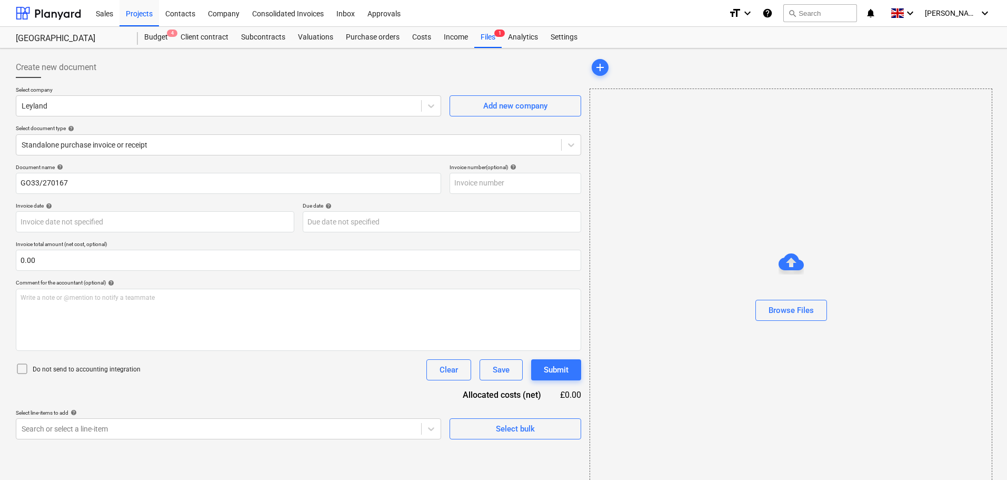
click at [137, 164] on div "Document name help" at bounding box center [228, 167] width 425 height 7
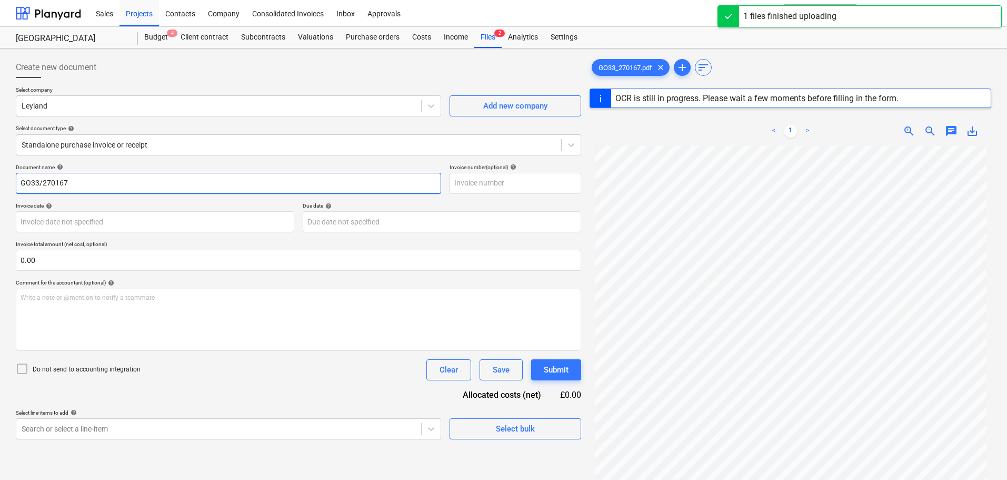
drag, startPoint x: 87, startPoint y: 184, endPoint x: 3, endPoint y: 182, distance: 84.3
click at [3, 182] on div "Create new document Select company Leyland Add new company Select document type…" at bounding box center [503, 326] width 1007 height 556
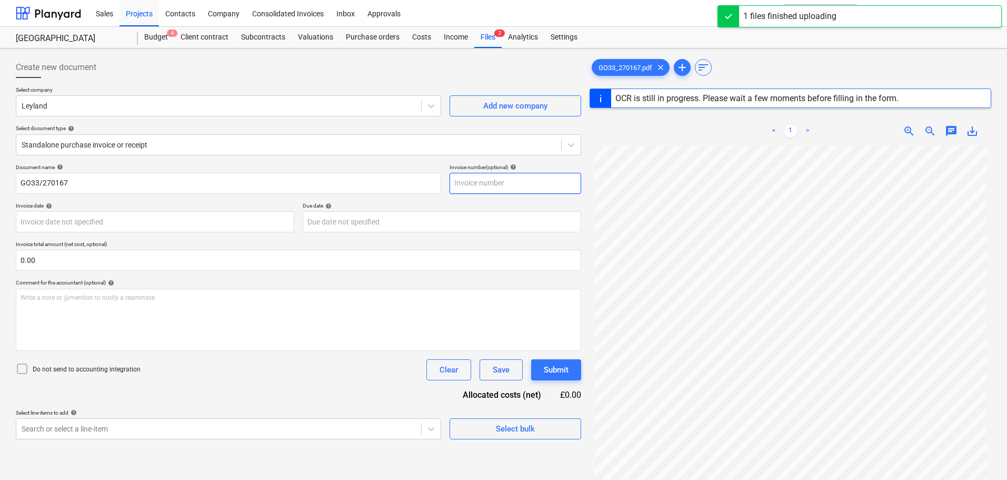
click at [477, 185] on input "text" at bounding box center [516, 183] width 132 height 21
paste input "GO33/270167"
click at [230, 220] on body "Sales Projects Contacts Company Consolidated Invoices Inbox Approvals format_si…" at bounding box center [503, 240] width 1007 height 480
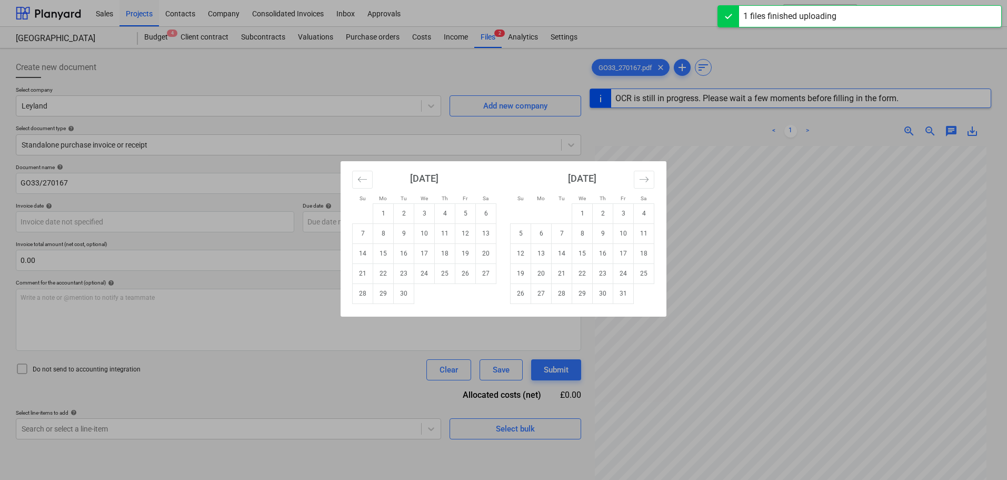
click at [445, 248] on td "18" at bounding box center [445, 253] width 21 height 20
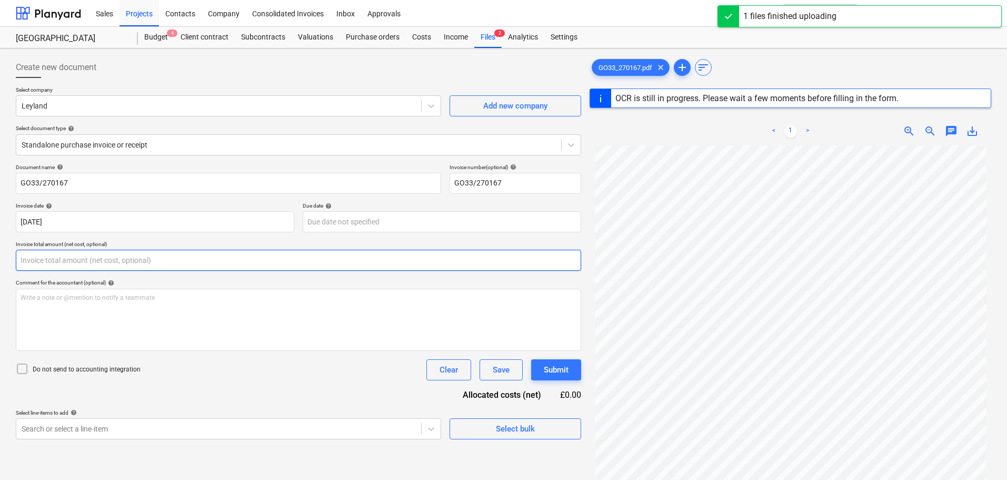
click at [175, 261] on input "text" at bounding box center [298, 260] width 565 height 21
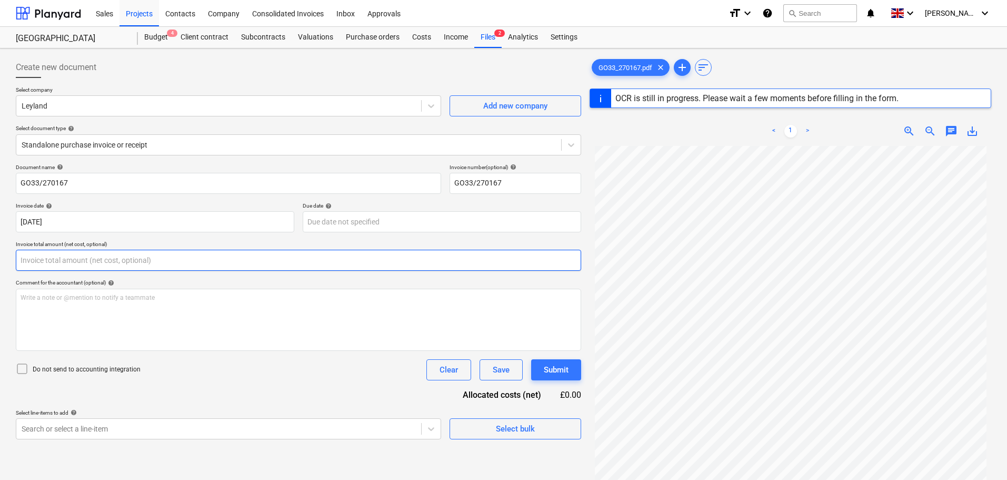
scroll to position [106, 0]
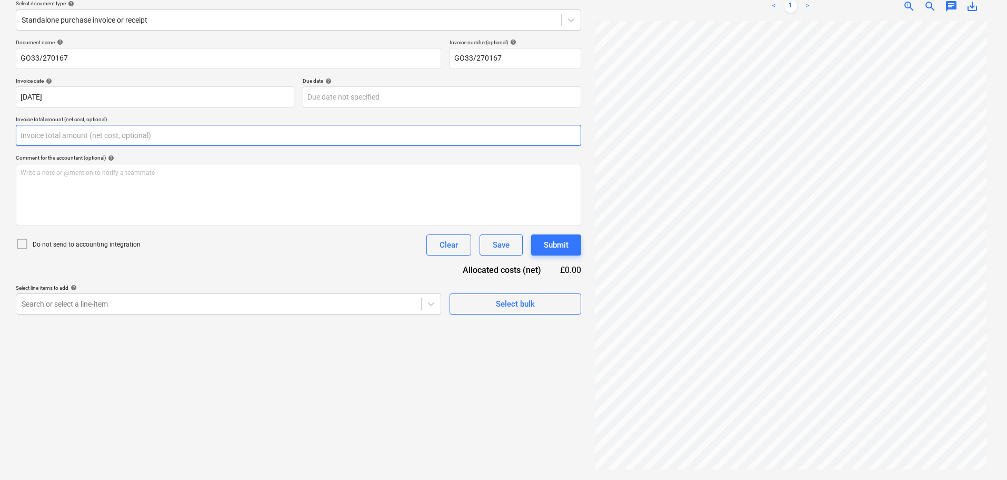
scroll to position [105, 0]
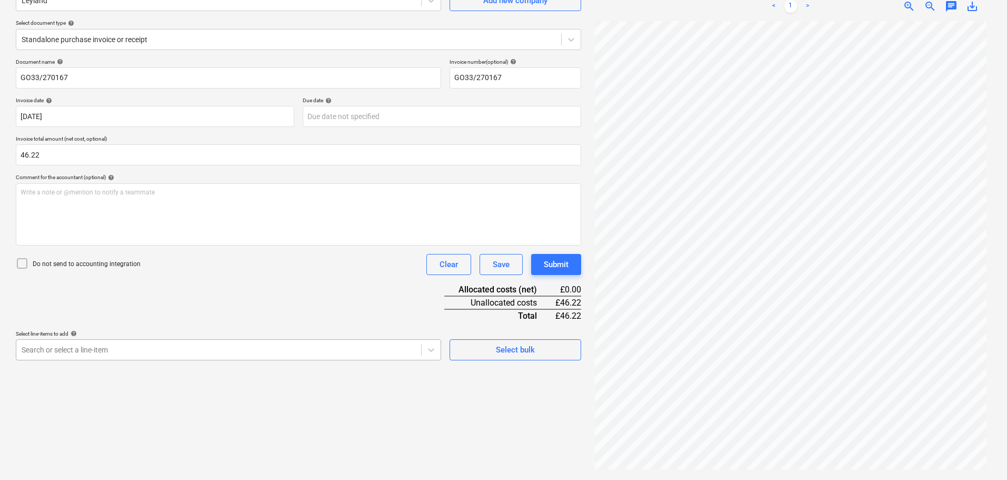
click at [156, 347] on body "Sales Projects Contacts Company Consolidated Invoices Inbox Approvals format_si…" at bounding box center [503, 135] width 1007 height 480
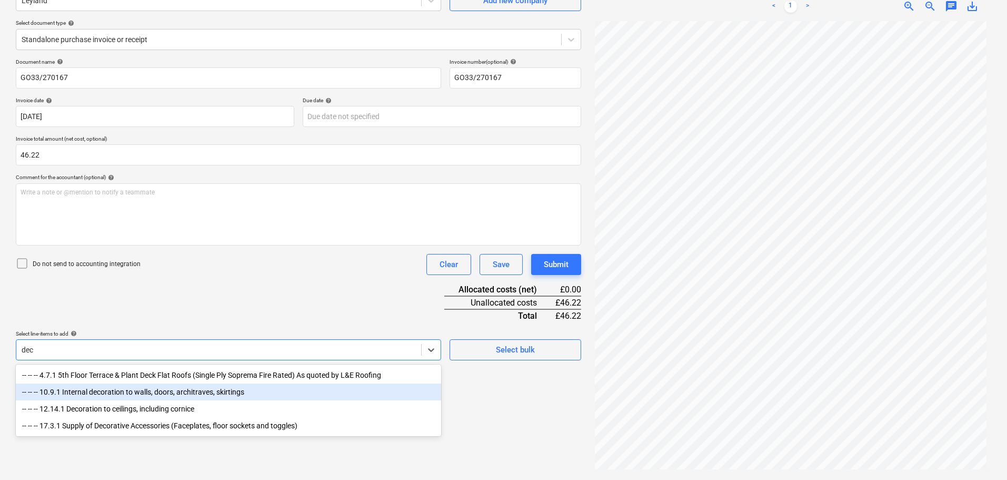
click at [157, 395] on div "-- -- -- 10.9.1 Internal decoration to walls, doors, architraves, skirtings" at bounding box center [228, 391] width 425 height 17
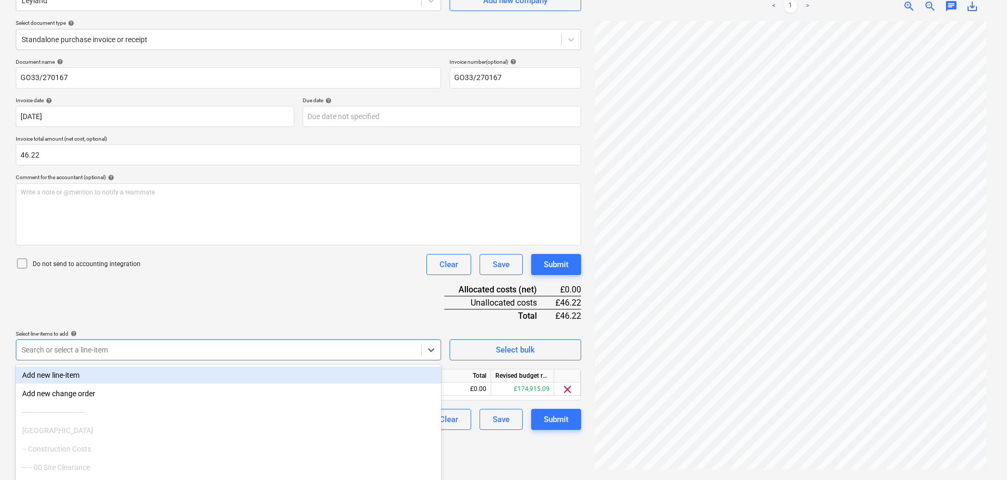
click at [270, 288] on div "Document name help GO33/270167 Invoice number (optional) help GO33/270167 Invoi…" at bounding box center [298, 243] width 565 height 371
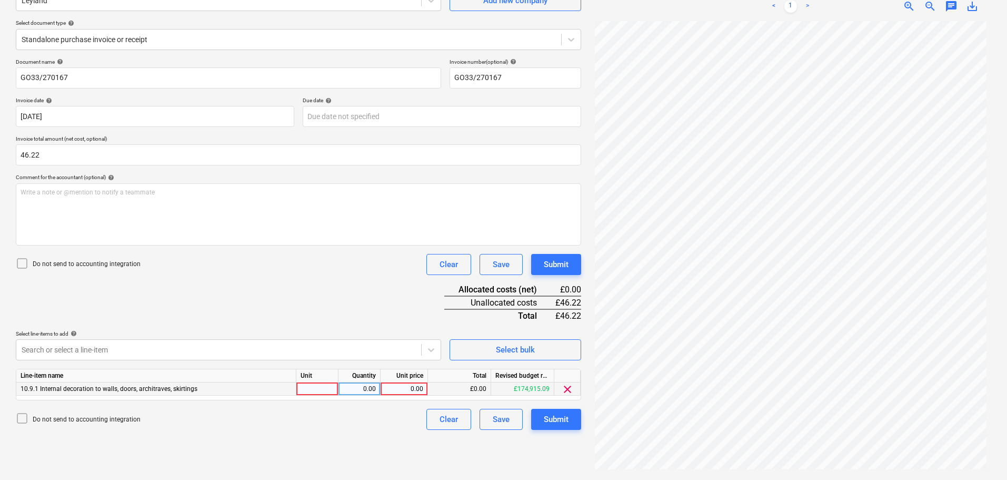
click at [399, 387] on div "0.00" at bounding box center [404, 388] width 38 height 13
click at [561, 266] on div "Submit" at bounding box center [556, 264] width 25 height 14
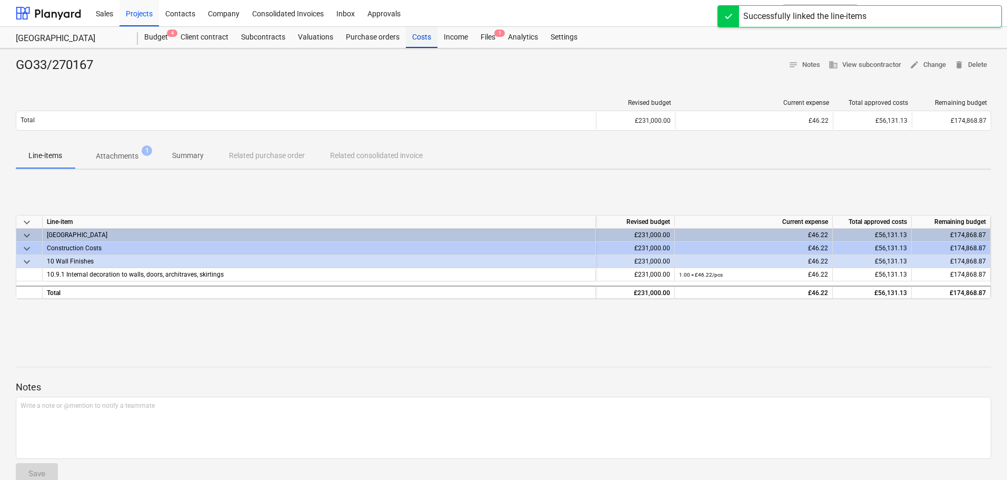
click at [417, 39] on div "Costs" at bounding box center [422, 37] width 32 height 21
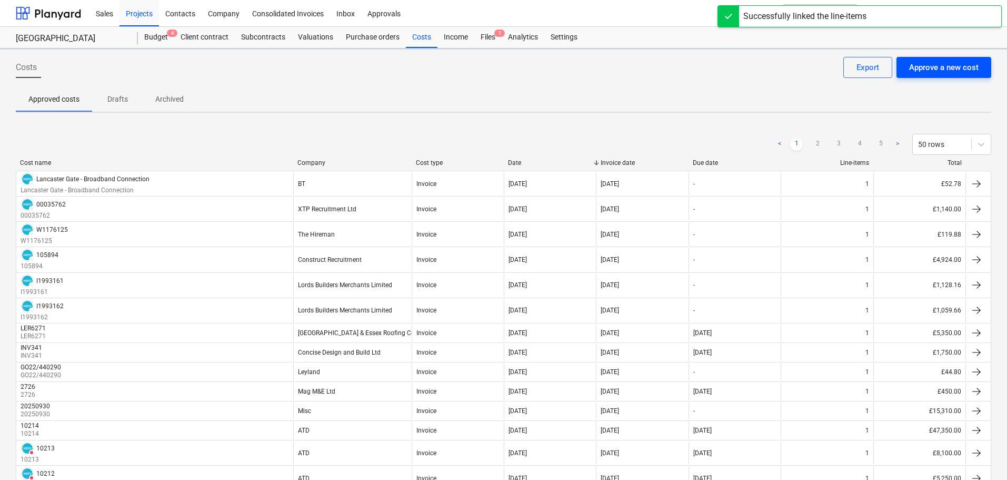
click at [943, 72] on div "Approve a new cost" at bounding box center [943, 68] width 69 height 14
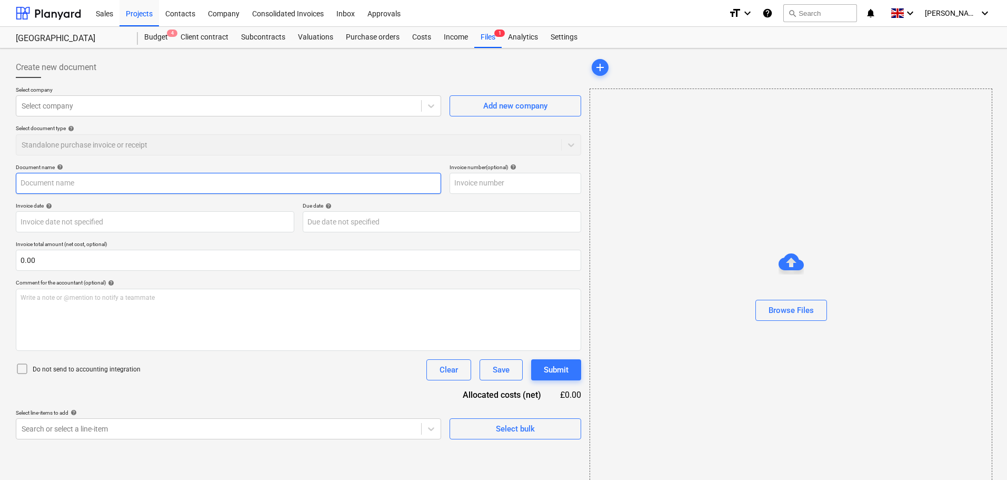
click at [56, 184] on input "text" at bounding box center [228, 183] width 425 height 21
paste input "BW1/33500"
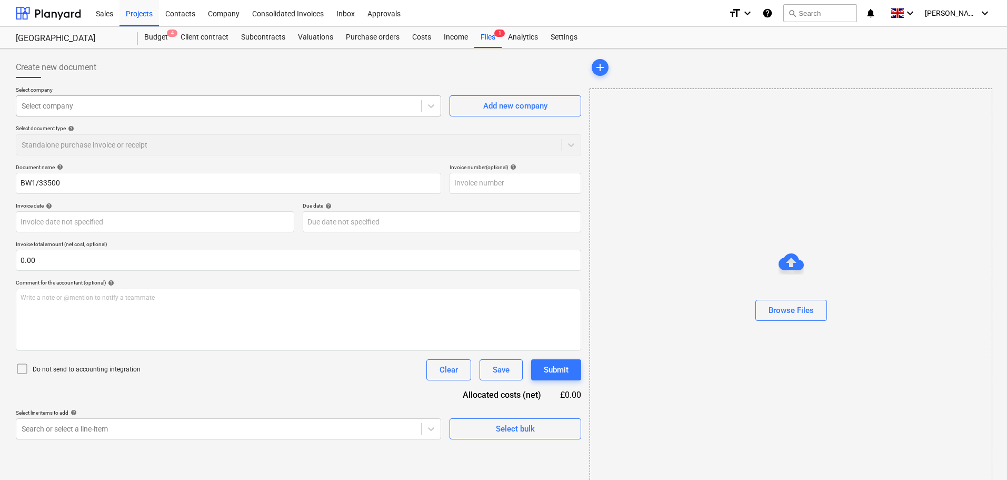
click at [74, 108] on div at bounding box center [219, 106] width 394 height 11
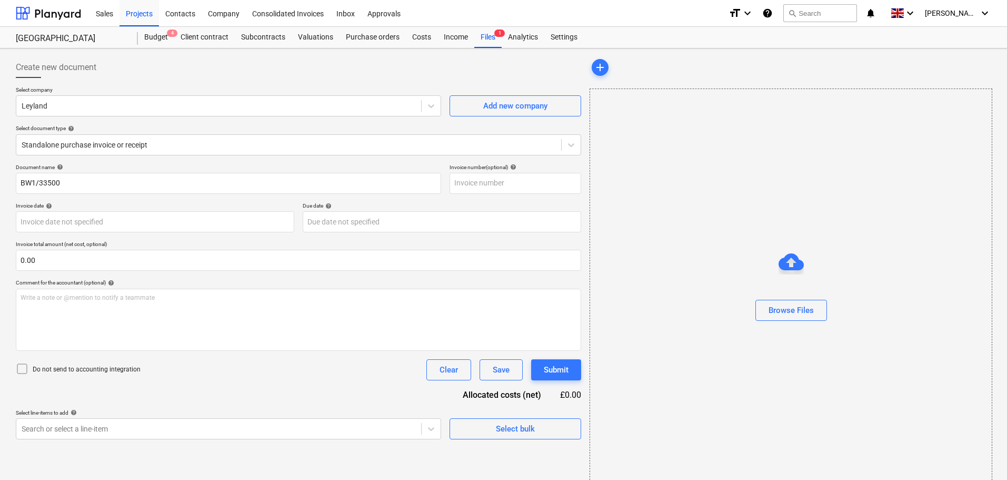
click at [156, 158] on div "Select company Leyland Add new company Select document type help Standalone pur…" at bounding box center [298, 124] width 565 height 77
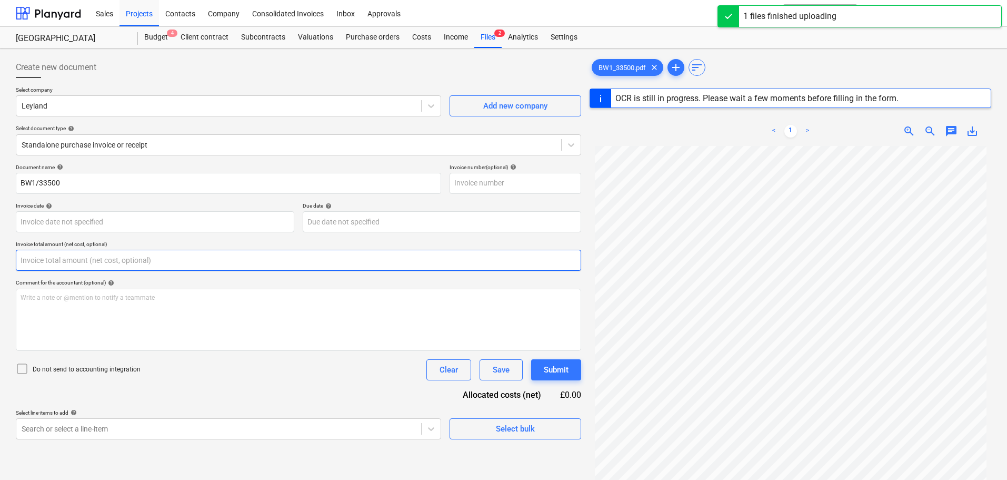
click at [101, 258] on input "text" at bounding box center [298, 260] width 565 height 21
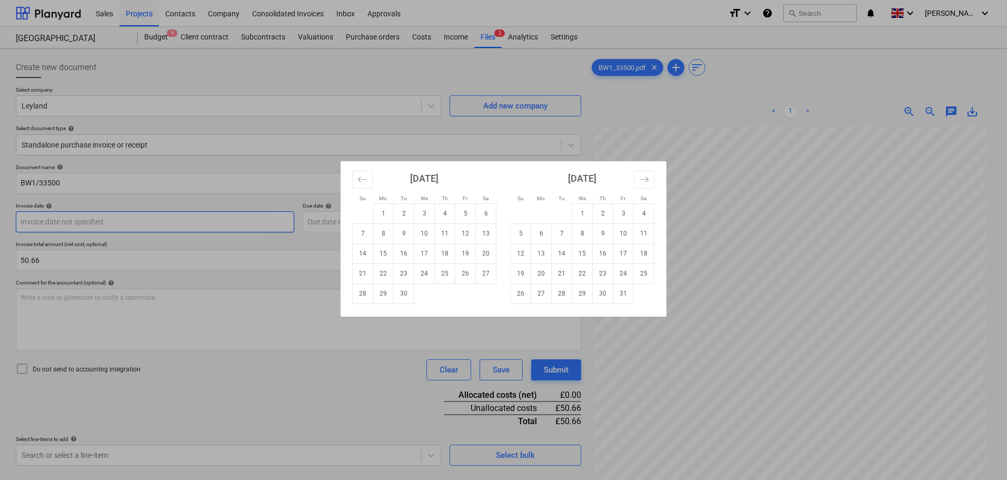
click at [117, 219] on body "Sales Projects Contacts Company Consolidated Invoices Inbox Approvals format_si…" at bounding box center [503, 240] width 1007 height 480
click at [407, 251] on td "16" at bounding box center [404, 253] width 21 height 20
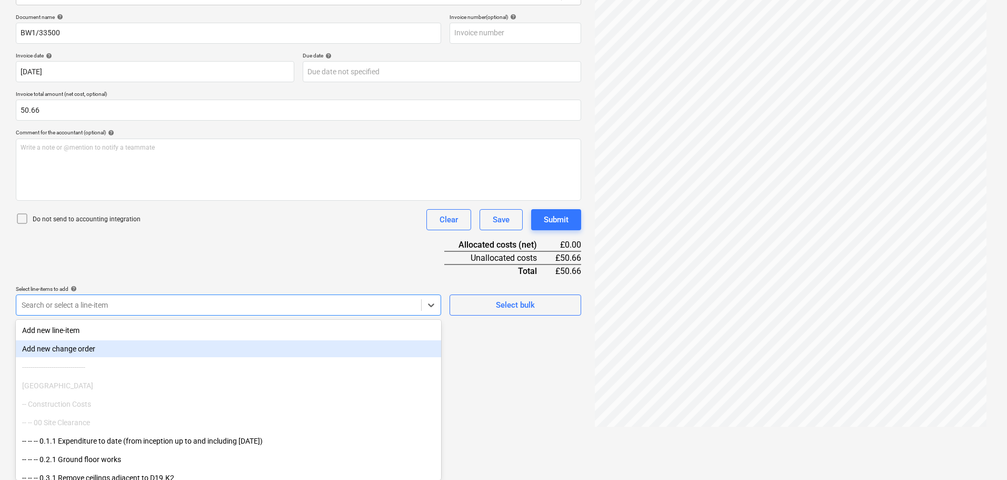
click at [92, 330] on body "Sales Projects Contacts Company Consolidated Invoices Inbox Approvals format_si…" at bounding box center [503, 90] width 1007 height 480
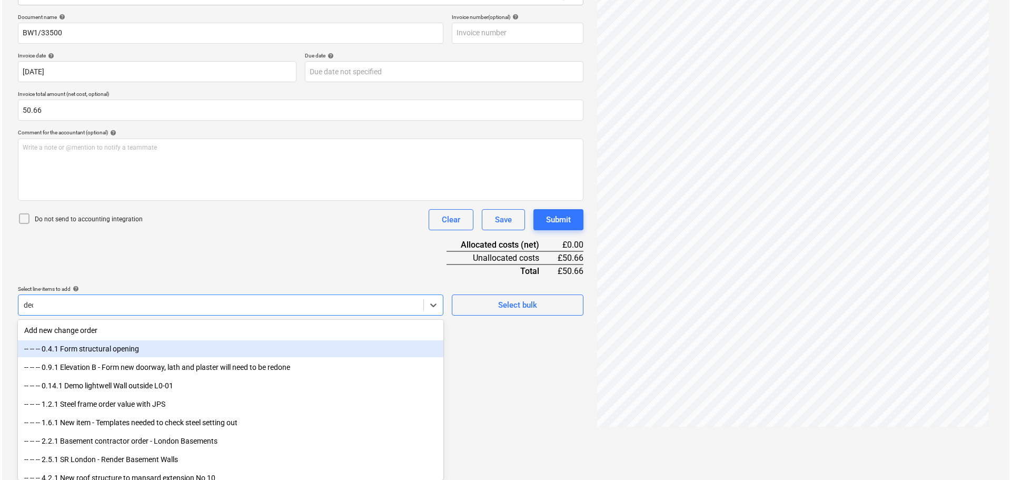
scroll to position [105, 0]
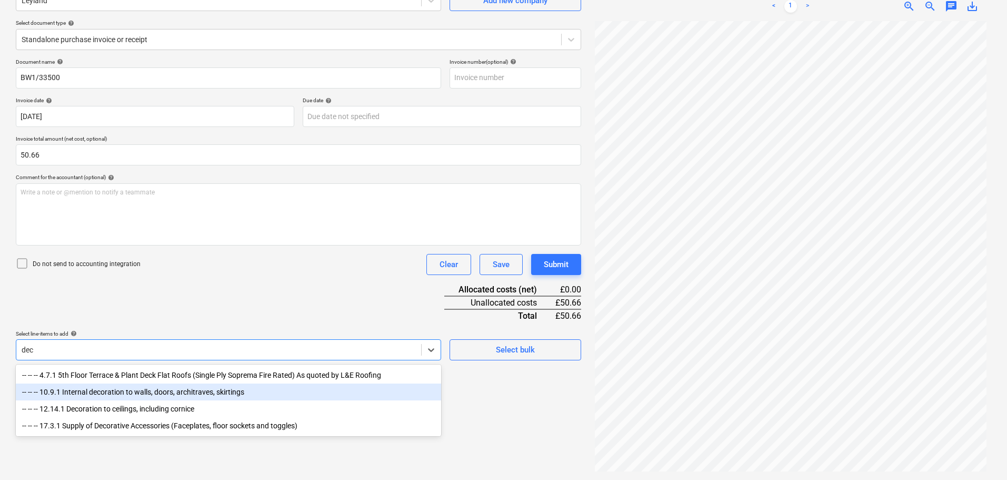
click at [181, 394] on div "-- -- -- 10.9.1 Internal decoration to walls, doors, architraves, skirtings" at bounding box center [228, 391] width 425 height 17
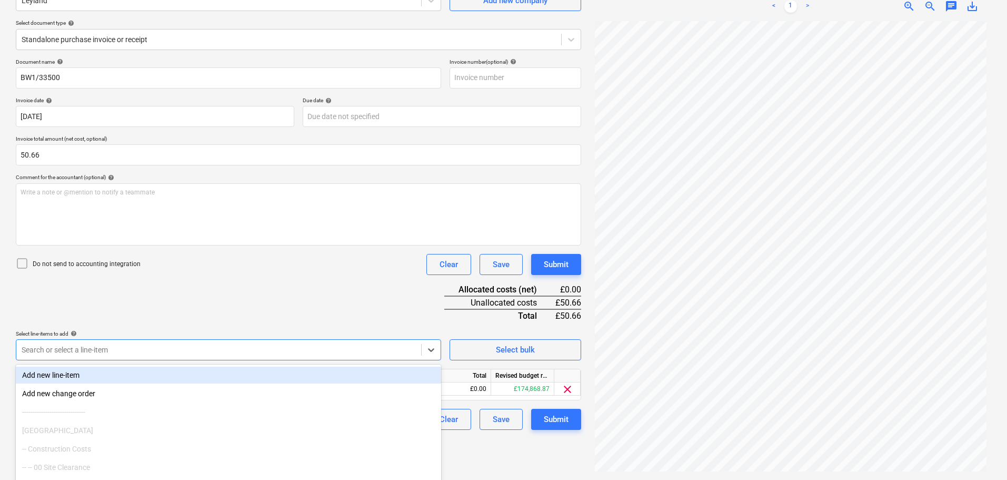
click at [331, 278] on div "Document name help BW1/33500 Invoice number (optional) help Invoice date help 1…" at bounding box center [298, 243] width 565 height 371
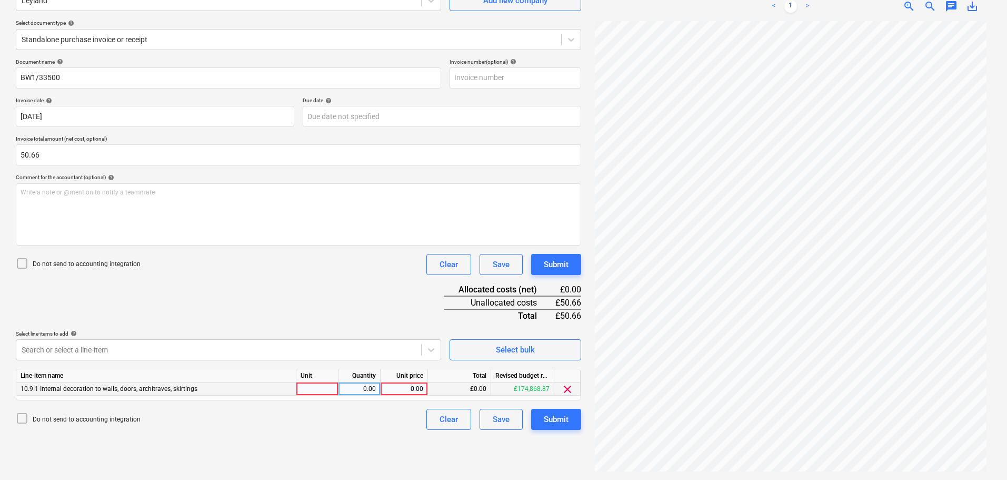
click at [409, 391] on div "0.00" at bounding box center [404, 388] width 38 height 13
click at [561, 274] on button "Submit" at bounding box center [556, 264] width 50 height 21
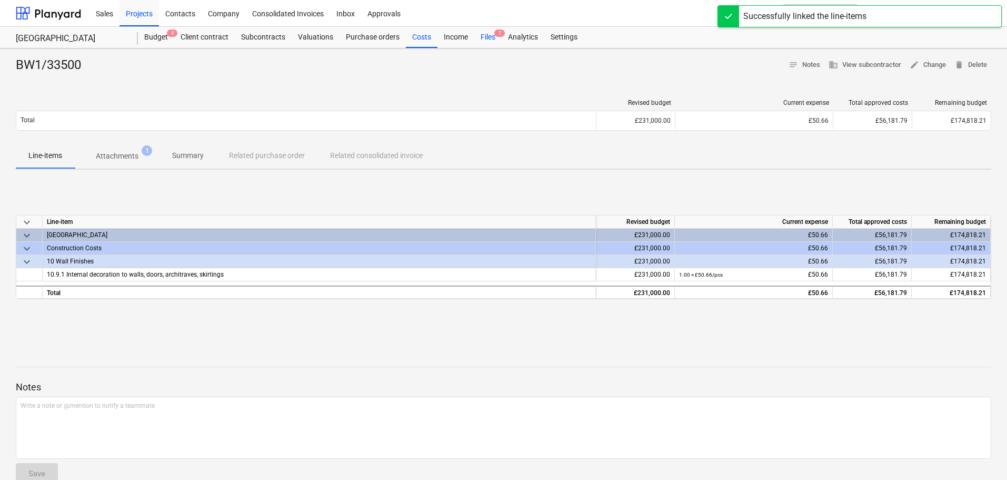
drag, startPoint x: 422, startPoint y: 34, endPoint x: 495, endPoint y: 46, distance: 74.1
click at [422, 34] on div "Costs" at bounding box center [422, 37] width 32 height 21
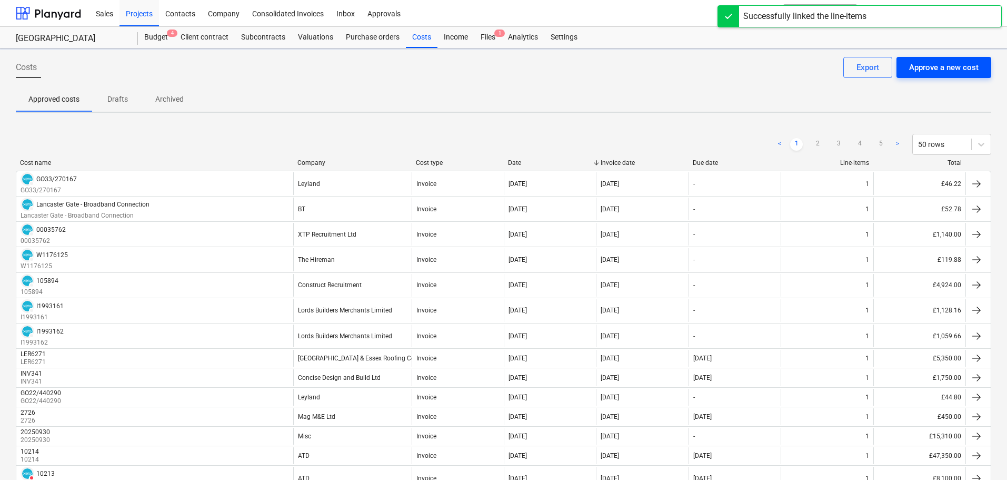
click at [925, 67] on div "Approve a new cost" at bounding box center [943, 68] width 69 height 14
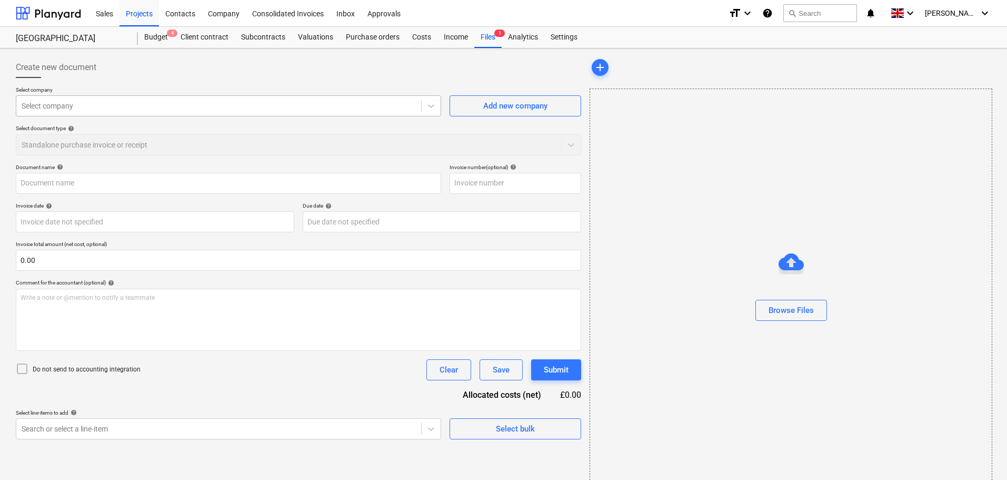
click at [51, 110] on div at bounding box center [219, 106] width 394 height 11
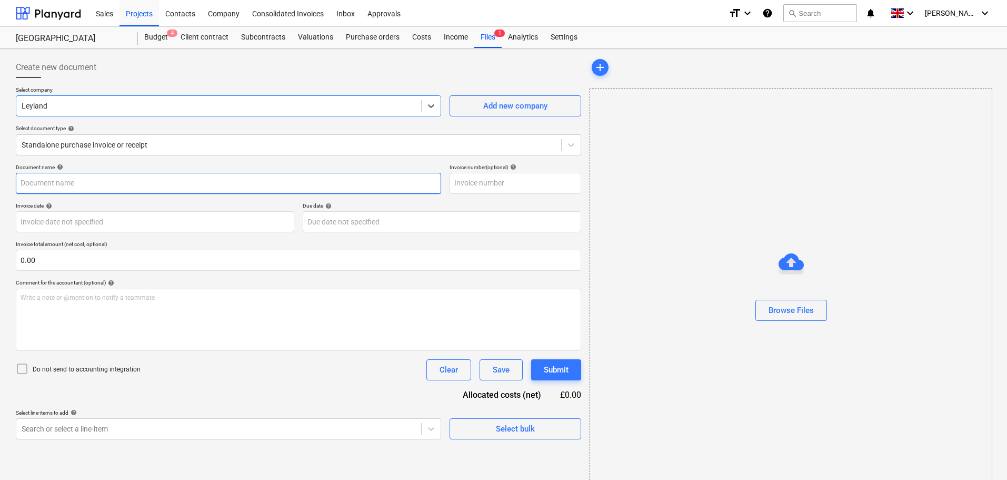
click at [64, 181] on input "text" at bounding box center [228, 183] width 425 height 21
paste input "GO22/439887"
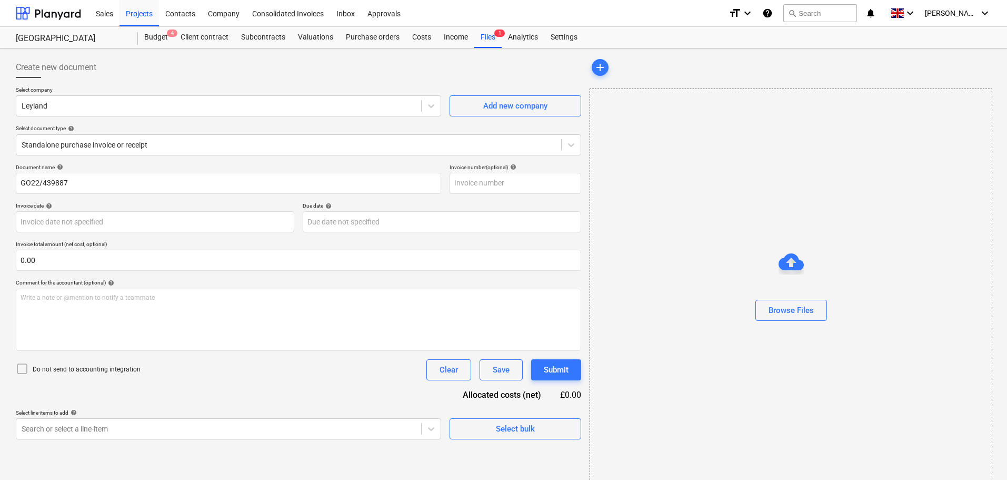
click at [215, 166] on div "Document name help" at bounding box center [228, 167] width 425 height 7
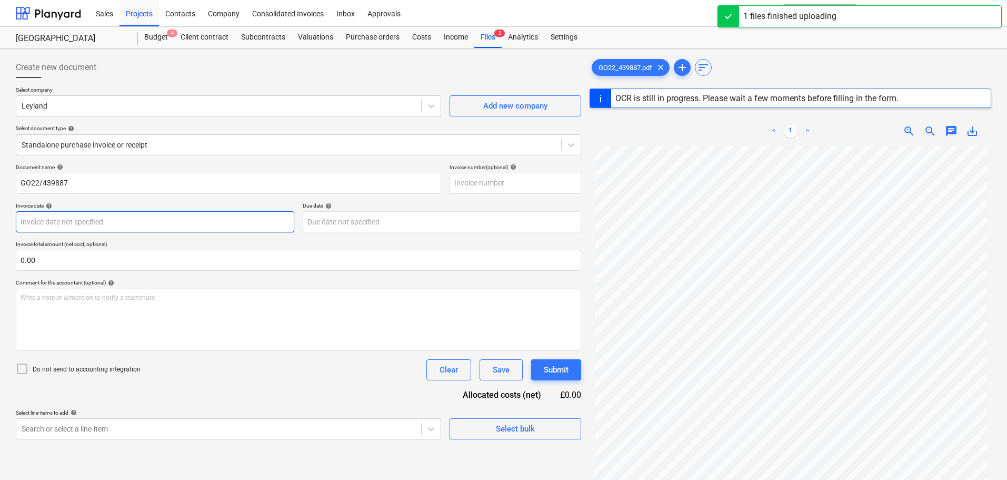
click at [56, 220] on body "Sales Projects Contacts Company Consolidated Invoices Inbox Approvals format_si…" at bounding box center [503, 240] width 1007 height 480
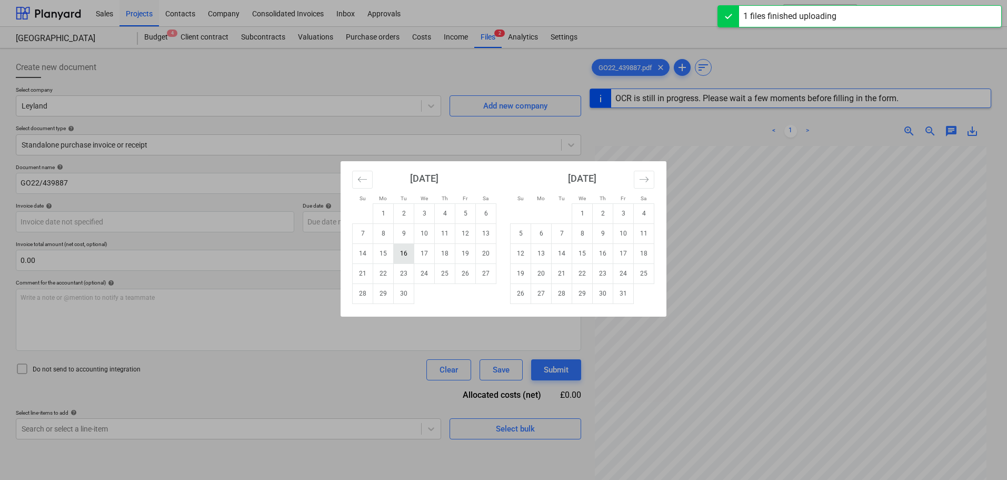
click at [406, 256] on td "16" at bounding box center [404, 253] width 21 height 20
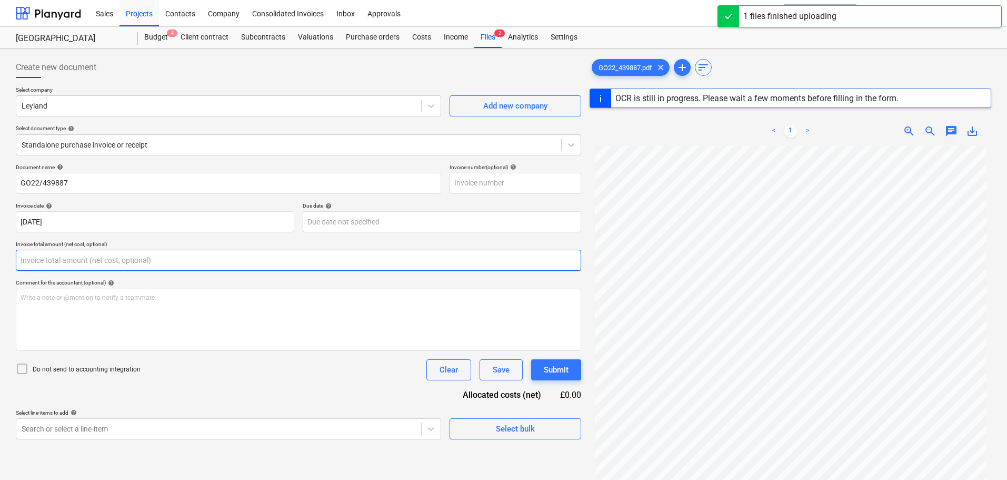
click at [106, 256] on input "text" at bounding box center [298, 260] width 565 height 21
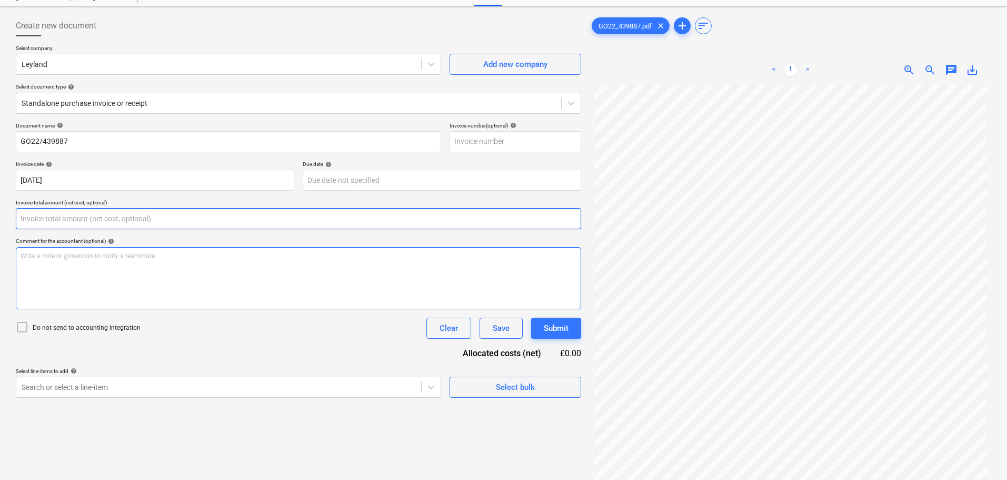
scroll to position [105, 0]
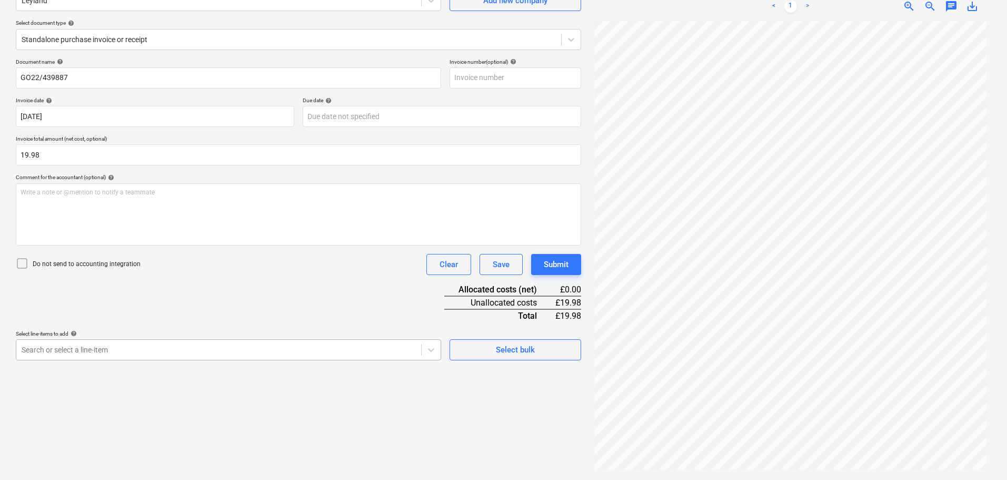
click at [234, 351] on body "Sales Projects Contacts Company Consolidated Invoices Inbox Approvals format_si…" at bounding box center [503, 135] width 1007 height 480
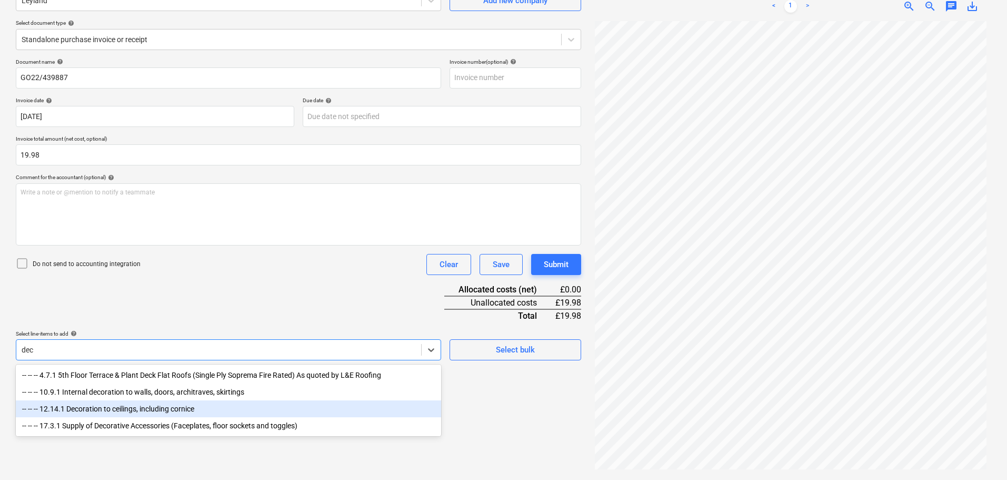
click at [134, 405] on div "-- -- -- 12.14.1 Decoration to ceilings, including cornice" at bounding box center [228, 408] width 425 height 17
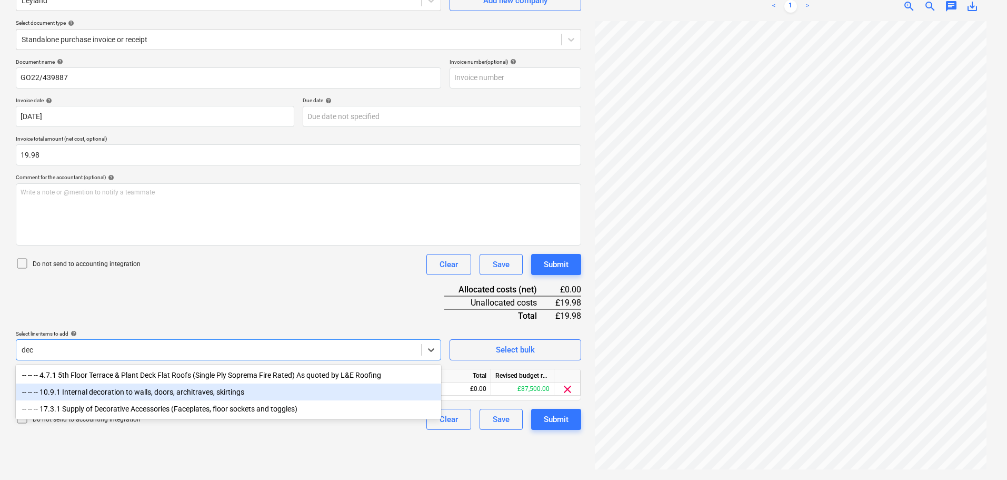
click at [160, 394] on div "-- -- -- 10.9.1 Internal decoration to walls, doors, architraves, skirtings" at bounding box center [228, 391] width 425 height 17
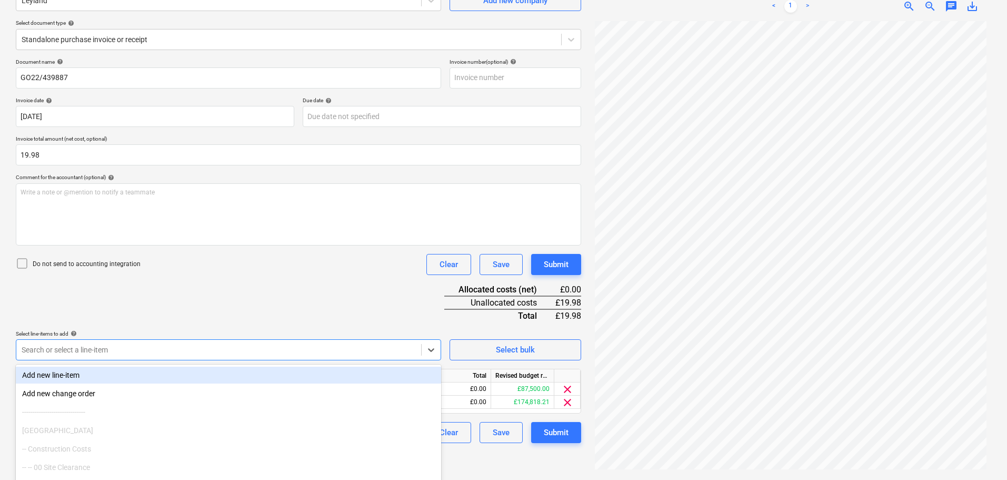
click at [271, 295] on div "Document name help GO22/439887 Invoice number (optional) help Invoice date help…" at bounding box center [298, 250] width 565 height 384
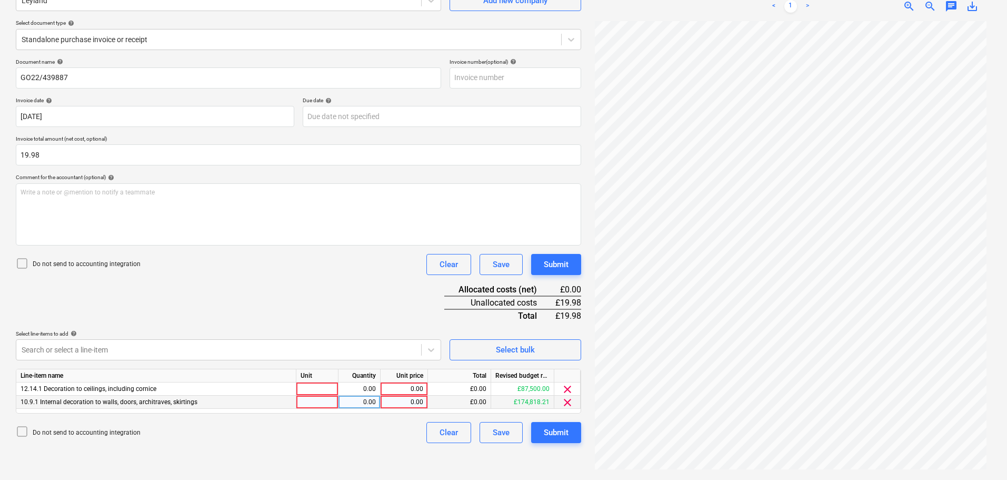
click at [394, 402] on div "0.00" at bounding box center [404, 401] width 38 height 13
click at [415, 297] on div "Document name help GO22/439887 Invoice number (optional) help Invoice date help…" at bounding box center [298, 250] width 565 height 384
click at [555, 264] on div "Submit" at bounding box center [556, 264] width 25 height 14
click at [566, 388] on span "clear" at bounding box center [567, 389] width 13 height 13
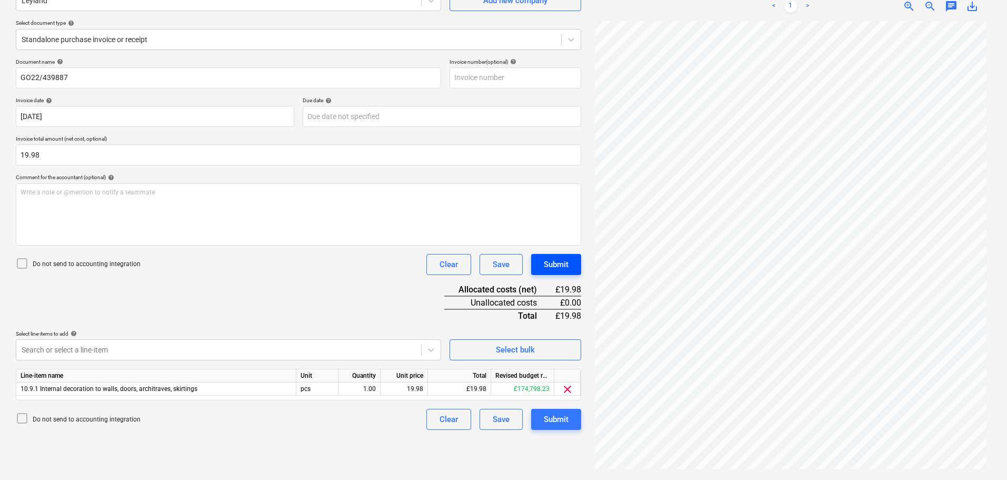
click at [570, 273] on button "Submit" at bounding box center [556, 264] width 50 height 21
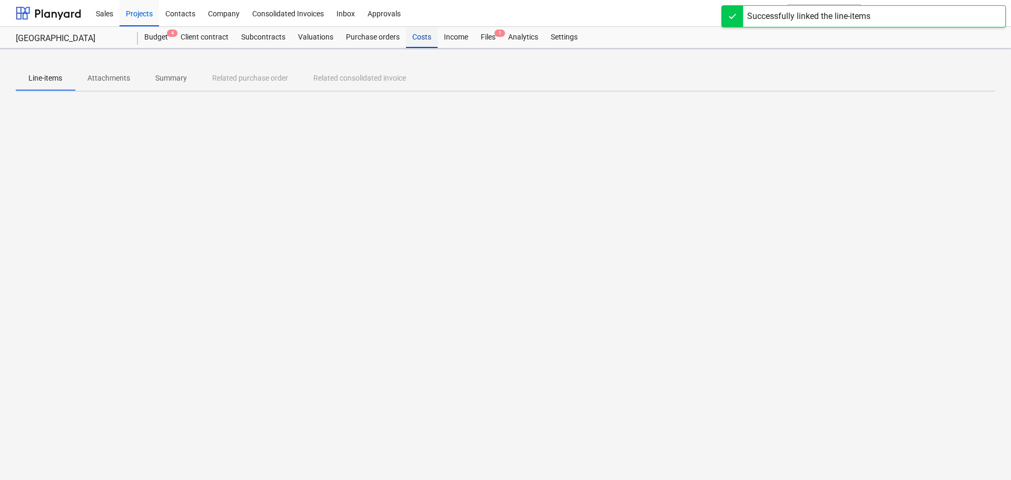
click at [419, 37] on div "Costs" at bounding box center [422, 37] width 32 height 21
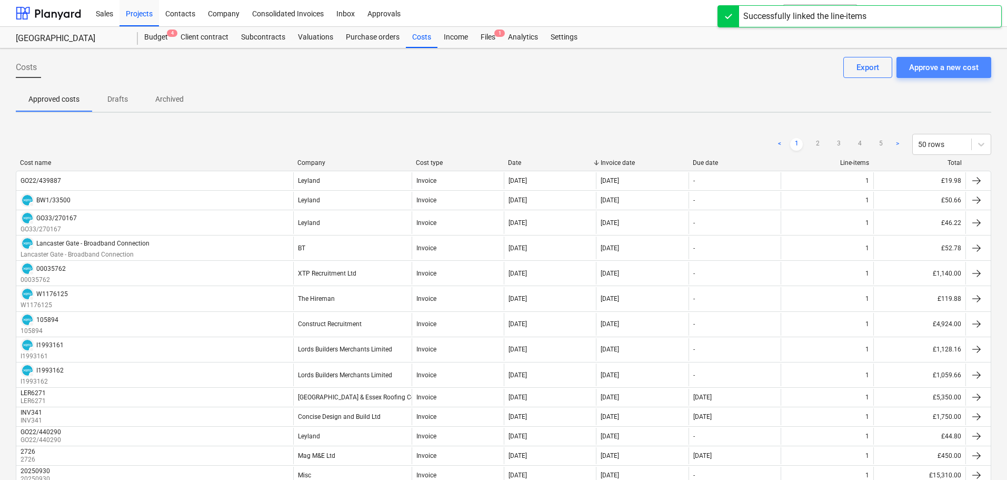
click at [955, 70] on div "Approve a new cost" at bounding box center [943, 68] width 69 height 14
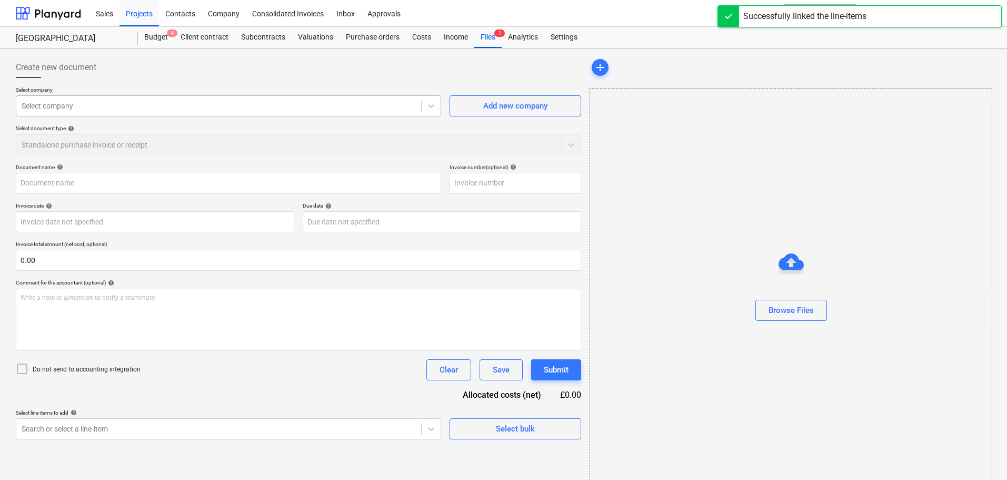
click at [112, 107] on div at bounding box center [219, 106] width 394 height 11
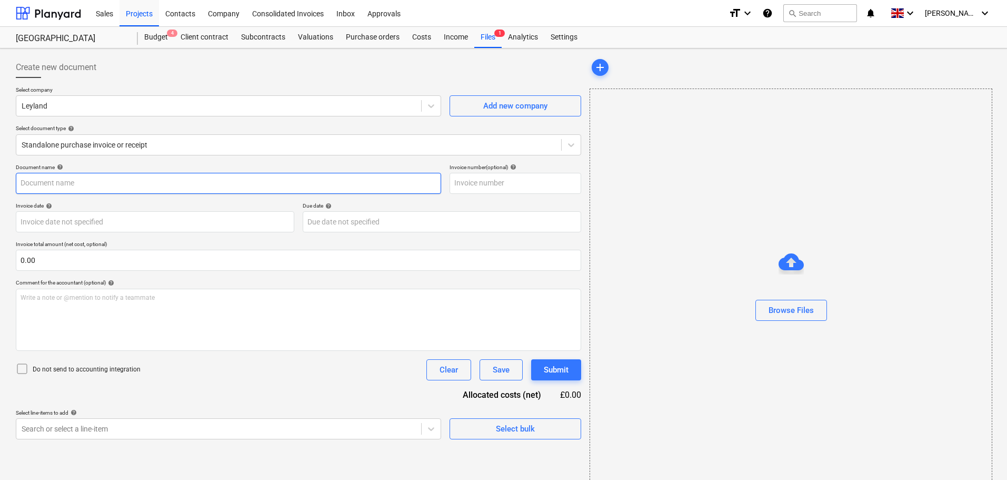
click at [67, 183] on input "text" at bounding box center [228, 183] width 425 height 21
paste input "BW2/100490"
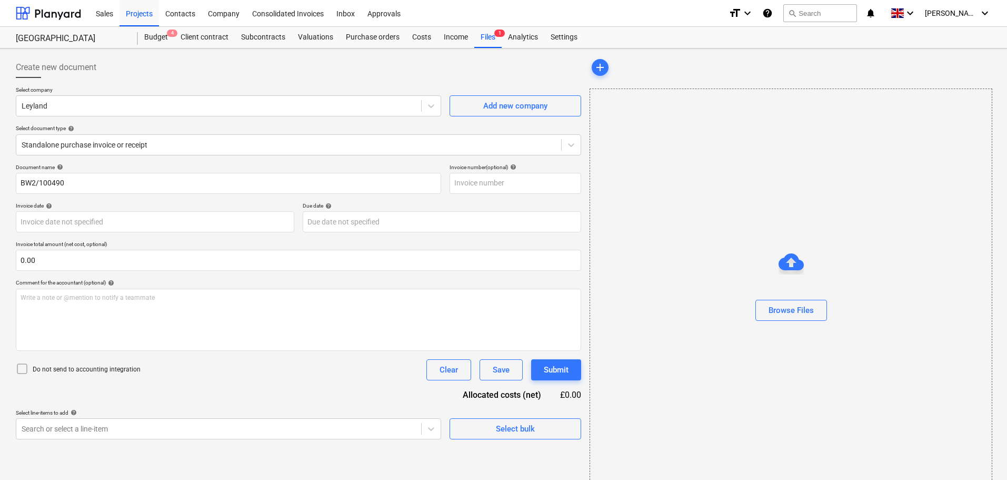
click at [105, 203] on div "Invoice date help" at bounding box center [155, 205] width 278 height 7
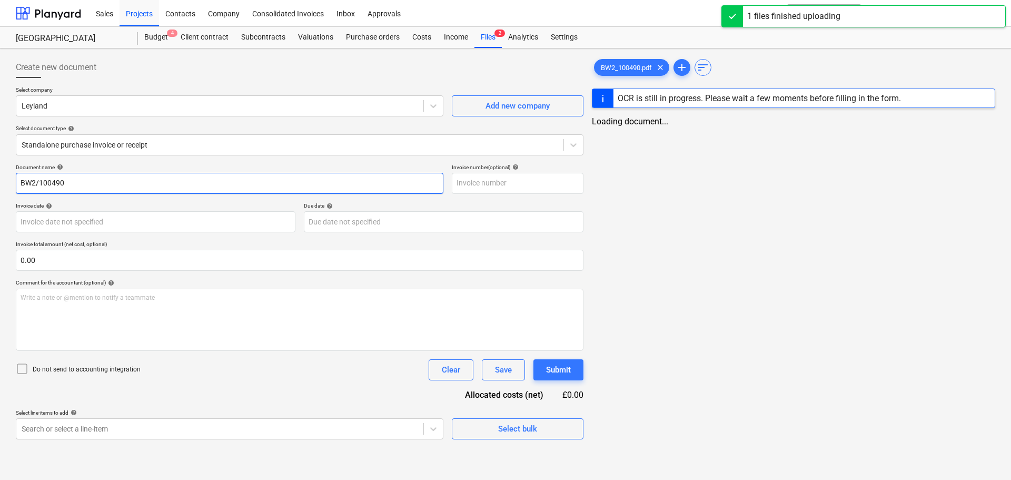
drag, startPoint x: 150, startPoint y: 189, endPoint x: 81, endPoint y: 185, distance: 69.1
click at [147, 188] on input "BW2/100490" at bounding box center [229, 183] width 427 height 21
drag, startPoint x: 74, startPoint y: 185, endPoint x: -22, endPoint y: 181, distance: 95.9
click at [0, 181] on html "Sales Projects Contacts Company Consolidated Invoices Inbox Approvals format_si…" at bounding box center [503, 240] width 1007 height 480
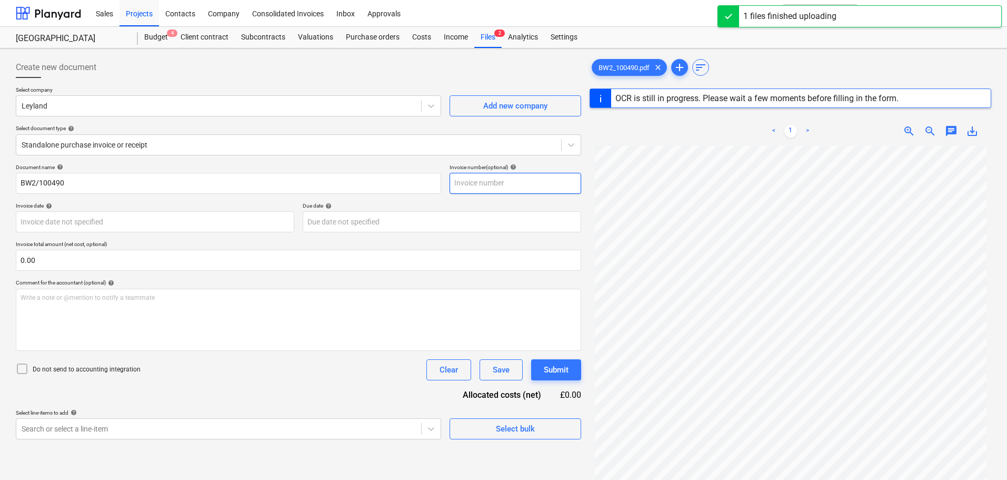
click at [470, 178] on input "text" at bounding box center [516, 183] width 132 height 21
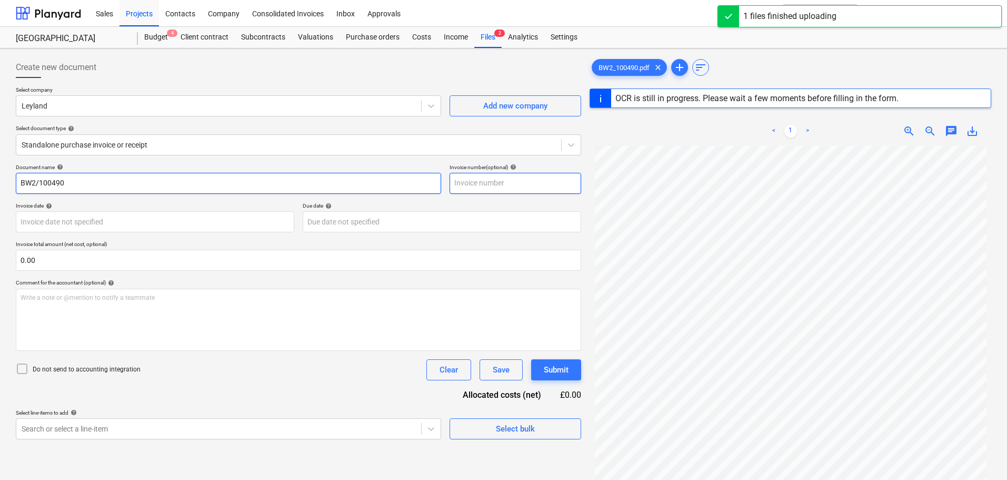
paste input "BW2/100490"
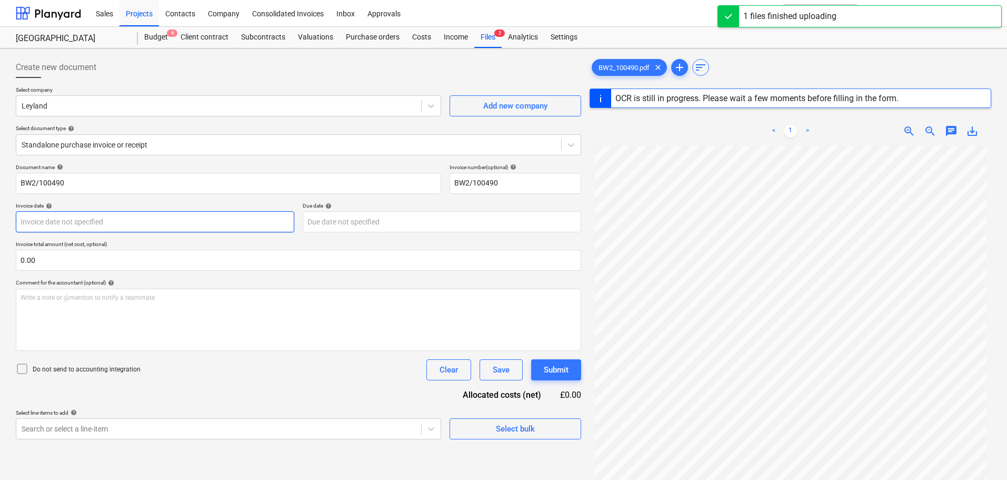
click at [138, 217] on body "Sales Projects Contacts Company Consolidated Invoices Inbox Approvals format_si…" at bounding box center [503, 240] width 1007 height 480
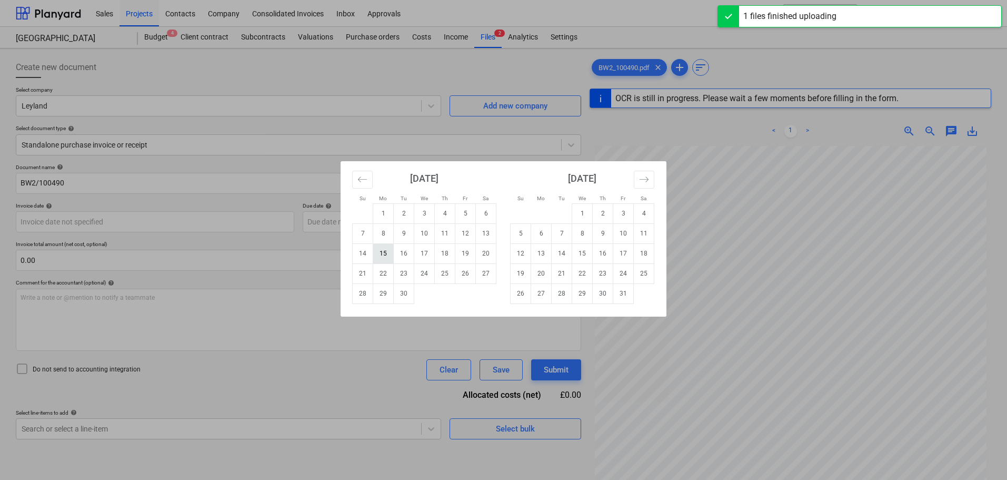
click at [387, 254] on td "15" at bounding box center [383, 253] width 21 height 20
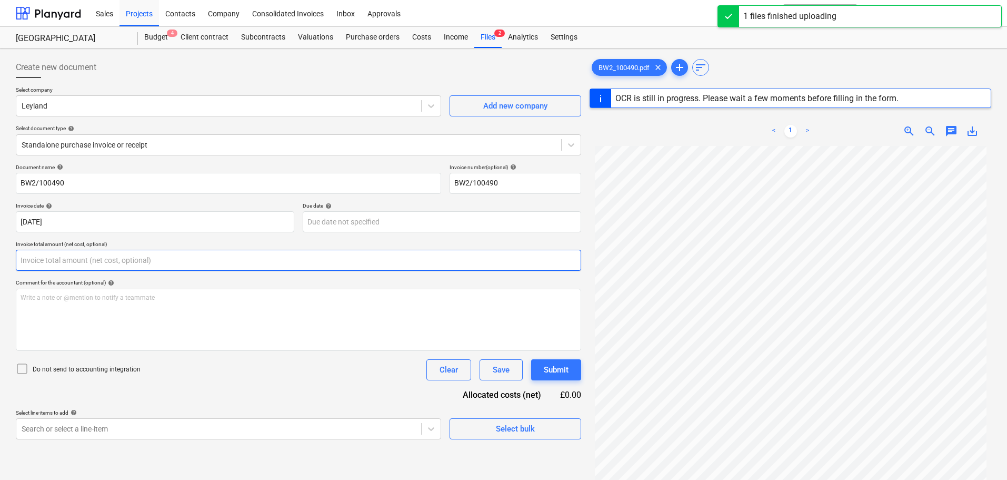
click at [211, 253] on input "text" at bounding box center [298, 260] width 565 height 21
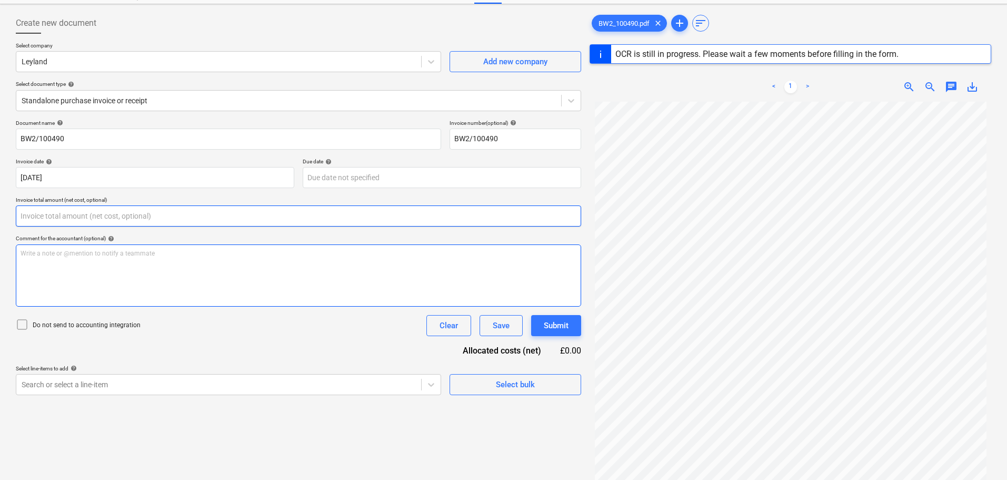
scroll to position [105, 0]
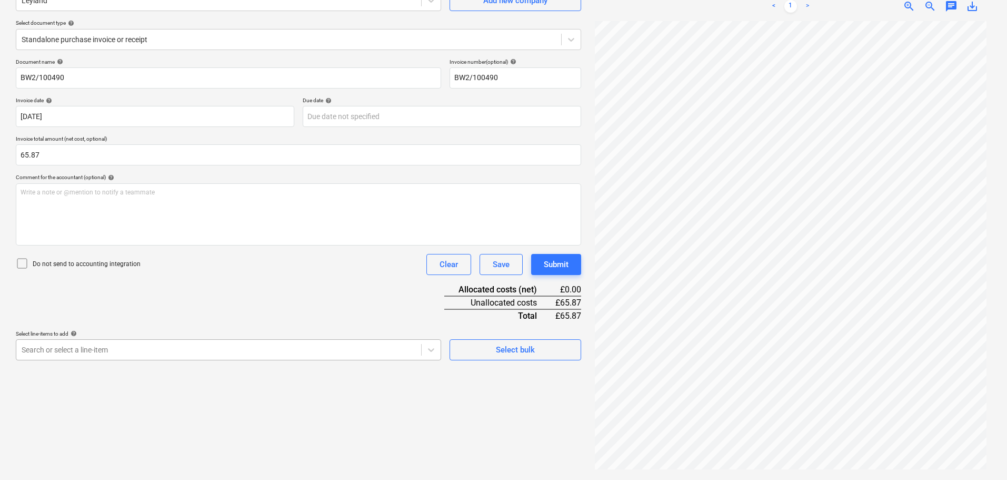
scroll to position [150, 0]
click at [142, 351] on body "Sales Projects Contacts Company Consolidated Invoices Inbox Approvals format_si…" at bounding box center [503, 135] width 1007 height 480
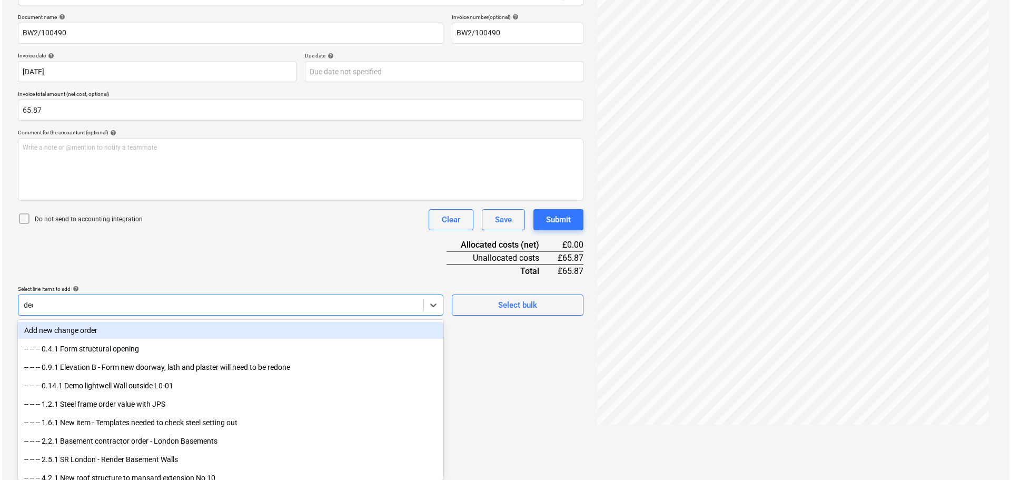
scroll to position [105, 0]
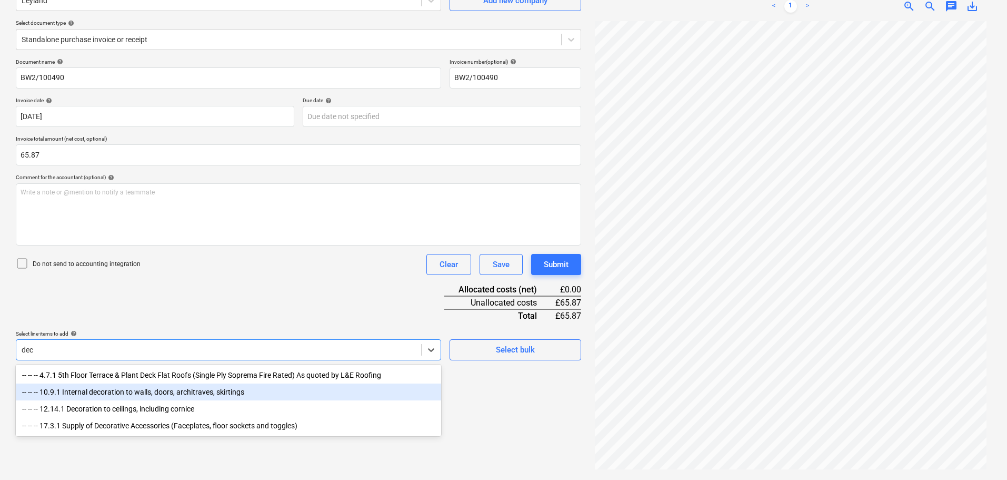
click at [129, 395] on div "-- -- -- 10.9.1 Internal decoration to walls, doors, architraves, skirtings" at bounding box center [228, 391] width 425 height 17
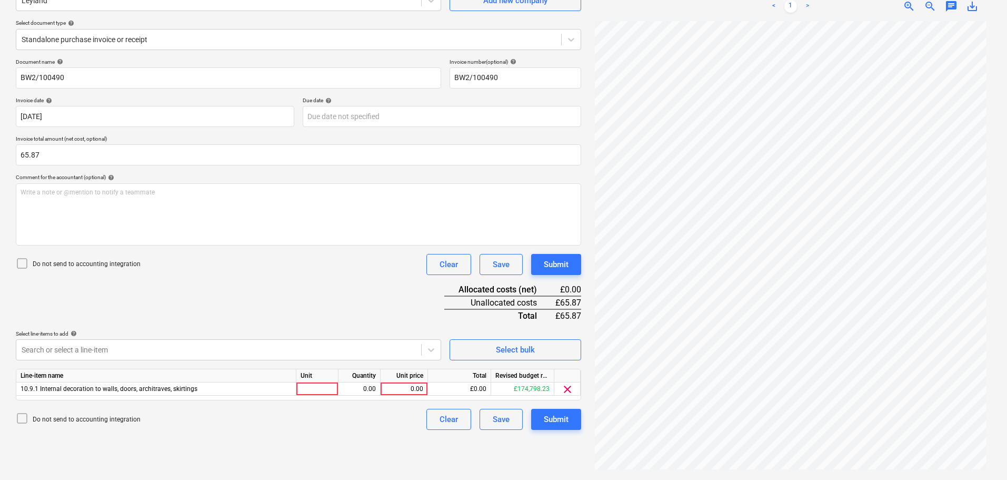
click at [260, 292] on div "Document name help BW2/100490 Invoice number (optional) help BW2/100490 Invoice…" at bounding box center [298, 243] width 565 height 371
click at [402, 386] on div "0.00" at bounding box center [404, 388] width 38 height 13
click at [571, 268] on button "Submit" at bounding box center [556, 264] width 50 height 21
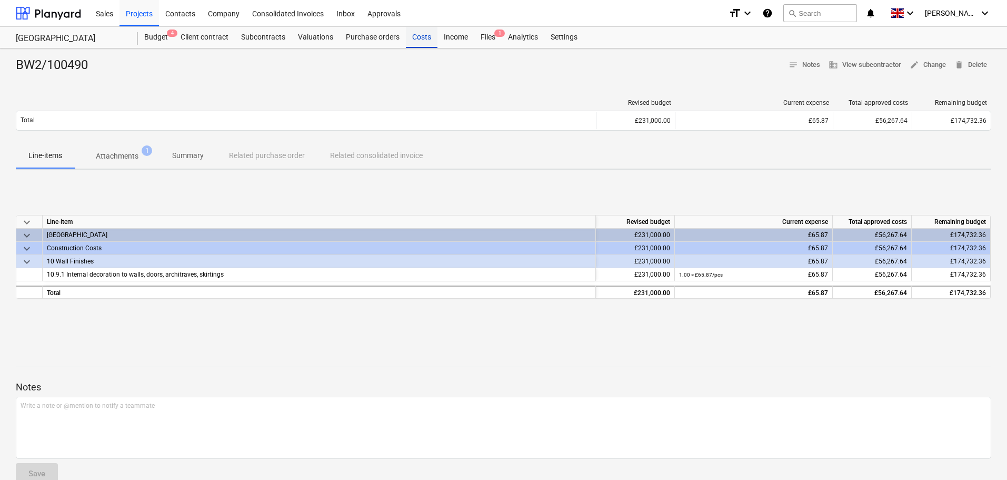
click at [424, 37] on div "Costs" at bounding box center [422, 37] width 32 height 21
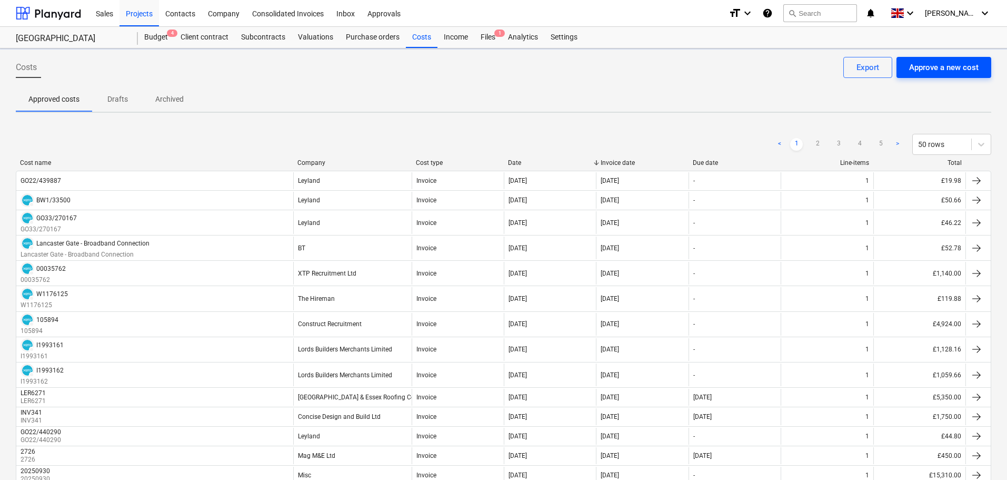
click at [939, 66] on div "Approve a new cost" at bounding box center [943, 68] width 69 height 14
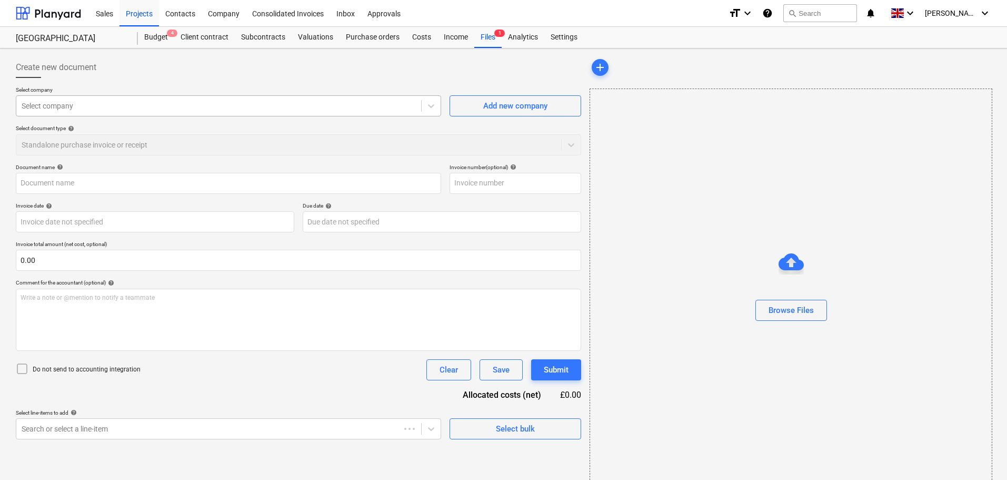
click at [84, 109] on div at bounding box center [219, 106] width 394 height 11
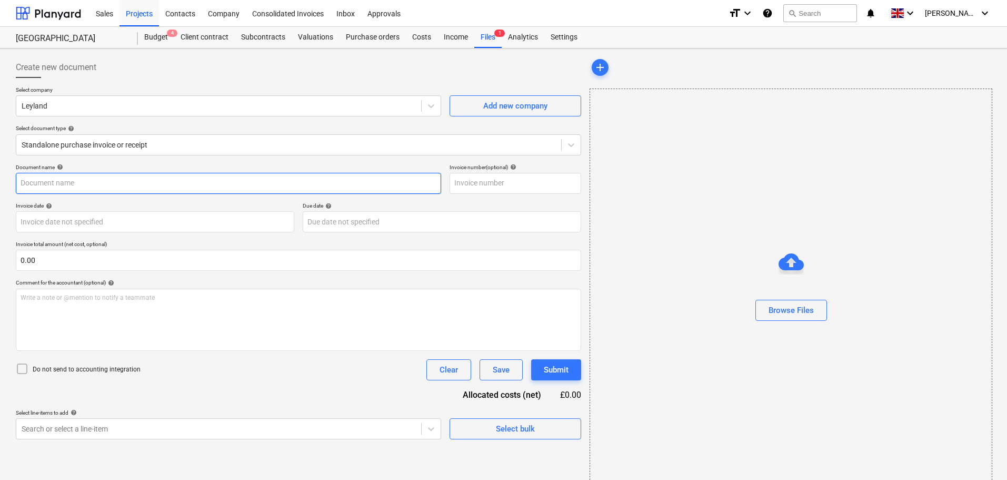
click at [73, 183] on input "text" at bounding box center [228, 183] width 425 height 21
paste input "BW1/33476"
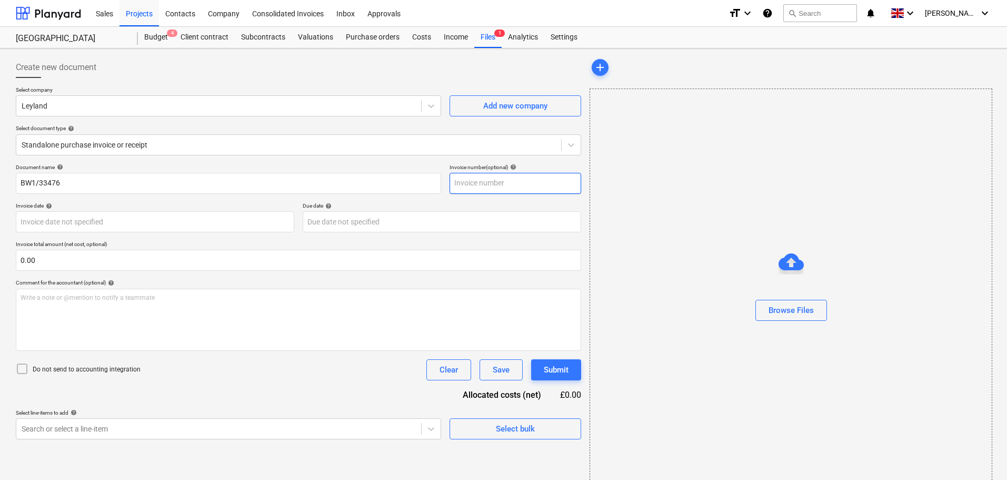
click at [469, 185] on input "text" at bounding box center [516, 183] width 132 height 21
paste input "BW1/33476"
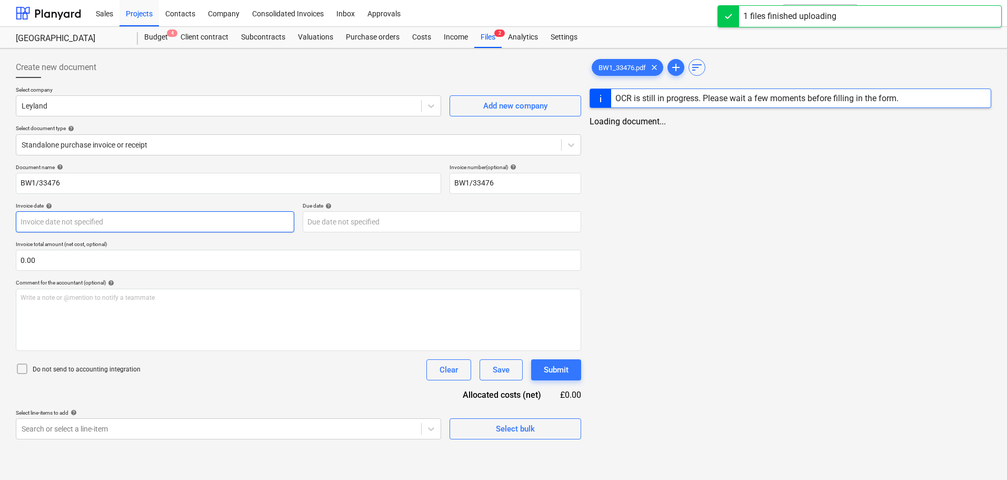
click at [67, 218] on body "Sales Projects Contacts Company Consolidated Invoices Inbox Approvals format_si…" at bounding box center [503, 240] width 1007 height 480
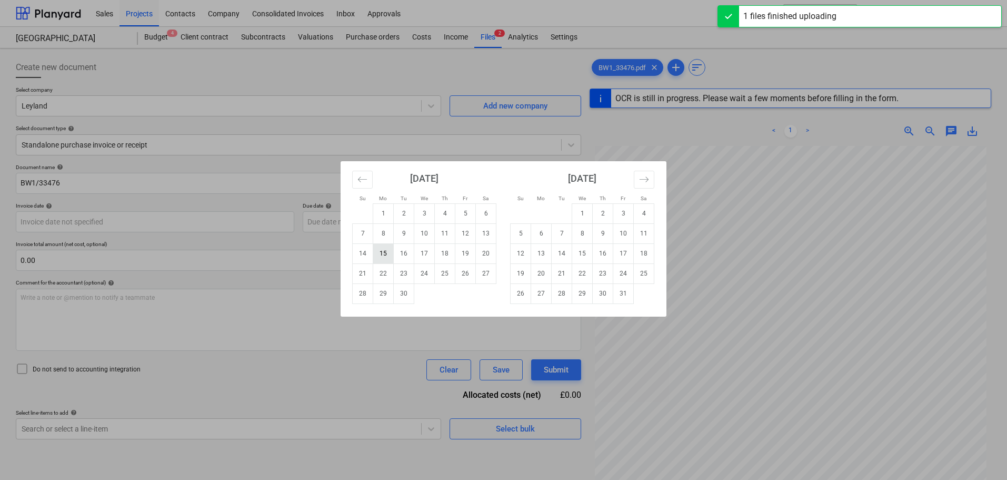
click at [389, 253] on td "15" at bounding box center [383, 253] width 21 height 20
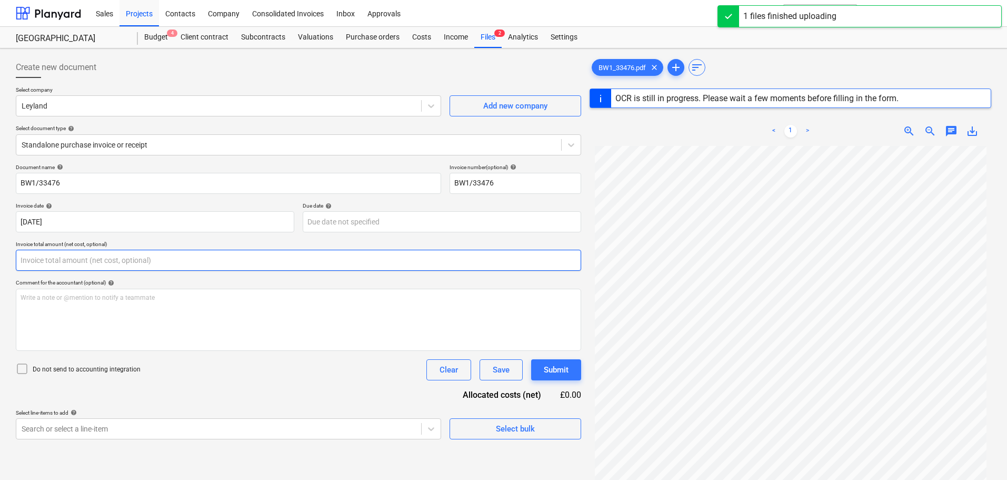
click at [206, 259] on input "text" at bounding box center [298, 260] width 565 height 21
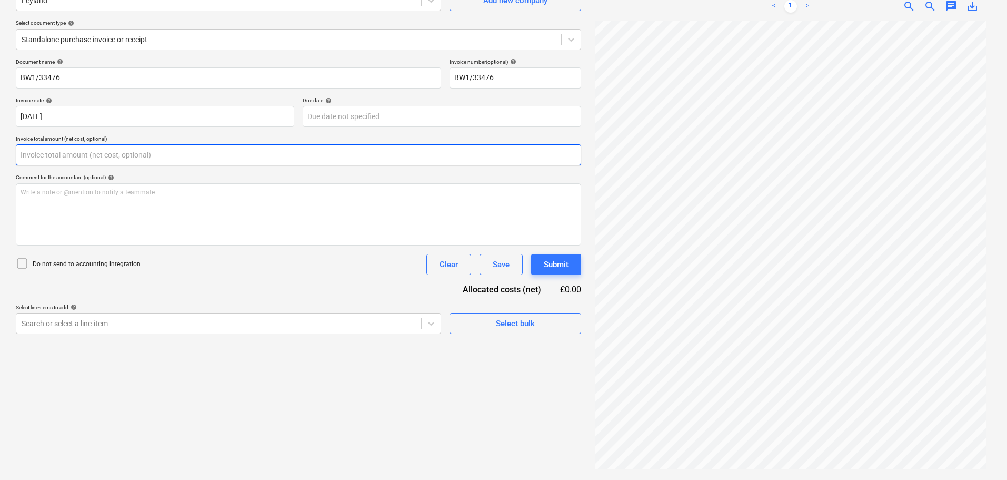
scroll to position [105, 0]
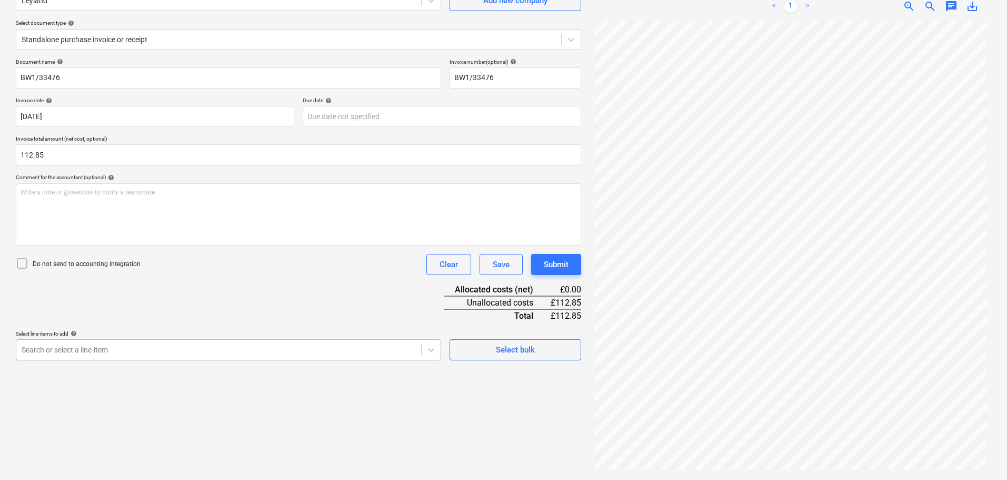
click at [129, 350] on body "Sales Projects Contacts Company Consolidated Invoices Inbox Approvals format_si…" at bounding box center [503, 135] width 1007 height 480
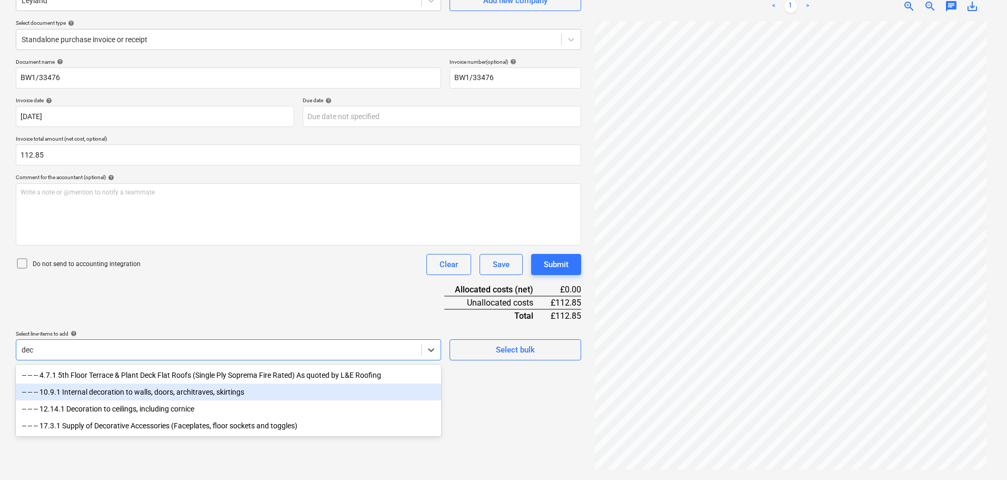
click at [155, 389] on div "-- -- -- 10.9.1 Internal decoration to walls, doors, architraves, skirtings" at bounding box center [228, 391] width 425 height 17
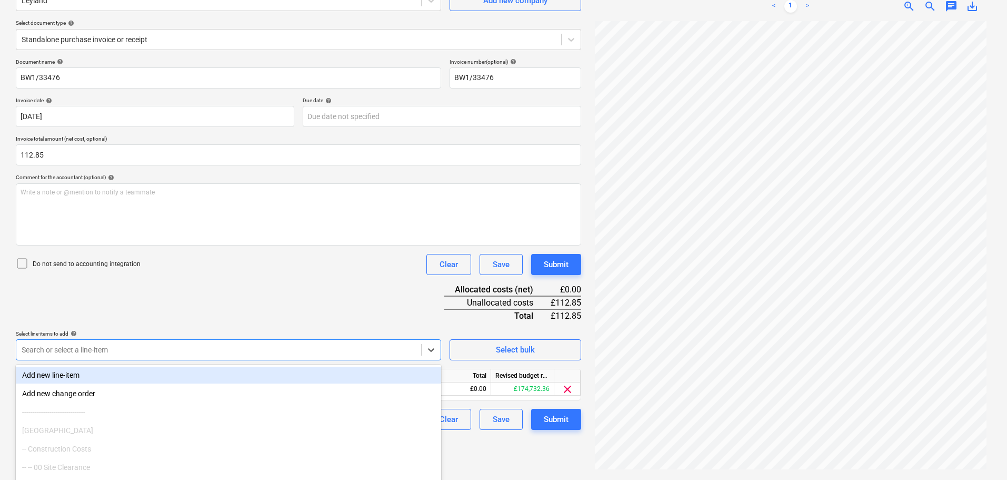
click at [268, 295] on div "Document name help BW1/33476 Invoice number (optional) help BW1/33476 Invoice d…" at bounding box center [298, 243] width 565 height 371
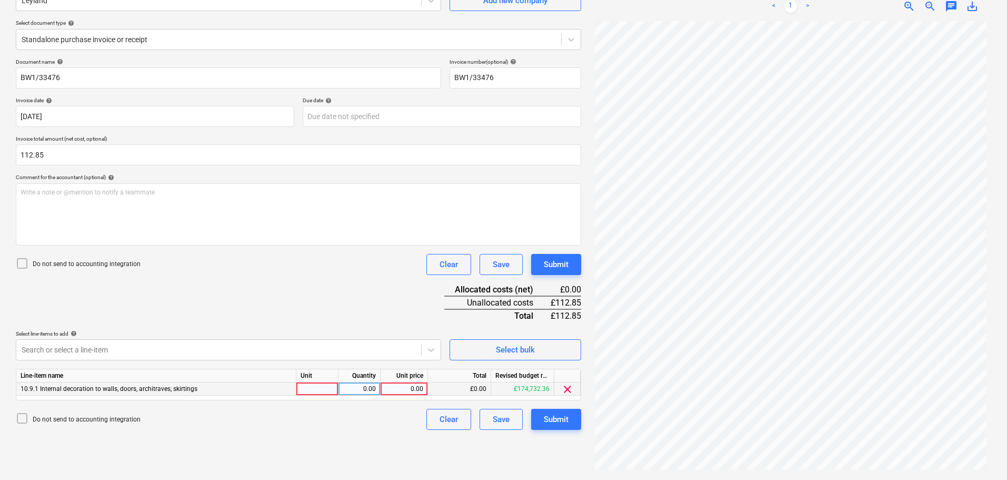
click at [406, 384] on div "0.00" at bounding box center [404, 388] width 38 height 13
click at [561, 268] on div "Submit" at bounding box center [556, 264] width 25 height 14
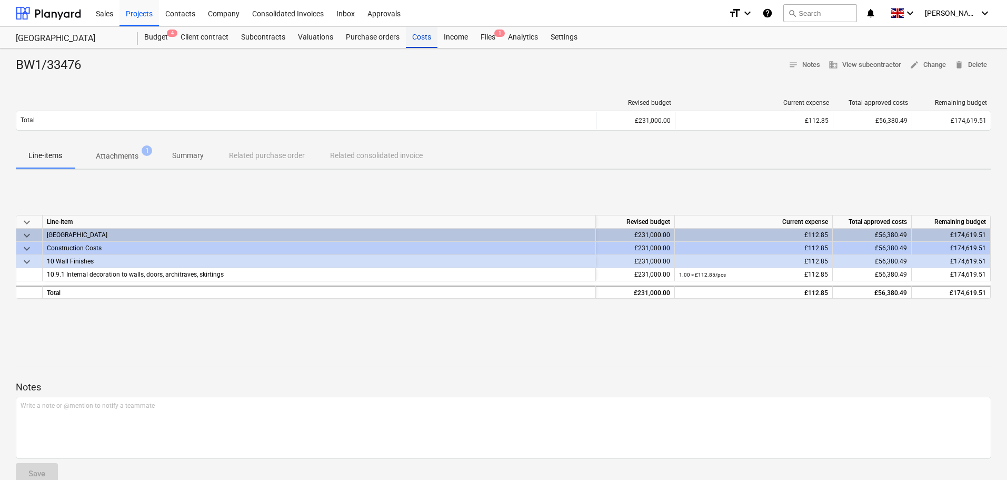
click at [416, 38] on div "Costs" at bounding box center [422, 37] width 32 height 21
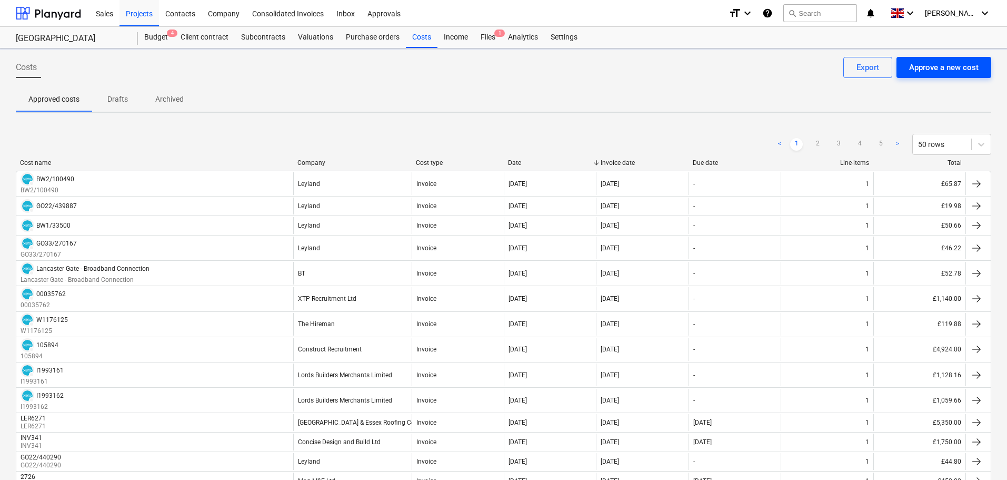
click at [930, 67] on div "Approve a new cost" at bounding box center [943, 68] width 69 height 14
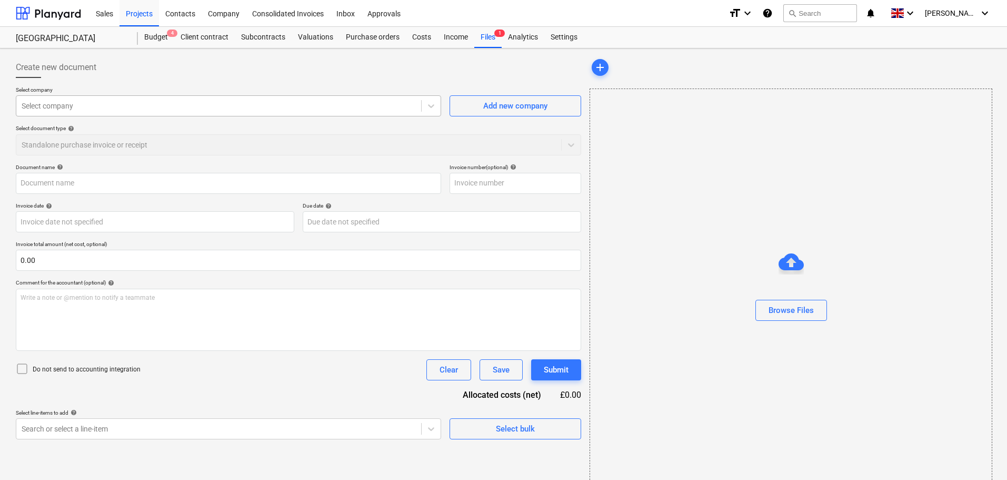
click at [101, 105] on div at bounding box center [219, 106] width 394 height 11
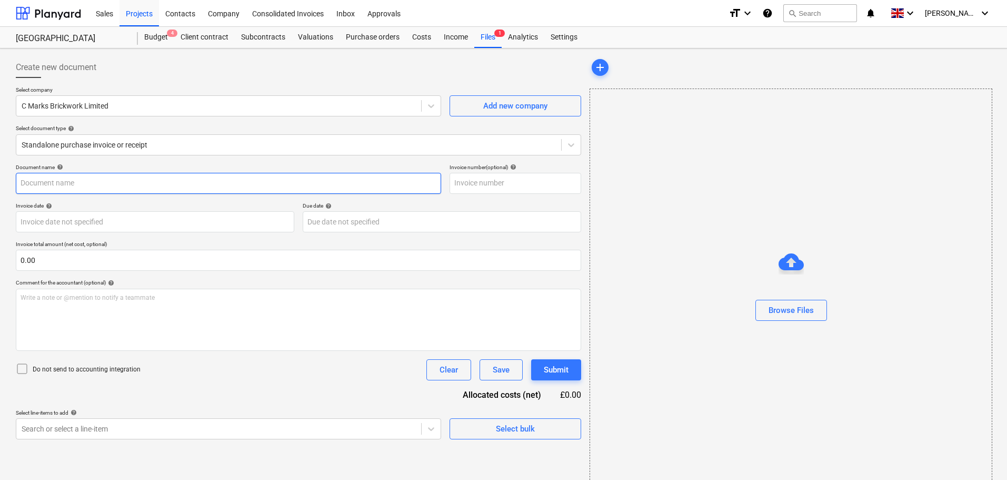
drag, startPoint x: 75, startPoint y: 184, endPoint x: 93, endPoint y: 184, distance: 17.9
click at [75, 184] on input "text" at bounding box center [228, 183] width 425 height 21
paste input "Inv-760"
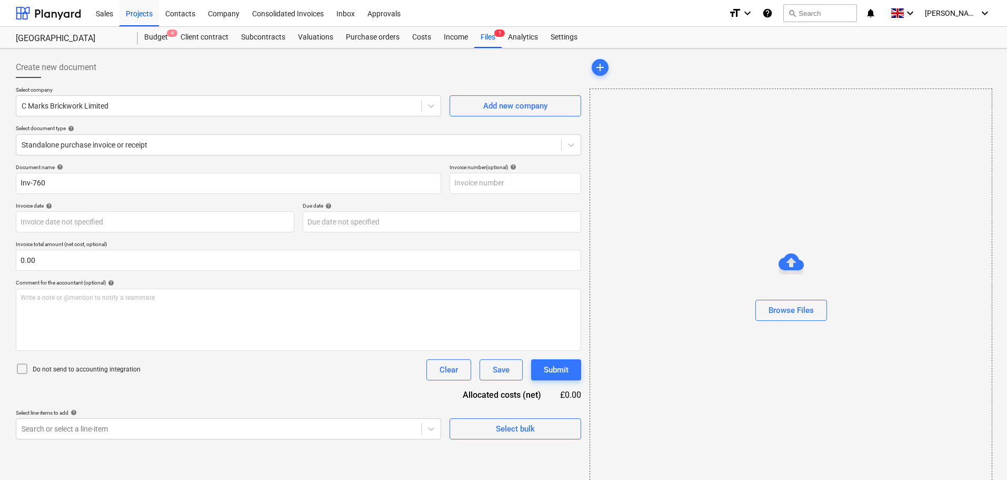
click at [200, 165] on div "Document name help" at bounding box center [228, 167] width 425 height 7
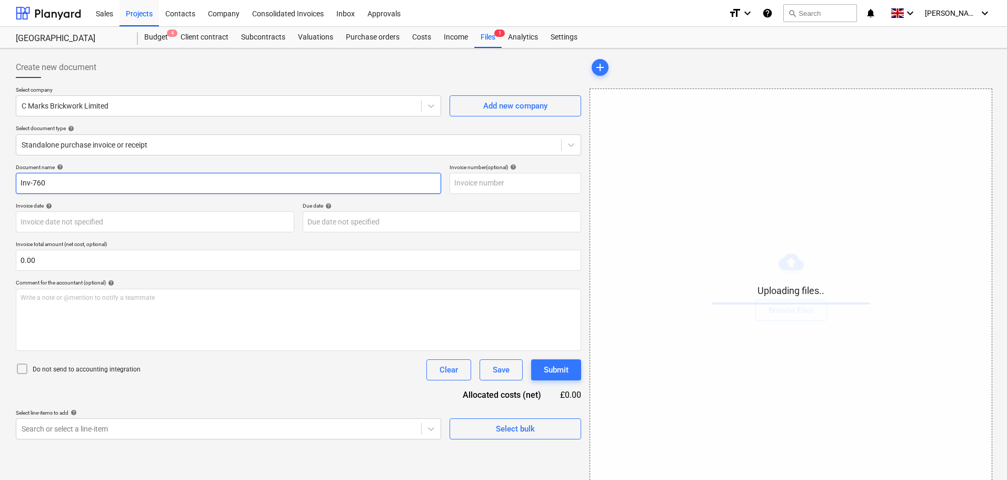
drag, startPoint x: 114, startPoint y: 181, endPoint x: -68, endPoint y: 179, distance: 181.6
click at [0, 179] on html "Sales Projects Contacts Company Consolidated Invoices Inbox Approvals format_si…" at bounding box center [503, 240] width 1007 height 480
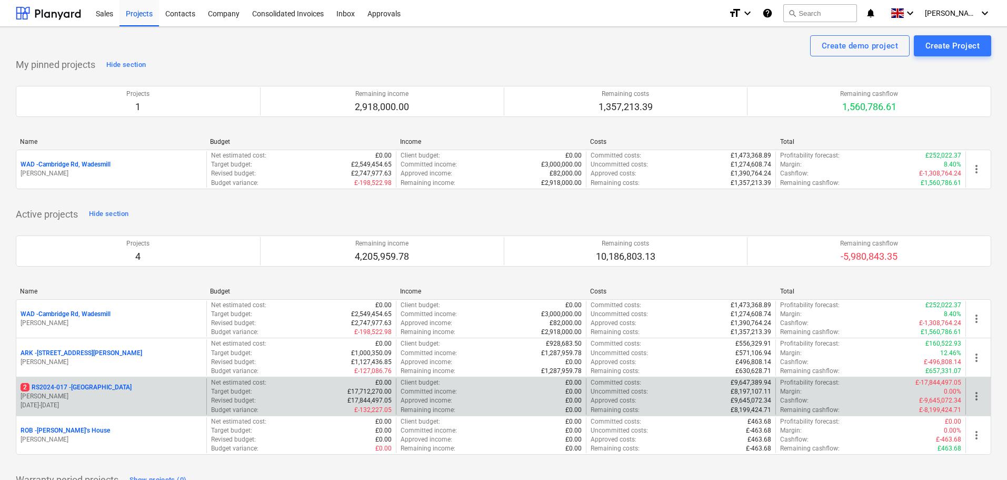
click at [63, 384] on p "2 RS2024-017 - [GEOGRAPHIC_DATA]" at bounding box center [76, 387] width 111 height 9
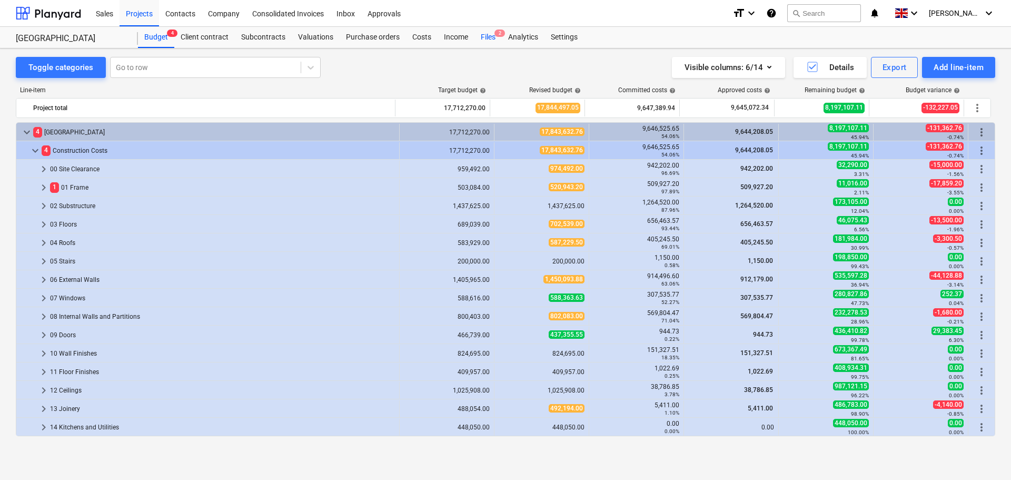
click at [490, 35] on div "Files 2" at bounding box center [487, 37] width 27 height 21
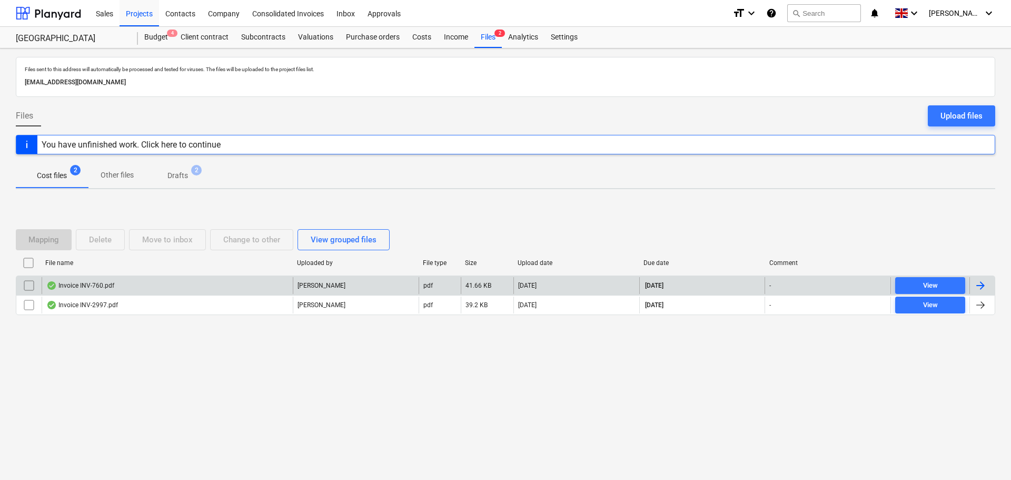
click at [102, 287] on div "Invoice INV-760.pdf" at bounding box center [80, 285] width 68 height 8
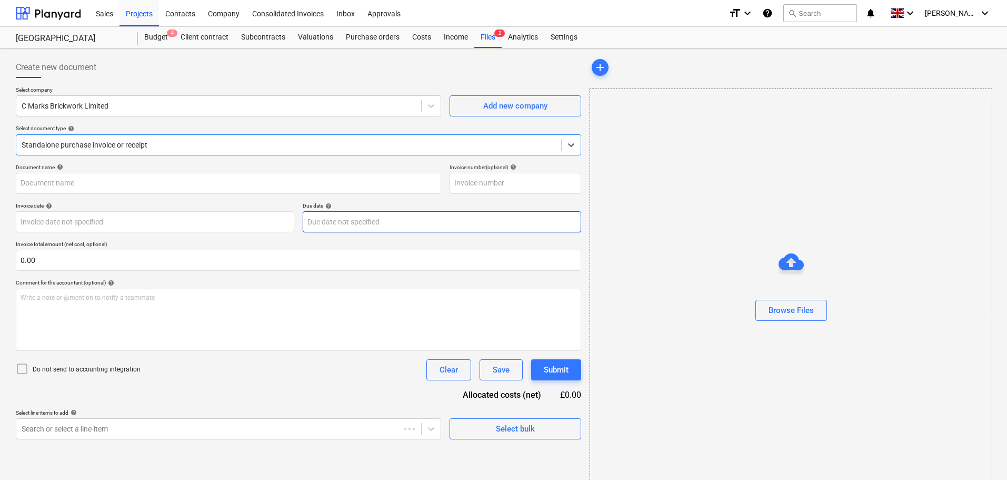
type input "INV-760"
type input "[DATE]"
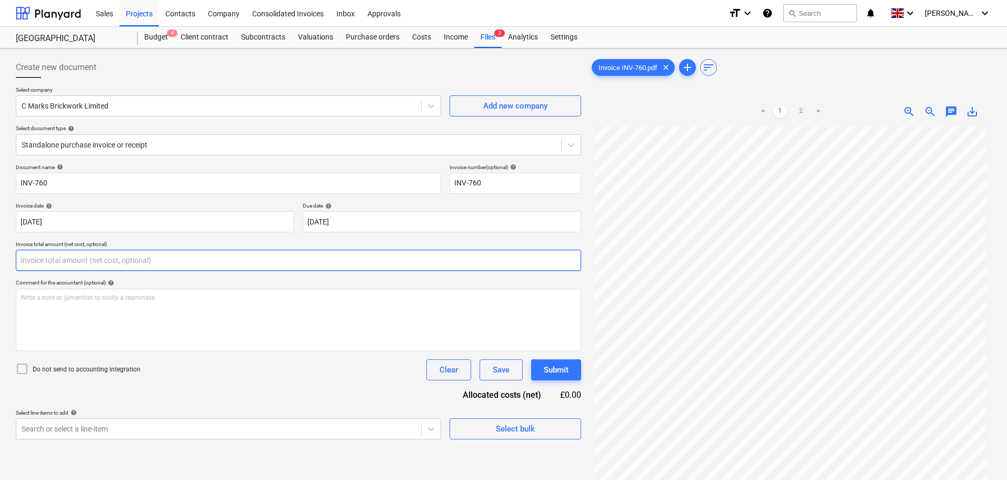
click at [52, 264] on input "text" at bounding box center [298, 260] width 565 height 21
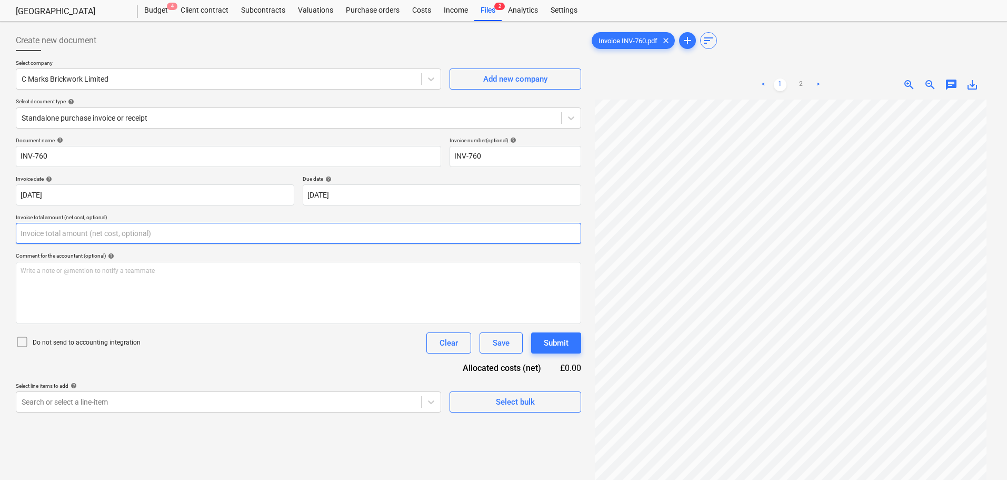
scroll to position [53, 0]
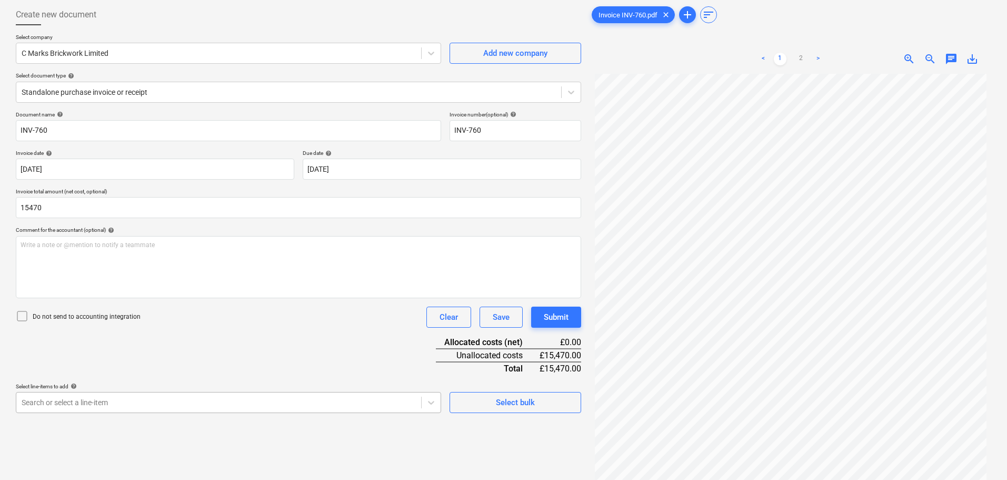
type input "15,470.00"
click at [104, 402] on body "Sales Projects Contacts Company Consolidated Invoices Inbox Approvals format_si…" at bounding box center [503, 187] width 1007 height 480
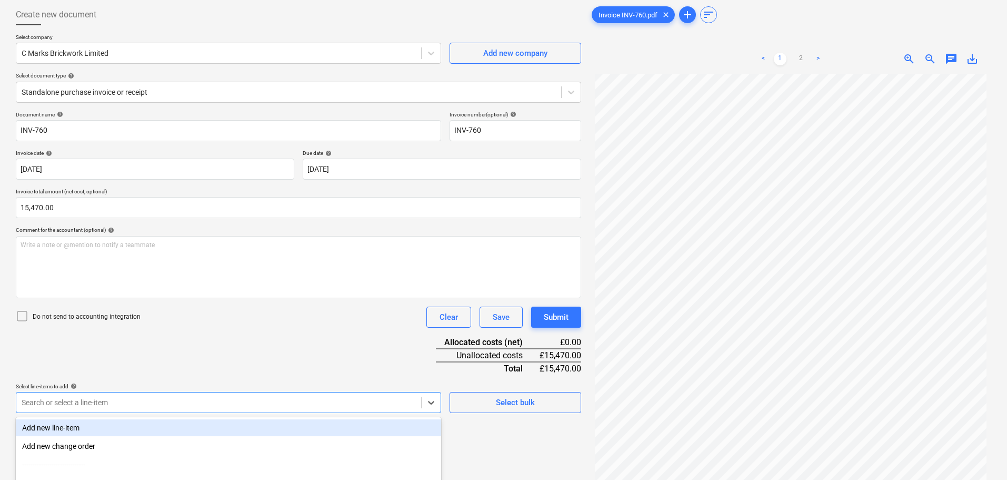
scroll to position [150, 0]
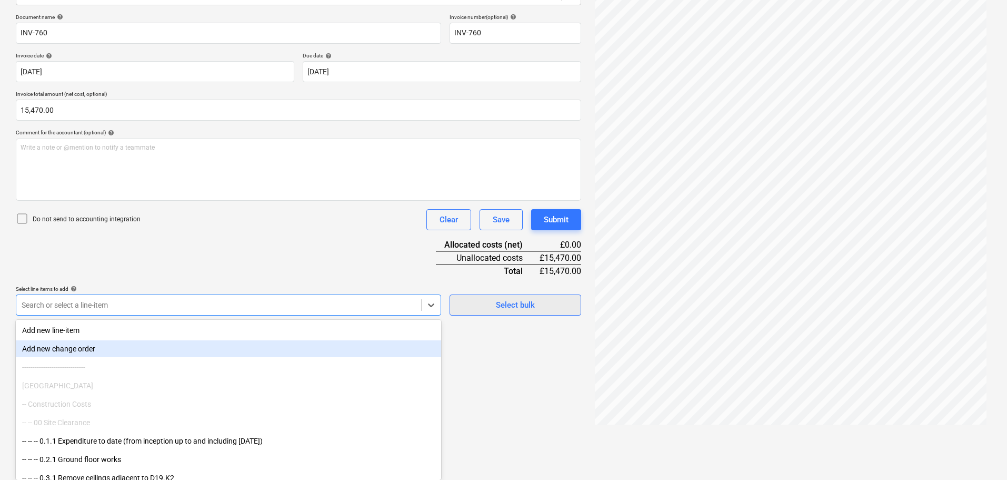
click at [496, 304] on div "Document name help INV-760 Invoice number (optional) help INV-760 Invoice date …" at bounding box center [298, 165] width 565 height 302
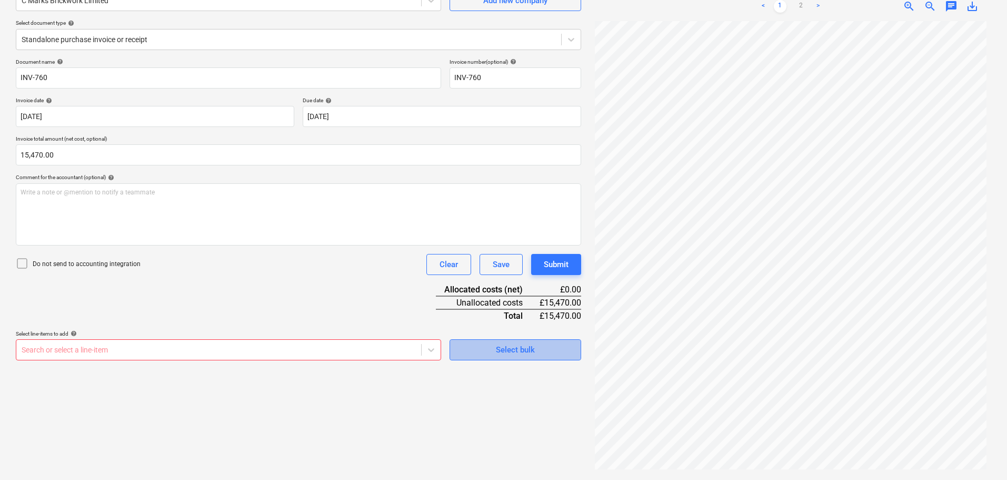
click at [474, 345] on span "Select bulk" at bounding box center [515, 350] width 105 height 14
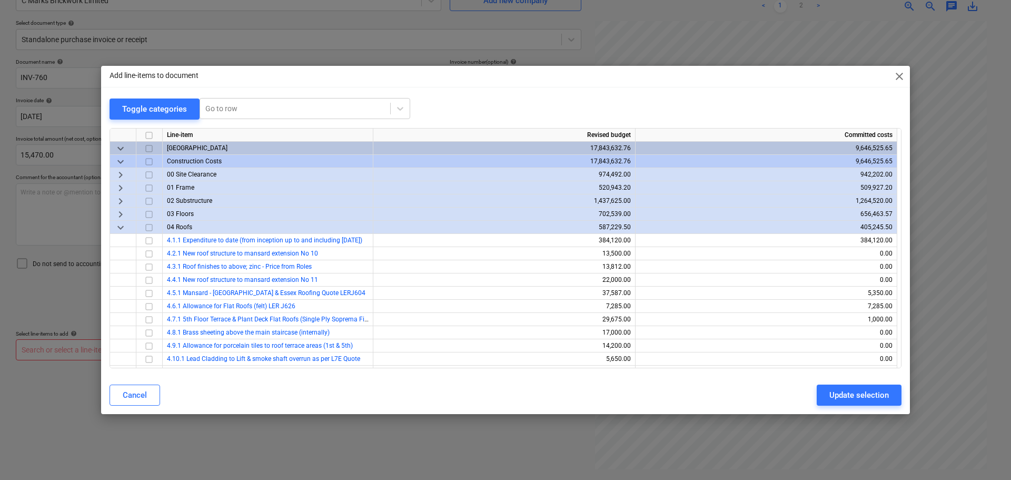
click at [120, 228] on span "keyboard_arrow_down" at bounding box center [120, 227] width 13 height 13
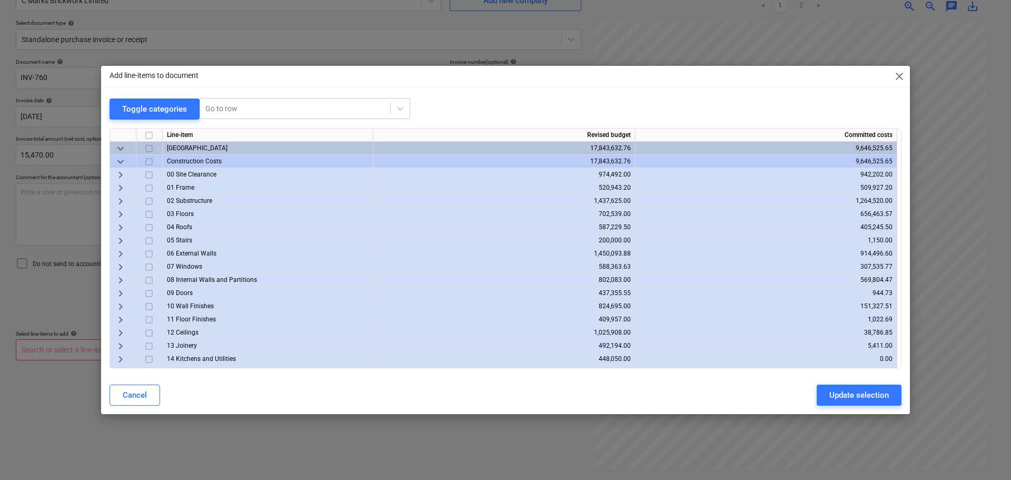
click at [121, 252] on span "keyboard_arrow_right" at bounding box center [120, 253] width 13 height 13
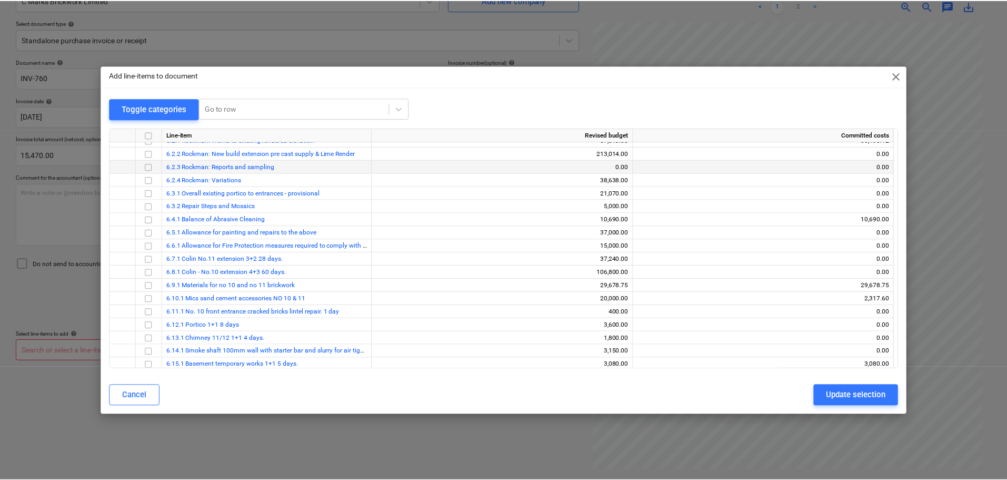
scroll to position [158, 0]
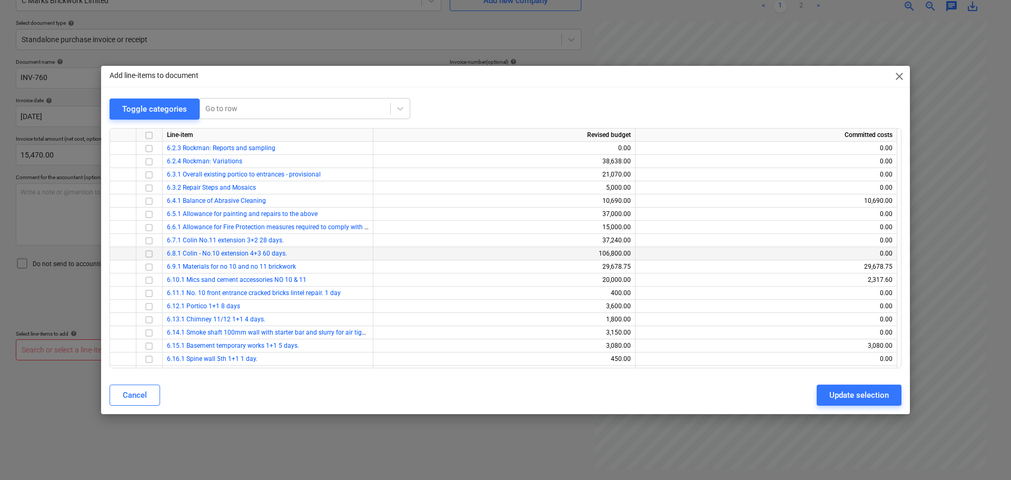
click at [148, 253] on input "checkbox" at bounding box center [149, 253] width 13 height 13
click at [840, 394] on div "Update selection" at bounding box center [858, 395] width 59 height 14
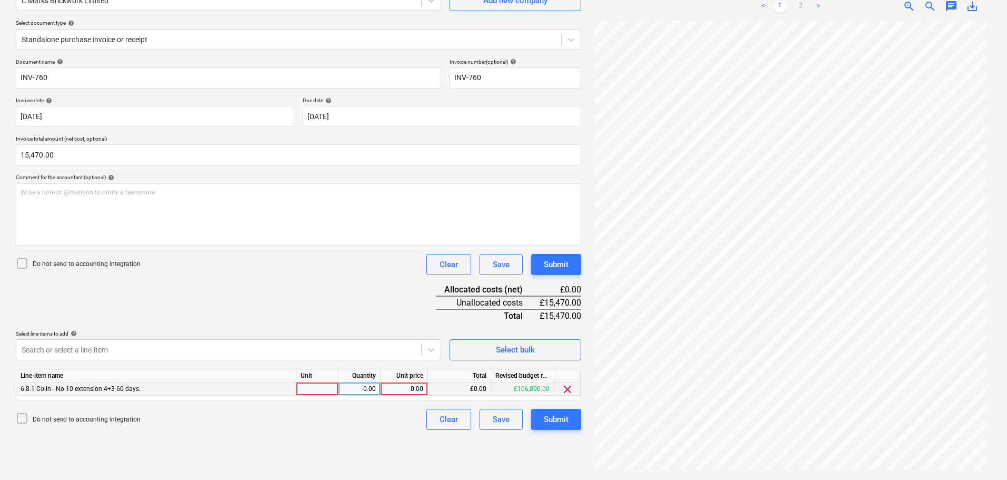
click at [411, 387] on div "0.00" at bounding box center [404, 388] width 38 height 13
type input "15470"
click at [57, 262] on p "Do not send to accounting integration" at bounding box center [87, 264] width 108 height 9
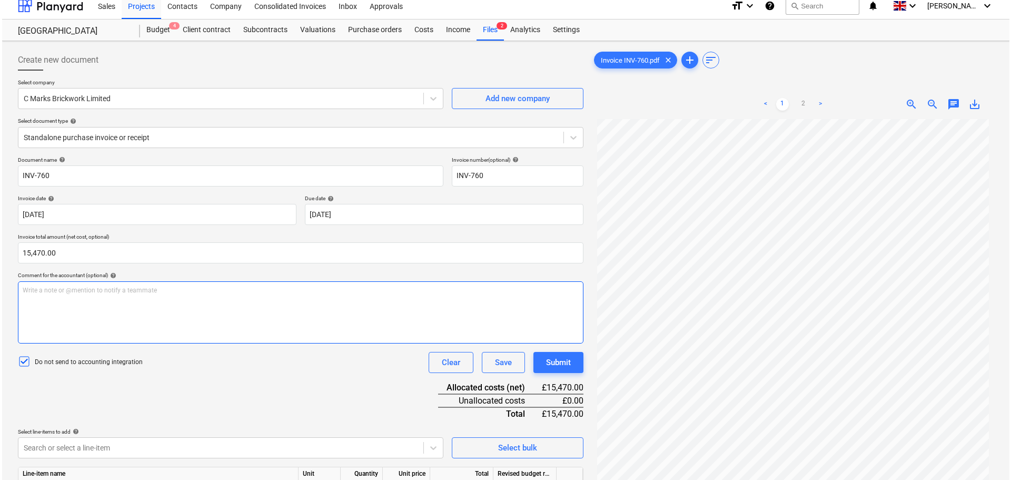
scroll to position [0, 0]
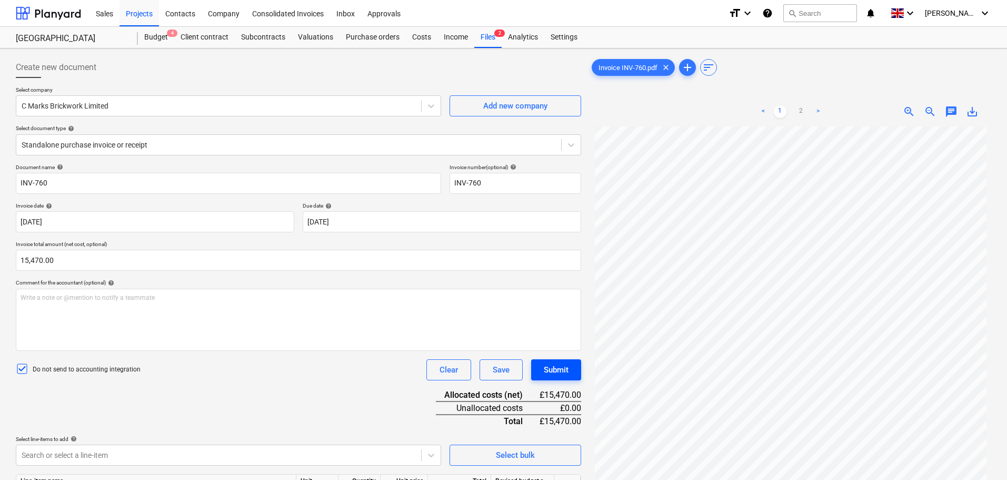
click at [550, 372] on div "Submit" at bounding box center [556, 370] width 25 height 14
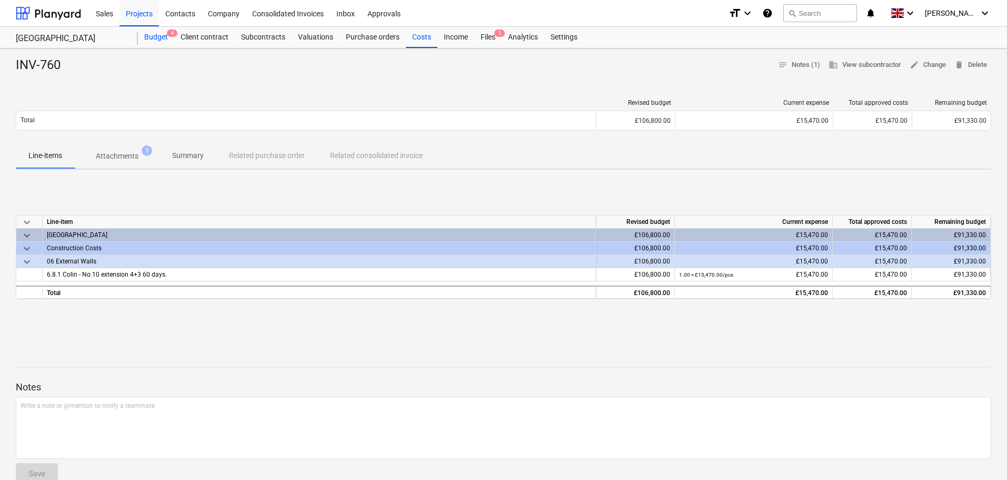
click at [154, 35] on div "Budget 4" at bounding box center [156, 37] width 36 height 21
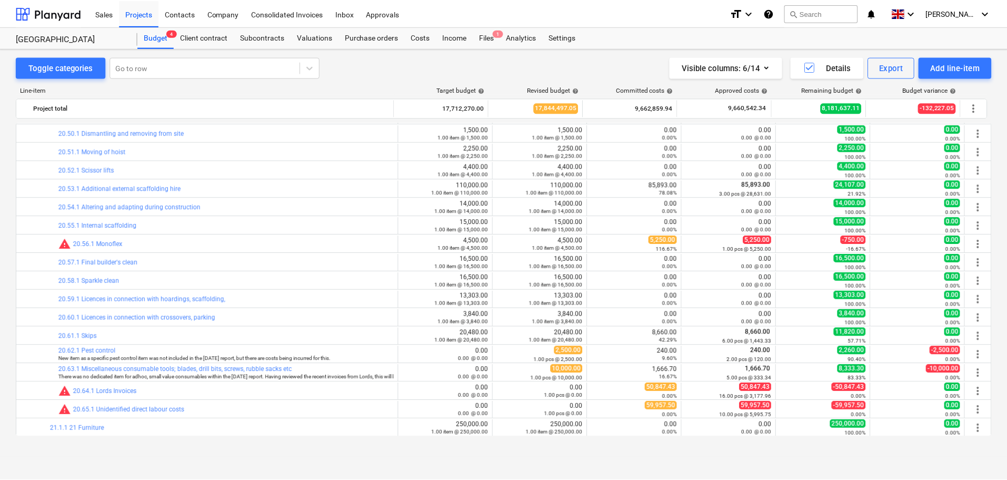
scroll to position [1492, 0]
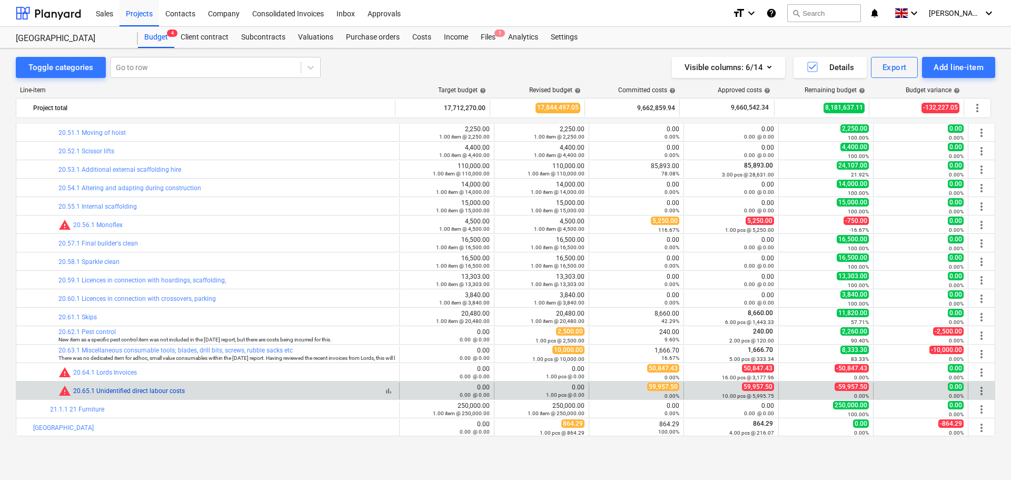
click at [126, 389] on link "20.65.1 Unidentified direct labour costs" at bounding box center [129, 390] width 112 height 7
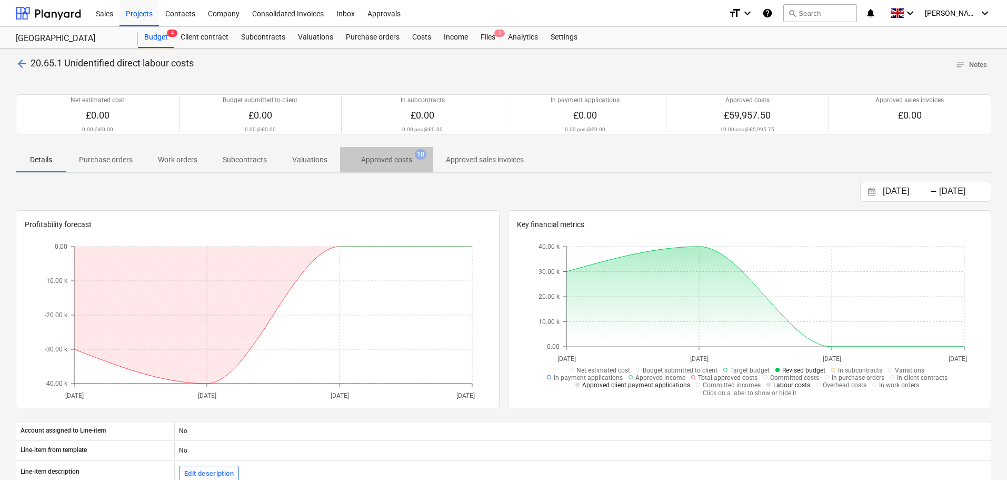
click at [396, 159] on p "Approved costs" at bounding box center [386, 159] width 51 height 11
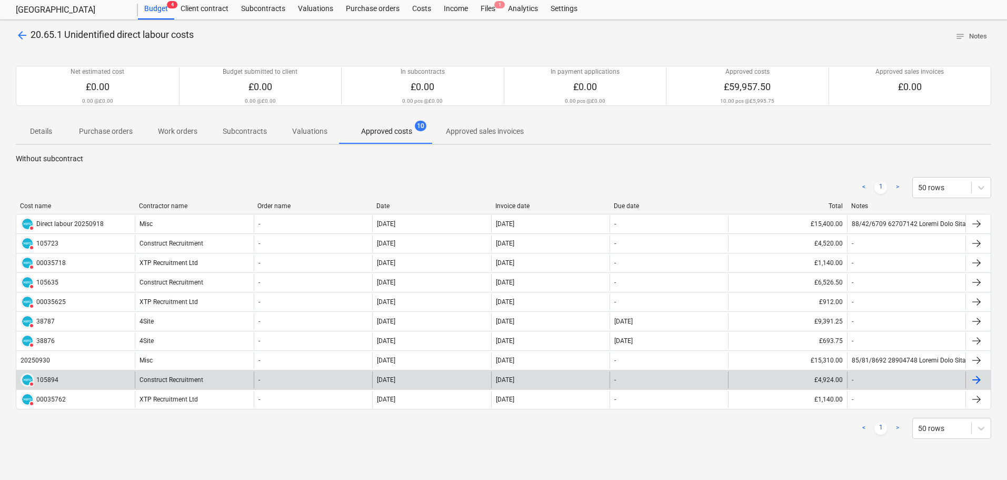
scroll to position [53, 0]
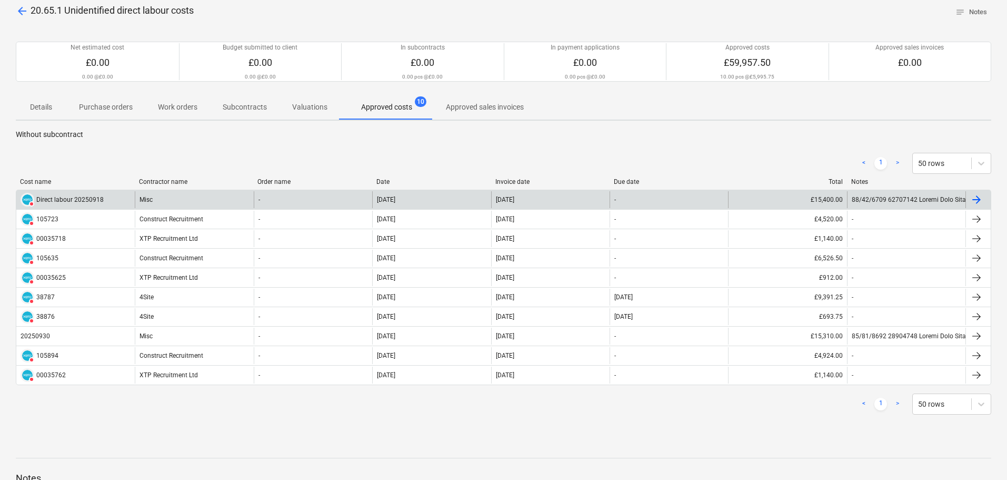
click at [166, 199] on div "Misc" at bounding box center [194, 199] width 118 height 17
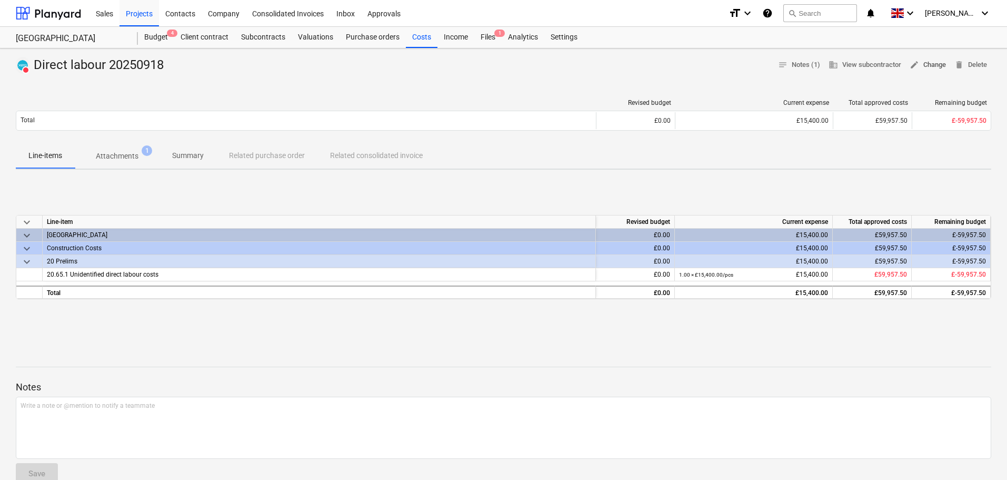
click at [924, 66] on span "edit Change" at bounding box center [928, 65] width 36 height 12
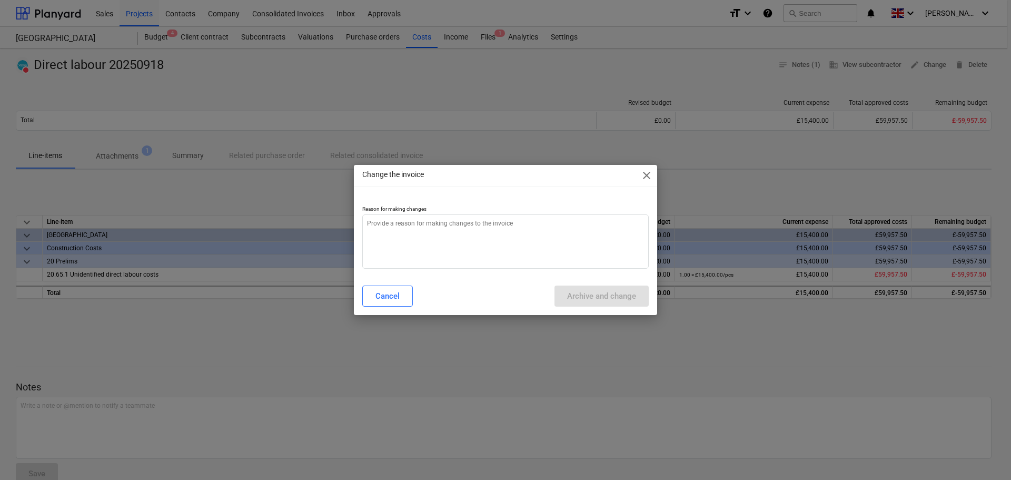
type textarea "x"
click at [575, 248] on textarea at bounding box center [505, 241] width 286 height 54
type textarea "c"
type textarea "x"
type textarea "co"
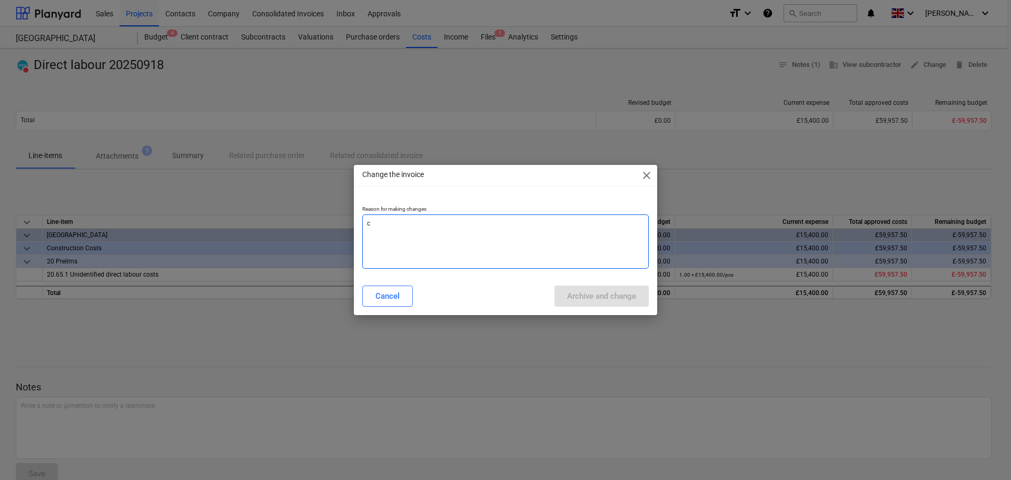
type textarea "x"
type textarea "cor"
type textarea "x"
type textarea "corr"
type textarea "x"
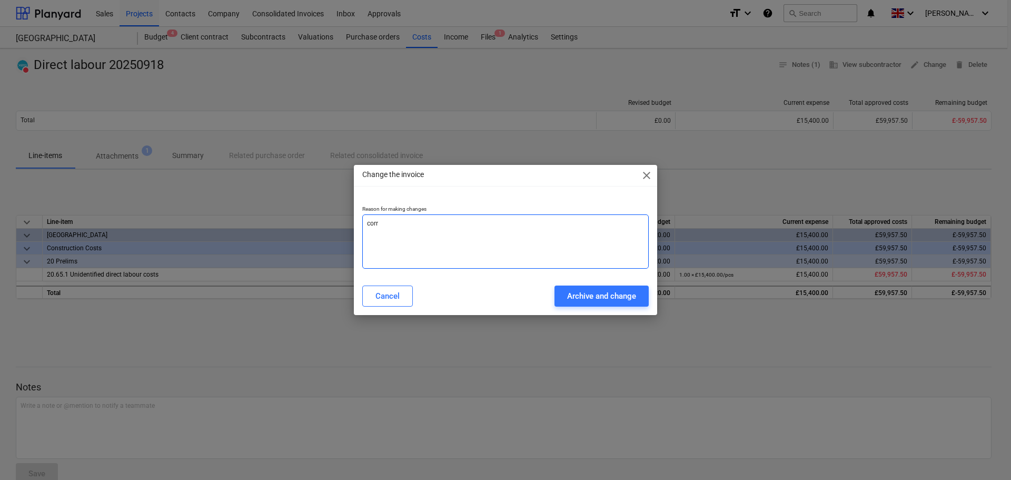
type textarea "corre"
type textarea "x"
type textarea "correc"
type textarea "x"
type textarea "correct"
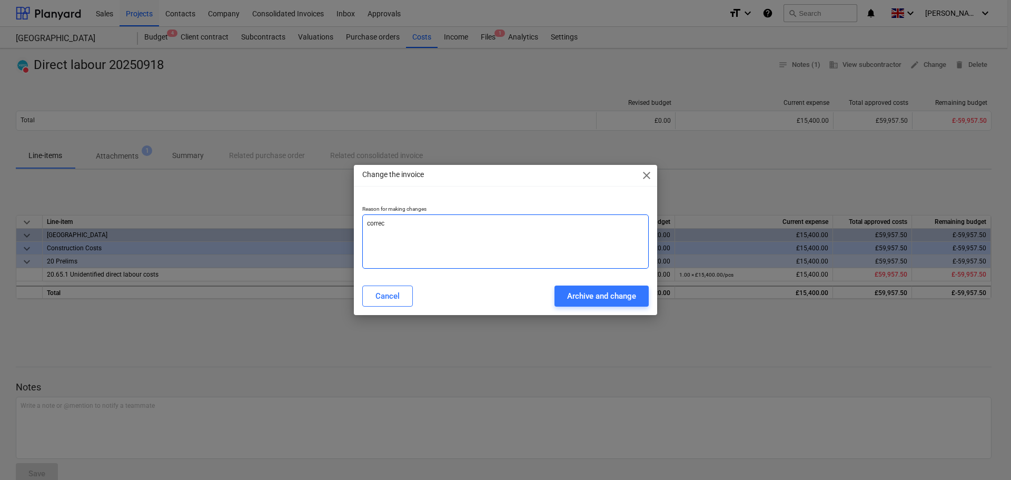
type textarea "x"
type textarea "correcti"
type textarea "x"
type textarea "correctio"
type textarea "x"
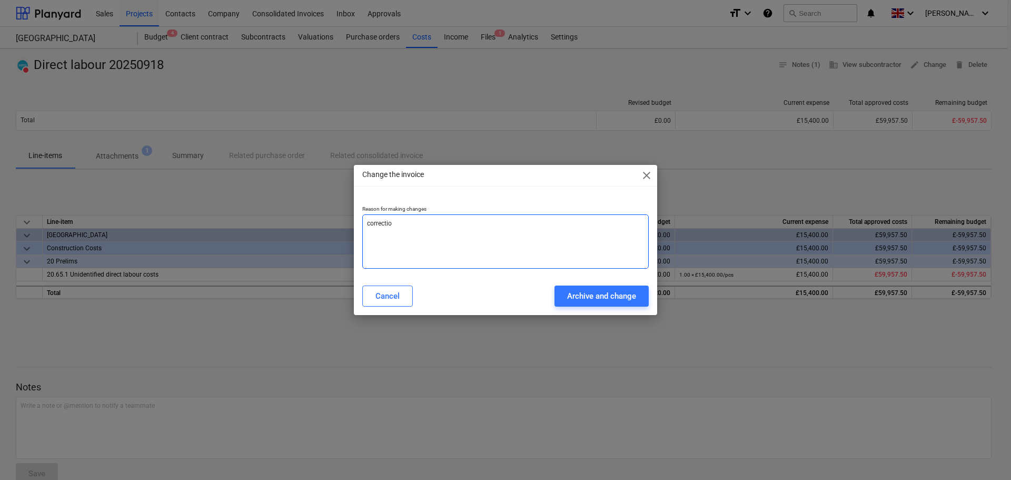
type textarea "correction"
type textarea "x"
type textarea "correction"
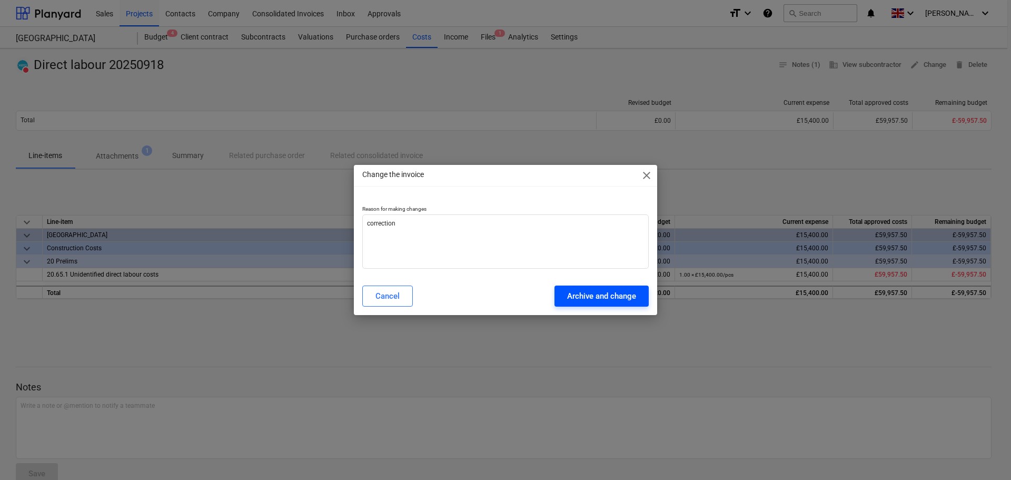
click at [594, 296] on div "Archive and change" at bounding box center [601, 296] width 69 height 14
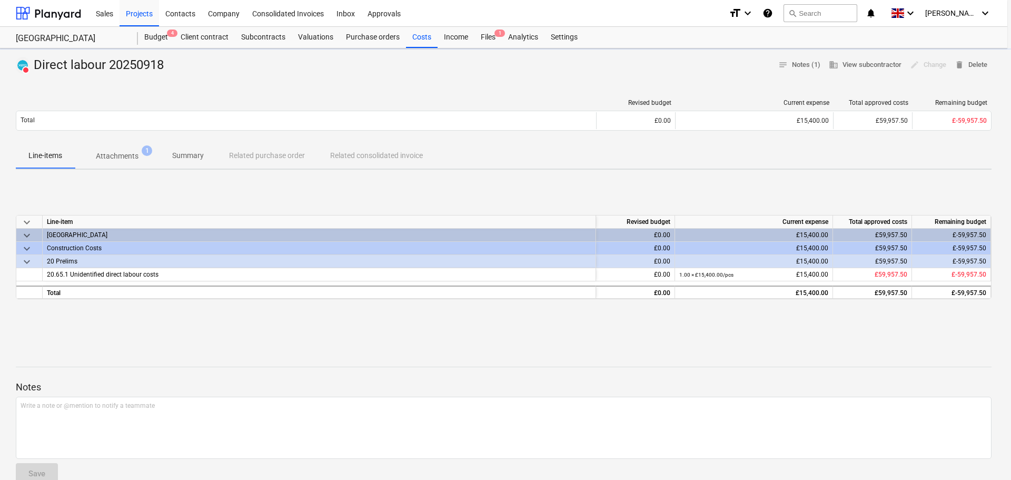
type textarea "x"
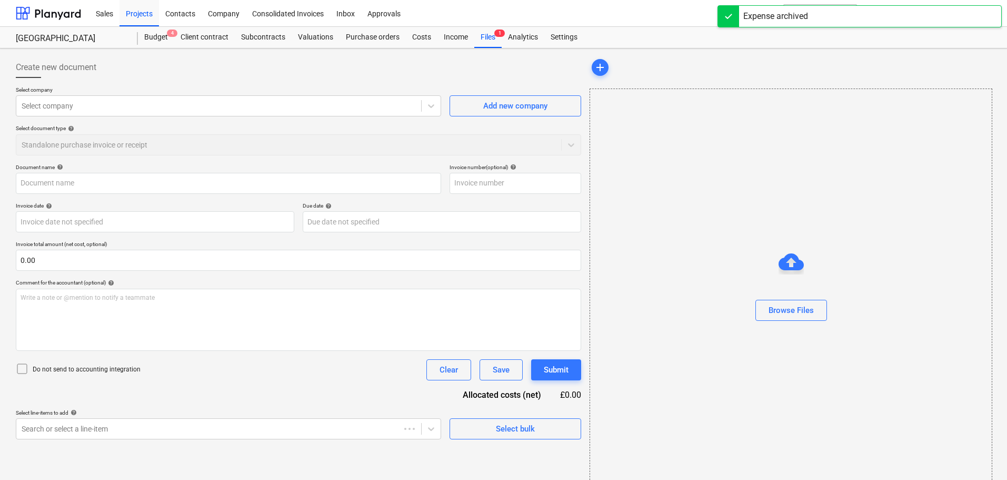
type input "Direct labour 20250918"
type input "05 Sep 2025"
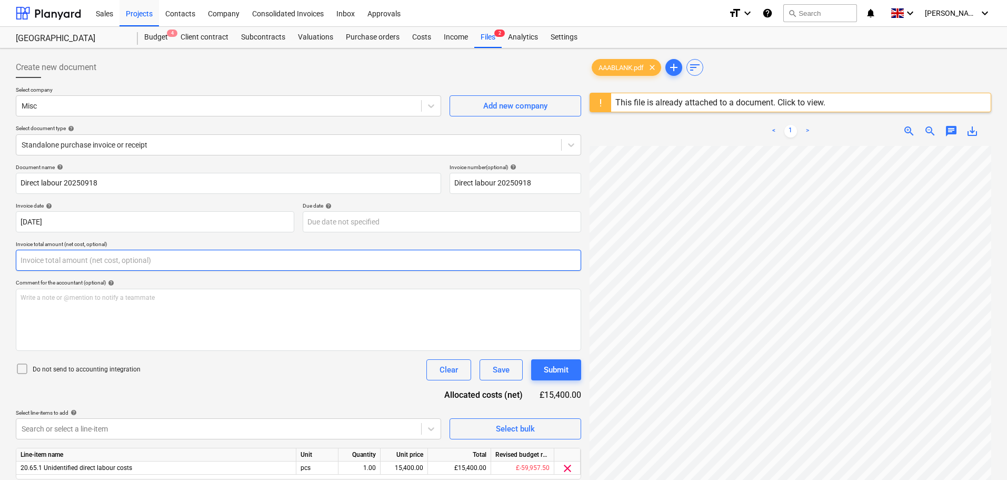
click at [86, 256] on input "text" at bounding box center [298, 260] width 565 height 21
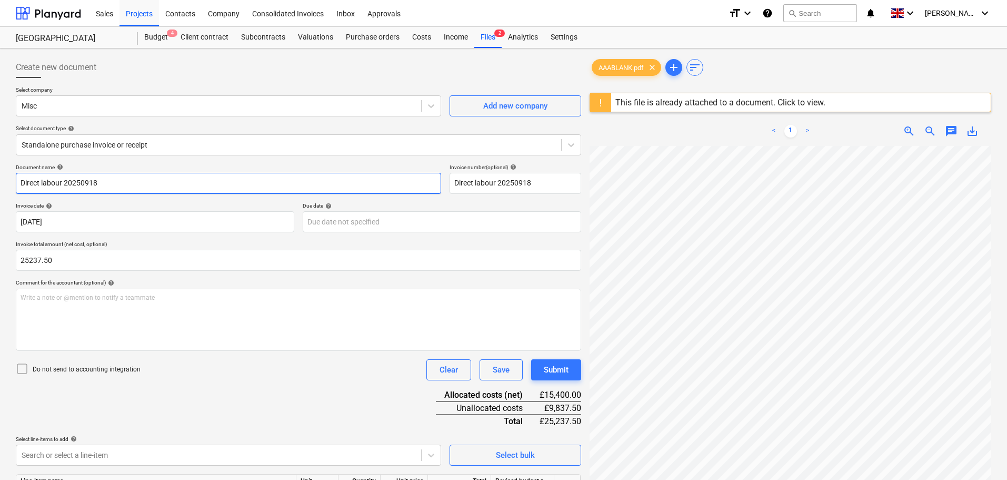
type input "25,237.50"
click at [103, 181] on input "Direct labour 20250918" at bounding box center [228, 183] width 425 height 21
drag, startPoint x: 159, startPoint y: 188, endPoint x: -48, endPoint y: 194, distance: 207.5
click at [0, 194] on html "Sales Projects Contacts Company Consolidated Invoices Inbox Approvals format_si…" at bounding box center [503, 240] width 1007 height 480
type input "Direct labour 20250919"
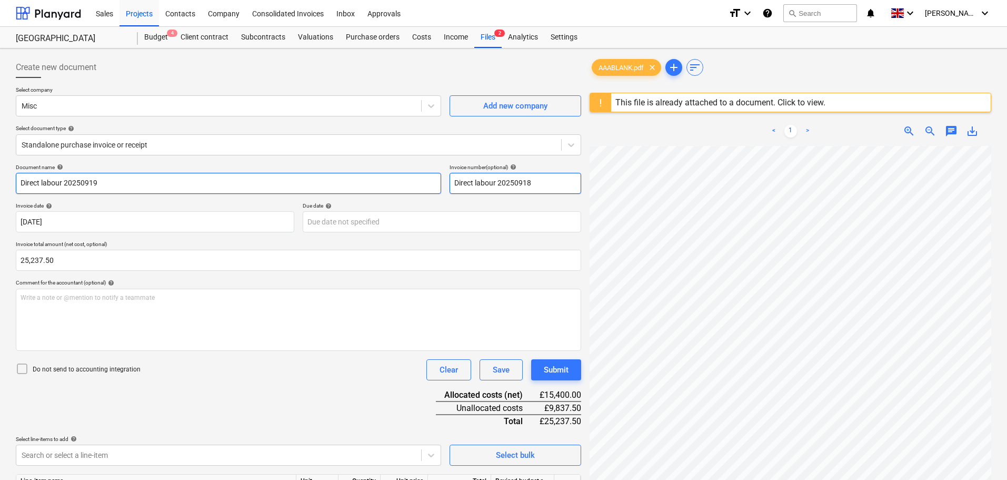
drag, startPoint x: 527, startPoint y: 183, endPoint x: 396, endPoint y: 182, distance: 131.6
click at [396, 182] on div "Document name help Direct labour 20250919 Invoice number (optional) help Direct…" at bounding box center [298, 179] width 565 height 30
paste input "9"
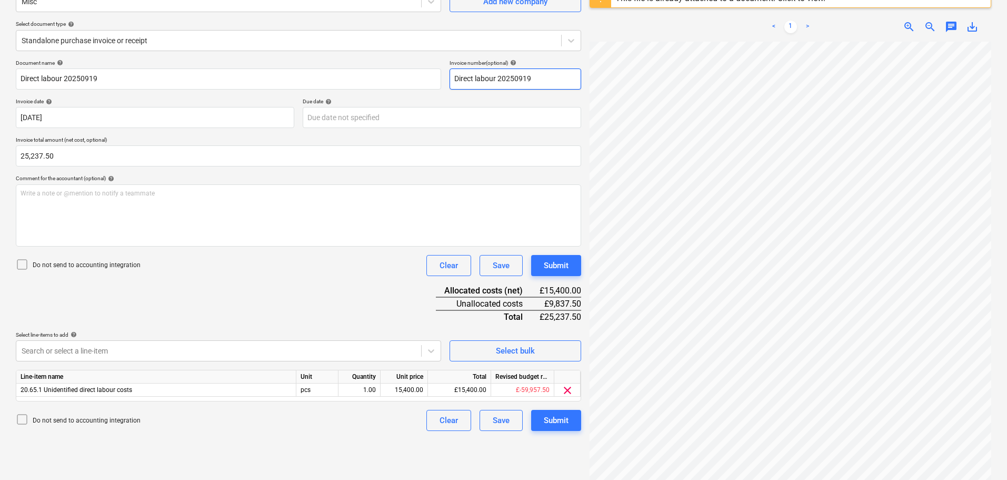
scroll to position [125, 0]
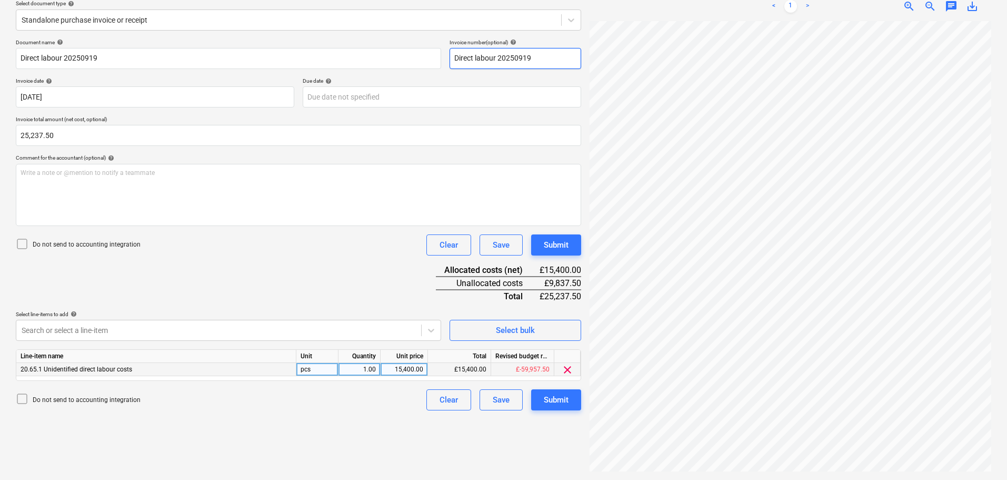
type input "Direct labour 20250919"
click at [399, 368] on div "15,400.00" at bounding box center [404, 369] width 38 height 13
type input "25237.50"
click at [311, 278] on div "Document name help Direct labour 20250919 Invoice number (optional) help Direct…" at bounding box center [298, 224] width 565 height 371
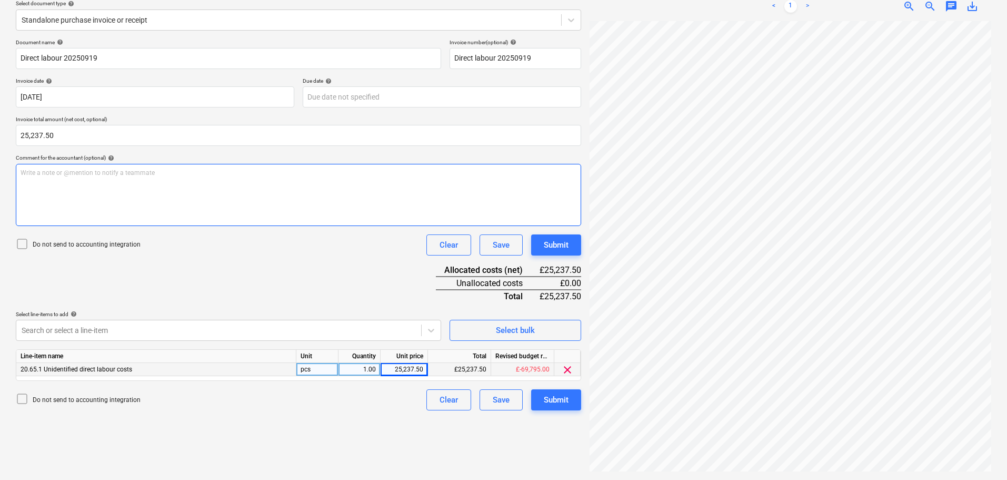
click at [109, 188] on div "Write a note or @mention to notify a teammate ﻿" at bounding box center [298, 195] width 565 height 62
click at [70, 182] on div "Write a note or @mention to notify a teammate ﻿" at bounding box center [298, 195] width 565 height 62
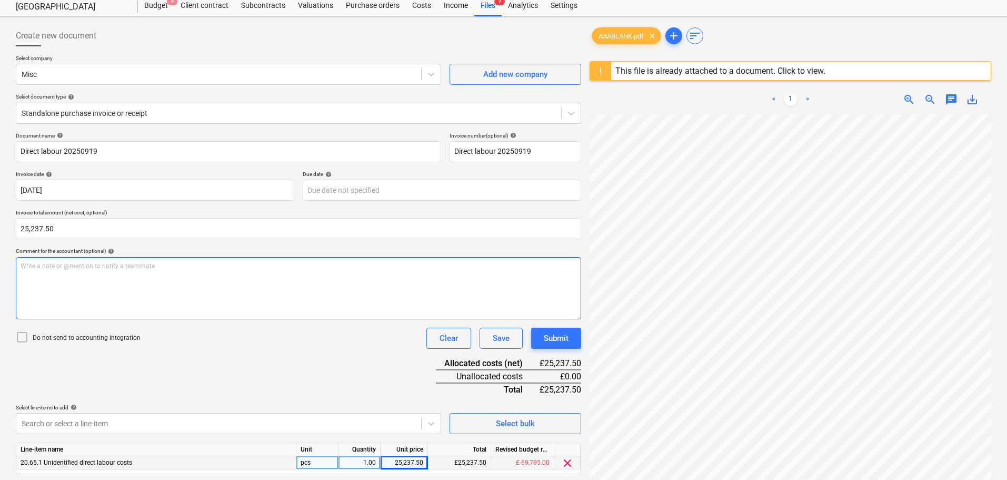
scroll to position [0, 0]
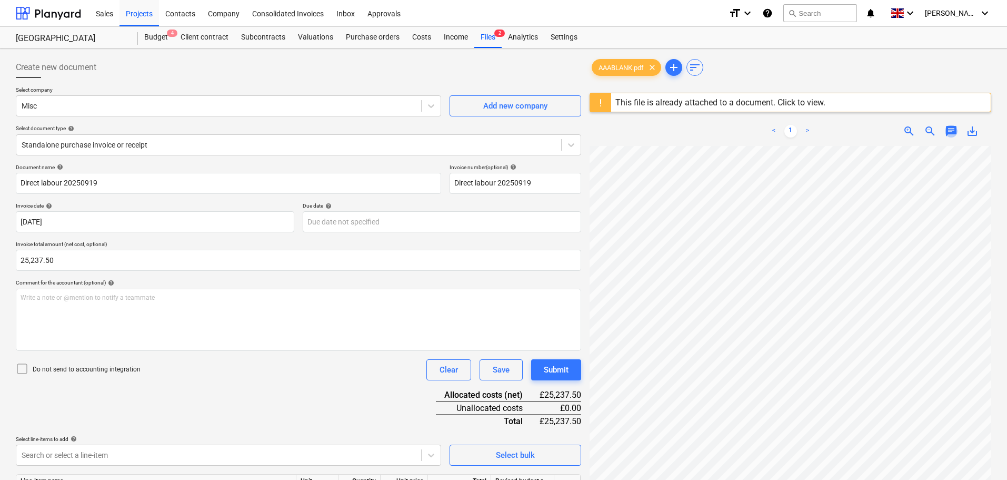
click at [951, 132] on span "chat" at bounding box center [951, 131] width 13 height 13
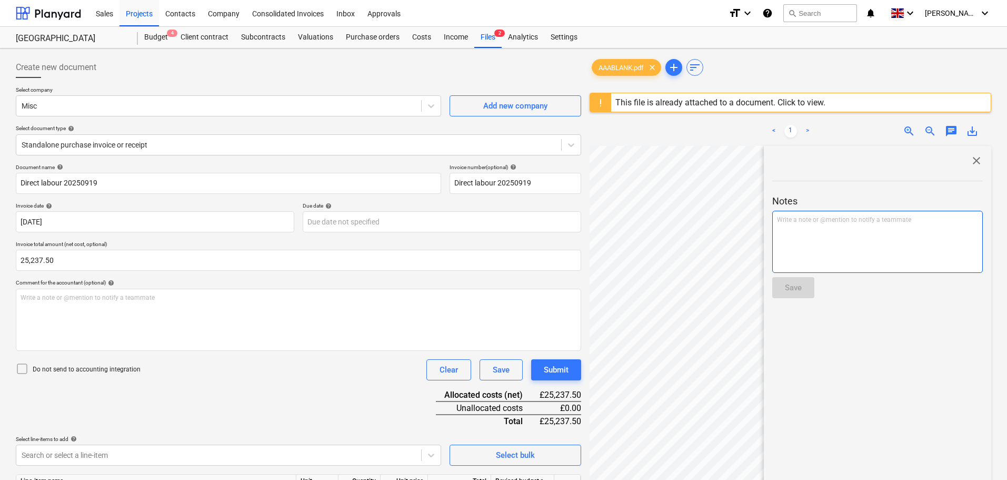
click at [856, 231] on div "Write a note or @mention to notify a teammate ﻿" at bounding box center [877, 242] width 211 height 62
click at [970, 158] on span "close" at bounding box center [976, 160] width 13 height 13
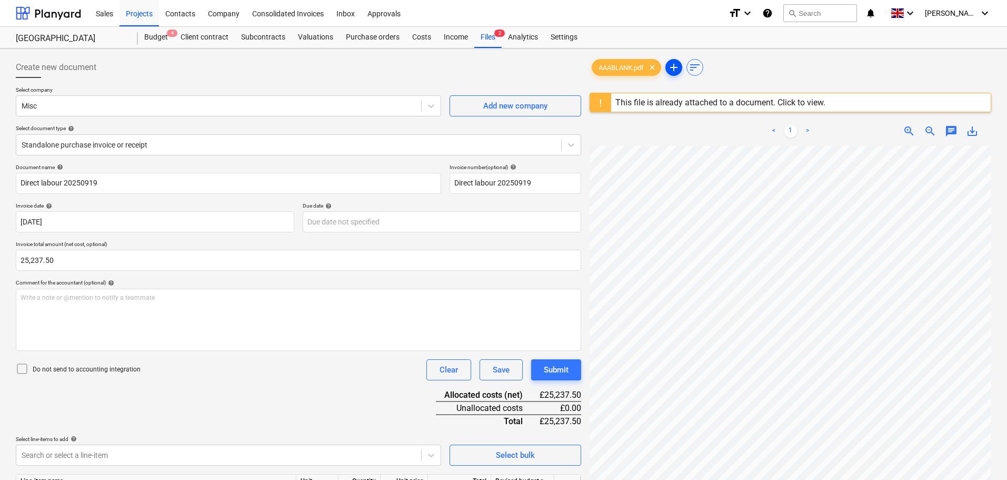
click at [674, 69] on span "add" at bounding box center [674, 67] width 13 height 13
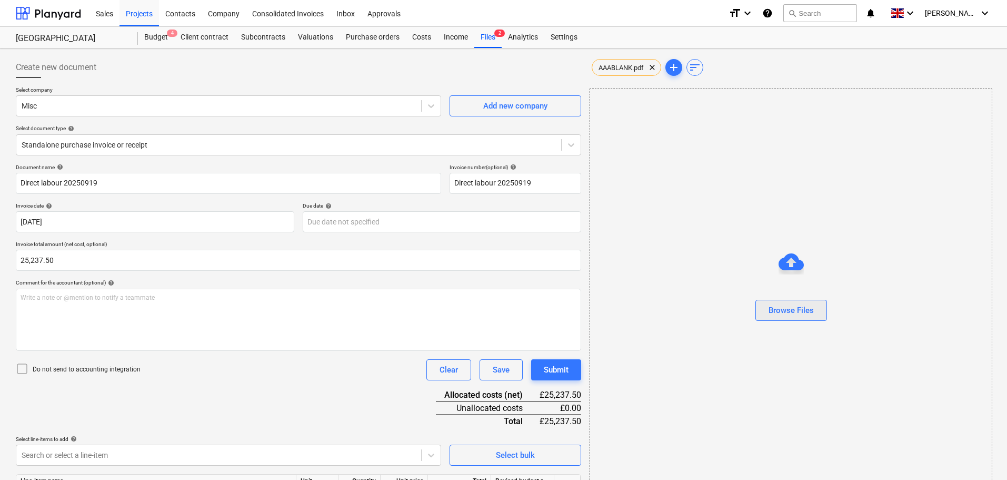
click at [788, 305] on div "Browse Files" at bounding box center [791, 310] width 45 height 14
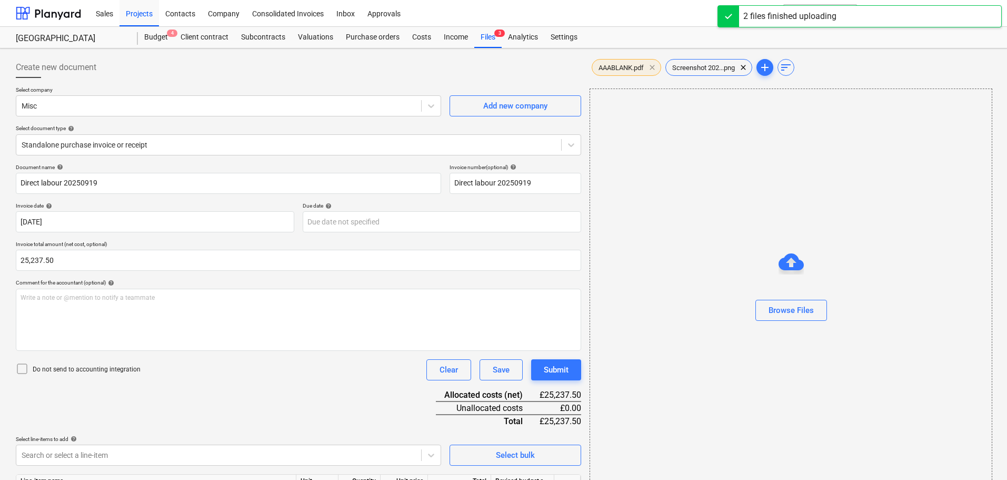
click at [654, 68] on span "clear" at bounding box center [652, 67] width 13 height 13
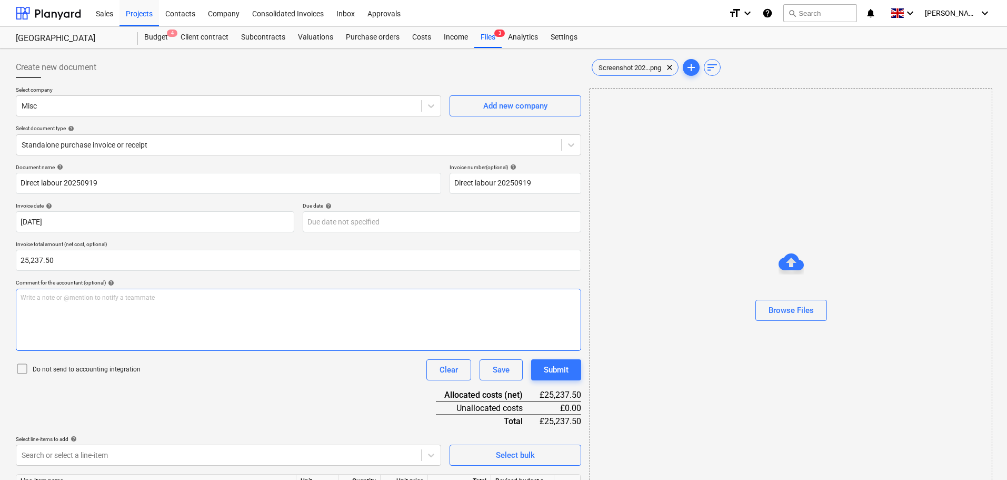
click at [58, 297] on p "Write a note or @mention to notify a teammate ﻿" at bounding box center [299, 297] width 556 height 9
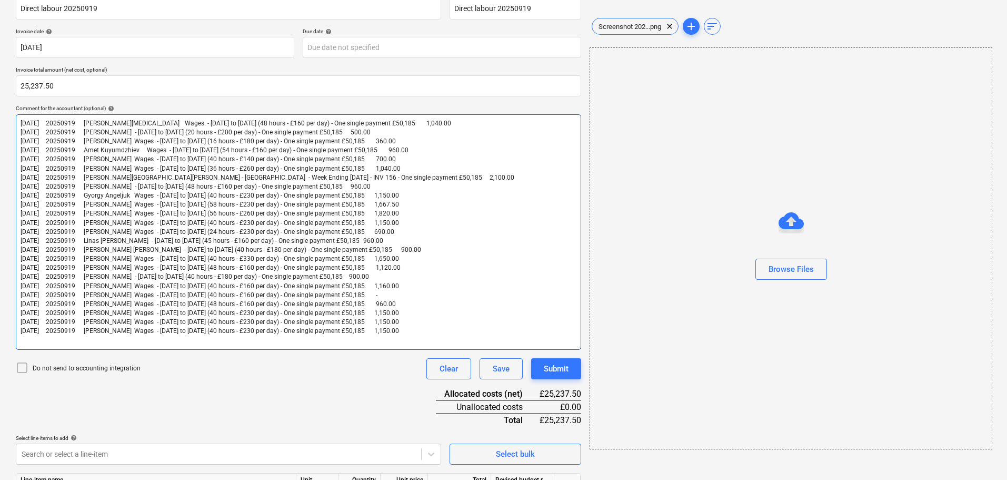
scroll to position [132, 0]
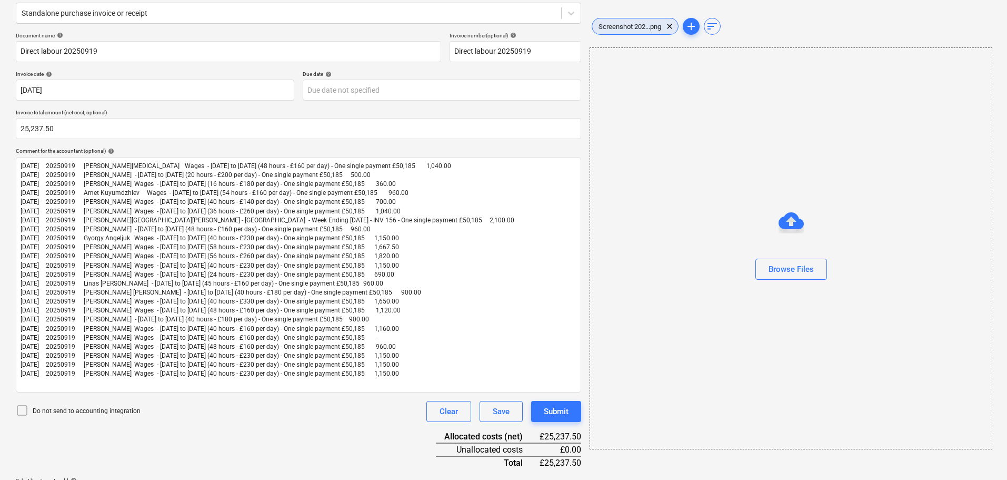
click at [633, 29] on span "Screenshot 202...png" at bounding box center [629, 27] width 75 height 8
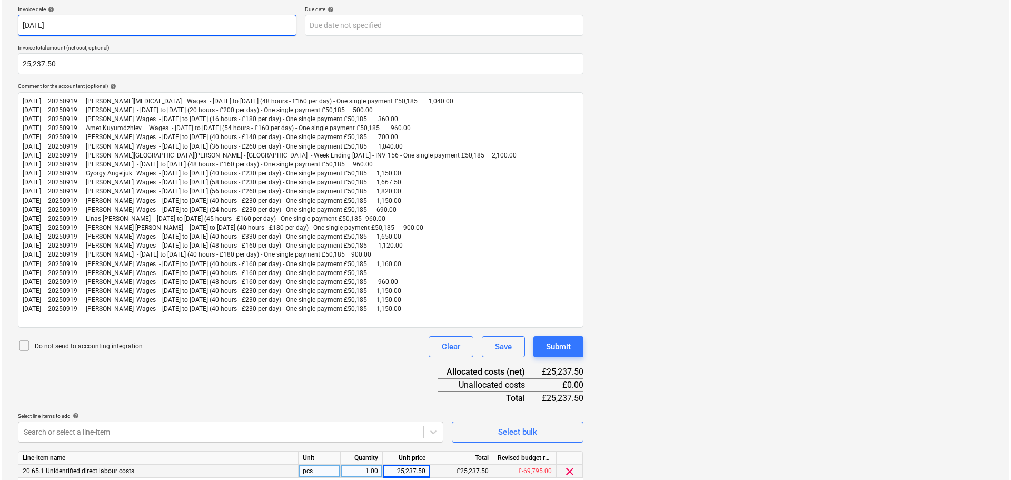
scroll to position [237, 0]
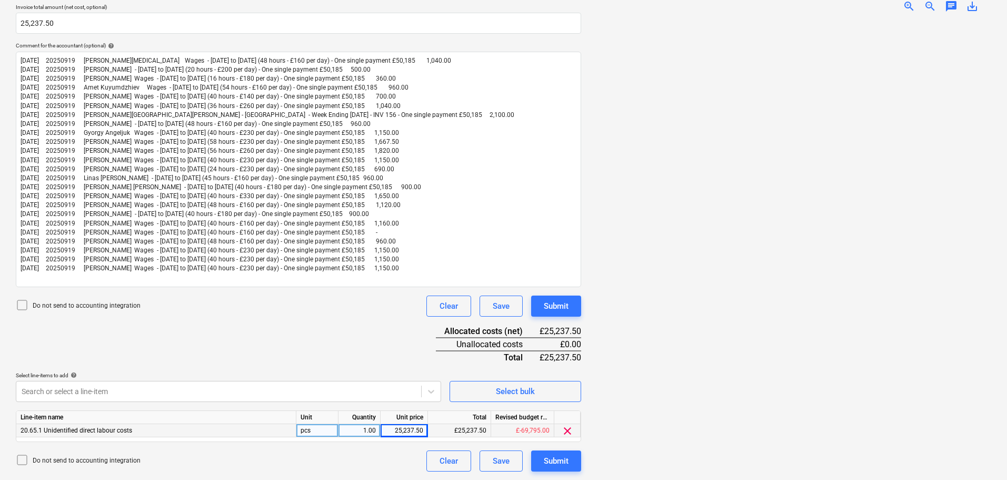
click at [58, 304] on p "Do not send to accounting integration" at bounding box center [87, 305] width 108 height 9
click at [552, 461] on div "Submit" at bounding box center [556, 461] width 25 height 14
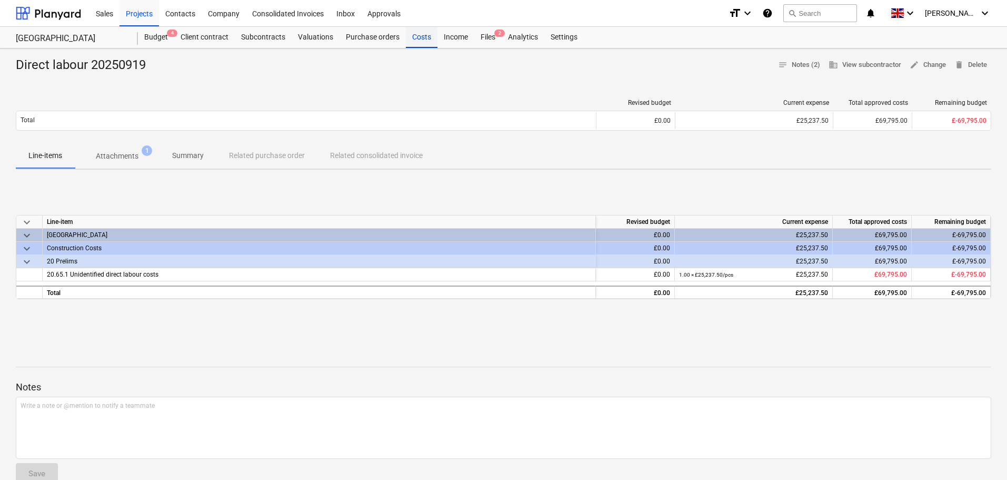
click at [423, 38] on div "Costs" at bounding box center [422, 37] width 32 height 21
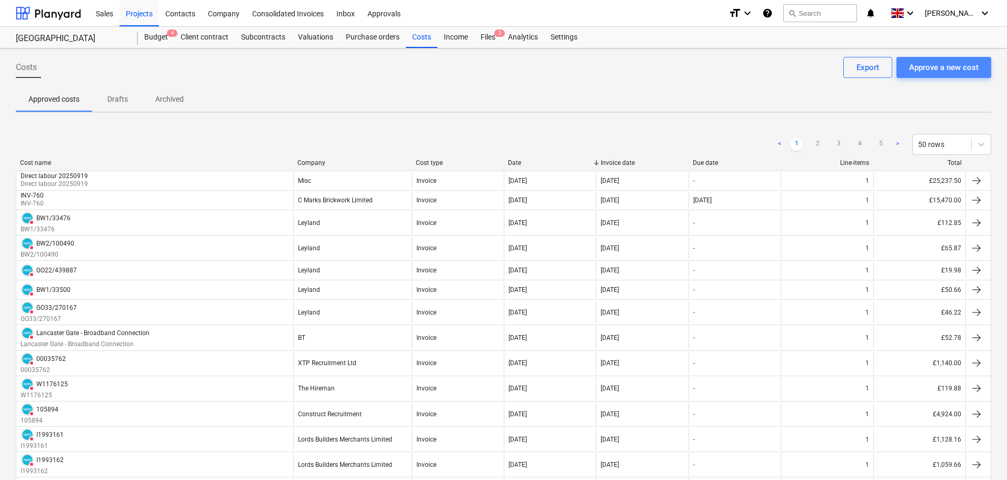
click at [962, 65] on div "Approve a new cost" at bounding box center [943, 68] width 69 height 14
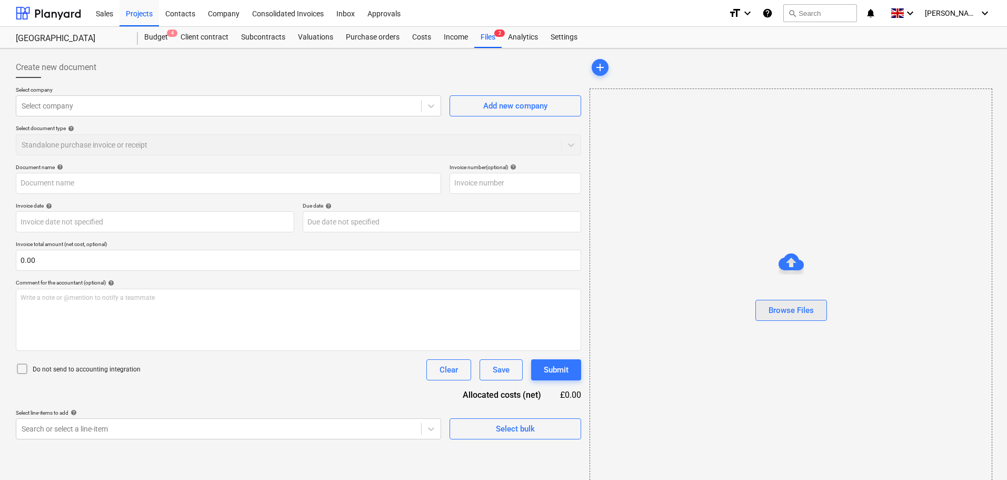
click at [793, 307] on div "Browse Files" at bounding box center [791, 310] width 45 height 14
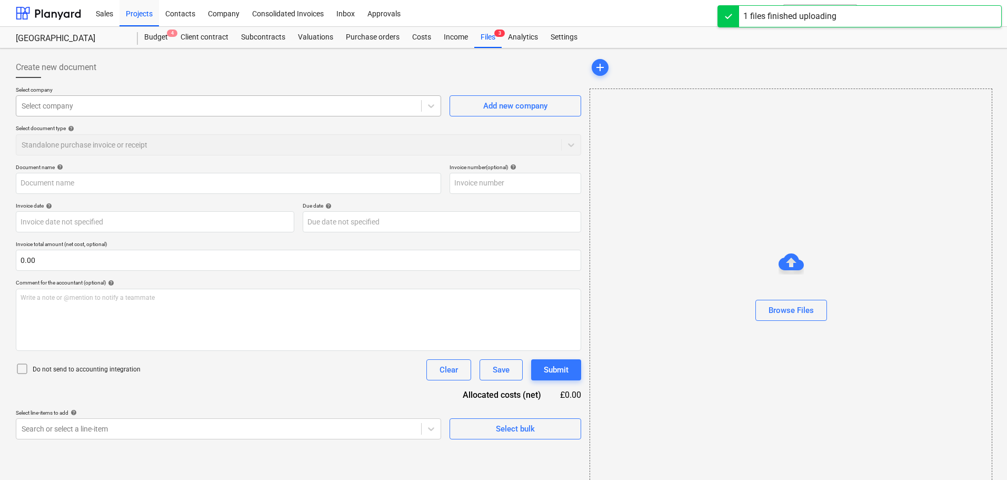
click at [51, 106] on div at bounding box center [219, 106] width 394 height 11
type input "Screenshot 2025-09-23 104450.png"
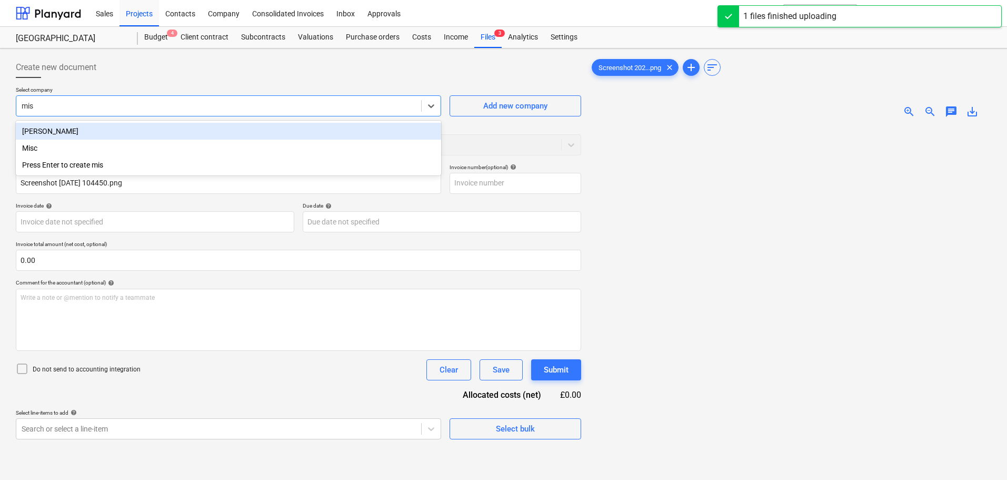
type input "misc"
click at [55, 132] on div "Misc" at bounding box center [228, 131] width 425 height 17
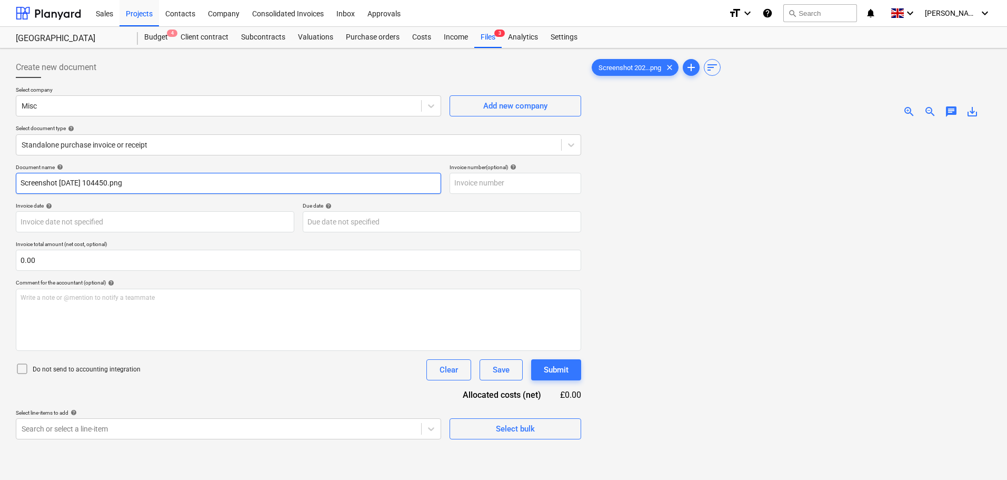
click at [62, 186] on input "Screenshot 2025-09-23 104450.png" at bounding box center [228, 183] width 425 height 21
drag, startPoint x: 180, startPoint y: 185, endPoint x: -34, endPoint y: 173, distance: 214.0
click at [0, 173] on html "Sales Projects Contacts Company Consolidated Invoices Inbox Approvals format_si…" at bounding box center [503, 240] width 1007 height 480
paste input "20250919"
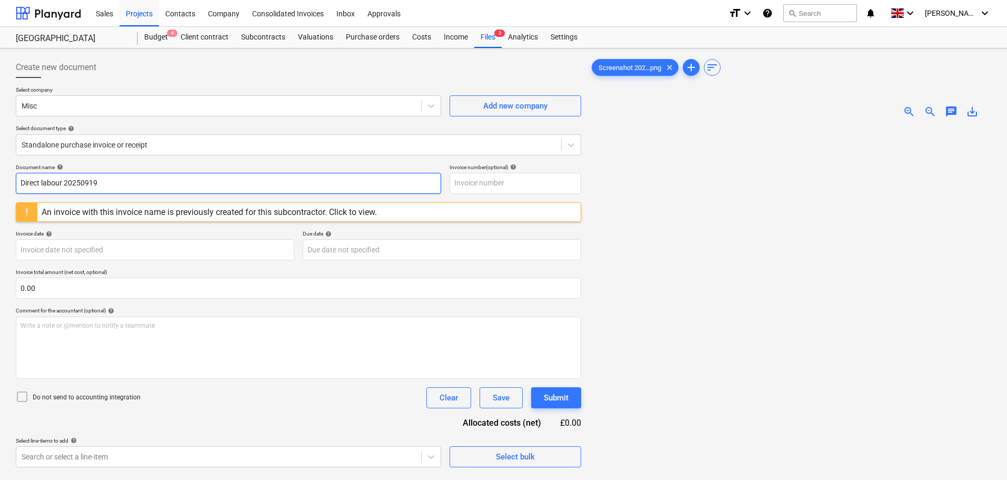
type input "Direct labour 20250919"
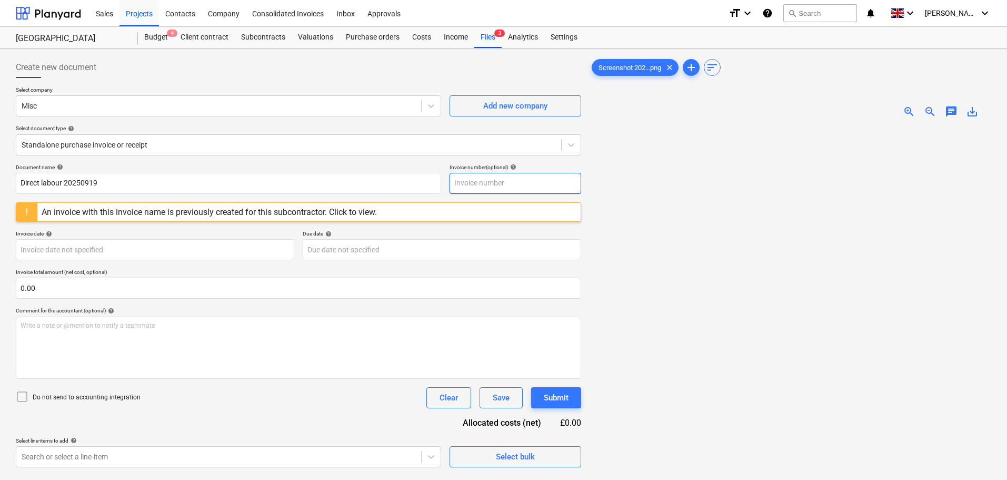
paste input "Direct labour 20250919"
type input "Direct labour 20250919"
click at [165, 233] on div "Invoice date help" at bounding box center [155, 233] width 278 height 7
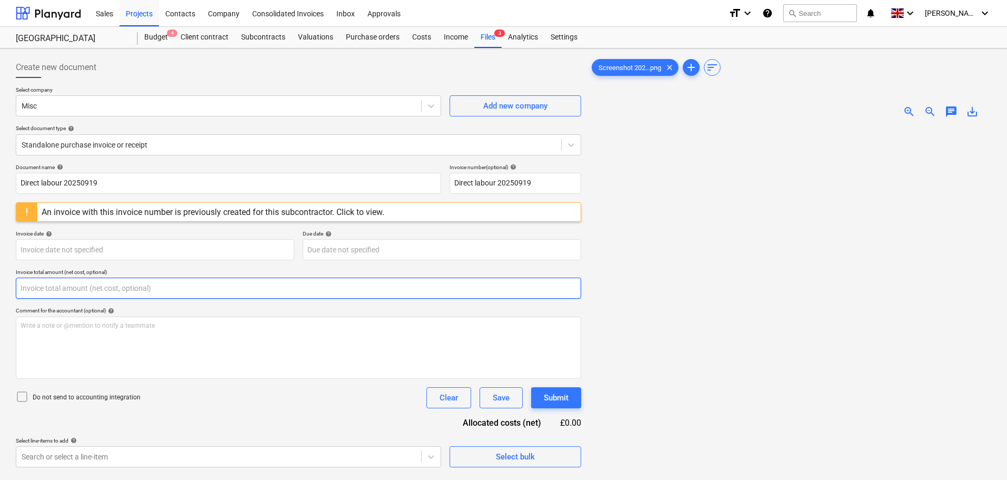
click at [47, 287] on input "text" at bounding box center [298, 287] width 565 height 21
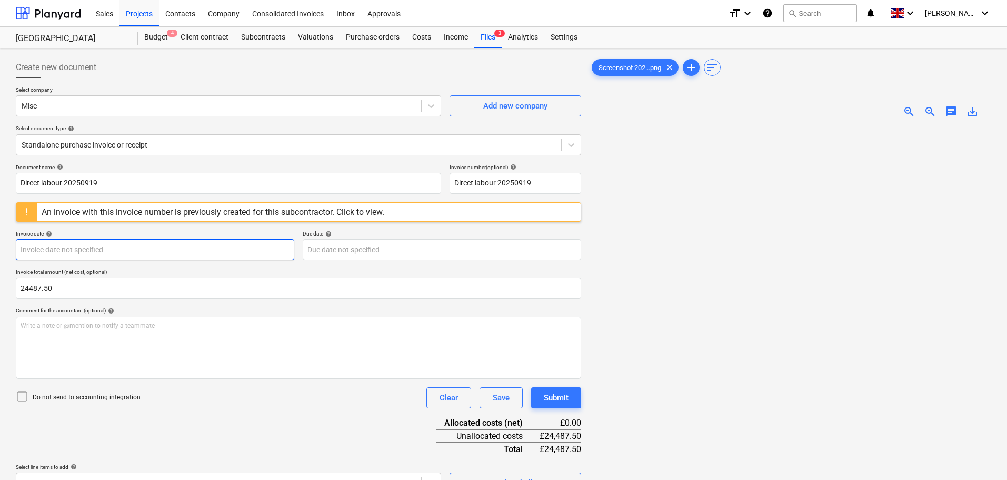
type input "24,487.50"
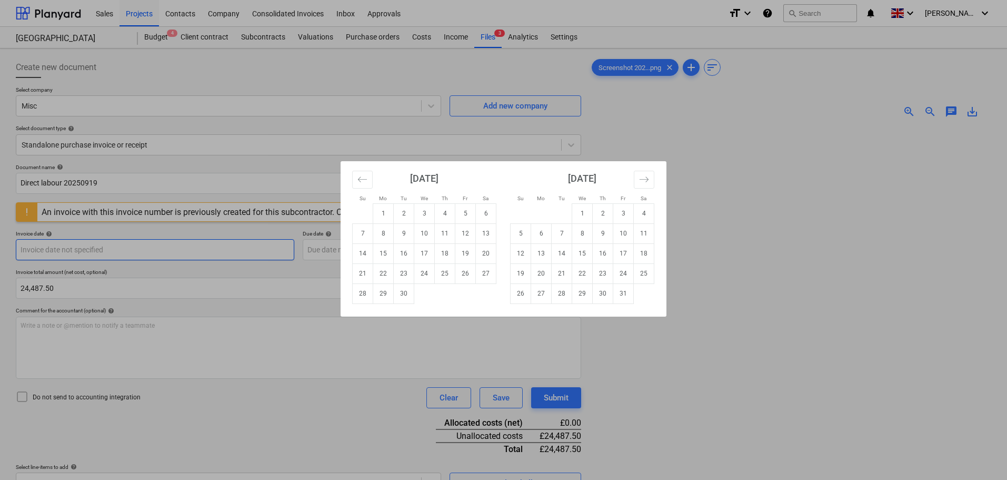
click at [73, 248] on body "Sales Projects Contacts Company Consolidated Invoices Inbox Approvals format_si…" at bounding box center [503, 240] width 1007 height 480
click at [470, 255] on td "19" at bounding box center [465, 253] width 21 height 20
type input "19 Sep 2025"
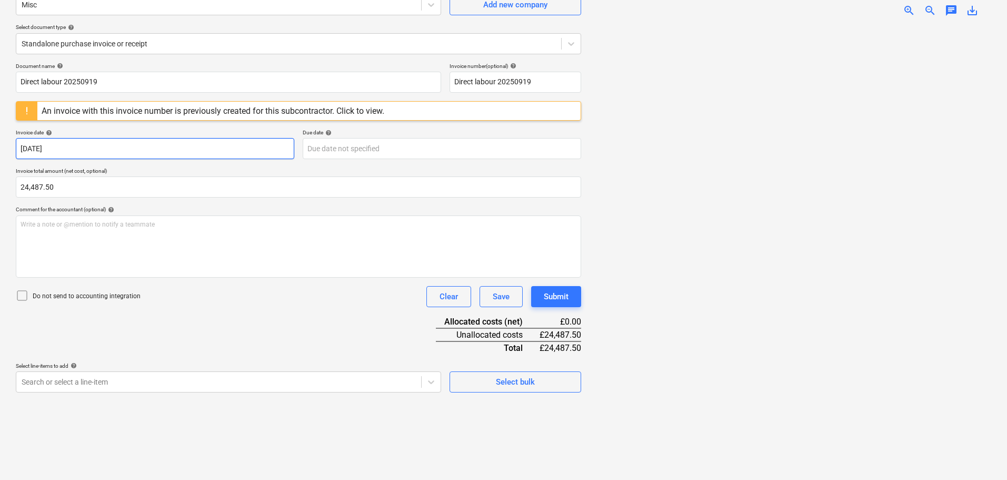
scroll to position [105, 0]
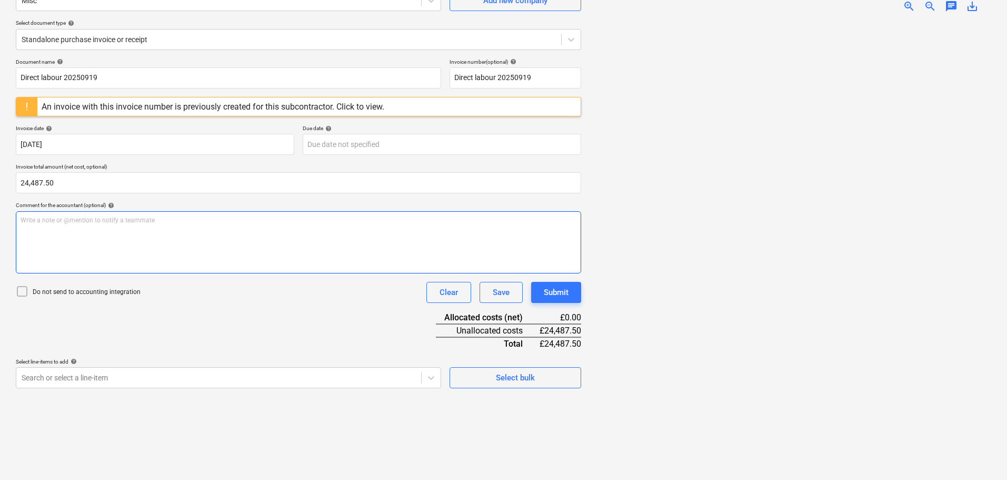
click at [73, 236] on div "Write a note or @mention to notify a teammate ﻿" at bounding box center [298, 242] width 565 height 62
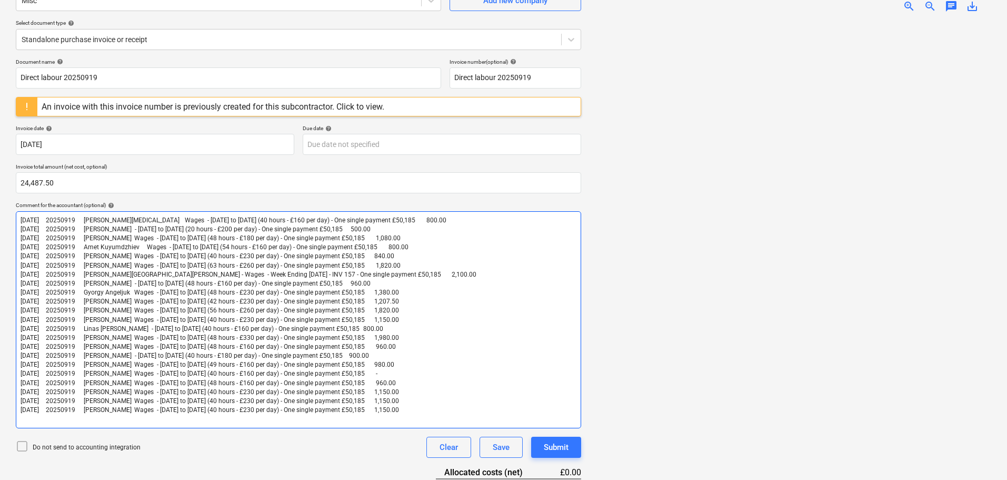
scroll to position [177, 0]
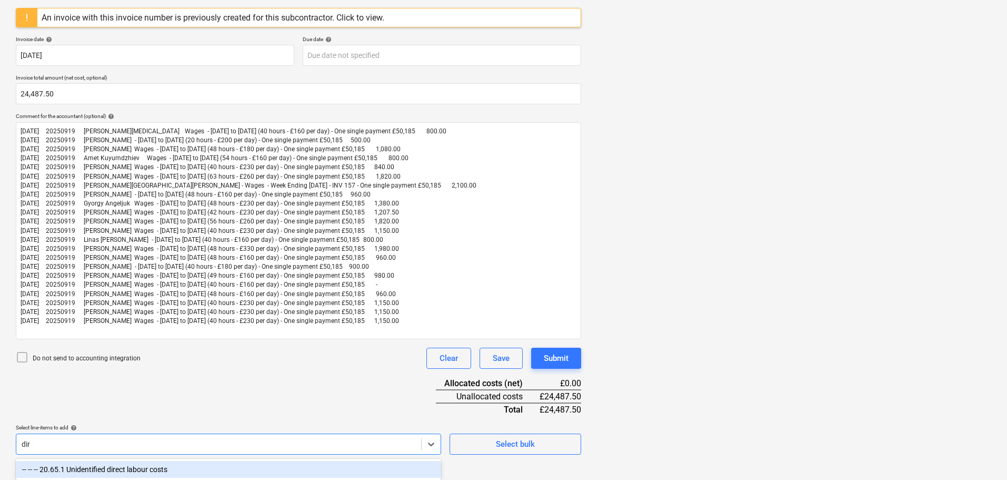
scroll to position [195, 0]
type input "direc"
click at [21, 358] on icon at bounding box center [22, 356] width 13 height 13
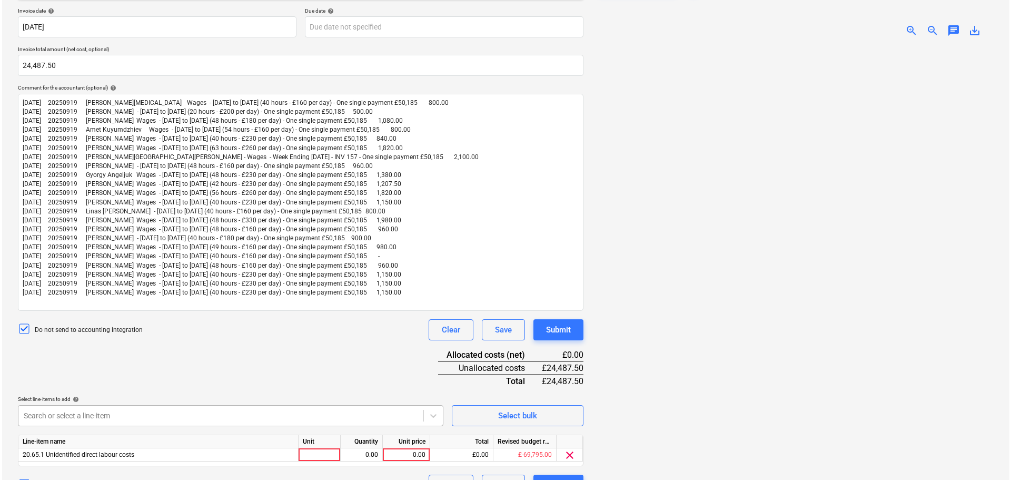
scroll to position [247, 0]
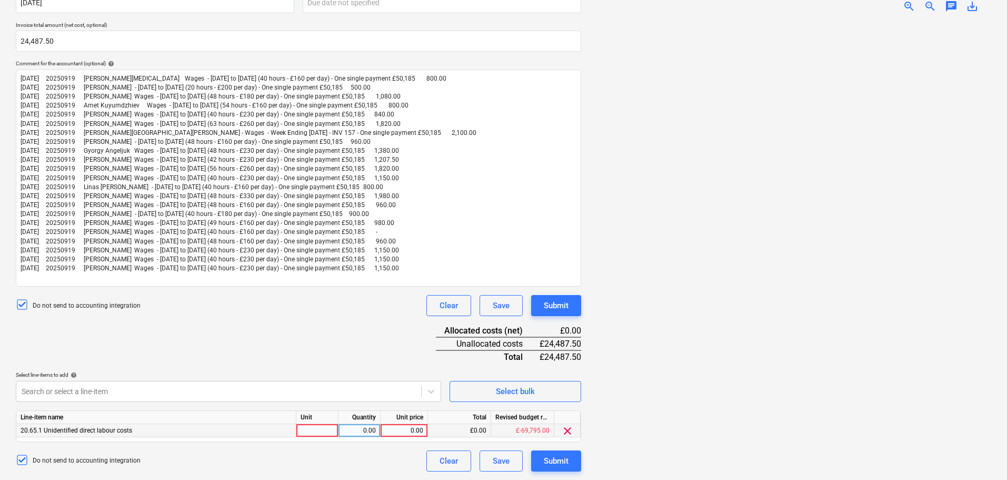
click at [400, 429] on div "0.00" at bounding box center [404, 430] width 38 height 13
type input "24487.50"
click at [559, 305] on div "Submit" at bounding box center [556, 305] width 25 height 14
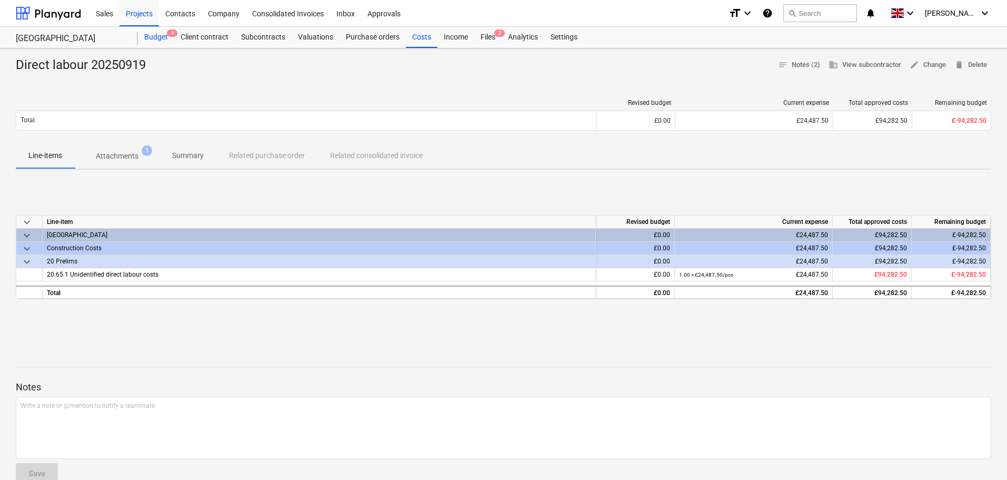
click at [157, 36] on div "Budget 4" at bounding box center [156, 37] width 36 height 21
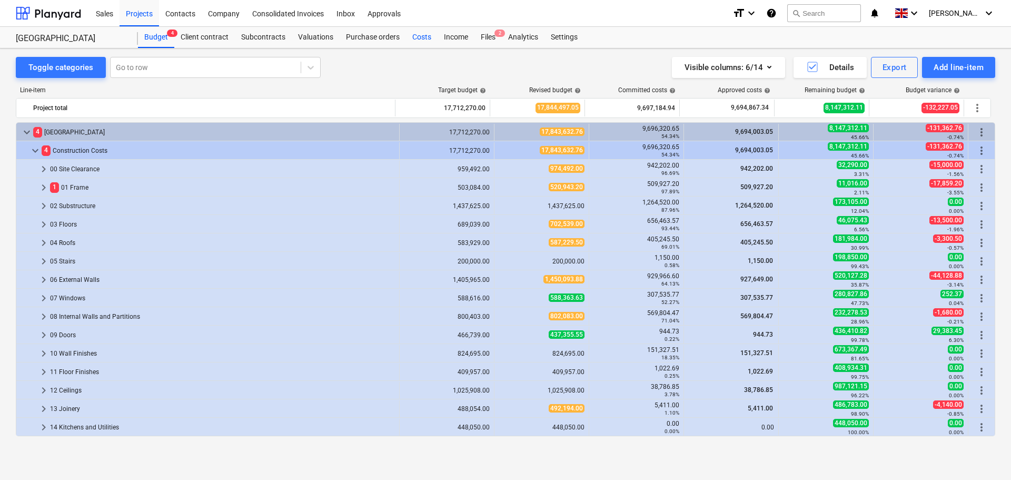
click at [422, 38] on div "Costs" at bounding box center [422, 37] width 32 height 21
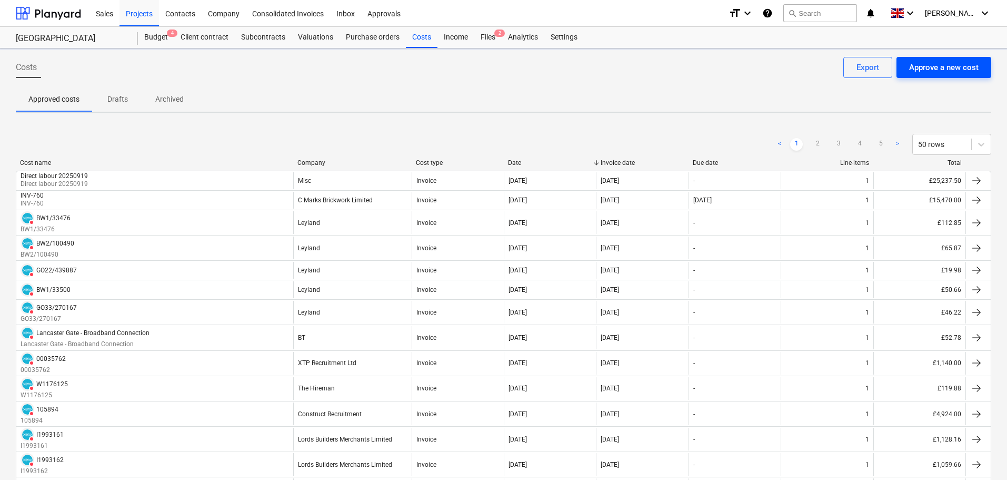
click at [935, 76] on button "Approve a new cost" at bounding box center [943, 67] width 95 height 21
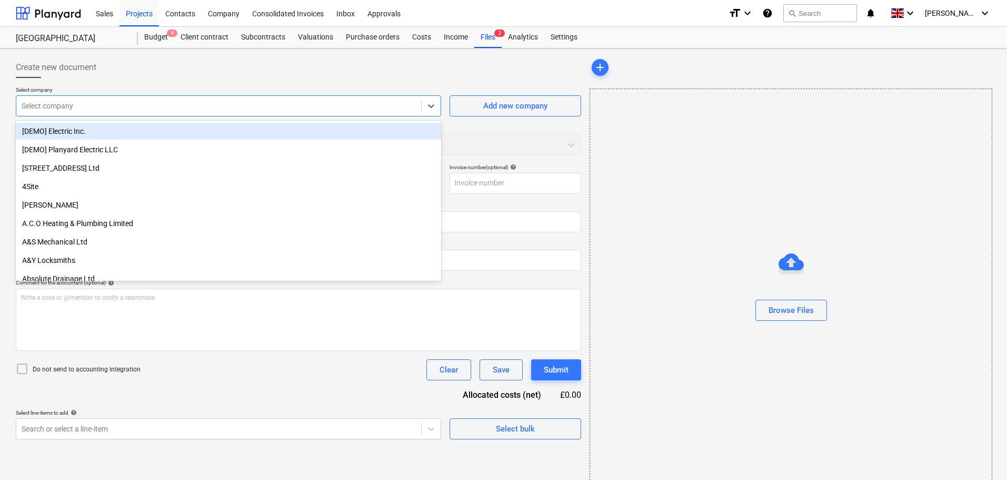
click at [191, 109] on div at bounding box center [219, 106] width 394 height 11
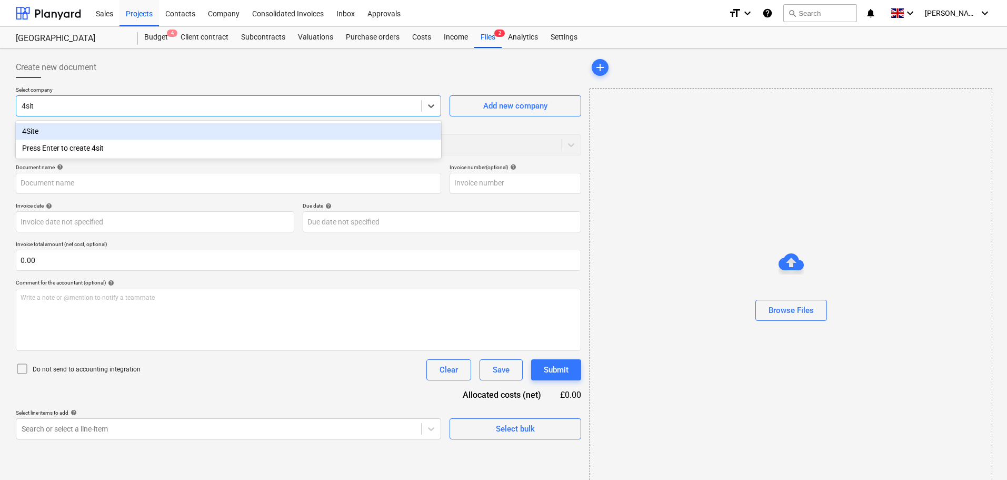
type input "4site"
click at [195, 129] on div "4Site" at bounding box center [228, 131] width 425 height 17
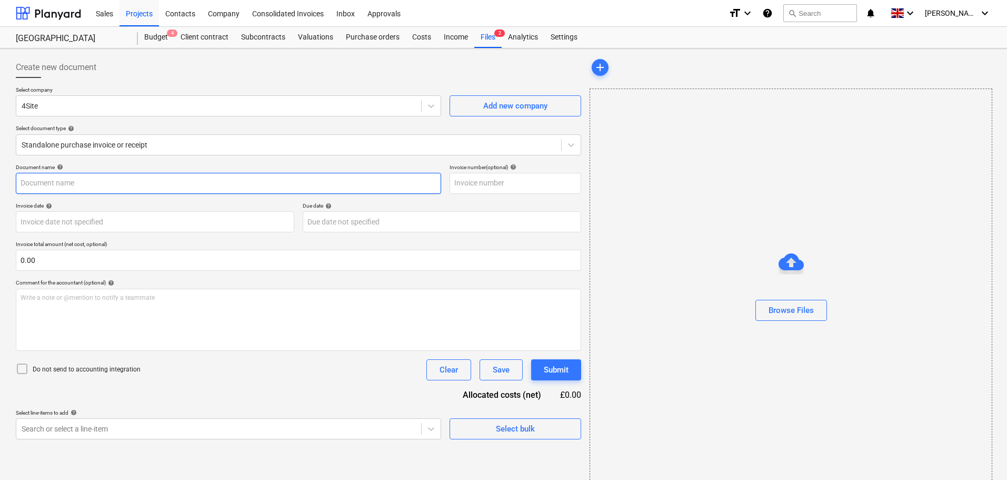
click at [51, 180] on input "text" at bounding box center [228, 183] width 425 height 21
paste input "38787"
type input "38787"
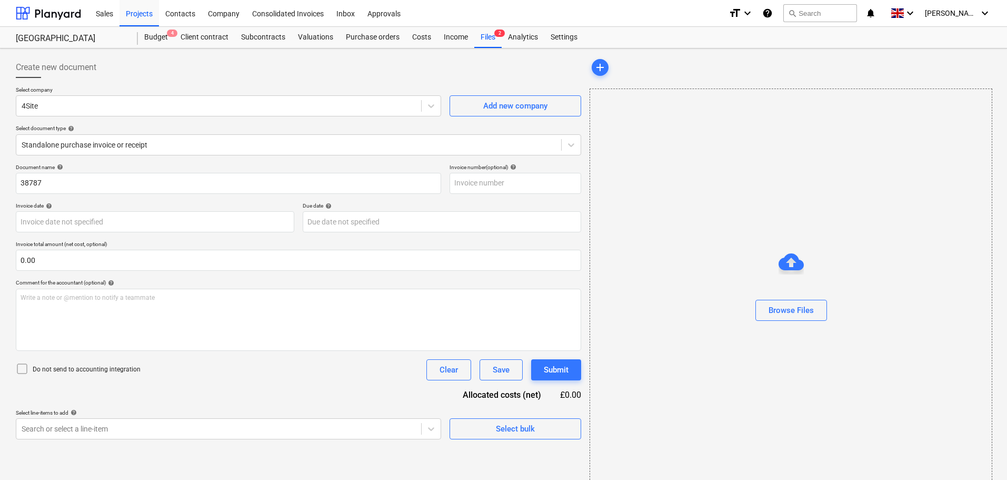
click at [182, 169] on div "Document name help" at bounding box center [228, 167] width 425 height 7
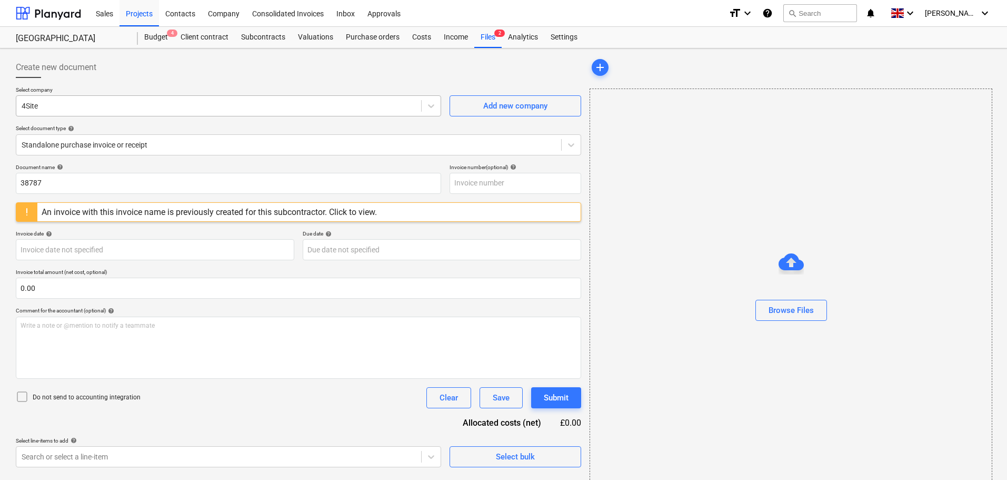
click at [37, 112] on div "4Site" at bounding box center [218, 105] width 405 height 15
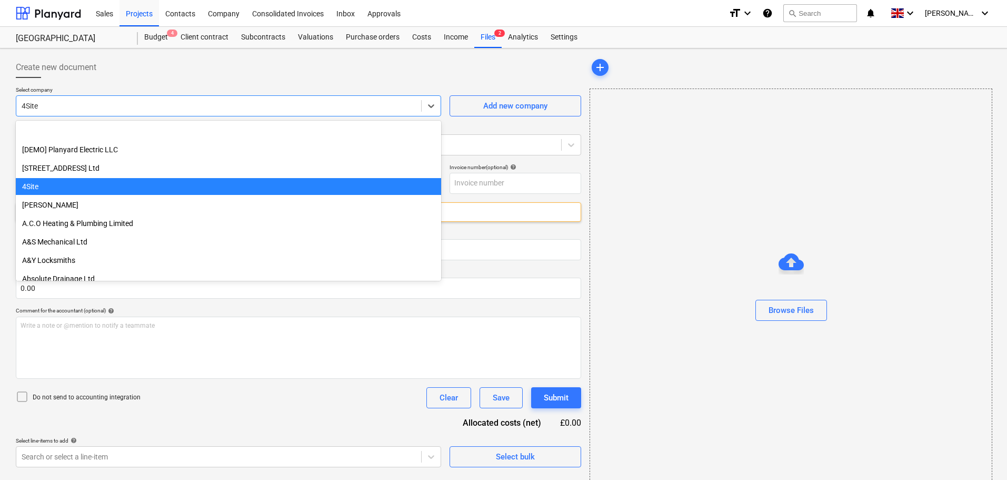
scroll to position [55, 0]
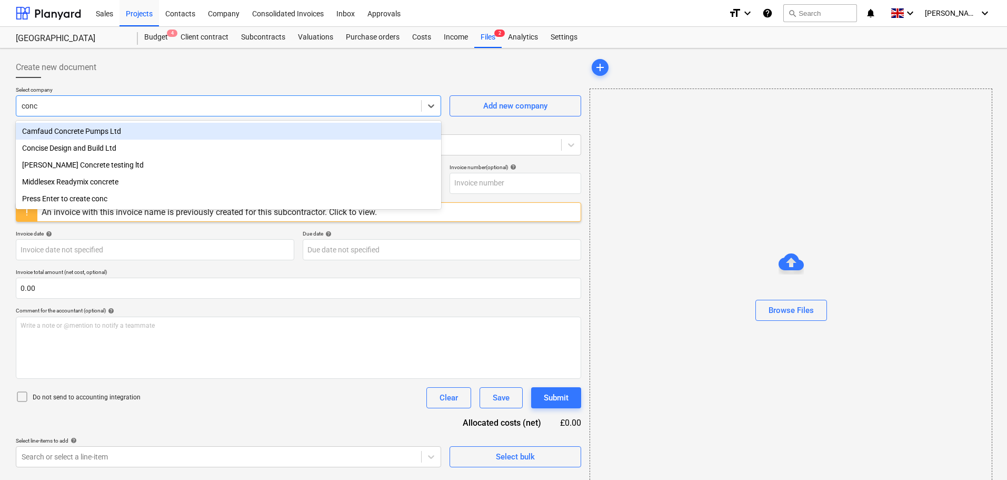
type input "conci"
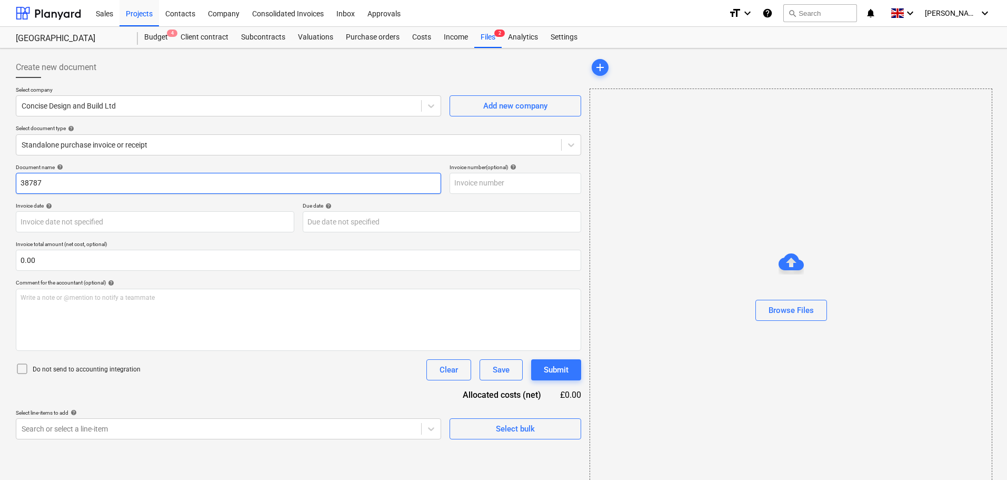
drag, startPoint x: 54, startPoint y: 186, endPoint x: -38, endPoint y: 173, distance: 93.1
click at [0, 173] on html "Sales Projects Contacts Company Consolidated Invoices Inbox Approvals format_si…" at bounding box center [503, 240] width 1007 height 480
type input "INV340"
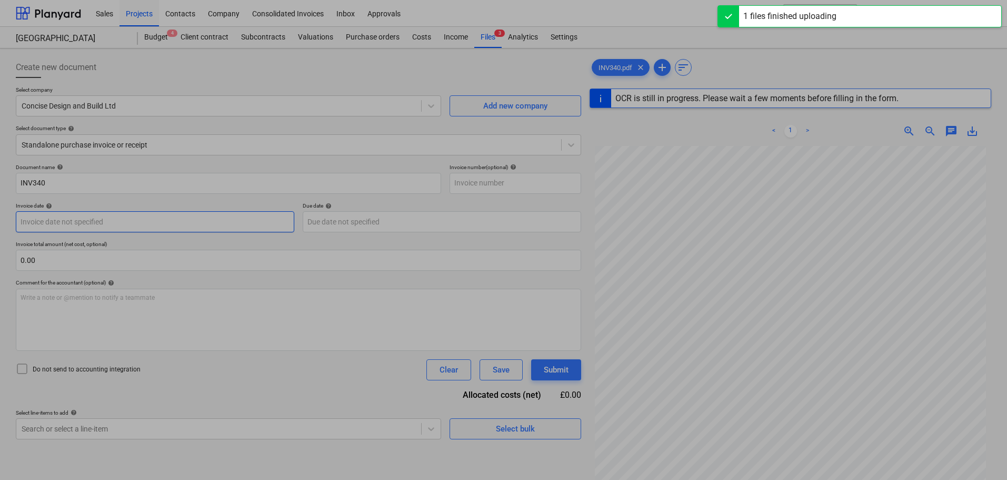
click at [79, 221] on body "Sales Projects Contacts Company Consolidated Invoices Inbox Approvals format_si…" at bounding box center [503, 240] width 1007 height 480
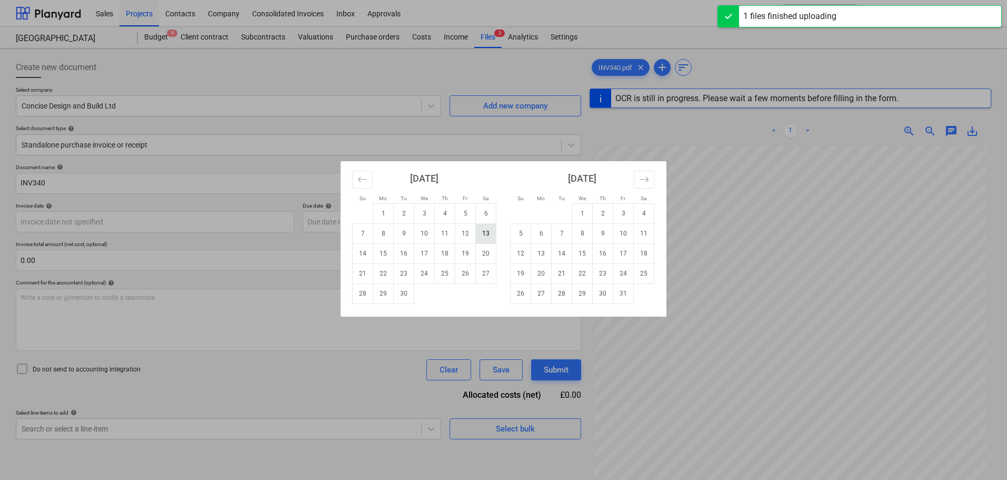
click at [484, 235] on td "13" at bounding box center [486, 233] width 21 height 20
type input "13 Sep 2025"
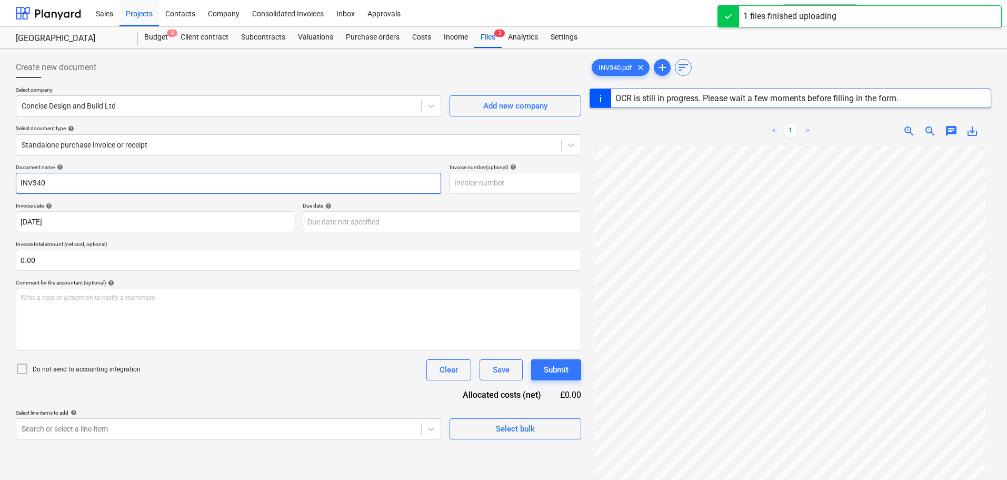
type input "INV340"
type input "13 Sep 2025"
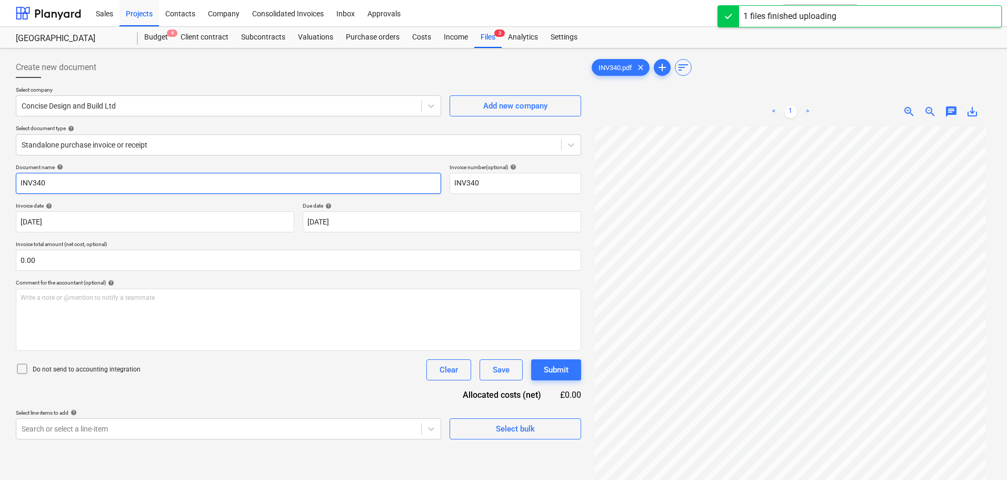
drag, startPoint x: 31, startPoint y: 182, endPoint x: 5, endPoint y: 182, distance: 26.3
click at [5, 182] on div "Create new document Select company Concise Design and Build Ltd Add new company…" at bounding box center [503, 316] width 1007 height 536
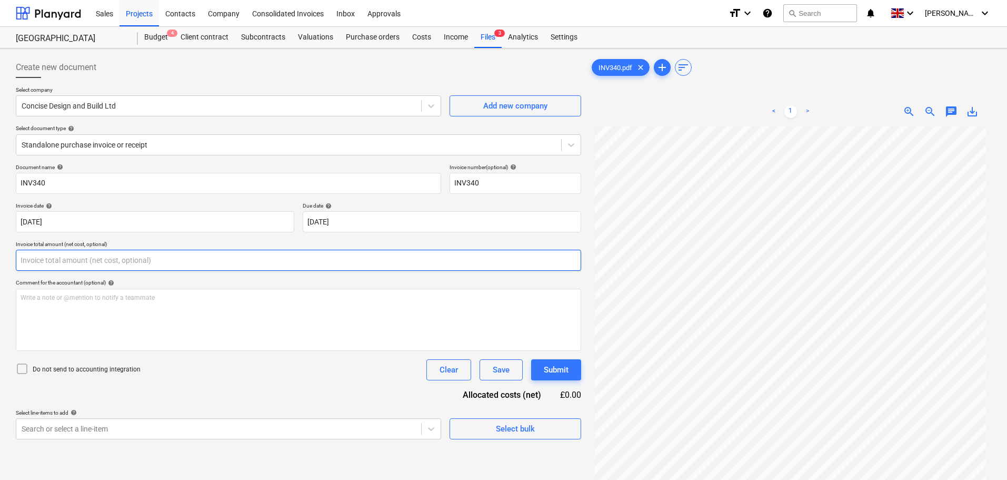
click at [55, 265] on input "text" at bounding box center [298, 260] width 565 height 21
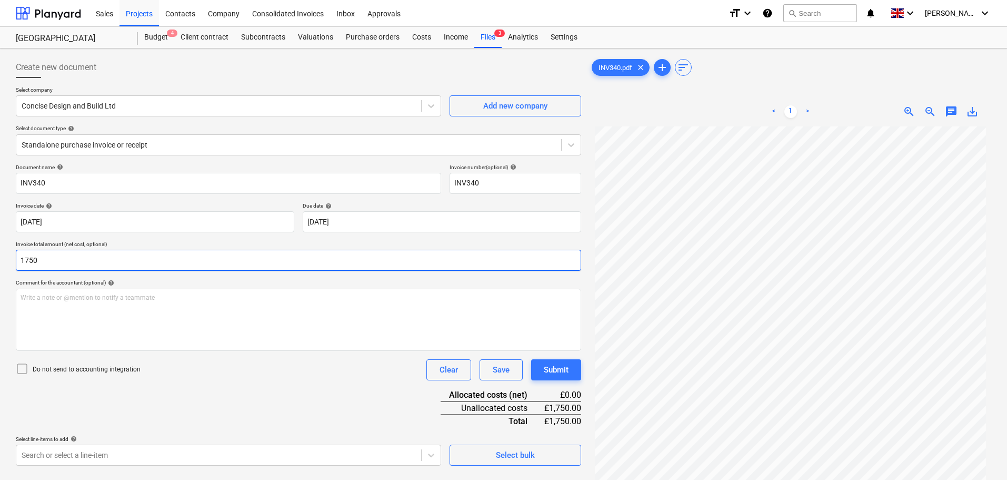
scroll to position [105, 0]
type input "1,750.00"
click at [135, 451] on body "Sales Projects Contacts Company Consolidated Invoices Inbox Approvals format_si…" at bounding box center [503, 240] width 1007 height 480
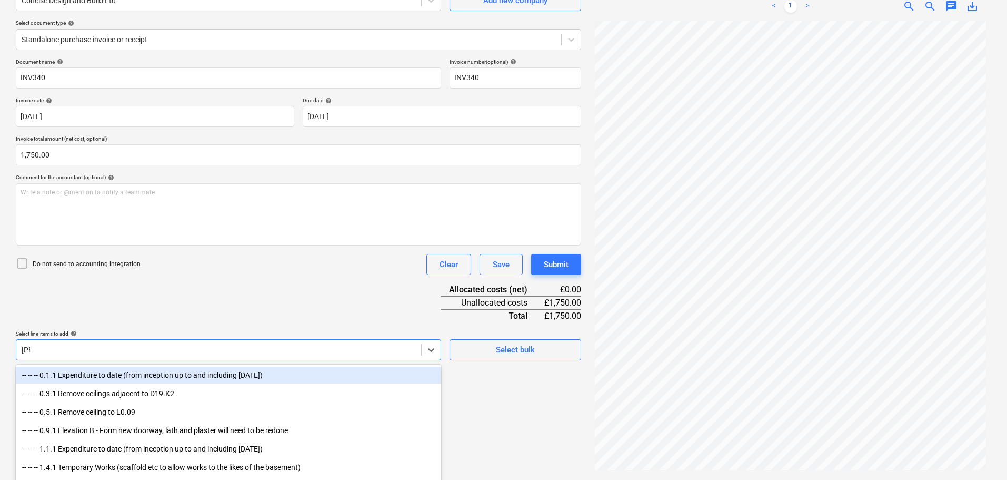
type input "tomm"
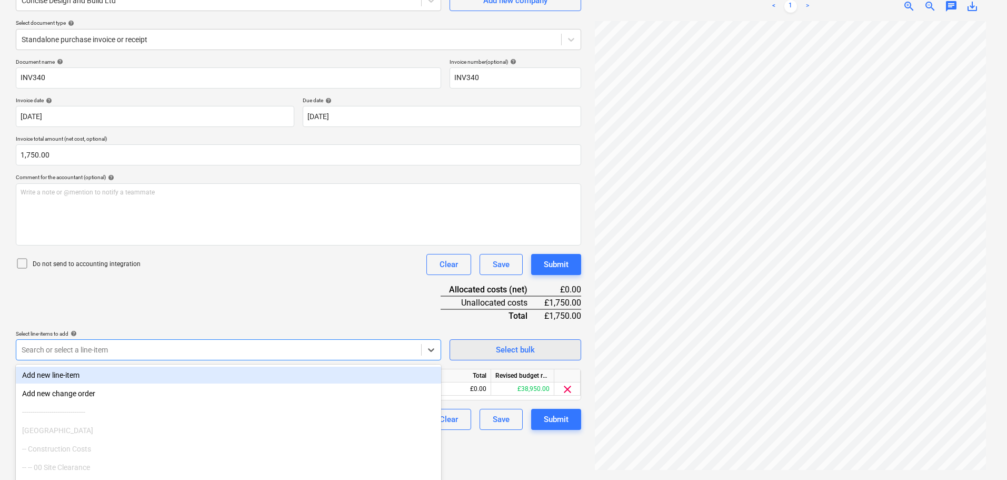
drag, startPoint x: 403, startPoint y: 326, endPoint x: 453, endPoint y: 350, distance: 54.9
click at [406, 326] on div "Document name help INV340 Invoice number (optional) help INV340 Invoice date he…" at bounding box center [298, 243] width 565 height 371
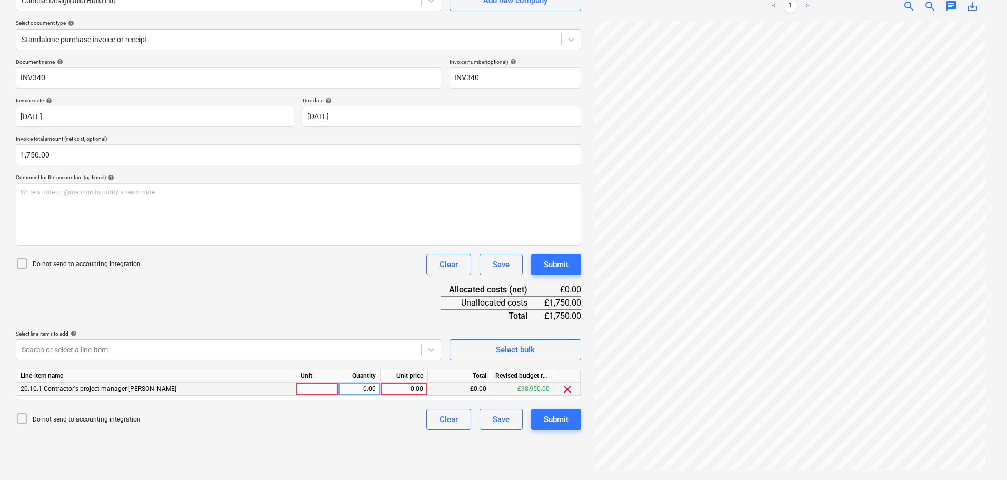
click at [422, 390] on div "0.00" at bounding box center [404, 388] width 38 height 13
type input "1750"
click at [554, 265] on div "Submit" at bounding box center [556, 264] width 25 height 14
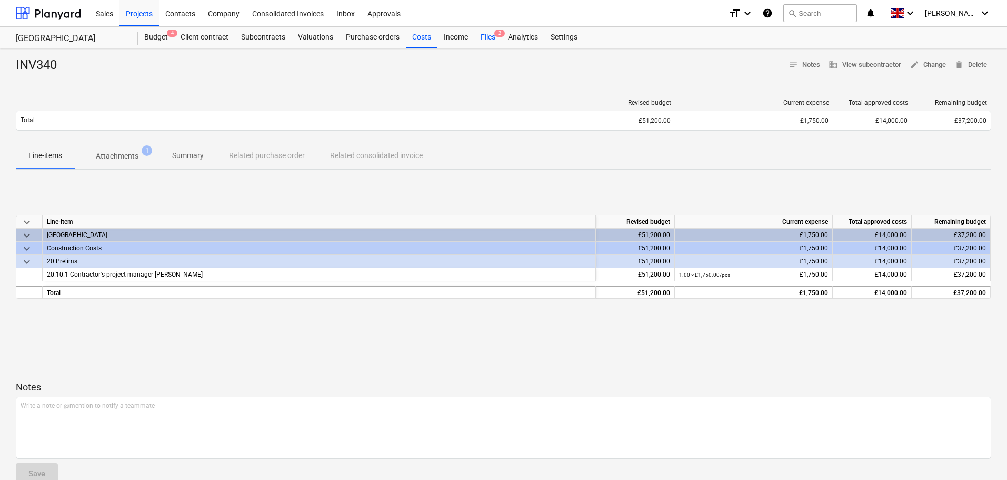
drag, startPoint x: 412, startPoint y: 34, endPoint x: 489, endPoint y: 46, distance: 77.7
click at [412, 35] on div "Costs" at bounding box center [422, 37] width 32 height 21
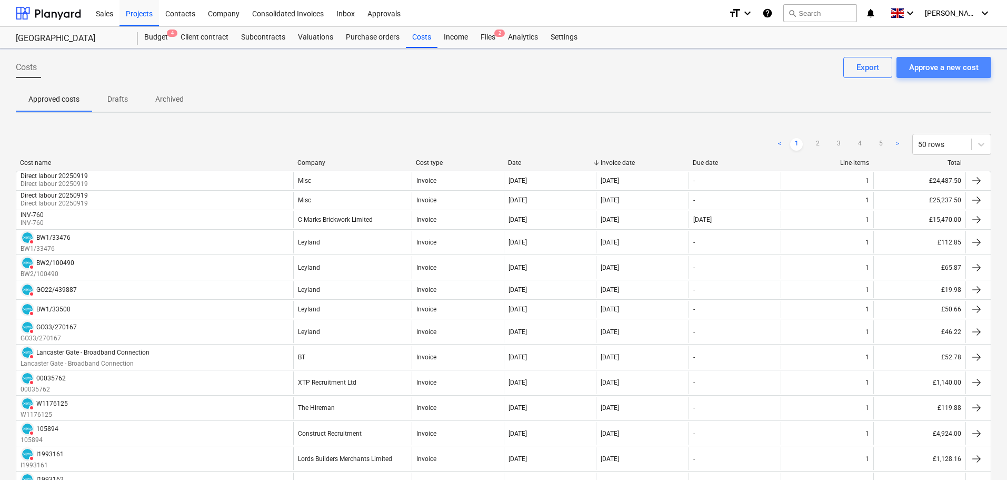
click at [931, 71] on div "Approve a new cost" at bounding box center [943, 68] width 69 height 14
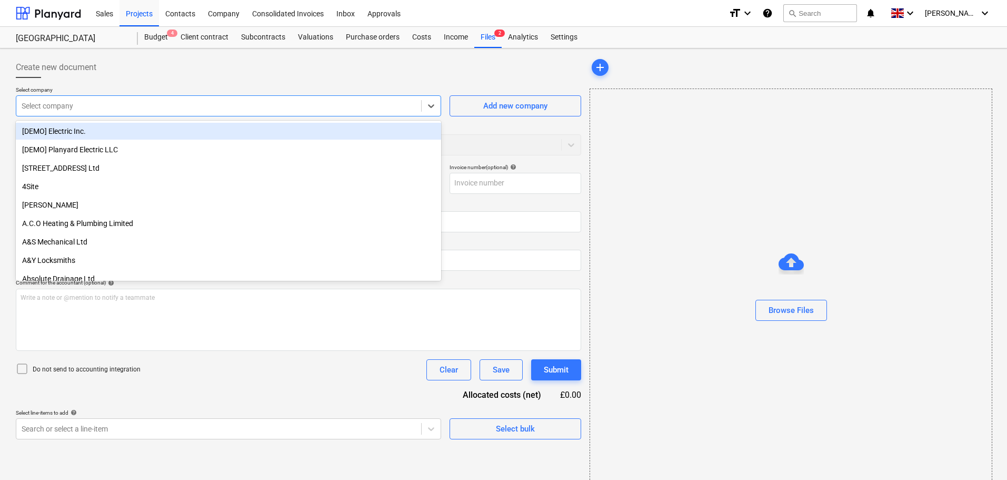
click at [79, 102] on div at bounding box center [219, 106] width 394 height 11
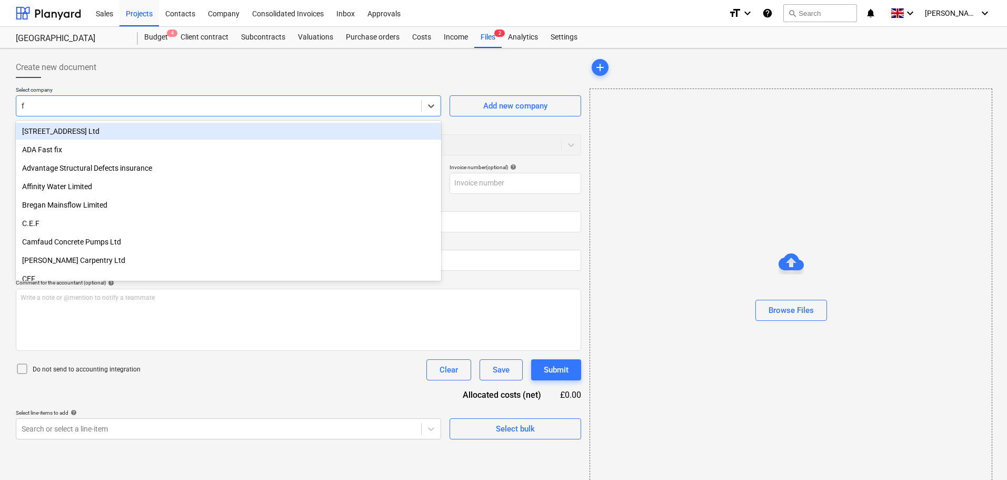
type input "fj"
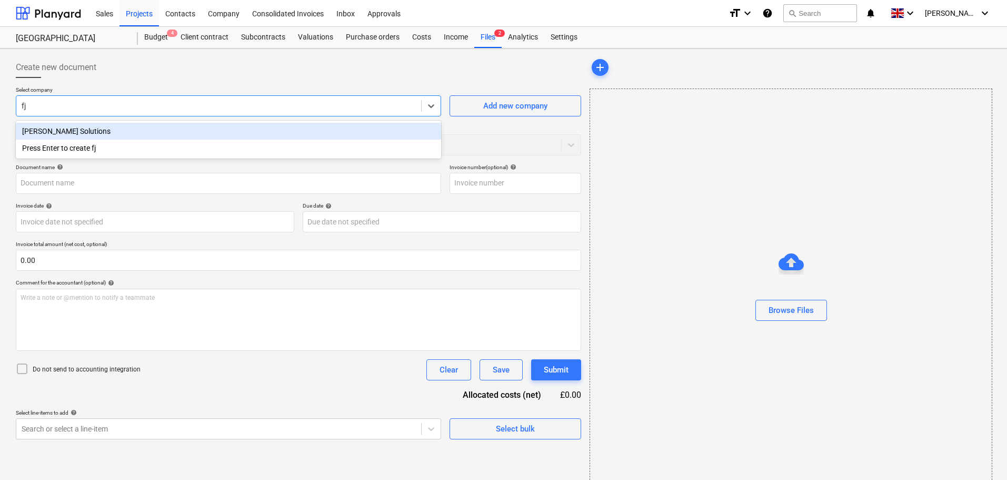
click at [80, 133] on div "FJ Heppelthwaite Solutions" at bounding box center [228, 131] width 425 height 17
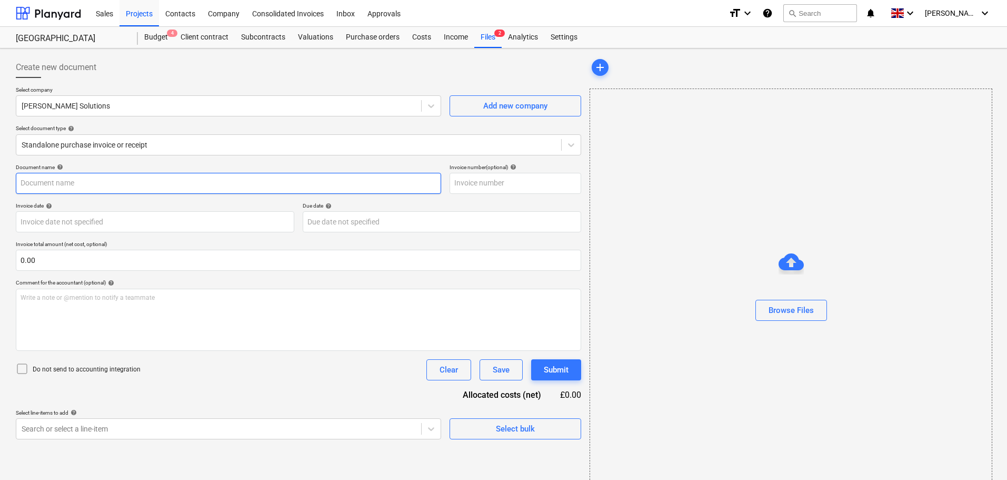
click at [56, 181] on input "text" at bounding box center [228, 183] width 425 height 21
type input "2975"
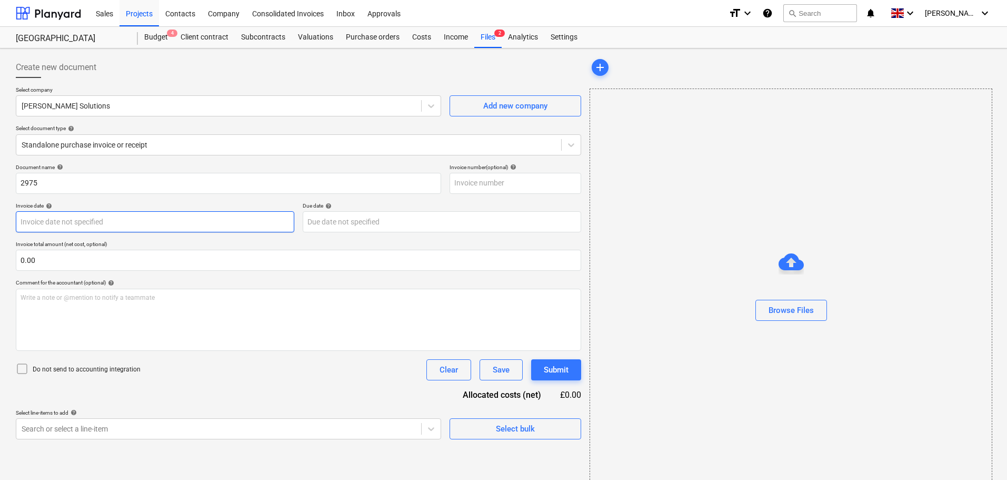
click at [137, 217] on body "Sales Projects Contacts Company Consolidated Invoices Inbox Approvals format_si…" at bounding box center [503, 240] width 1007 height 480
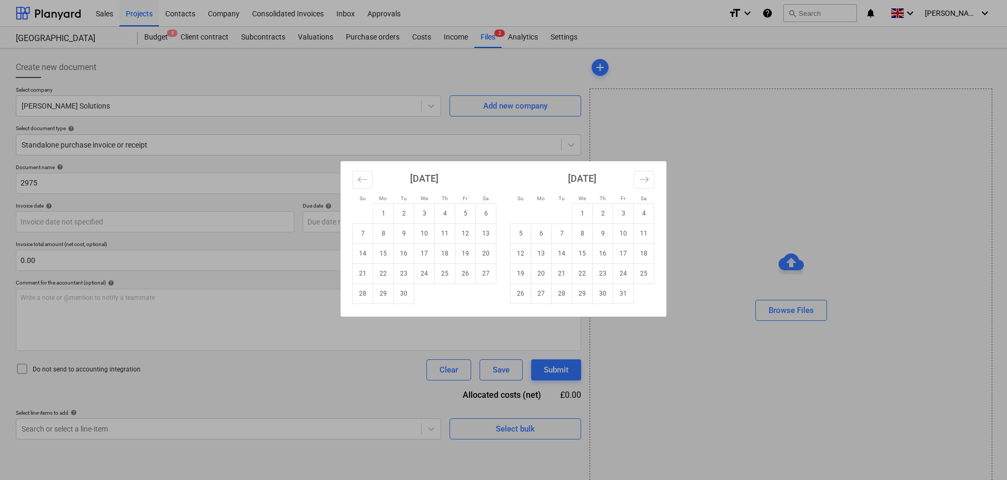
click at [178, 194] on div "Su Mo Tu We Th Fr Sa Su Mo Tu We Th Fr Sa August 2025 1 2 3 4 5 6 7 8 9 10 11 1…" at bounding box center [503, 240] width 1007 height 480
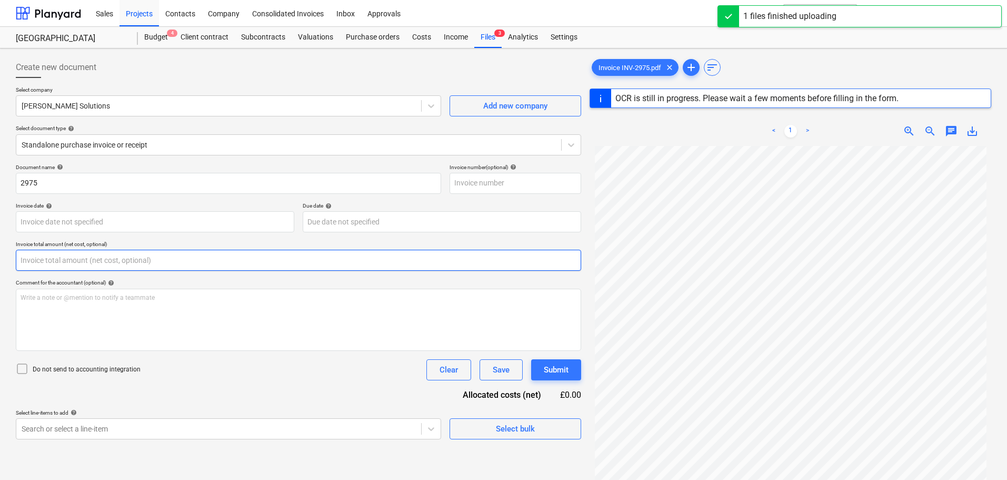
click at [40, 260] on input "text" at bounding box center [298, 260] width 565 height 21
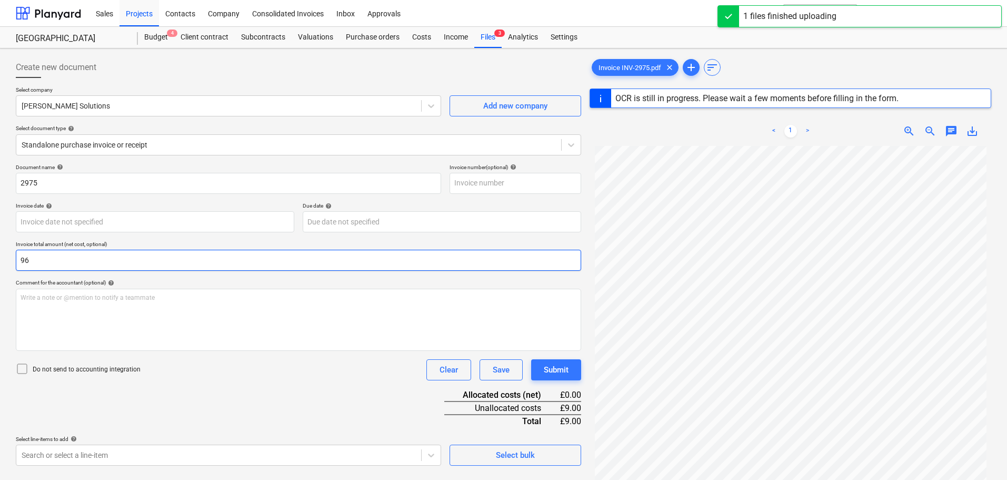
type input "960"
type input "12 Sep 2025"
type input "19 Sep 2025"
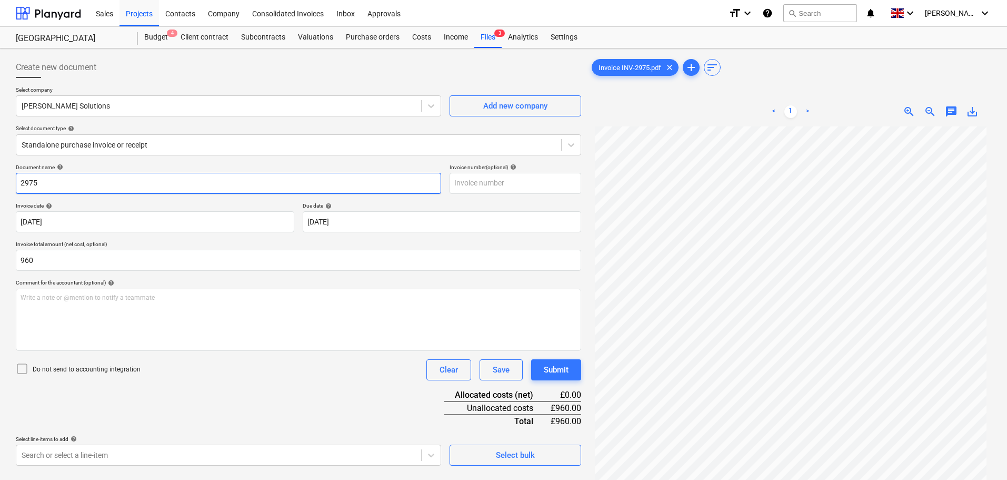
type input "960.00"
click at [109, 184] on input "2975" at bounding box center [228, 183] width 425 height 21
drag, startPoint x: 96, startPoint y: 184, endPoint x: -24, endPoint y: 180, distance: 120.6
click at [0, 180] on html "Sales Projects Contacts Company Consolidated Invoices Inbox Approvals format_si…" at bounding box center [503, 240] width 1007 height 480
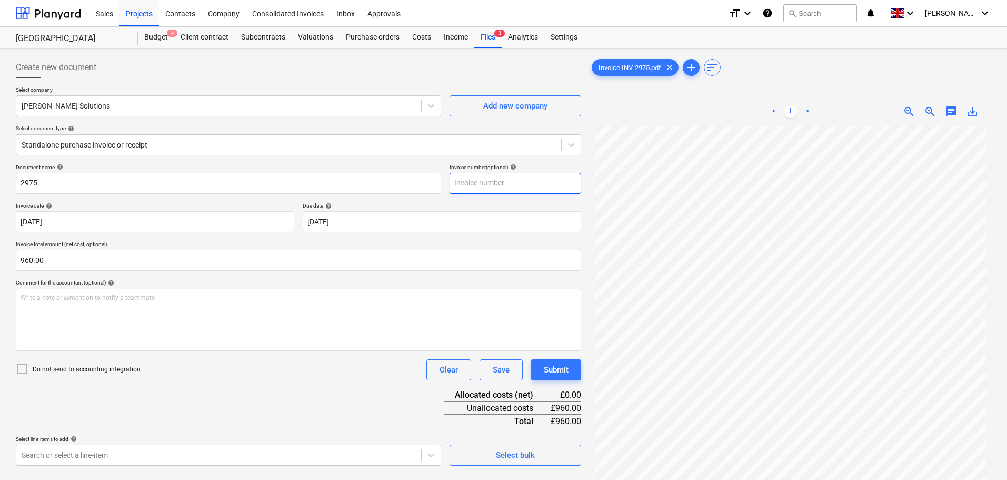
click at [540, 183] on input "text" at bounding box center [516, 183] width 132 height 21
paste input "2975"
type input "2975"
click at [122, 284] on div "Comment for the accountant (optional) help" at bounding box center [298, 282] width 565 height 7
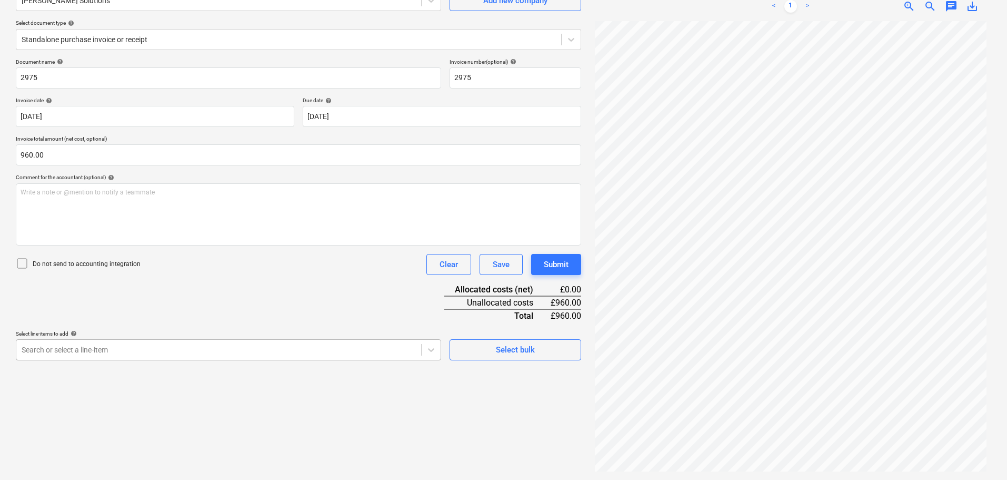
click at [114, 348] on body "Sales Projects Contacts Company Consolidated Invoices Inbox Approvals format_si…" at bounding box center [503, 135] width 1007 height 480
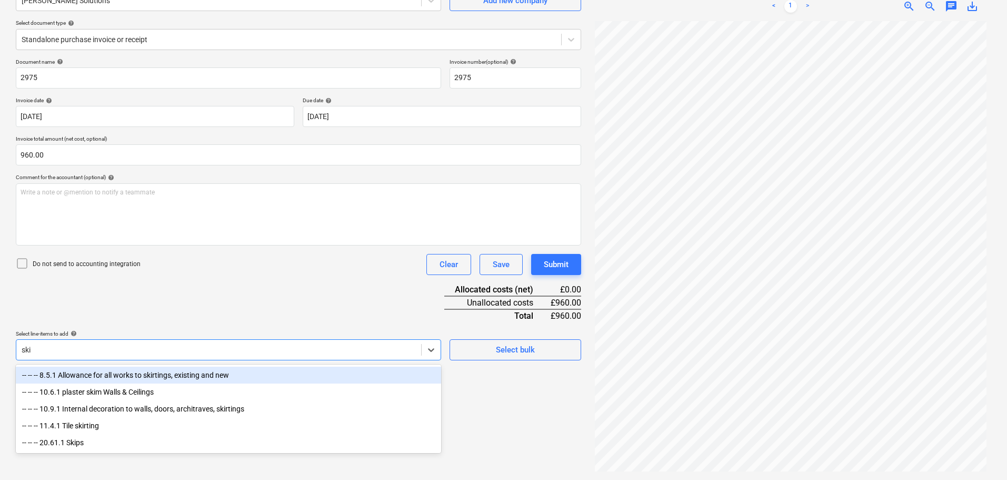
scroll to position [105, 0]
type input "skip"
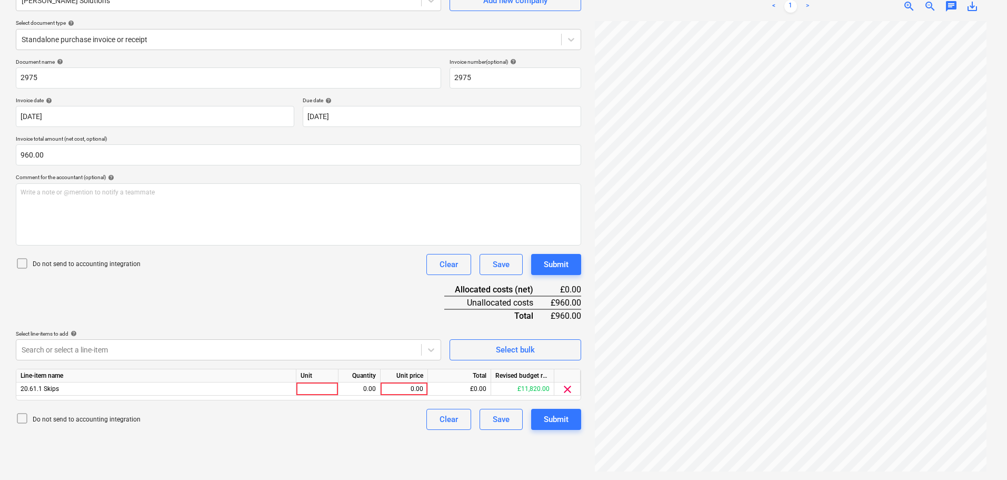
click at [247, 313] on div "Document name help 2975 Invoice number (optional) help 2975 Invoice date help 1…" at bounding box center [298, 243] width 565 height 371
click at [409, 388] on div "0.00" at bounding box center [404, 388] width 38 height 13
type input "960"
click at [564, 264] on div "Submit" at bounding box center [556, 264] width 25 height 14
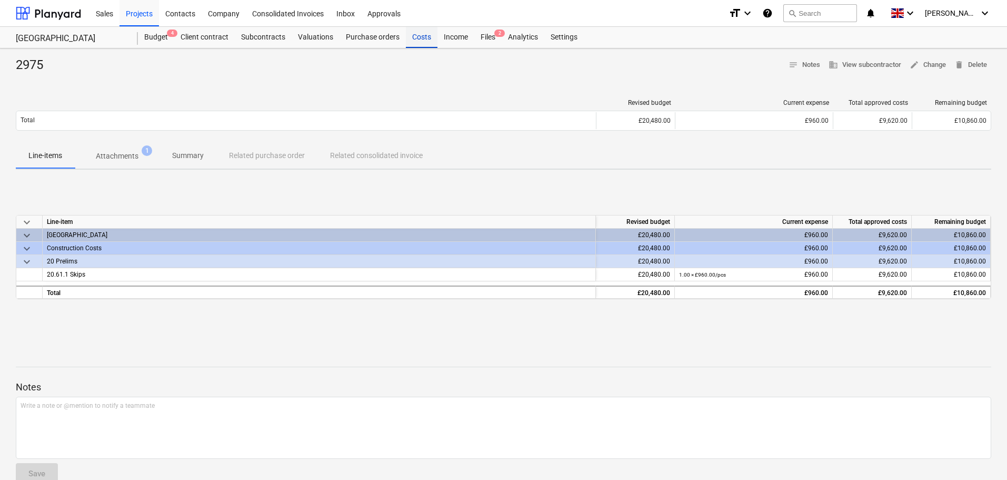
click at [424, 38] on div "Costs" at bounding box center [422, 37] width 32 height 21
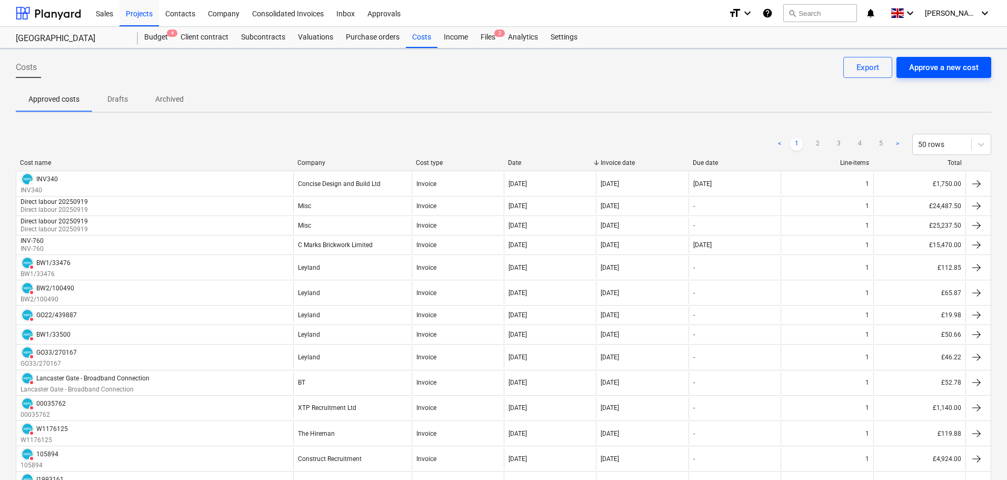
click at [931, 75] on button "Approve a new cost" at bounding box center [943, 67] width 95 height 21
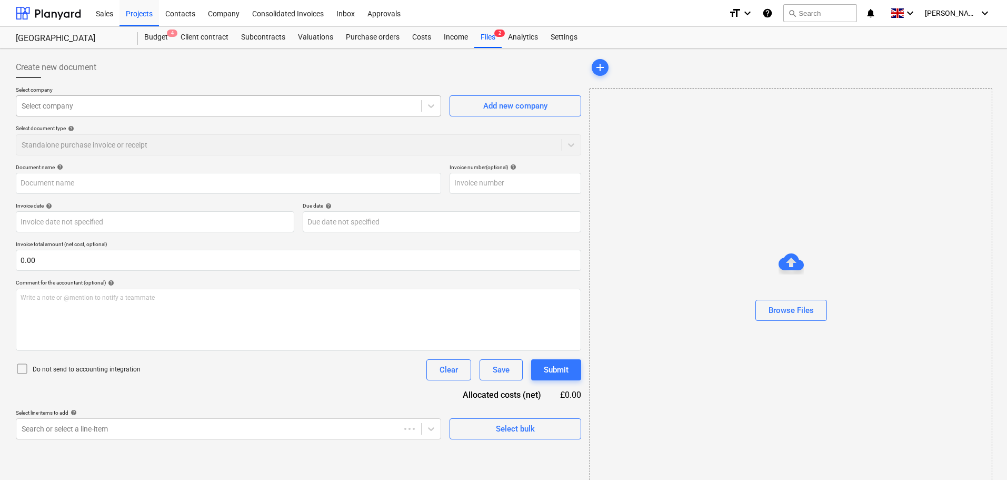
click at [153, 113] on div "Select company" at bounding box center [218, 105] width 405 height 15
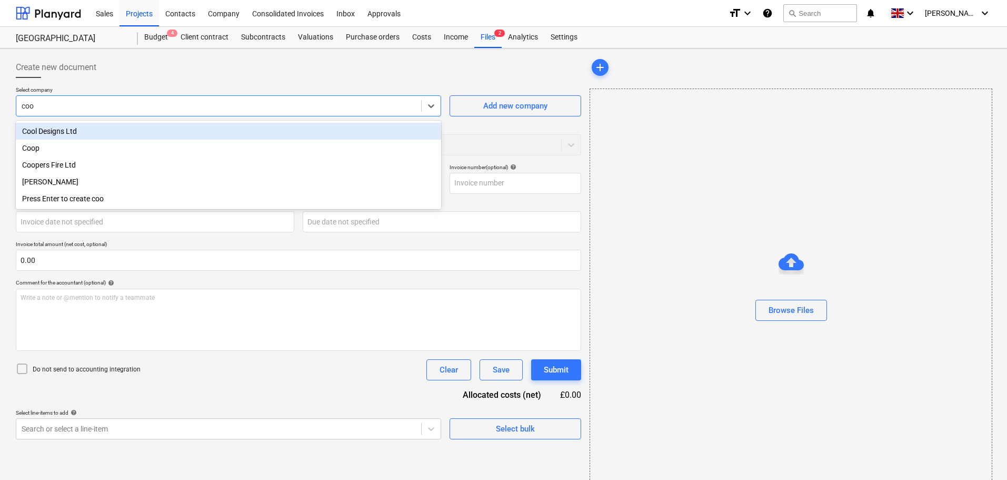
type input "cool"
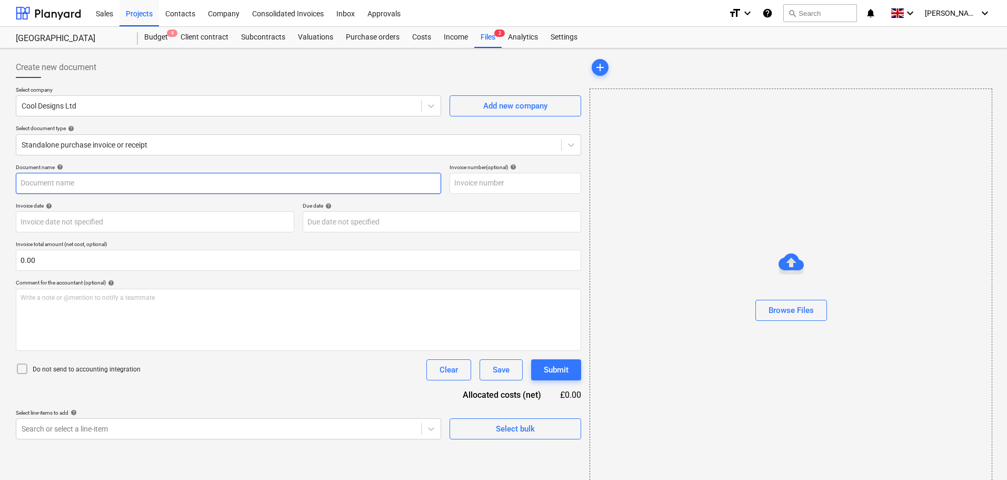
click at [96, 179] on input "text" at bounding box center [228, 183] width 425 height 21
paste input "'PROFORMA REF: QU-012145"
type input "'PROFORMA REF: QU-012145"
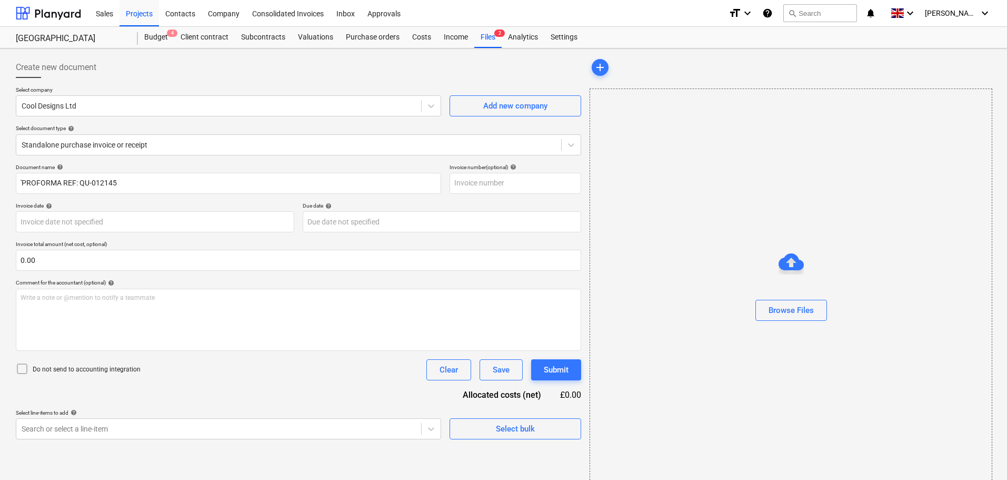
click at [157, 170] on div "Document name help" at bounding box center [228, 167] width 425 height 7
click at [165, 166] on div "Document name help" at bounding box center [228, 167] width 425 height 7
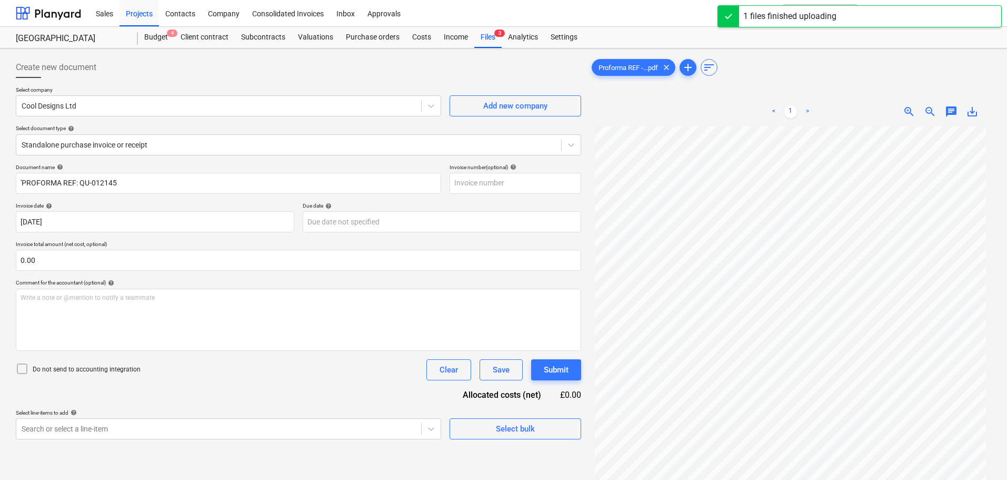
type input "12 Sep 2025"
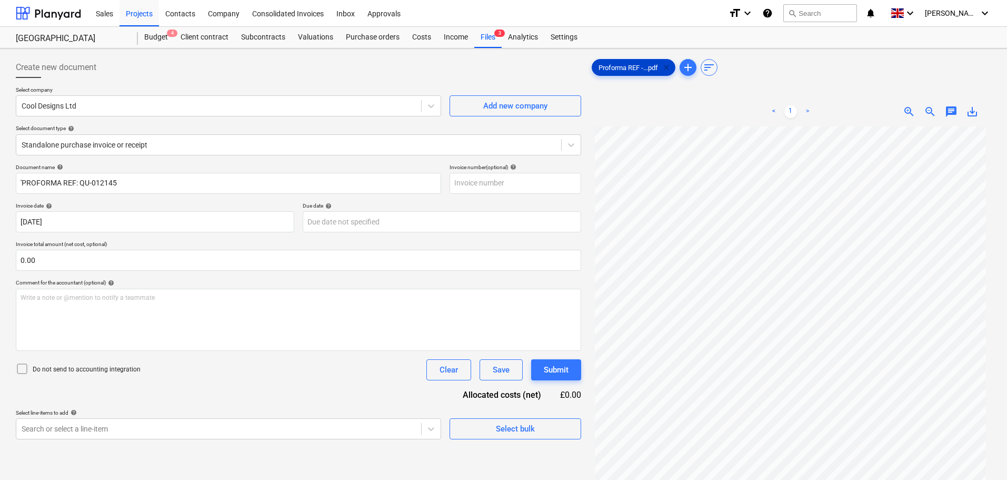
click at [668, 65] on span "clear" at bounding box center [666, 67] width 13 height 13
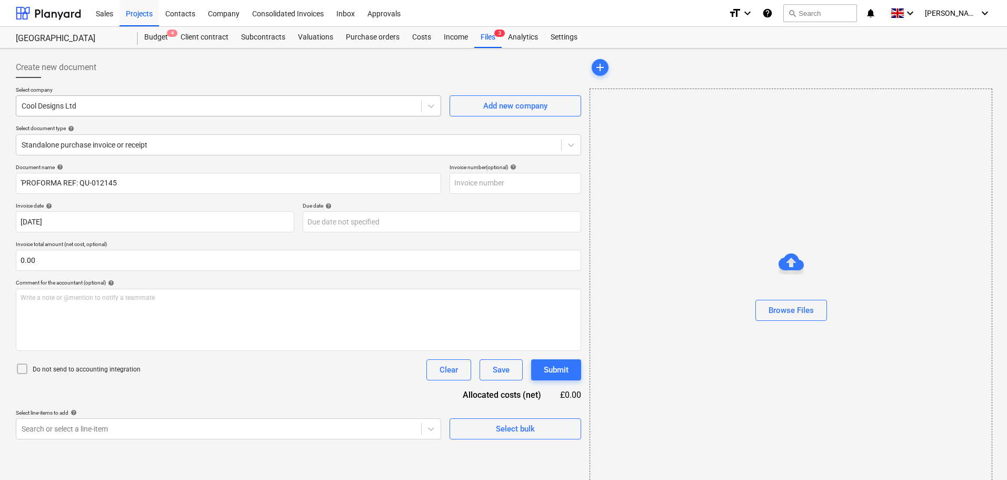
click at [162, 107] on div at bounding box center [219, 106] width 394 height 11
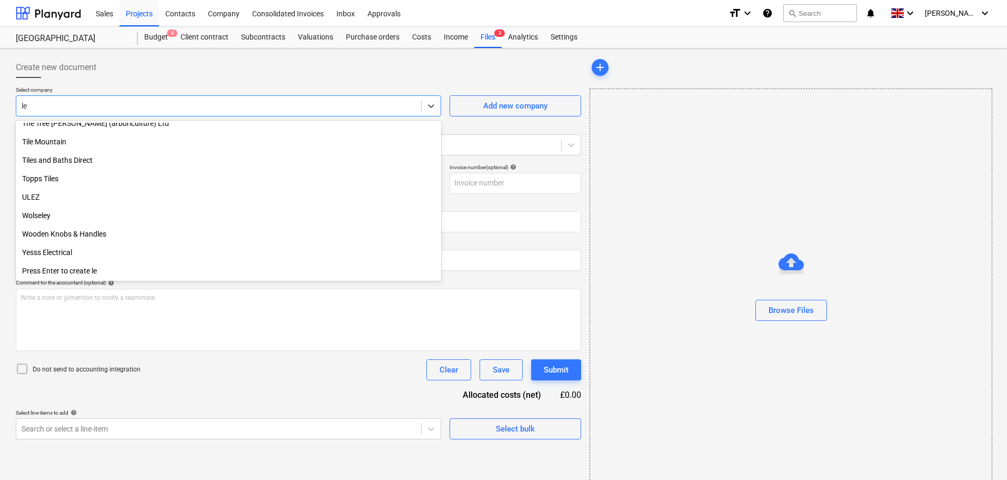
scroll to position [948, 0]
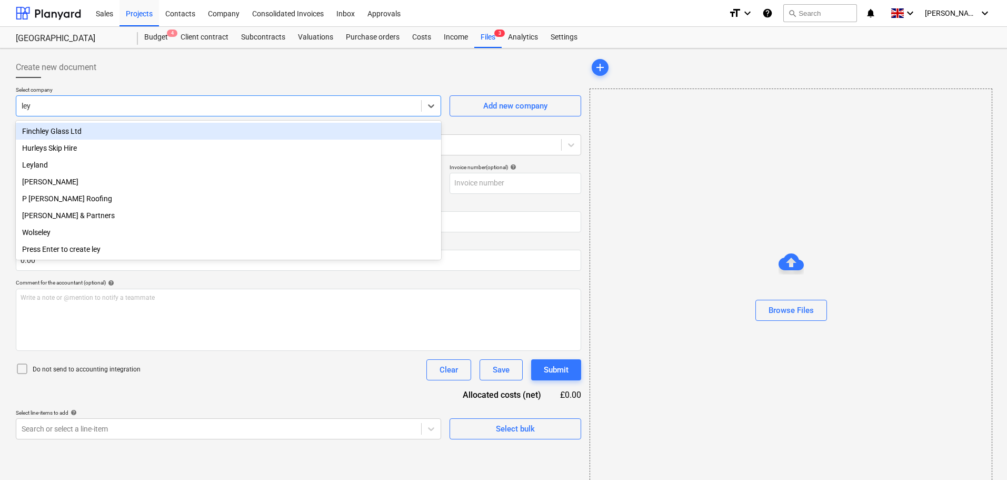
type input "leyl"
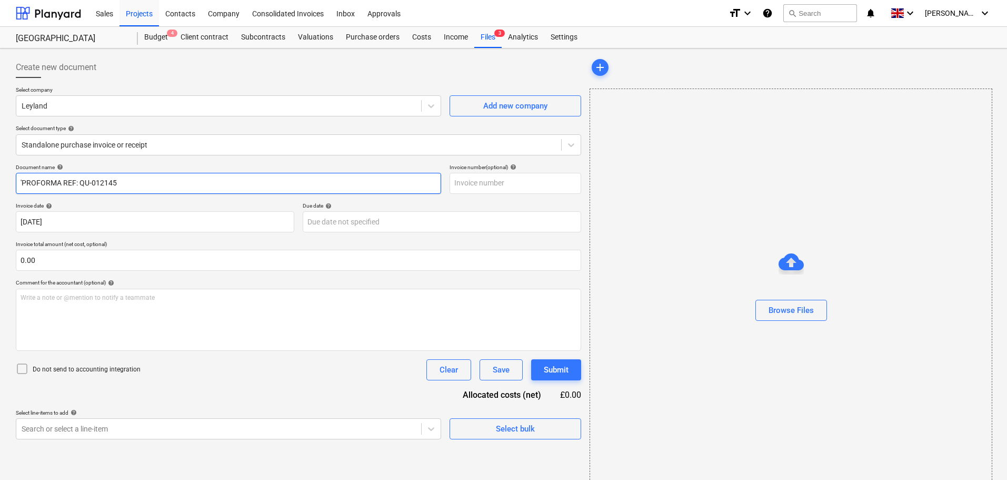
drag, startPoint x: 140, startPoint y: 182, endPoint x: -34, endPoint y: 181, distance: 174.3
click at [0, 181] on html "Sales Projects Contacts Company Consolidated Invoices Inbox Approvals format_si…" at bounding box center [503, 240] width 1007 height 480
paste input "GO22/439549"
click at [22, 182] on input "'GO22/439549" at bounding box center [228, 183] width 425 height 21
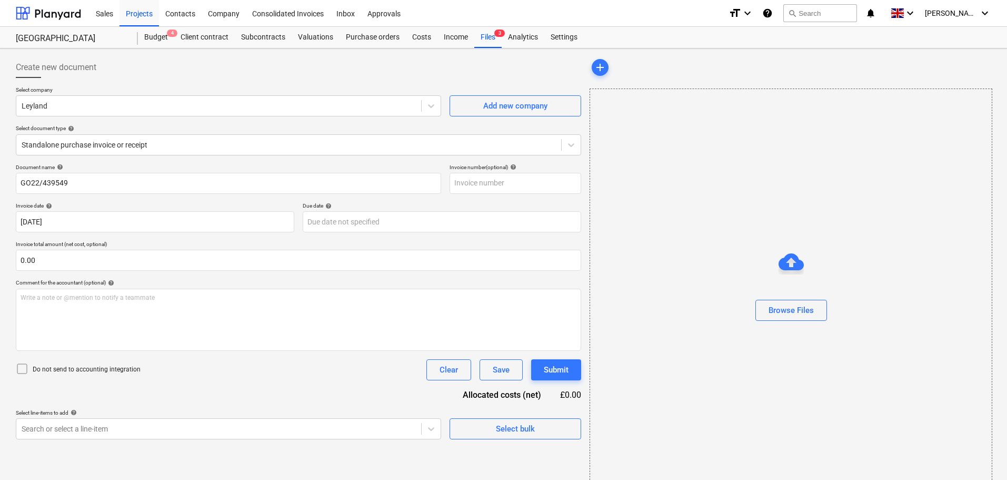
click at [142, 165] on div "Document name help" at bounding box center [228, 167] width 425 height 7
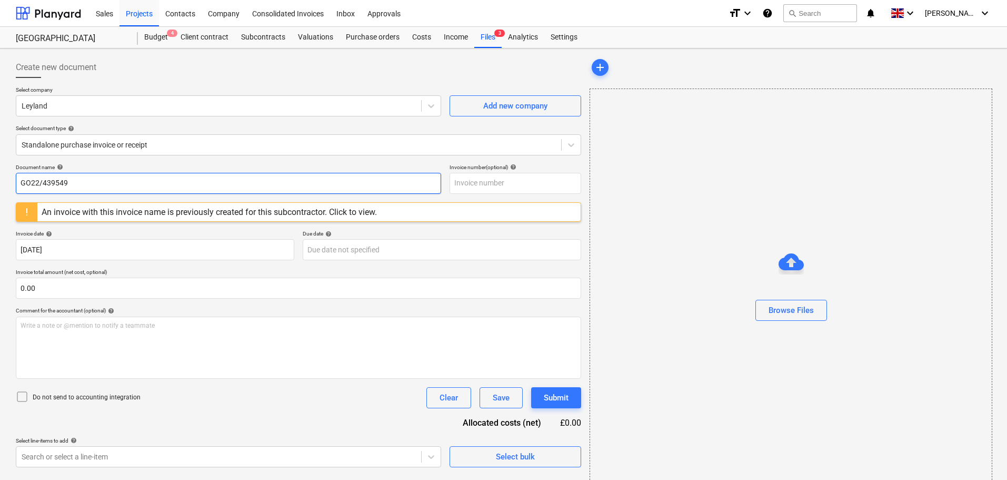
drag, startPoint x: 58, startPoint y: 184, endPoint x: 67, endPoint y: 184, distance: 8.9
click at [58, 184] on input "GO22/439549" at bounding box center [228, 183] width 425 height 21
drag, startPoint x: 96, startPoint y: 183, endPoint x: 0, endPoint y: 182, distance: 96.3
click at [0, 182] on div "Create new document Select company Leyland Add new company Select document type…" at bounding box center [503, 273] width 1007 height 450
paste input "ED23/413511"
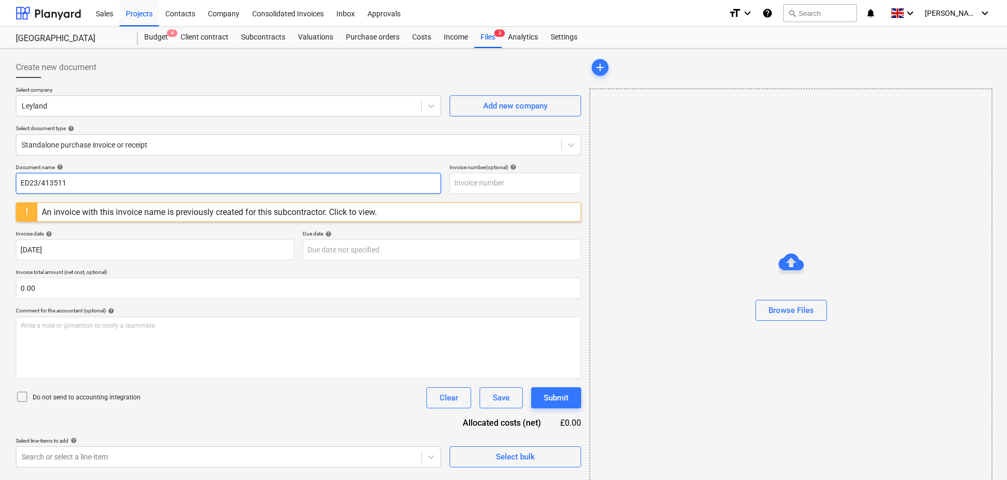
type input "ED23/413511"
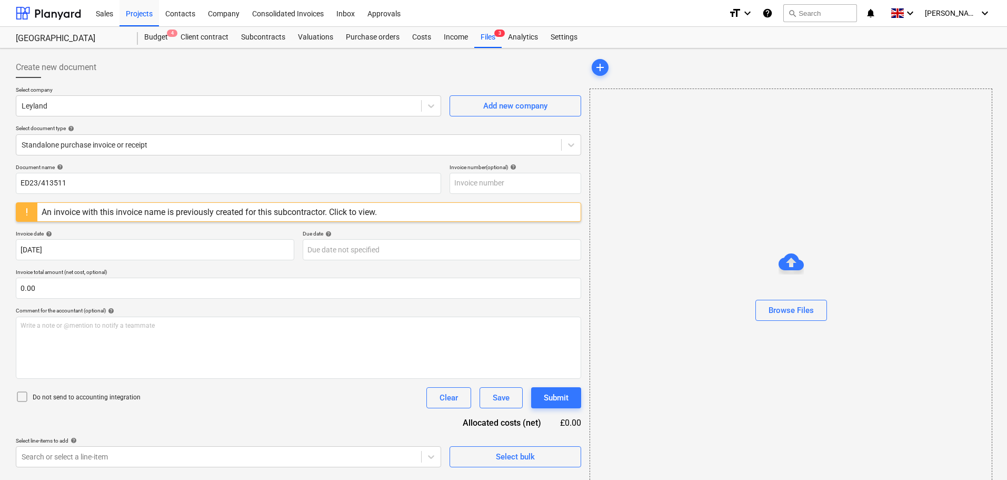
click at [136, 168] on div "Document name help" at bounding box center [228, 167] width 425 height 7
click at [152, 164] on div "Document name help" at bounding box center [228, 167] width 425 height 7
click at [84, 105] on div at bounding box center [219, 106] width 394 height 11
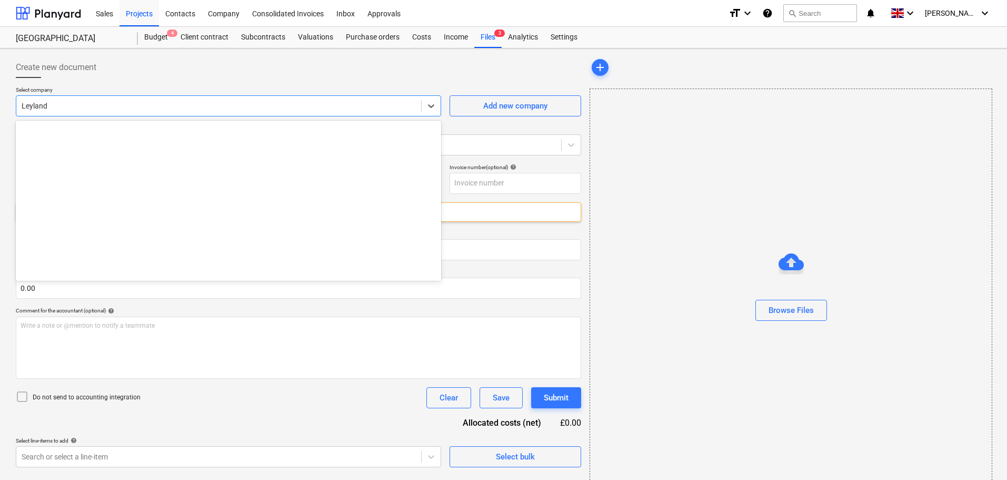
scroll to position [5620, 0]
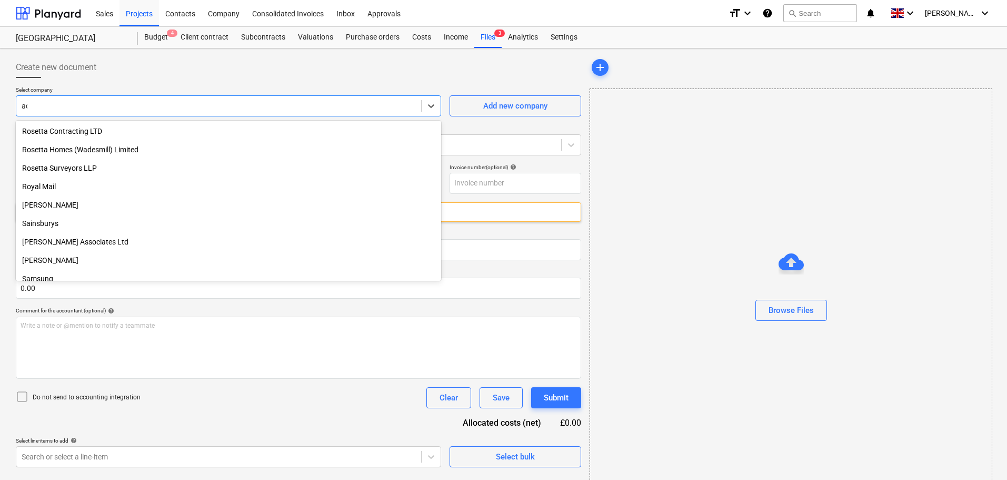
type input "ade"
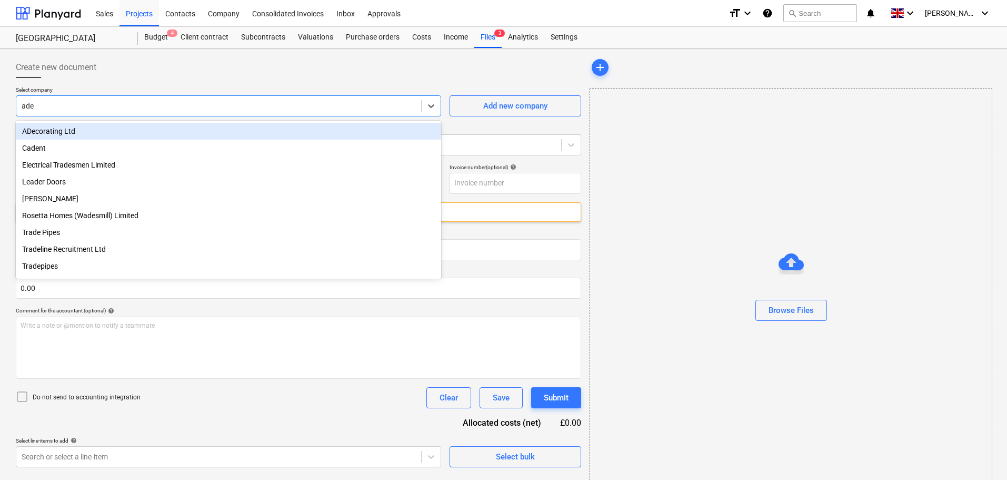
click at [93, 128] on div "ADecorating Ltd" at bounding box center [228, 131] width 425 height 17
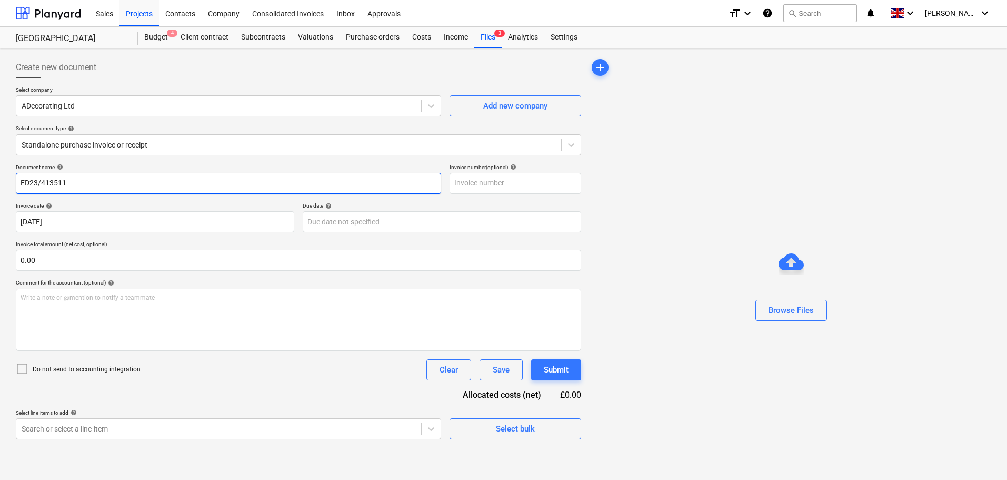
drag, startPoint x: -10, startPoint y: 181, endPoint x: -18, endPoint y: 181, distance: 7.9
click at [0, 181] on html "Sales Projects Contacts Company Consolidated Invoices Inbox Approvals format_si…" at bounding box center [503, 240] width 1007 height 480
paste input "20250912"
type input "20250912"
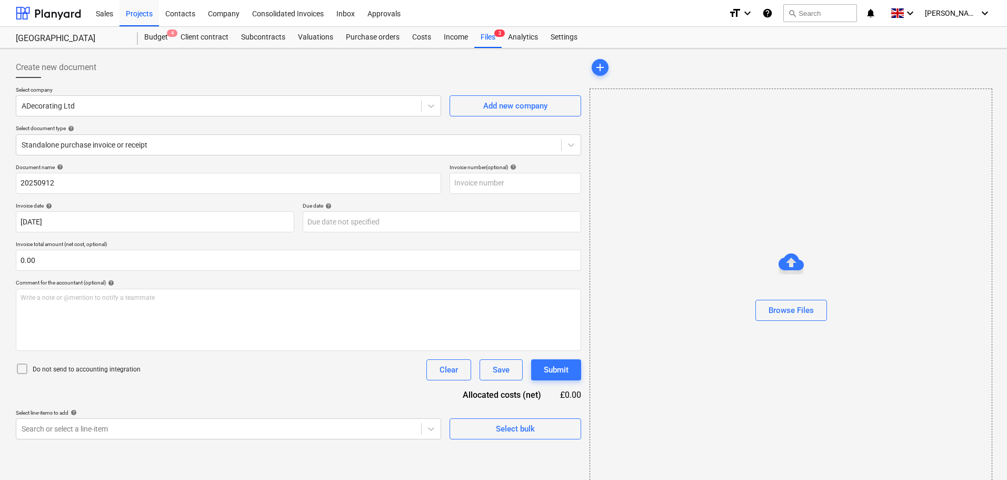
click at [104, 164] on div "Document name help" at bounding box center [228, 167] width 425 height 7
click at [473, 184] on input "text" at bounding box center [516, 183] width 132 height 21
paste input "20250912"
type input "20250912"
click at [120, 202] on div "Invoice date help" at bounding box center [155, 205] width 278 height 7
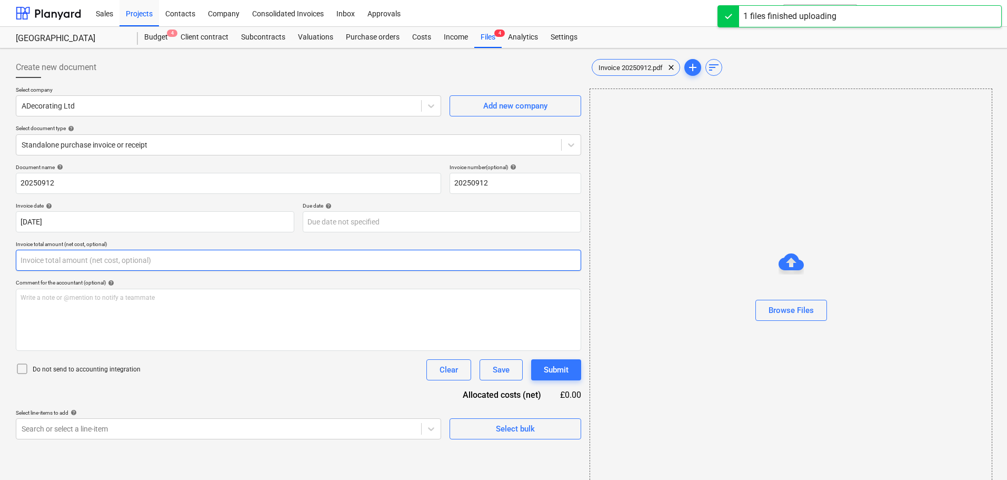
click at [45, 258] on input "text" at bounding box center [298, 260] width 565 height 21
type input "0.00"
click at [635, 68] on span "Invoice 20250912.pdf" at bounding box center [630, 68] width 77 height 8
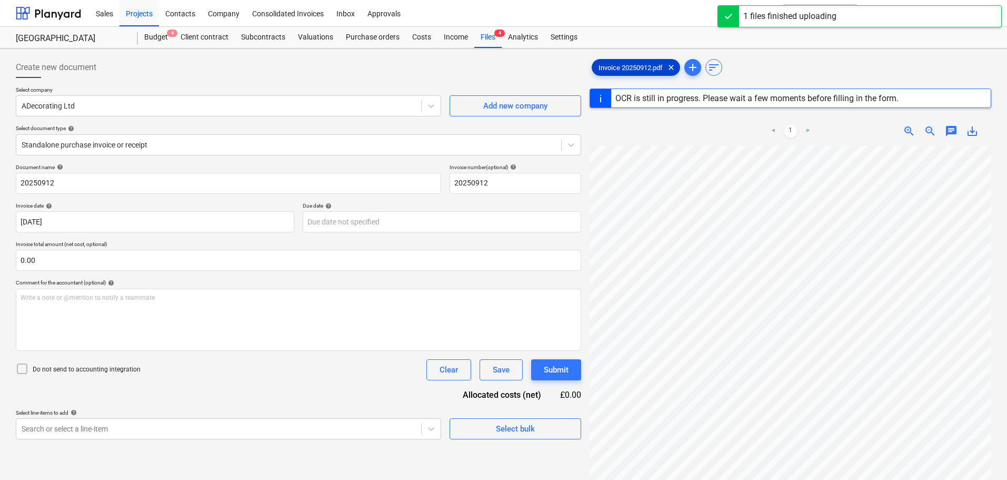
type input "12 Sep 2025"
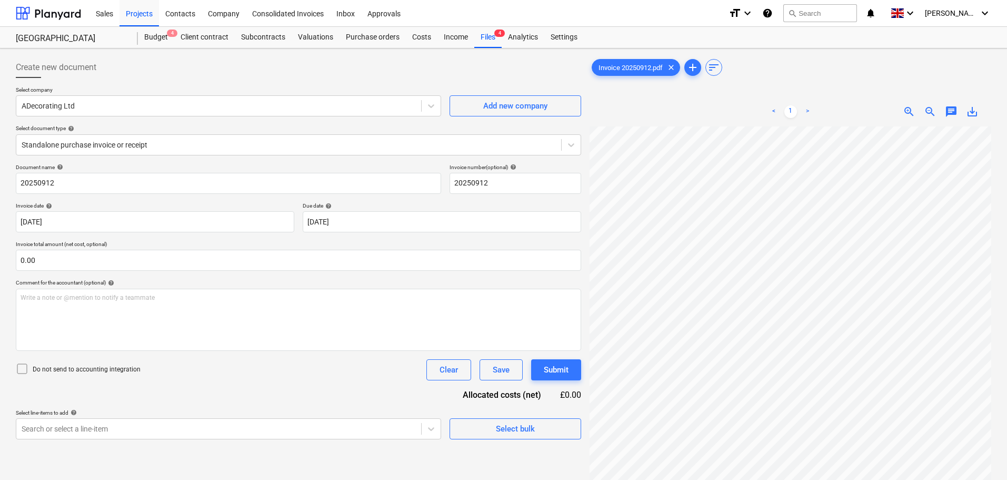
scroll to position [240, 94]
drag, startPoint x: 39, startPoint y: 257, endPoint x: 45, endPoint y: 257, distance: 5.8
click at [39, 257] on input "text" at bounding box center [298, 260] width 565 height 21
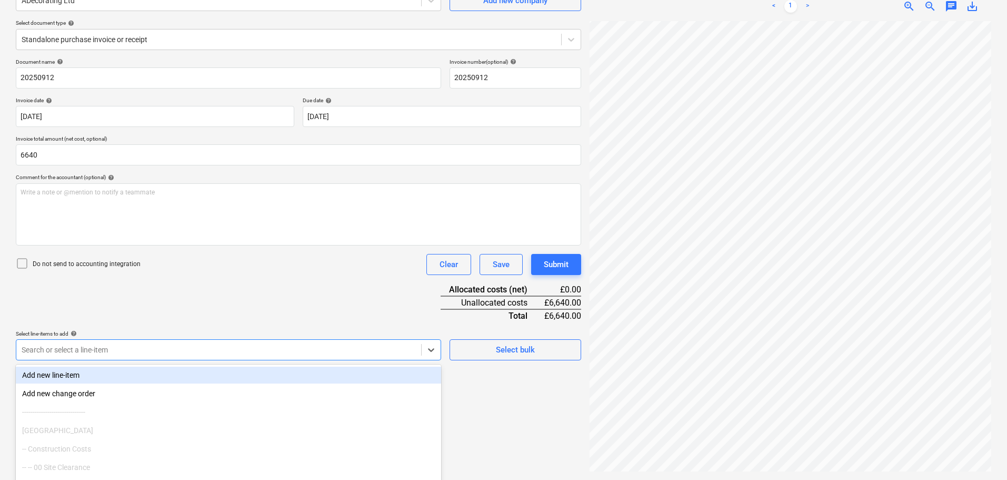
type input "6,640.00"
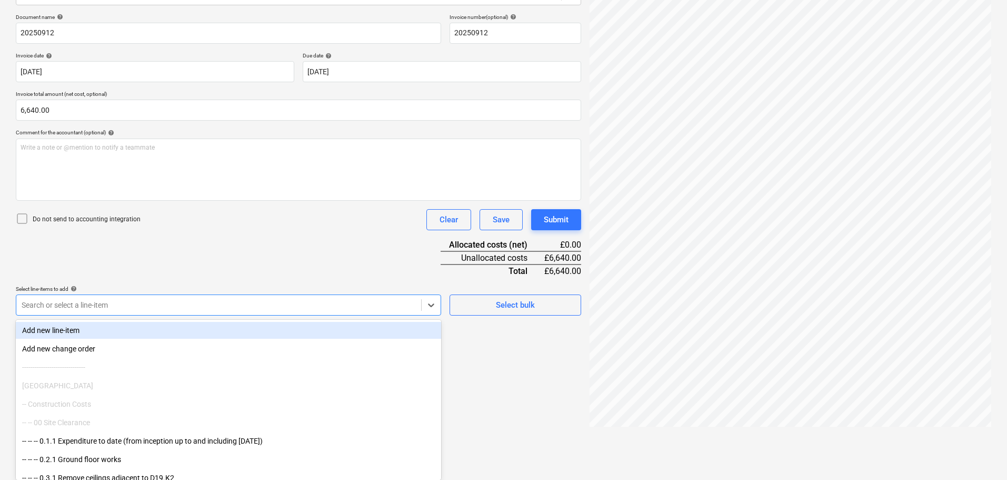
click at [81, 330] on body "Sales Projects Contacts Company Consolidated Invoices Inbox 1 Approvals format_…" at bounding box center [503, 90] width 1007 height 480
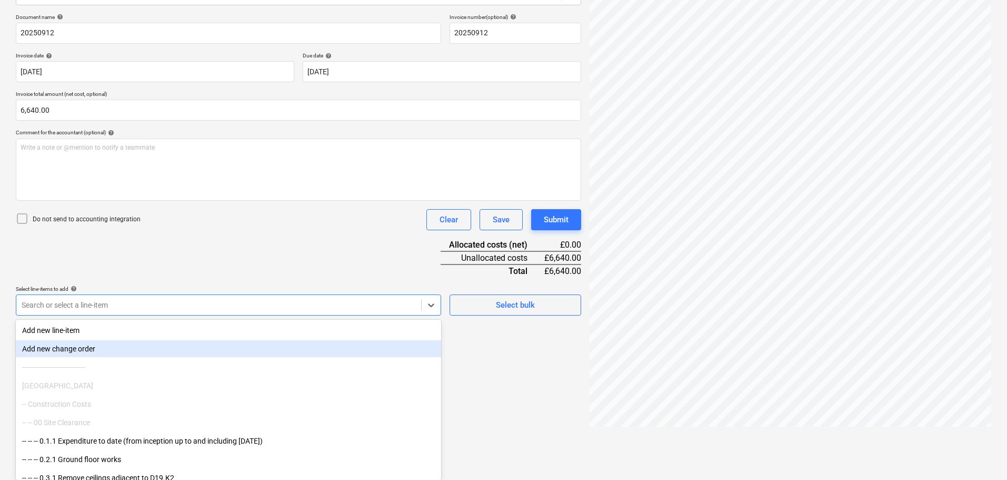
type input "w"
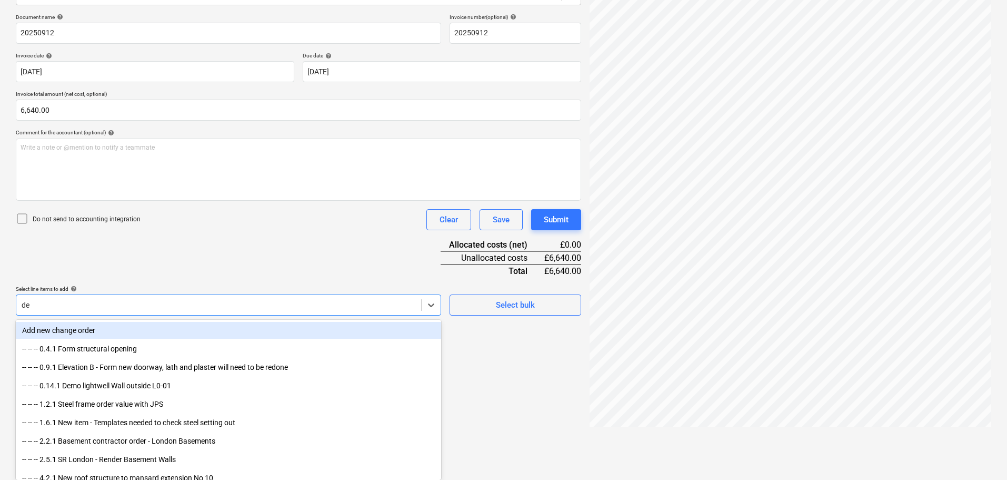
type input "dec"
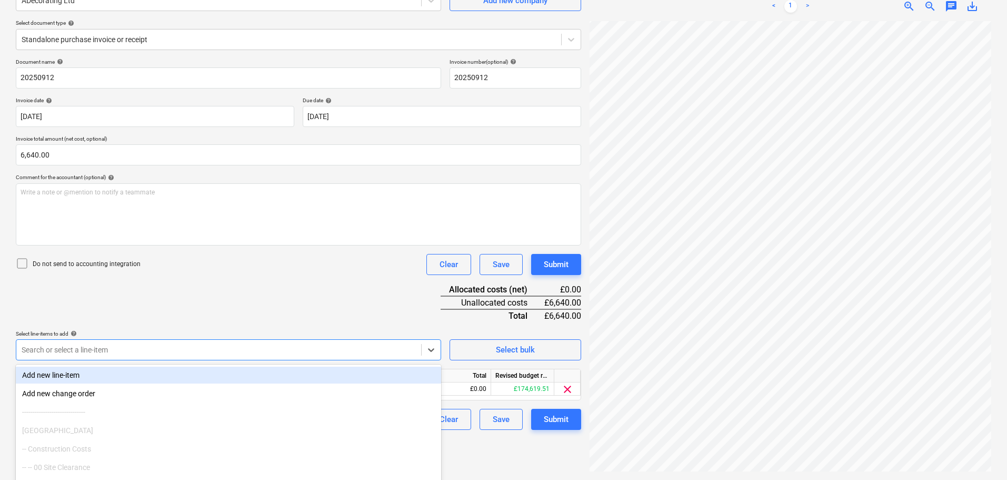
click at [184, 310] on div "Document name help 20250912 Invoice number (optional) help 20250912 Invoice dat…" at bounding box center [298, 243] width 565 height 371
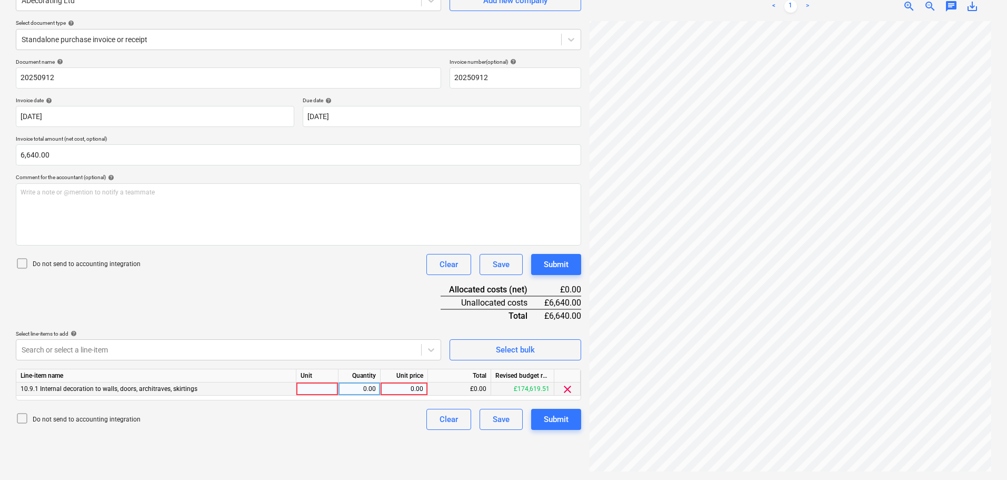
click at [400, 386] on div "0.00" at bounding box center [404, 388] width 38 height 13
type input "6640"
click at [93, 263] on p "Do not send to accounting integration" at bounding box center [87, 264] width 108 height 9
click at [565, 270] on div "Submit" at bounding box center [556, 264] width 25 height 14
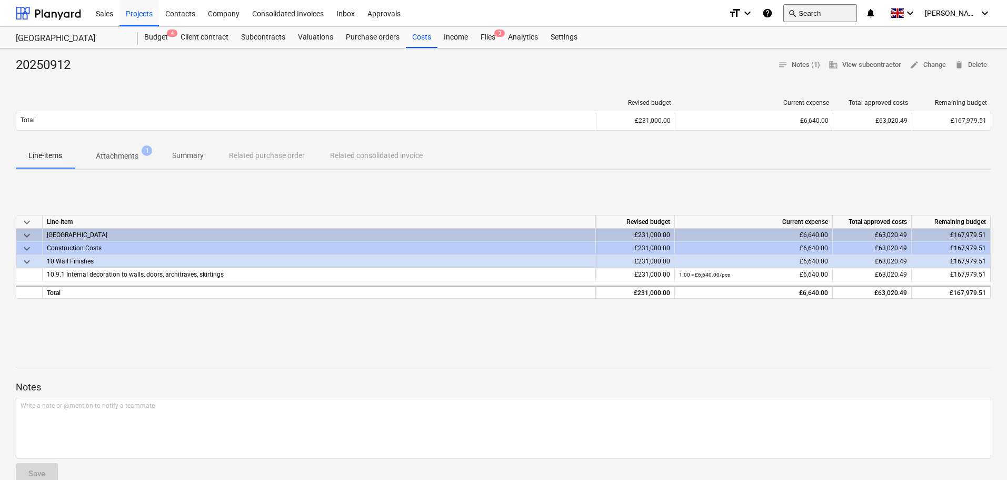
click at [829, 16] on button "search Search" at bounding box center [820, 13] width 74 height 18
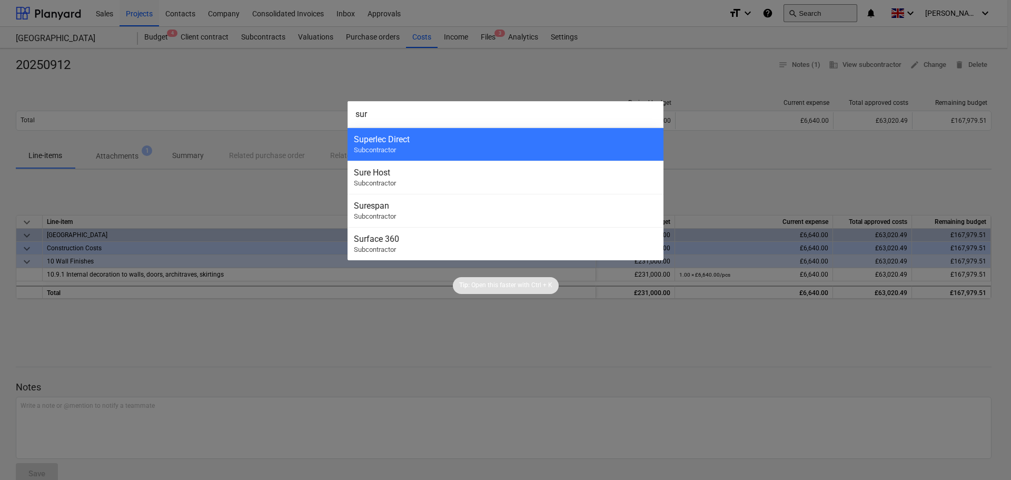
type input "sure"
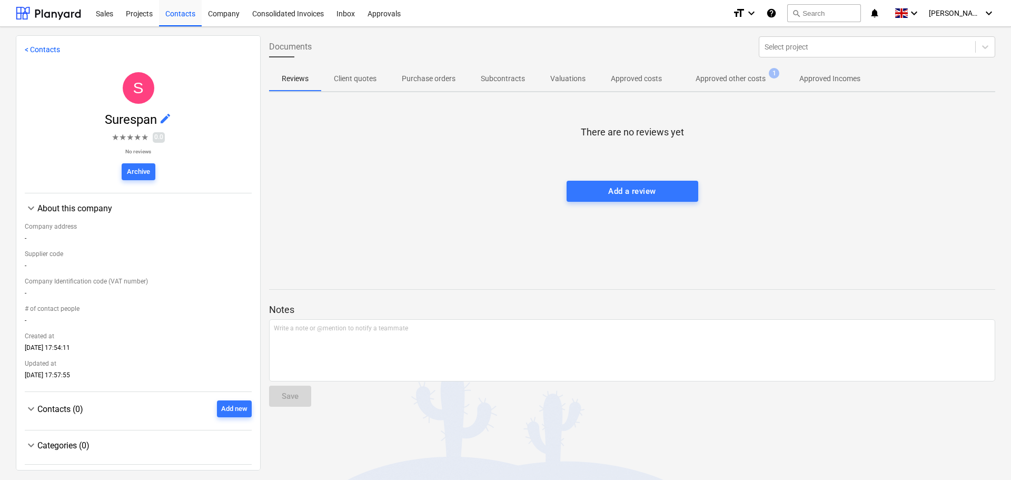
click at [731, 74] on p "Approved other costs" at bounding box center [730, 78] width 70 height 11
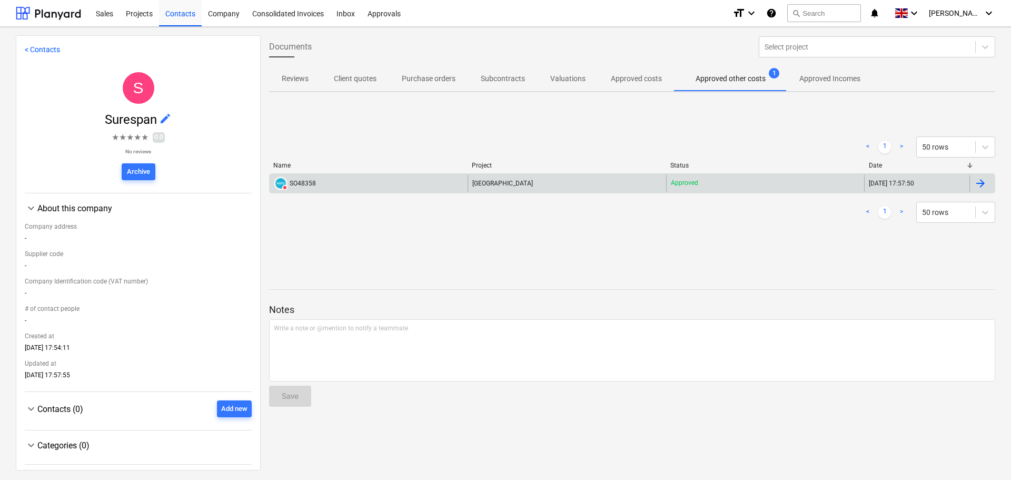
click at [610, 182] on div "[GEOGRAPHIC_DATA]" at bounding box center [566, 183] width 198 height 17
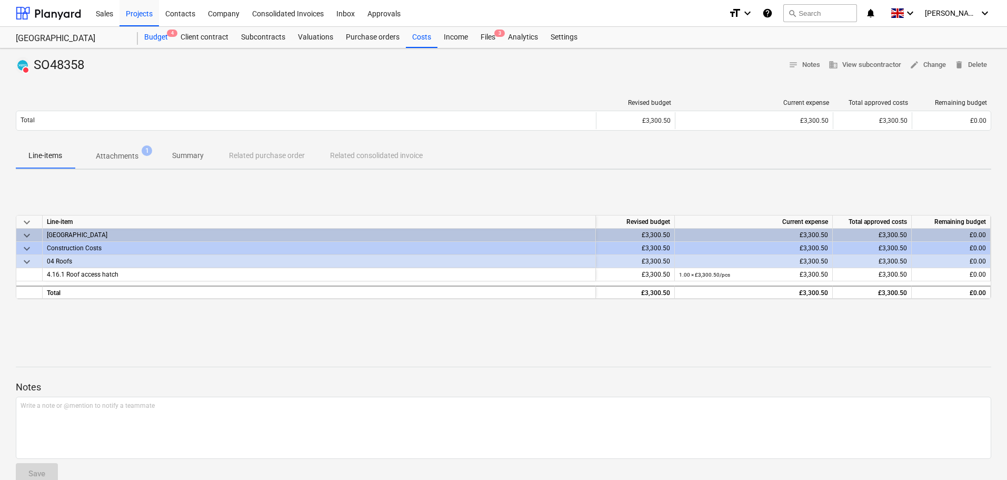
click at [155, 39] on div "Budget 4" at bounding box center [156, 37] width 36 height 21
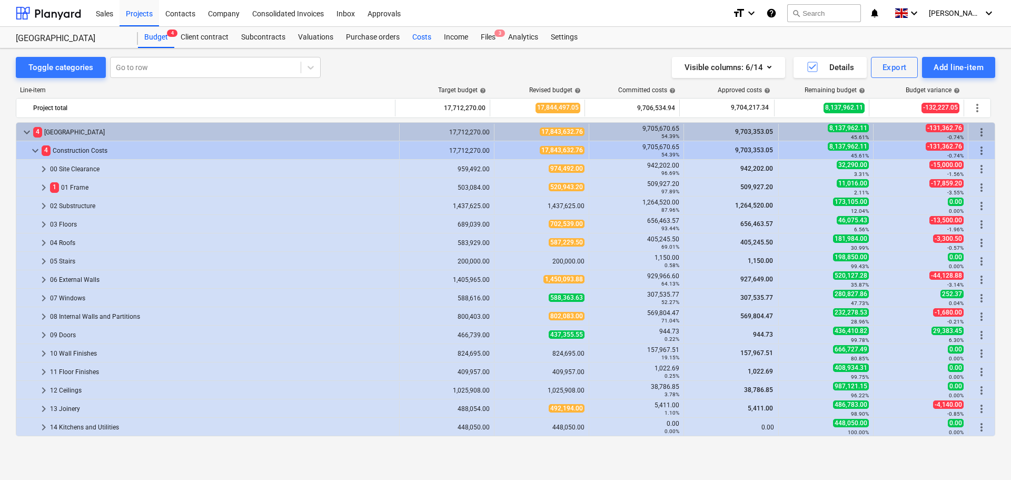
click at [419, 35] on div "Costs" at bounding box center [422, 37] width 32 height 21
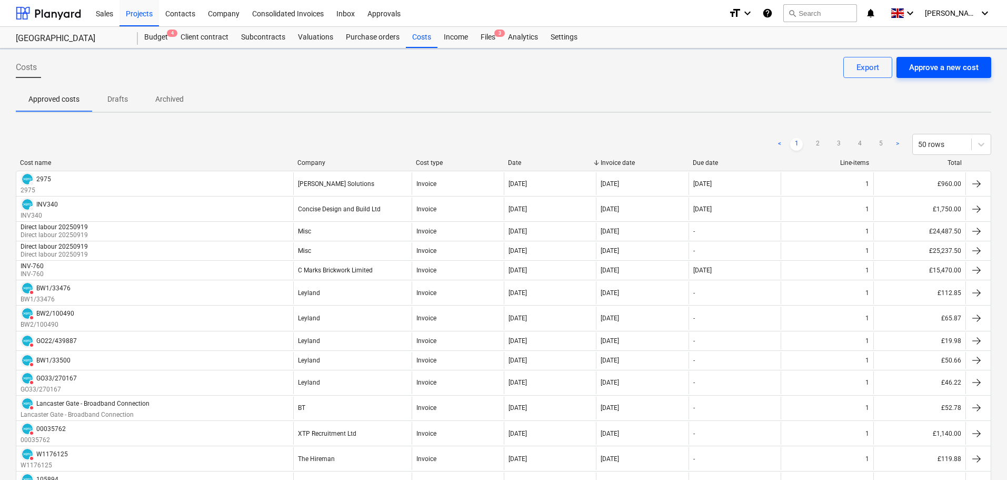
click at [945, 65] on div "Approve a new cost" at bounding box center [943, 68] width 69 height 14
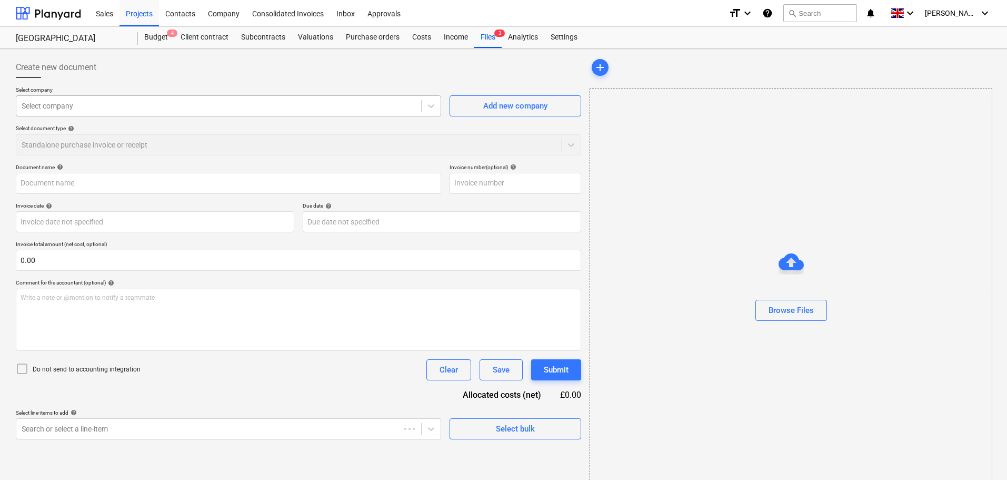
click at [138, 102] on div at bounding box center [219, 106] width 394 height 11
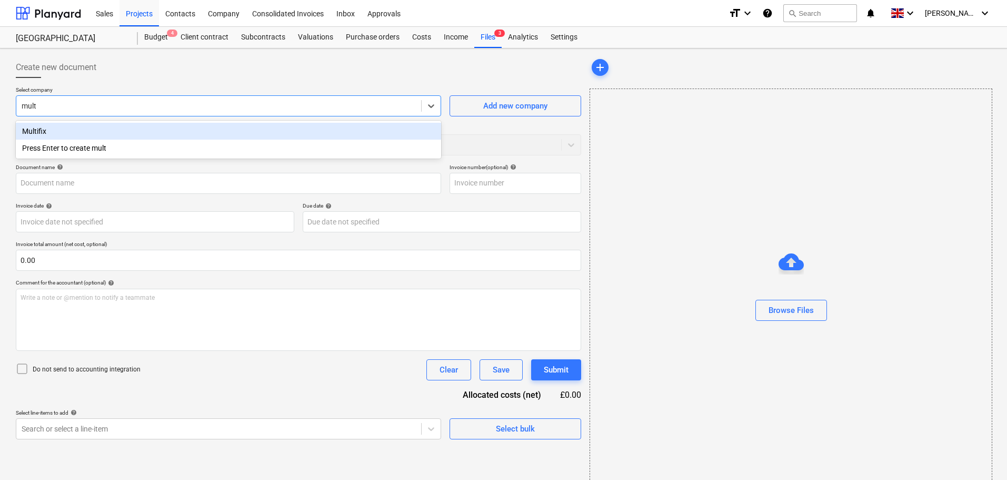
type input "multi"
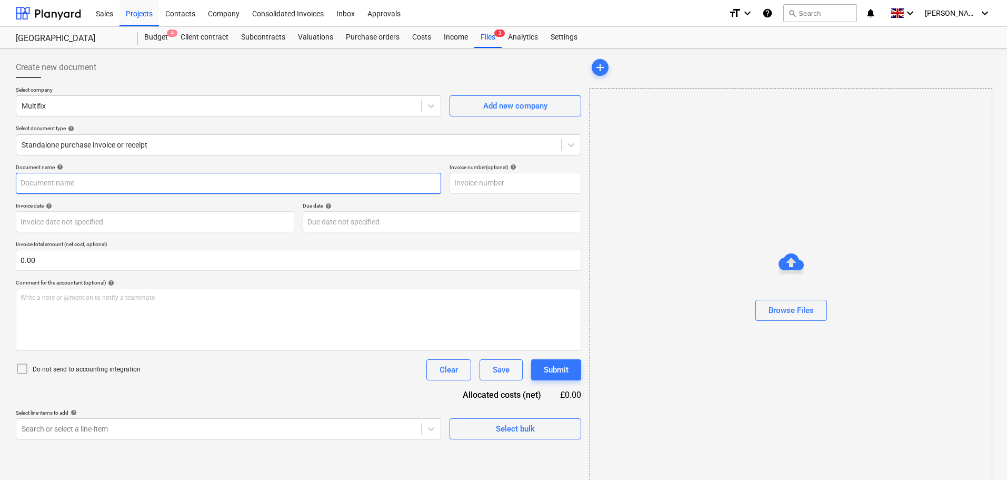
click at [61, 184] on input "text" at bounding box center [228, 183] width 425 height 21
paste input "IN619332"
type input "IN619332"
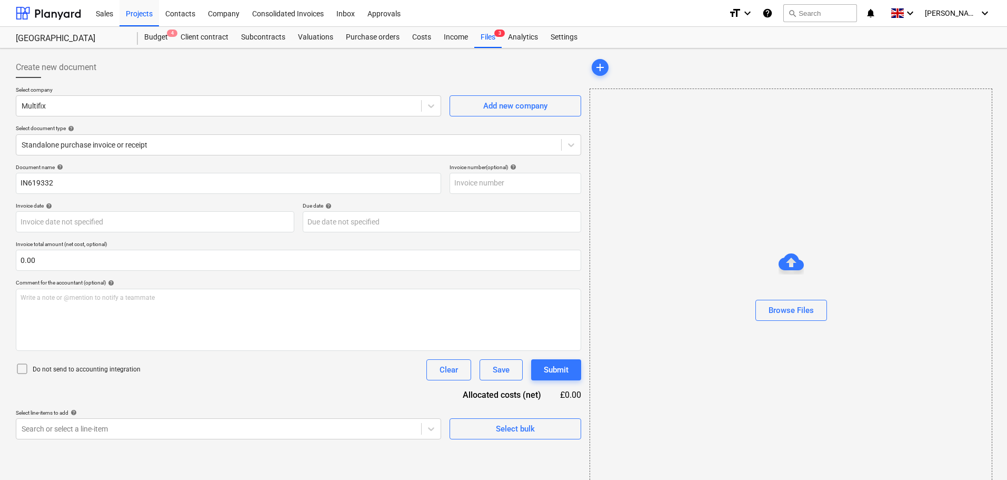
click at [136, 164] on div "Document name help" at bounding box center [228, 167] width 425 height 7
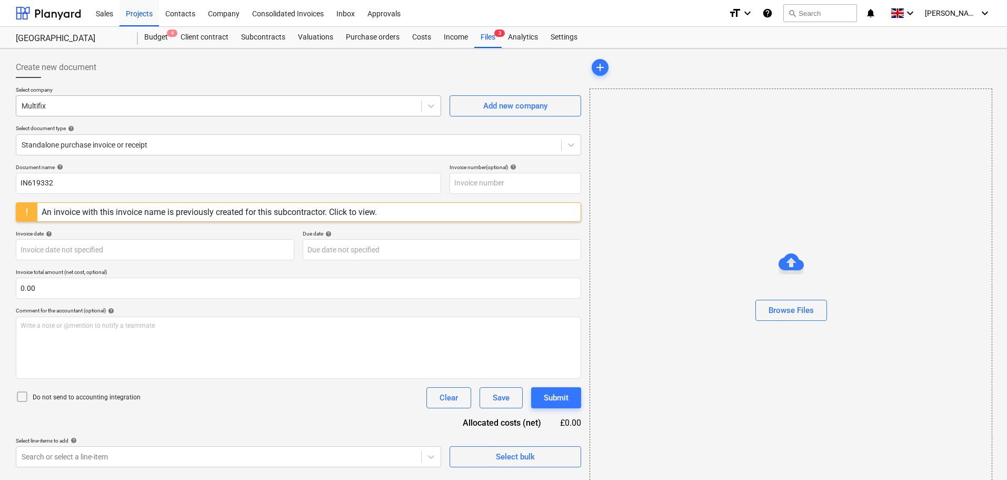
drag, startPoint x: 99, startPoint y: 110, endPoint x: 48, endPoint y: 111, distance: 50.5
click at [48, 111] on div at bounding box center [219, 106] width 394 height 11
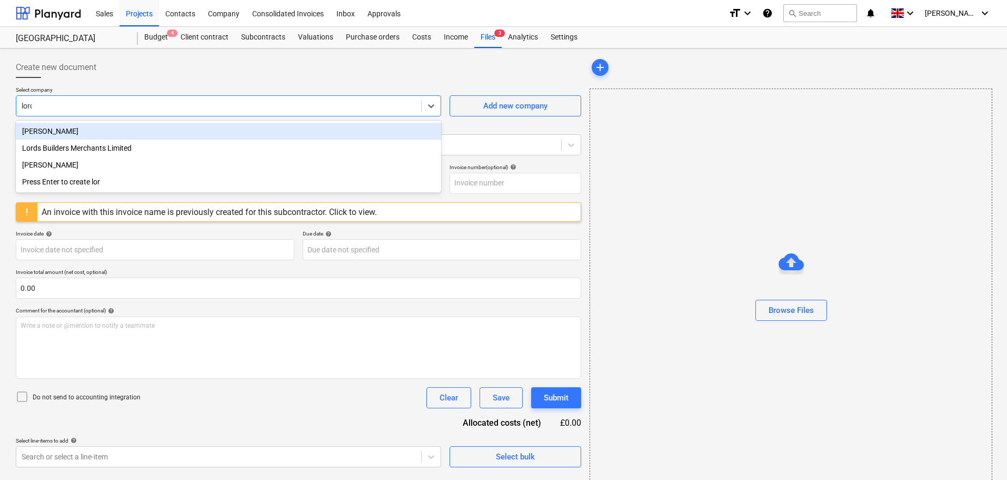
type input "lords"
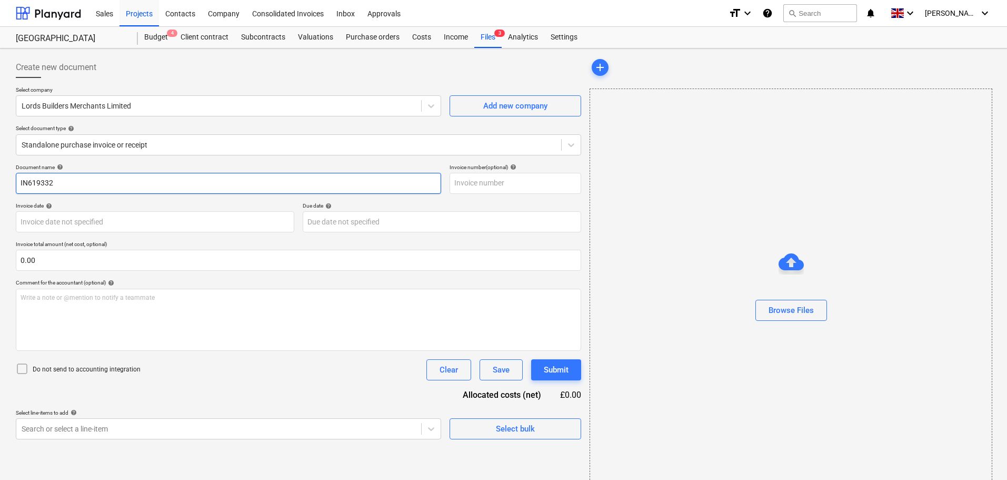
drag, startPoint x: 87, startPoint y: 178, endPoint x: -43, endPoint y: 170, distance: 130.8
click at [0, 170] on html "Sales Projects Contacts Company Consolidated Invoices Inbox Approvals format_si…" at bounding box center [503, 240] width 1007 height 480
paste input "1989654"
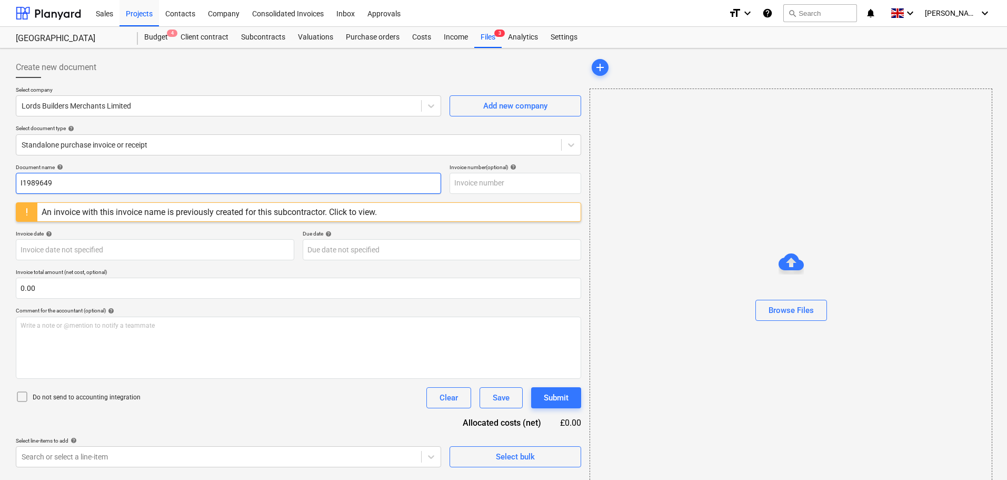
type input "I1989649"
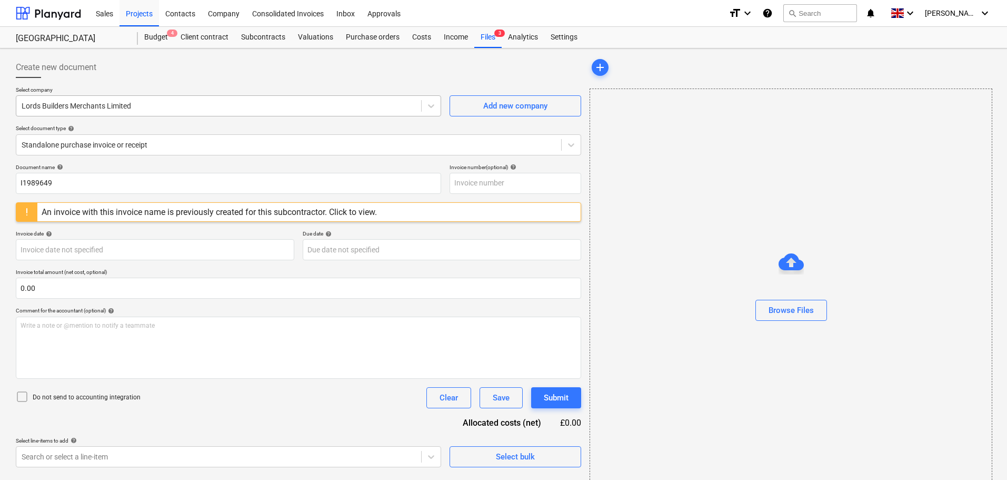
click at [47, 103] on div at bounding box center [219, 106] width 394 height 11
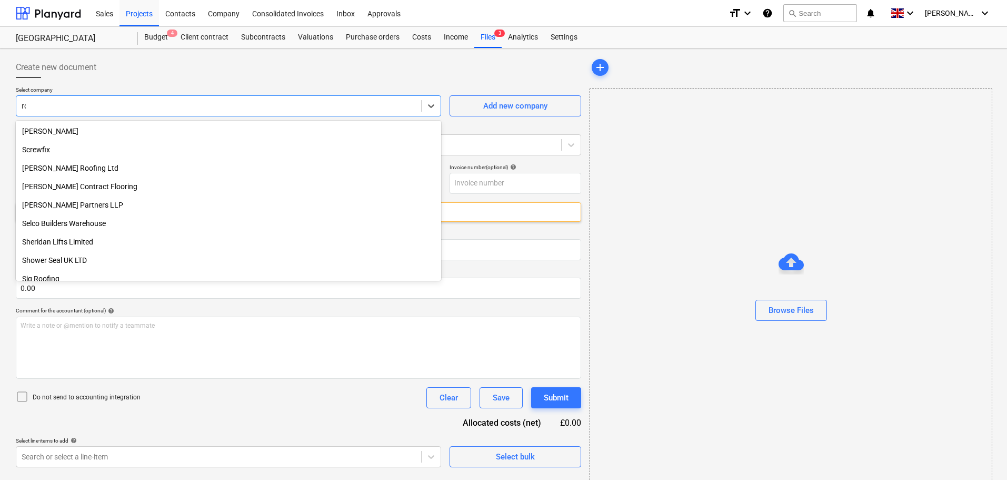
scroll to position [1150, 0]
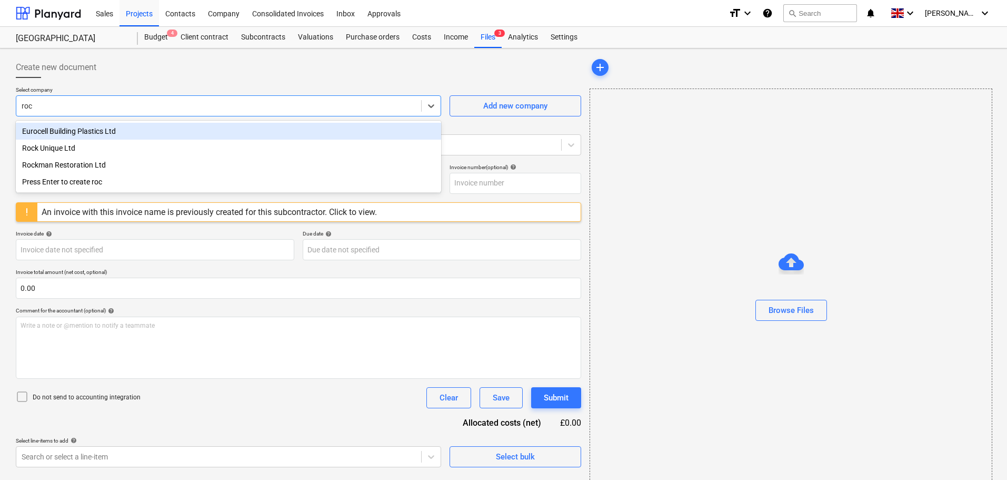
type input "rock"
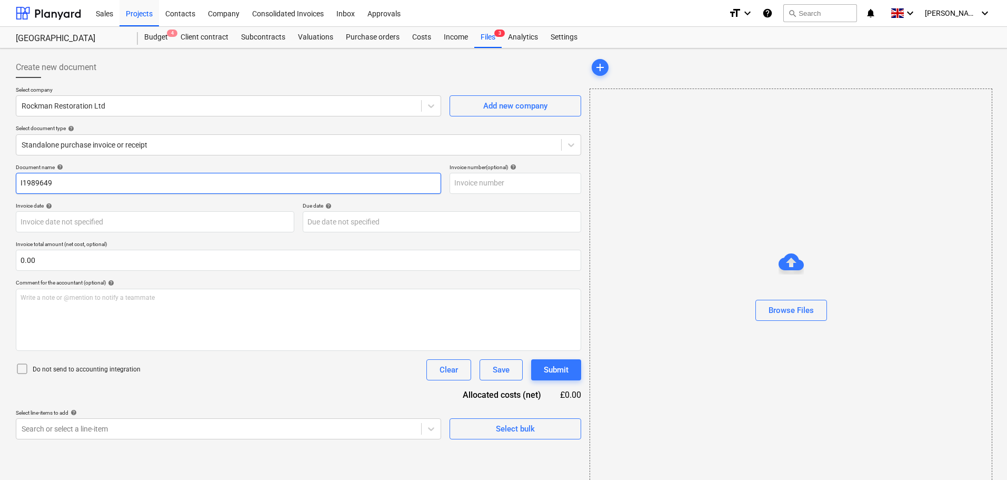
click at [80, 176] on input "I1989649" at bounding box center [228, 183] width 425 height 21
drag, startPoint x: 107, startPoint y: 184, endPoint x: -53, endPoint y: 174, distance: 160.3
click at [0, 174] on html "Sales Projects Contacts Company Consolidated Invoices Inbox Approvals format_si…" at bounding box center [503, 240] width 1007 height 480
paste input "NV-0186"
type input "INV-0186"
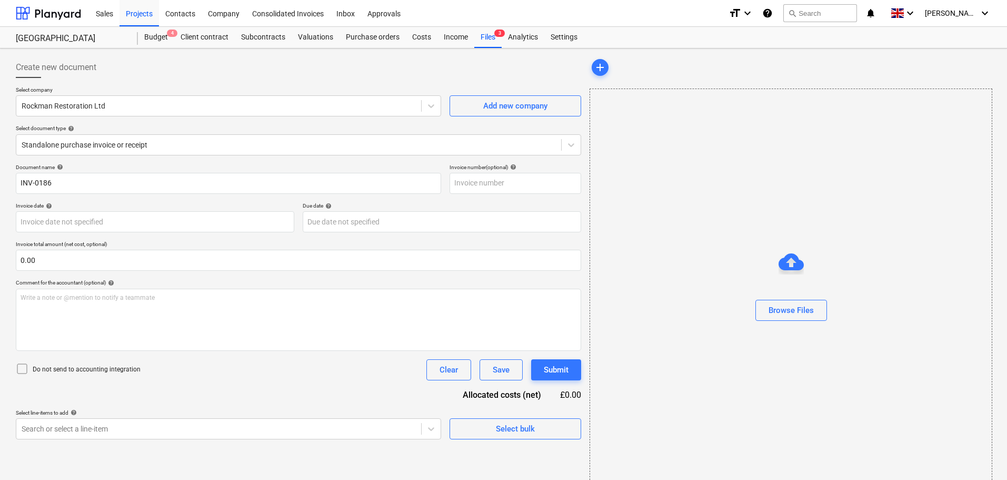
click at [100, 162] on div "Select company Rockman Restoration Ltd Add new company Select document type hel…" at bounding box center [298, 124] width 565 height 77
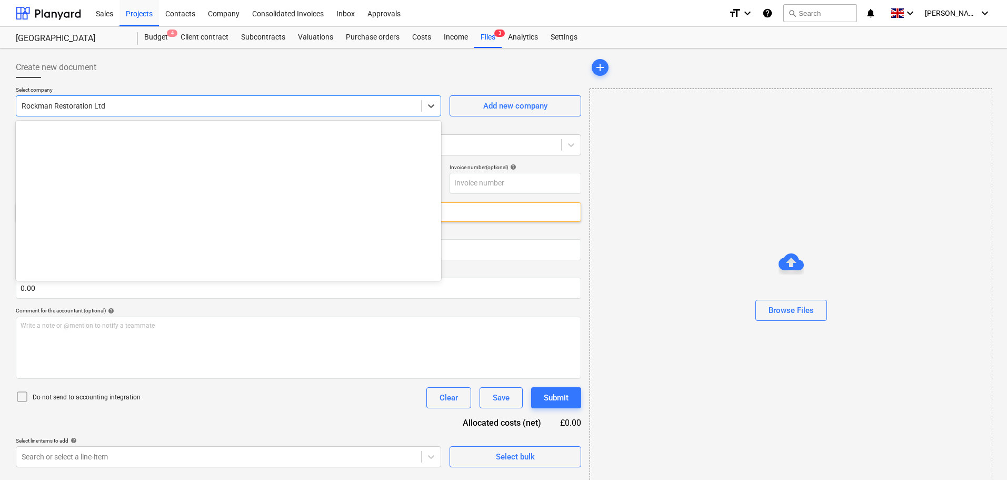
click at [107, 111] on div at bounding box center [219, 106] width 394 height 11
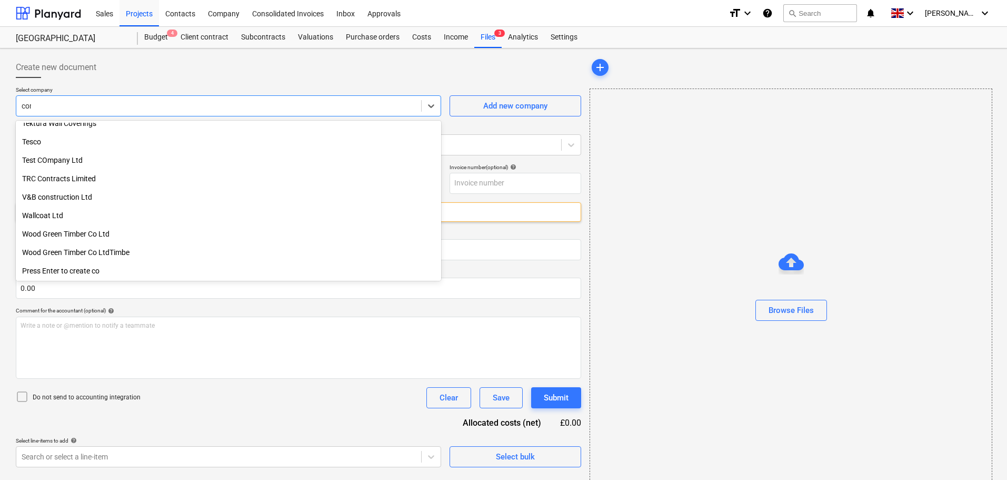
scroll to position [542, 0]
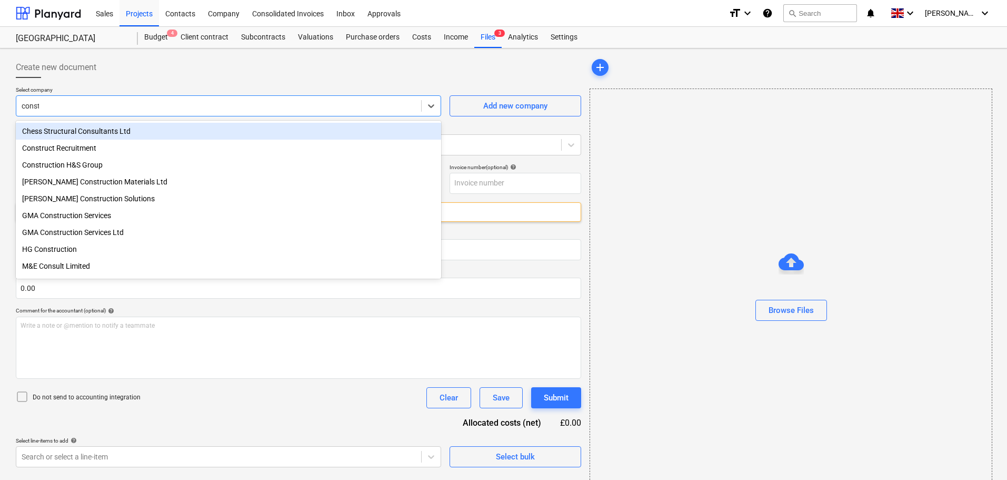
type input "constr"
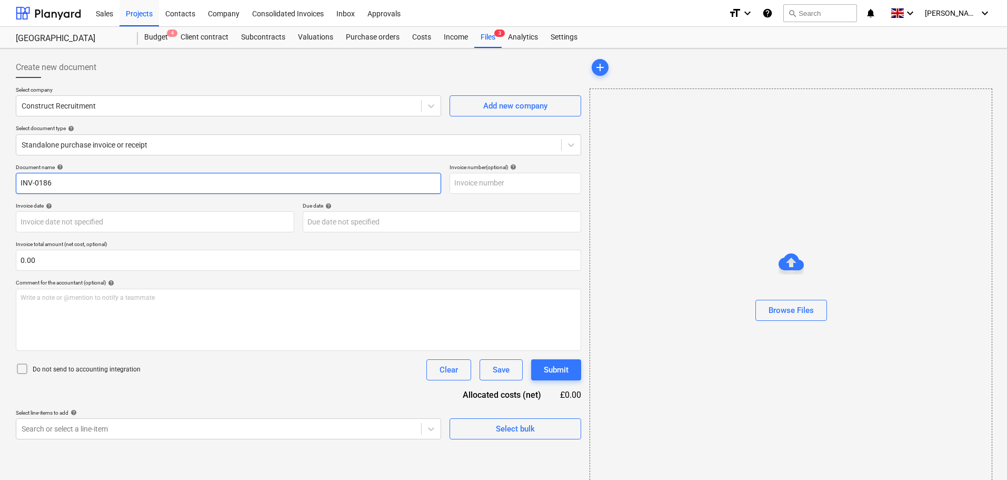
drag, startPoint x: 56, startPoint y: 180, endPoint x: -43, endPoint y: 176, distance: 99.0
click at [0, 176] on html "Sales Projects Contacts Company Consolidated Invoices Inbox Approvals format_si…" at bounding box center [503, 240] width 1007 height 480
type input "105811"
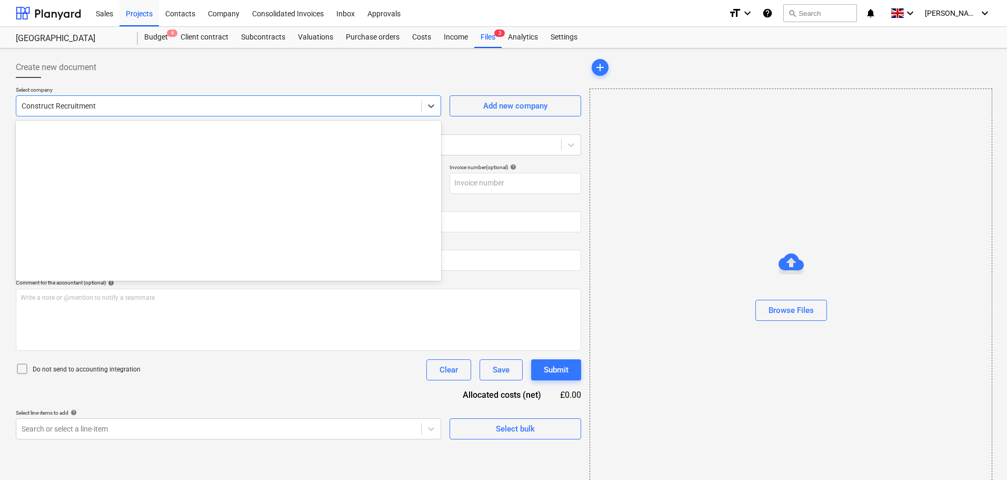
click at [46, 101] on div at bounding box center [219, 106] width 394 height 11
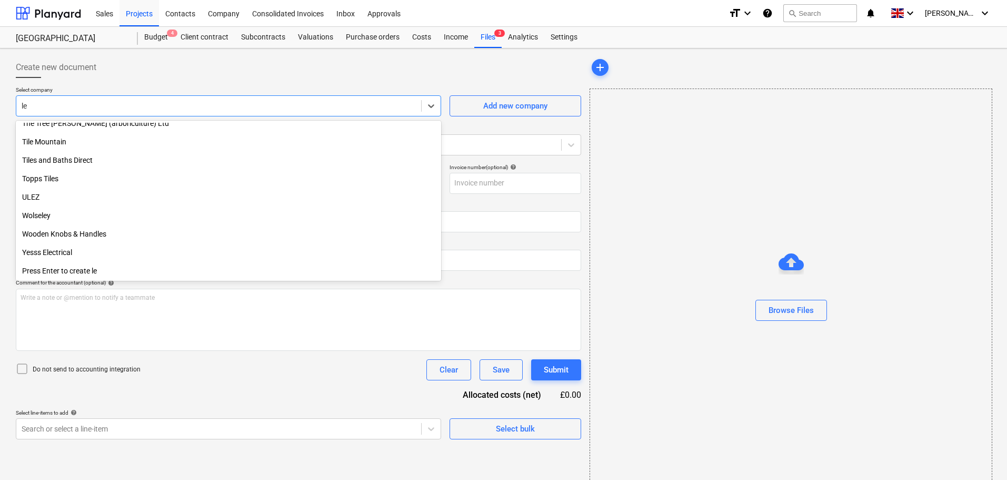
scroll to position [948, 0]
type input "ley"
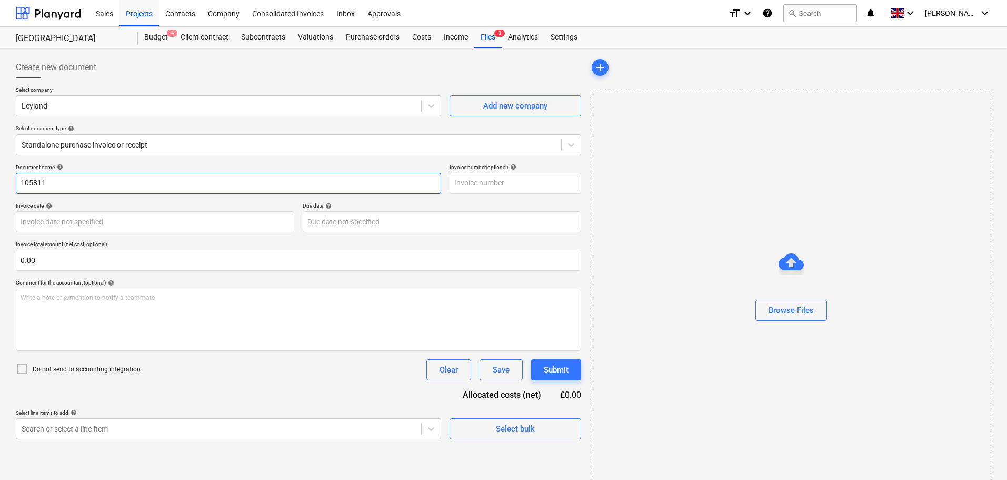
drag, startPoint x: 99, startPoint y: 185, endPoint x: -36, endPoint y: 174, distance: 135.7
click at [0, 174] on html "Sales Projects Contacts Company Consolidated Invoices Inbox Approvals format_si…" at bounding box center [503, 240] width 1007 height 480
paste input "'GO22/439316"
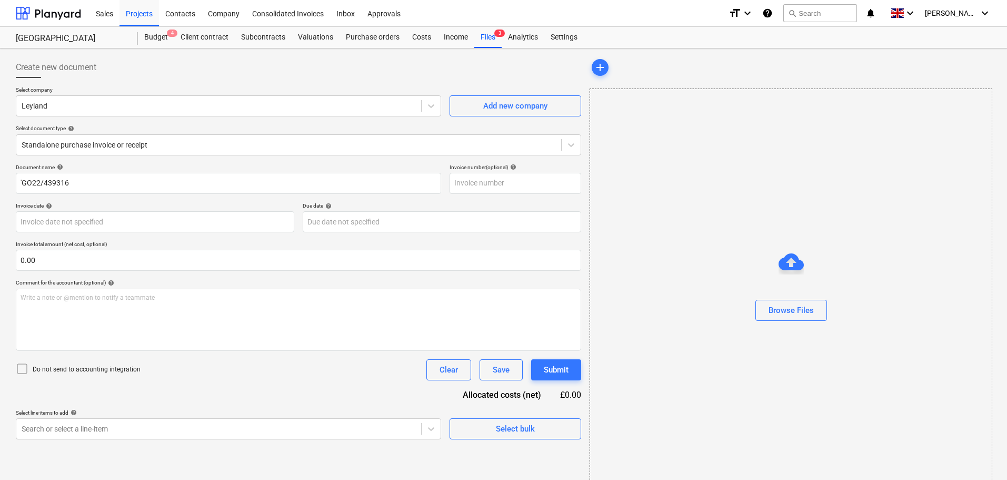
click at [119, 162] on div "Select company Leyland Add new company Select document type help Standalone pur…" at bounding box center [298, 124] width 565 height 77
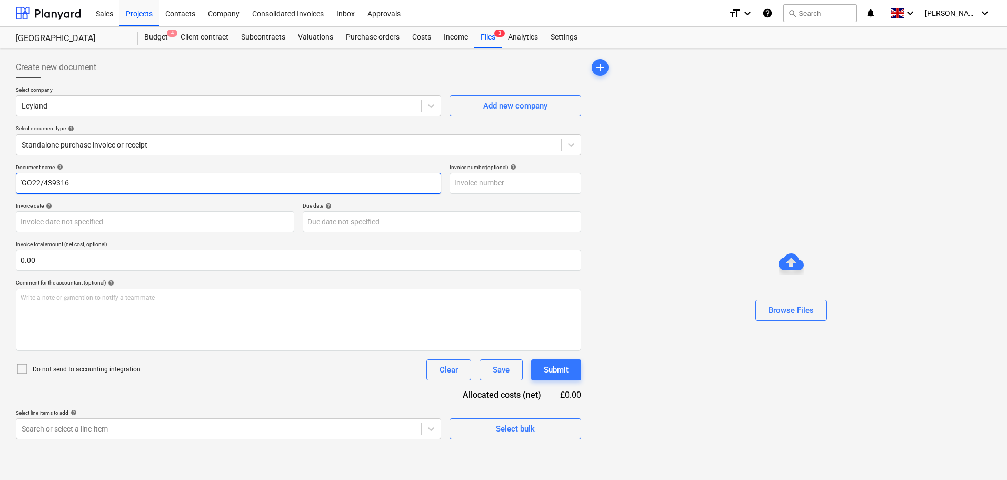
click at [23, 181] on input "'GO22/439316" at bounding box center [228, 183] width 425 height 21
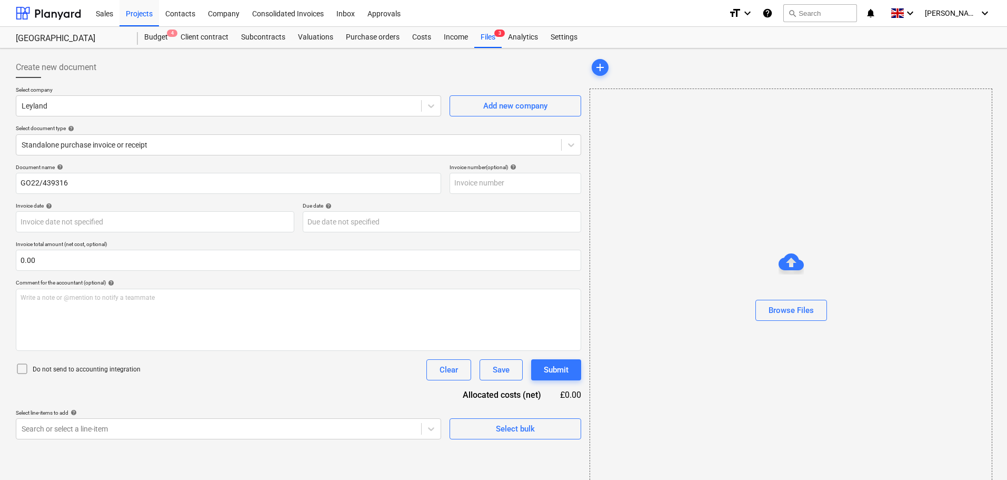
click at [137, 161] on div "Select company Leyland Add new company Select document type help Standalone pur…" at bounding box center [298, 124] width 565 height 77
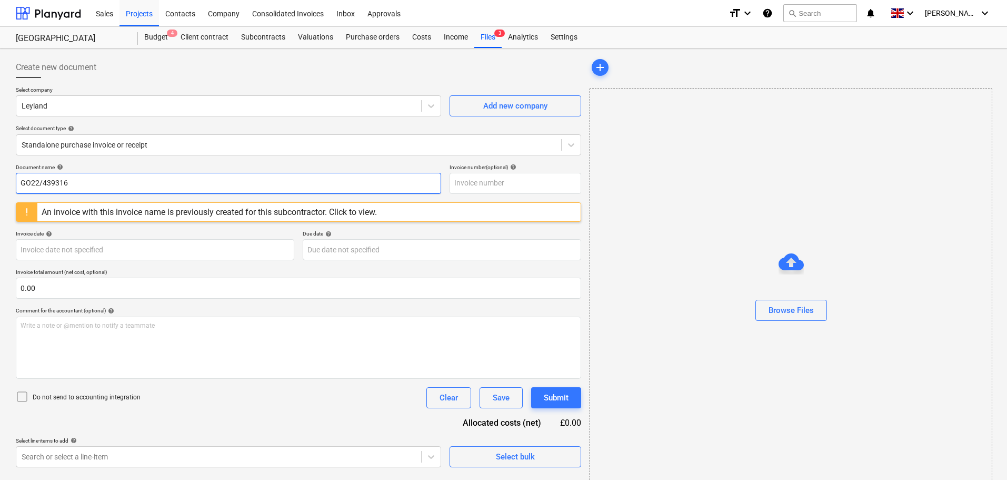
drag, startPoint x: 117, startPoint y: 180, endPoint x: -11, endPoint y: 177, distance: 127.4
click at [0, 177] on html "Sales Projects Contacts Company Consolidated Invoices Inbox Approvals format_si…" at bounding box center [503, 240] width 1007 height 480
paste input "'BW2/99877"
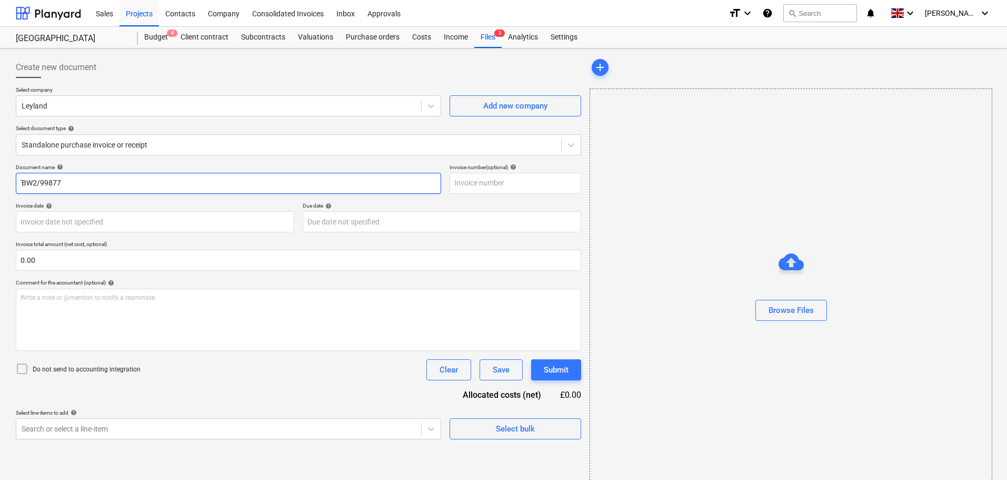
click at [22, 182] on input "'BW2/99877" at bounding box center [228, 183] width 425 height 21
type input "BW2/99877"
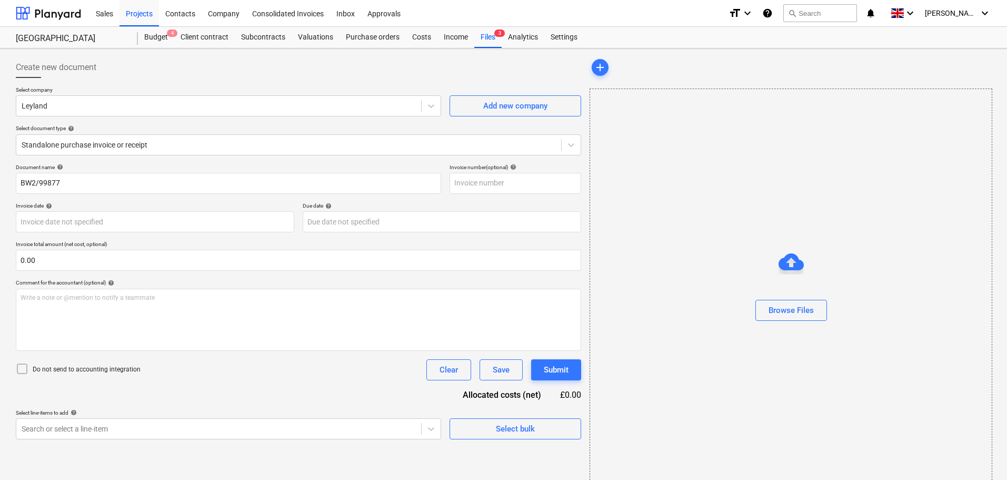
click at [105, 159] on div "Select company Leyland Add new company Select document type help Standalone pur…" at bounding box center [298, 124] width 565 height 77
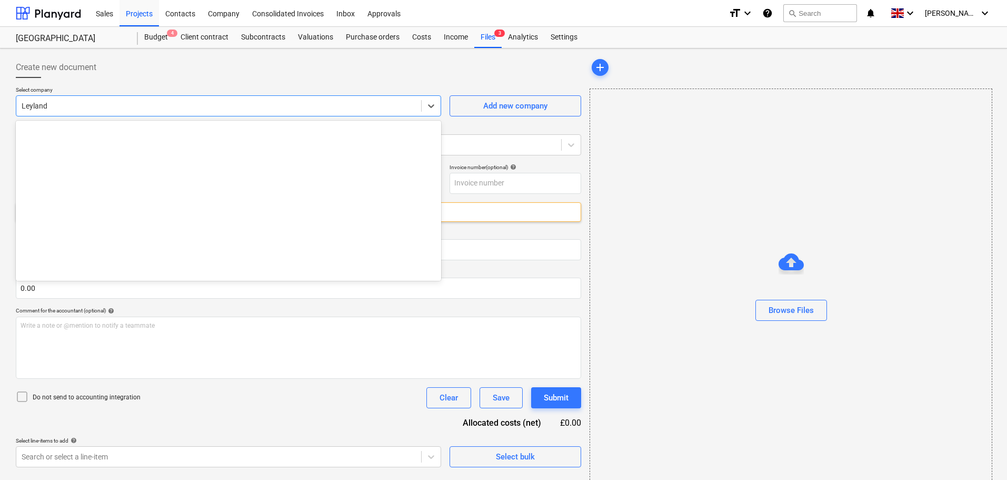
click at [46, 101] on div at bounding box center [219, 106] width 394 height 11
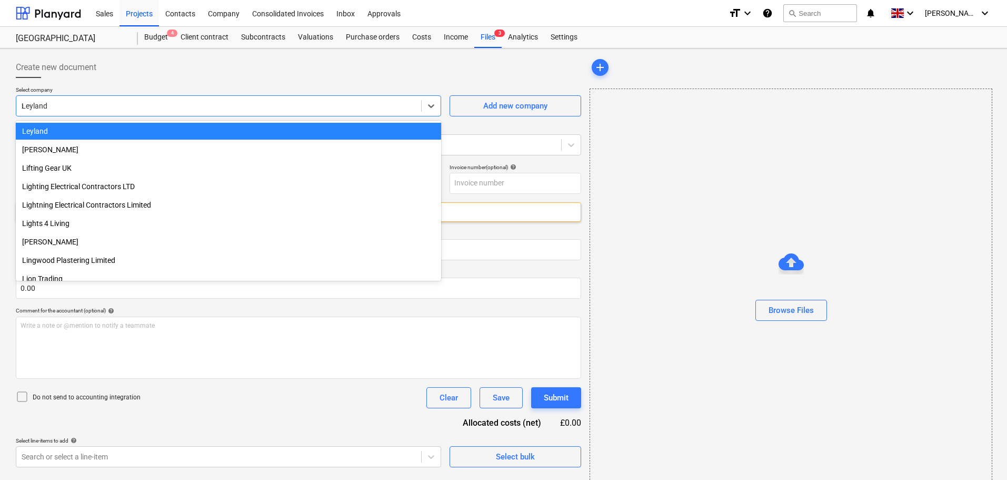
scroll to position [358, 0]
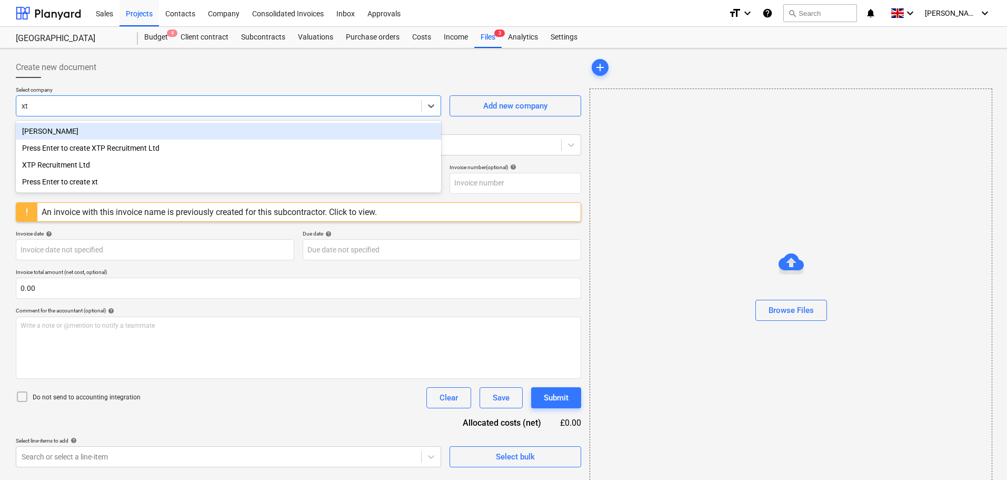
type input "xtp"
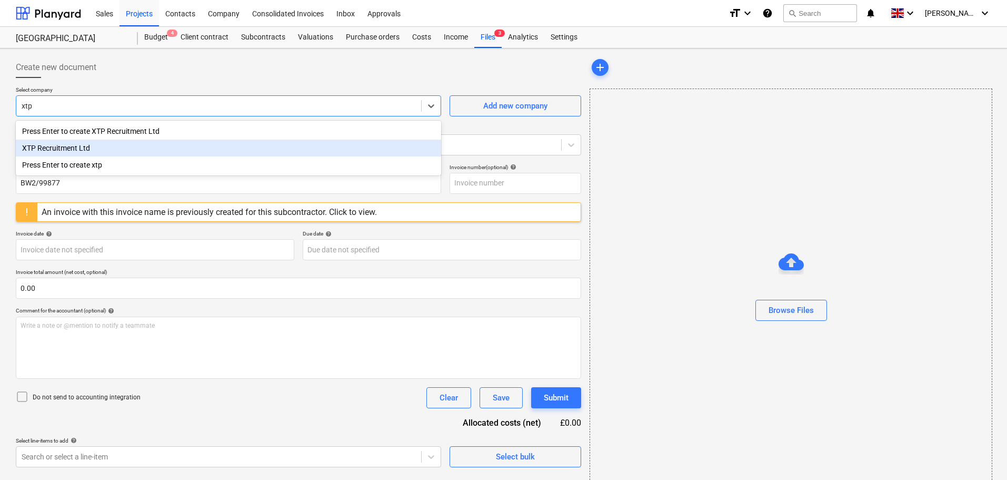
click at [60, 145] on div "XTP Recruitment Ltd" at bounding box center [228, 148] width 425 height 17
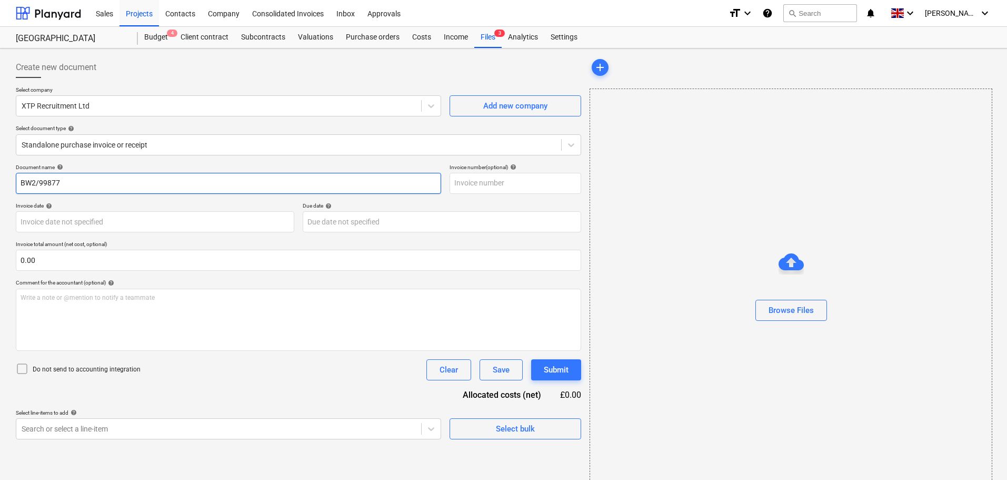
drag, startPoint x: 76, startPoint y: 183, endPoint x: 4, endPoint y: 181, distance: 72.7
click at [4, 181] on div "Create new document Select company XTP Recruitment Ltd Add new company Select d…" at bounding box center [503, 273] width 1007 height 450
paste input "00035718"
type input "00035718"
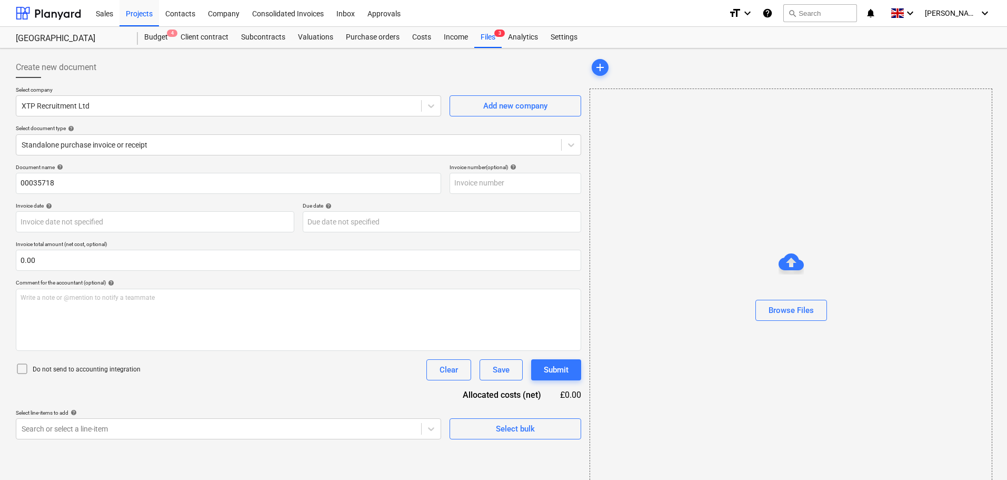
click at [95, 164] on div "Document name help" at bounding box center [228, 167] width 425 height 7
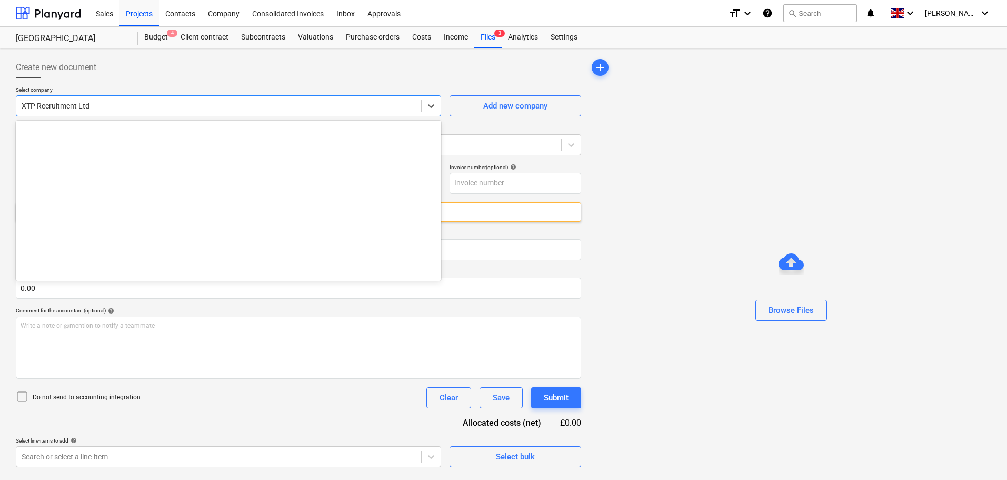
click at [140, 112] on div "XTP Recruitment Ltd" at bounding box center [218, 105] width 405 height 15
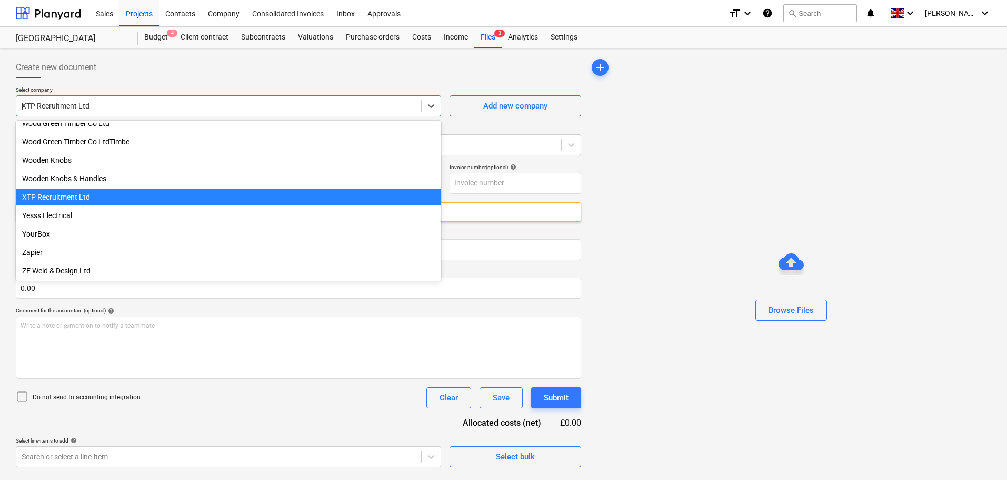
scroll to position [450, 0]
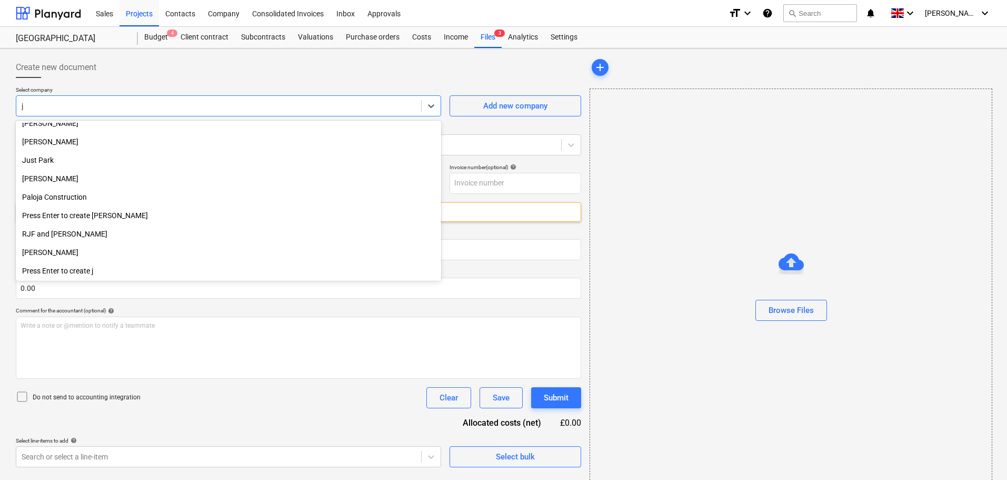
type input "jp"
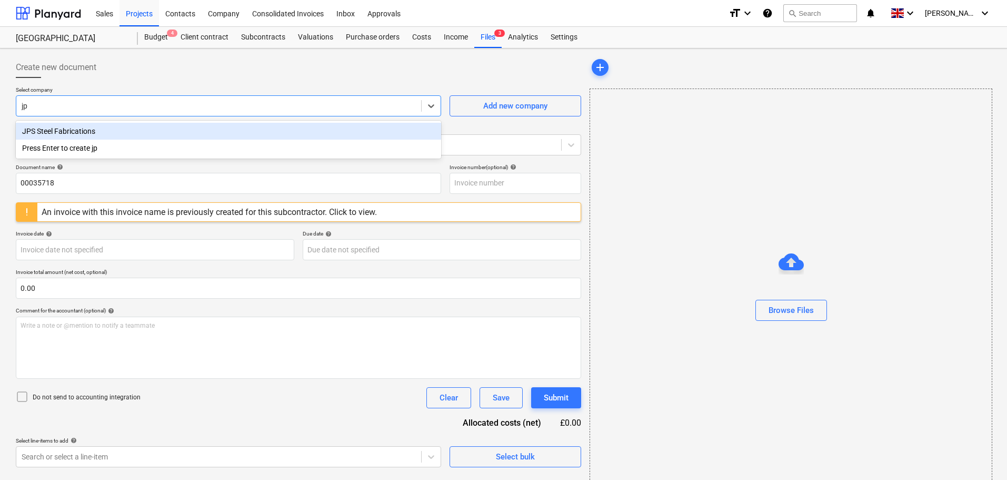
click at [73, 133] on div "JPS Steel Fabrications" at bounding box center [228, 131] width 425 height 17
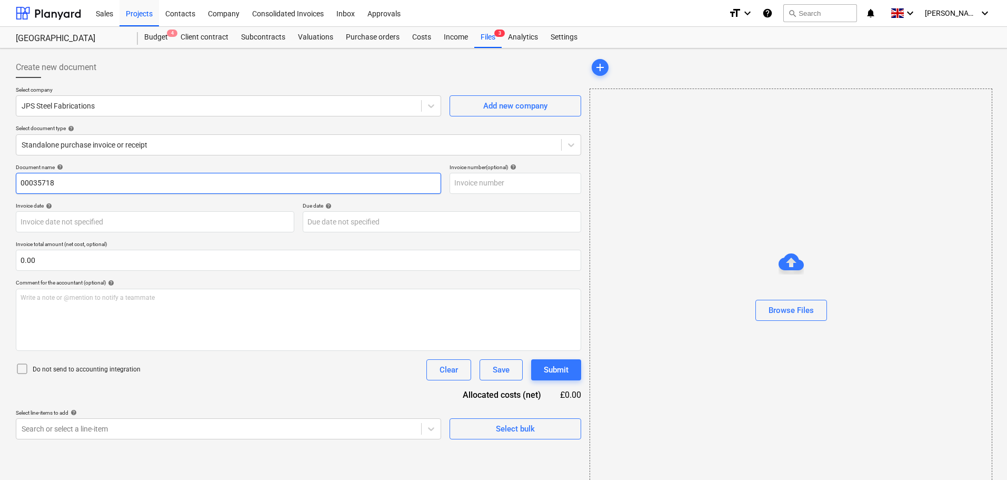
drag, startPoint x: 89, startPoint y: 178, endPoint x: -2, endPoint y: 177, distance: 90.6
click at [0, 177] on html "Sales Projects Contacts Company Consolidated Invoices Inbox Approvals format_si…" at bounding box center [503, 240] width 1007 height 480
type input "5687"
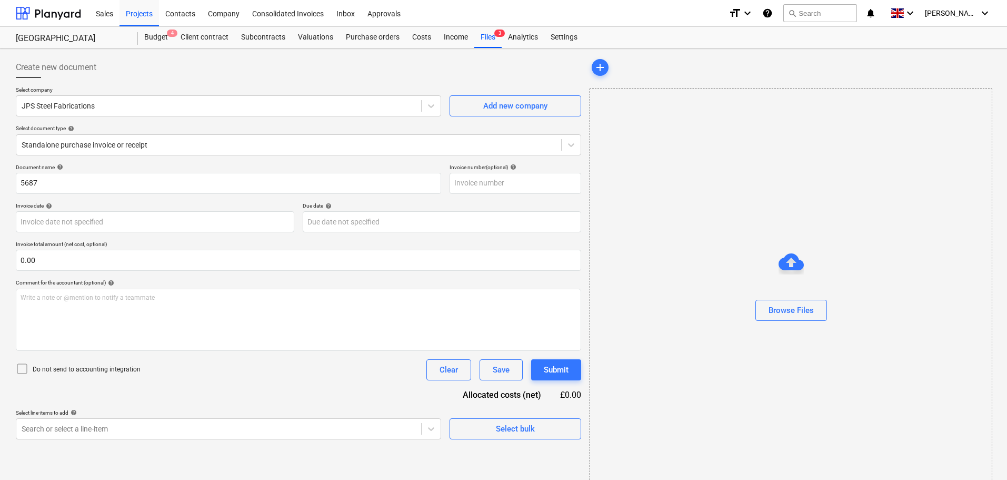
click at [151, 163] on div "Select company JPS Steel Fabrications Add new company Select document type help…" at bounding box center [298, 124] width 565 height 77
click at [101, 168] on div "Document name help" at bounding box center [228, 167] width 425 height 7
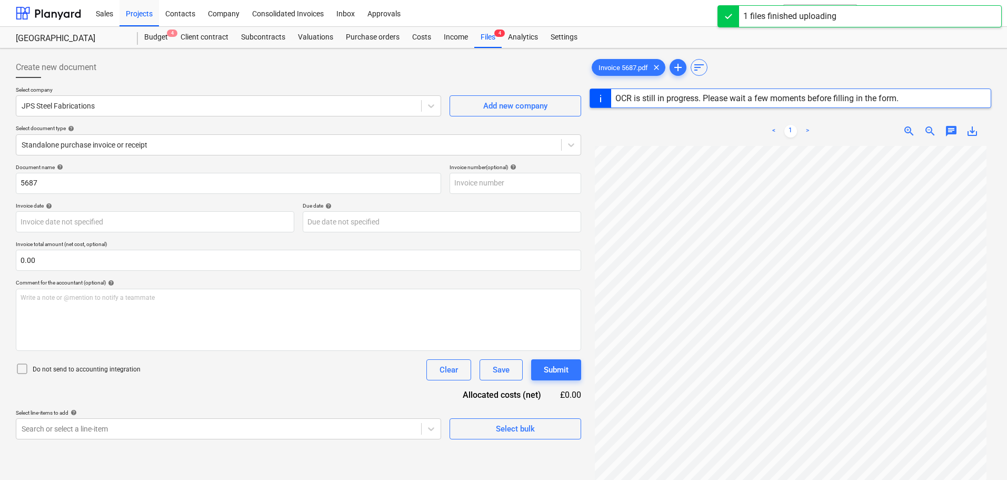
scroll to position [106, 0]
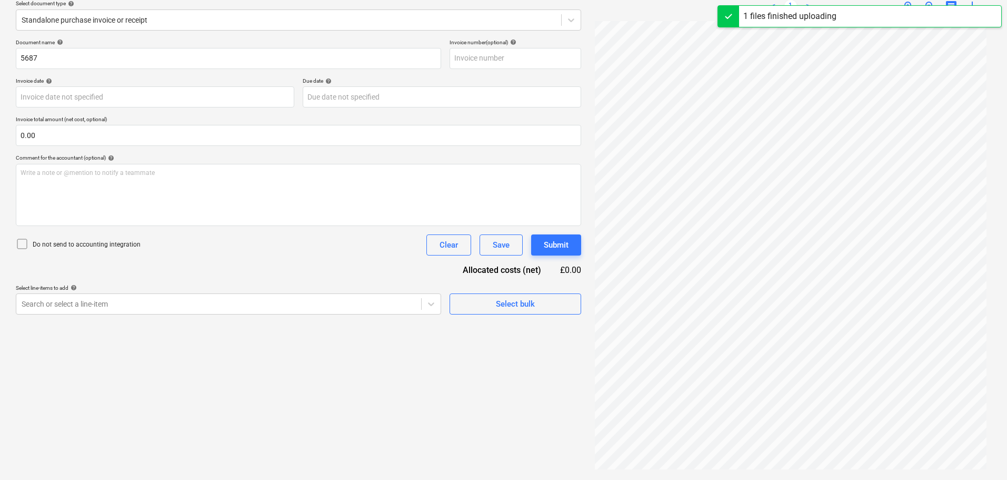
type input "5687"
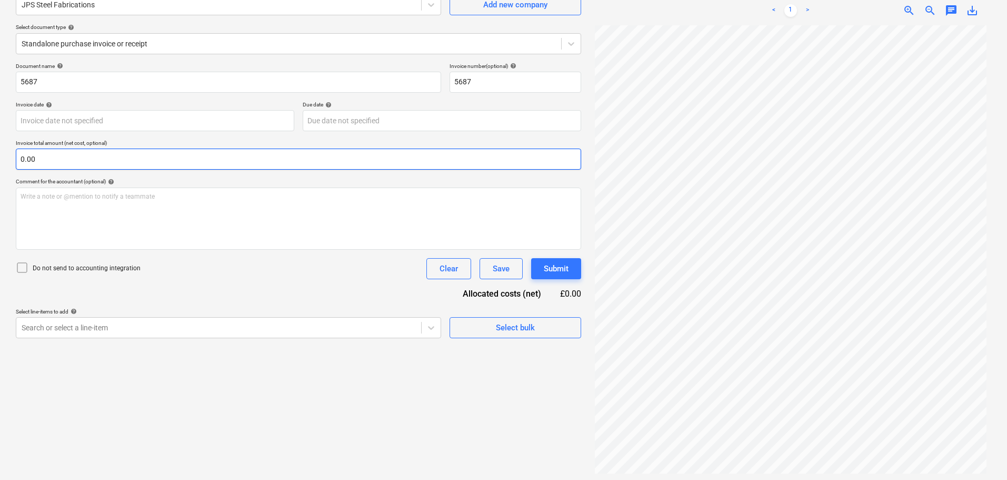
scroll to position [105, 0]
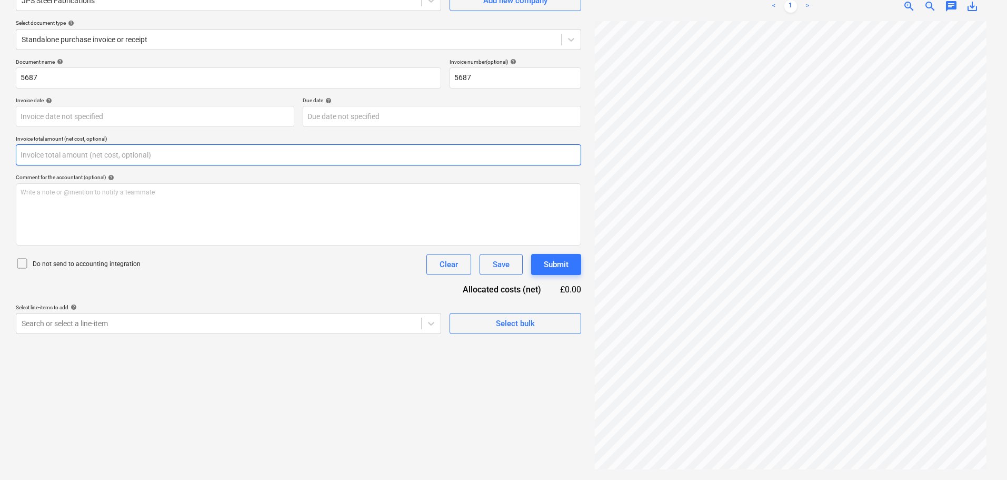
drag, startPoint x: 49, startPoint y: 156, endPoint x: 76, endPoint y: 159, distance: 27.5
click at [49, 156] on input "text" at bounding box center [298, 154] width 565 height 21
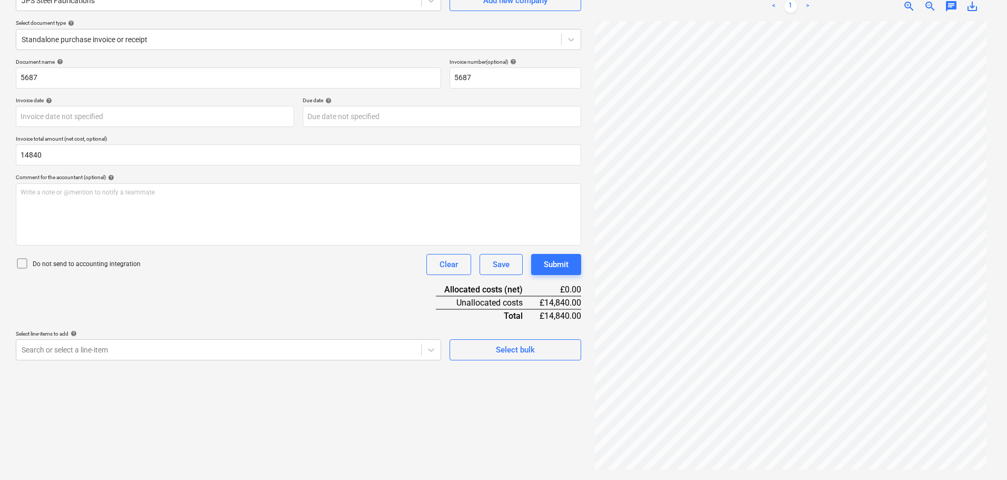
type input "14,840.00"
click at [252, 283] on div "Document name help 5687 Invoice number (optional) help 5687 Invoice date help P…" at bounding box center [298, 209] width 565 height 302
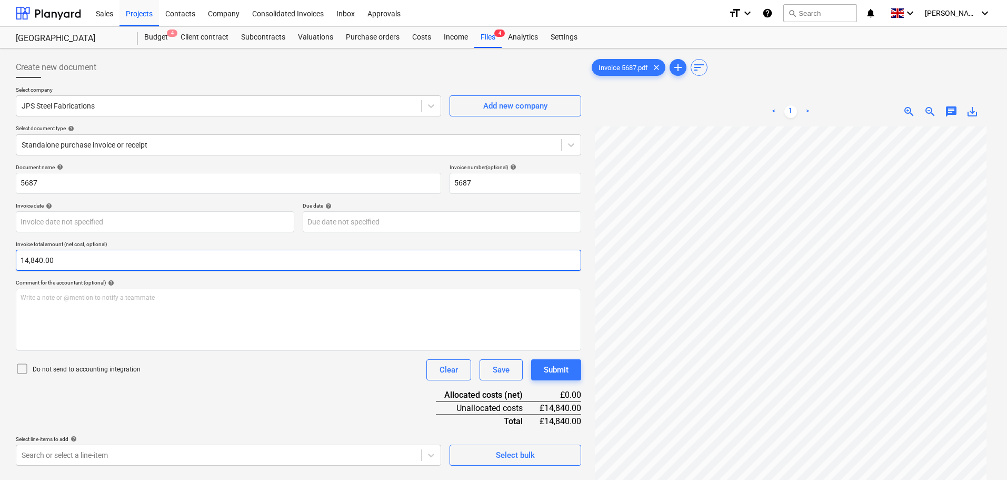
scroll to position [53, 0]
click at [96, 223] on body "Sales Projects Contacts Company Consolidated Invoices Inbox Approvals format_si…" at bounding box center [503, 240] width 1007 height 480
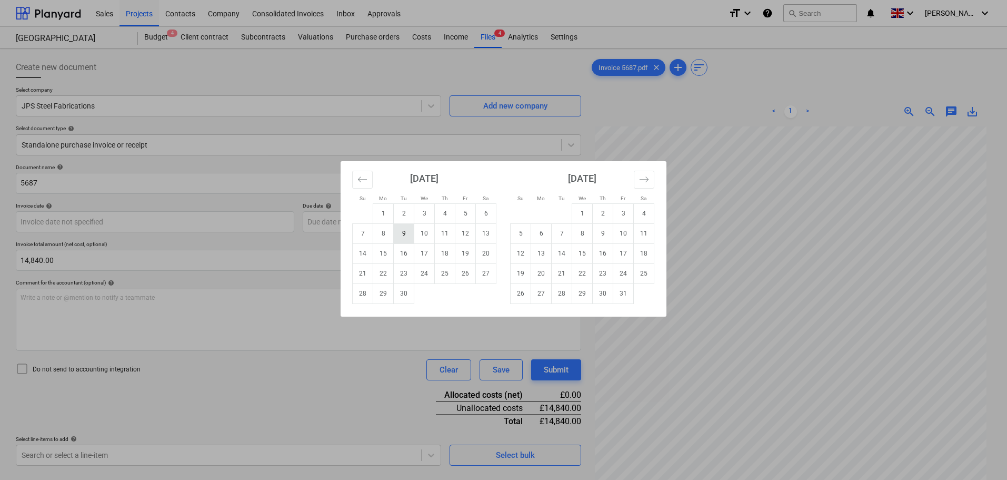
click at [408, 232] on td "9" at bounding box center [404, 233] width 21 height 20
type input "09 Sep 2025"
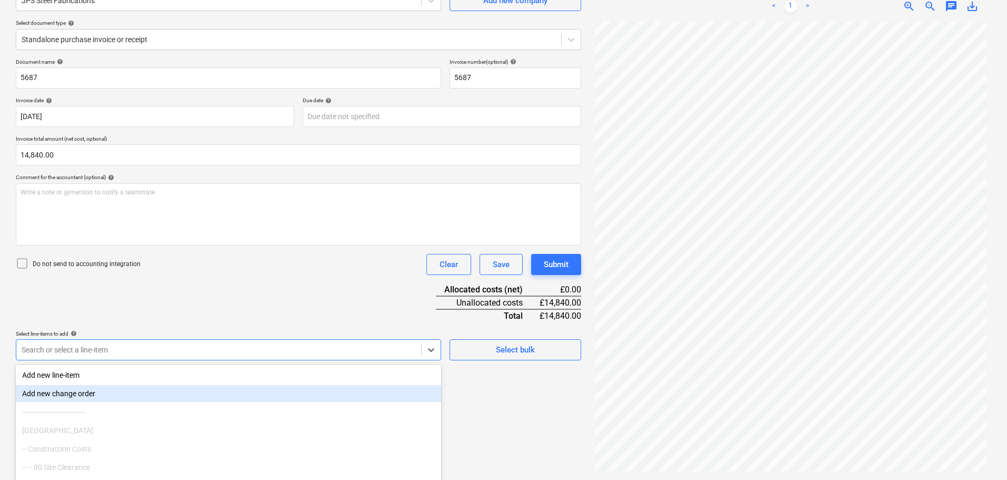
scroll to position [150, 0]
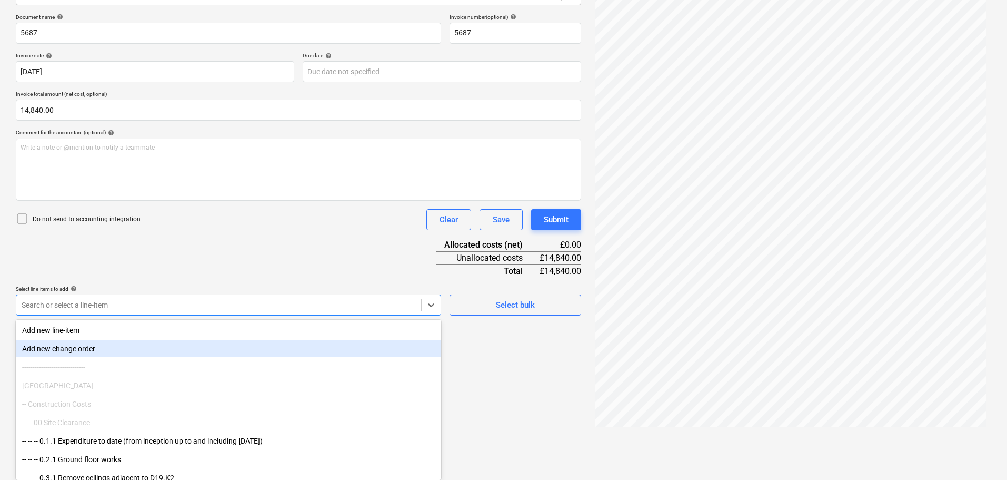
click at [130, 330] on body "Sales Projects Contacts Company Consolidated Invoices Inbox Approvals format_si…" at bounding box center [503, 90] width 1007 height 480
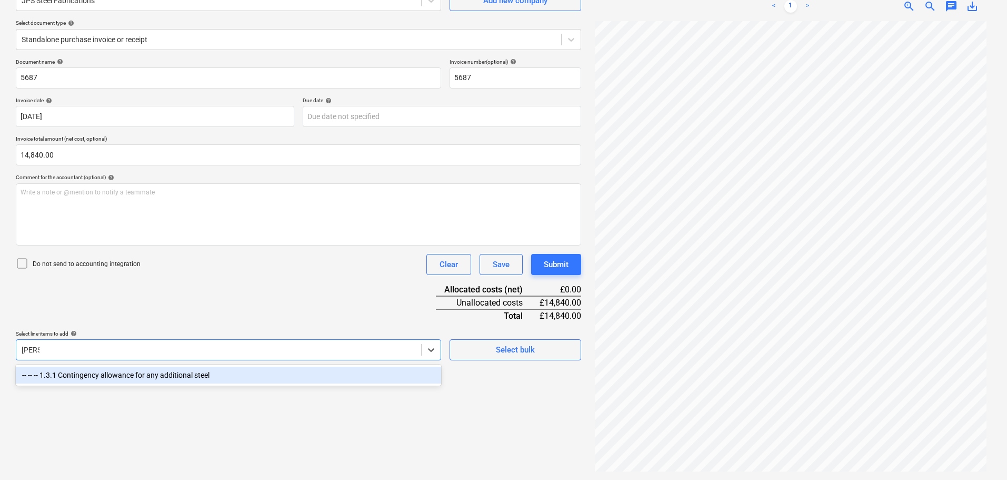
type input "contin"
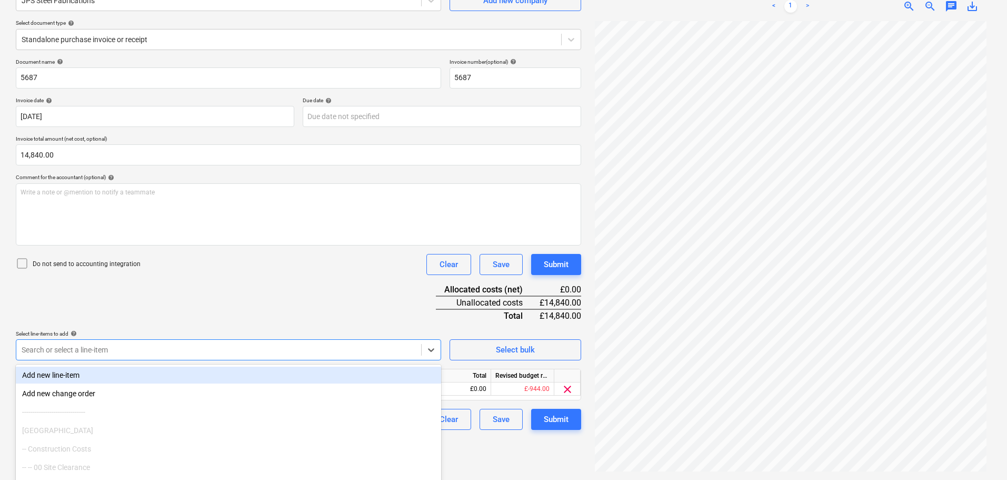
click at [260, 313] on div "Document name help 5687 Invoice number (optional) help 5687 Invoice date help 0…" at bounding box center [298, 243] width 565 height 371
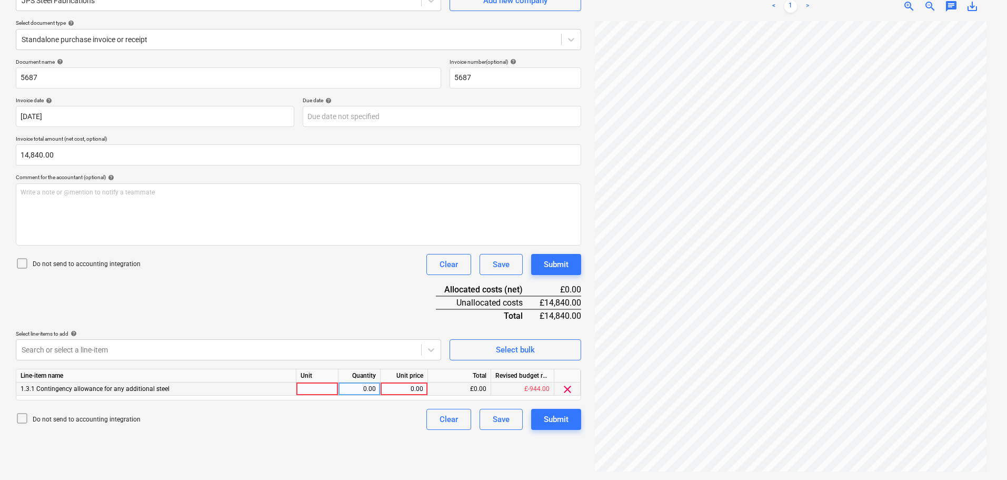
click at [421, 389] on div "0.00" at bounding box center [404, 388] width 38 height 13
type input "14840"
click at [101, 264] on p "Do not send to accounting integration" at bounding box center [87, 264] width 108 height 9
click at [562, 265] on div "Submit" at bounding box center [556, 264] width 25 height 14
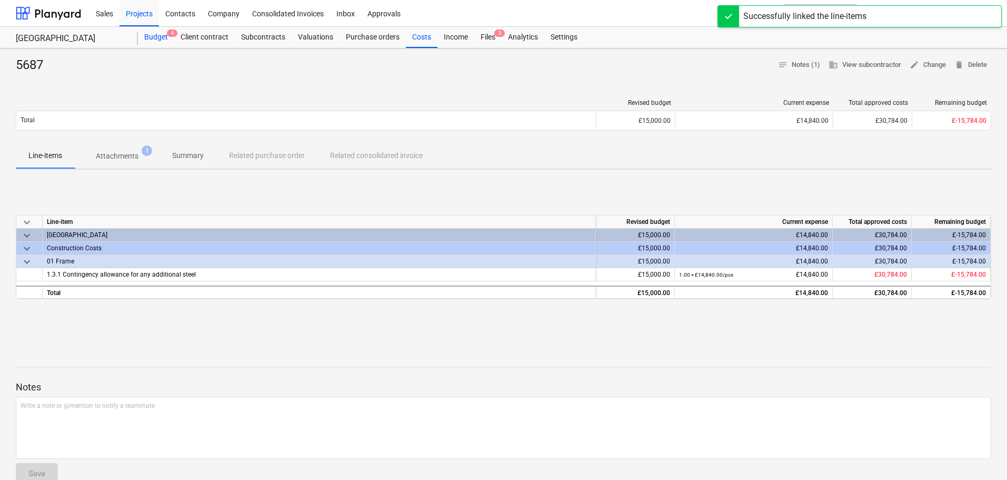
click at [170, 36] on span "4" at bounding box center [172, 32] width 11 height 7
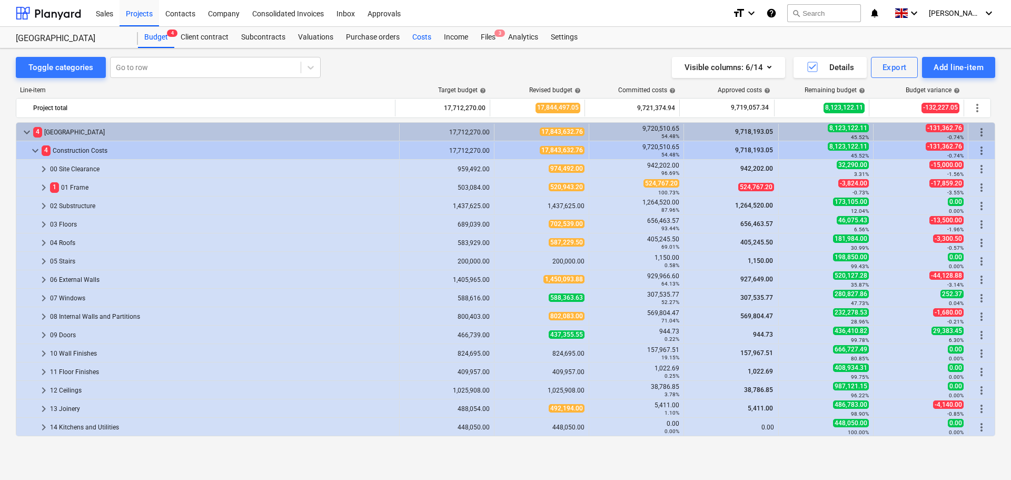
click at [423, 34] on div "Costs" at bounding box center [422, 37] width 32 height 21
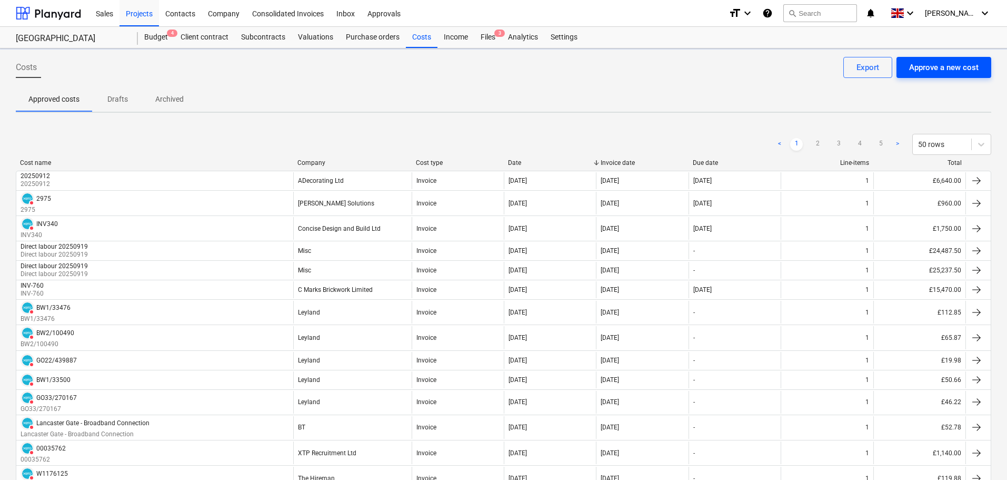
click at [932, 69] on div "Approve a new cost" at bounding box center [943, 68] width 69 height 14
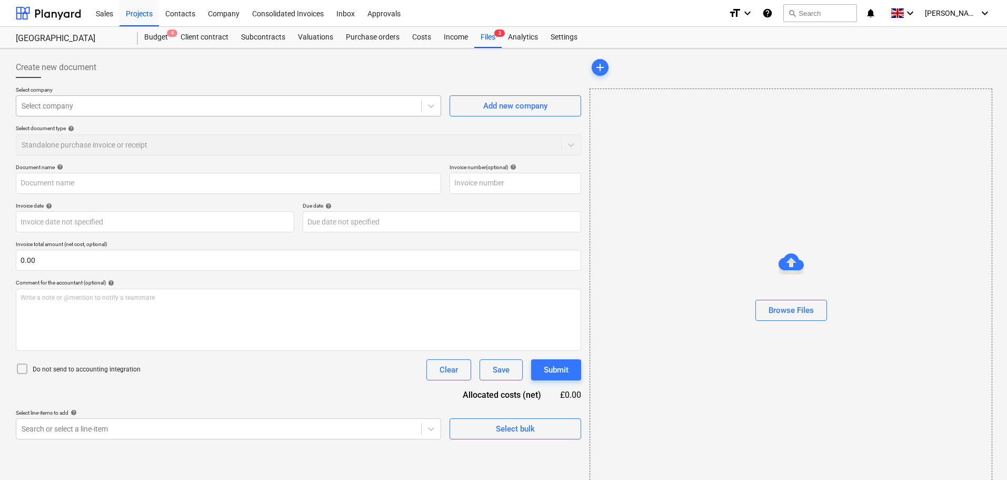
click at [99, 106] on div at bounding box center [219, 106] width 394 height 11
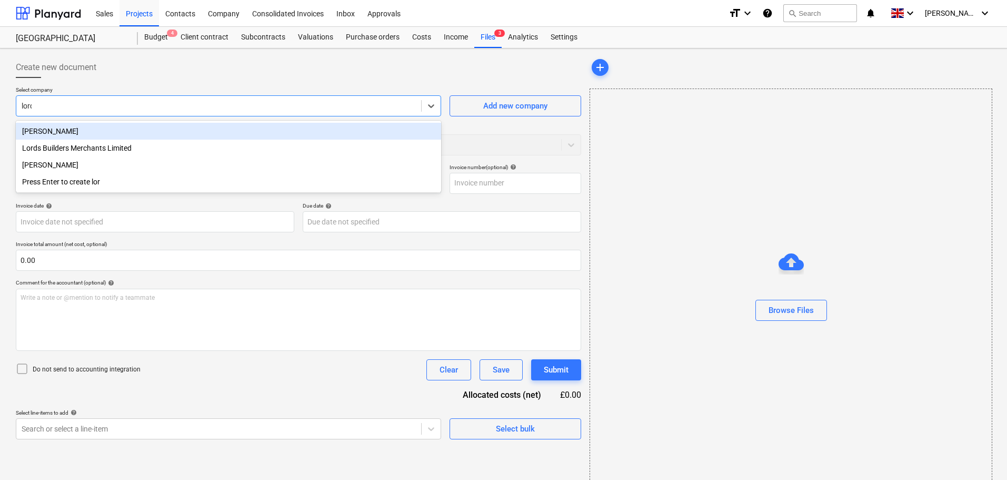
type input "lords"
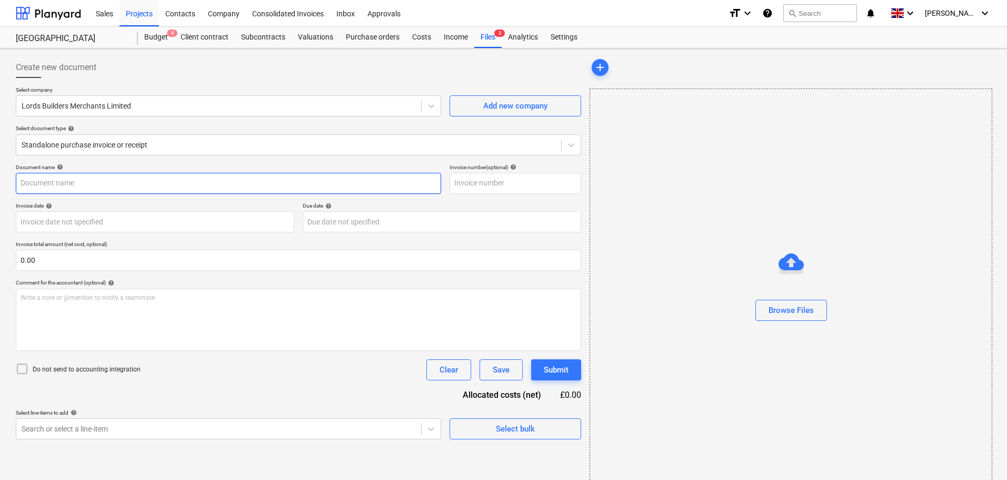
click at [146, 185] on input "text" at bounding box center [228, 183] width 425 height 21
paste input "I1986160"
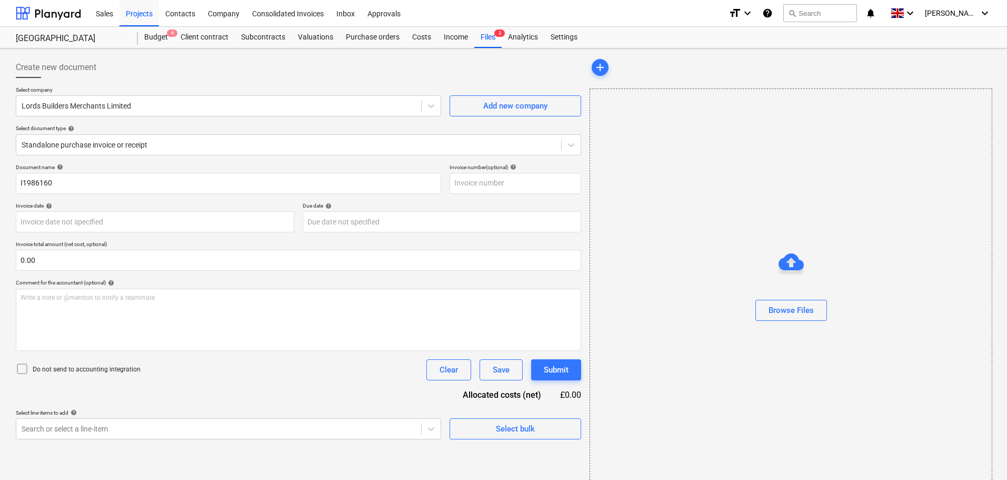
click at [158, 167] on div "Document name help" at bounding box center [228, 167] width 425 height 7
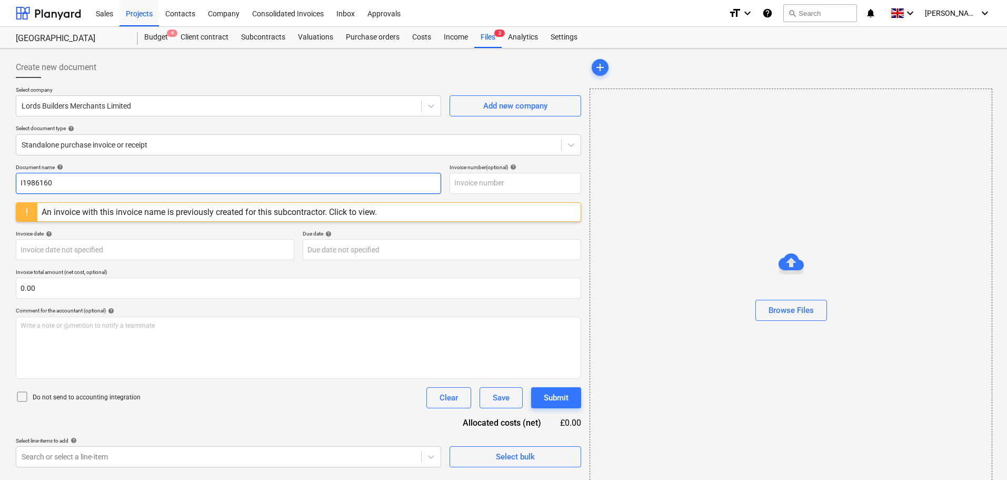
drag, startPoint x: 73, startPoint y: 178, endPoint x: -54, endPoint y: 165, distance: 127.0
click at [0, 165] on html "Sales Projects Contacts Company Consolidated Invoices Inbox Approvals format_si…" at bounding box center [503, 240] width 1007 height 480
paste input "59"
type input "I1986159"
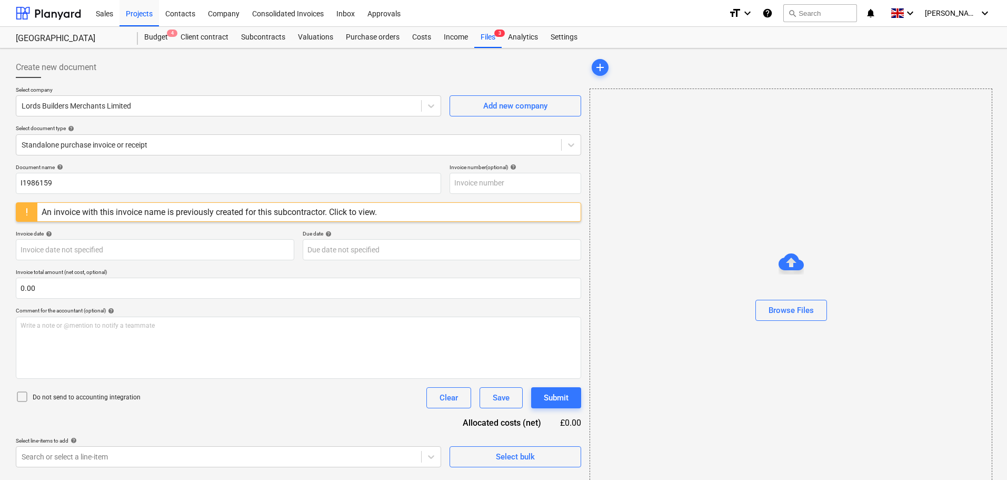
click at [157, 167] on div "Document name help" at bounding box center [228, 167] width 425 height 7
click at [487, 34] on div "Files 3" at bounding box center [487, 37] width 27 height 21
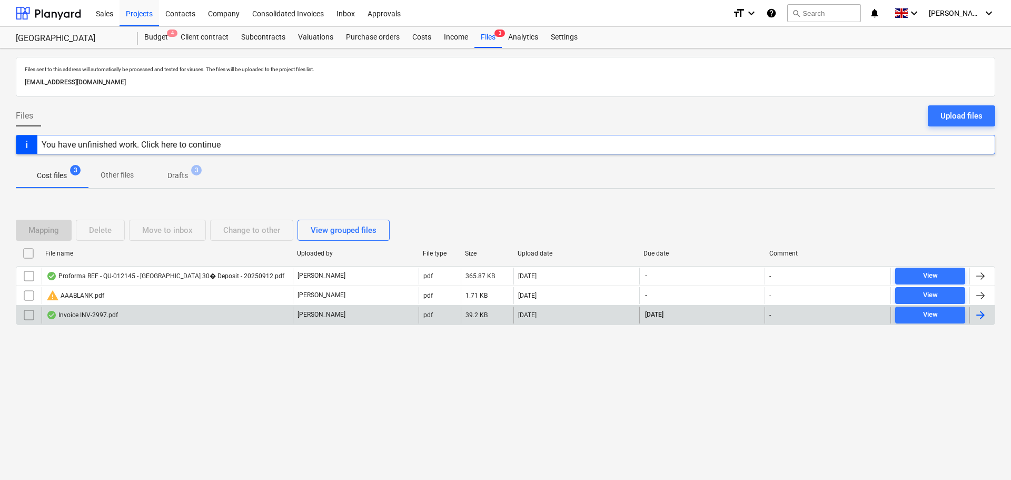
click at [28, 313] on input "checkbox" at bounding box center [29, 314] width 17 height 17
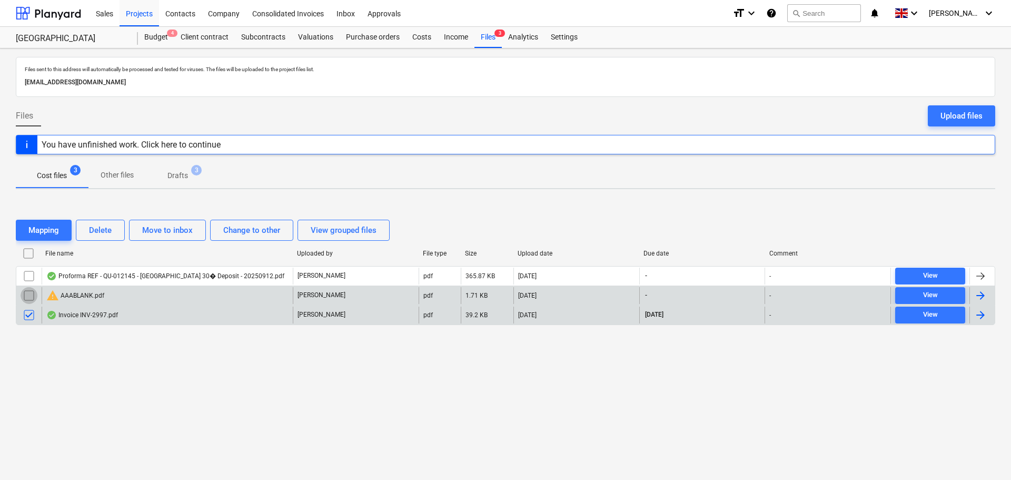
click at [35, 296] on input "checkbox" at bounding box center [29, 295] width 17 height 17
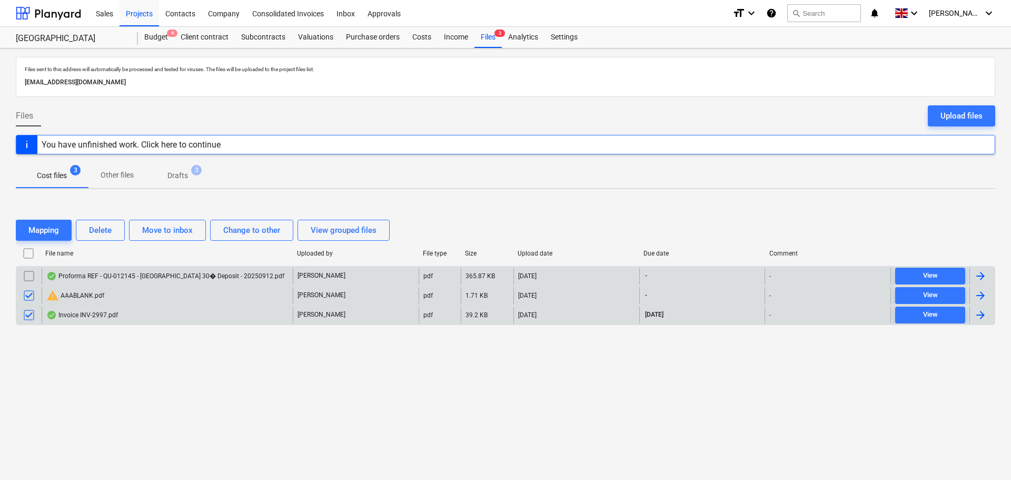
click at [37, 279] on input "checkbox" at bounding box center [29, 275] width 17 height 17
click at [102, 235] on div "Delete" at bounding box center [100, 230] width 23 height 14
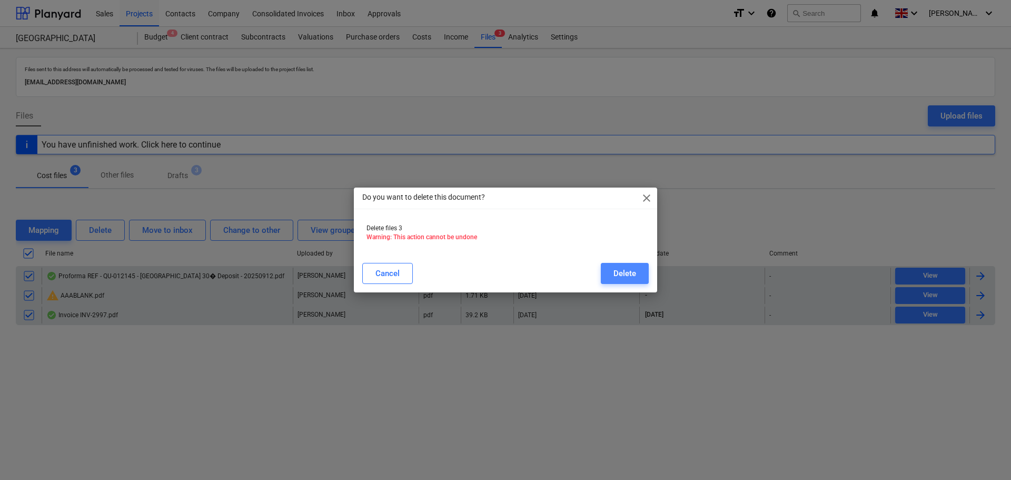
click at [634, 275] on div "Delete" at bounding box center [624, 273] width 23 height 14
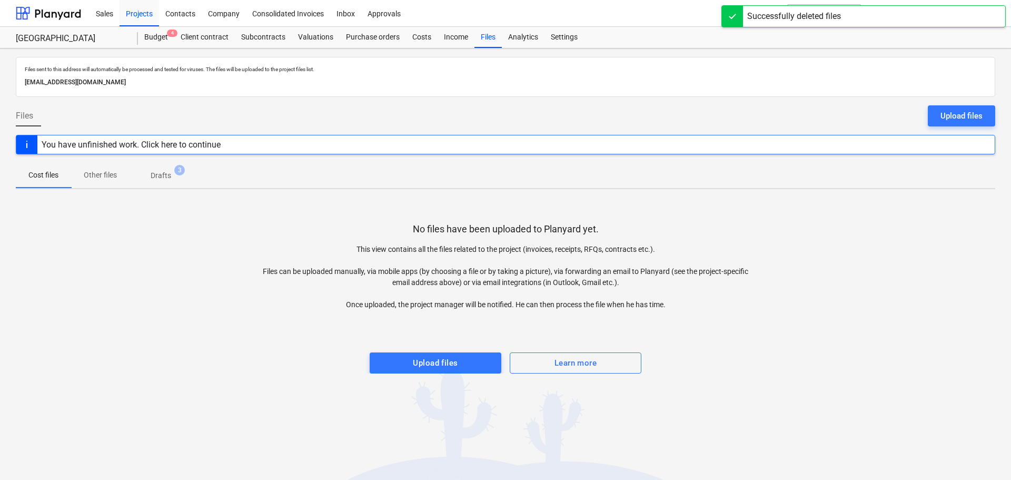
click at [156, 177] on p "Drafts" at bounding box center [161, 175] width 21 height 11
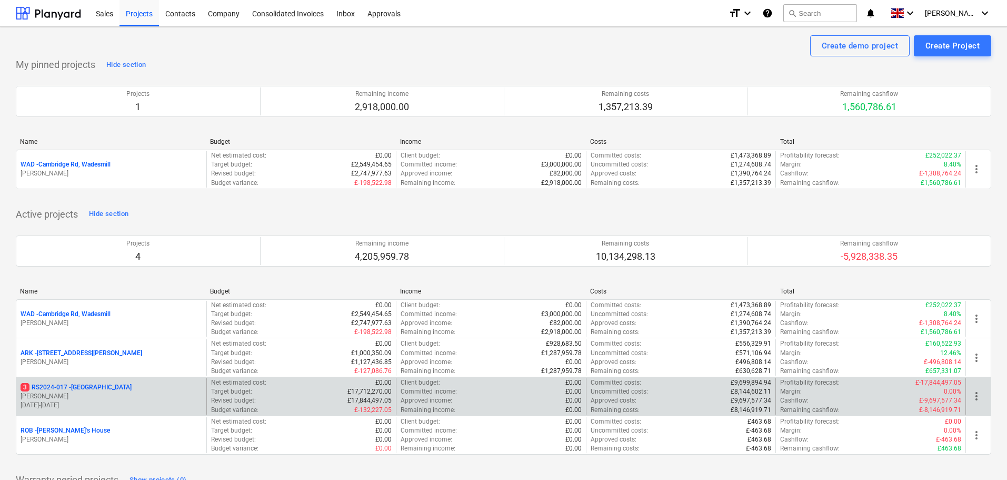
click at [95, 387] on p "3 RS2024-017 - [GEOGRAPHIC_DATA]" at bounding box center [76, 387] width 111 height 9
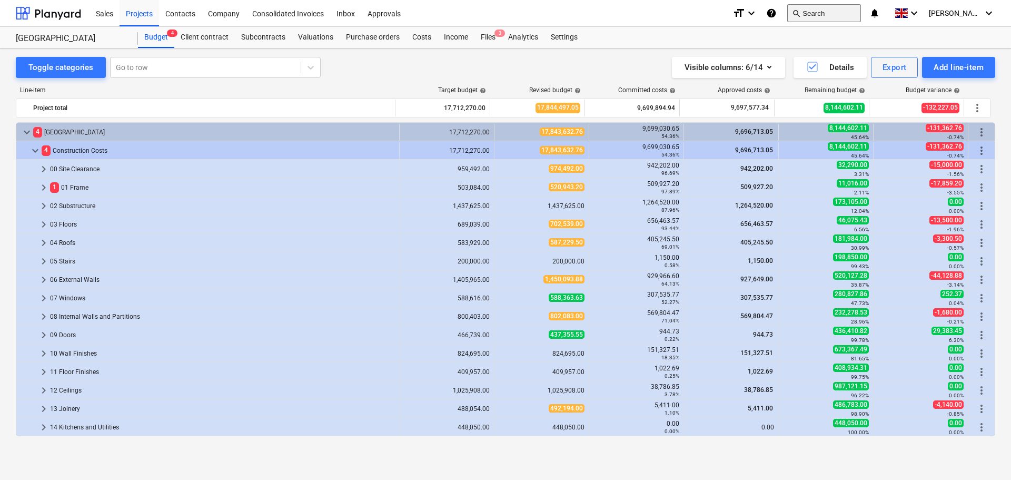
click at [839, 14] on button "search Search" at bounding box center [824, 13] width 74 height 18
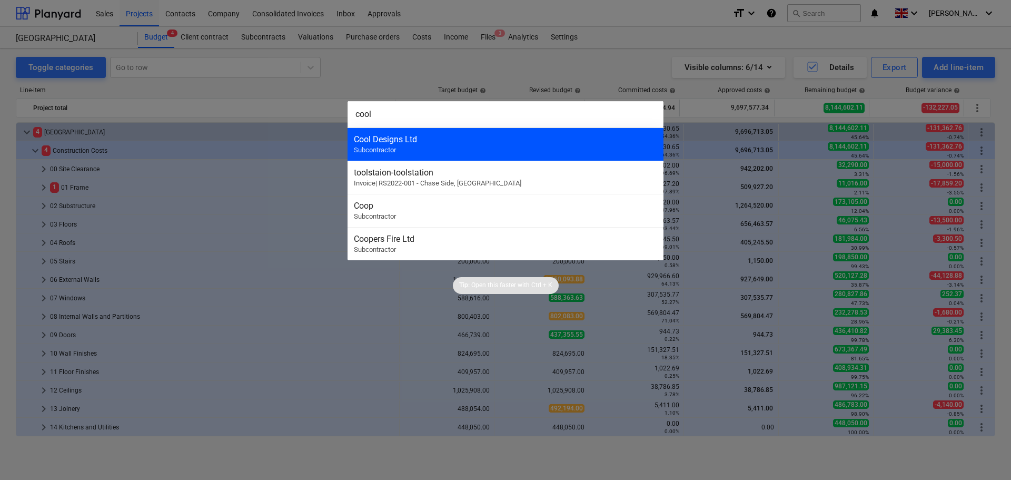
type input "cool"
click at [411, 146] on div "Cool Designs Ltd Subcontractor" at bounding box center [505, 143] width 316 height 33
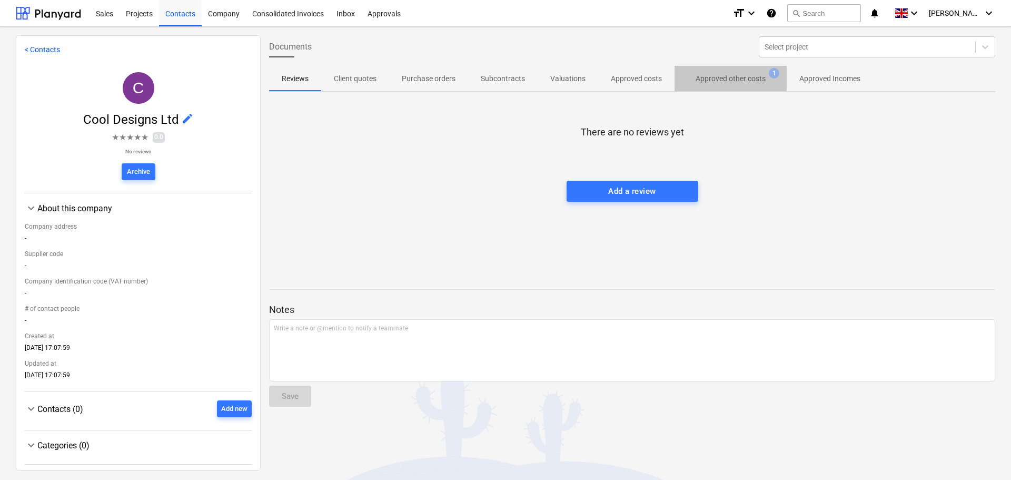
click at [723, 76] on p "Approved other costs" at bounding box center [730, 78] width 70 height 11
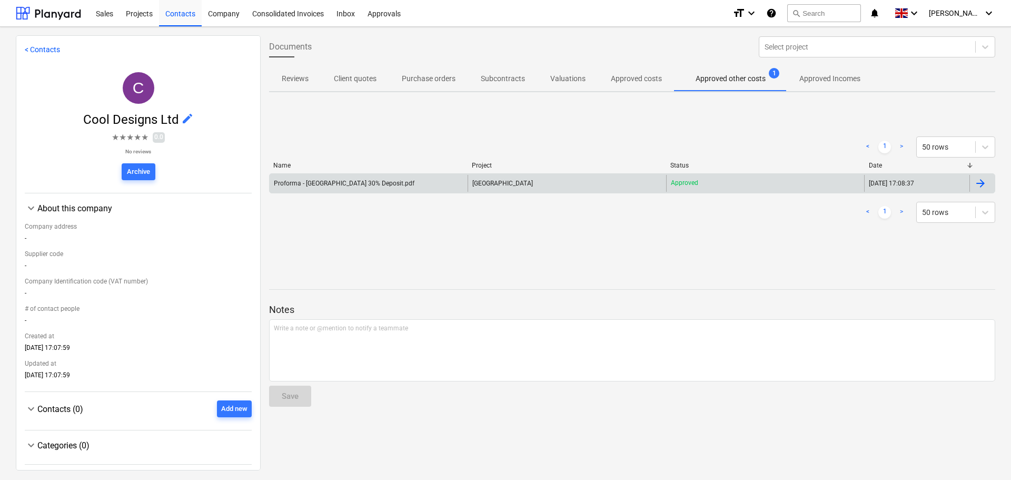
click at [419, 177] on div "Proforma - [GEOGRAPHIC_DATA] 30% Deposit.pdf" at bounding box center [369, 183] width 198 height 17
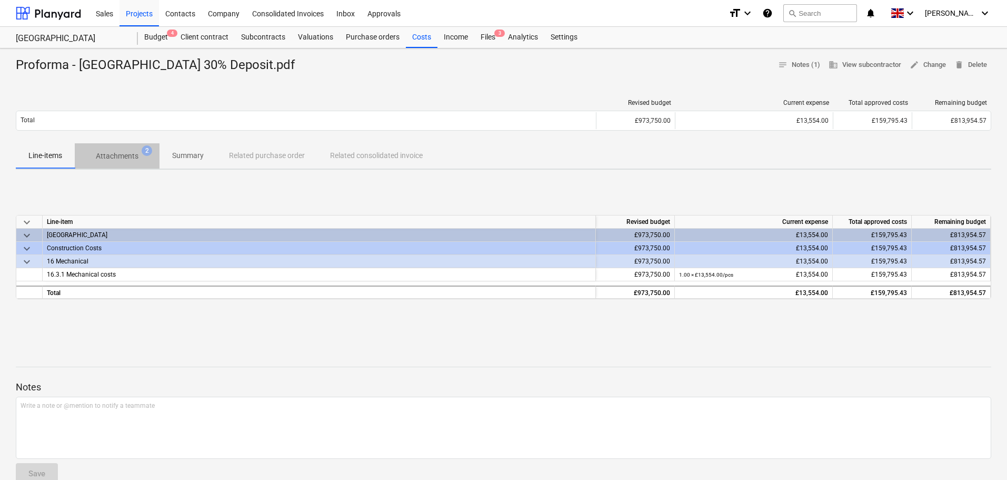
click at [128, 164] on span "Attachments 2" at bounding box center [117, 155] width 85 height 19
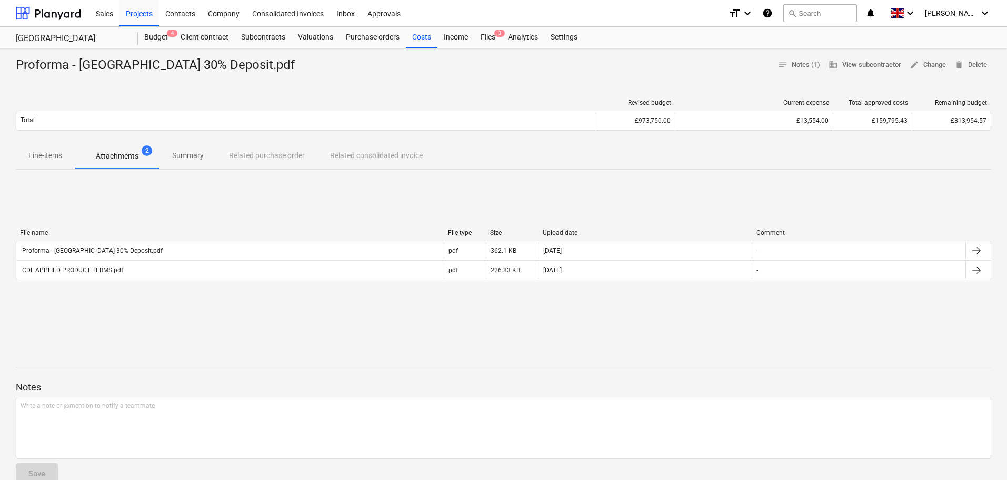
click at [53, 151] on p "Line-items" at bounding box center [45, 155] width 34 height 11
